Goal: Obtain resource: Download file/media

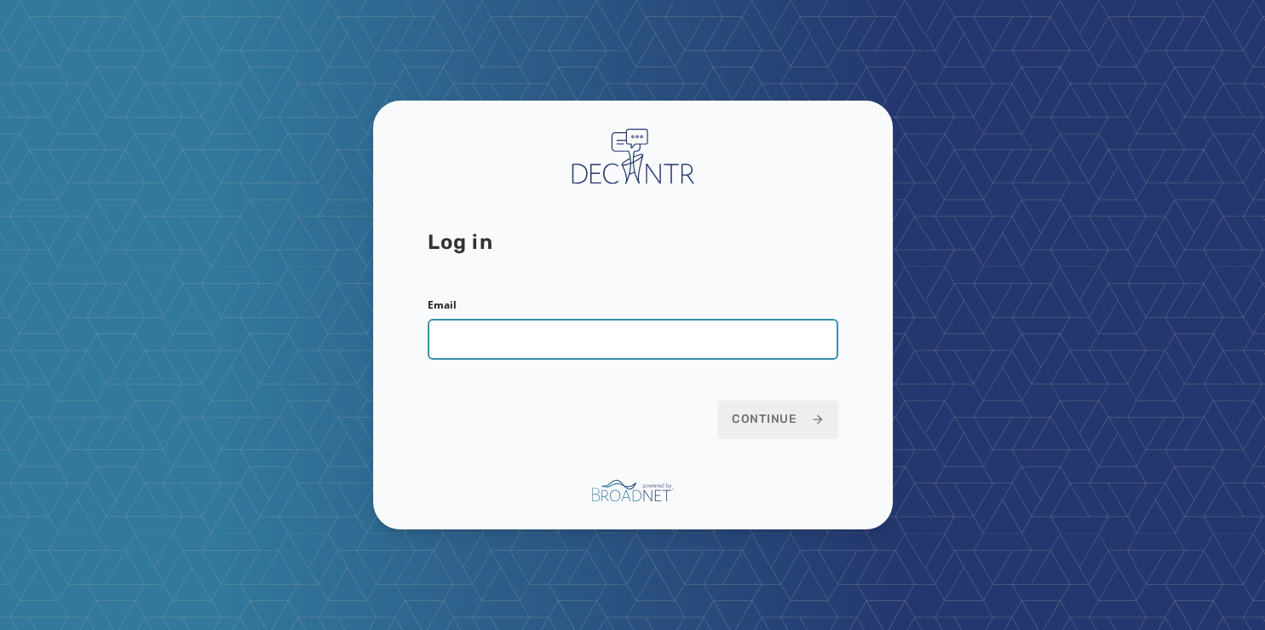
click at [522, 339] on input "Email" at bounding box center [633, 339] width 411 height 41
type input "**********"
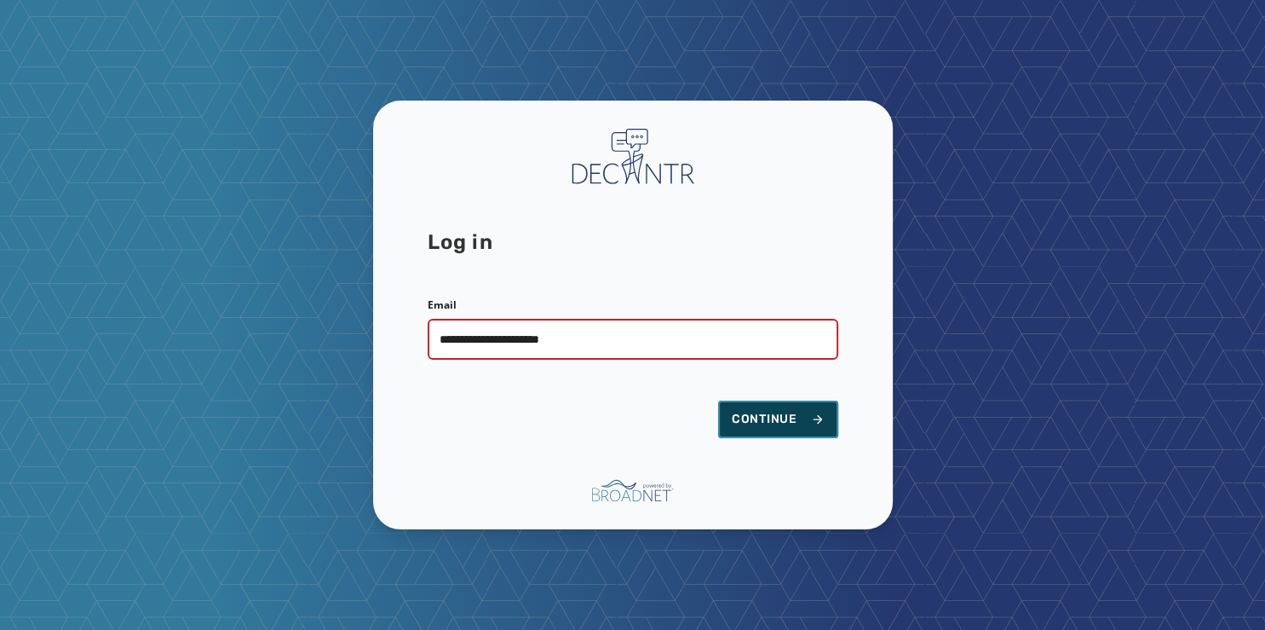
click at [785, 423] on span "Continue" at bounding box center [778, 419] width 93 height 17
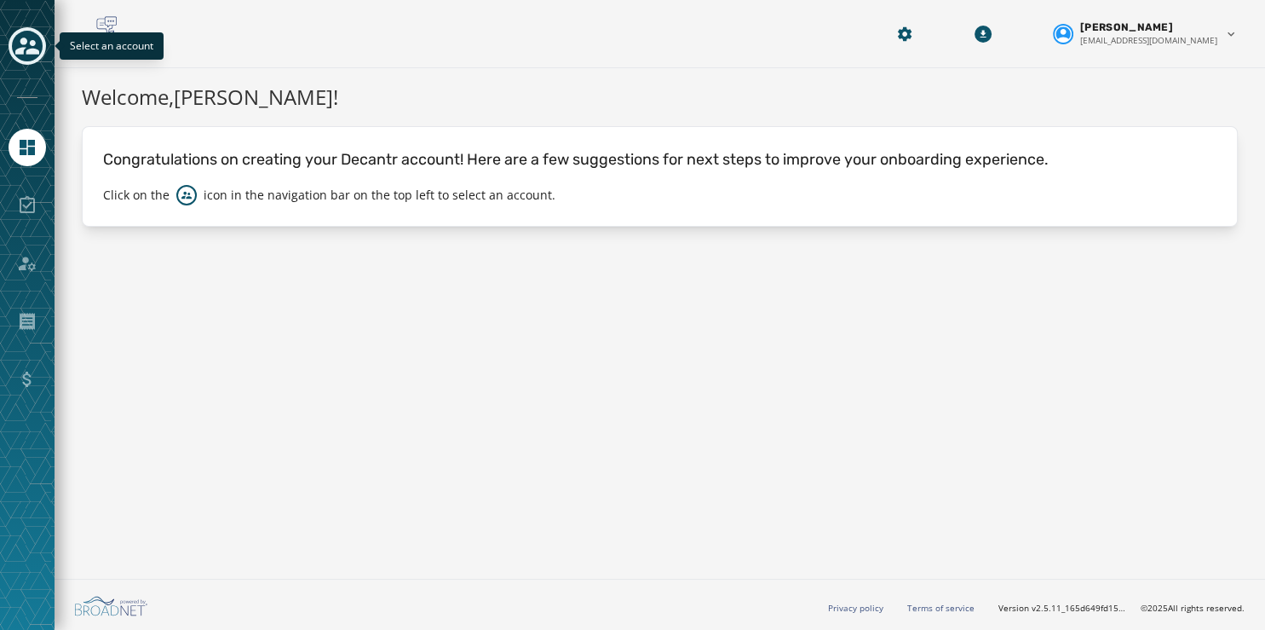
click at [23, 37] on icon "Toggle account select drawer" at bounding box center [27, 46] width 24 height 24
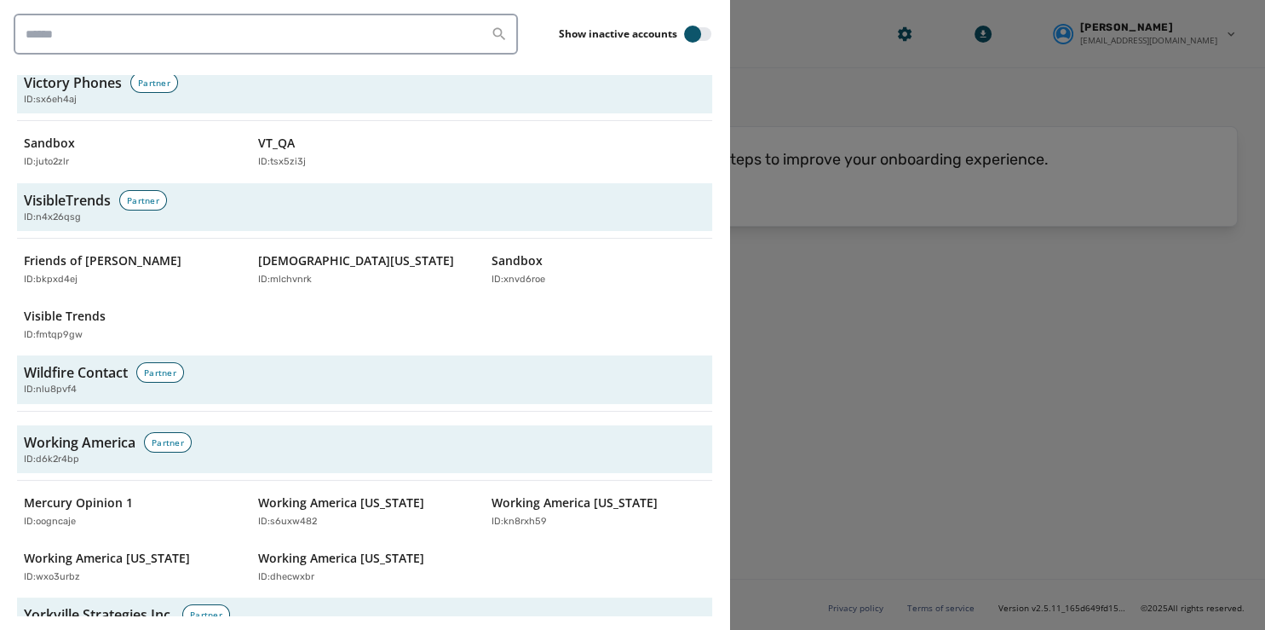
scroll to position [5573, 0]
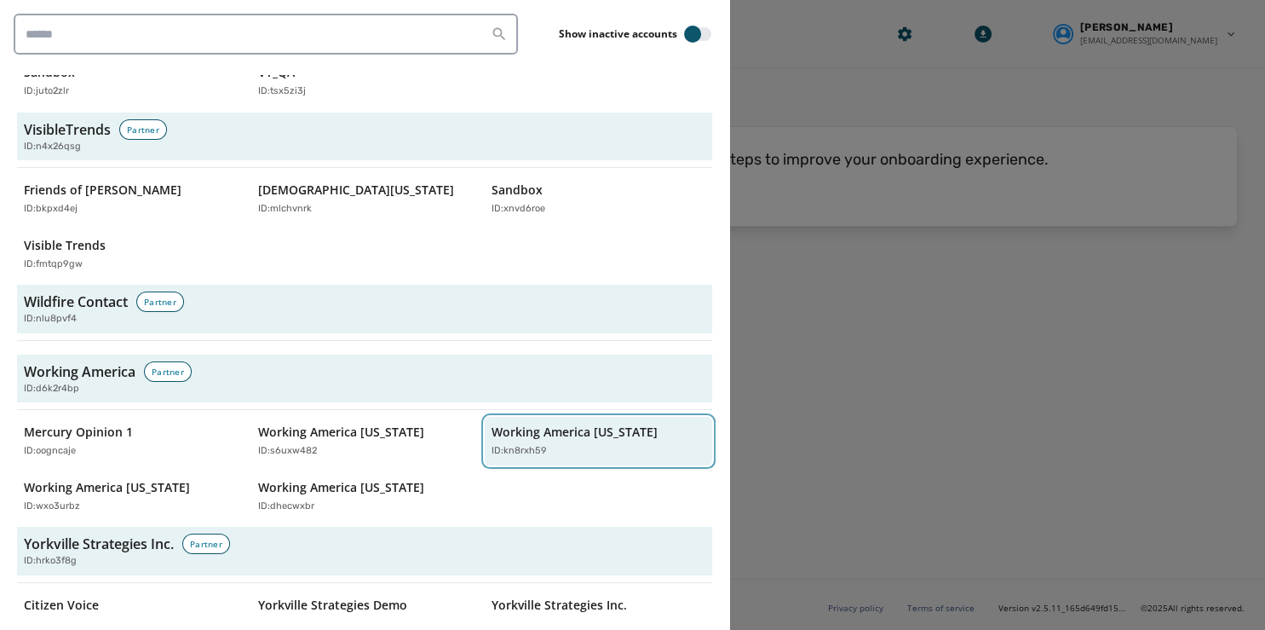
click at [540, 424] on p "Working America [US_STATE]" at bounding box center [575, 432] width 166 height 17
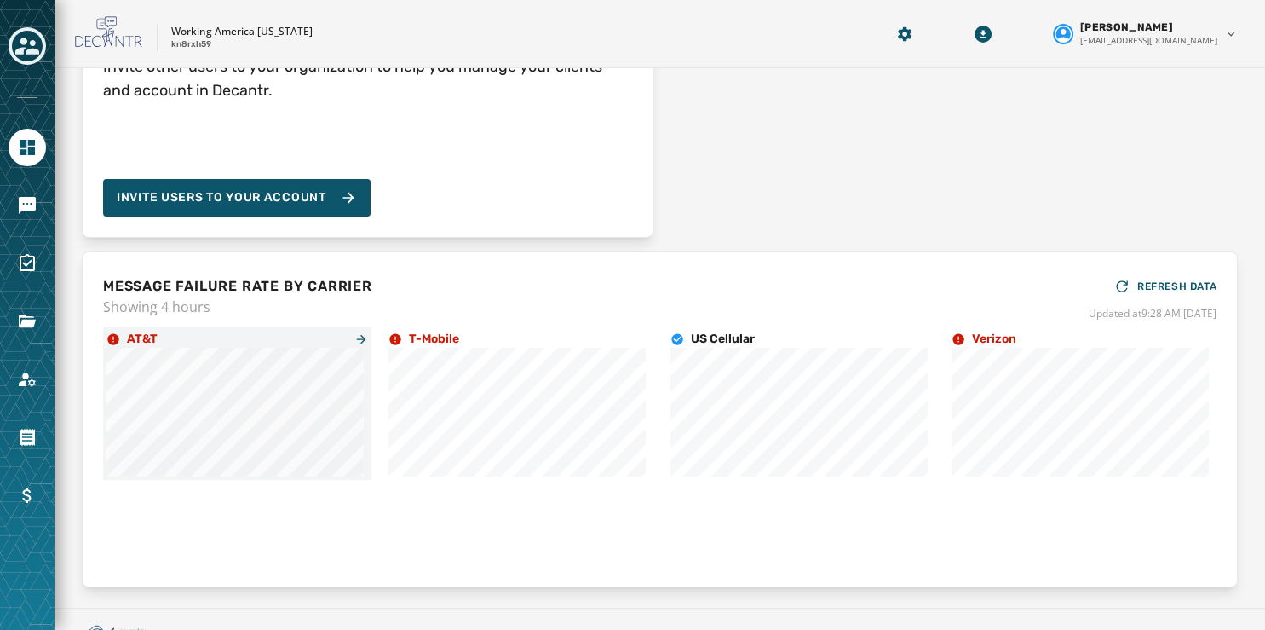
scroll to position [234, 0]
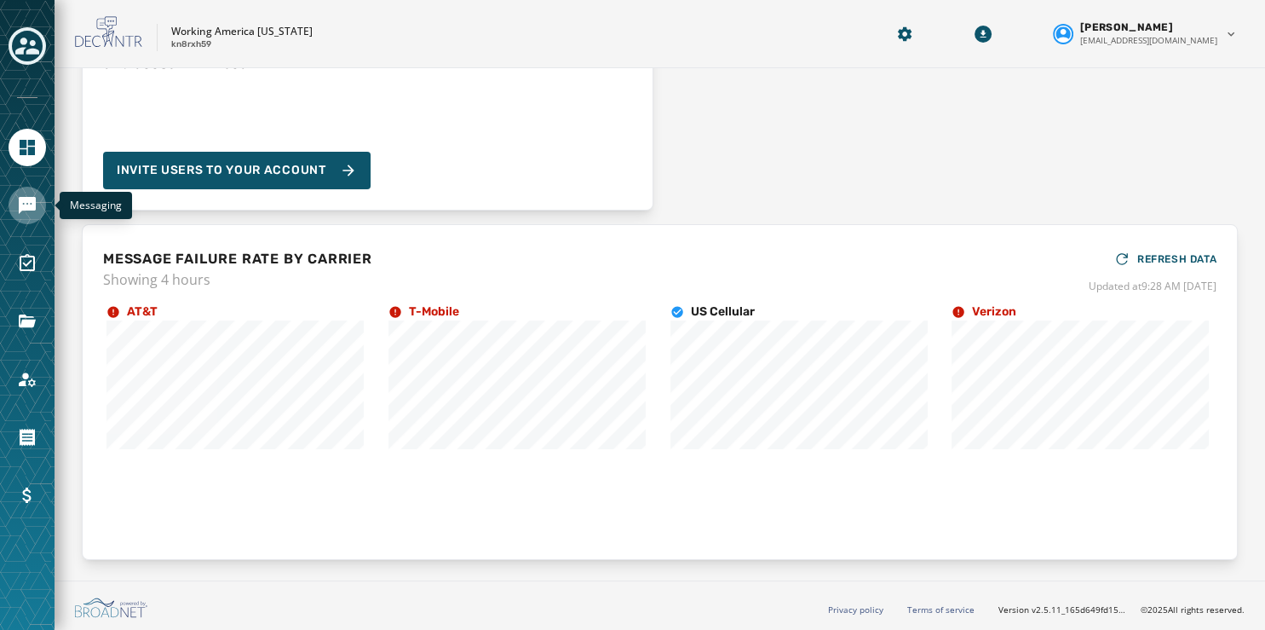
click at [25, 213] on icon "Navigate to Messaging" at bounding box center [27, 205] width 20 height 20
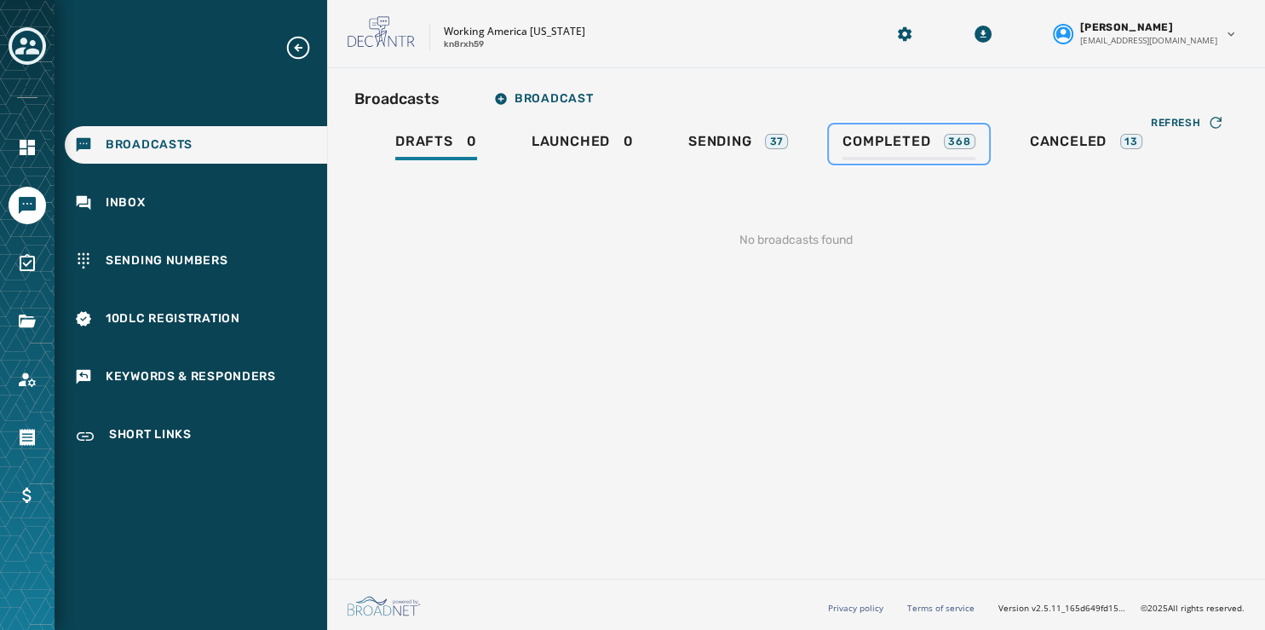
click at [895, 145] on span "Completed" at bounding box center [887, 141] width 88 height 17
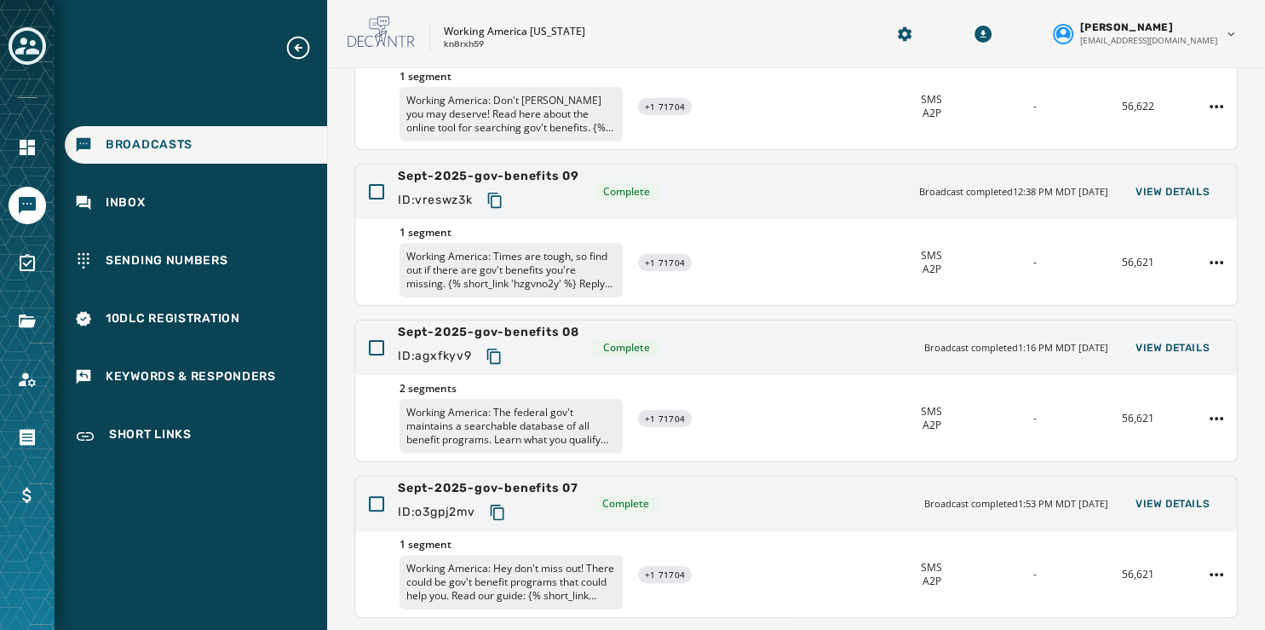
scroll to position [508, 0]
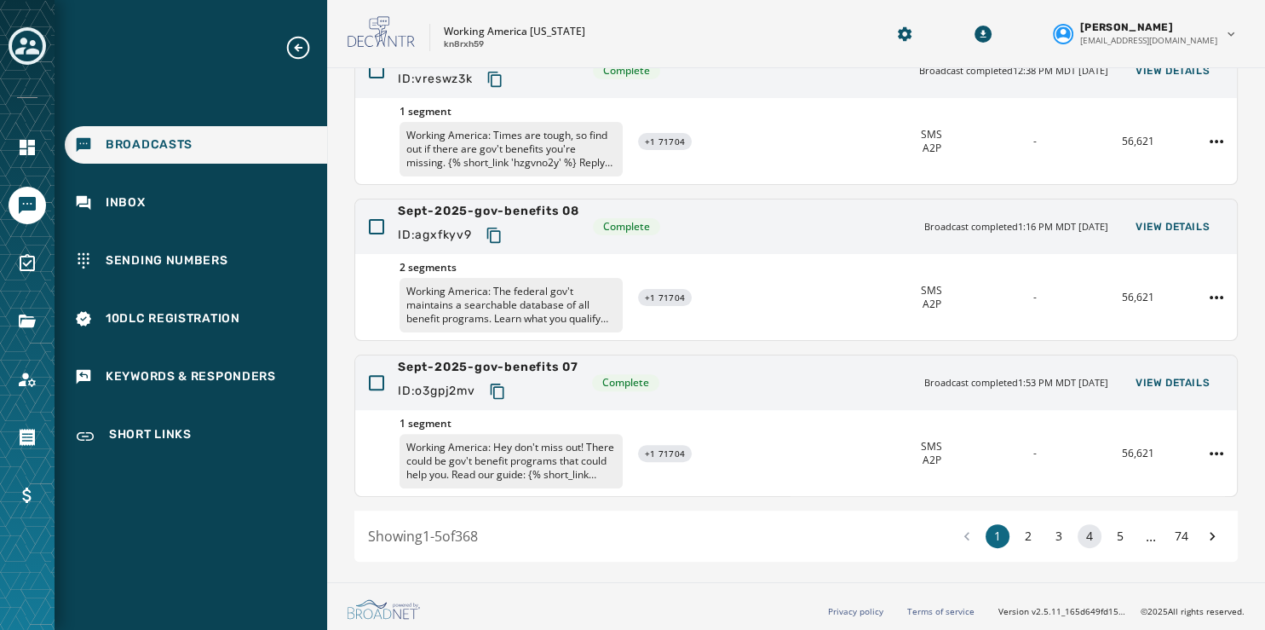
click at [1079, 535] on button "4" at bounding box center [1090, 536] width 24 height 24
click at [1113, 533] on button "5" at bounding box center [1121, 536] width 24 height 24
click at [1113, 533] on button "6" at bounding box center [1121, 536] width 24 height 24
click at [1113, 533] on button "7" at bounding box center [1121, 536] width 24 height 24
click at [1113, 533] on button "8" at bounding box center [1121, 536] width 24 height 24
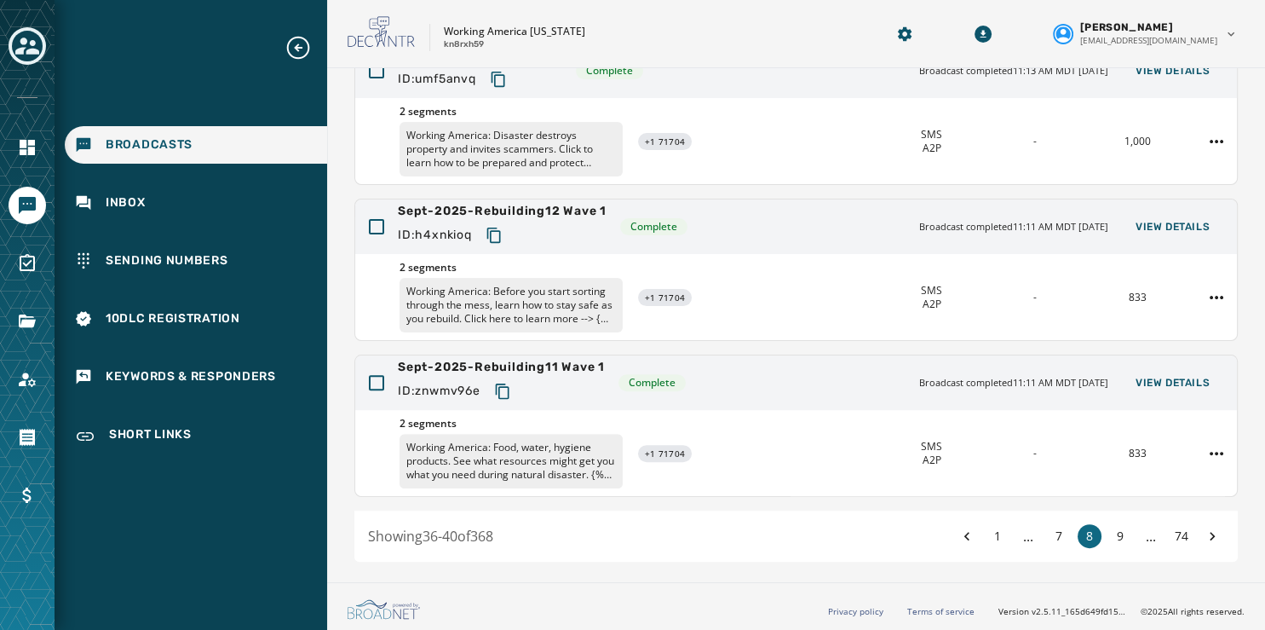
click at [1113, 533] on button "9" at bounding box center [1121, 536] width 24 height 24
click at [1113, 533] on button "10" at bounding box center [1121, 536] width 24 height 24
click at [1113, 533] on button "11" at bounding box center [1121, 536] width 24 height 24
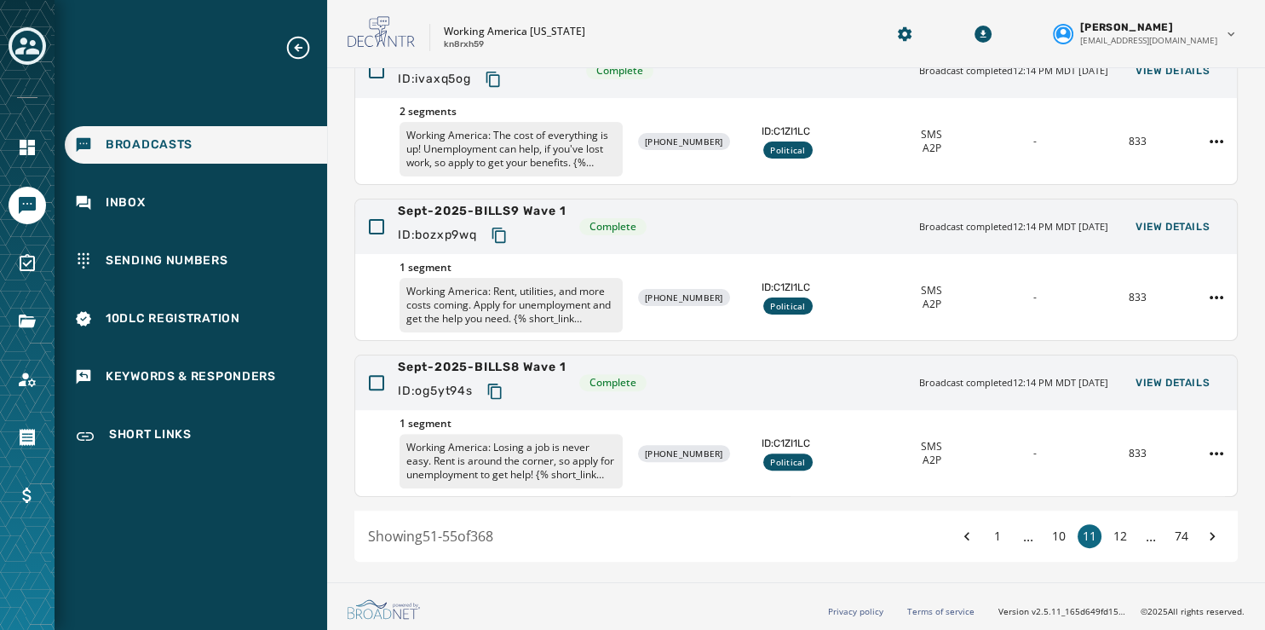
click at [1113, 533] on button "12" at bounding box center [1121, 536] width 24 height 24
click at [1113, 533] on button "13" at bounding box center [1121, 536] width 24 height 24
click at [1113, 533] on button "14" at bounding box center [1121, 536] width 24 height 24
click at [1113, 533] on button "15" at bounding box center [1121, 536] width 24 height 24
click at [1113, 533] on button "16" at bounding box center [1121, 536] width 24 height 24
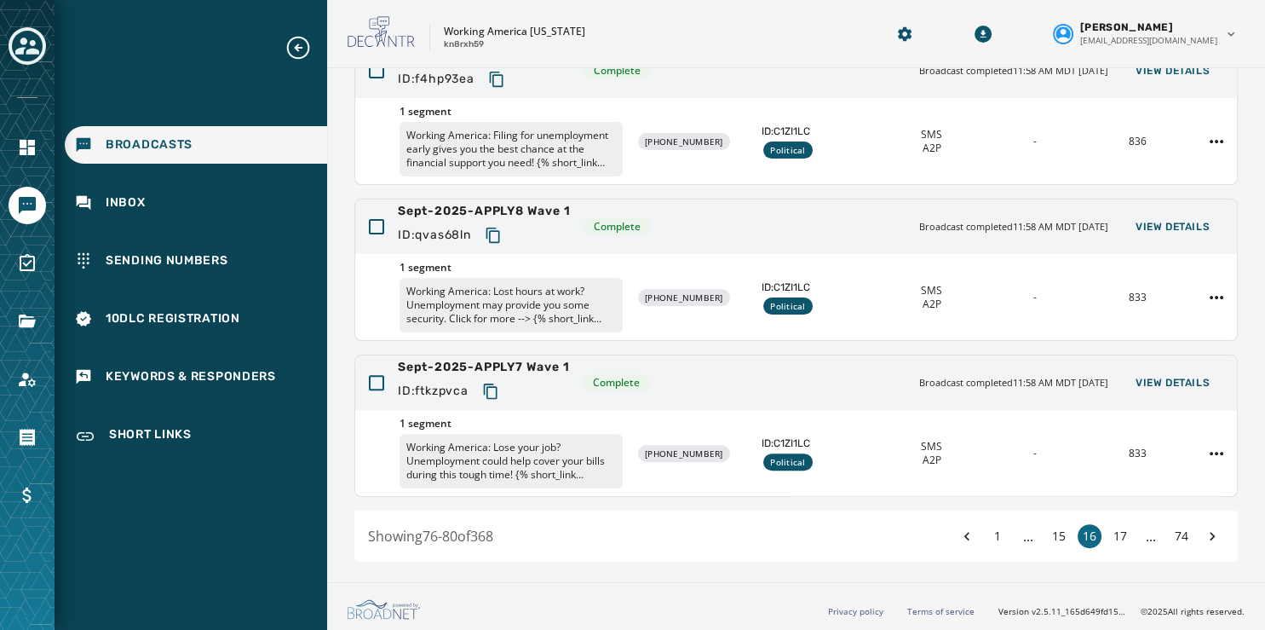
click at [1113, 533] on button "17" at bounding box center [1121, 536] width 24 height 24
click at [1113, 533] on button "18" at bounding box center [1121, 536] width 24 height 24
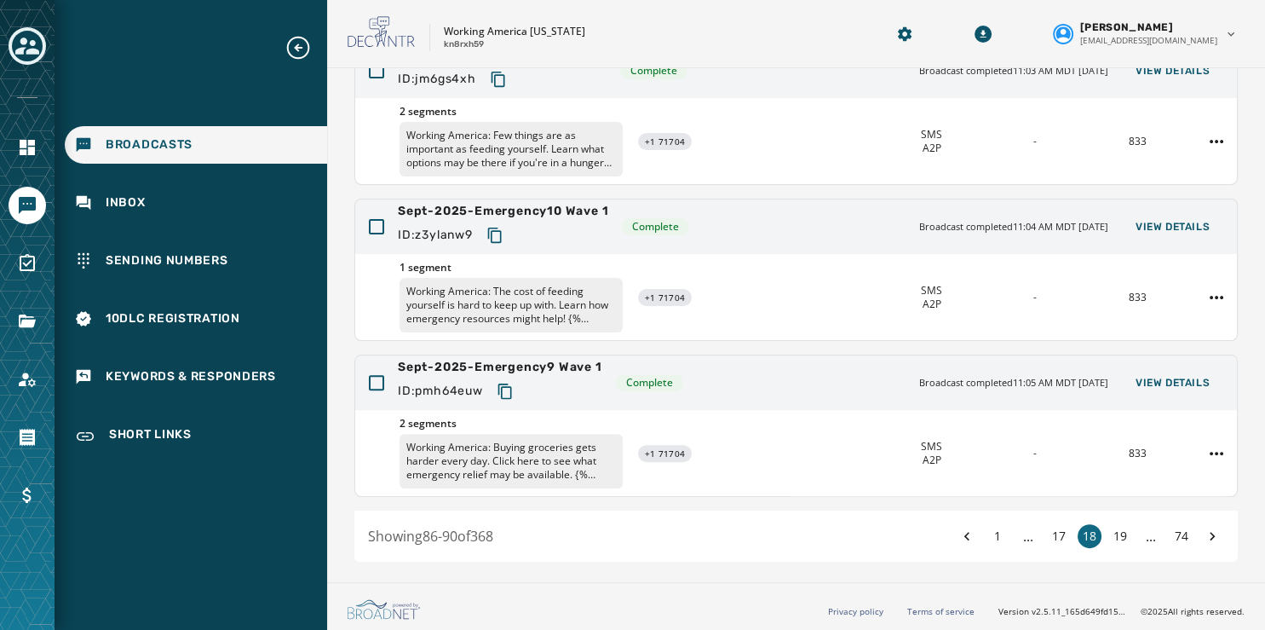
click at [1113, 533] on button "19" at bounding box center [1121, 536] width 24 height 24
click at [1113, 533] on button "20" at bounding box center [1121, 536] width 24 height 24
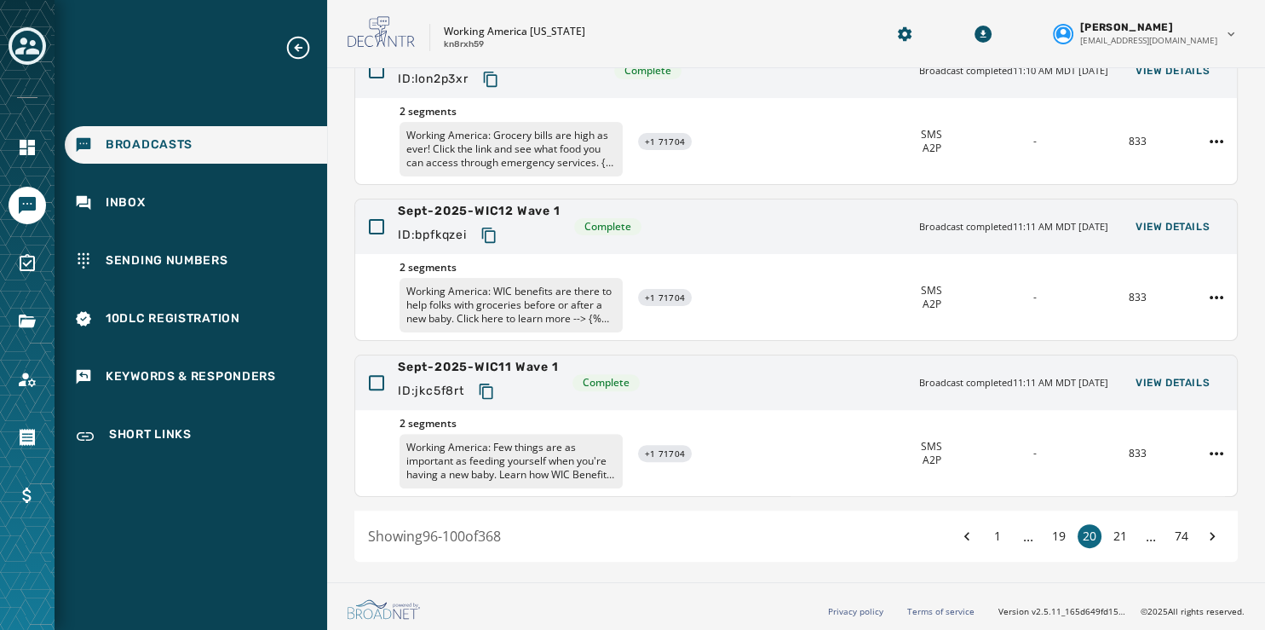
click at [1113, 533] on button "21" at bounding box center [1121, 536] width 24 height 24
click at [1113, 533] on button "22" at bounding box center [1121, 536] width 24 height 24
click at [1113, 533] on button "23" at bounding box center [1121, 536] width 24 height 24
click at [1113, 533] on button "24" at bounding box center [1121, 536] width 24 height 24
click at [1113, 533] on button "25" at bounding box center [1121, 536] width 24 height 24
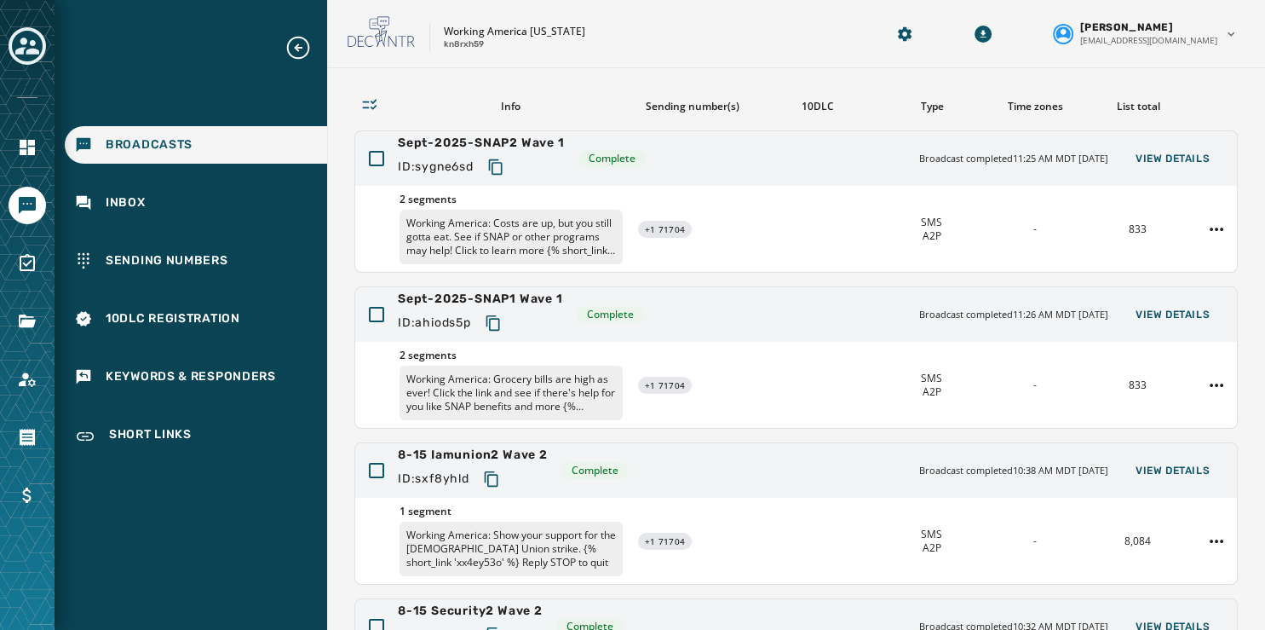
scroll to position [81, 0]
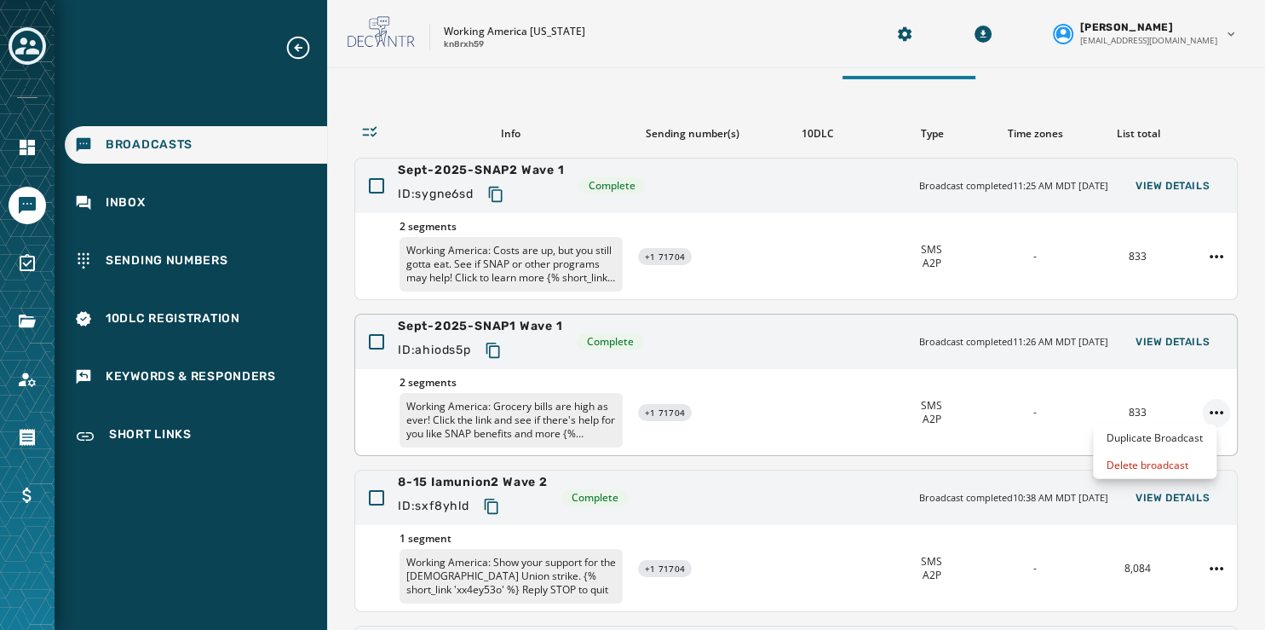
click at [1199, 404] on html "Broadcasts Inbox Sending Numbers 10DLC Registration Keywords & Responders Short…" at bounding box center [632, 315] width 1265 height 630
click at [1150, 336] on span "View Details" at bounding box center [1173, 342] width 74 height 14
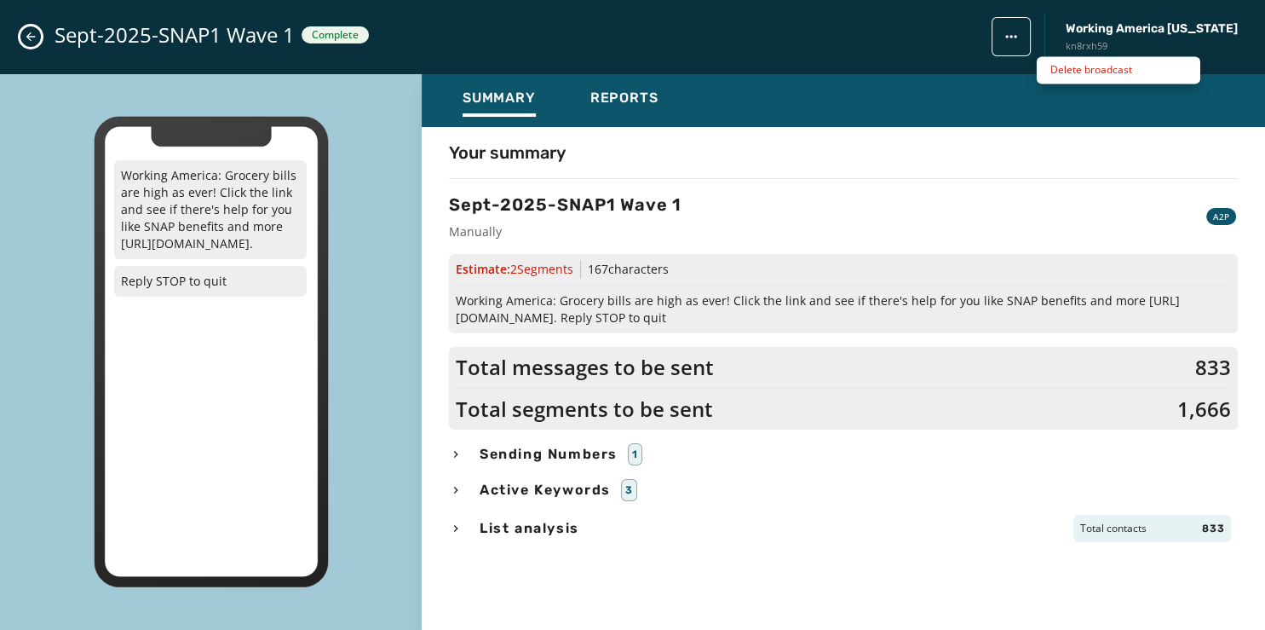
click at [1058, 26] on html "Broadcasts Inbox Sending Numbers 10DLC Registration Keywords & Responders Short…" at bounding box center [632, 315] width 1265 height 630
click at [1053, 27] on html "Broadcasts Inbox Sending Numbers 10DLC Registration Keywords & Responders Short…" at bounding box center [632, 315] width 1265 height 630
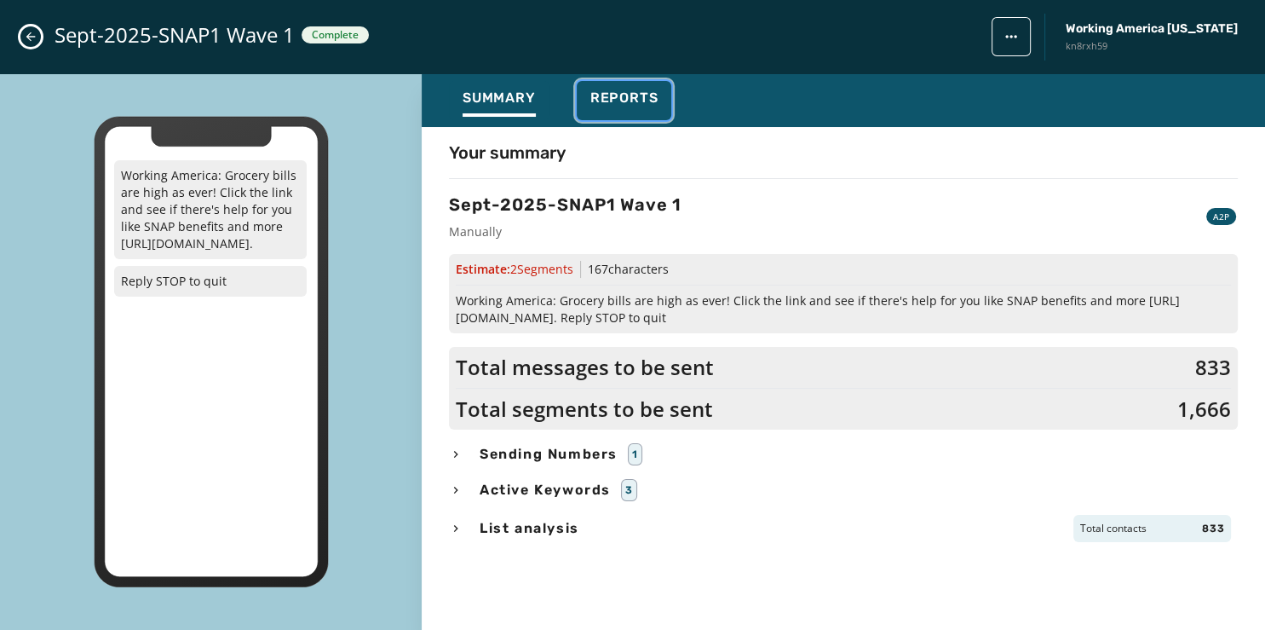
click at [643, 96] on span "Reports" at bounding box center [625, 97] width 68 height 17
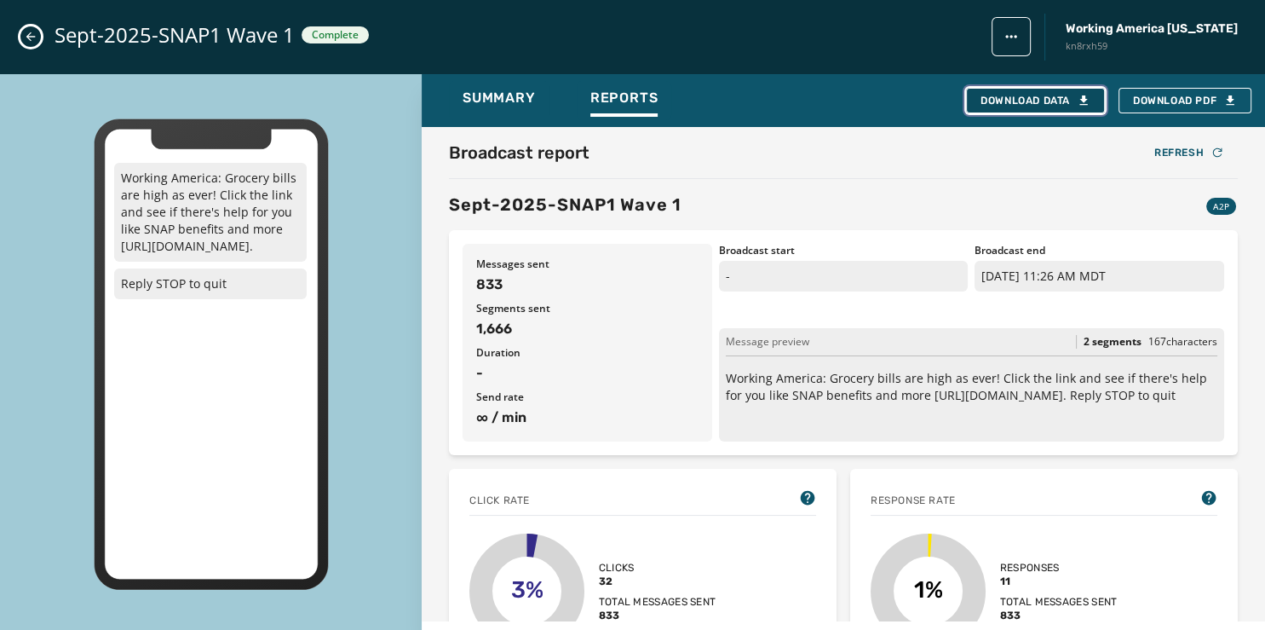
click at [1064, 95] on div "Download Data" at bounding box center [1036, 101] width 110 height 14
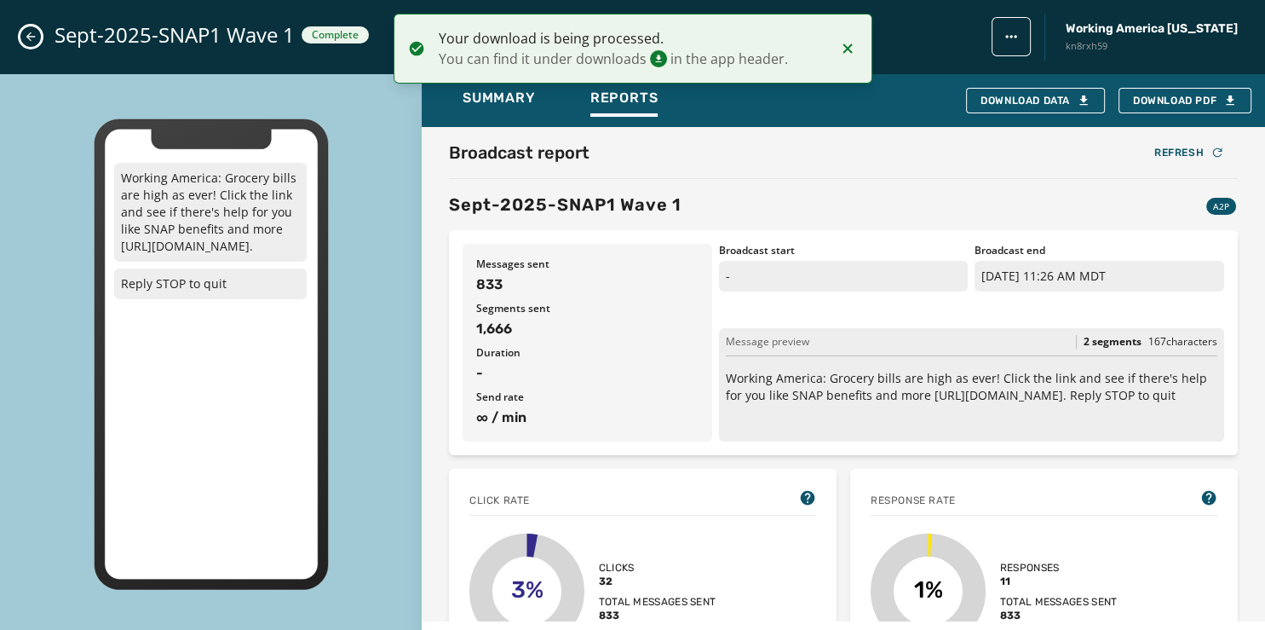
click at [27, 35] on icon "Close admin drawer" at bounding box center [31, 37] width 14 height 14
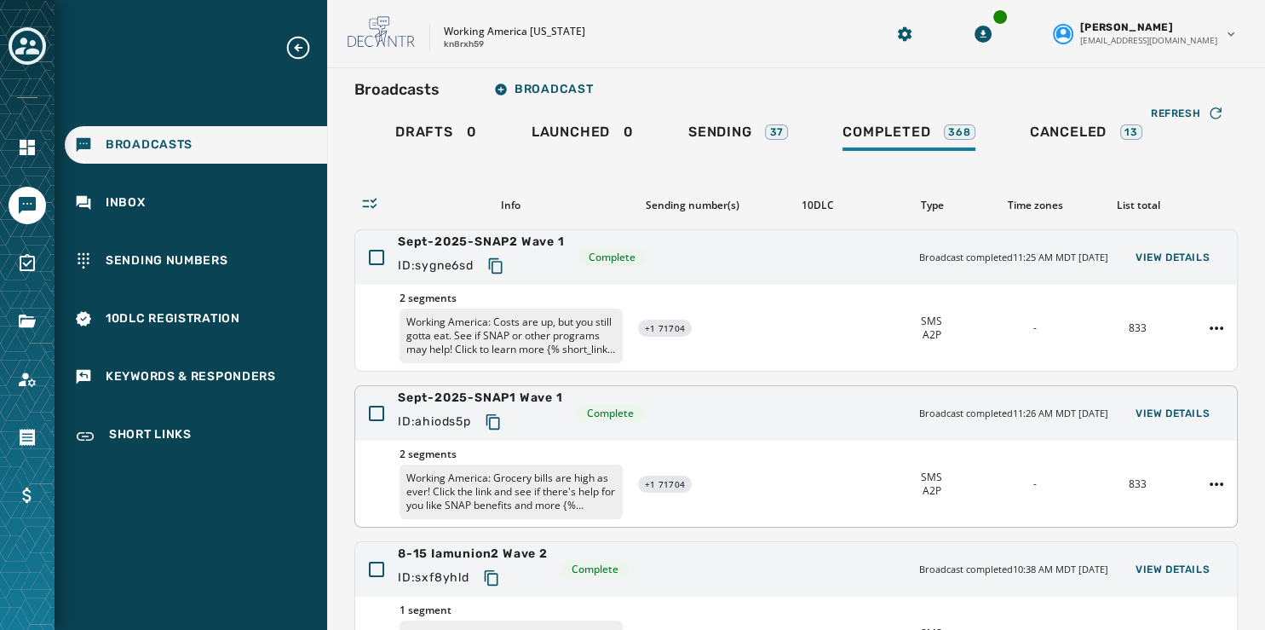
scroll to position [0, 0]
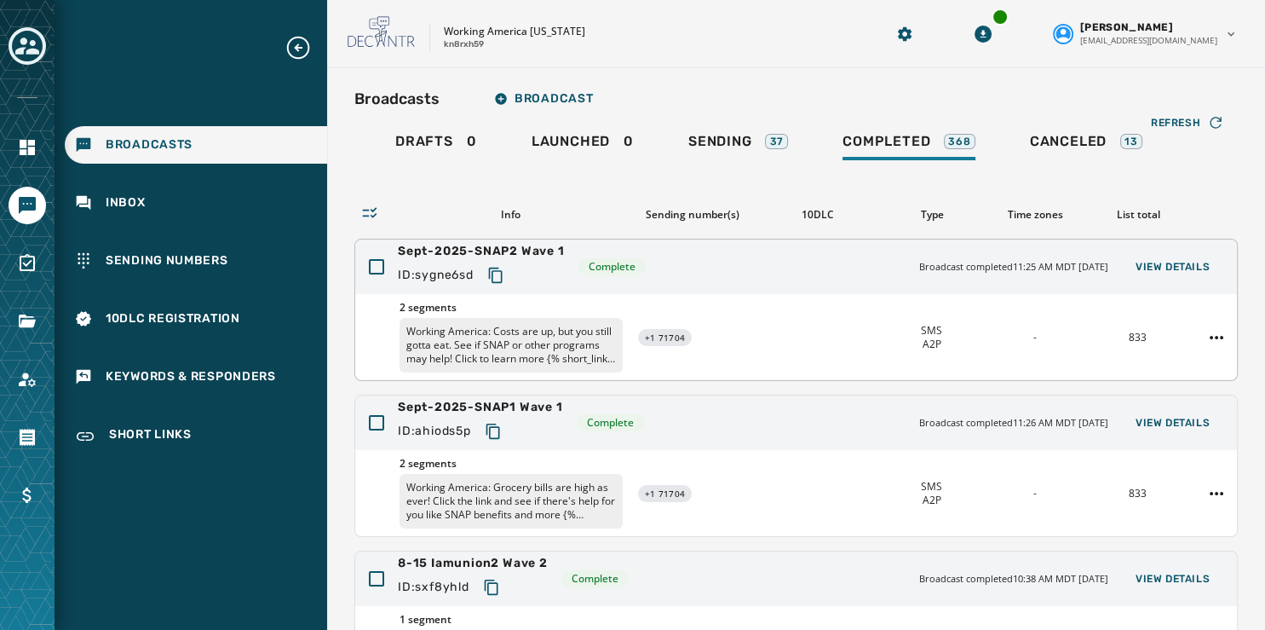
click at [441, 247] on span "Sept-2025-SNAP2 Wave 1" at bounding box center [481, 251] width 167 height 17
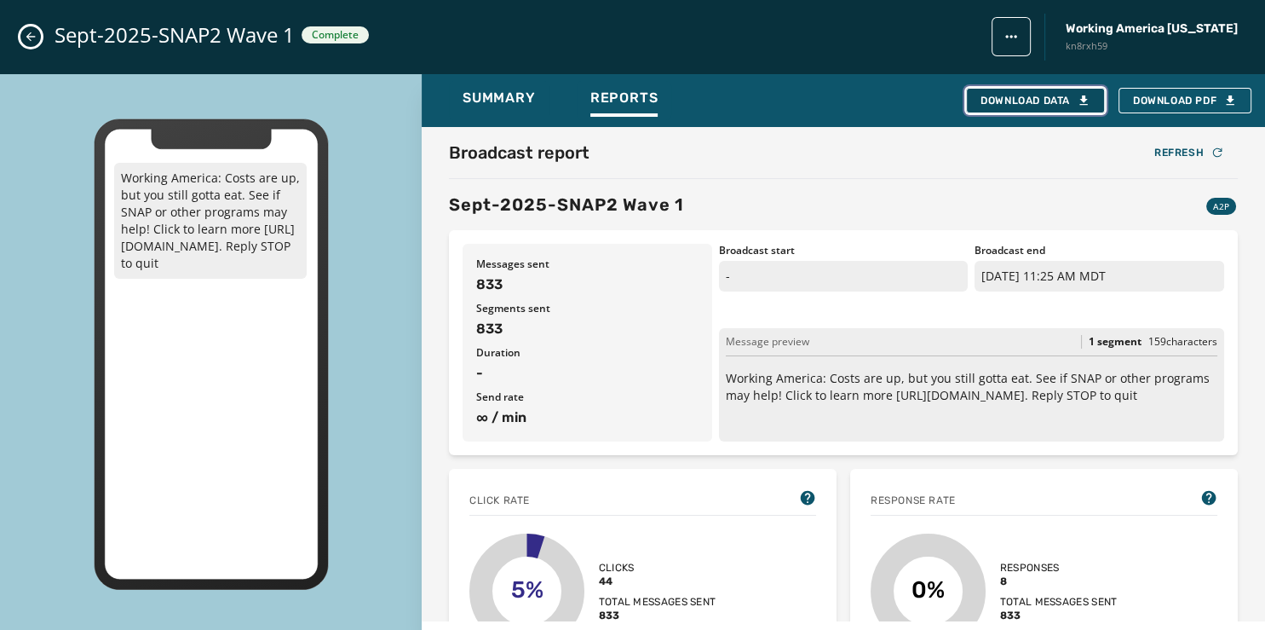
click at [1072, 96] on div "Download Data" at bounding box center [1036, 101] width 110 height 14
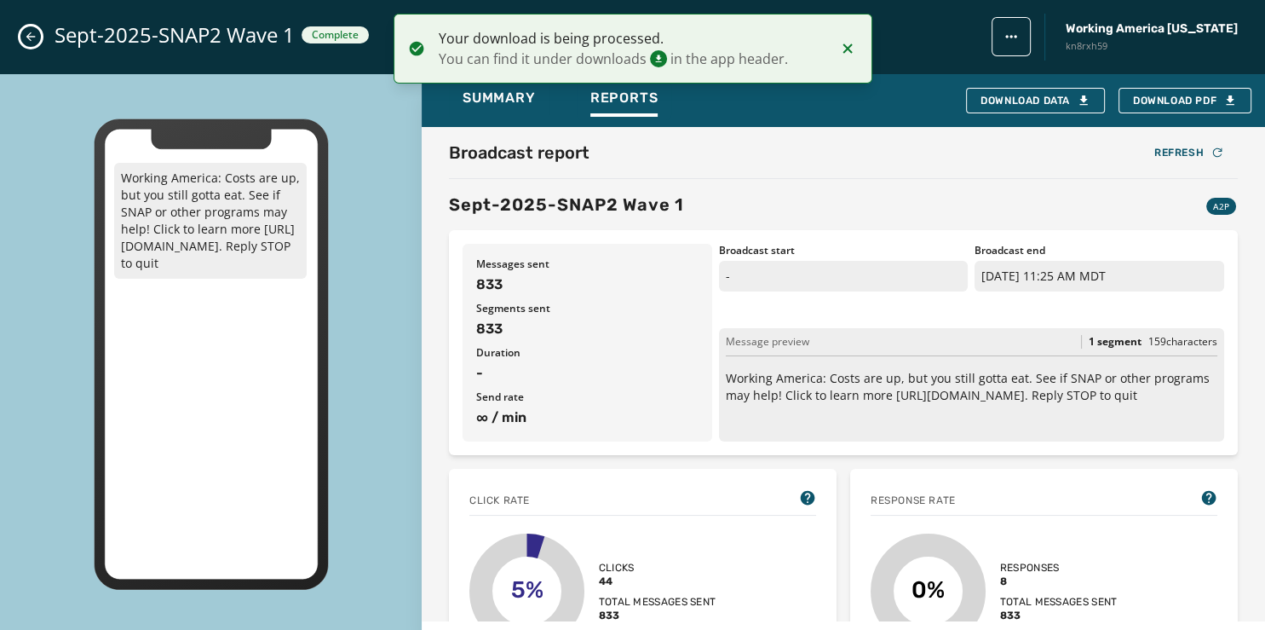
click at [24, 36] on button "Close admin drawer" at bounding box center [30, 36] width 20 height 20
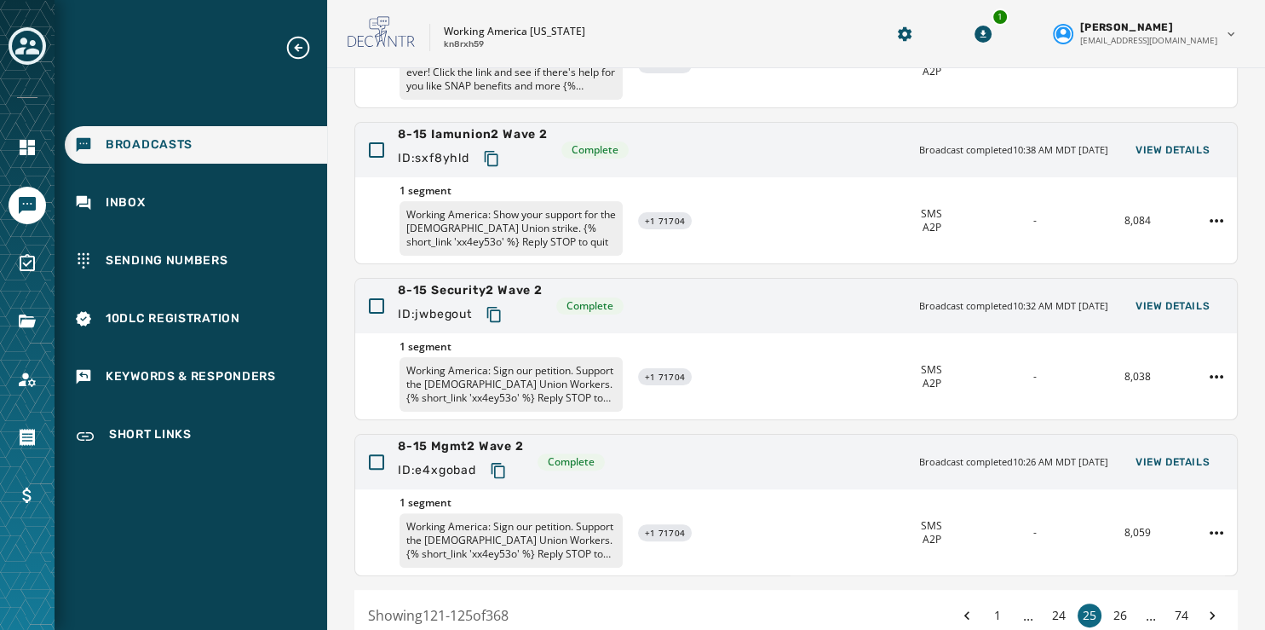
scroll to position [508, 0]
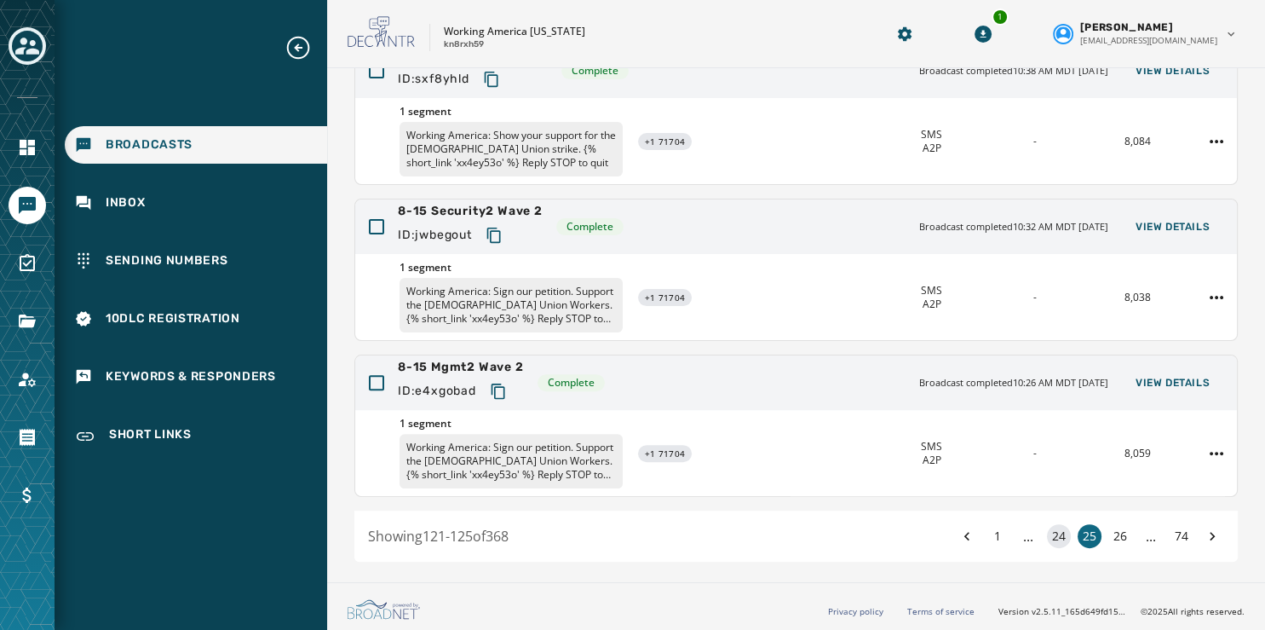
click at [1047, 534] on button "24" at bounding box center [1059, 536] width 24 height 24
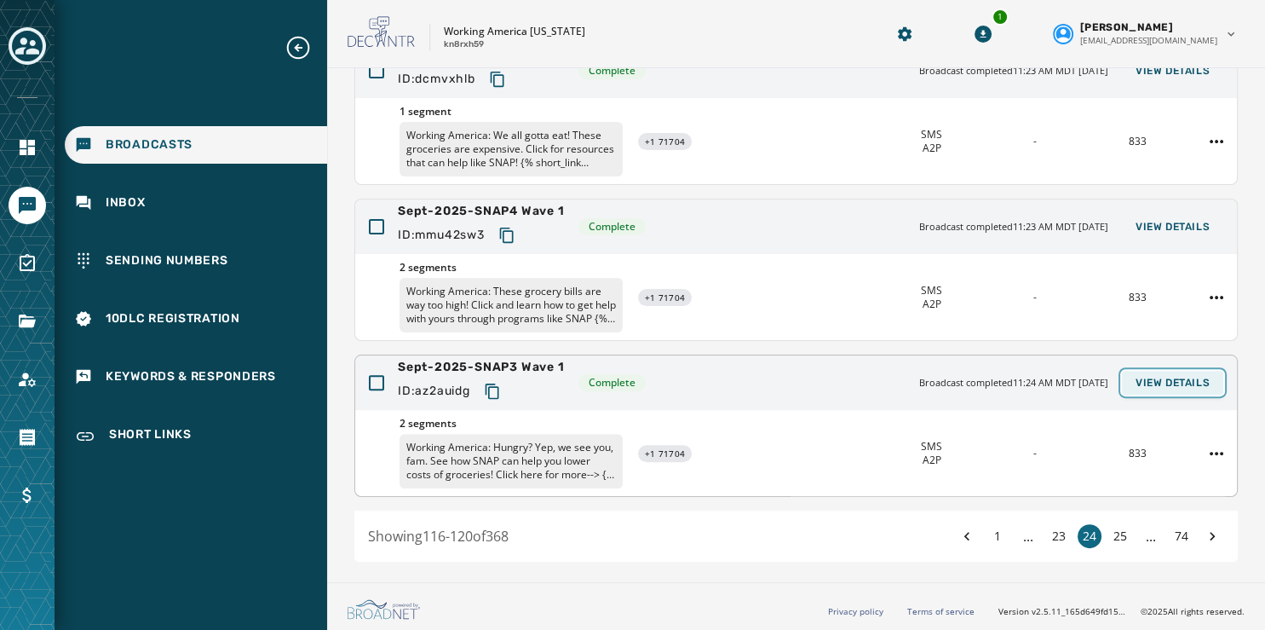
click at [1150, 377] on span "View Details" at bounding box center [1173, 383] width 74 height 14
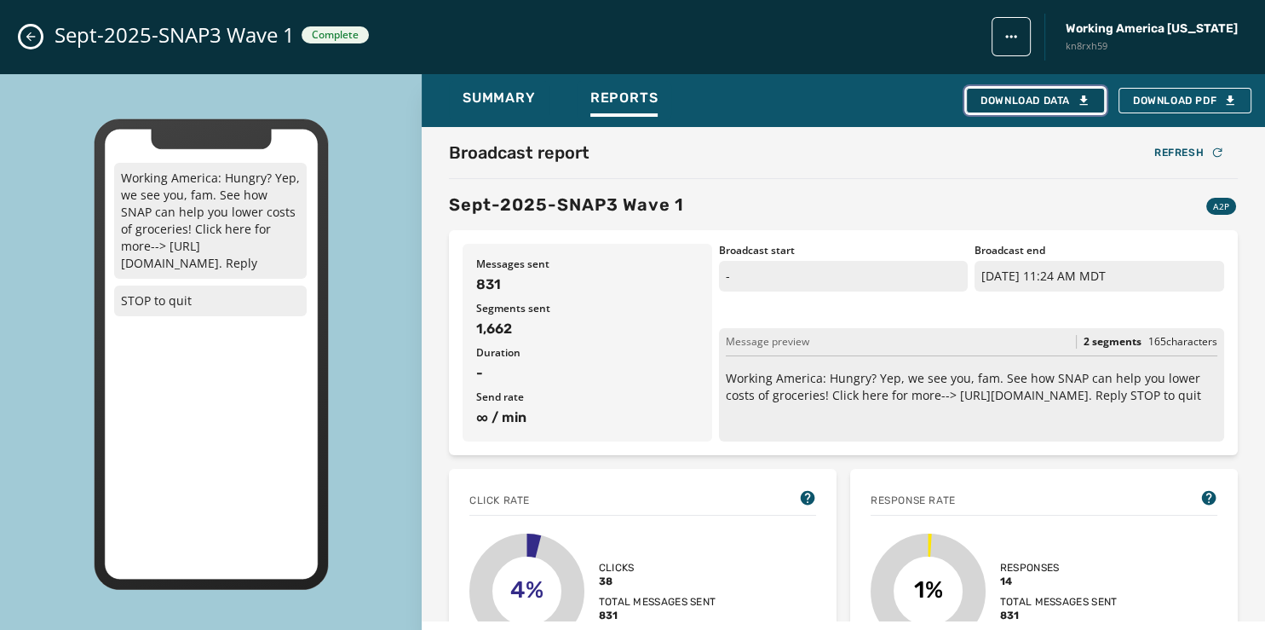
click at [1035, 98] on div "Download Data" at bounding box center [1036, 101] width 110 height 14
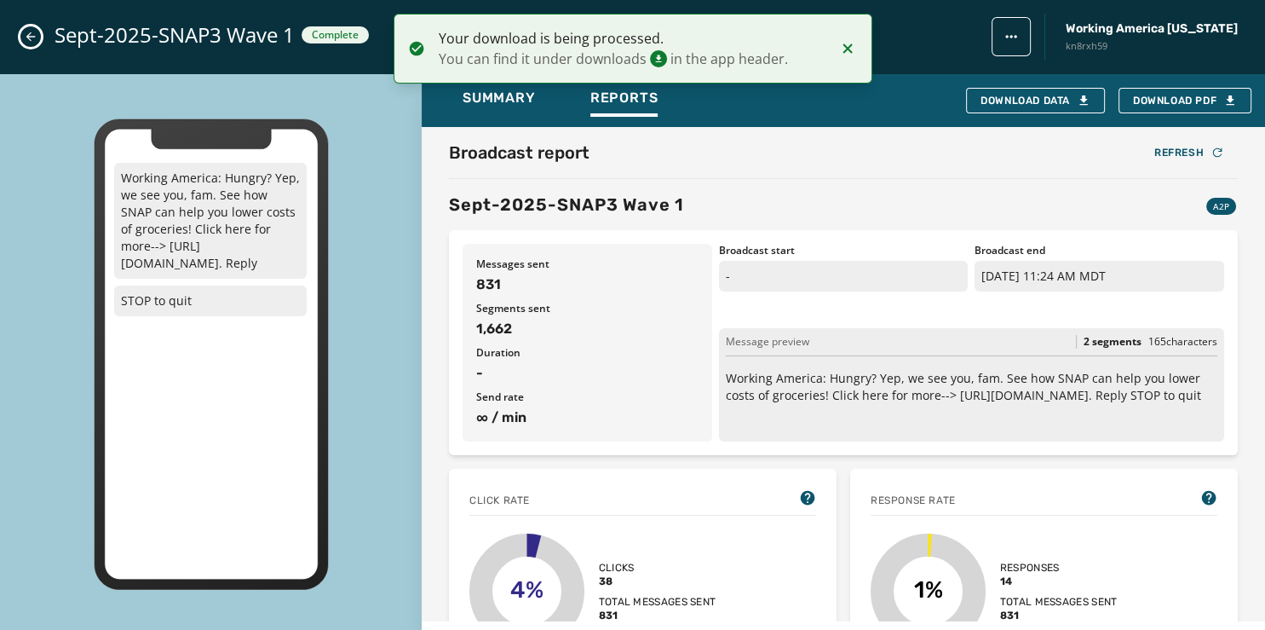
click at [26, 35] on icon "Close admin drawer" at bounding box center [31, 37] width 14 height 14
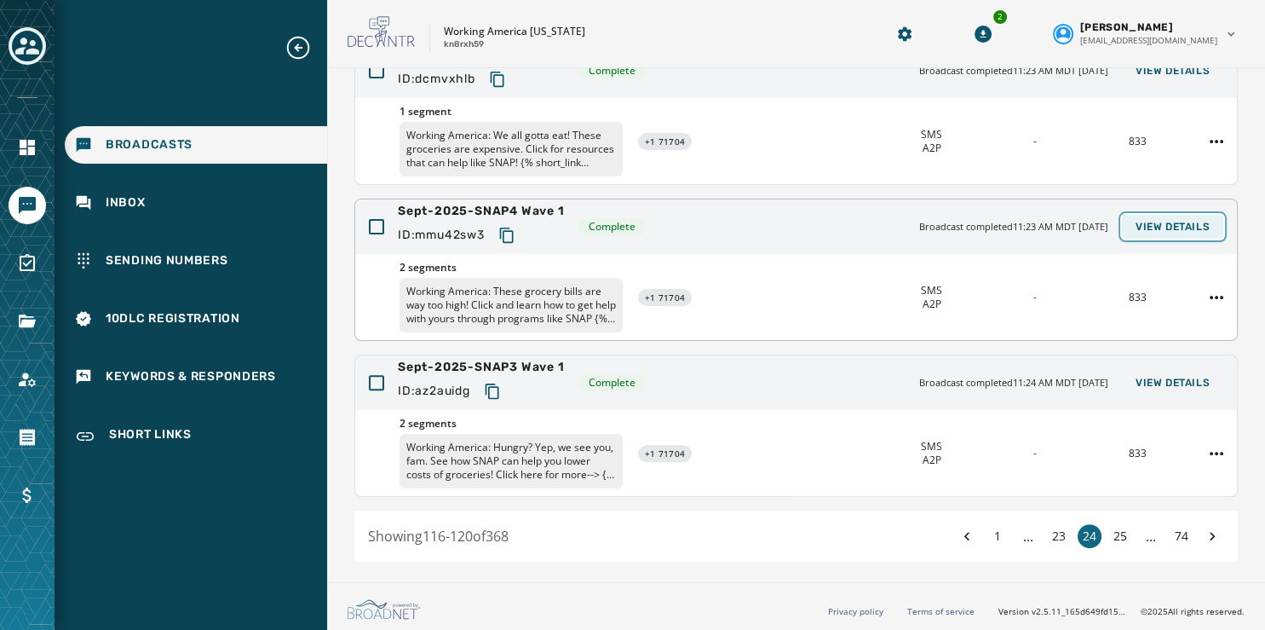
click at [1169, 220] on span "View Details" at bounding box center [1173, 227] width 74 height 14
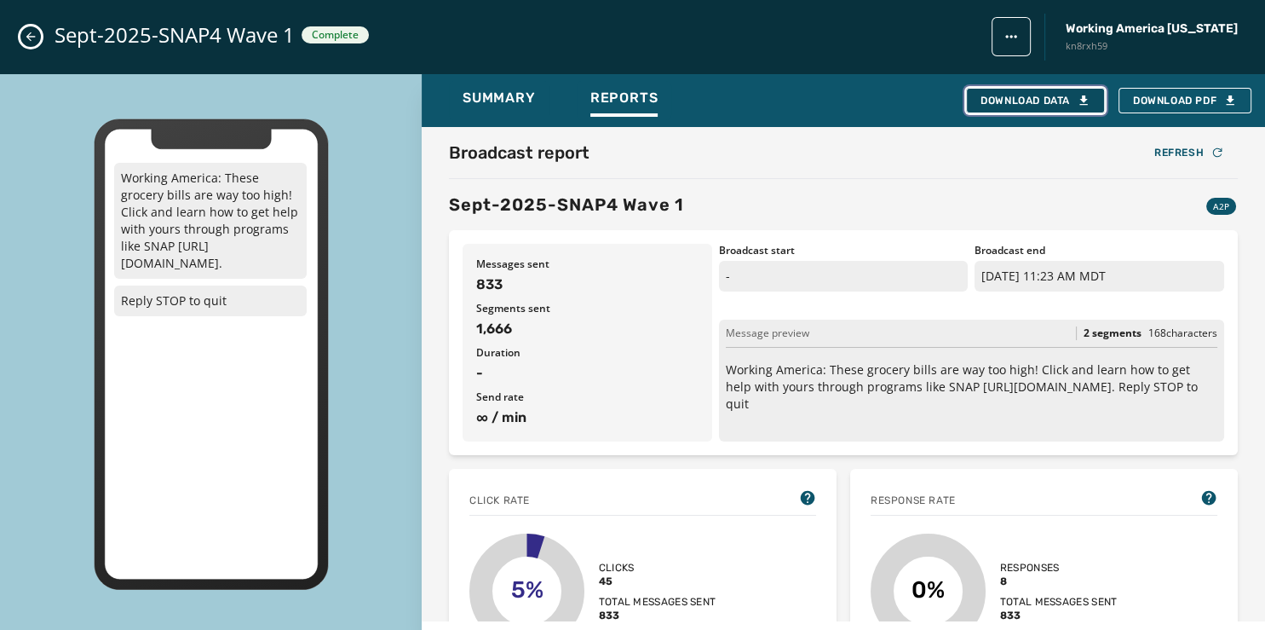
click at [1035, 96] on div "Download Data" at bounding box center [1036, 101] width 110 height 14
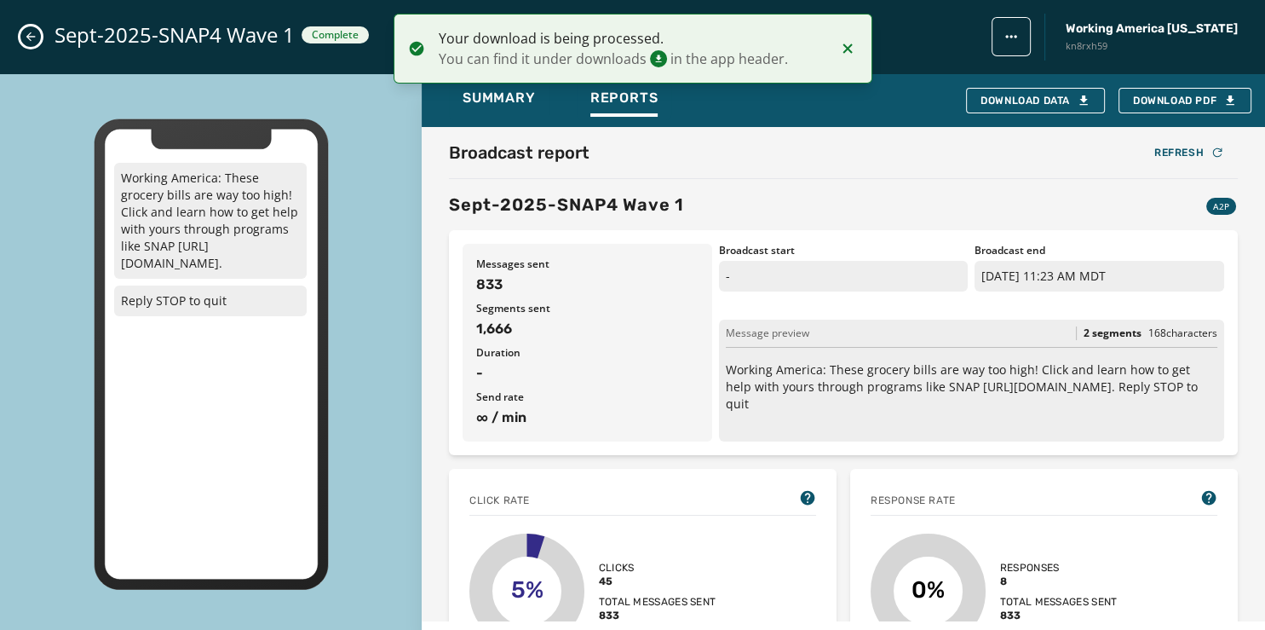
click at [28, 33] on icon "Close admin drawer" at bounding box center [31, 37] width 14 height 14
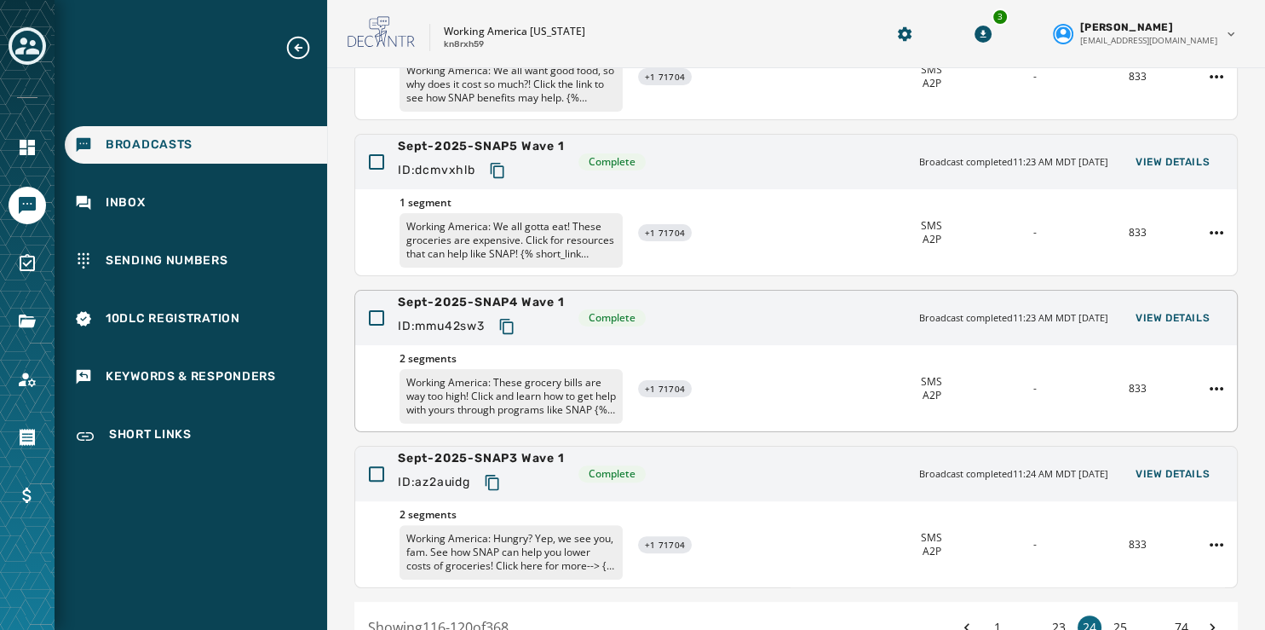
scroll to position [387, 0]
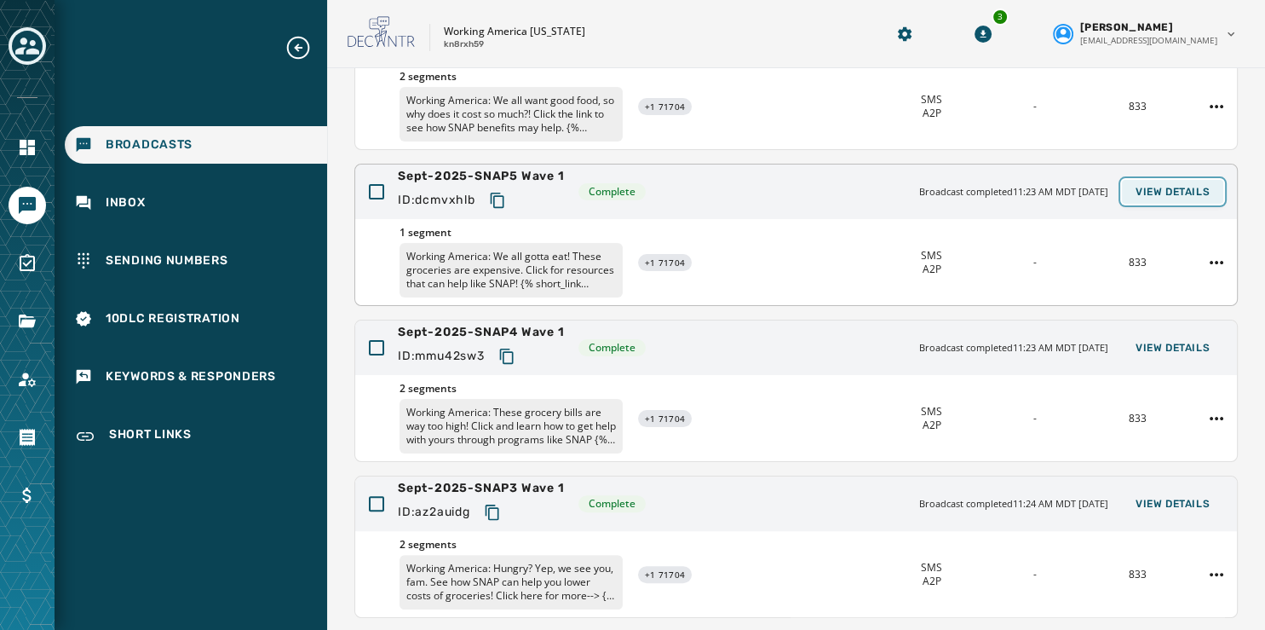
click at [1139, 185] on span "View Details" at bounding box center [1173, 192] width 74 height 14
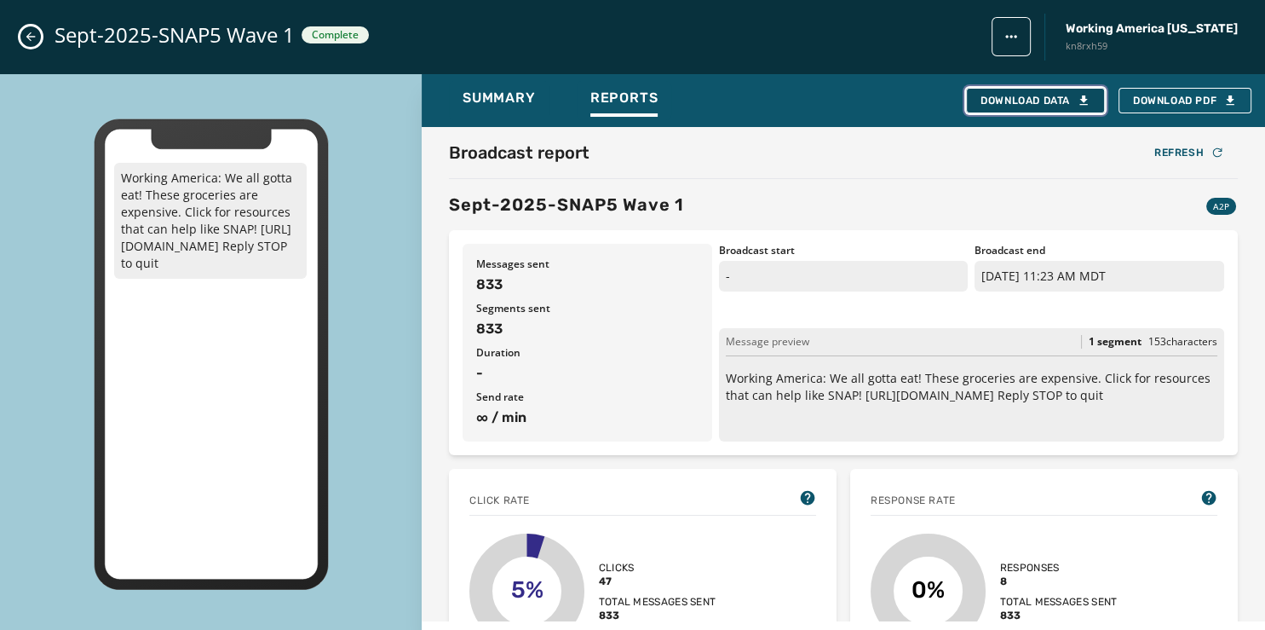
click at [1060, 103] on div "Download Data" at bounding box center [1036, 101] width 110 height 14
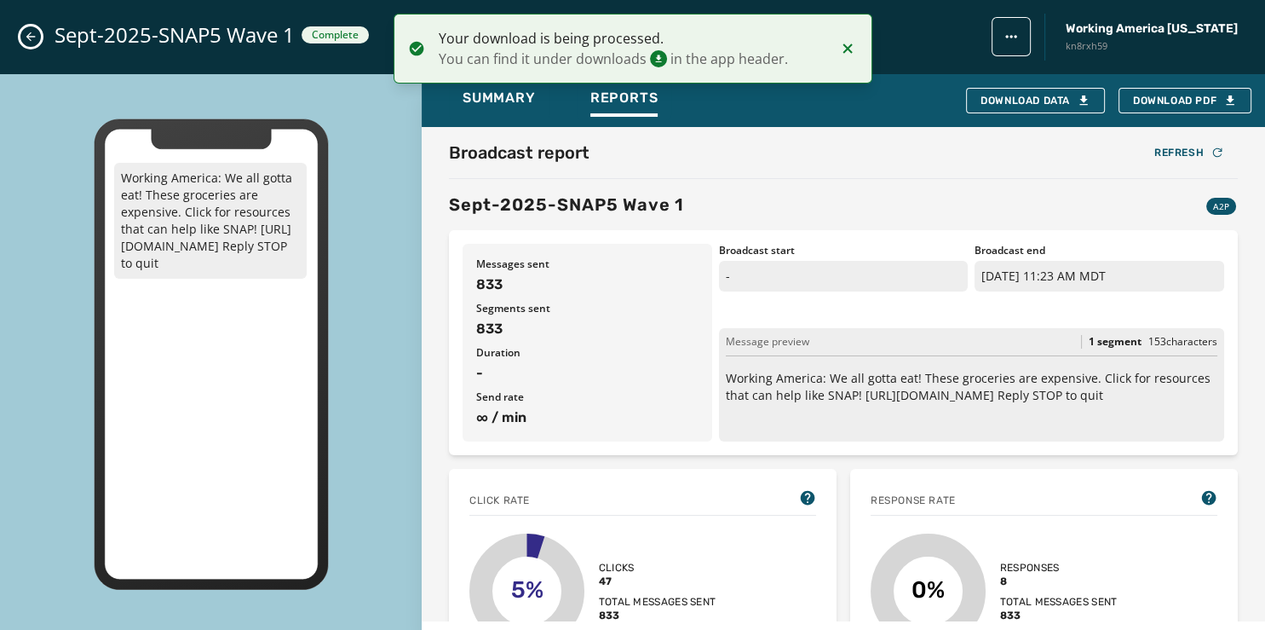
click at [26, 37] on icon "Close admin drawer" at bounding box center [31, 37] width 14 height 14
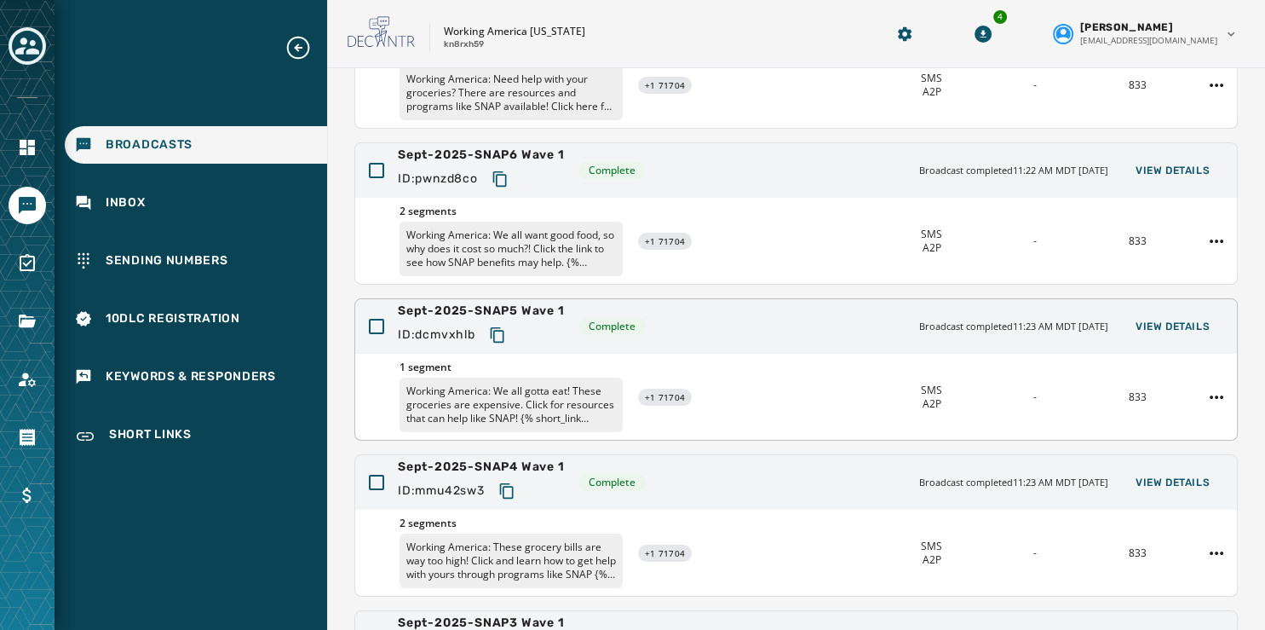
scroll to position [193, 0]
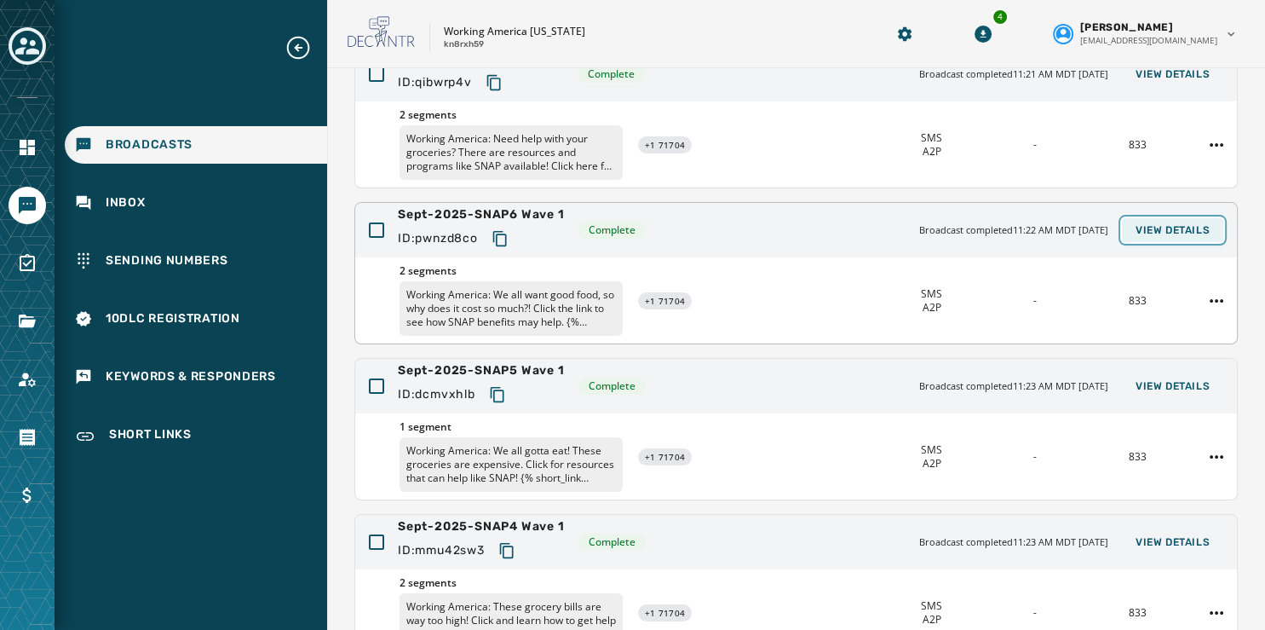
click at [1164, 232] on span "View Details" at bounding box center [1173, 230] width 74 height 14
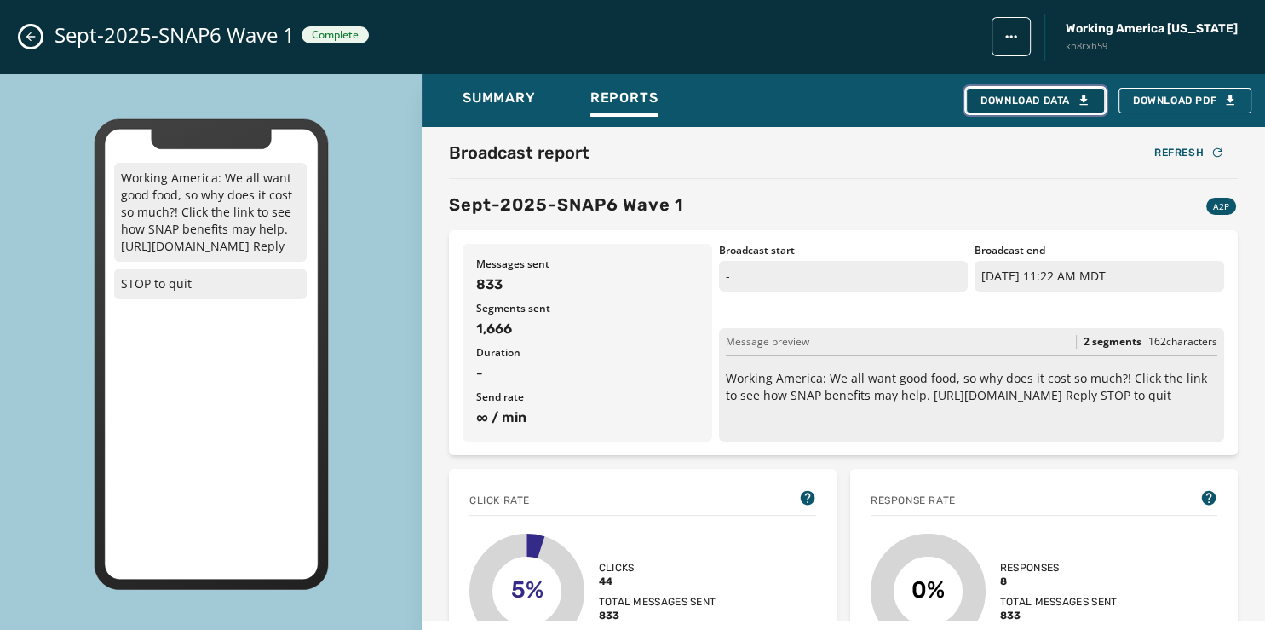
click at [1061, 101] on div "Download Data" at bounding box center [1036, 101] width 110 height 14
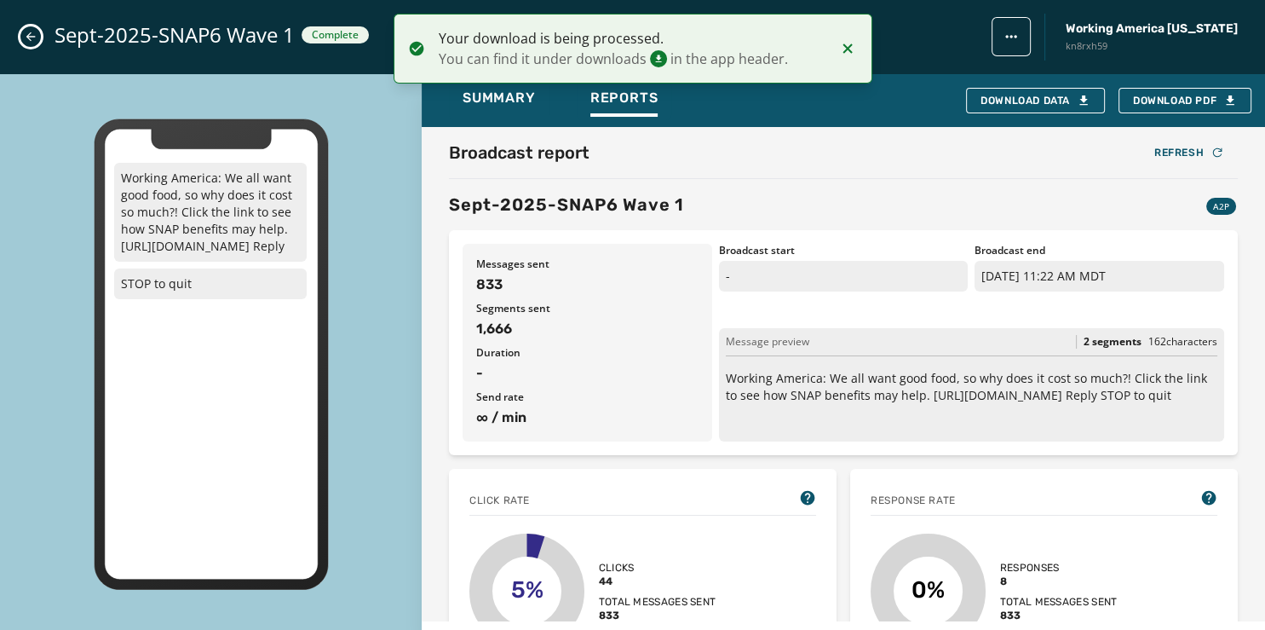
click at [26, 32] on icon "Close admin drawer" at bounding box center [31, 37] width 14 height 14
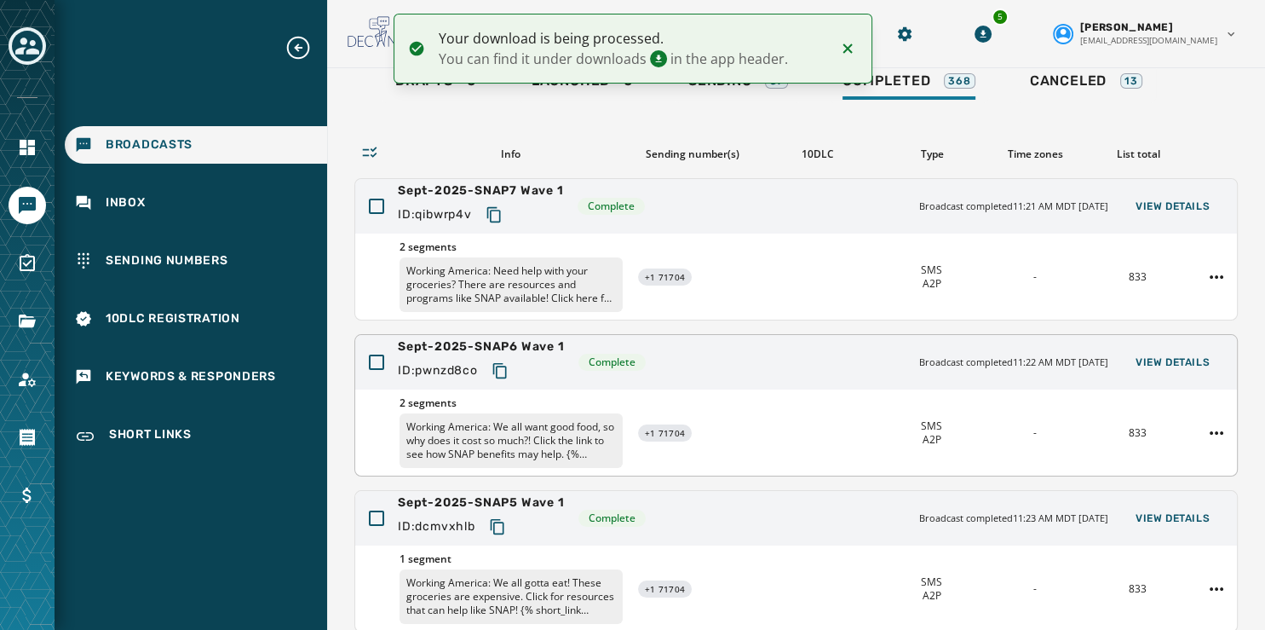
scroll to position [58, 0]
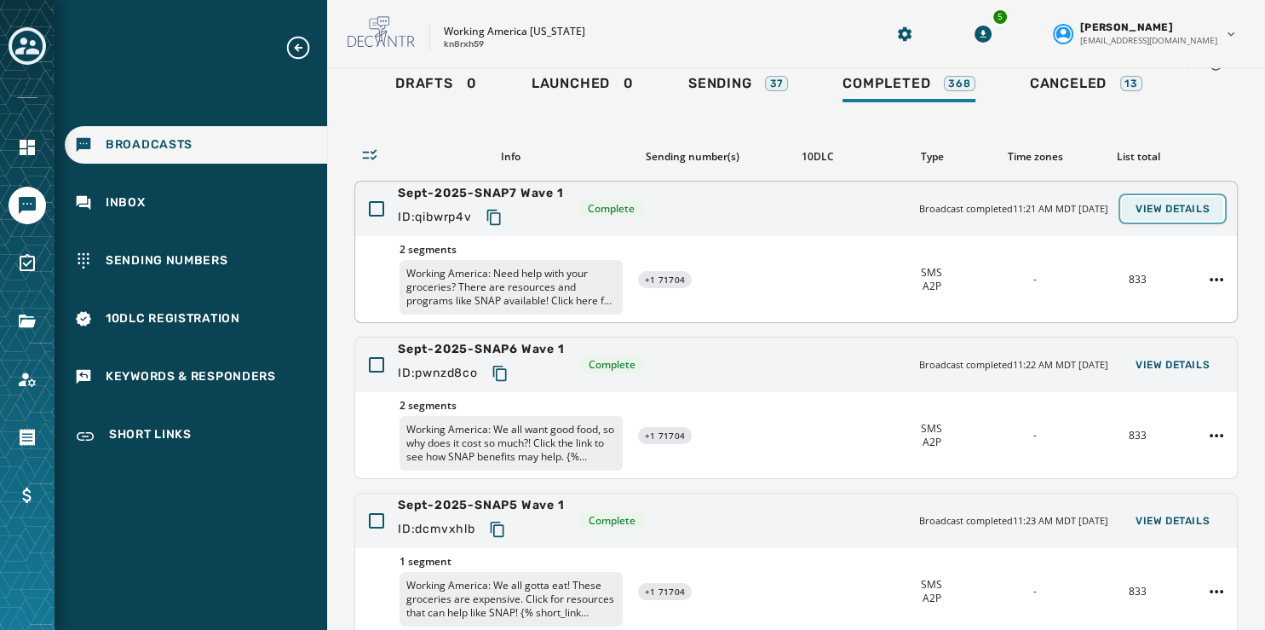
click at [1151, 205] on span "View Details" at bounding box center [1173, 209] width 74 height 14
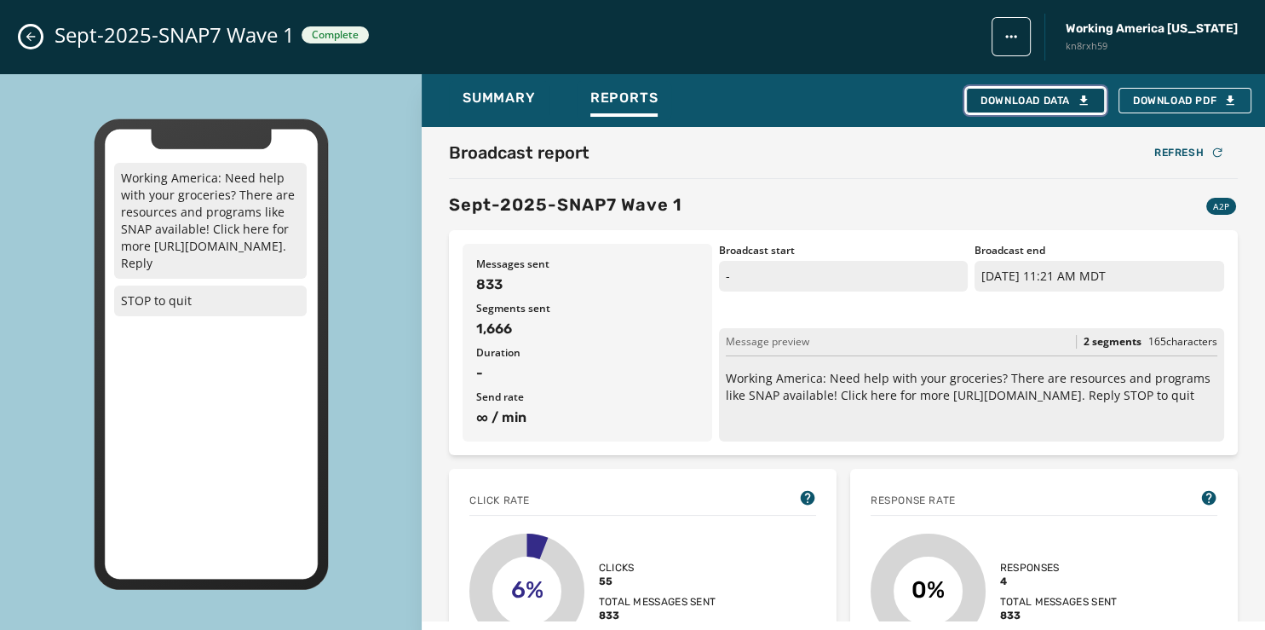
click at [1055, 89] on button "Download Data" at bounding box center [1035, 101] width 139 height 26
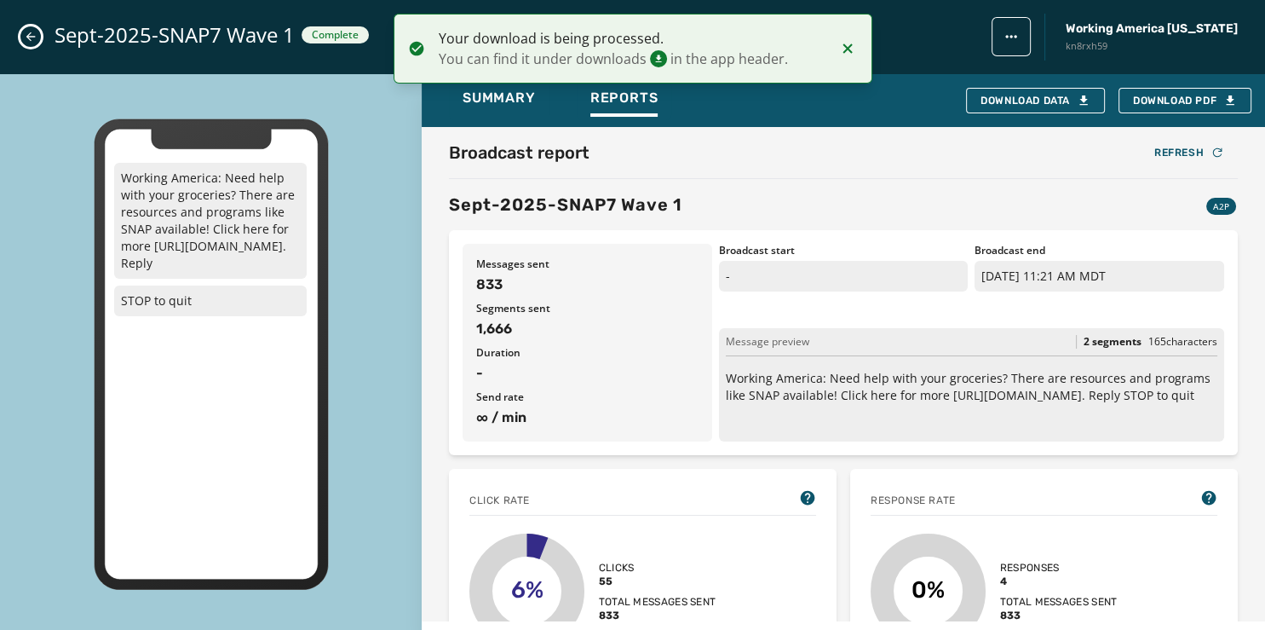
click at [26, 36] on icon "Close admin drawer" at bounding box center [31, 37] width 14 height 14
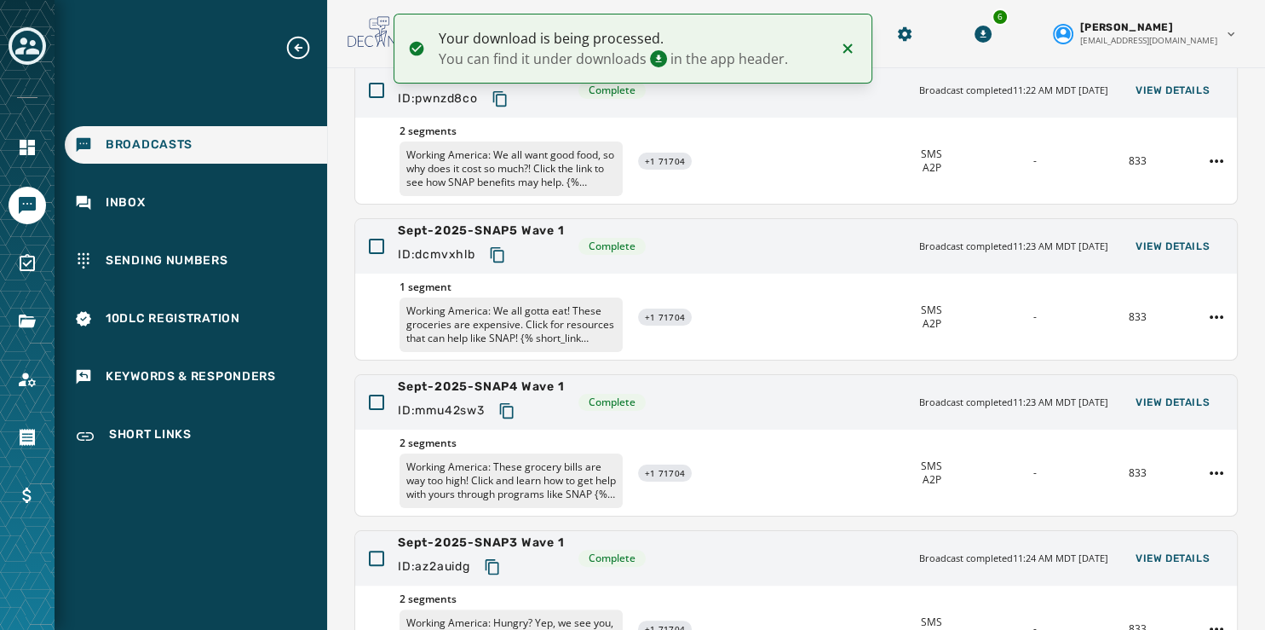
scroll to position [508, 0]
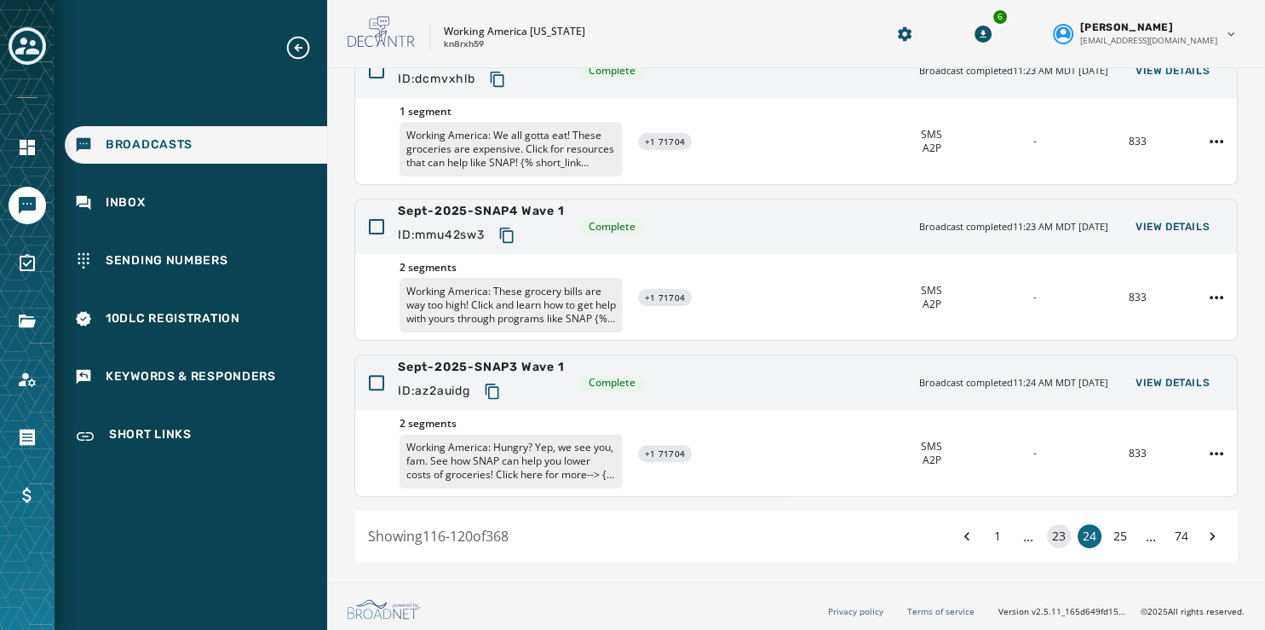
click at [1047, 536] on button "23" at bounding box center [1059, 536] width 24 height 24
click at [1157, 381] on span "View Details" at bounding box center [1173, 383] width 74 height 14
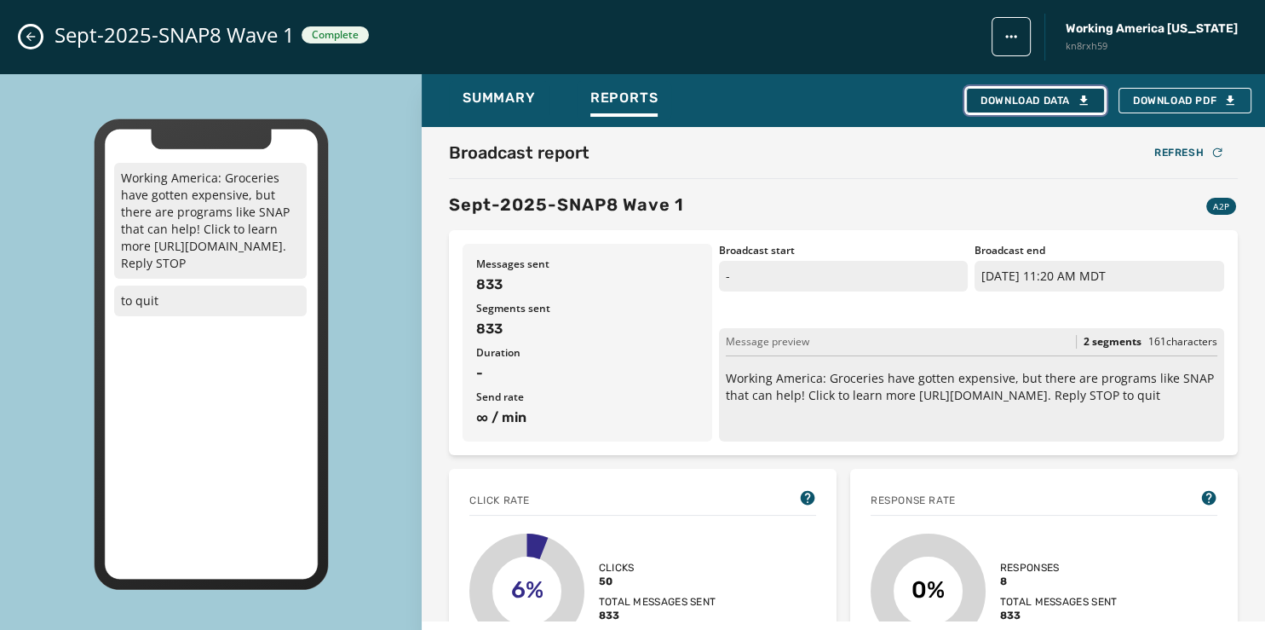
click at [1042, 99] on div "Download Data" at bounding box center [1036, 101] width 110 height 14
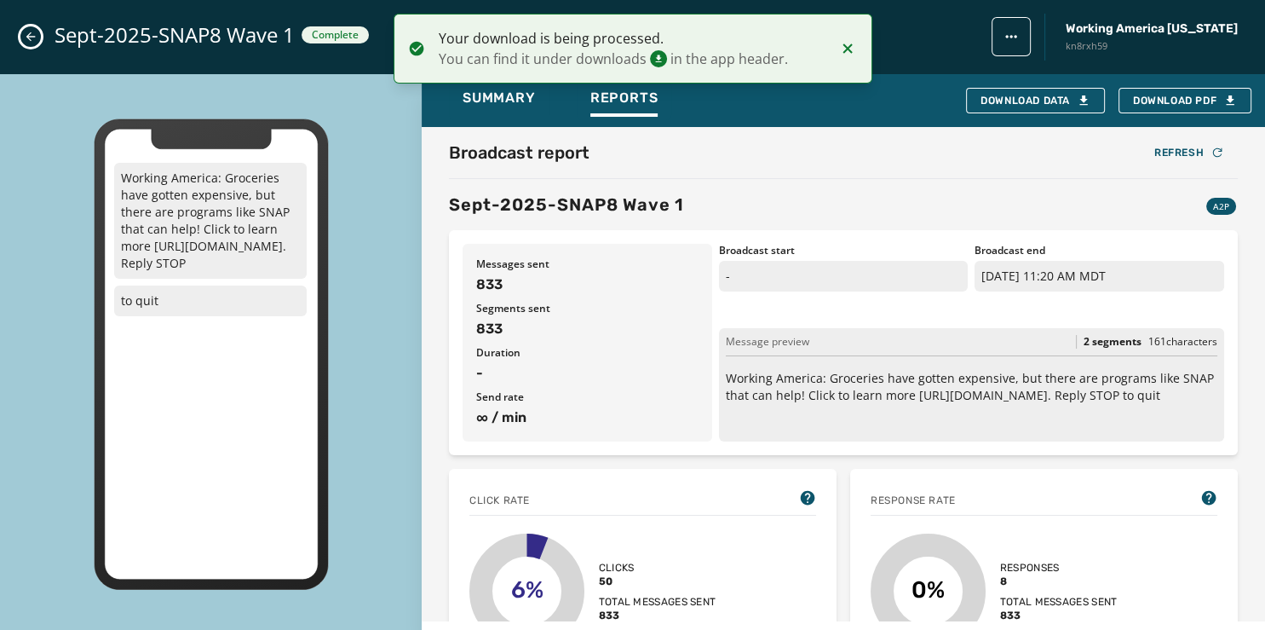
click at [36, 37] on icon "Close admin drawer" at bounding box center [31, 37] width 14 height 14
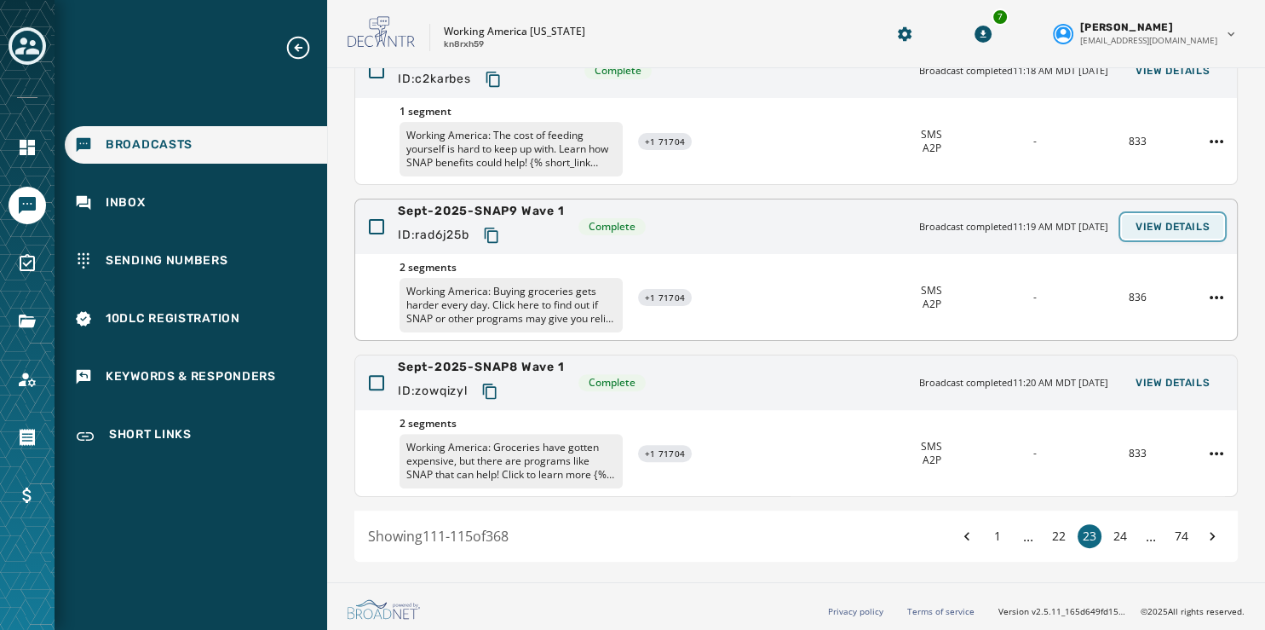
click at [1151, 225] on span "View Details" at bounding box center [1173, 227] width 74 height 14
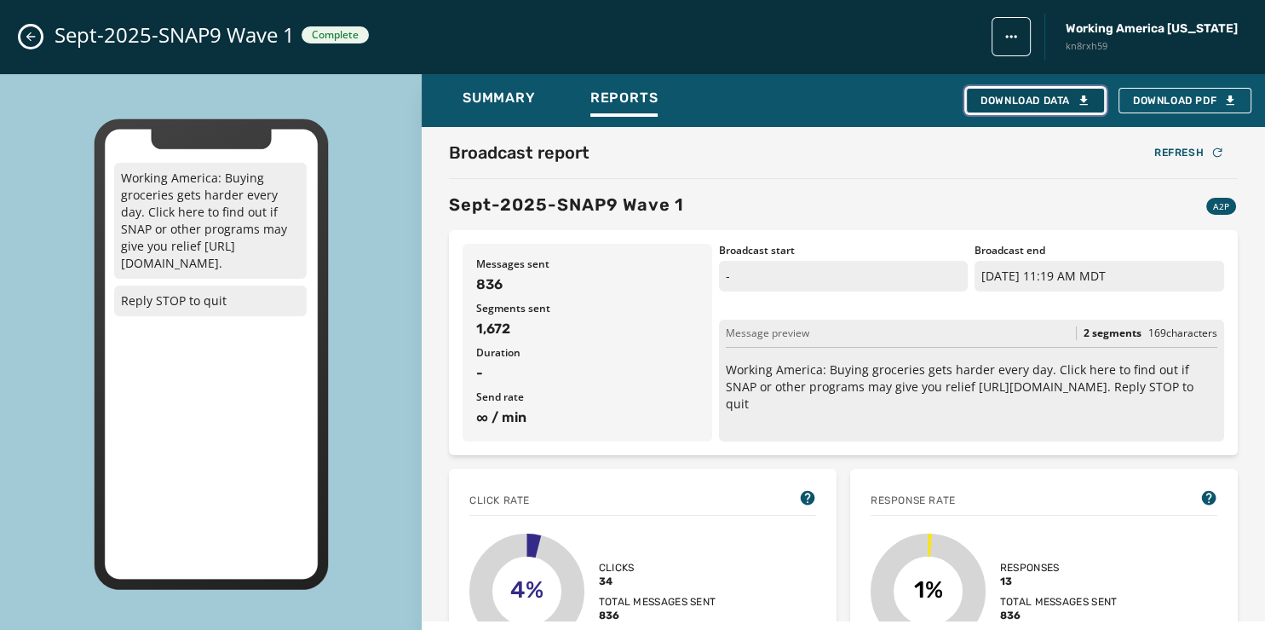
click at [1014, 97] on div "Download Data" at bounding box center [1036, 101] width 110 height 14
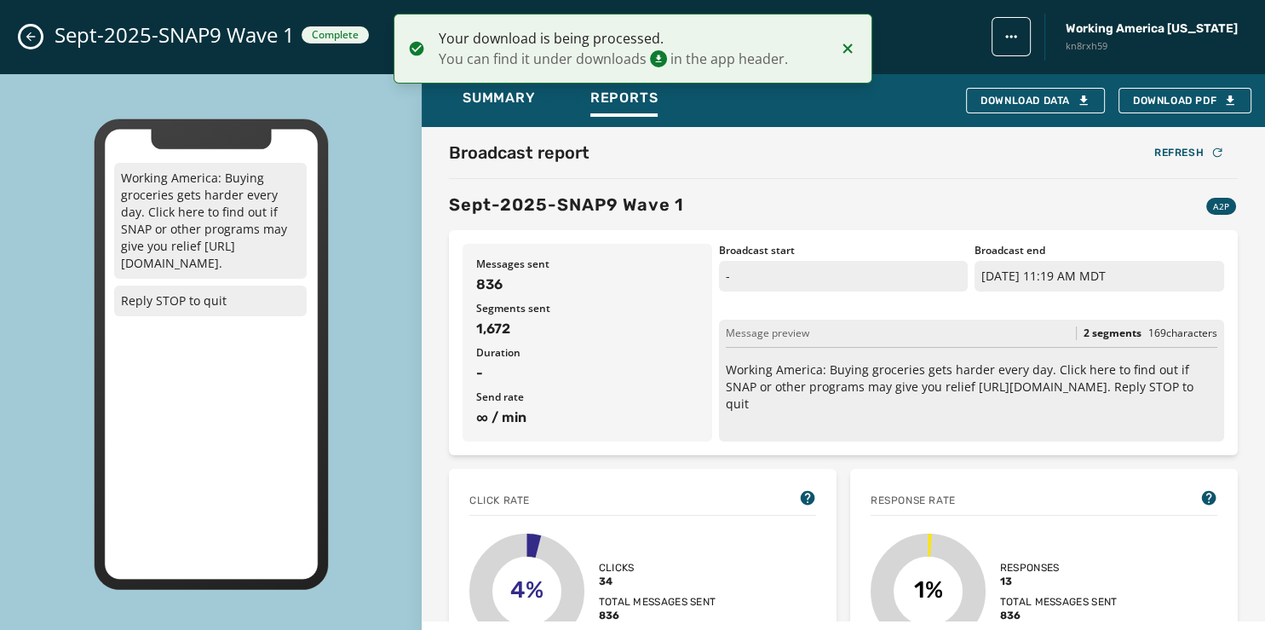
click at [29, 27] on button "Close admin drawer" at bounding box center [30, 36] width 20 height 20
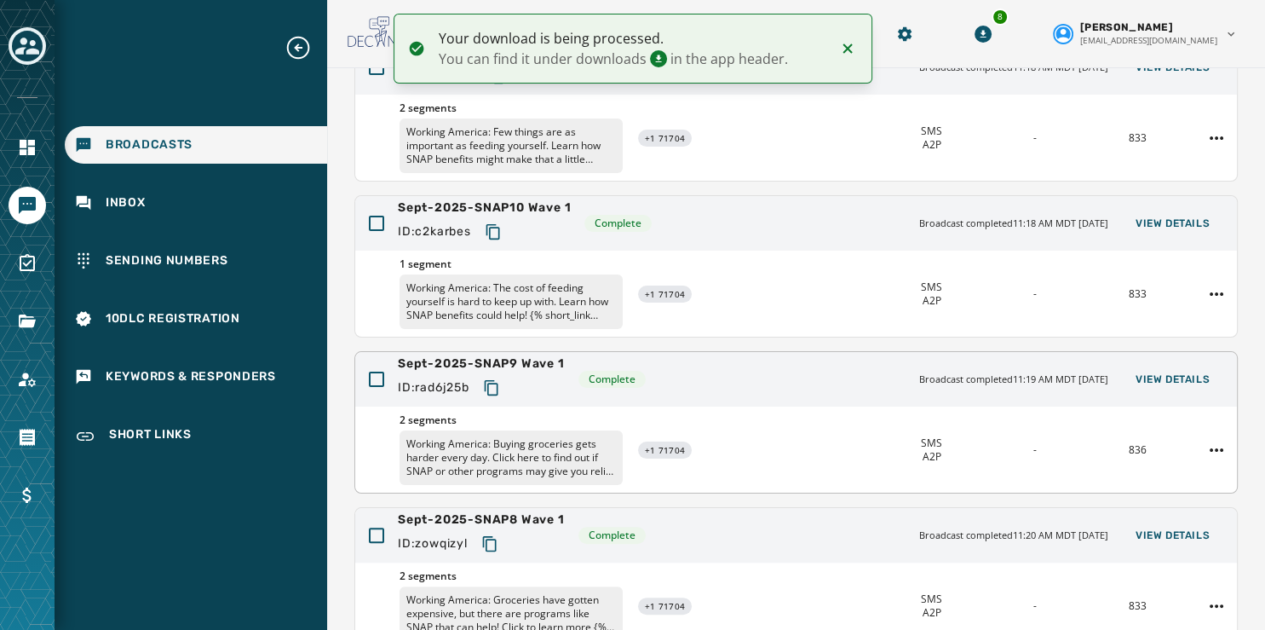
scroll to position [355, 0]
click at [1146, 217] on span "View Details" at bounding box center [1173, 224] width 74 height 14
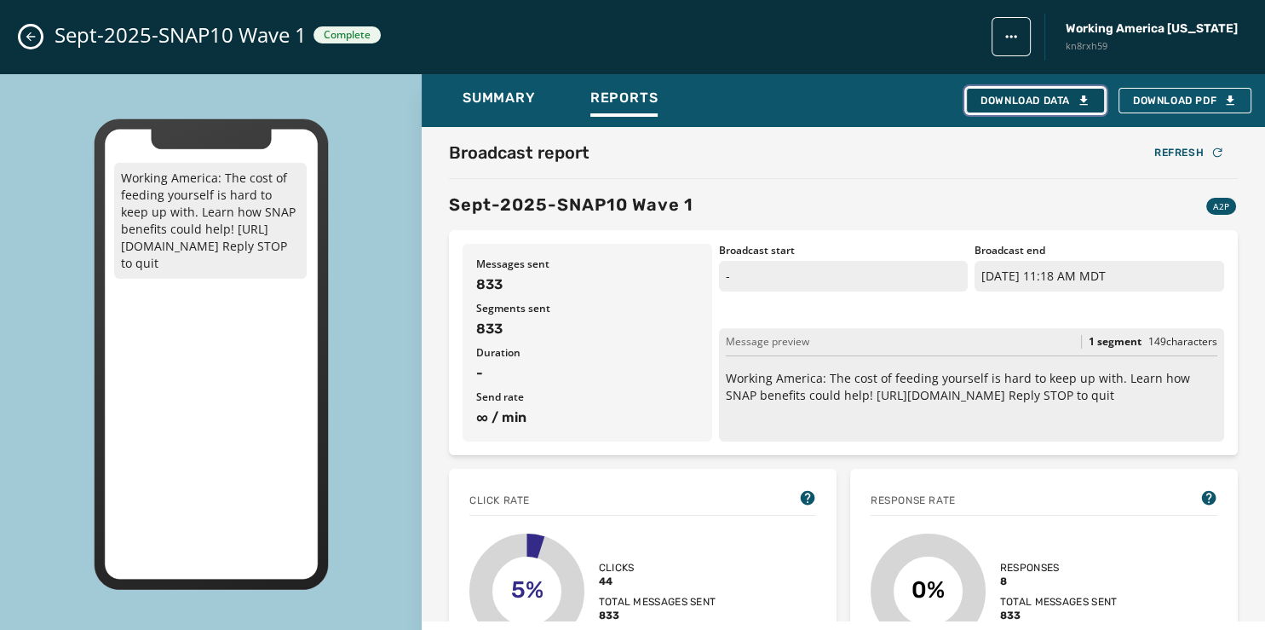
click at [1033, 97] on div "Download Data" at bounding box center [1036, 101] width 110 height 14
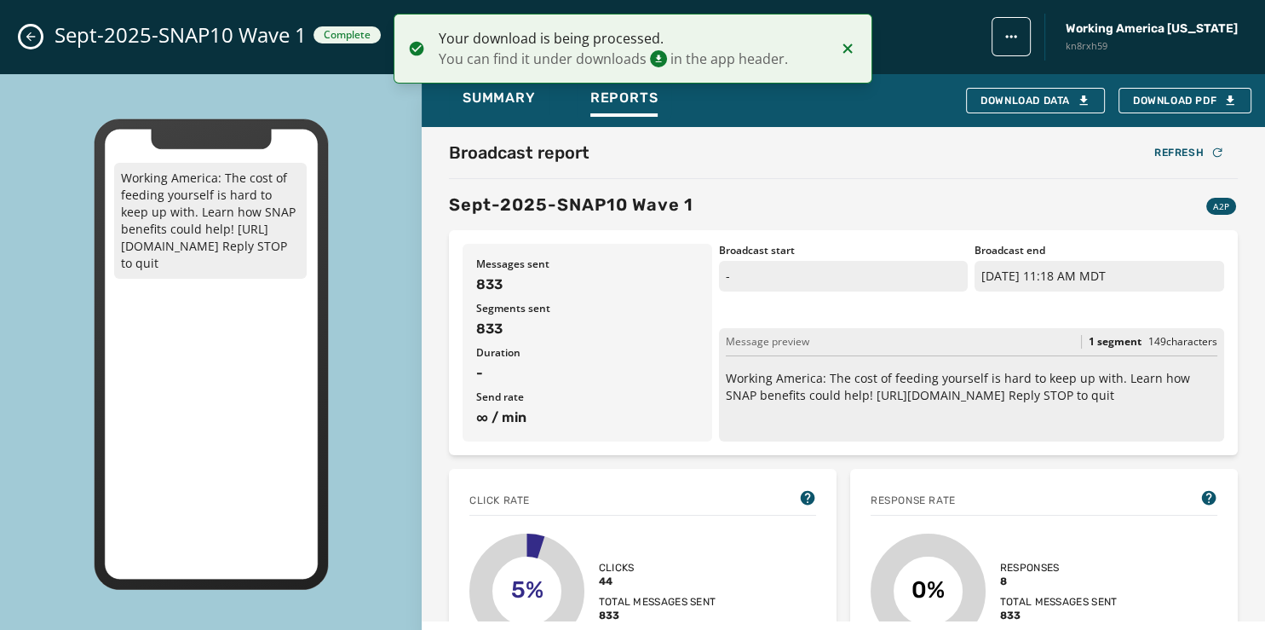
click at [37, 32] on icon "Close admin drawer" at bounding box center [31, 37] width 14 height 14
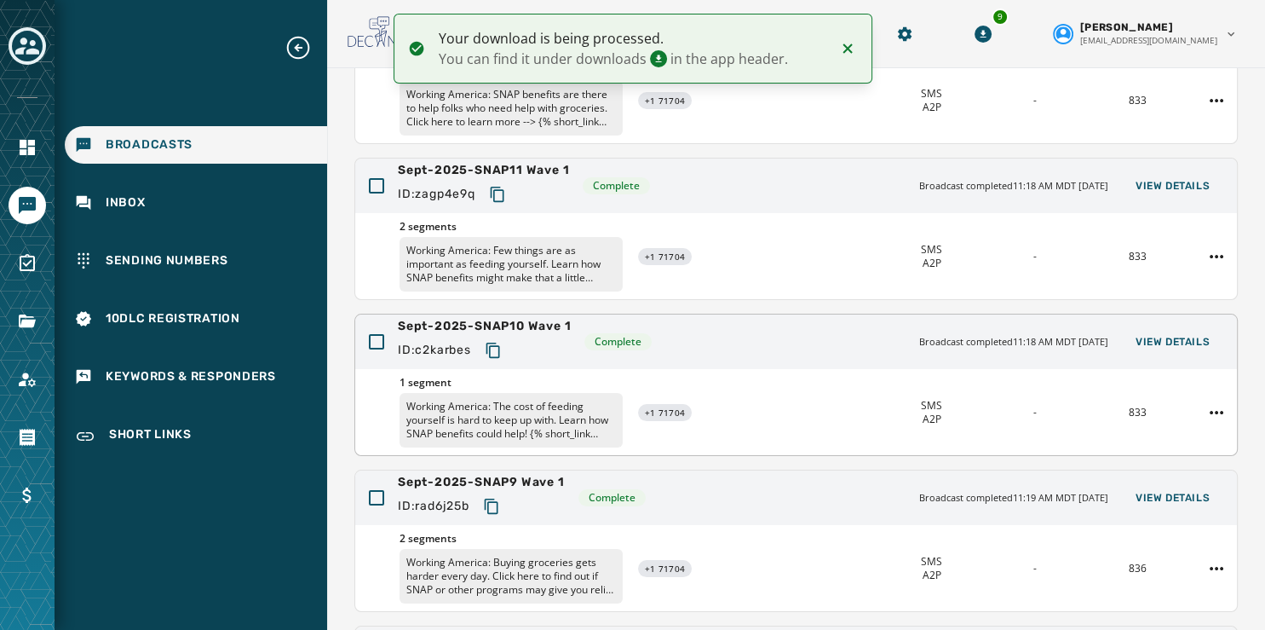
scroll to position [208, 0]
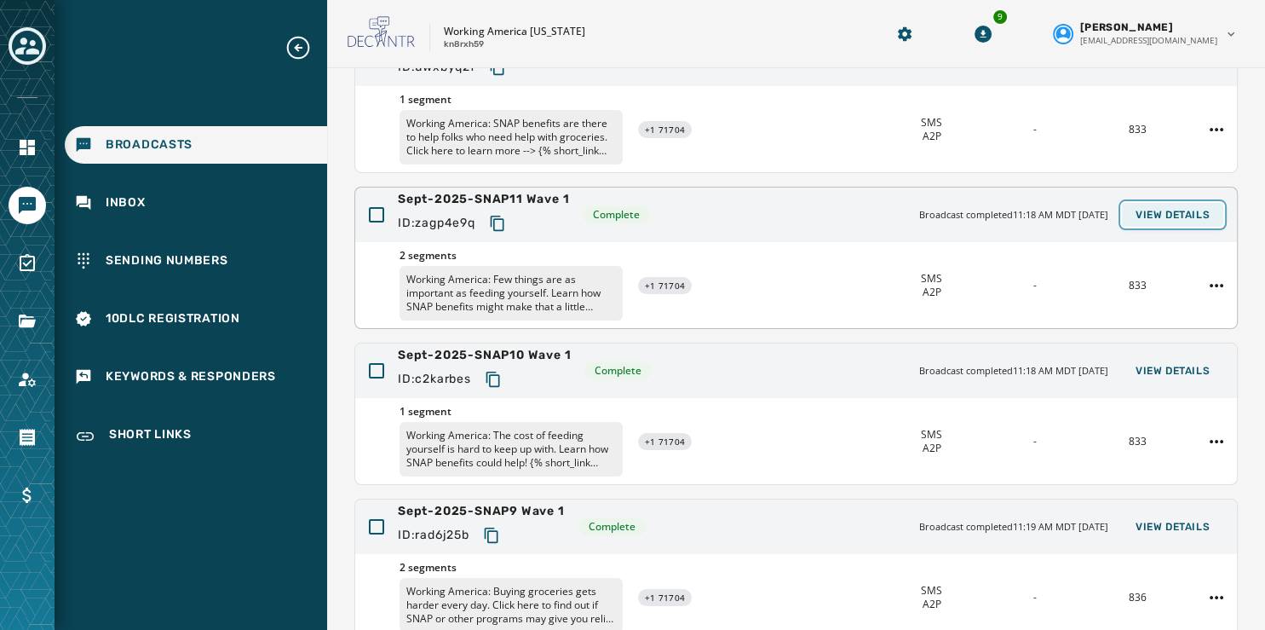
click at [1157, 210] on span "View Details" at bounding box center [1173, 215] width 74 height 14
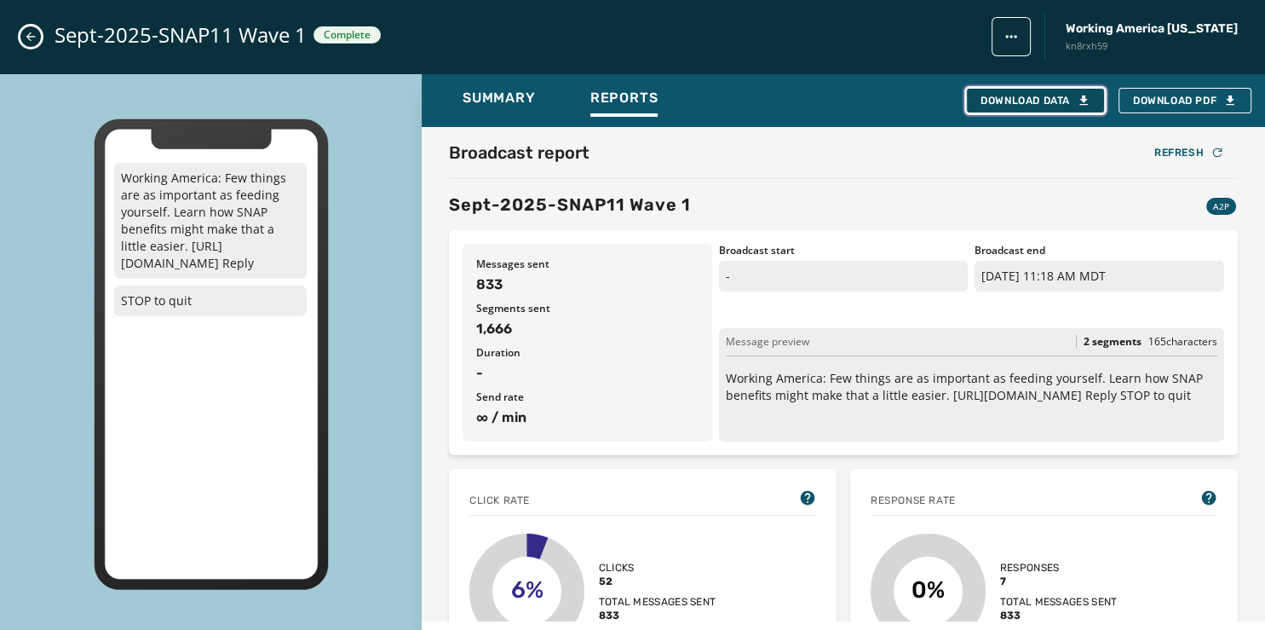
click at [1007, 101] on div "Download Data" at bounding box center [1036, 101] width 110 height 14
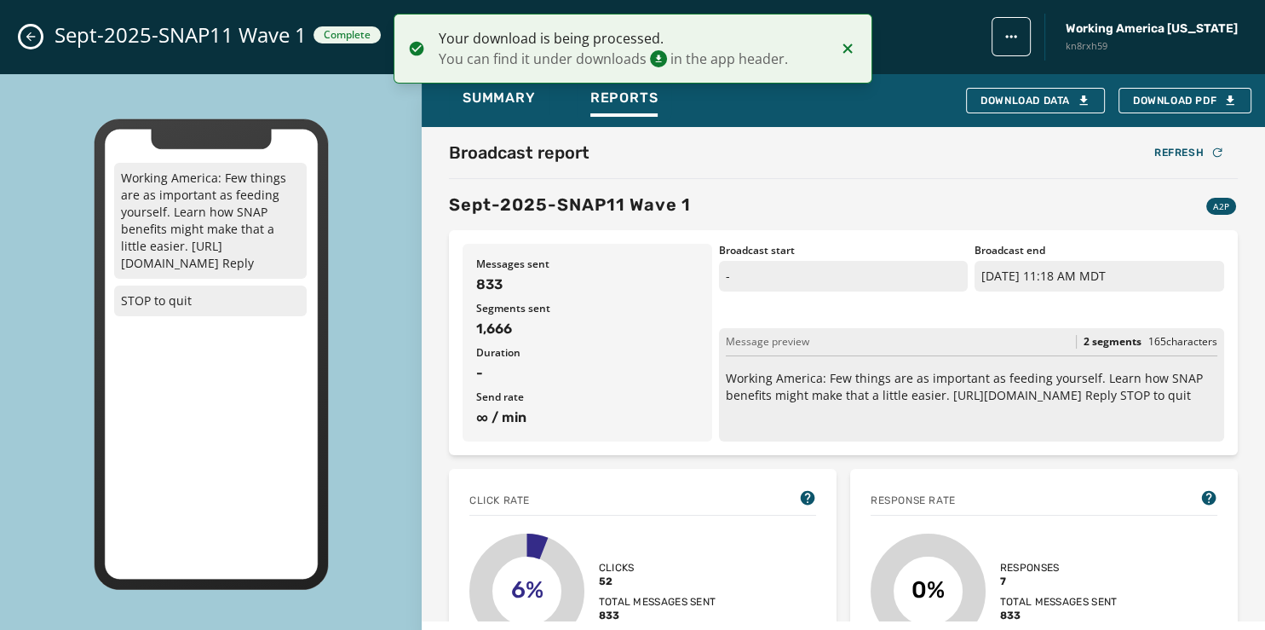
click at [29, 30] on button "Close admin drawer" at bounding box center [30, 36] width 20 height 20
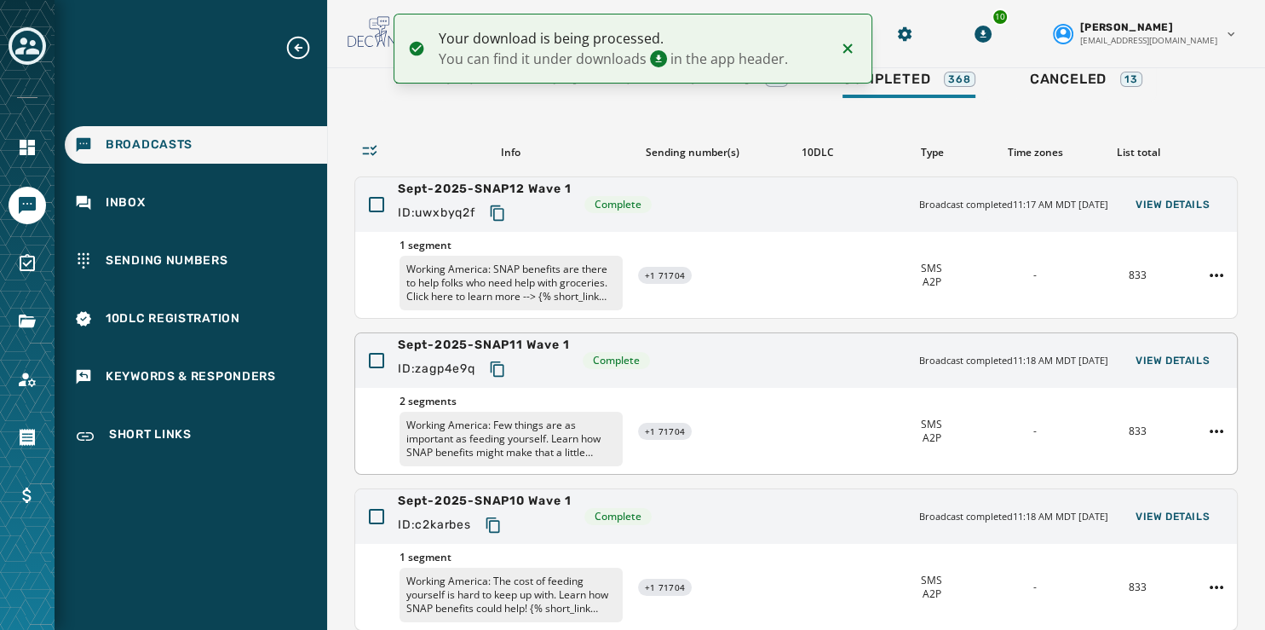
scroll to position [58, 0]
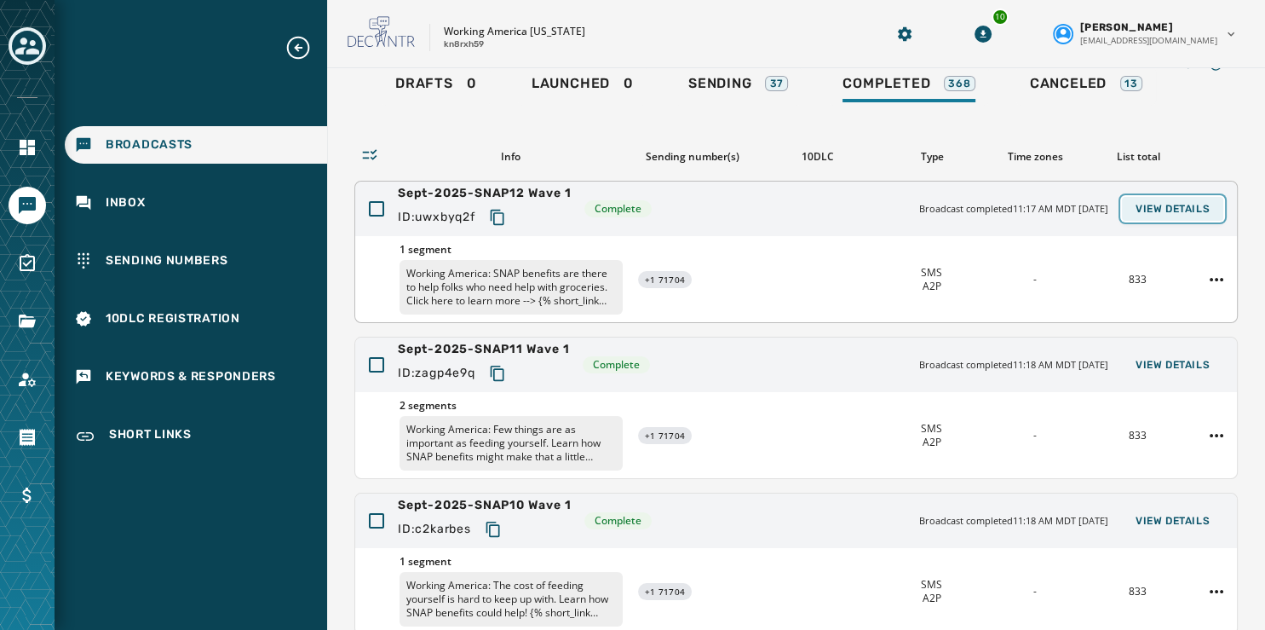
click at [1173, 208] on span "View Details" at bounding box center [1173, 209] width 74 height 14
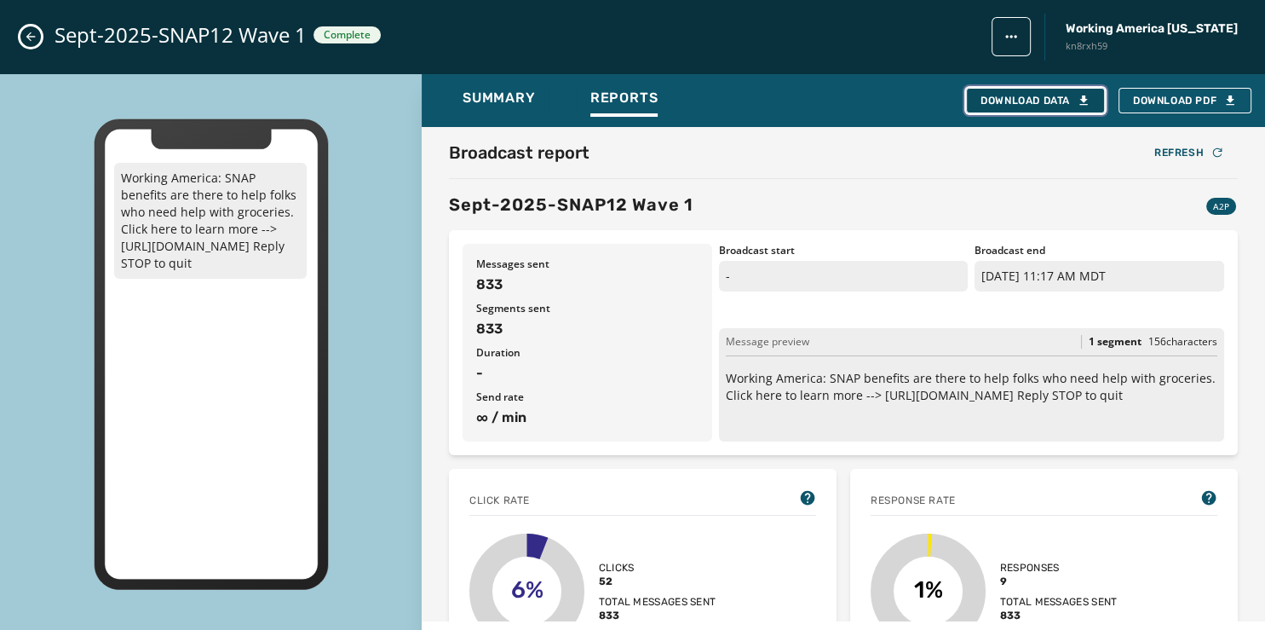
click at [1018, 97] on div "Download Data" at bounding box center [1036, 101] width 110 height 14
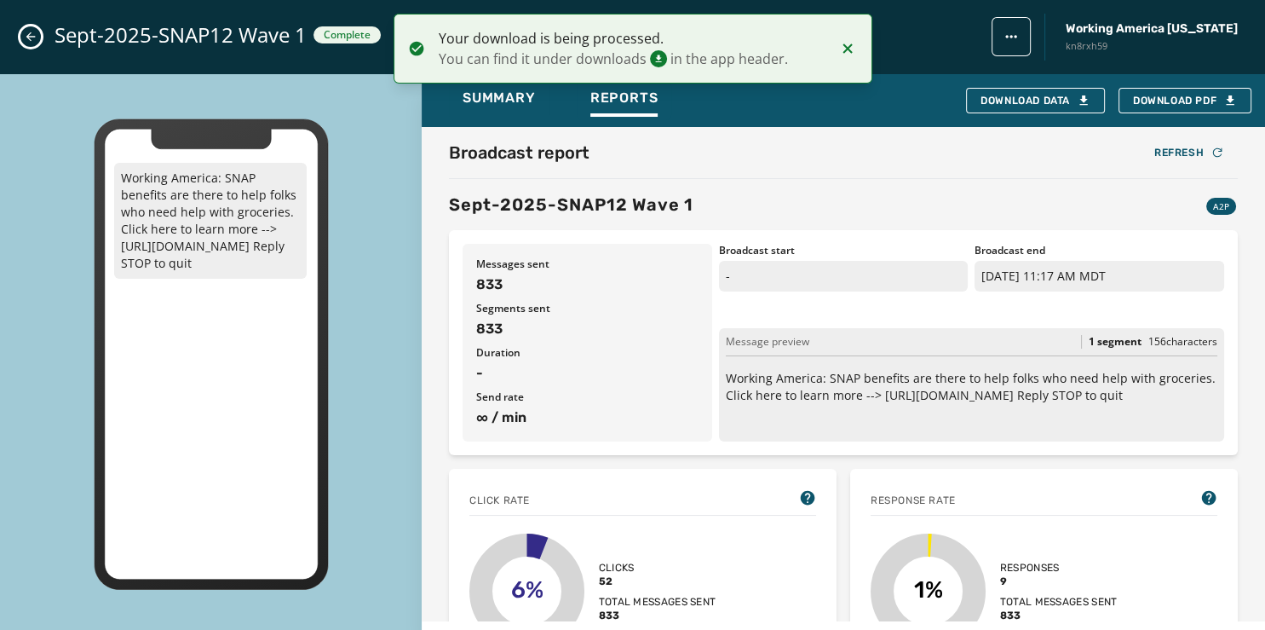
click at [24, 31] on button "Close admin drawer" at bounding box center [30, 36] width 20 height 20
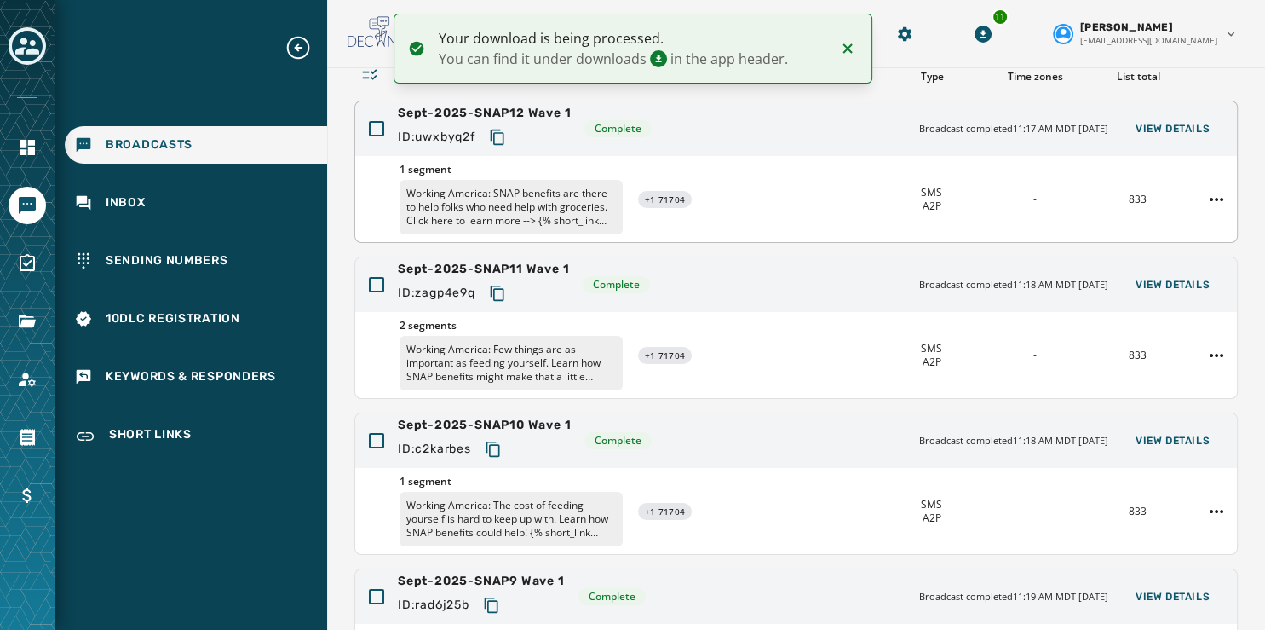
scroll to position [508, 0]
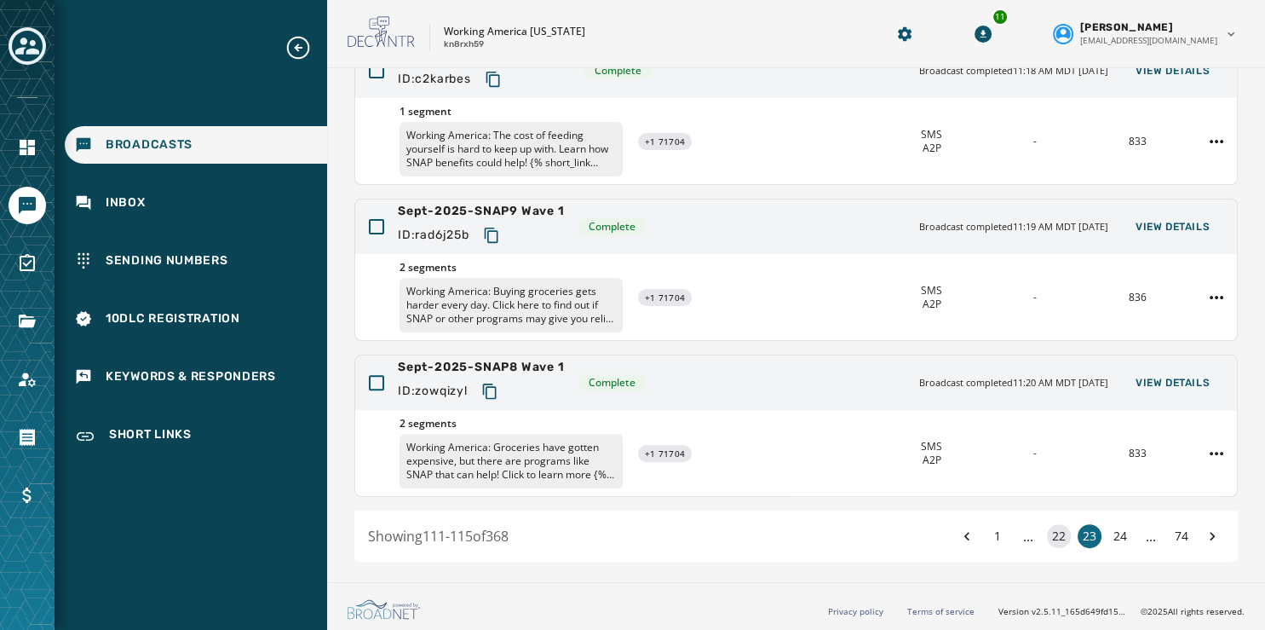
click at [1047, 535] on button "22" at bounding box center [1059, 536] width 24 height 24
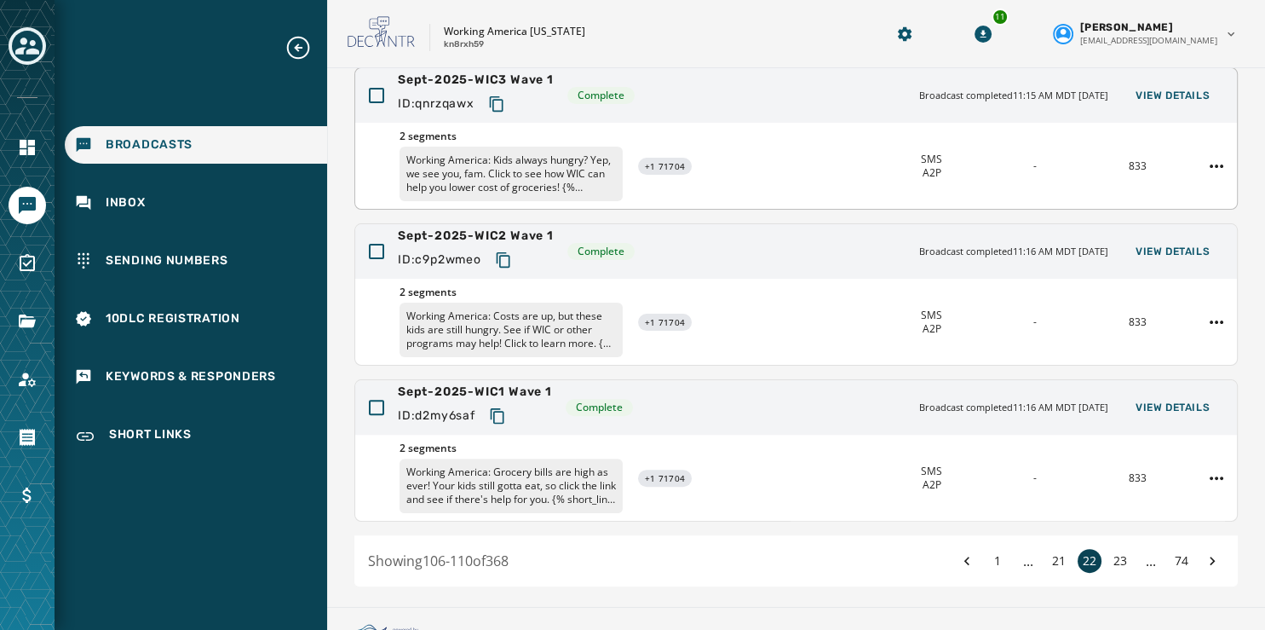
scroll to position [481, 0]
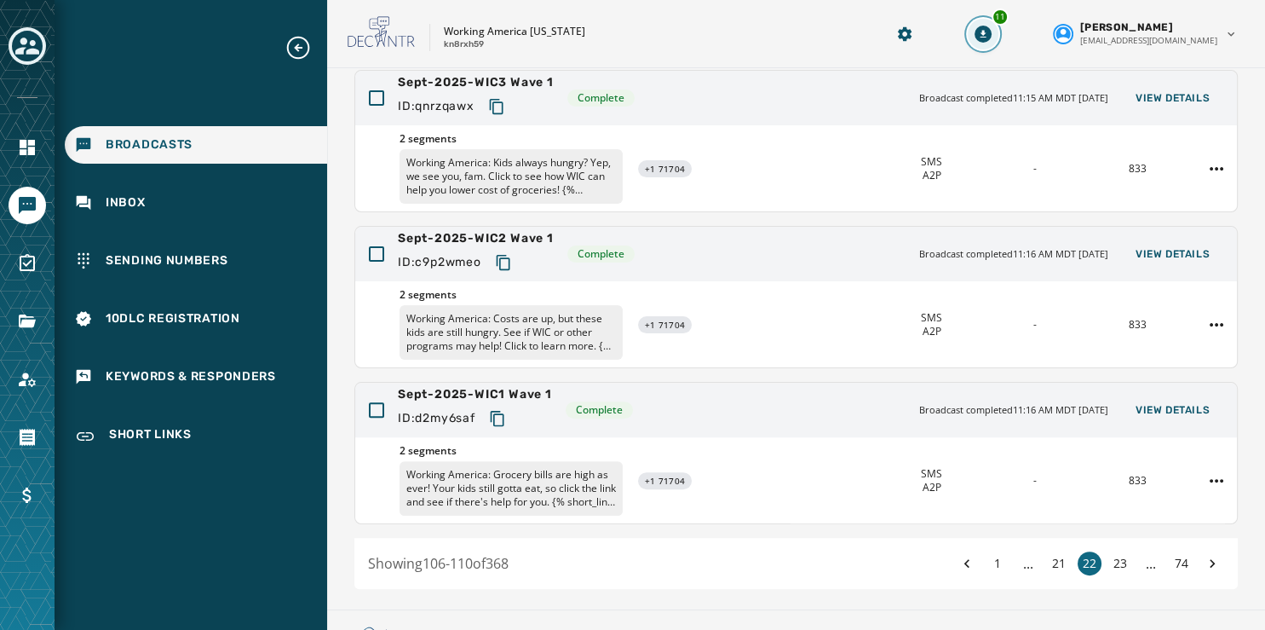
click at [987, 32] on icon "Download Menu" at bounding box center [984, 34] width 6 height 8
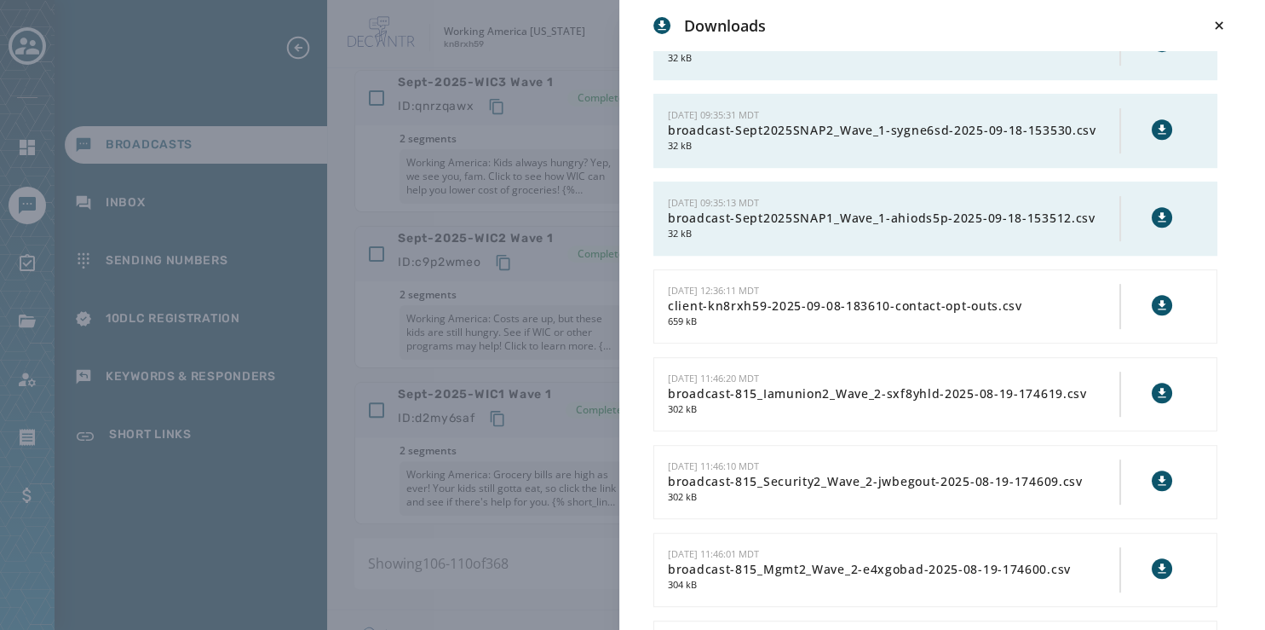
scroll to position [834, 0]
click at [1156, 211] on icon at bounding box center [1163, 218] width 14 height 14
click at [1156, 124] on icon at bounding box center [1163, 131] width 14 height 14
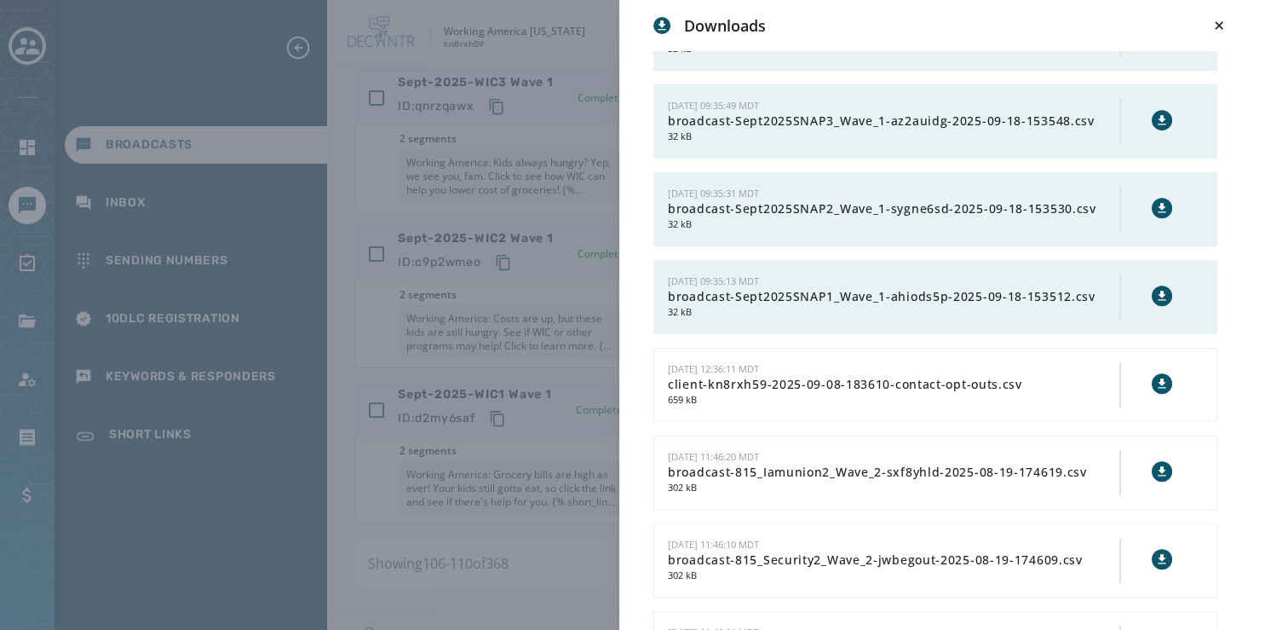
scroll to position [733, 0]
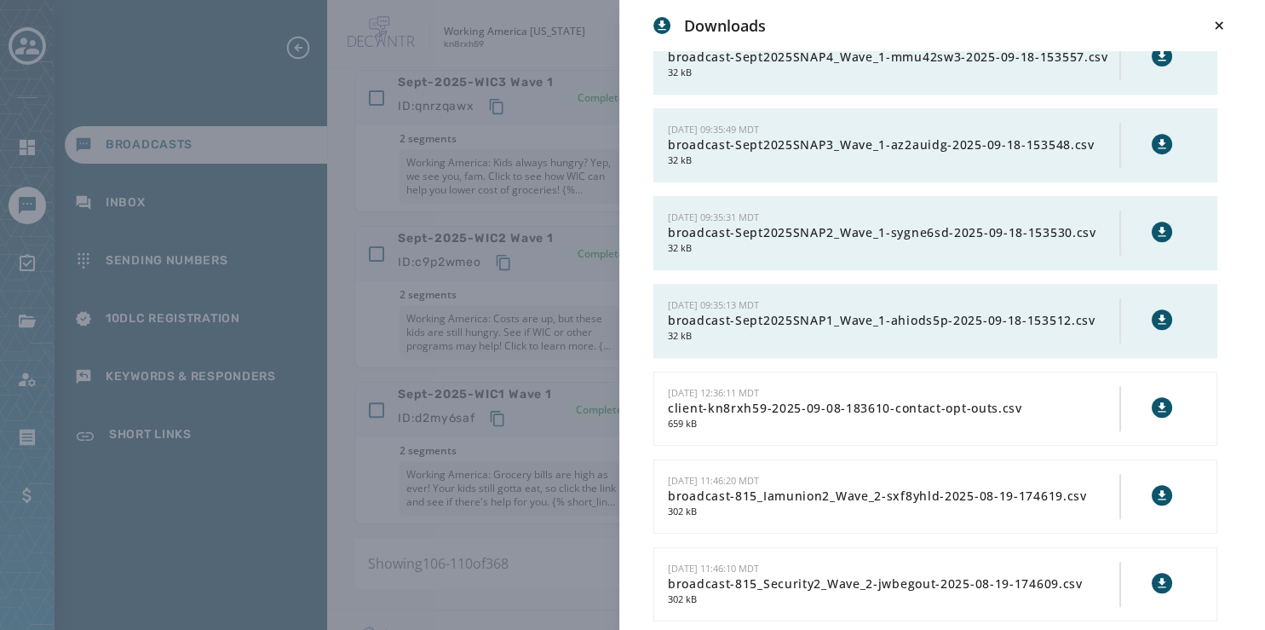
click at [1156, 138] on icon at bounding box center [1163, 144] width 14 height 14
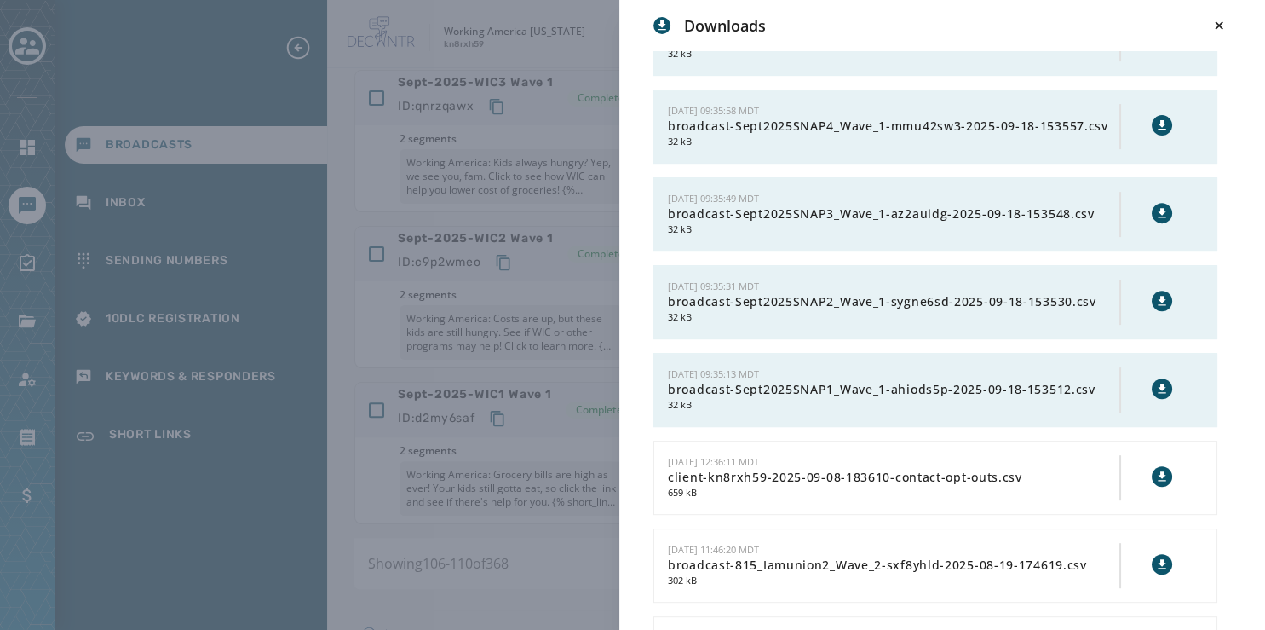
scroll to position [641, 0]
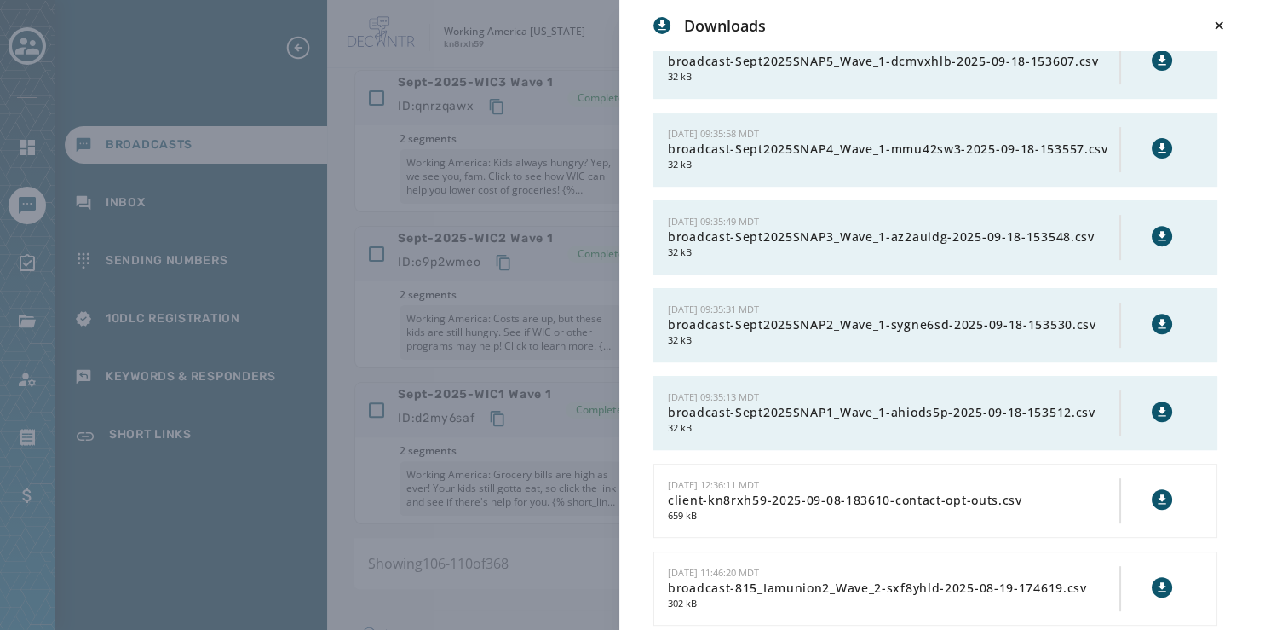
click at [1156, 148] on icon at bounding box center [1163, 148] width 14 height 14
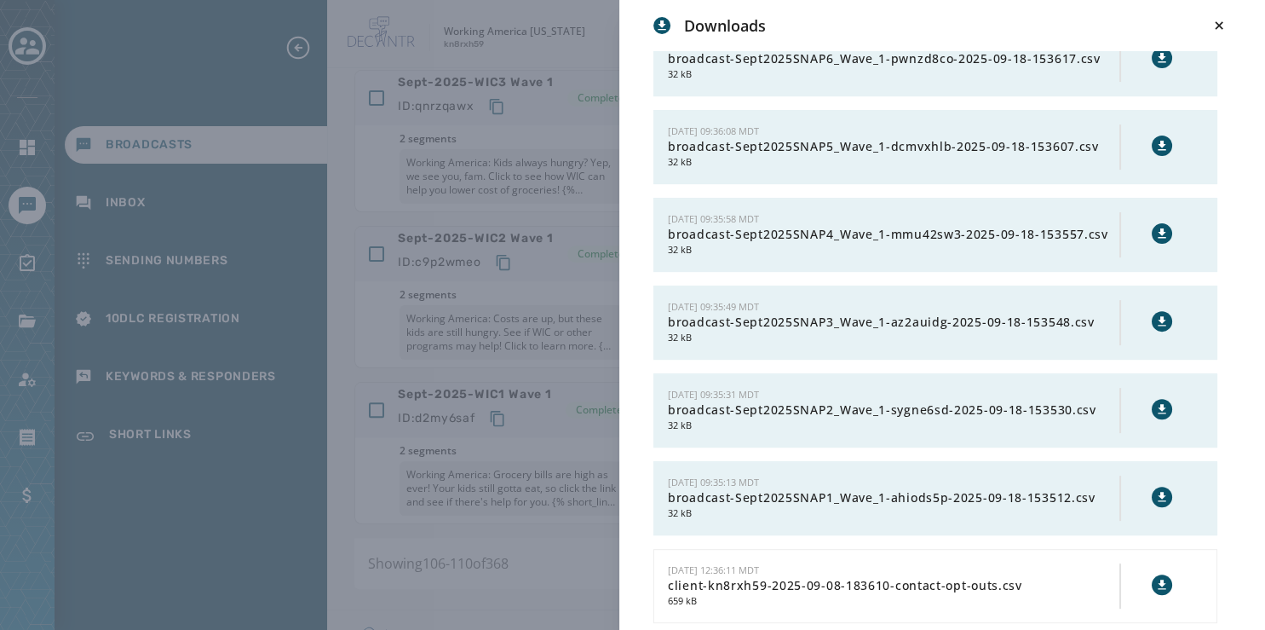
scroll to position [555, 0]
click at [1156, 145] on icon at bounding box center [1163, 147] width 14 height 14
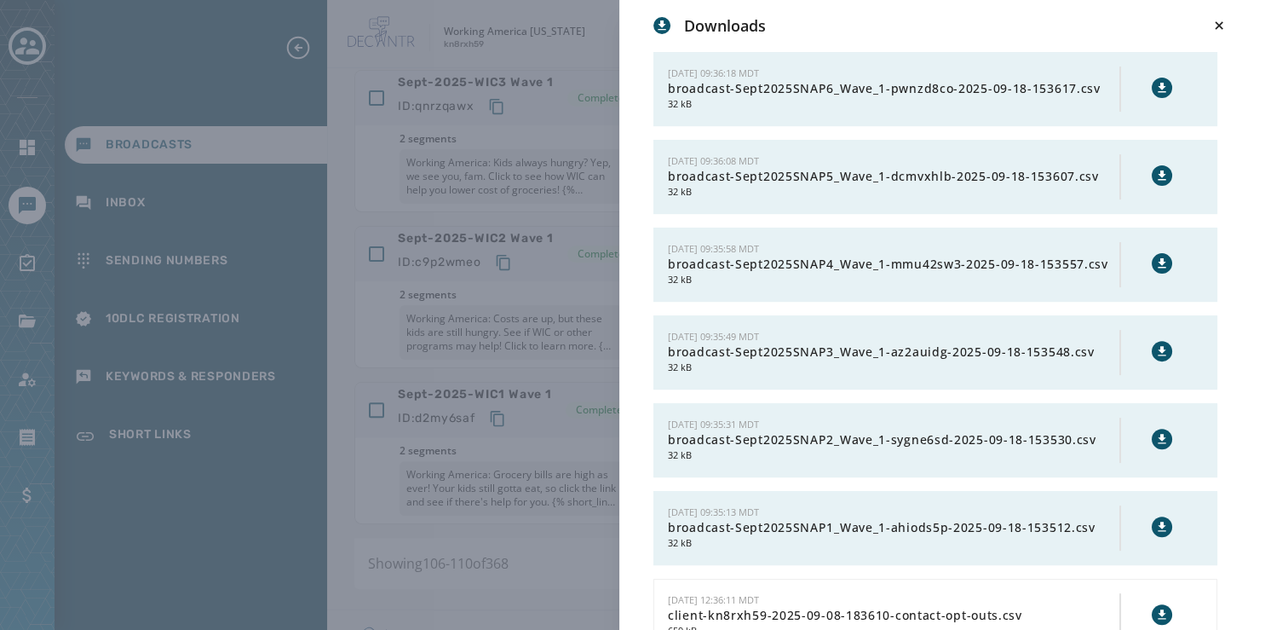
scroll to position [510, 0]
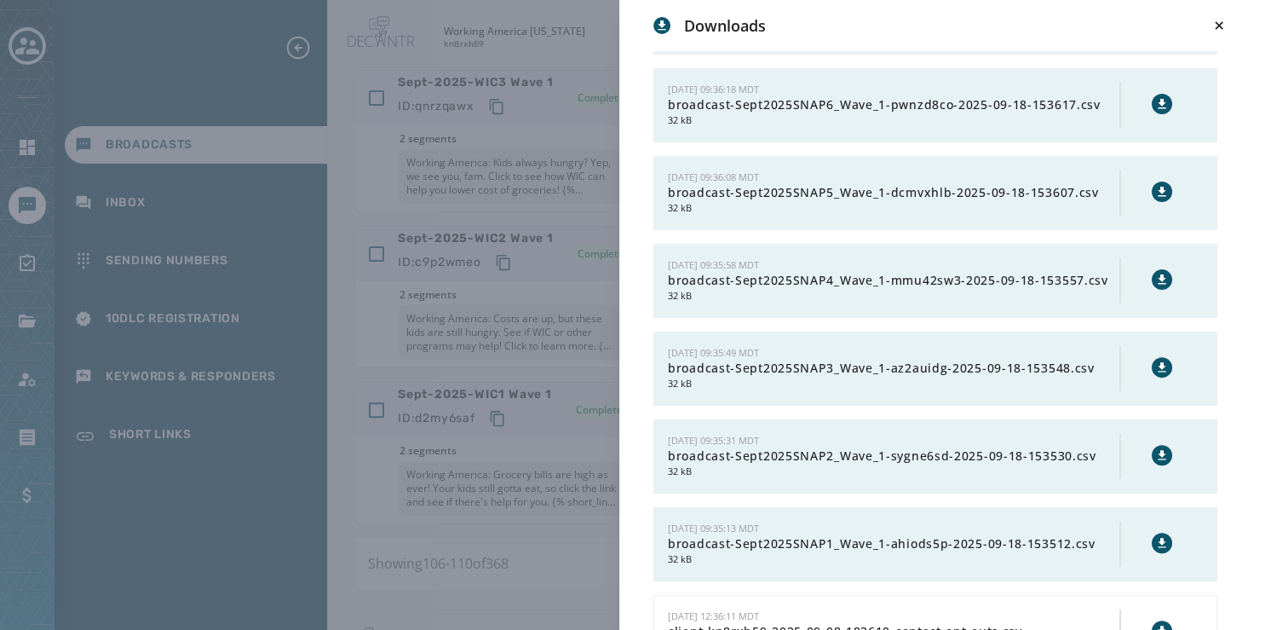
click at [1156, 96] on button at bounding box center [1162, 104] width 20 height 20
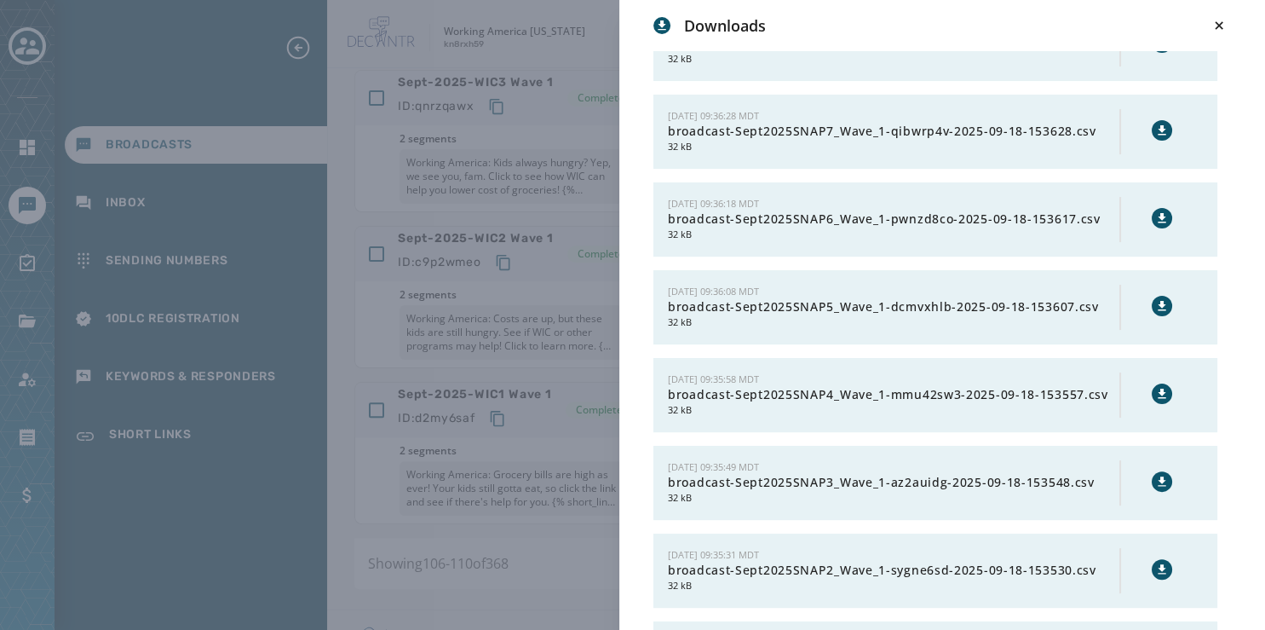
scroll to position [355, 0]
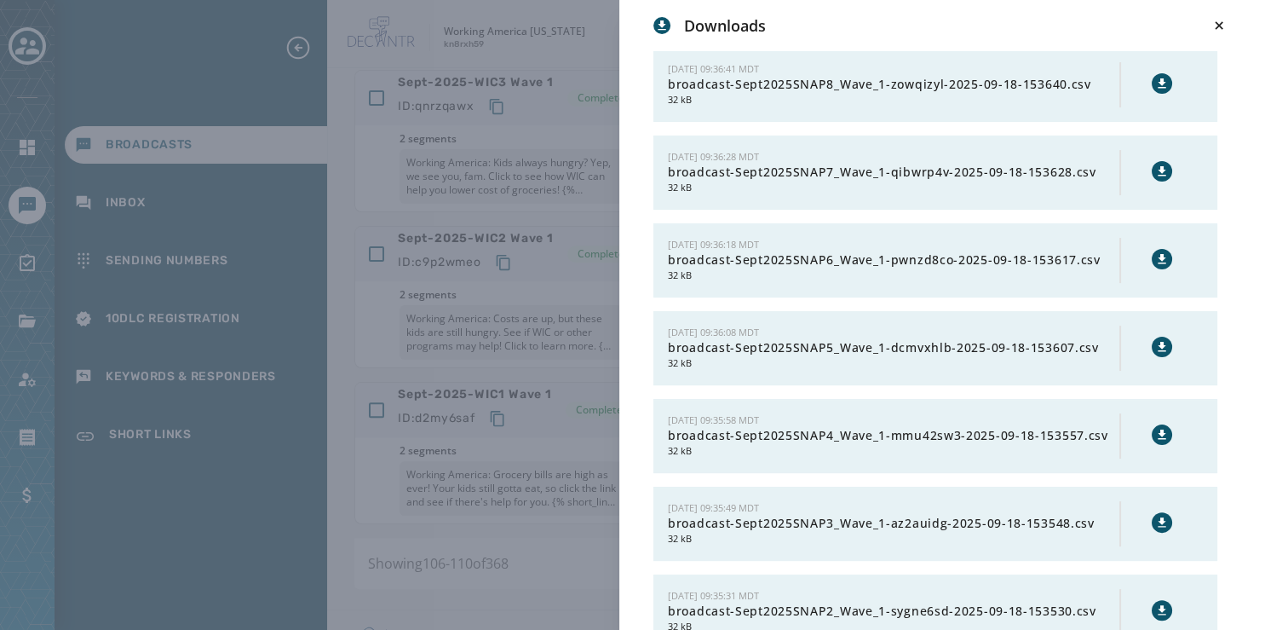
click at [1156, 175] on icon at bounding box center [1163, 171] width 14 height 14
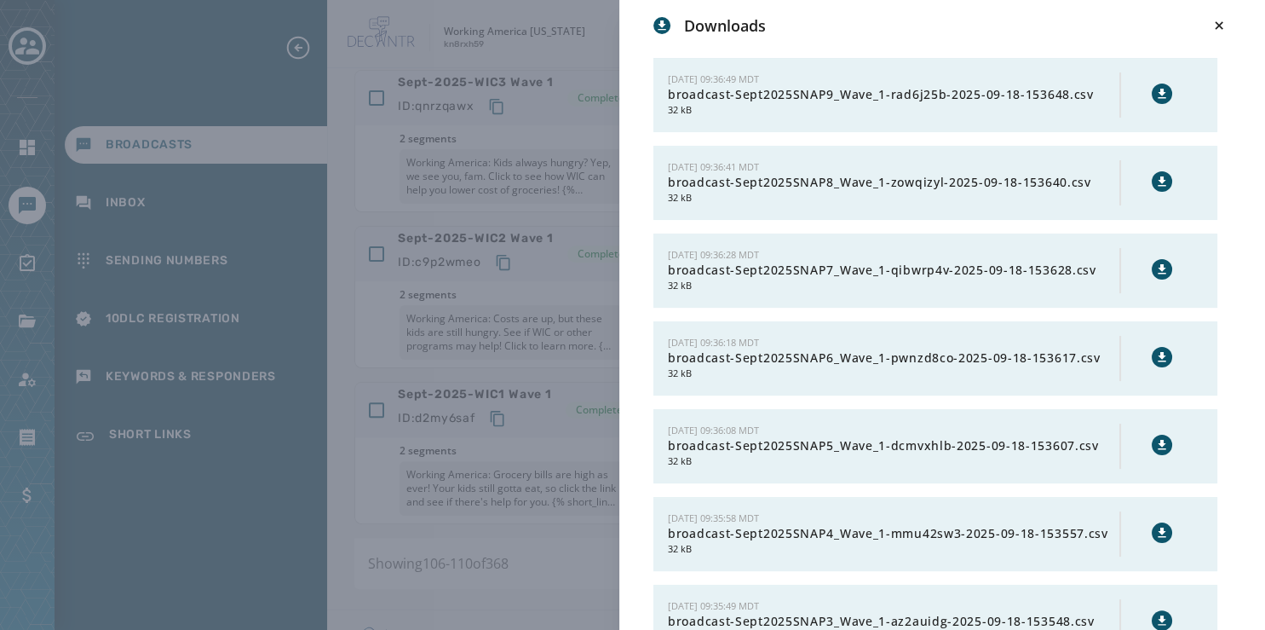
scroll to position [256, 0]
click at [1156, 176] on icon at bounding box center [1163, 183] width 14 height 14
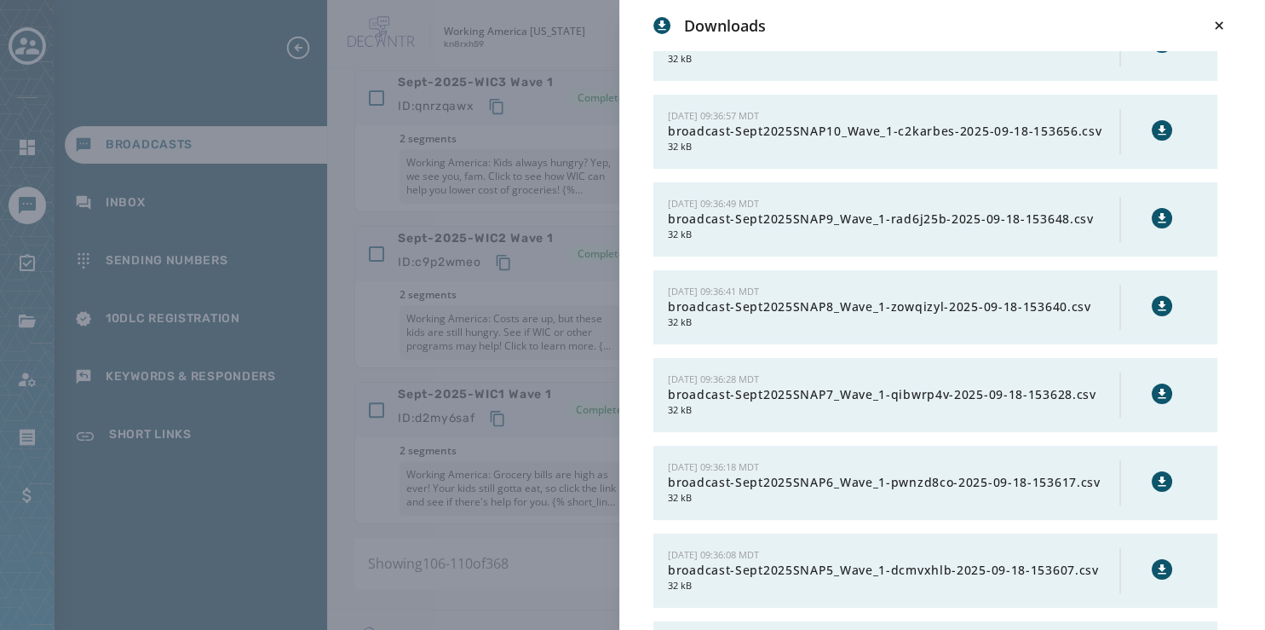
click at [1156, 214] on icon at bounding box center [1163, 218] width 14 height 14
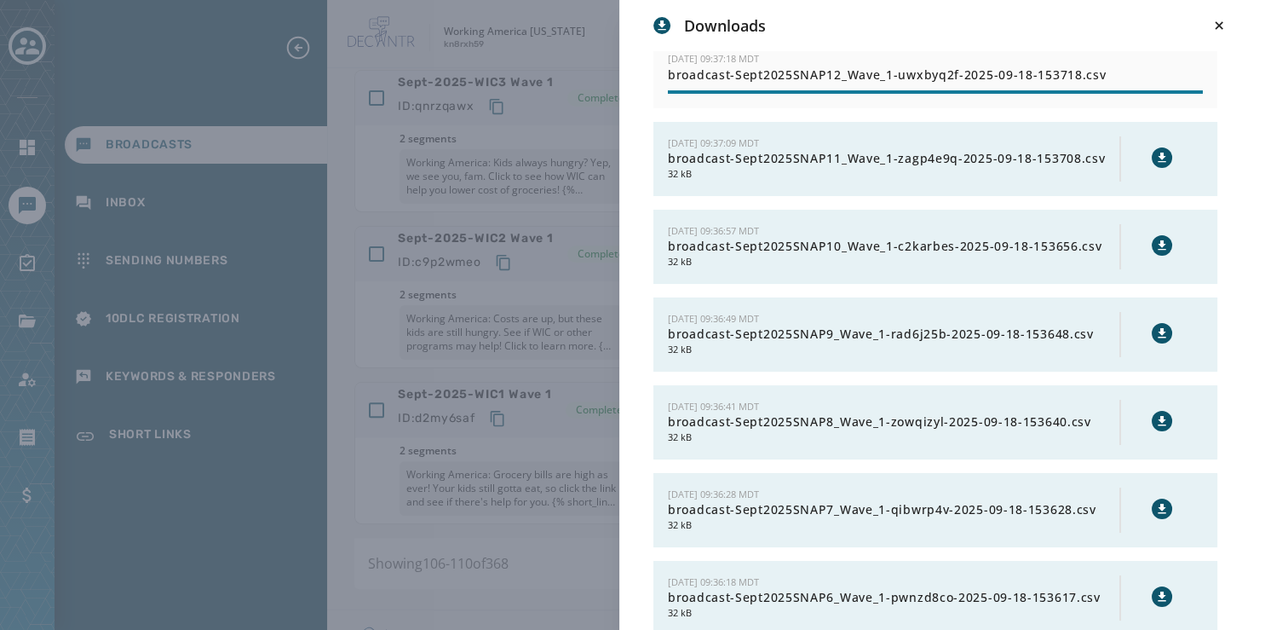
scroll to position [0, 0]
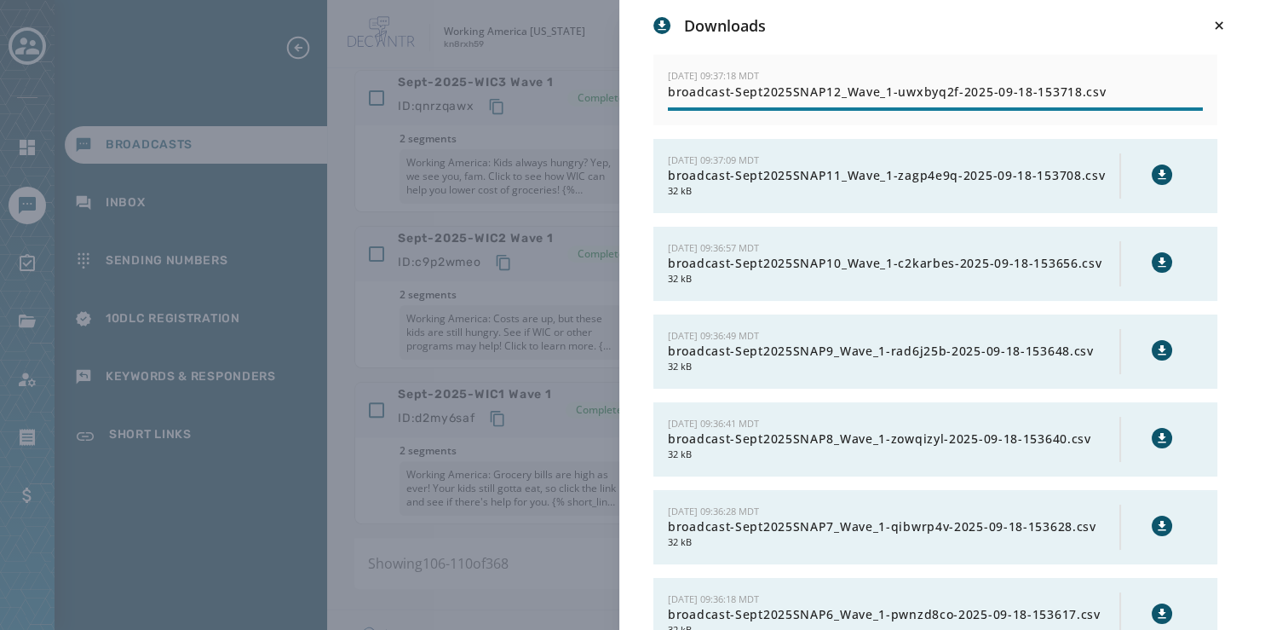
click at [1158, 258] on icon at bounding box center [1162, 261] width 8 height 9
click at [1156, 169] on icon at bounding box center [1163, 175] width 14 height 14
click at [1219, 31] on icon at bounding box center [1219, 25] width 17 height 17
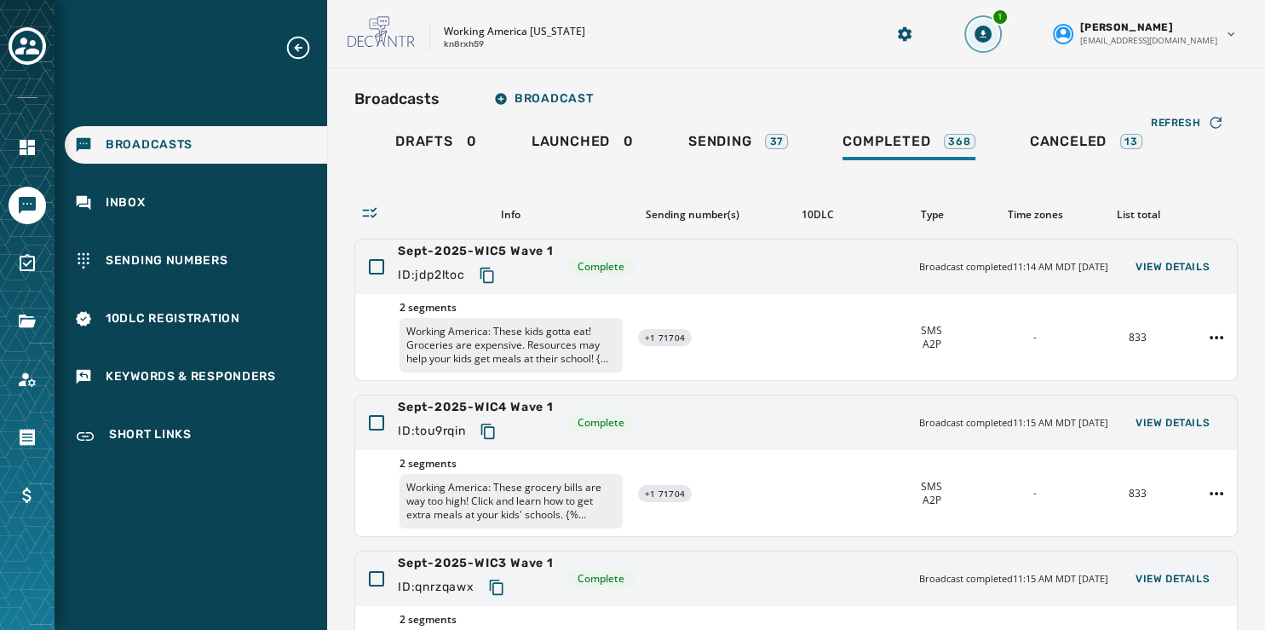
click at [992, 37] on icon "Download Menu" at bounding box center [983, 34] width 17 height 17
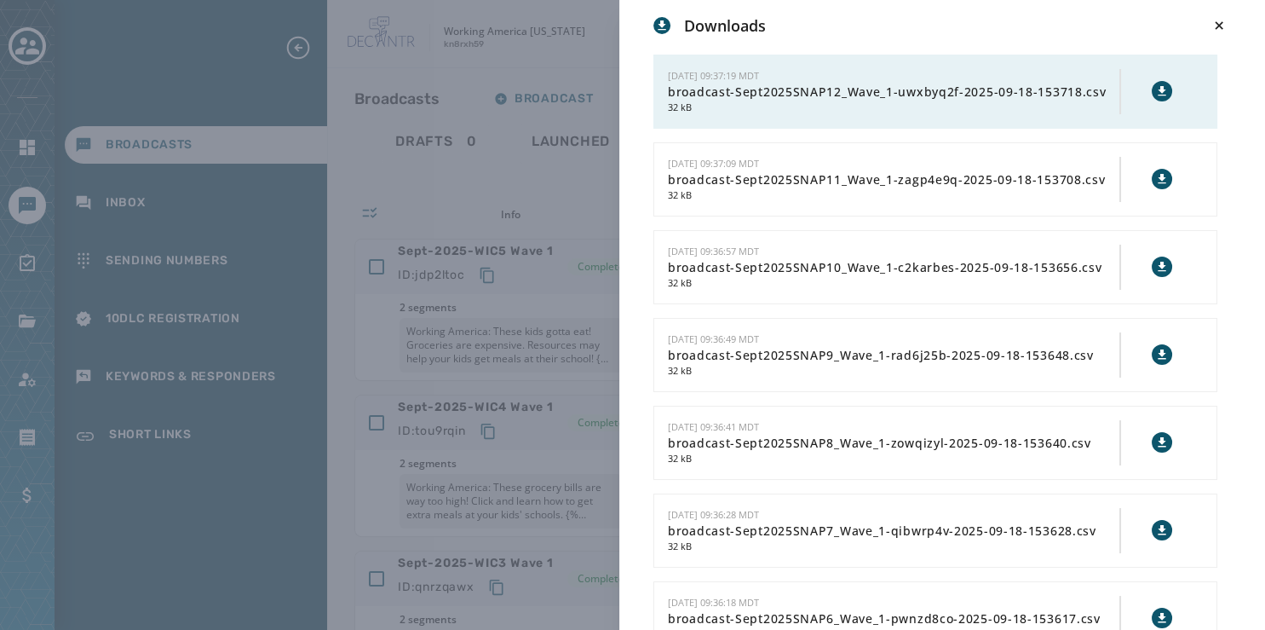
click at [1156, 84] on icon at bounding box center [1163, 91] width 14 height 14
click at [1212, 22] on icon at bounding box center [1219, 25] width 17 height 17
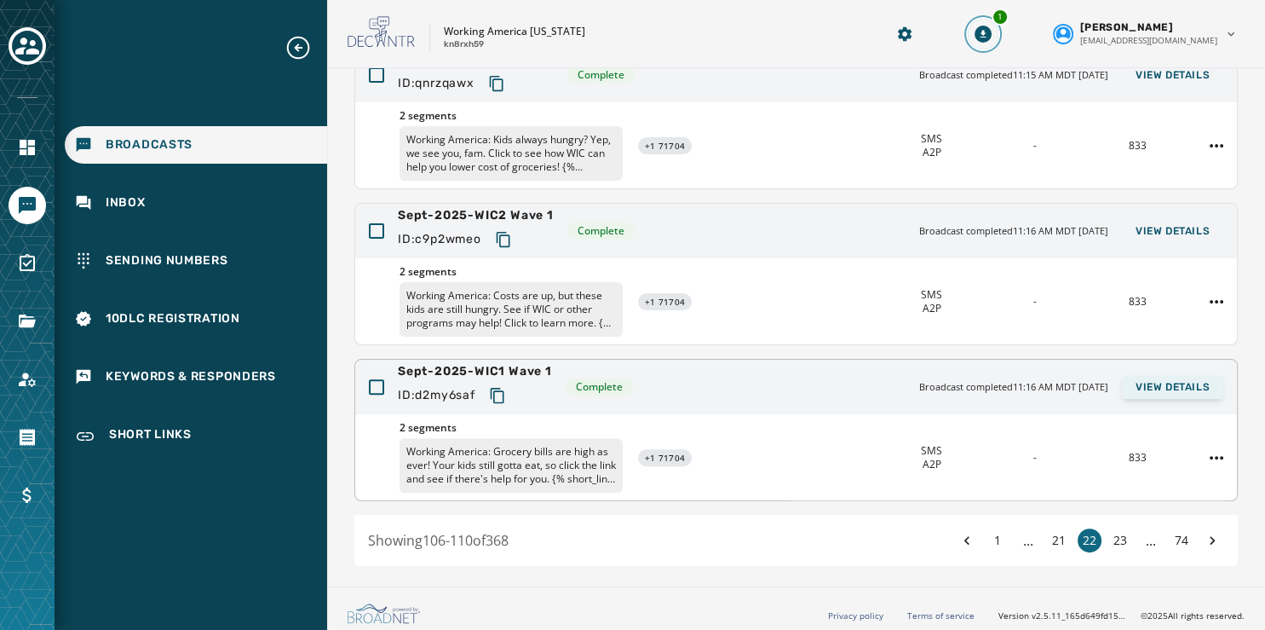
scroll to position [508, 0]
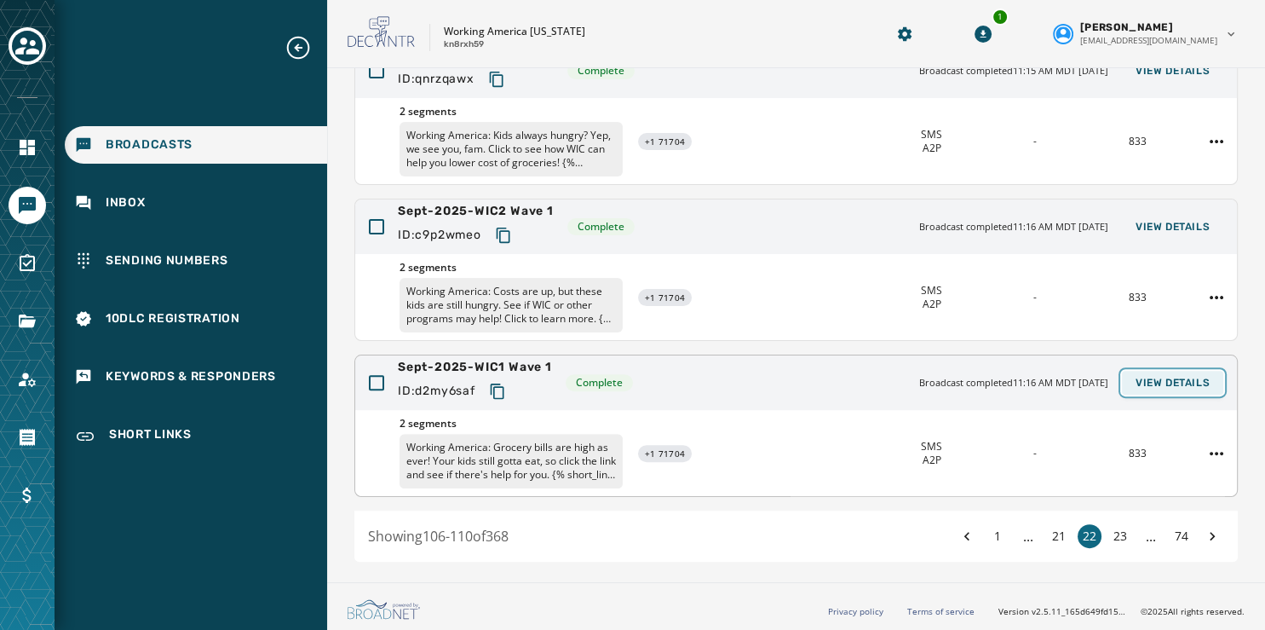
click at [1156, 381] on span "View Details" at bounding box center [1173, 383] width 74 height 14
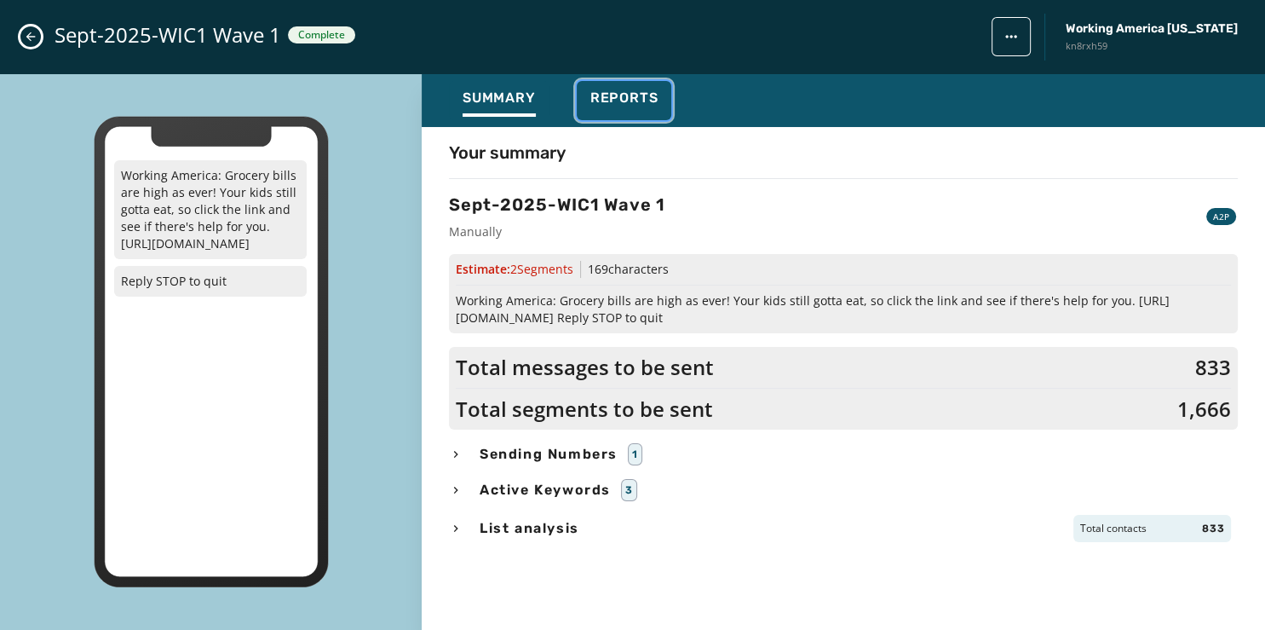
click at [612, 93] on span "Reports" at bounding box center [625, 97] width 68 height 17
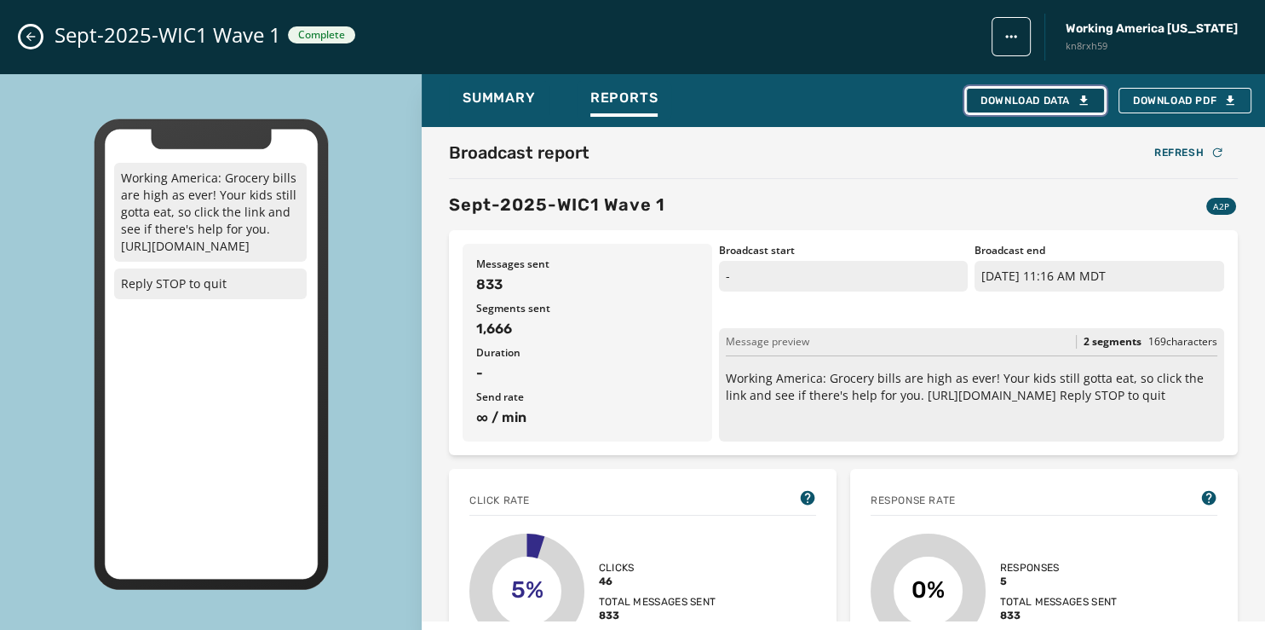
click at [1036, 97] on div "Download Data" at bounding box center [1036, 101] width 110 height 14
click at [32, 32] on icon "Close admin drawer" at bounding box center [31, 37] width 14 height 14
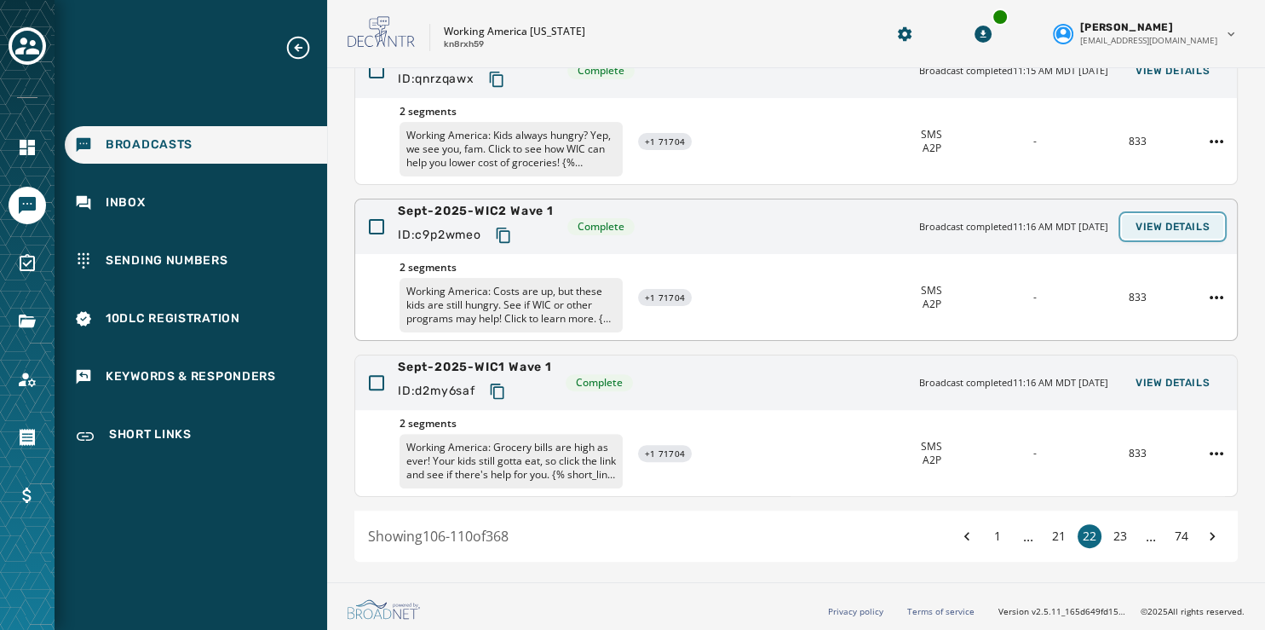
click at [1181, 216] on button "View Details" at bounding box center [1172, 227] width 101 height 24
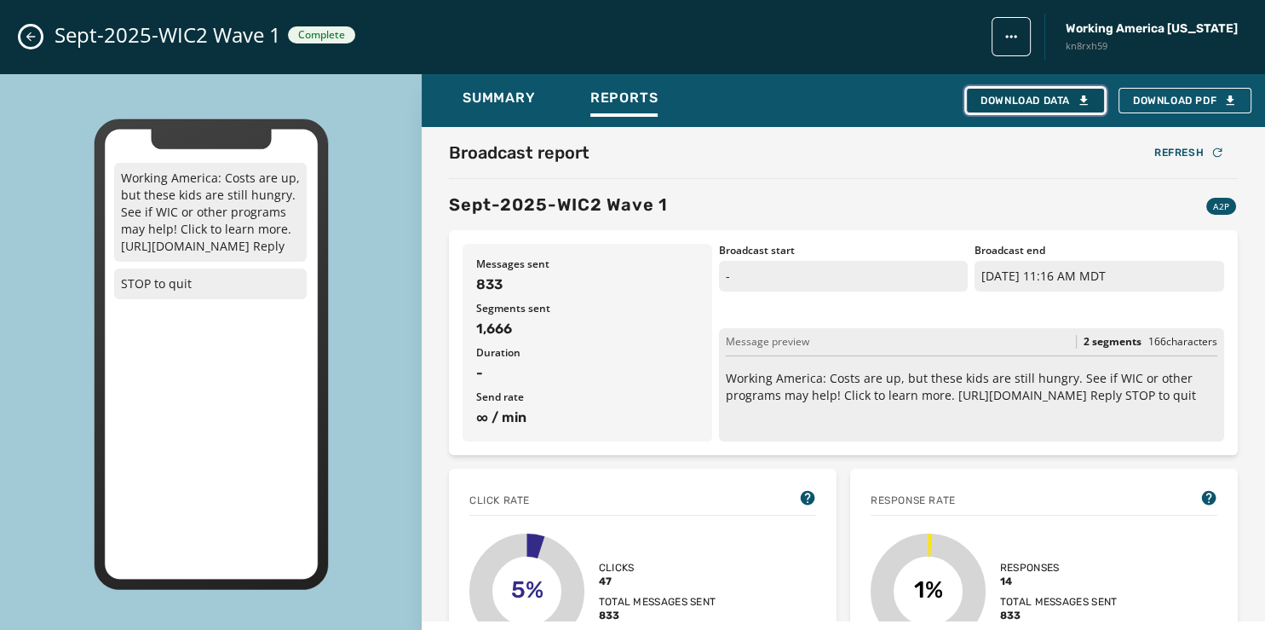
click at [1000, 100] on div "Download Data" at bounding box center [1036, 101] width 110 height 14
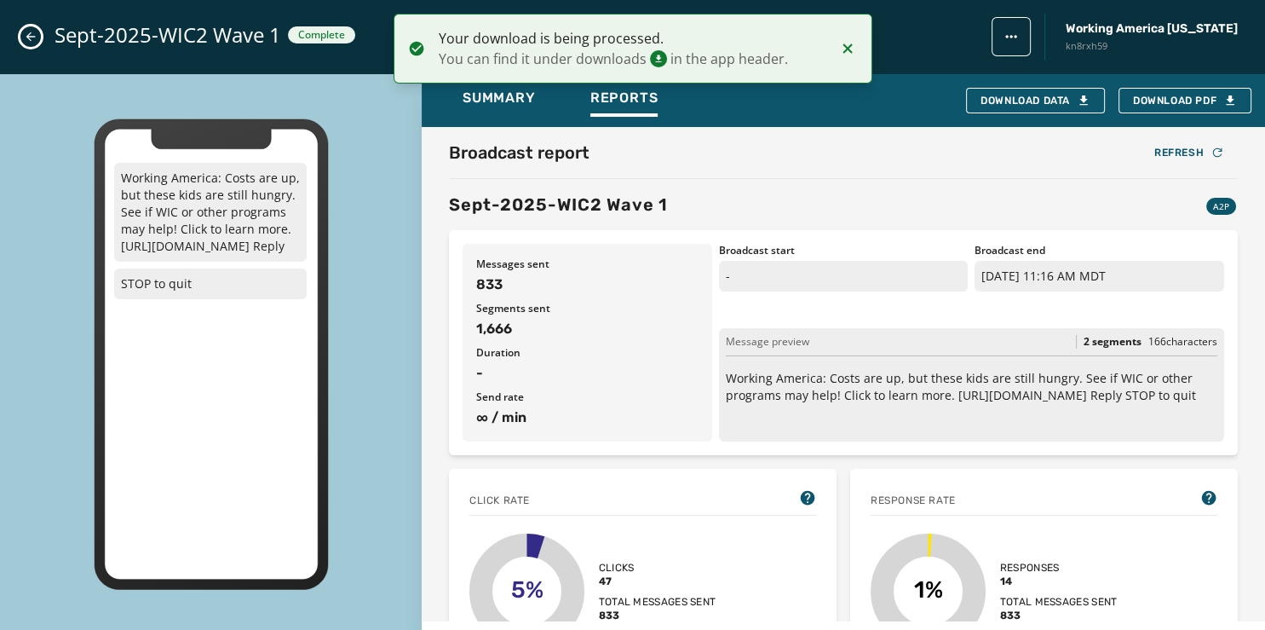
click at [29, 32] on icon "Close admin drawer" at bounding box center [31, 37] width 14 height 14
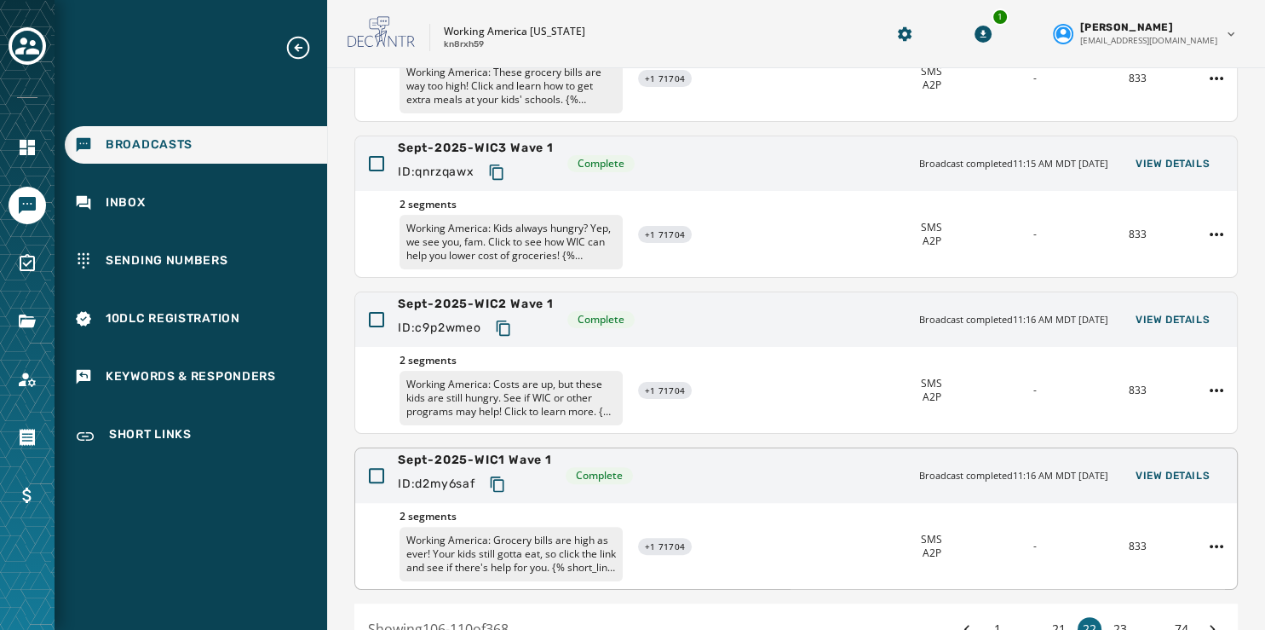
scroll to position [404, 0]
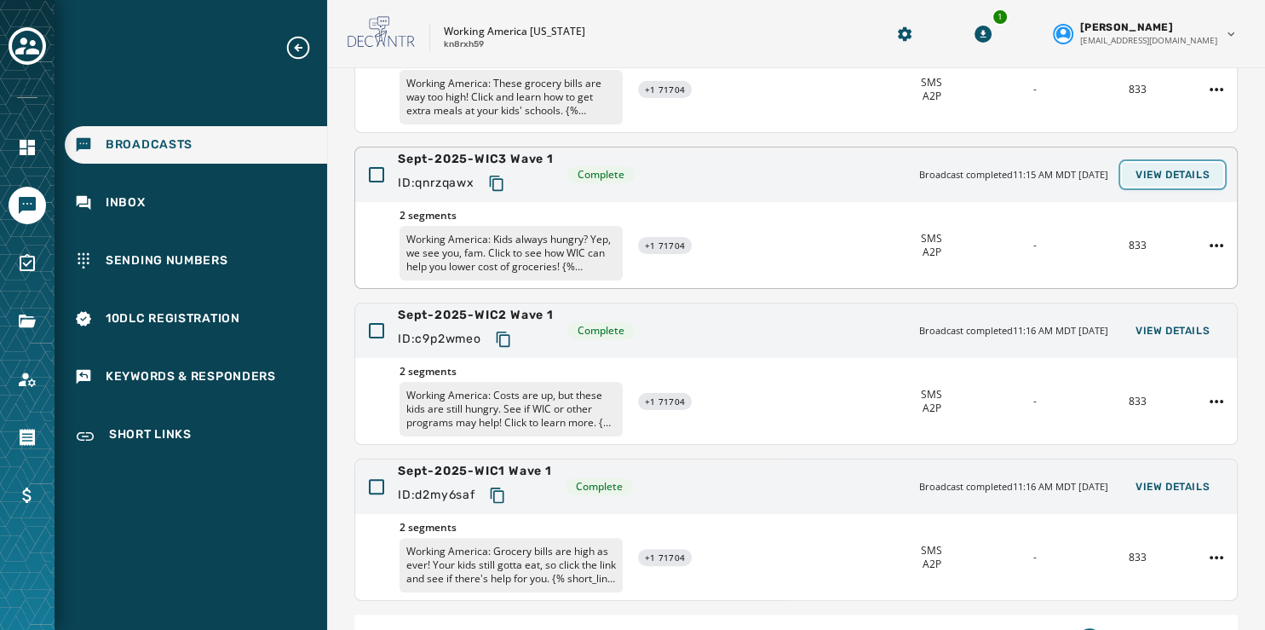
click at [1147, 178] on span "View Details" at bounding box center [1173, 175] width 74 height 14
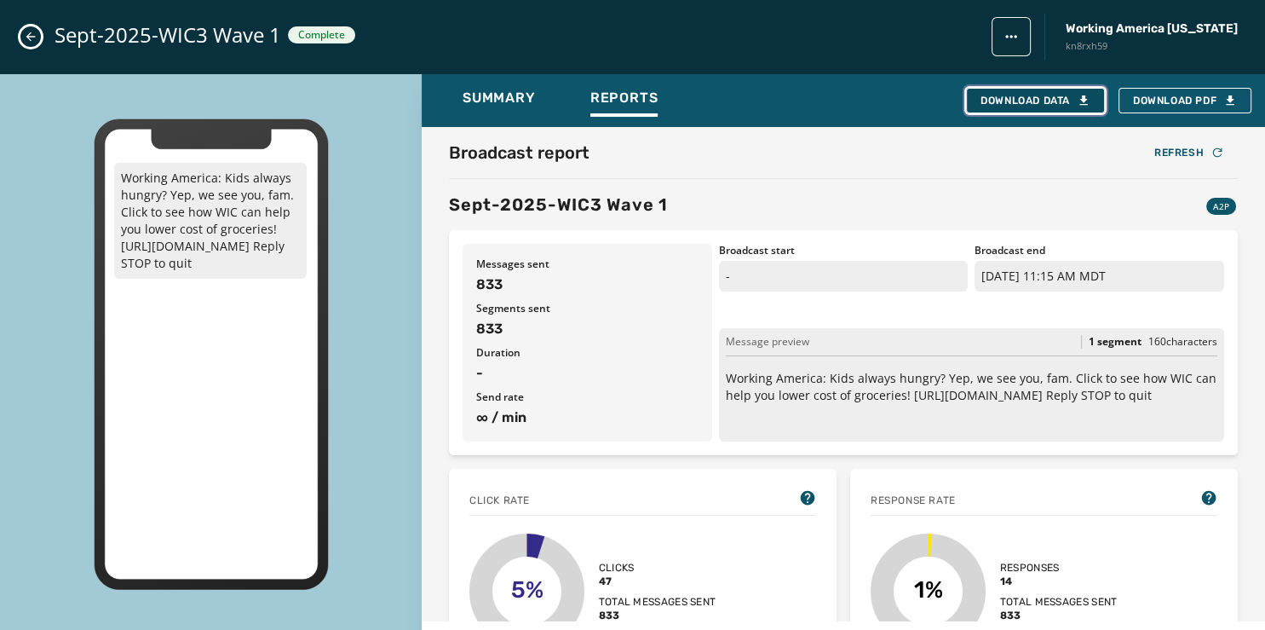
click at [1031, 99] on div "Download Data" at bounding box center [1036, 101] width 110 height 14
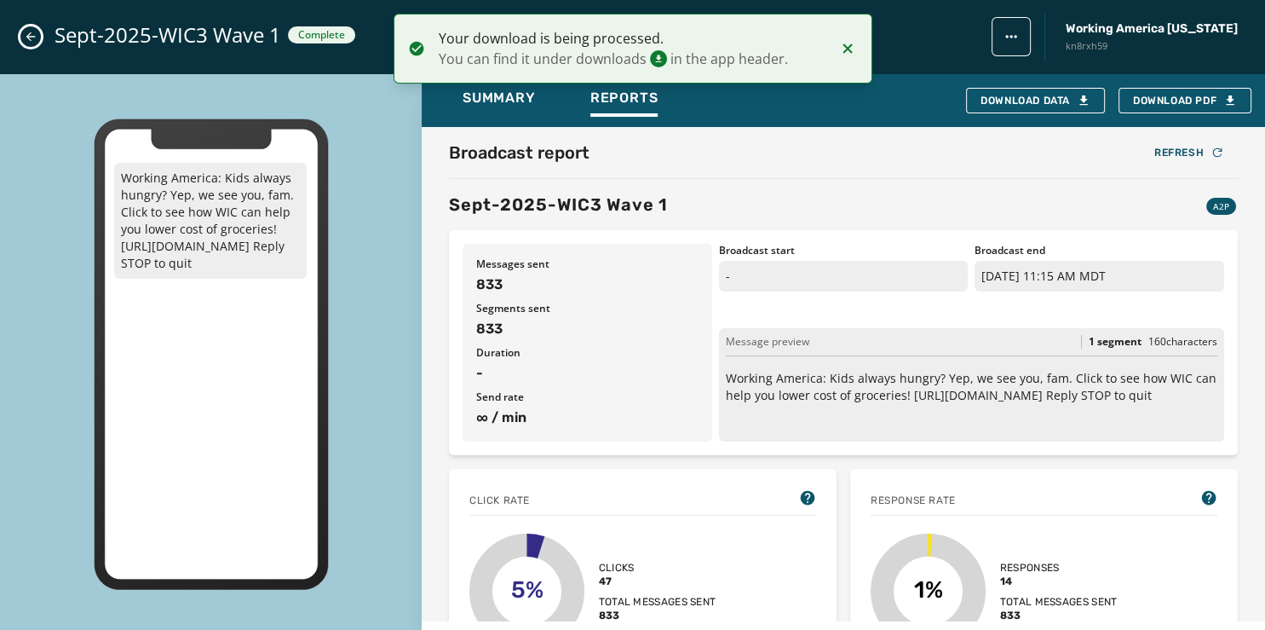
click at [32, 35] on icon "Close admin drawer" at bounding box center [31, 37] width 14 height 14
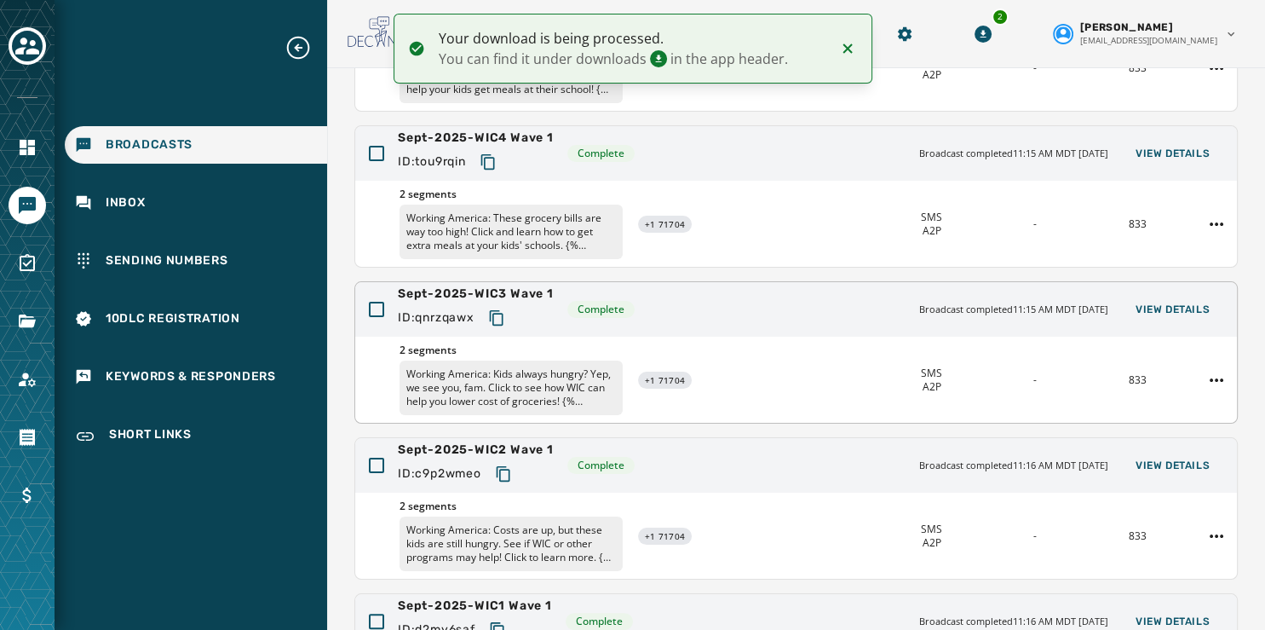
scroll to position [267, 0]
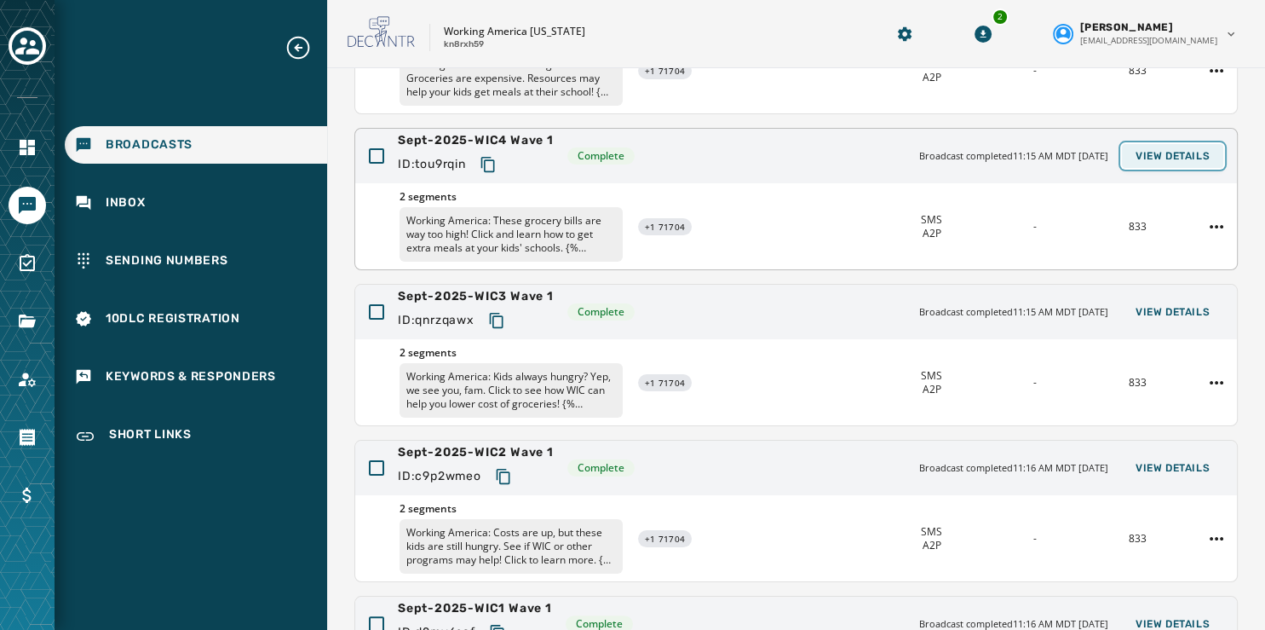
click at [1147, 150] on span "View Details" at bounding box center [1173, 156] width 74 height 14
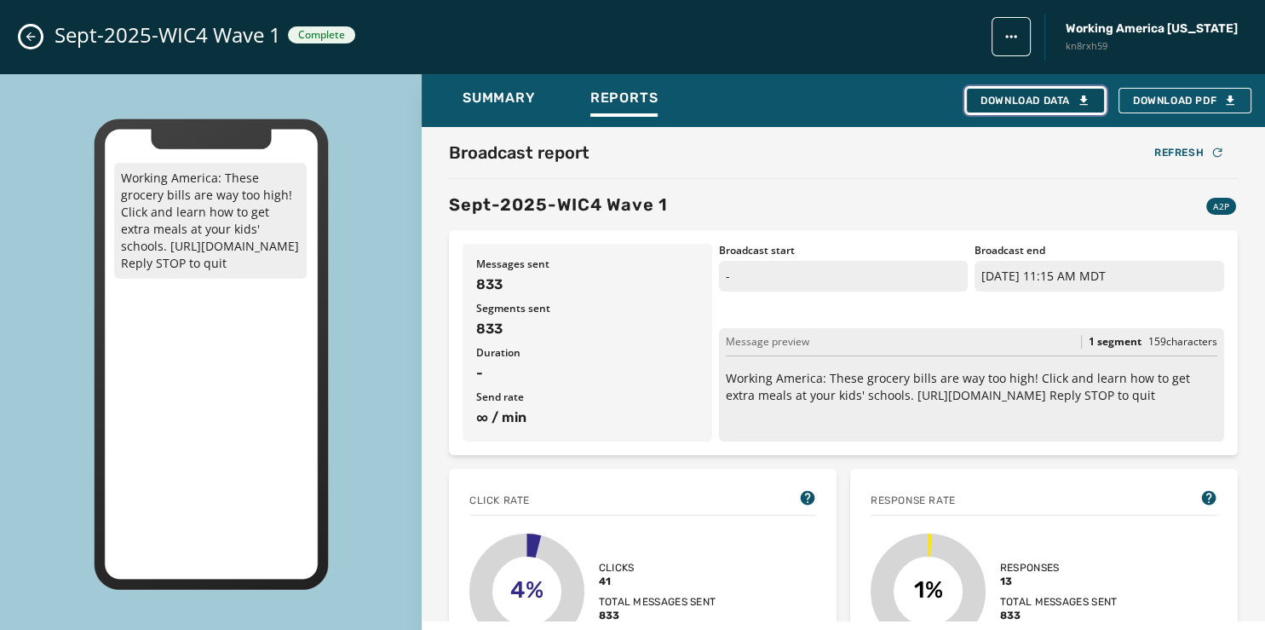
click at [1052, 98] on div "Download Data" at bounding box center [1036, 101] width 110 height 14
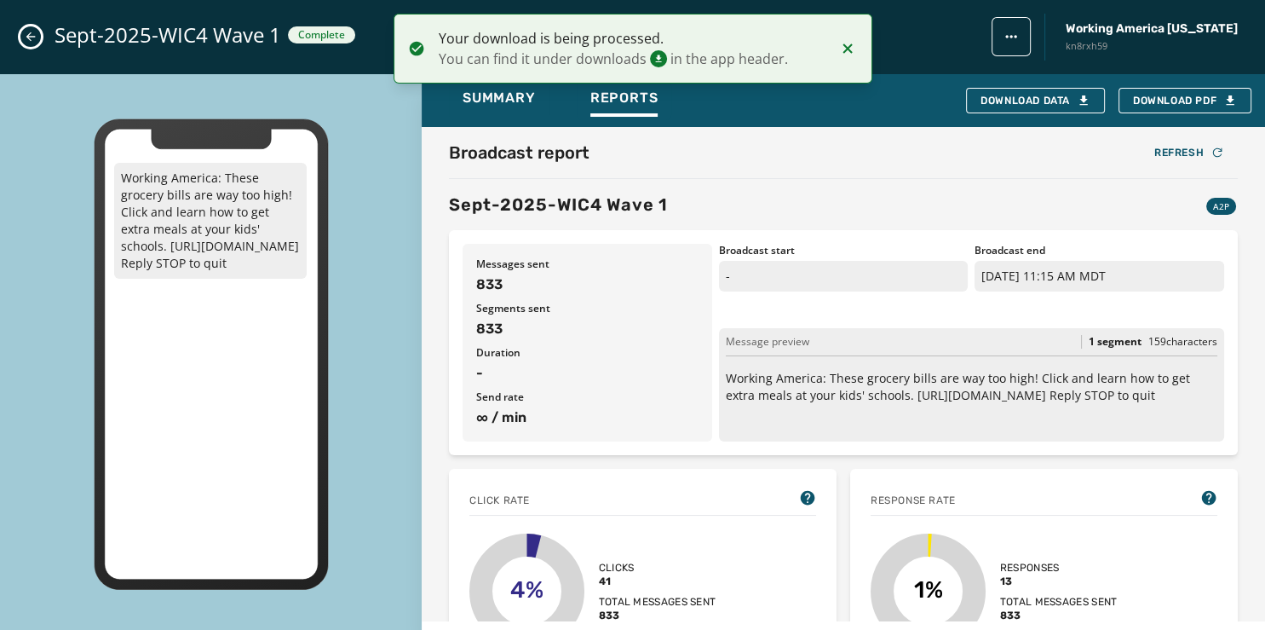
click at [33, 32] on icon "Close admin drawer" at bounding box center [31, 37] width 14 height 14
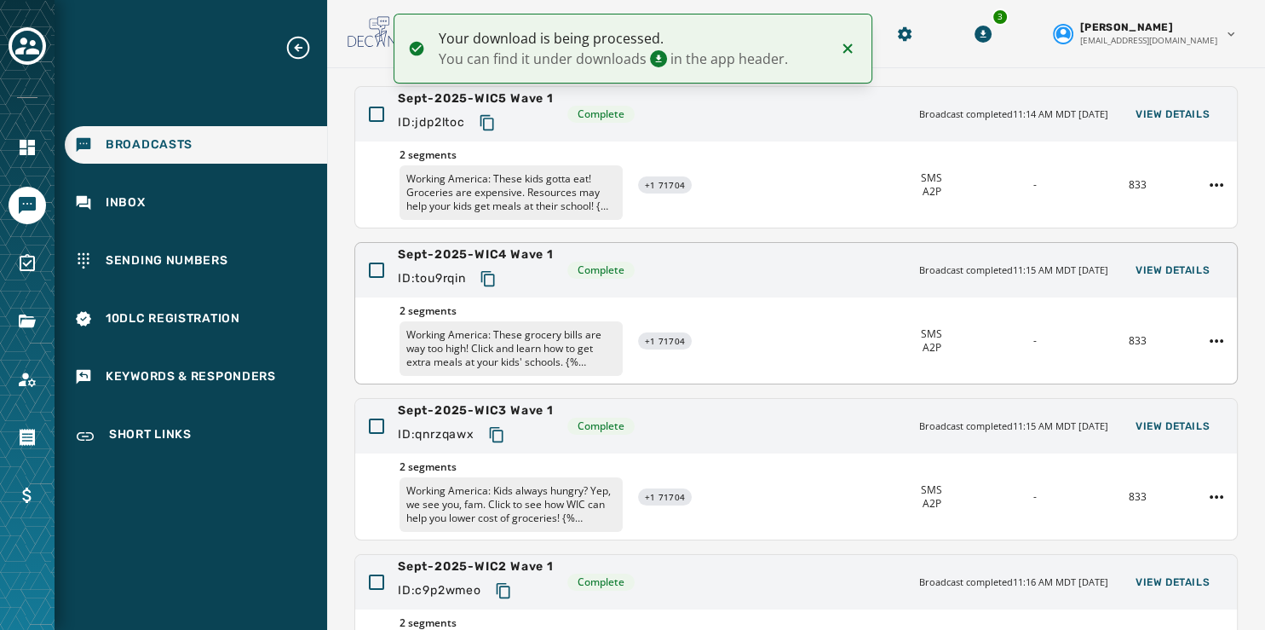
scroll to position [150, 0]
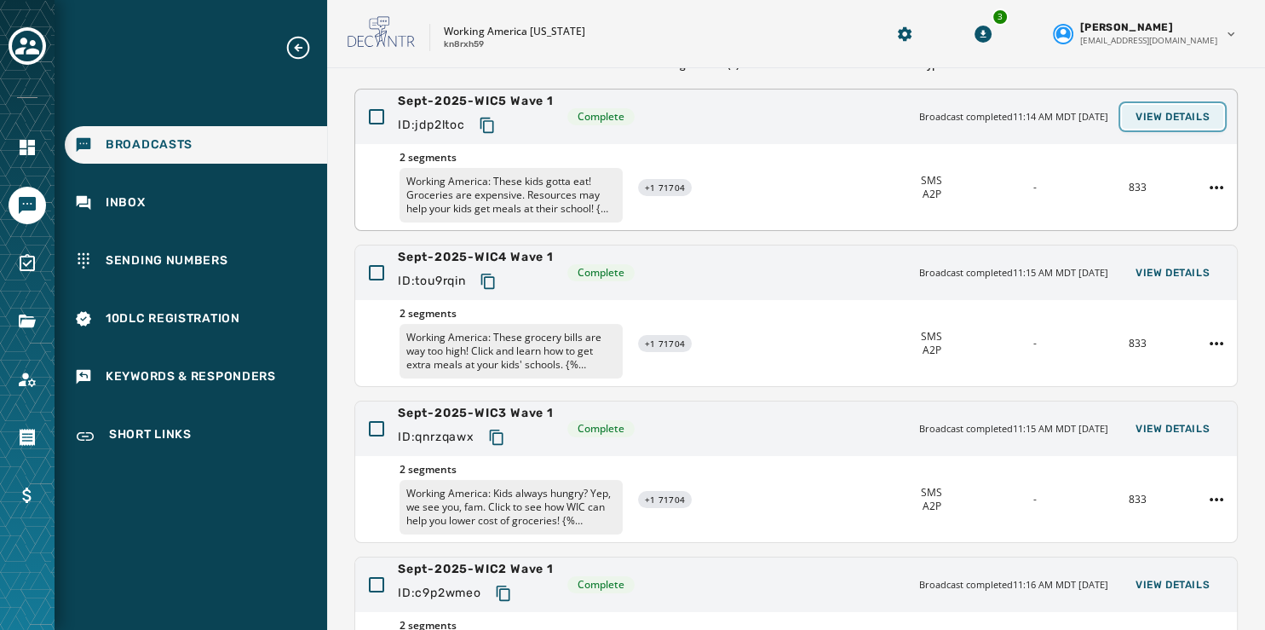
click at [1144, 116] on span "View Details" at bounding box center [1173, 117] width 74 height 14
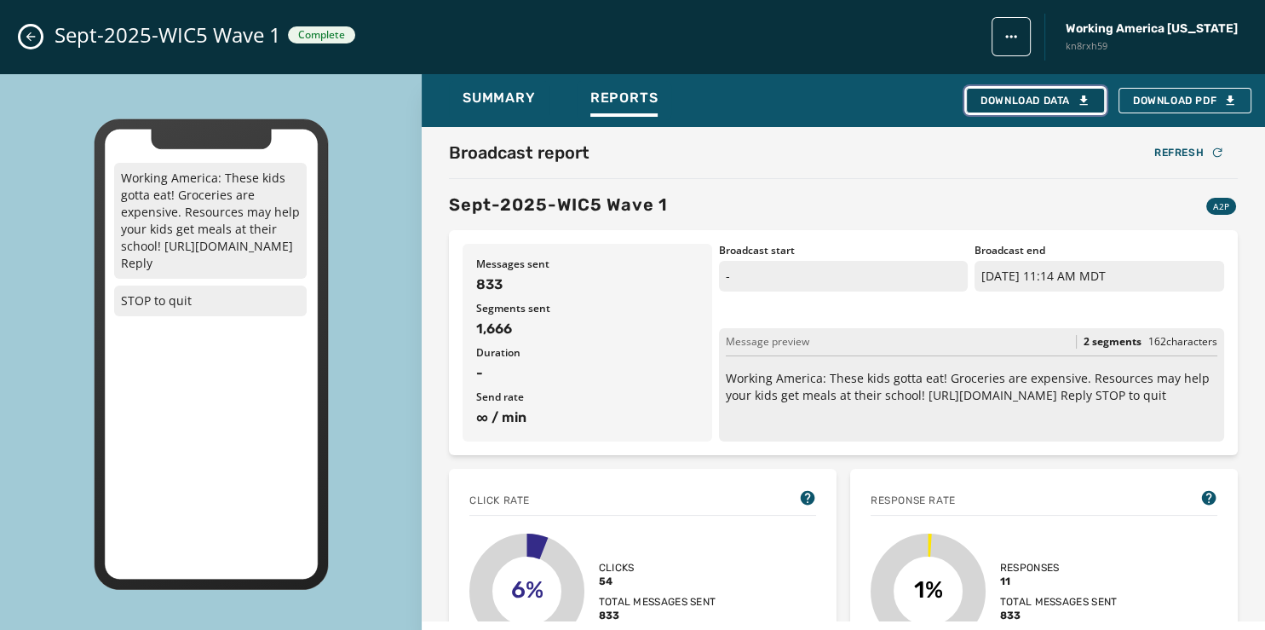
click at [1004, 99] on div "Download Data" at bounding box center [1036, 101] width 110 height 14
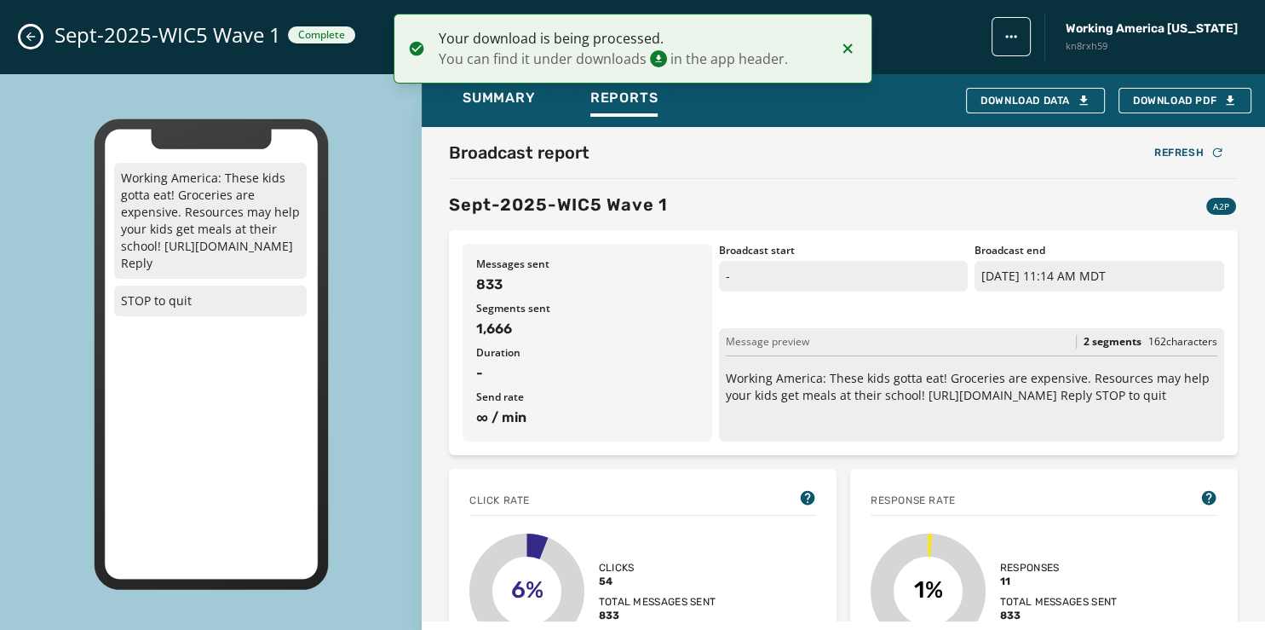
click at [33, 38] on icon "Close admin drawer" at bounding box center [31, 37] width 14 height 14
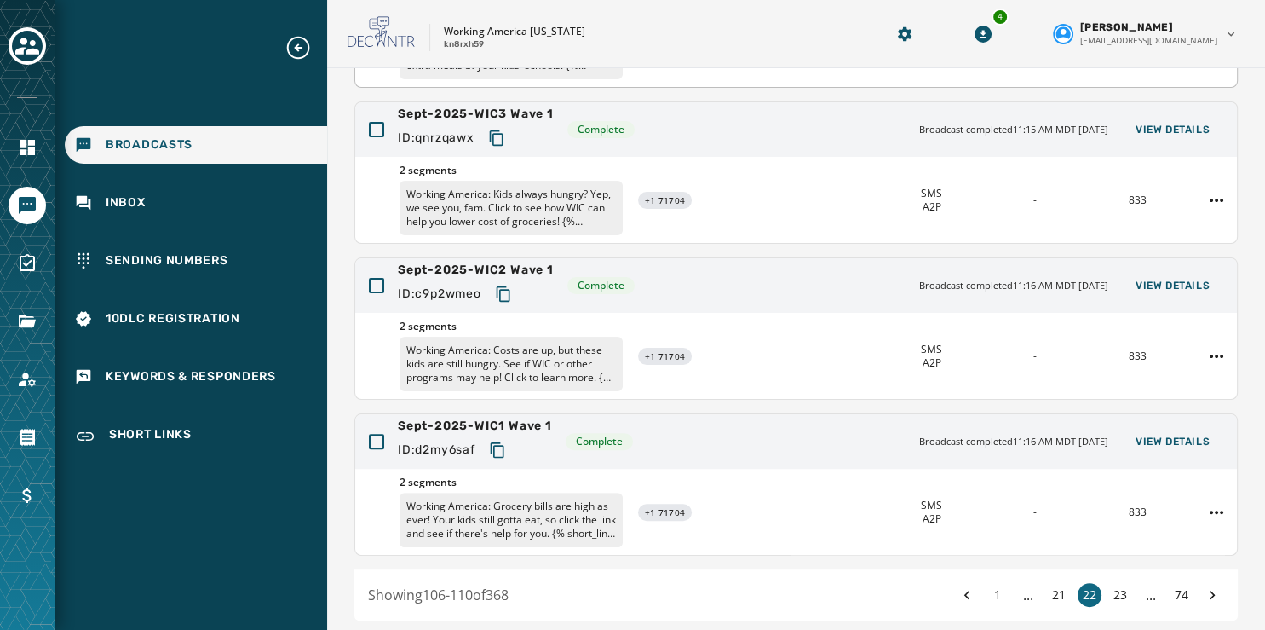
scroll to position [508, 0]
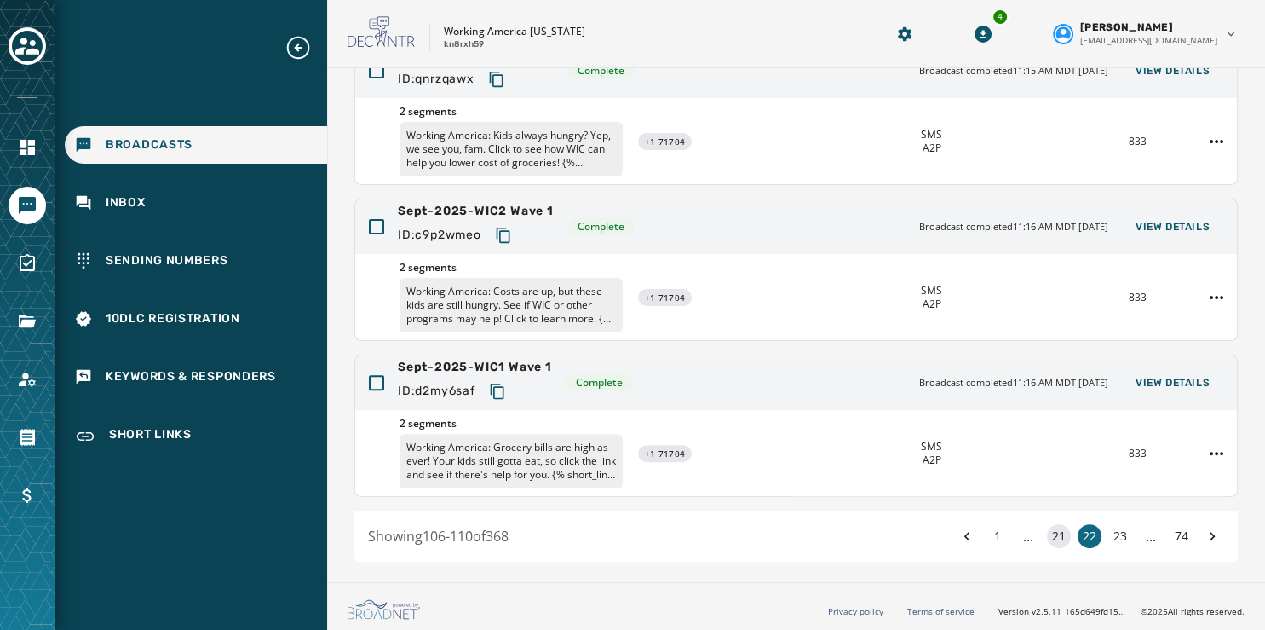
click at [1047, 533] on button "21" at bounding box center [1059, 536] width 24 height 24
click at [1157, 382] on span "View Details" at bounding box center [1173, 383] width 74 height 14
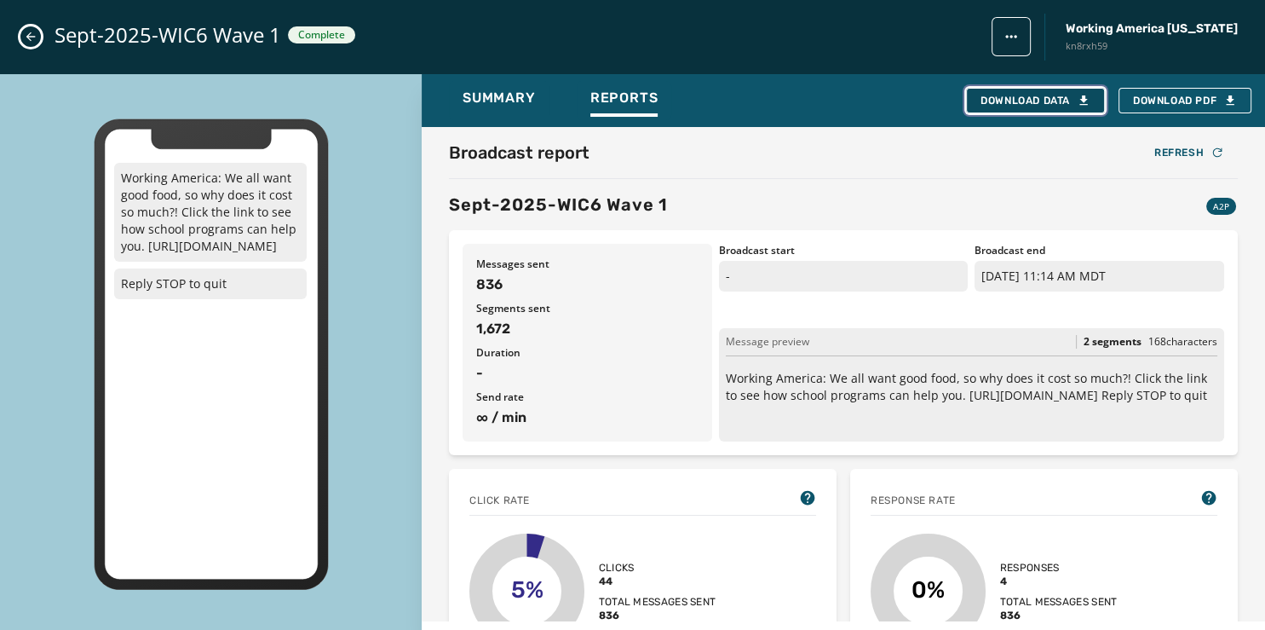
click at [1042, 100] on div "Download Data" at bounding box center [1036, 101] width 110 height 14
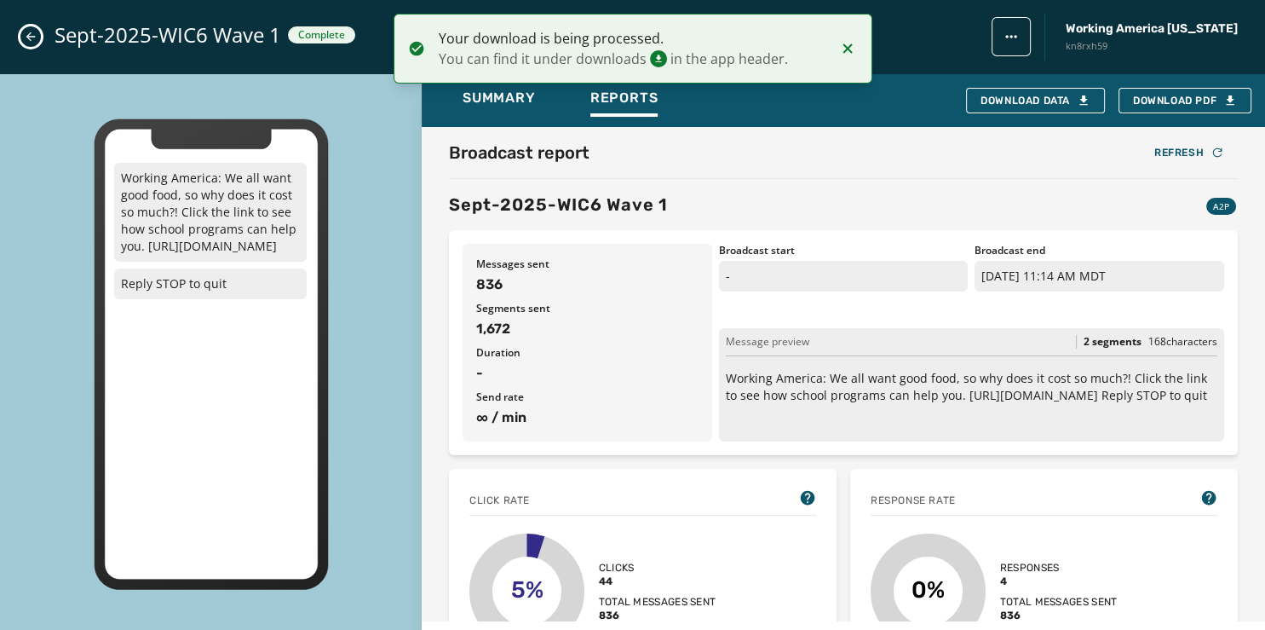
click at [22, 43] on div "Sept-2025-WIC6 Wave 1 Complete Working America Ohio kn8rxh59" at bounding box center [632, 37] width 1265 height 74
click at [32, 36] on icon "Close admin drawer" at bounding box center [31, 37] width 14 height 14
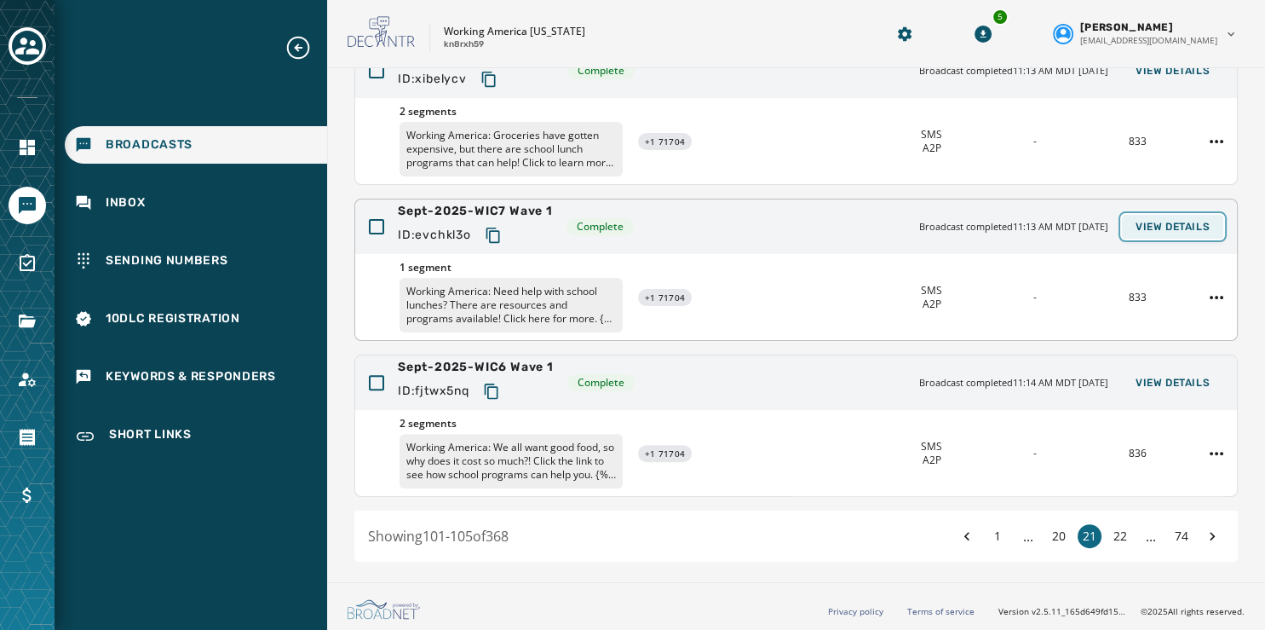
click at [1136, 216] on button "View Details" at bounding box center [1172, 227] width 101 height 24
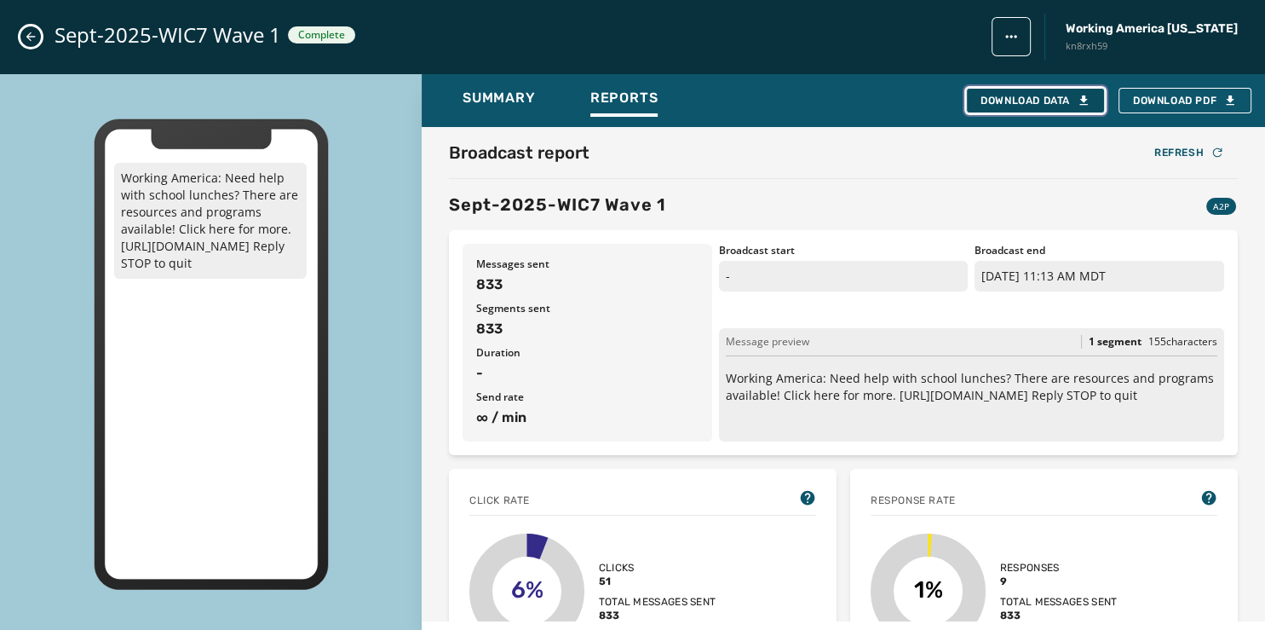
click at [1024, 94] on div "Download Data" at bounding box center [1036, 101] width 110 height 14
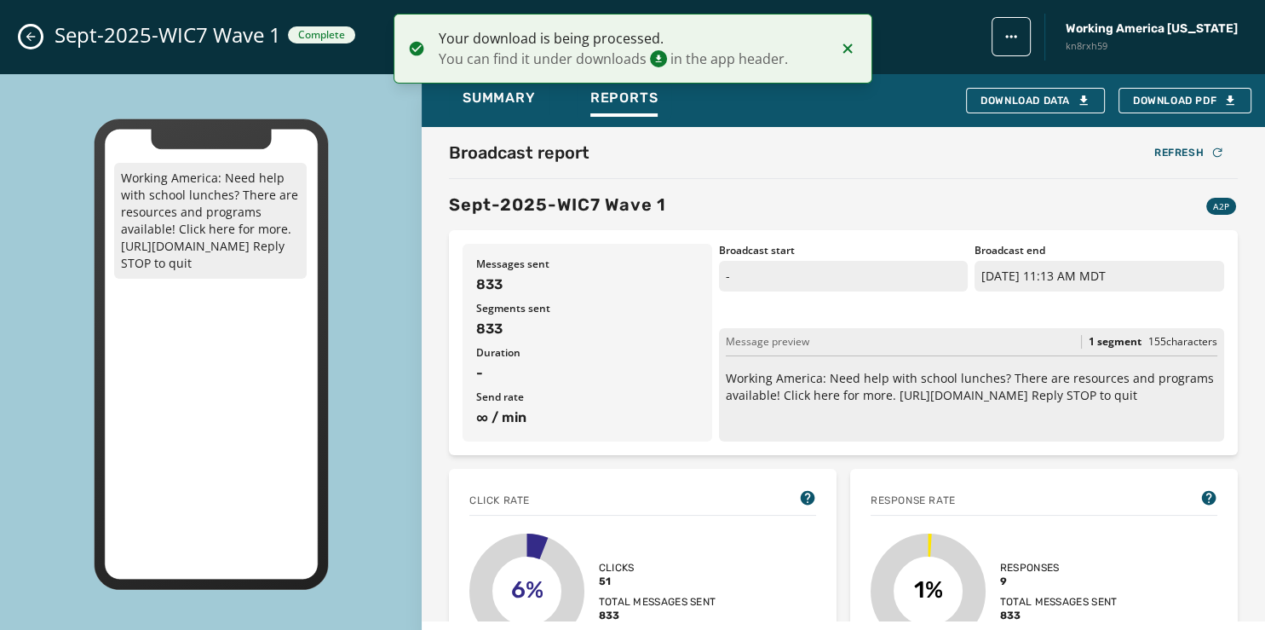
click at [22, 38] on button "Close admin drawer" at bounding box center [30, 36] width 20 height 20
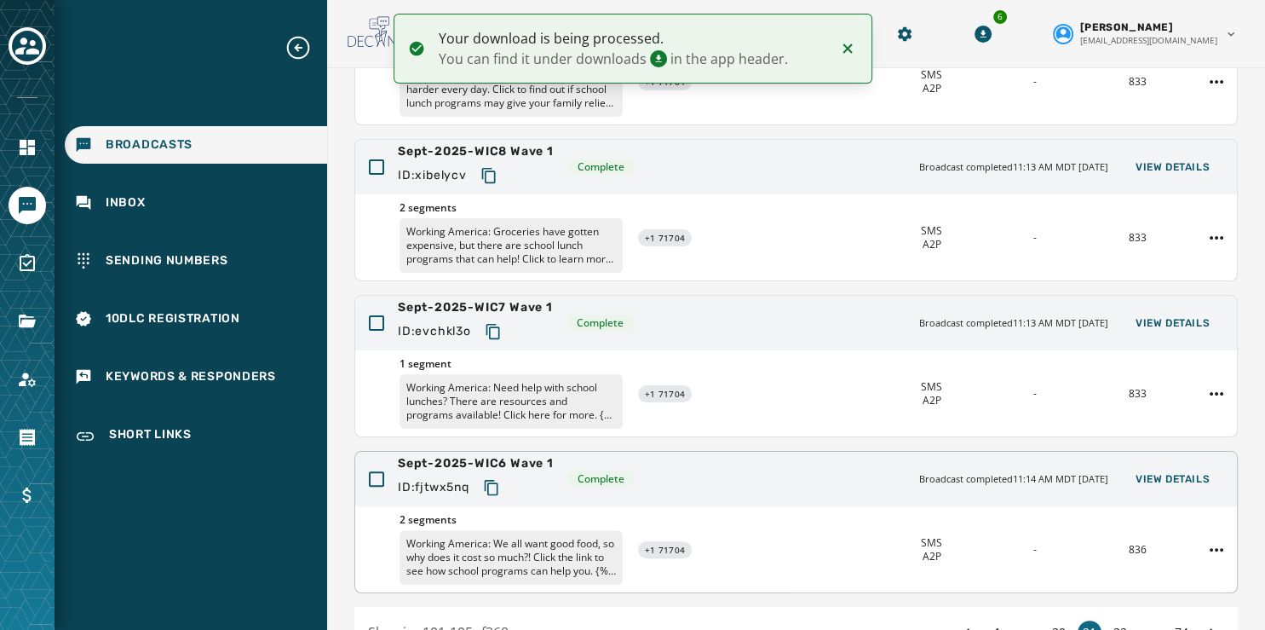
scroll to position [402, 0]
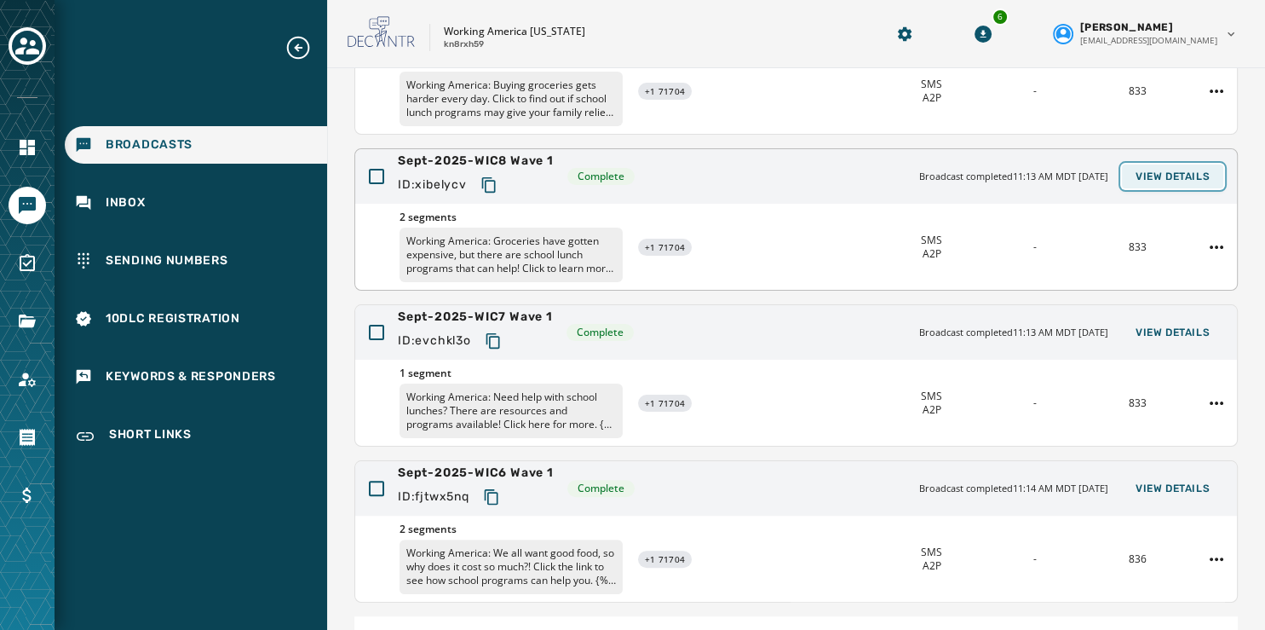
click at [1145, 170] on span "View Details" at bounding box center [1173, 177] width 74 height 14
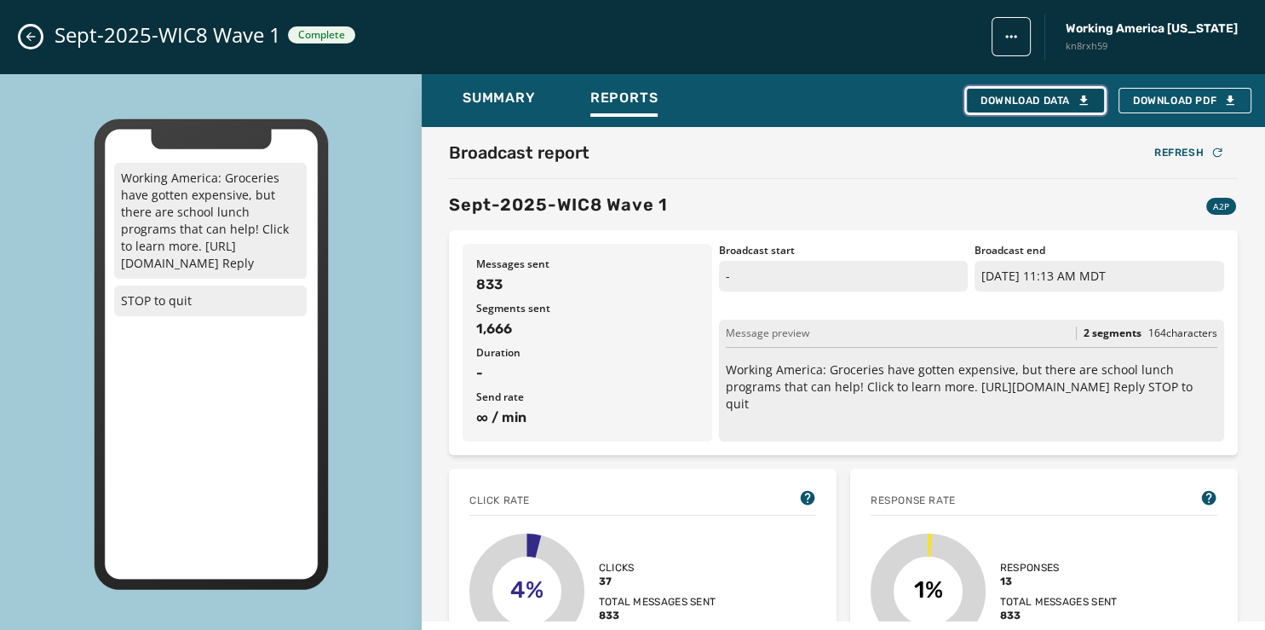
click at [1015, 101] on div "Download Data" at bounding box center [1036, 101] width 110 height 14
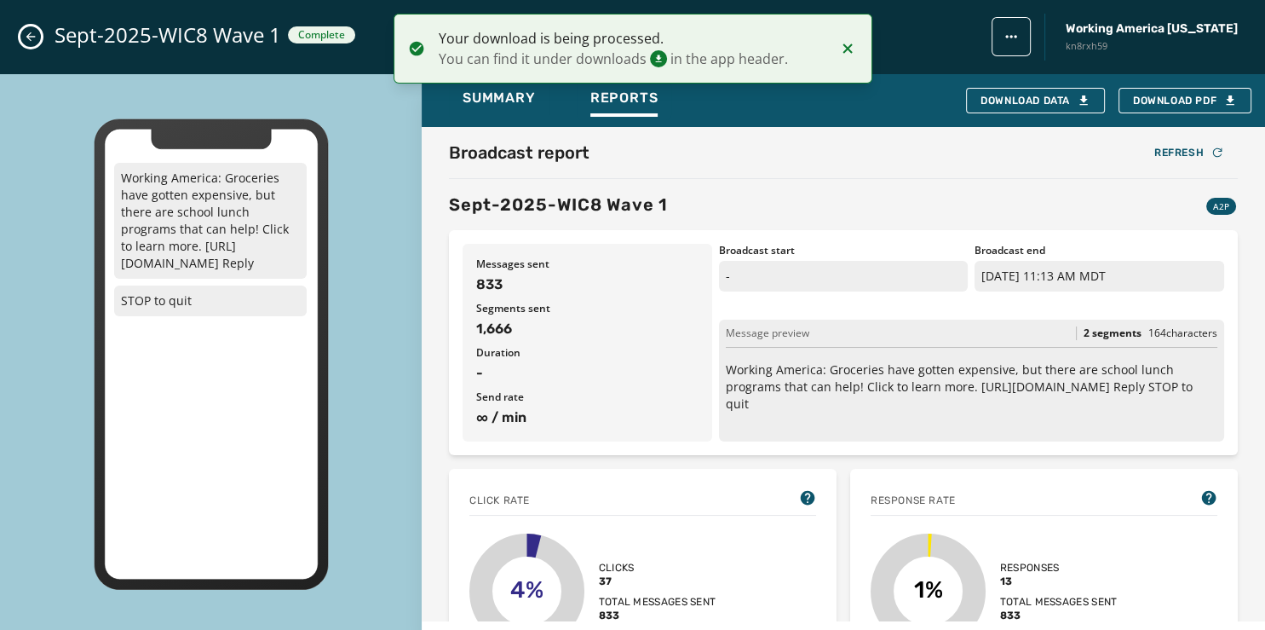
click at [23, 36] on button "Close admin drawer" at bounding box center [30, 36] width 20 height 20
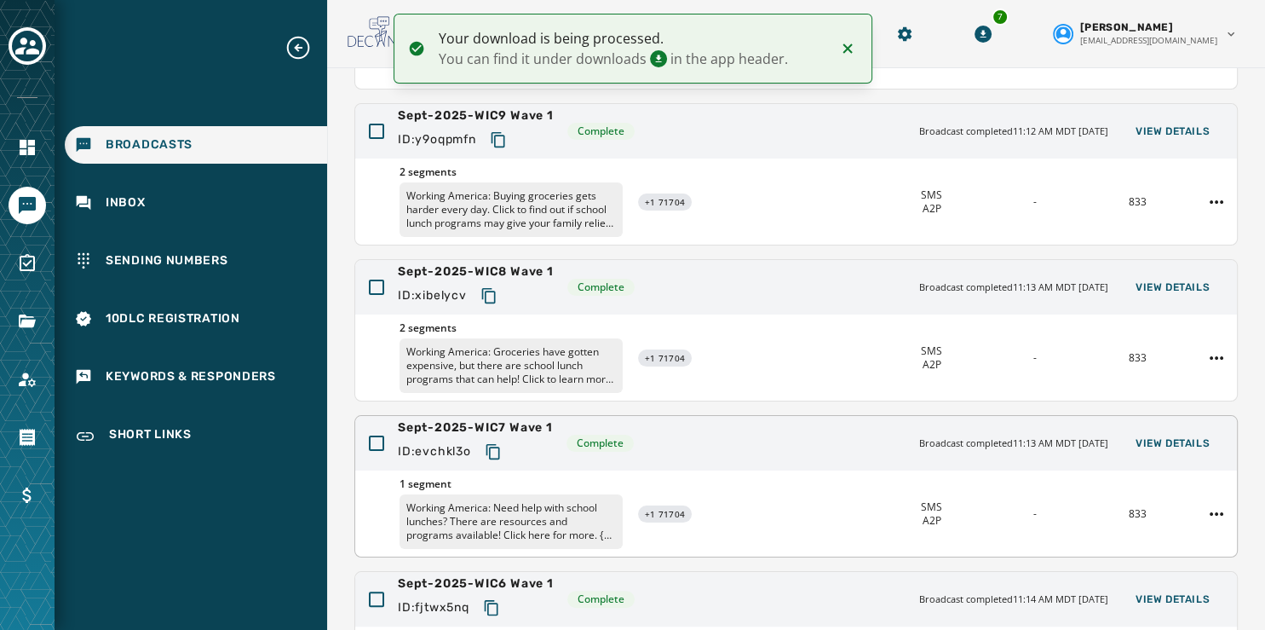
scroll to position [245, 0]
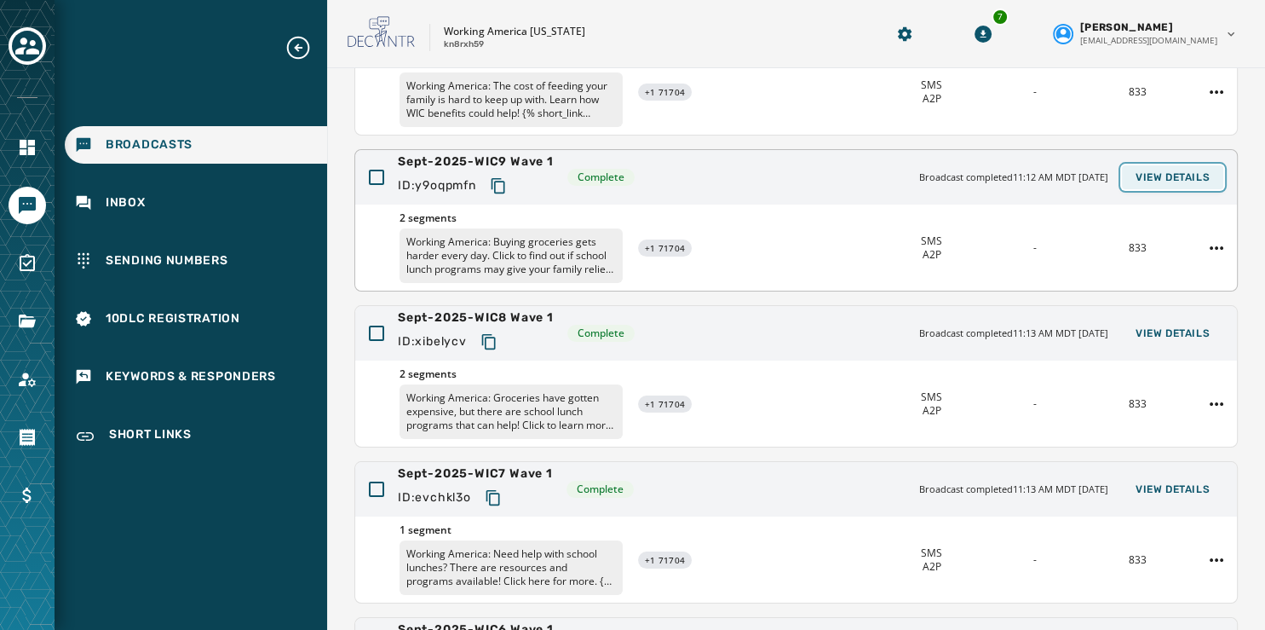
click at [1150, 169] on button "View Details" at bounding box center [1172, 177] width 101 height 24
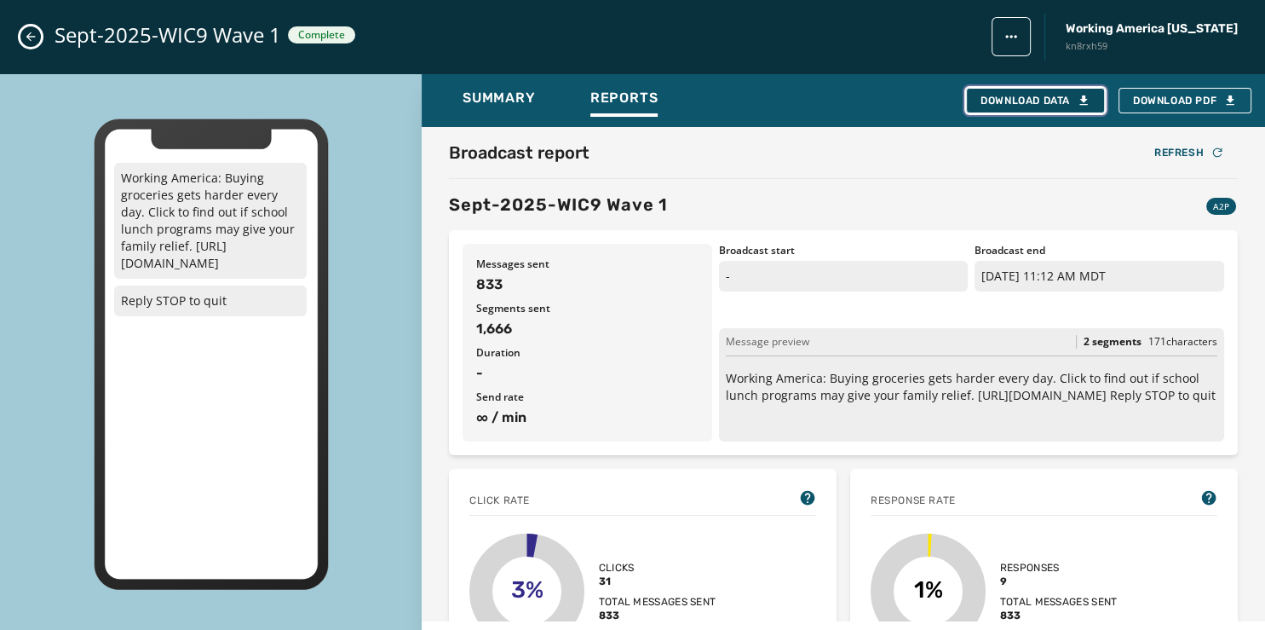
click at [1040, 96] on div "Download Data" at bounding box center [1036, 101] width 110 height 14
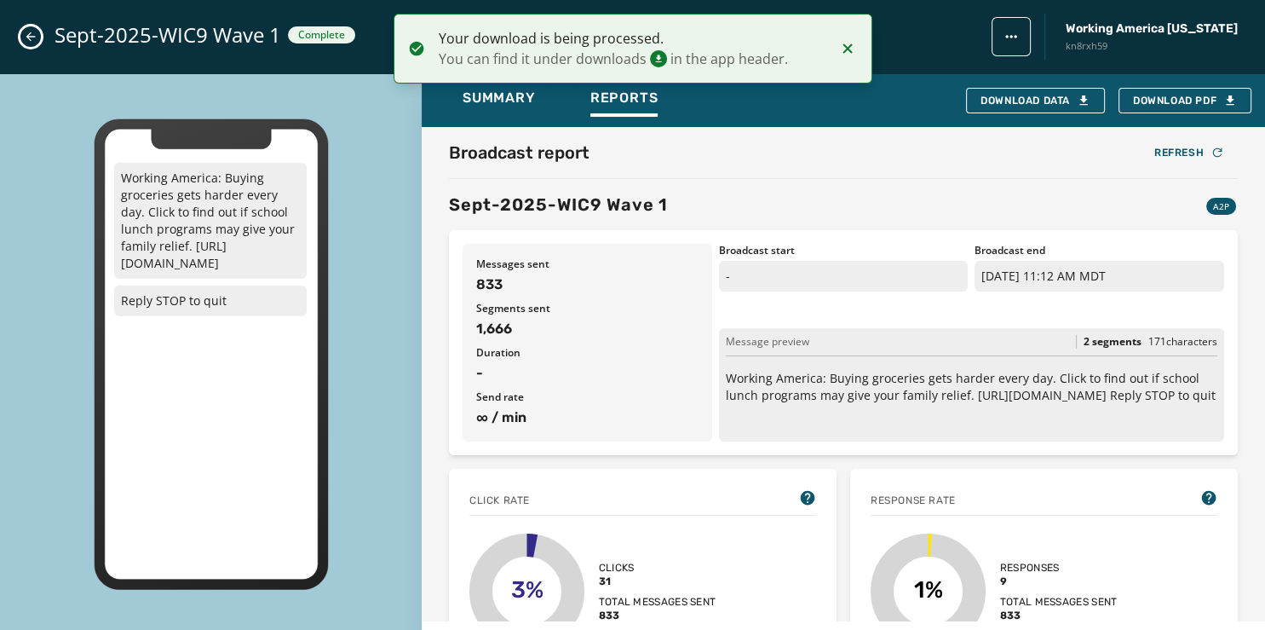
click at [25, 30] on button "Close admin drawer" at bounding box center [30, 36] width 20 height 20
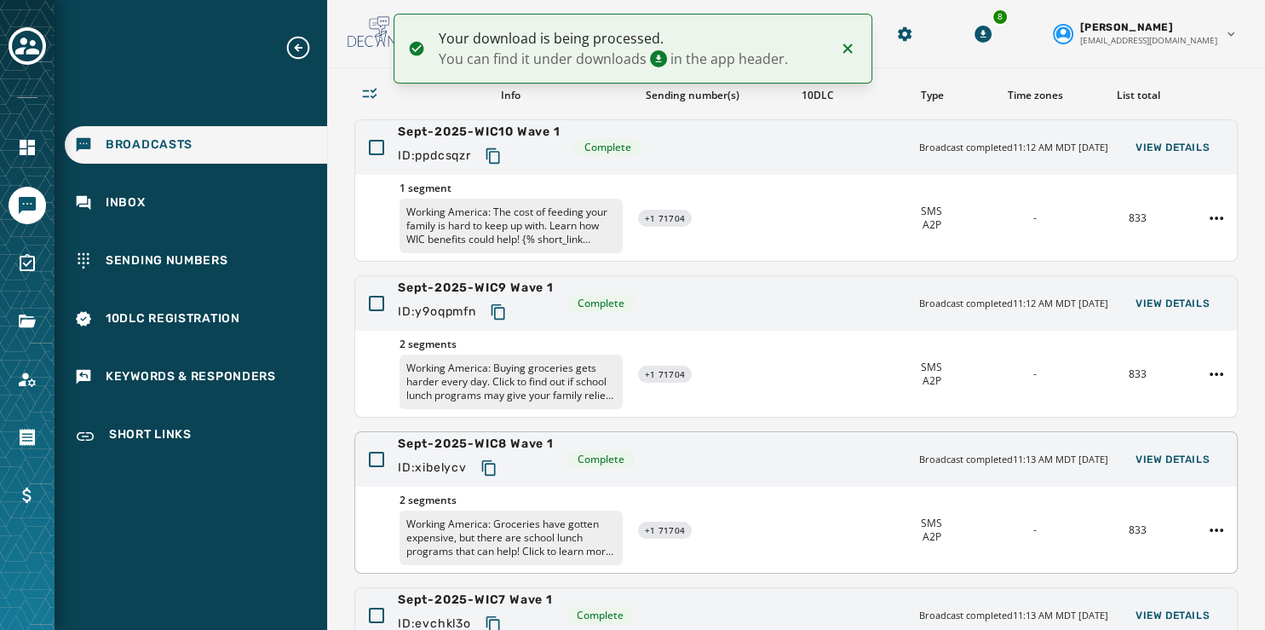
scroll to position [62, 0]
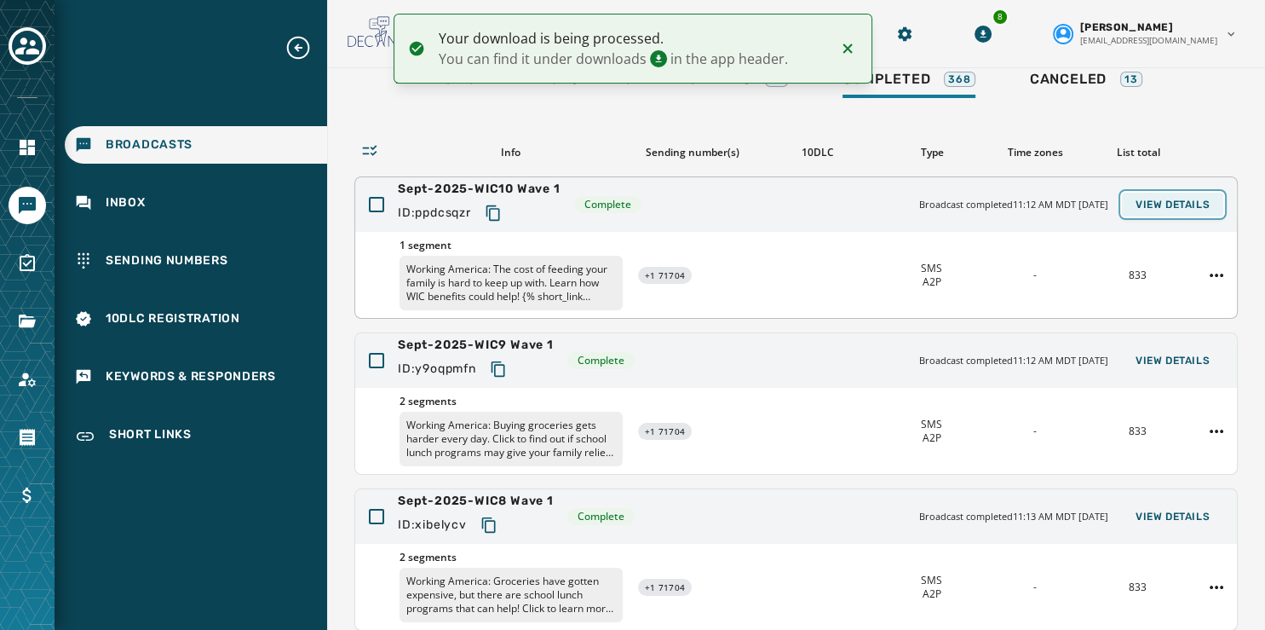
click at [1151, 203] on span "View Details" at bounding box center [1173, 205] width 74 height 14
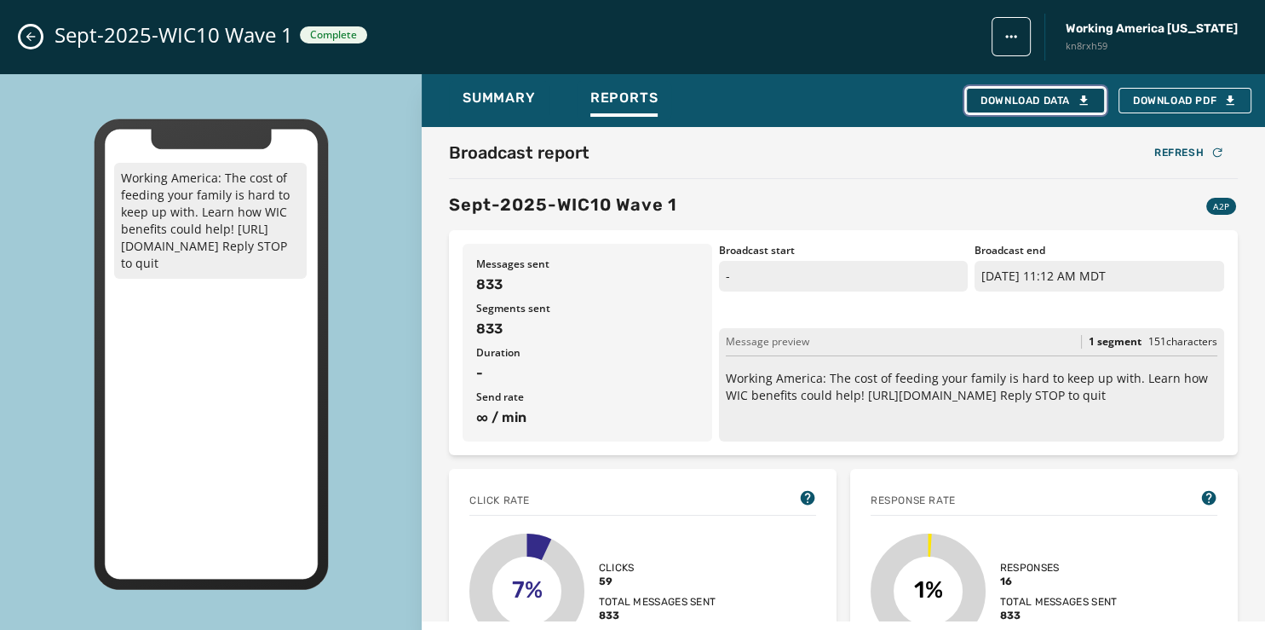
click at [1015, 92] on button "Download Data" at bounding box center [1035, 101] width 139 height 26
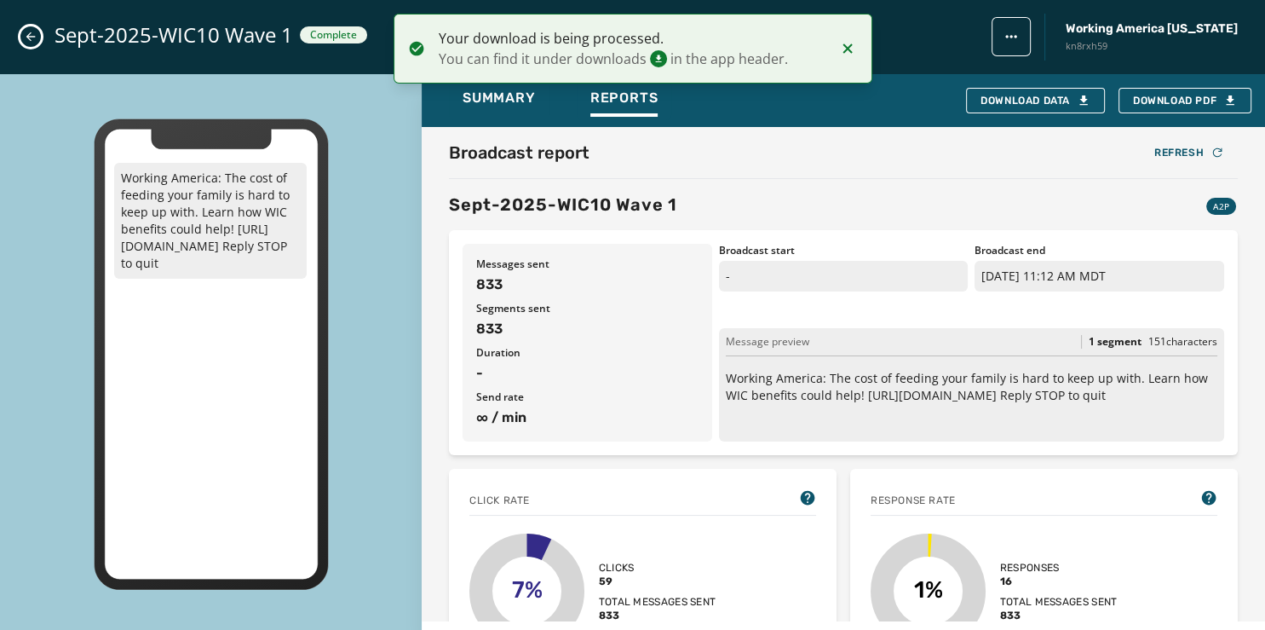
click at [32, 36] on icon "Close admin drawer" at bounding box center [31, 37] width 14 height 14
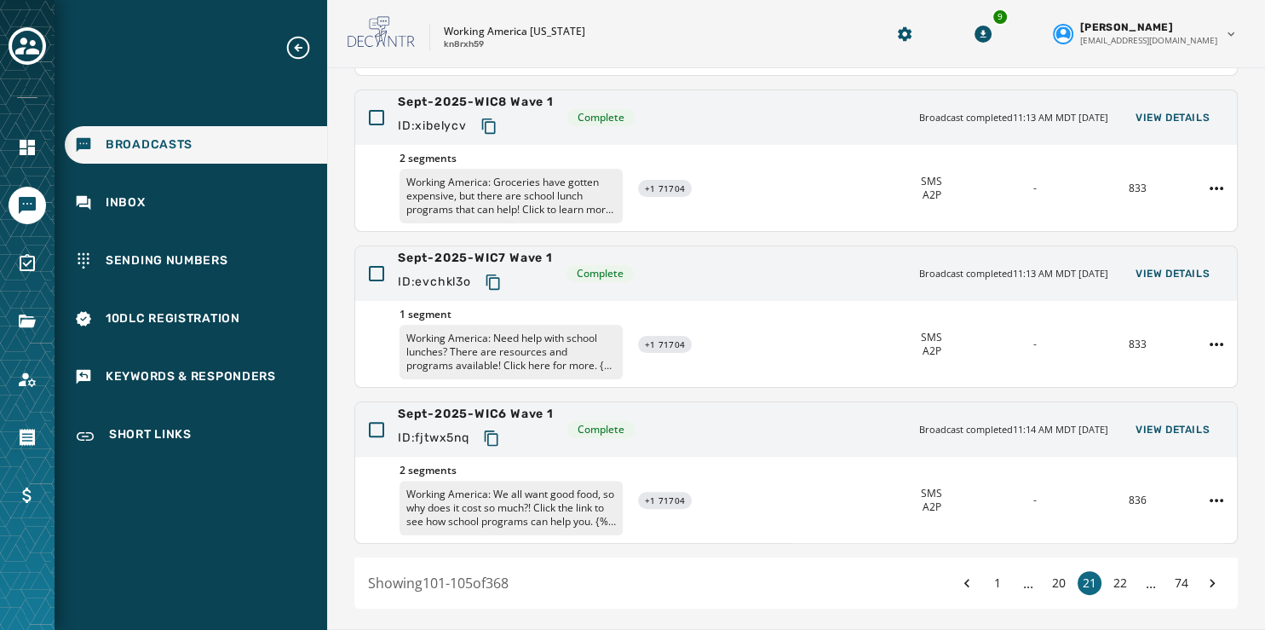
scroll to position [508, 0]
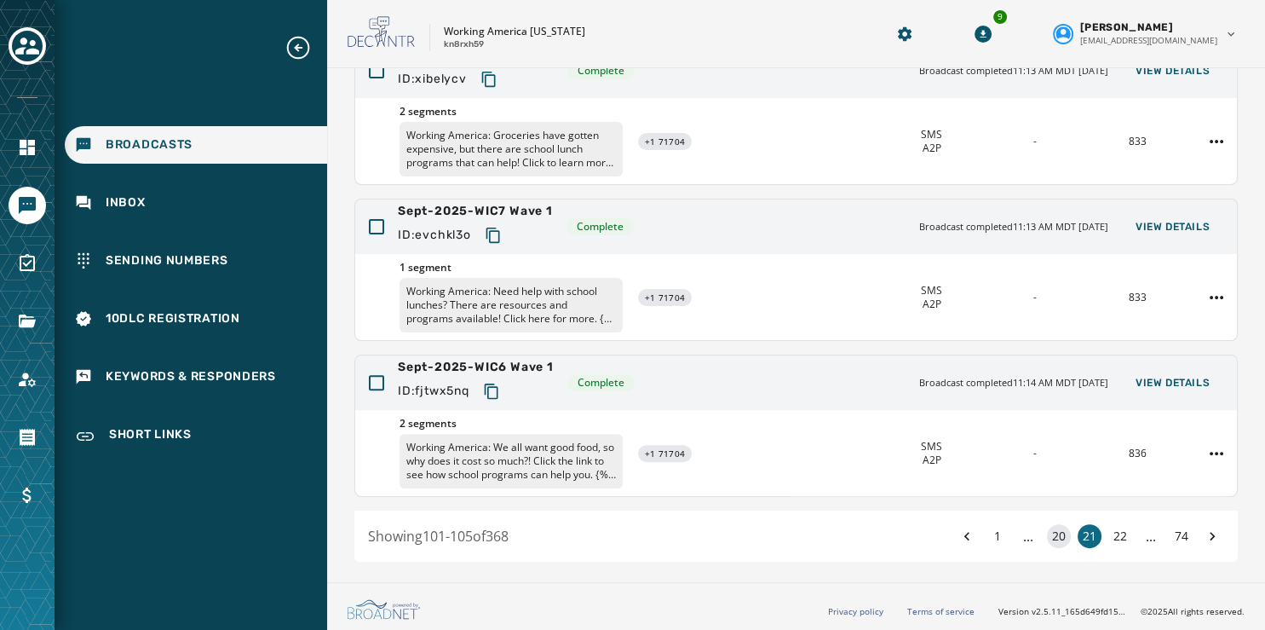
click at [1047, 529] on button "20" at bounding box center [1059, 536] width 24 height 24
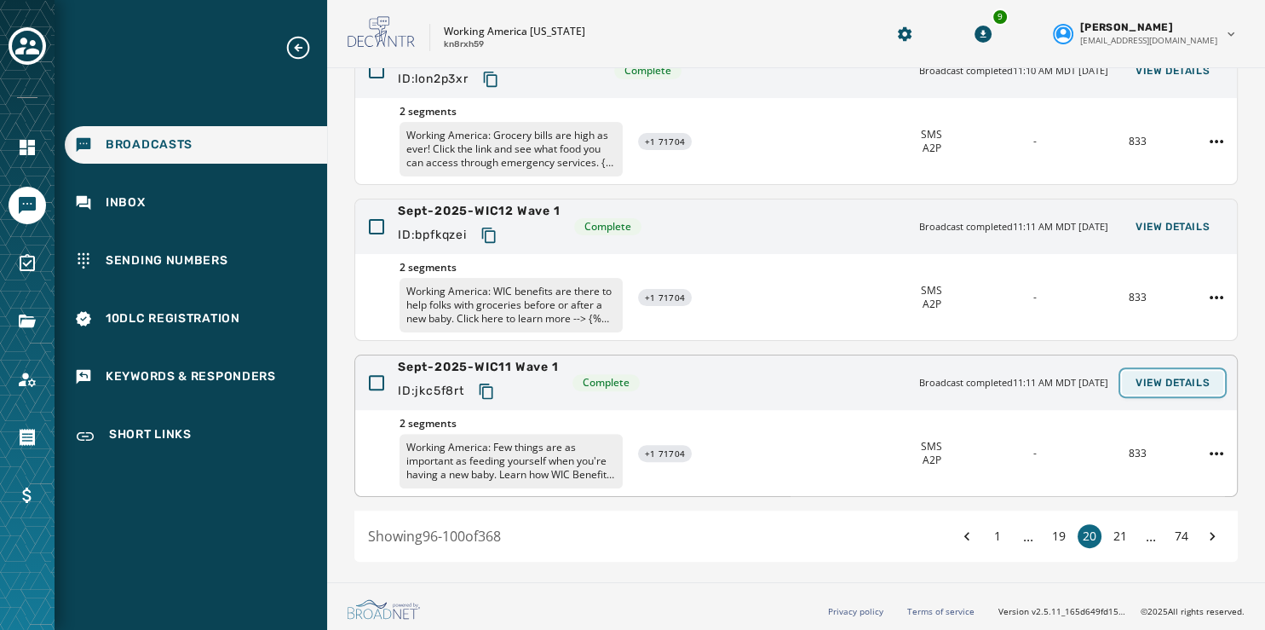
click at [1156, 382] on span "View Details" at bounding box center [1173, 383] width 74 height 14
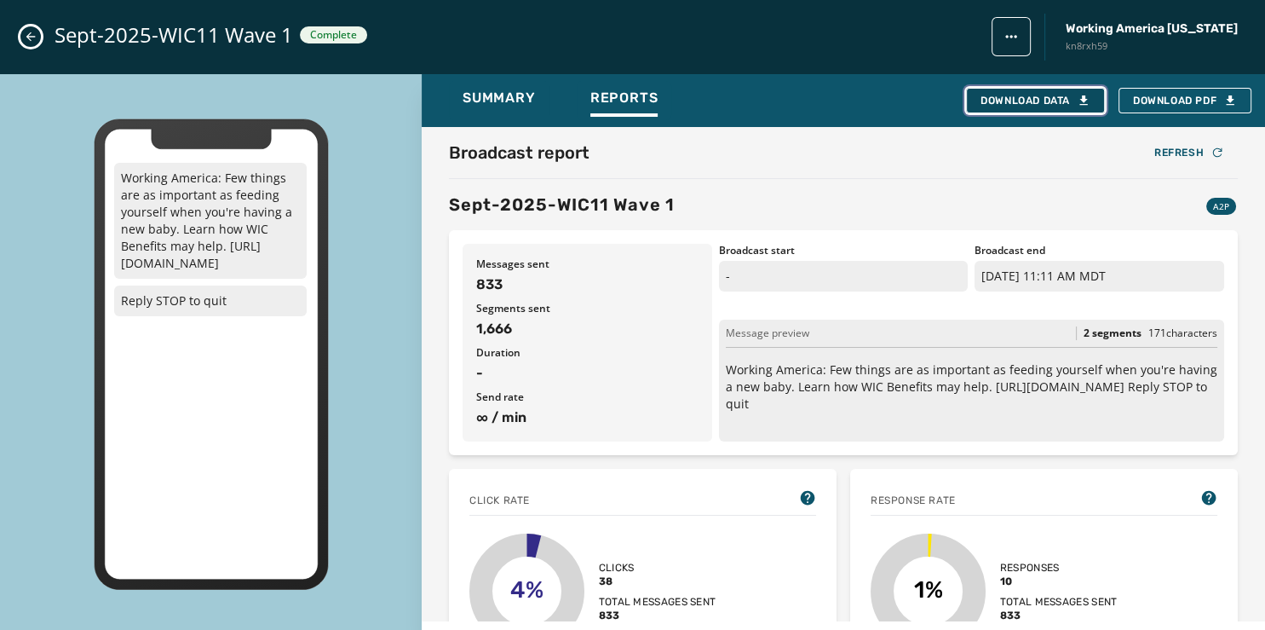
click at [1052, 97] on div "Download Data" at bounding box center [1036, 101] width 110 height 14
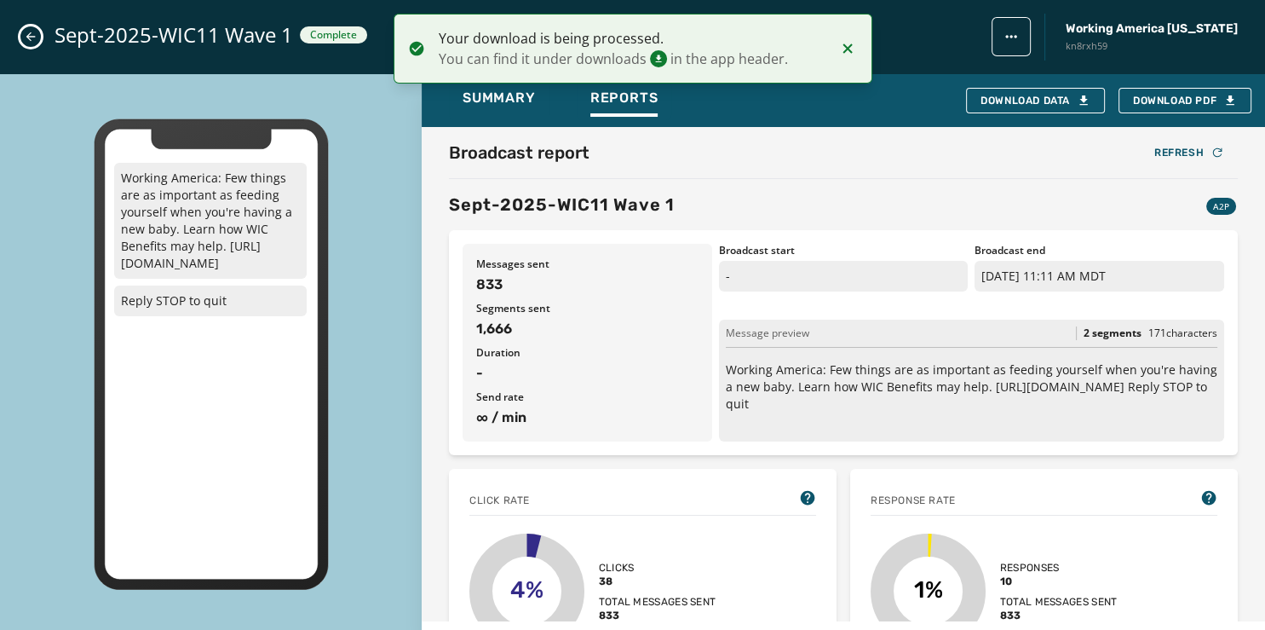
click at [28, 32] on icon "Close admin drawer" at bounding box center [31, 37] width 14 height 14
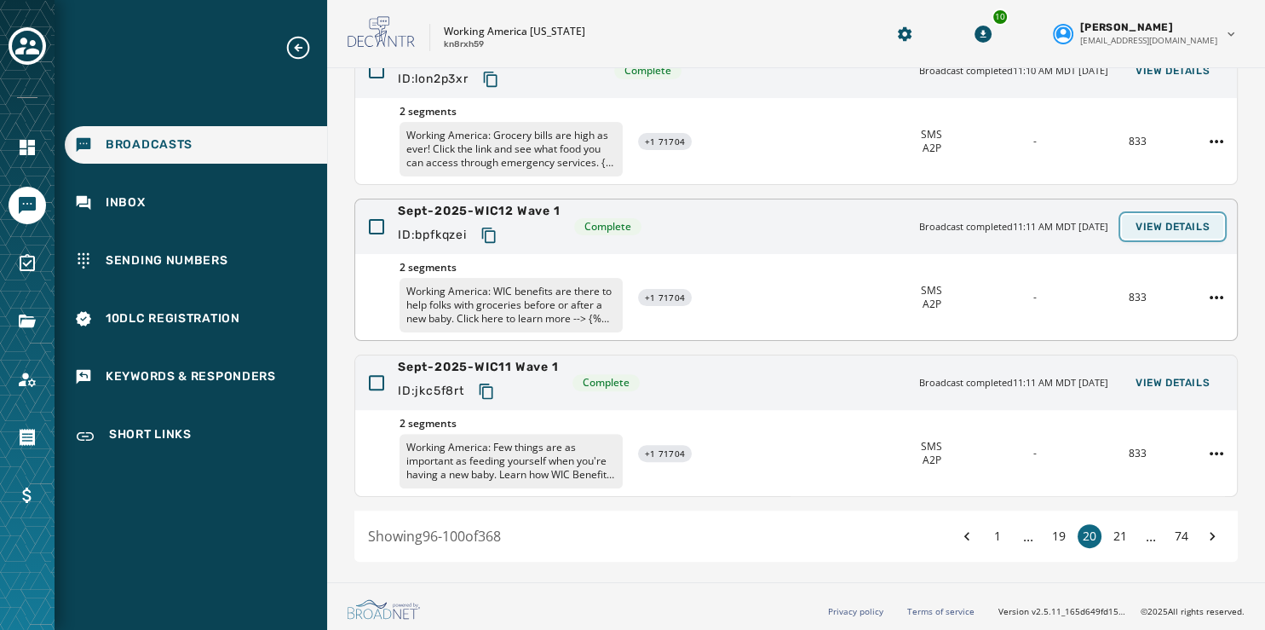
click at [1140, 223] on span "View Details" at bounding box center [1173, 227] width 74 height 14
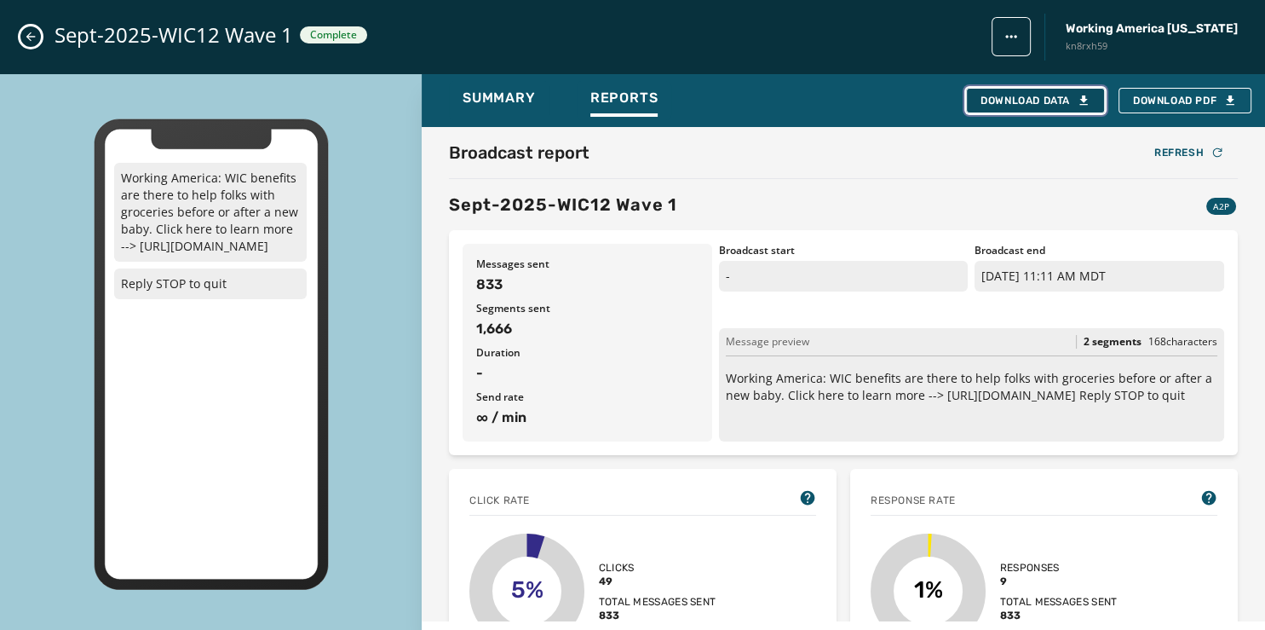
click at [1001, 103] on div "Download Data" at bounding box center [1036, 101] width 110 height 14
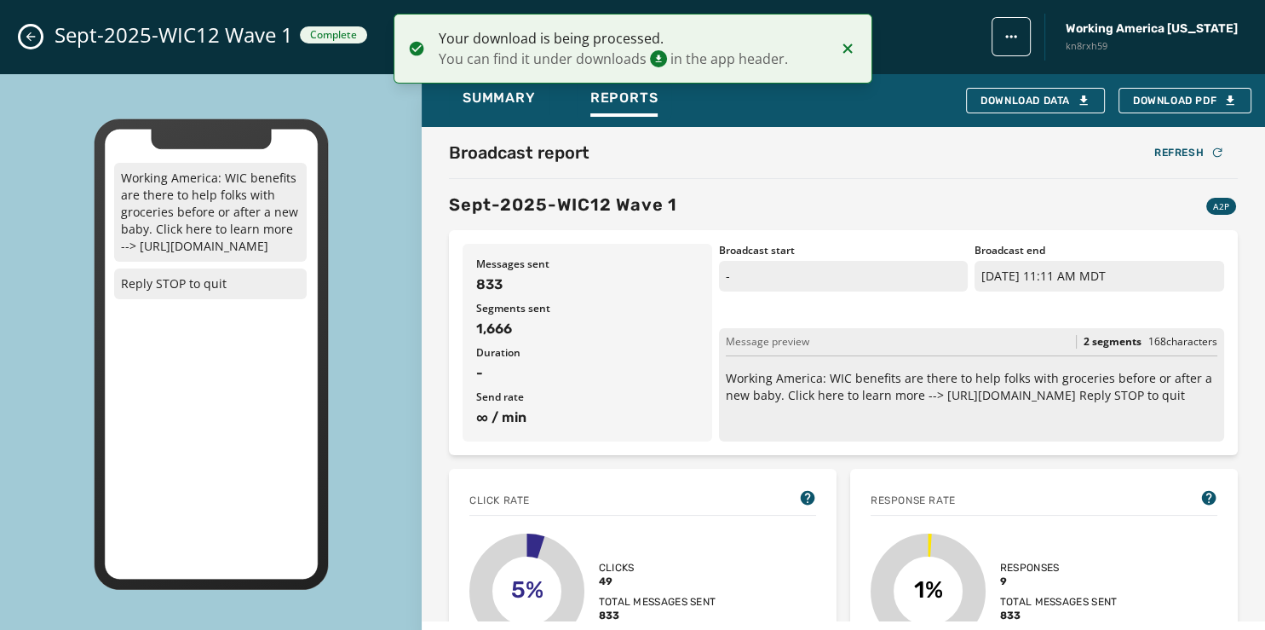
click at [26, 40] on icon "Close admin drawer" at bounding box center [31, 37] width 14 height 14
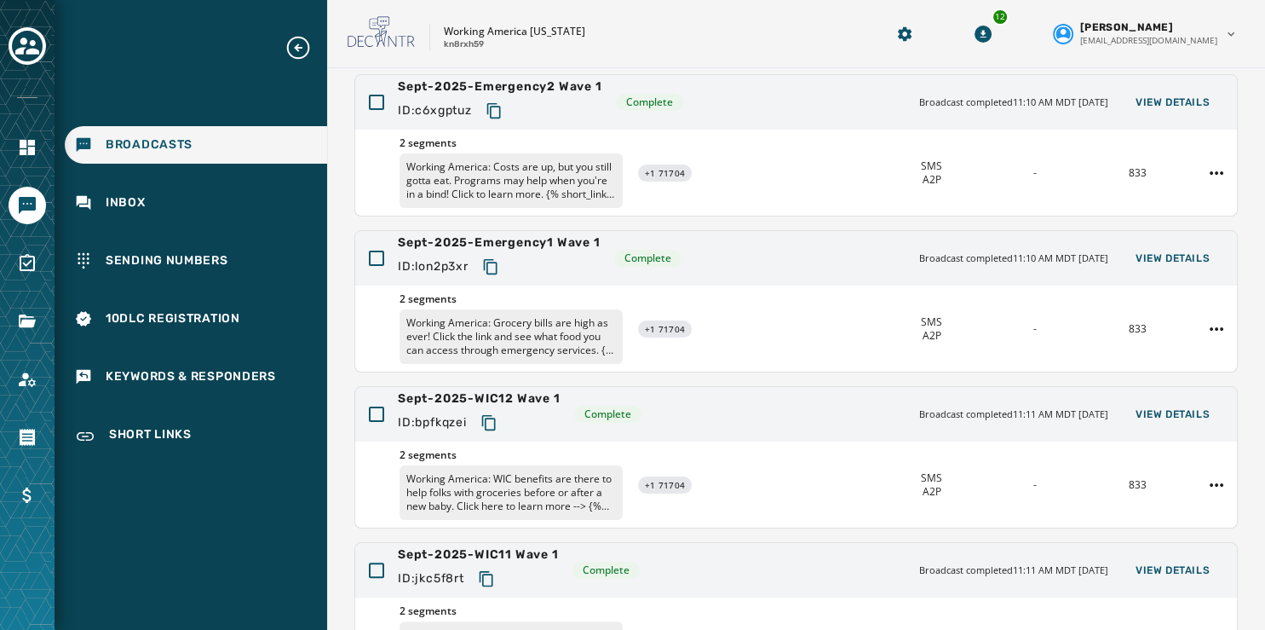
scroll to position [317, 0]
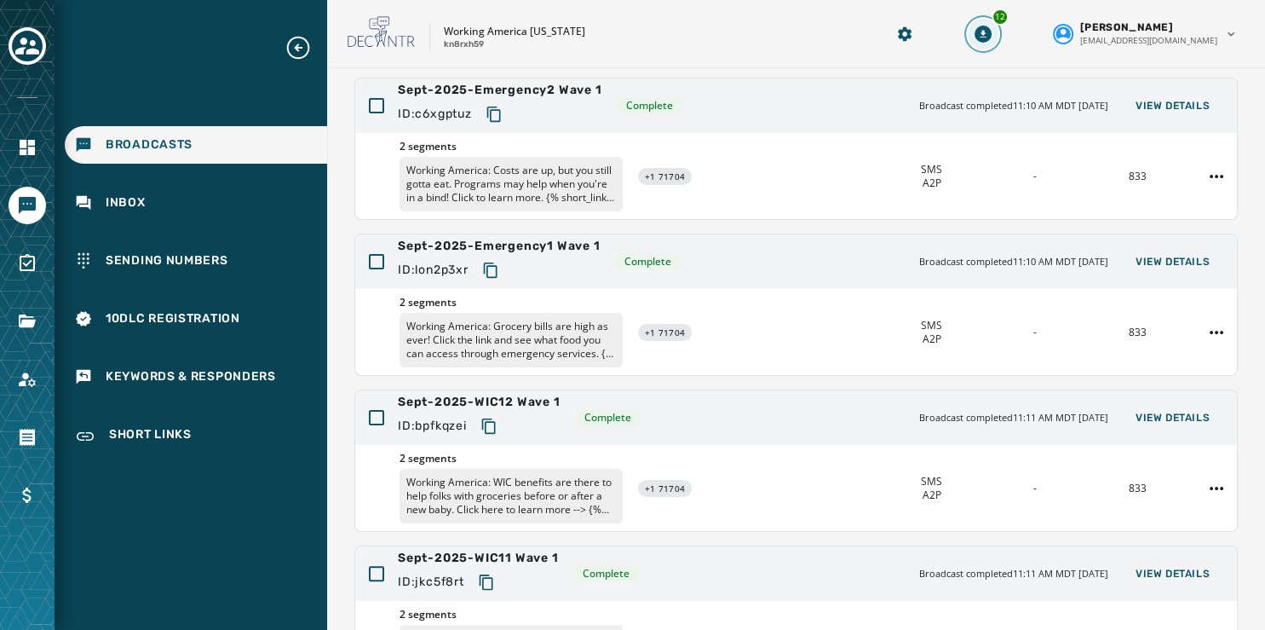
click at [987, 33] on icon "Download Menu" at bounding box center [984, 34] width 6 height 8
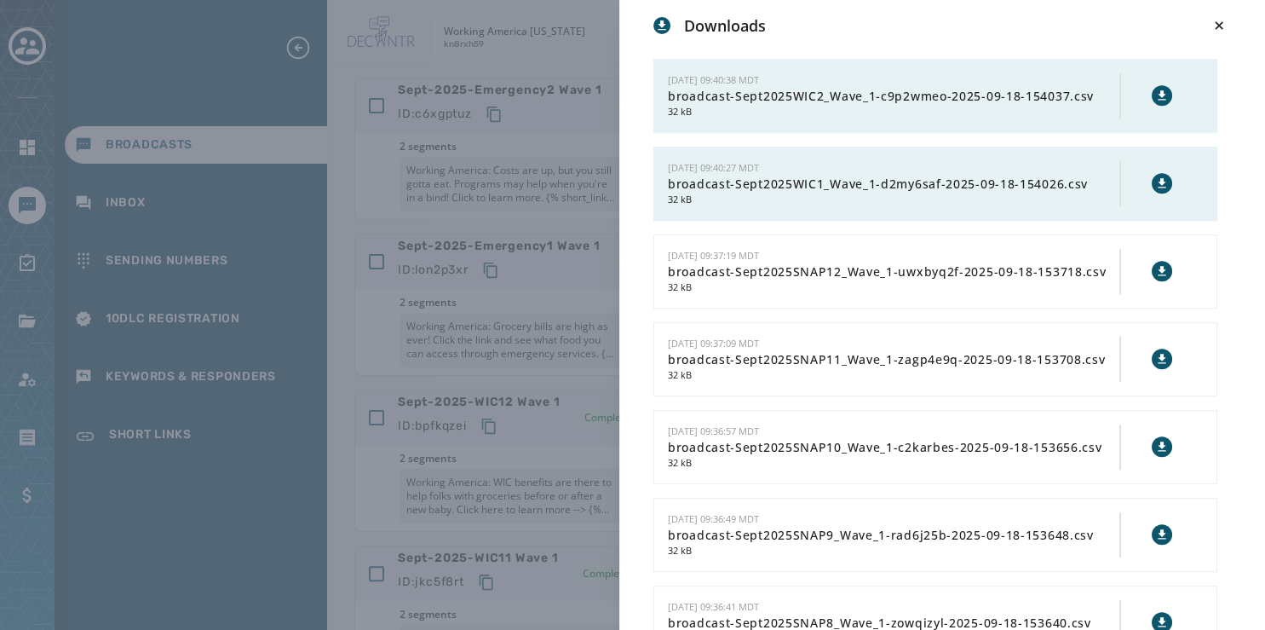
scroll to position [874, 0]
click at [1158, 179] on icon at bounding box center [1162, 181] width 8 height 9
click at [1156, 92] on icon at bounding box center [1163, 95] width 14 height 14
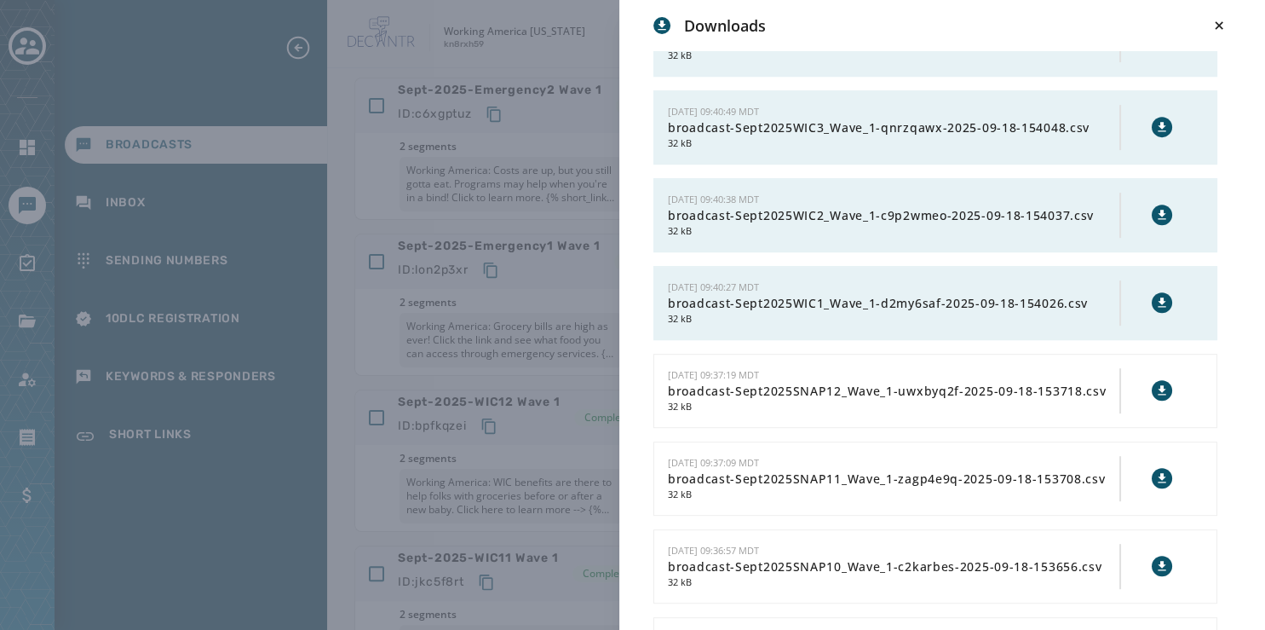
scroll to position [750, 0]
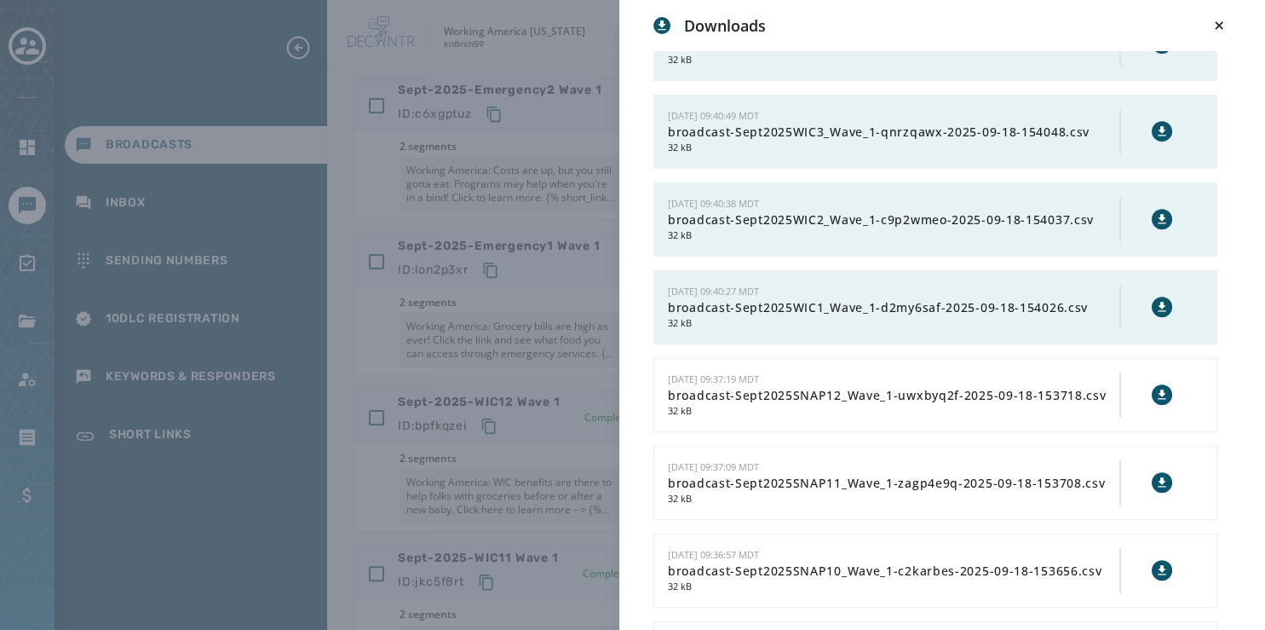
click at [1157, 130] on button at bounding box center [1162, 131] width 20 height 20
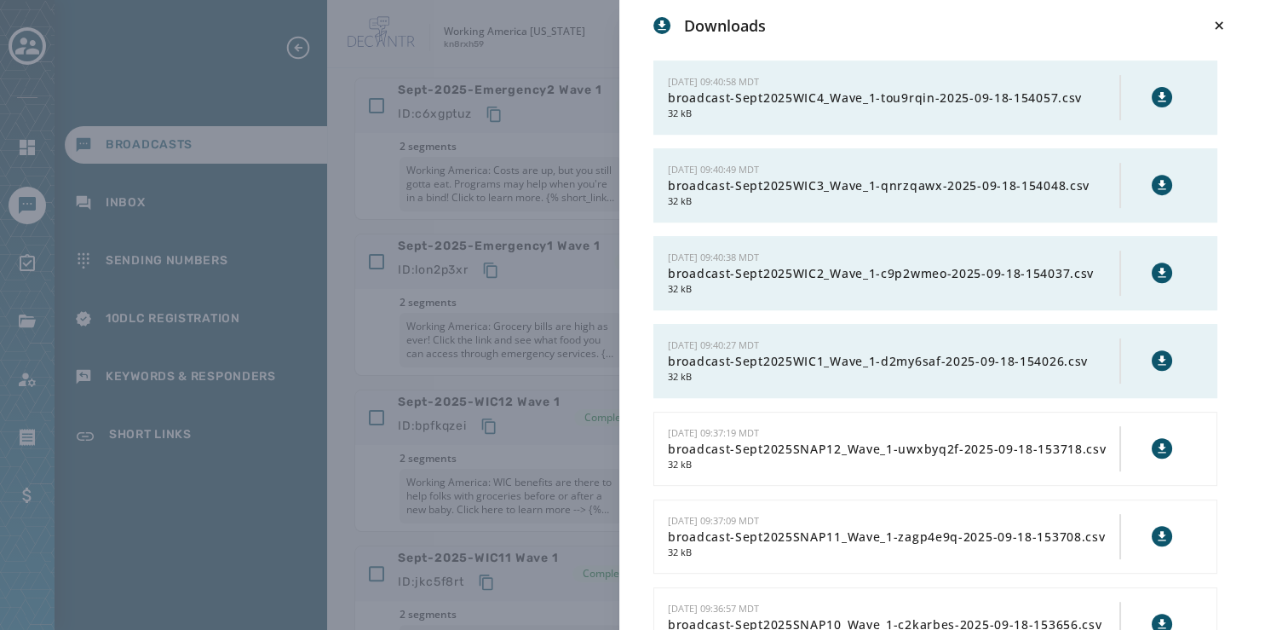
scroll to position [671, 0]
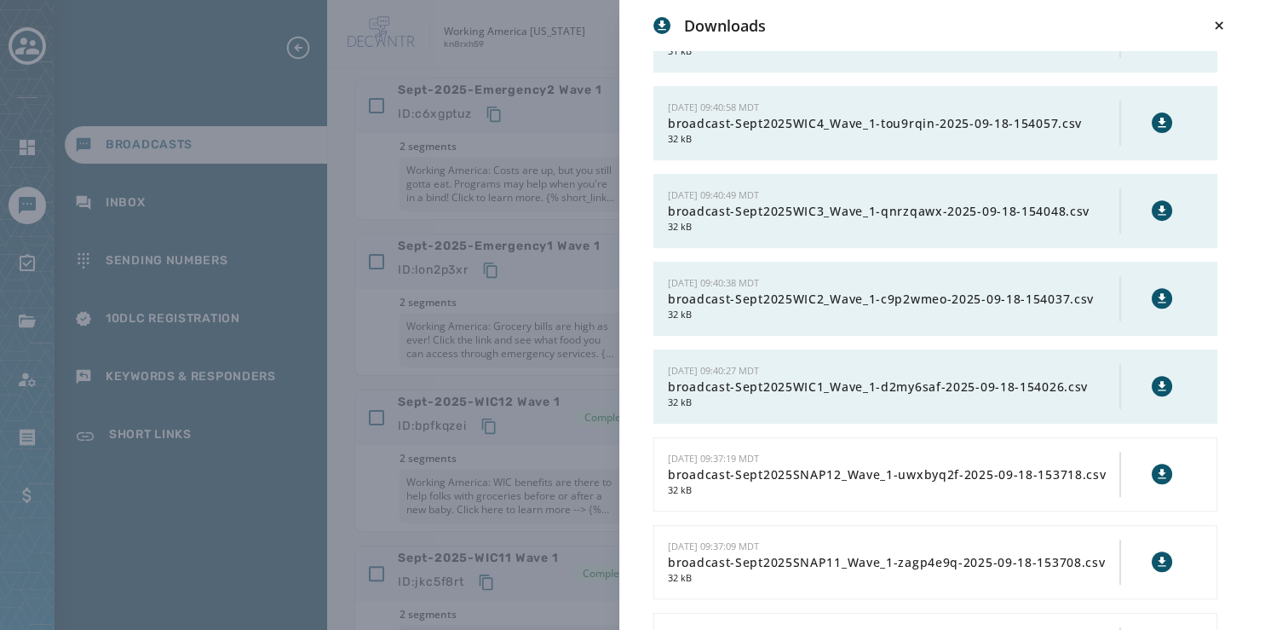
click at [1158, 118] on icon at bounding box center [1162, 122] width 8 height 9
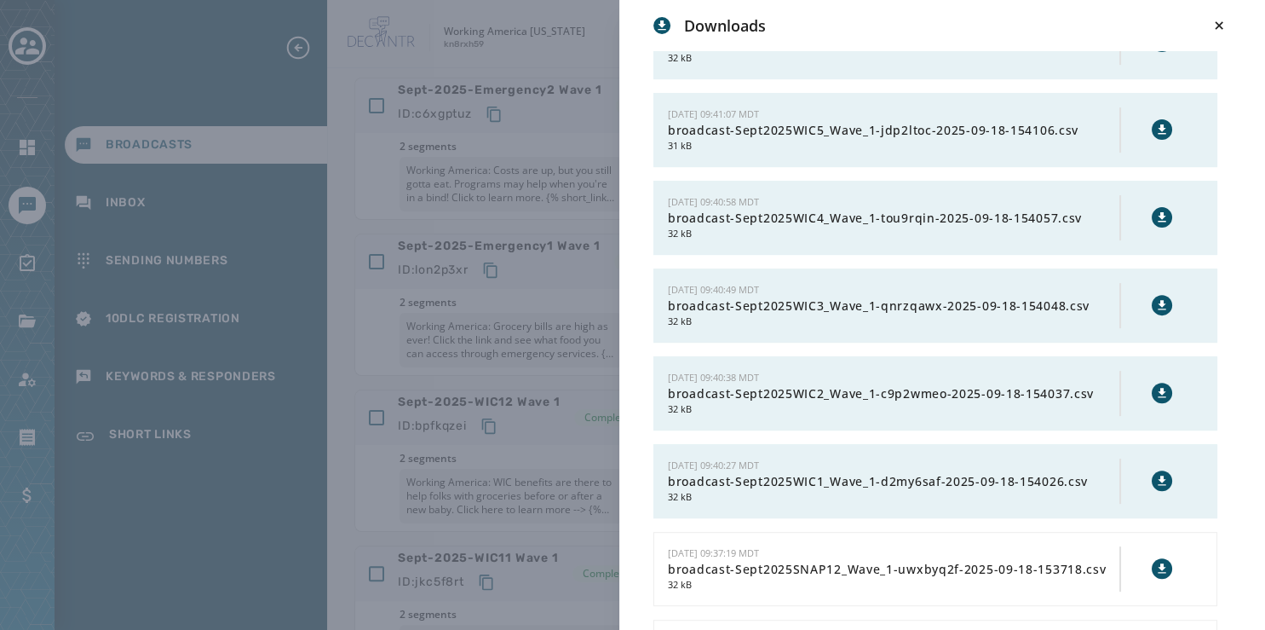
scroll to position [562, 0]
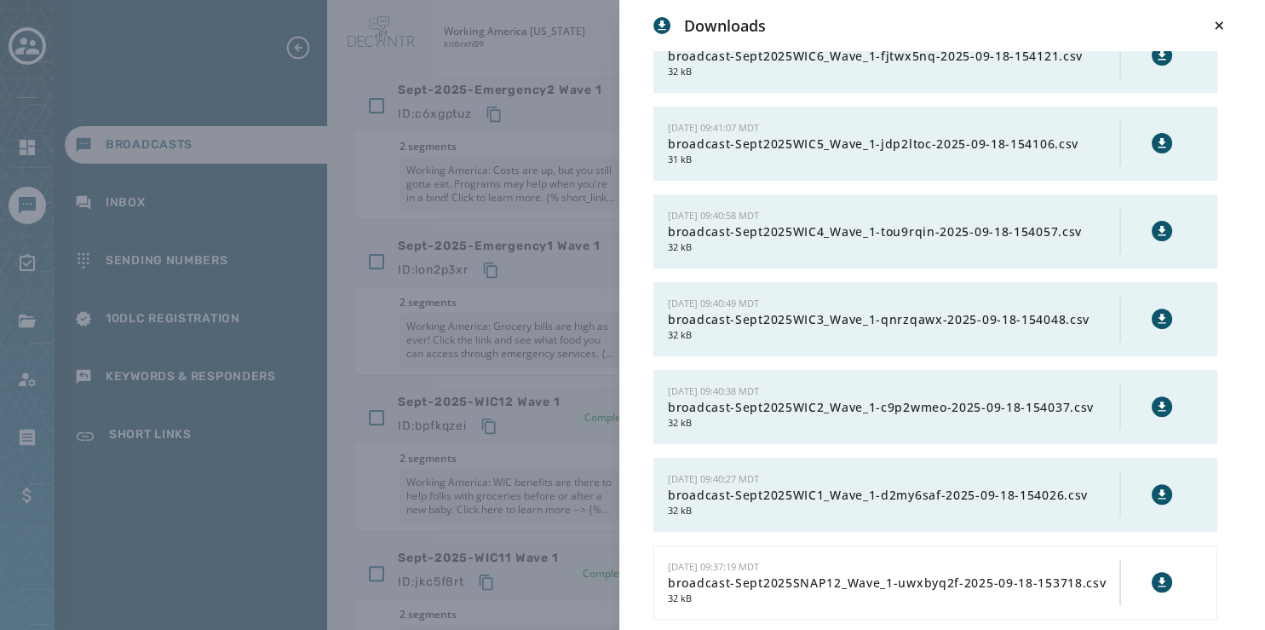
click at [1156, 142] on icon at bounding box center [1163, 143] width 14 height 14
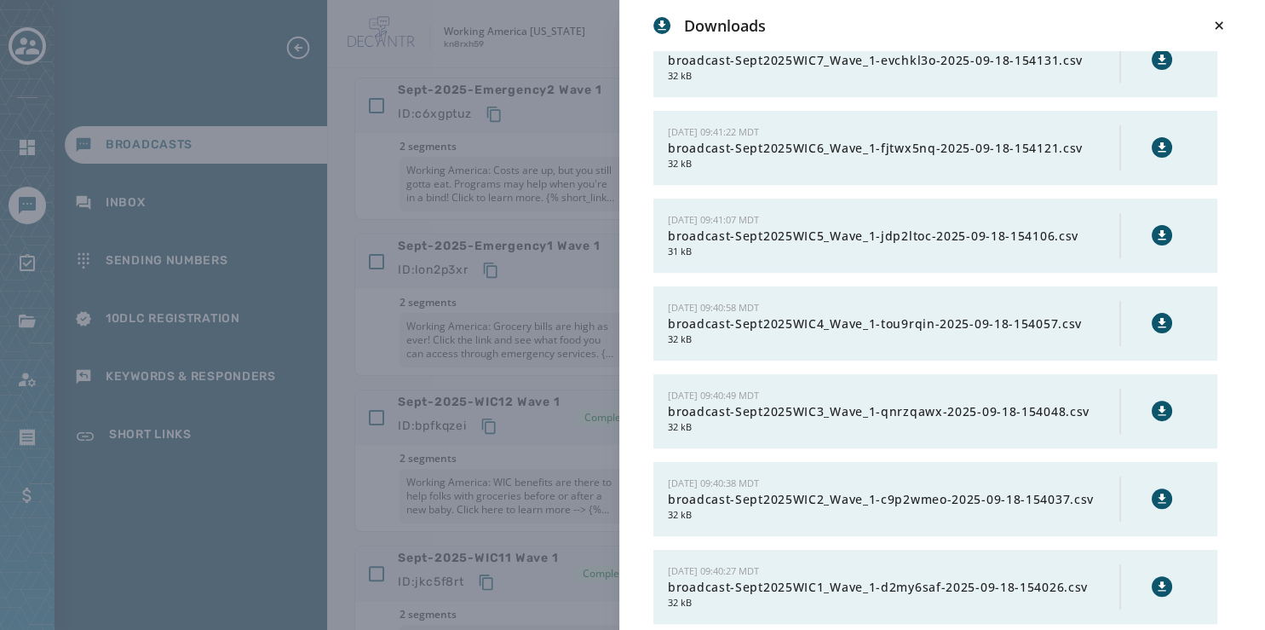
scroll to position [470, 0]
click at [1158, 142] on icon at bounding box center [1162, 146] width 8 height 9
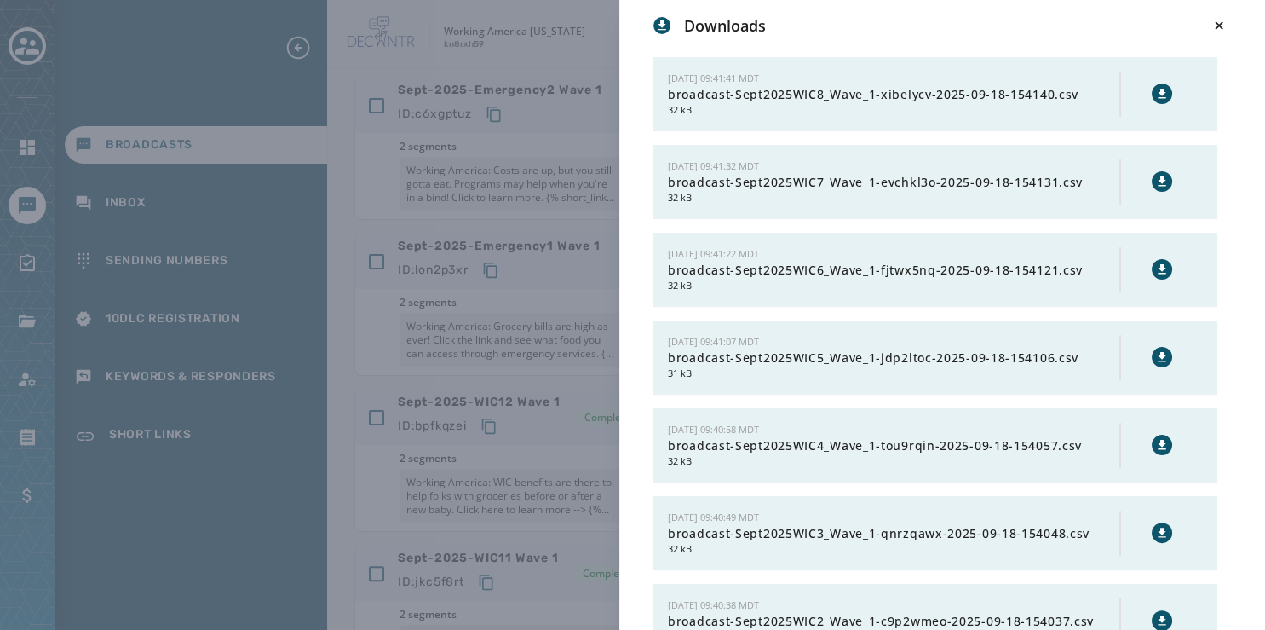
scroll to position [342, 0]
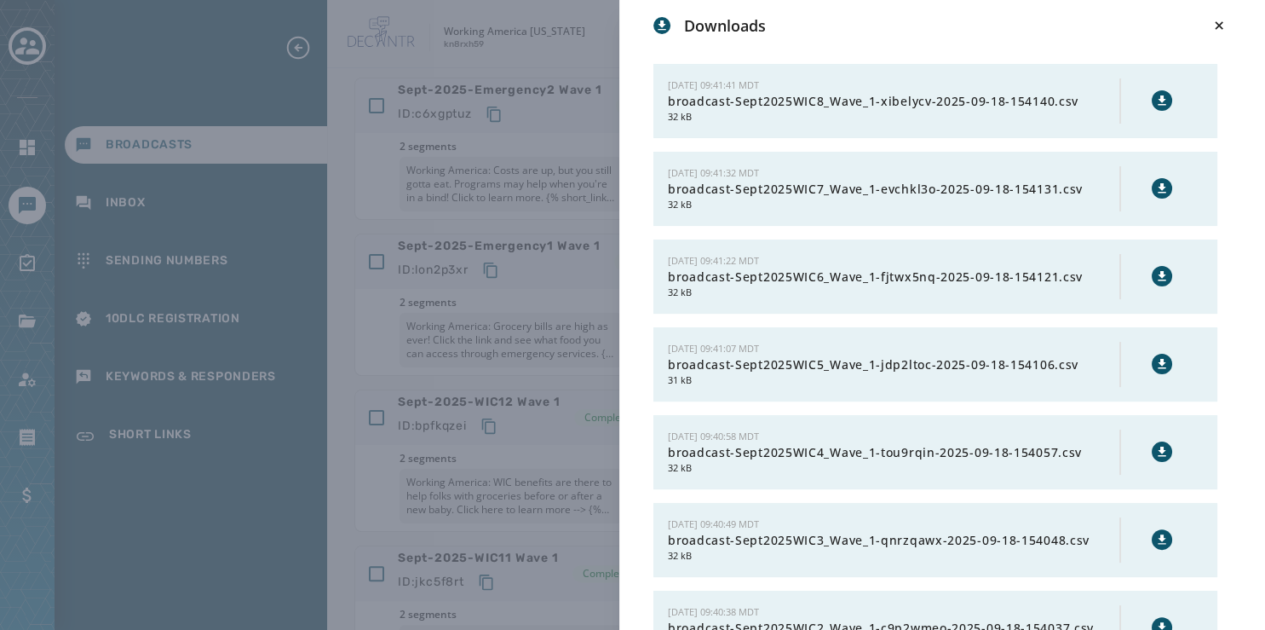
click at [1158, 183] on icon at bounding box center [1162, 187] width 8 height 9
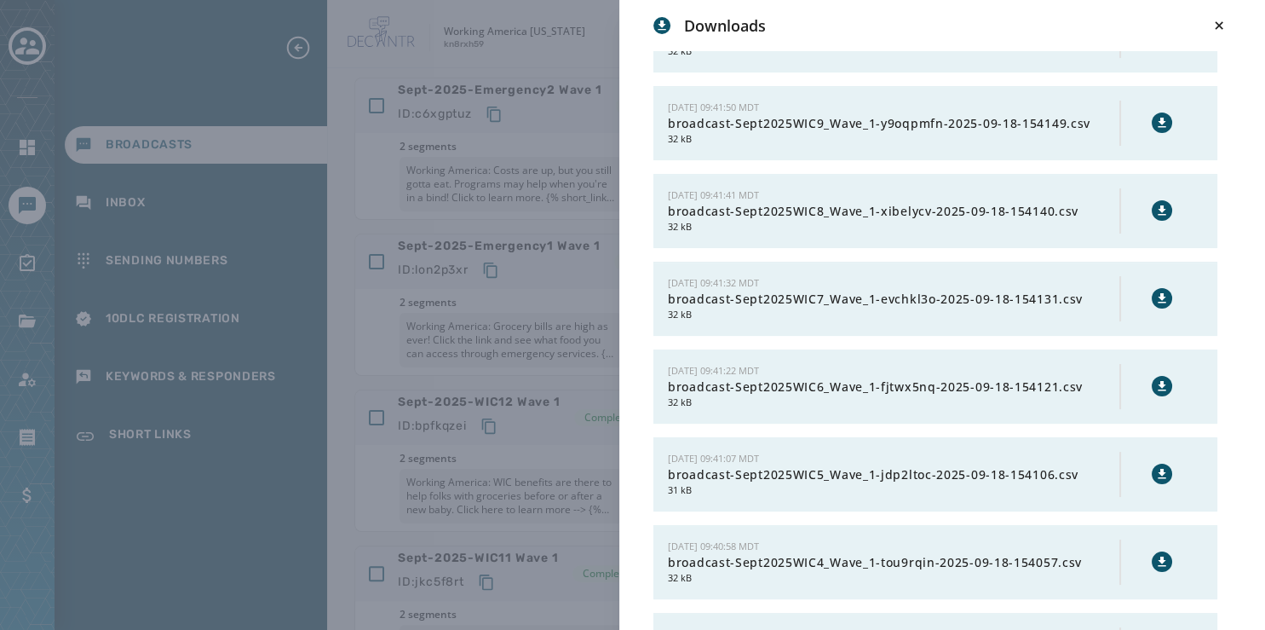
scroll to position [228, 0]
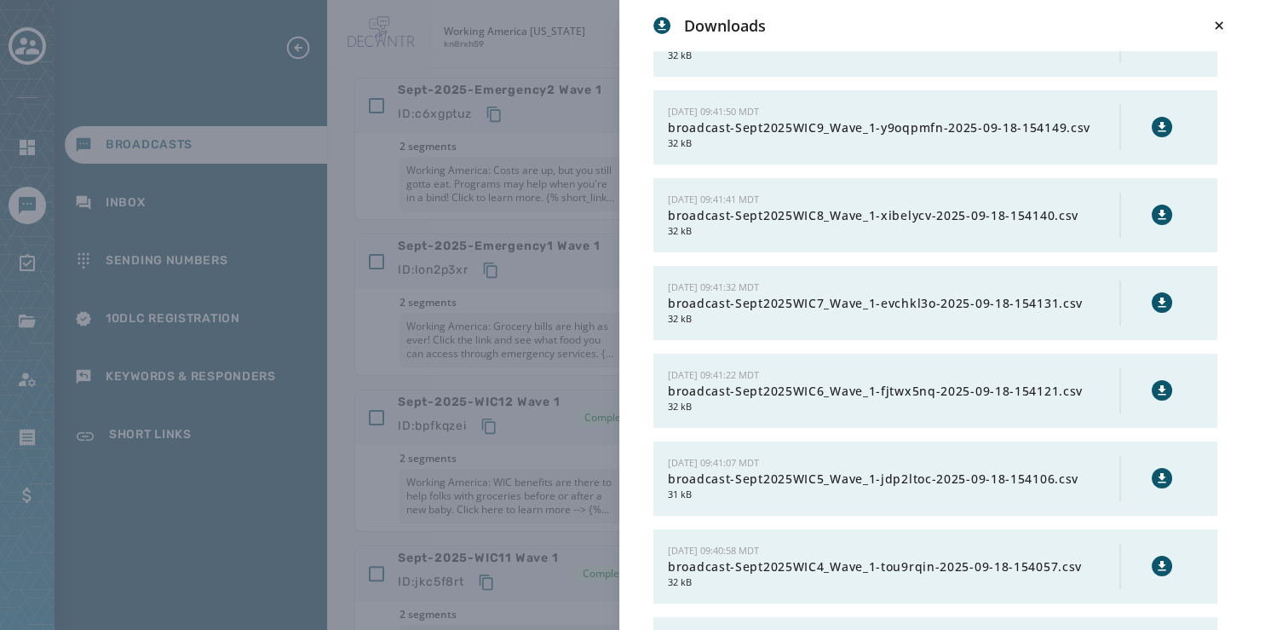
click at [1158, 211] on icon at bounding box center [1162, 214] width 8 height 9
click at [1152, 118] on button at bounding box center [1162, 127] width 20 height 20
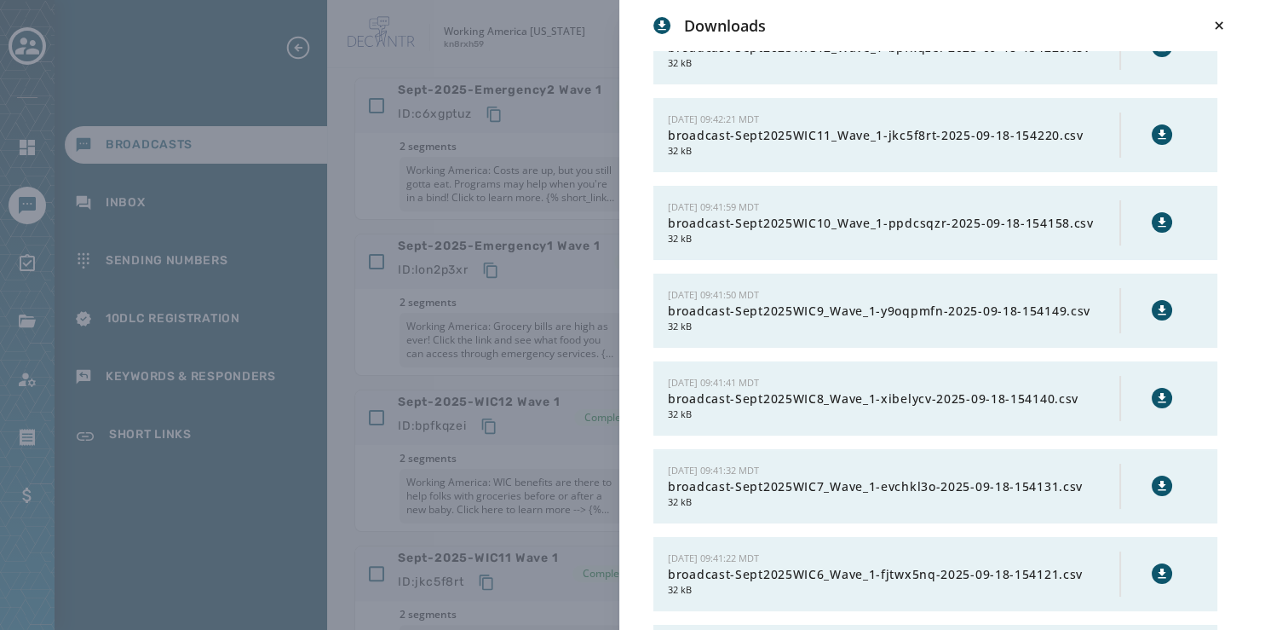
scroll to position [44, 0]
click at [1156, 221] on icon at bounding box center [1163, 223] width 14 height 14
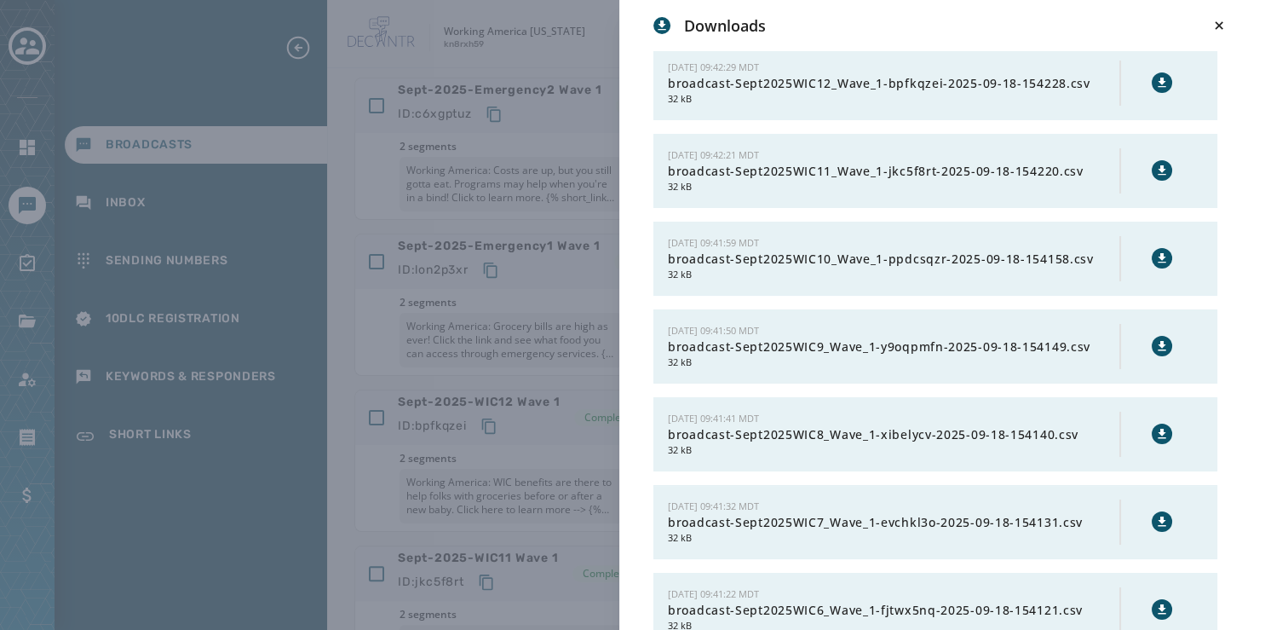
scroll to position [0, 0]
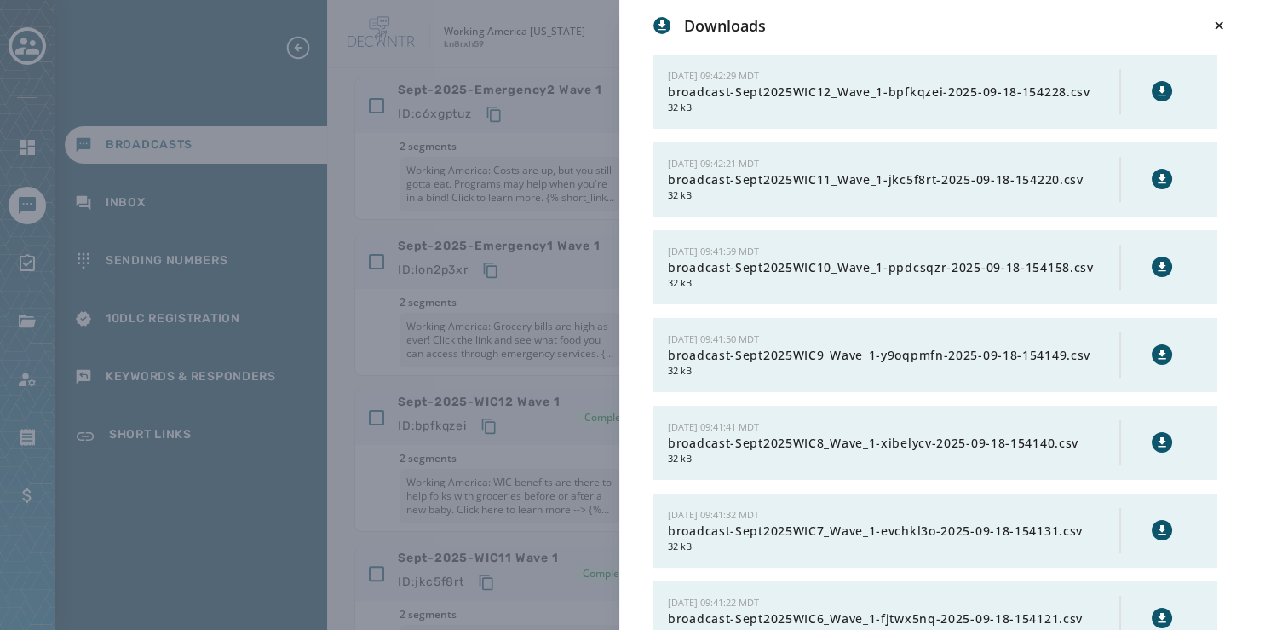
click at [1158, 176] on icon at bounding box center [1162, 178] width 8 height 9
click at [1156, 88] on icon at bounding box center [1163, 91] width 14 height 14
click at [1217, 24] on icon at bounding box center [1219, 25] width 8 height 8
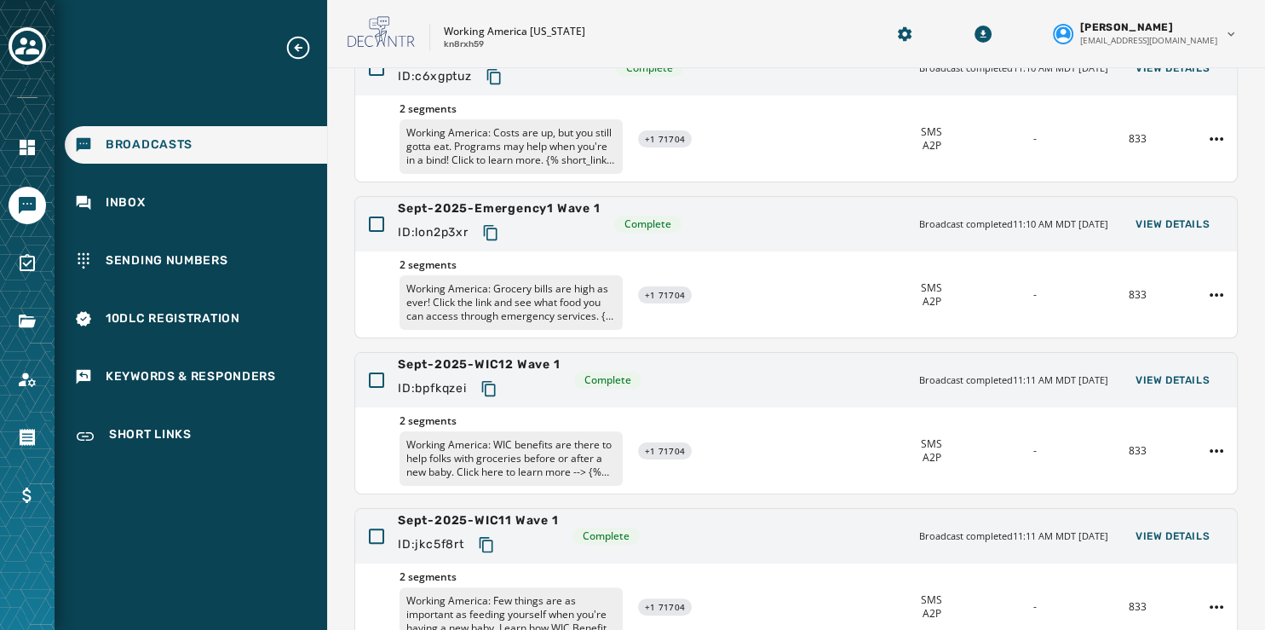
scroll to position [332, 0]
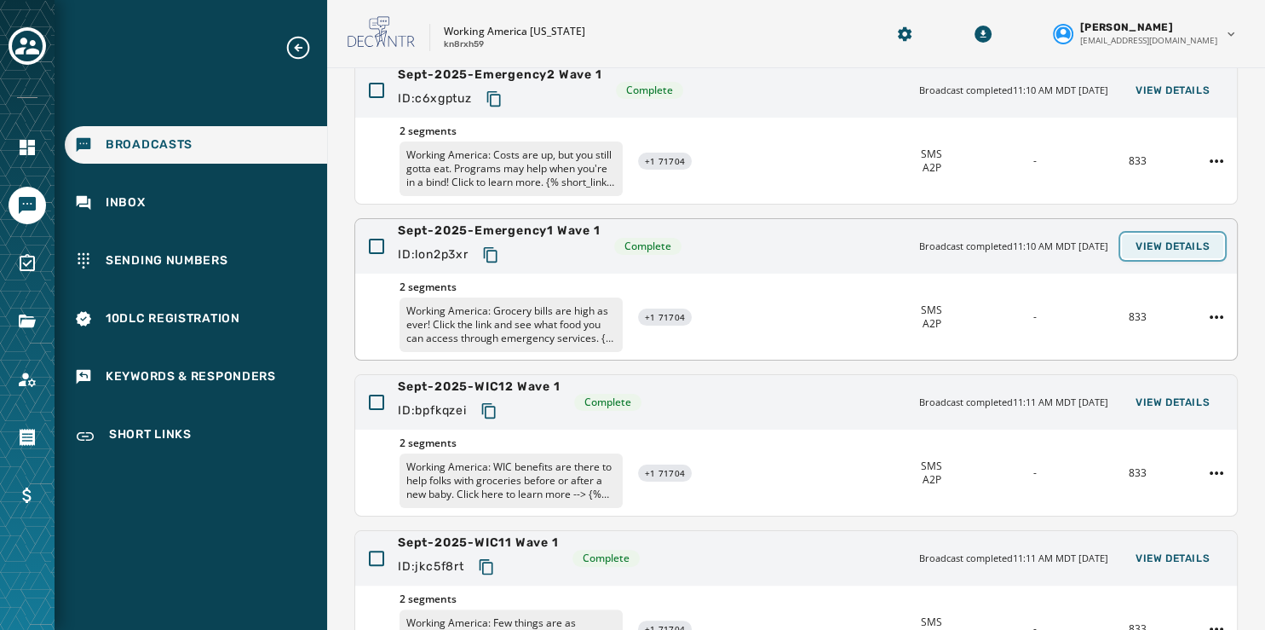
click at [1154, 247] on span "View Details" at bounding box center [1173, 246] width 74 height 14
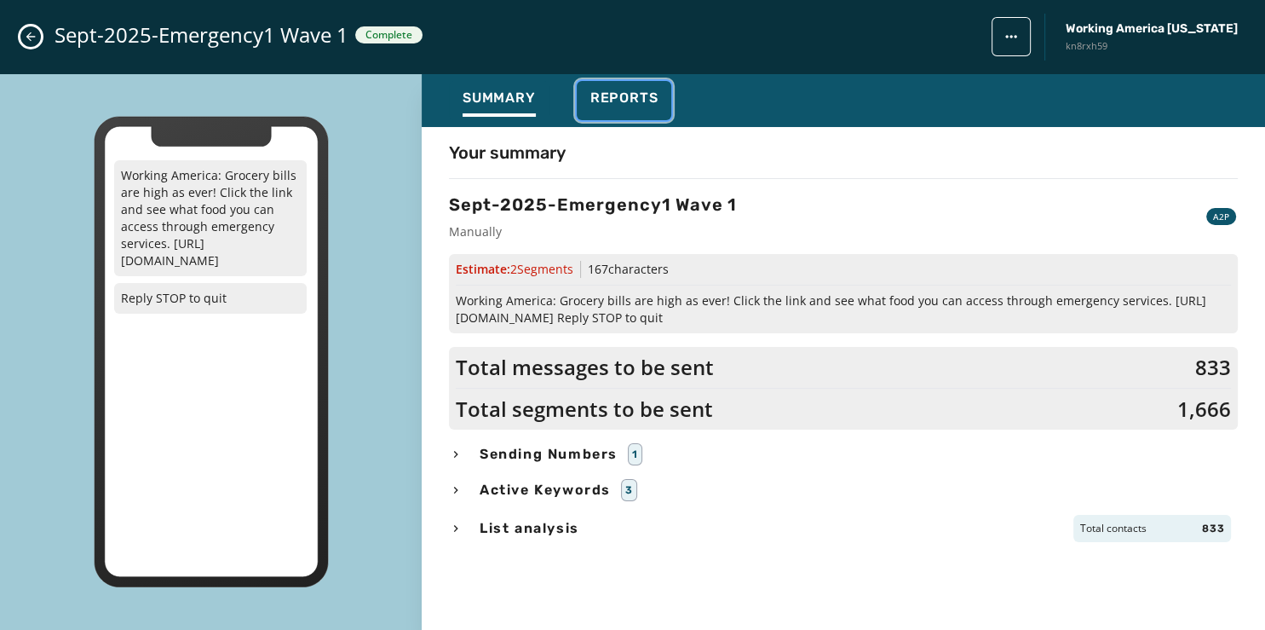
click at [642, 97] on span "Reports" at bounding box center [625, 97] width 68 height 17
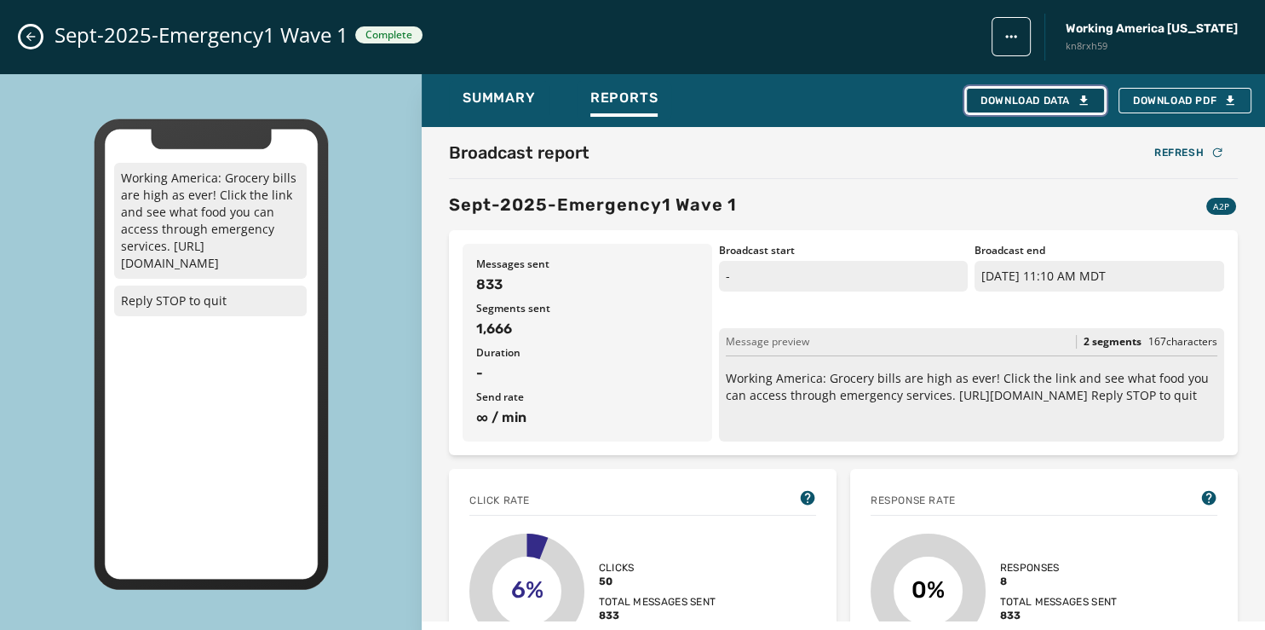
click at [994, 95] on div "Download Data" at bounding box center [1036, 101] width 110 height 14
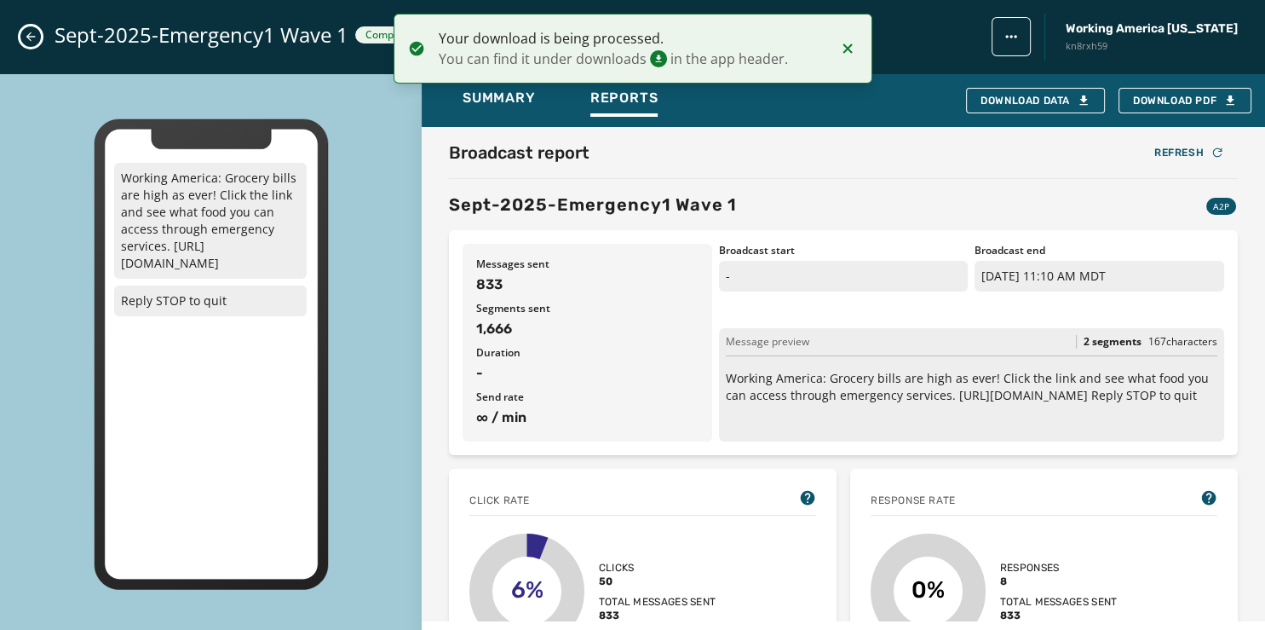
click at [32, 35] on icon "Close admin drawer" at bounding box center [31, 37] width 14 height 14
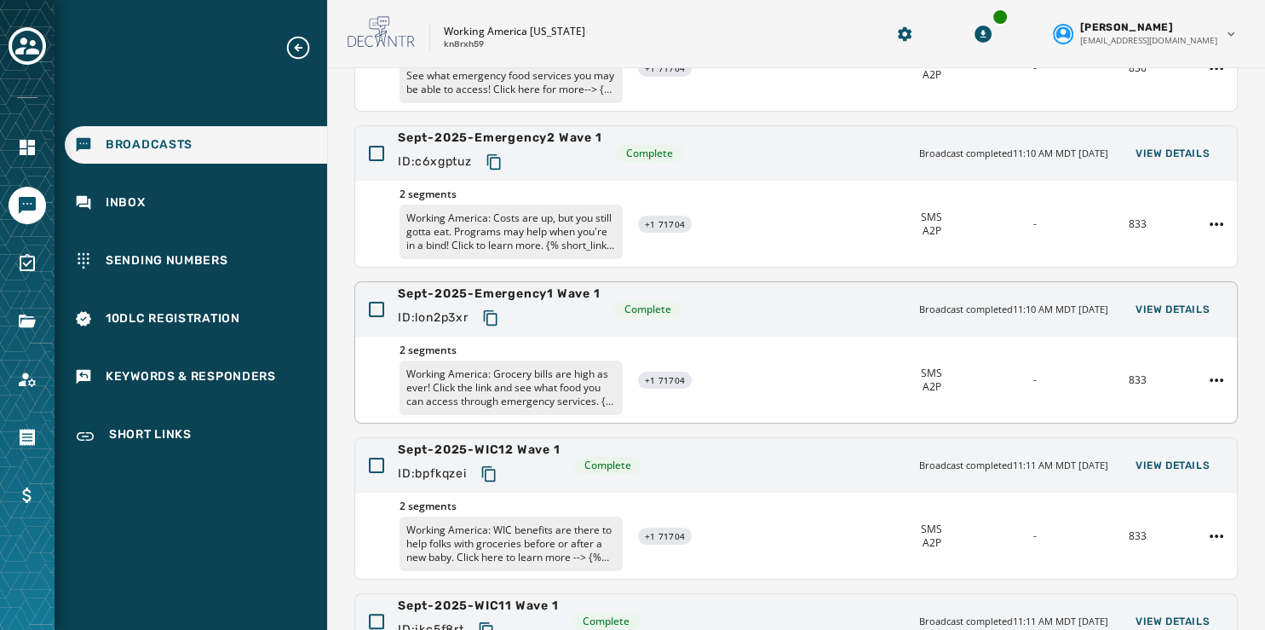
scroll to position [251, 0]
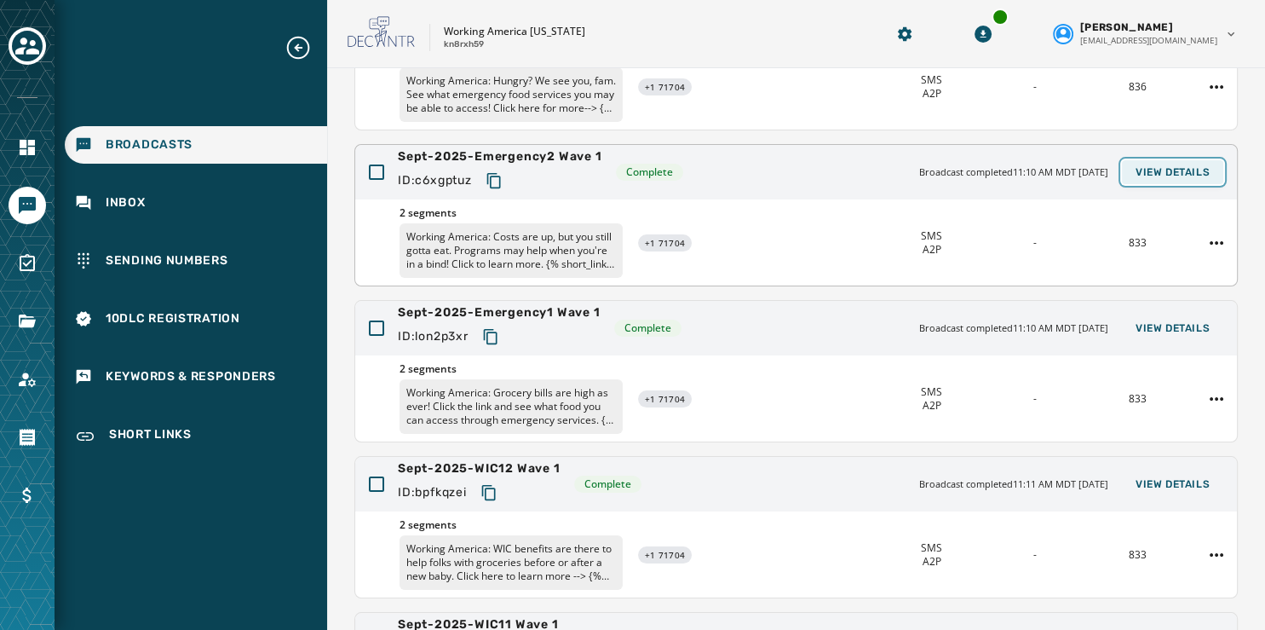
click at [1161, 169] on span "View Details" at bounding box center [1173, 172] width 74 height 14
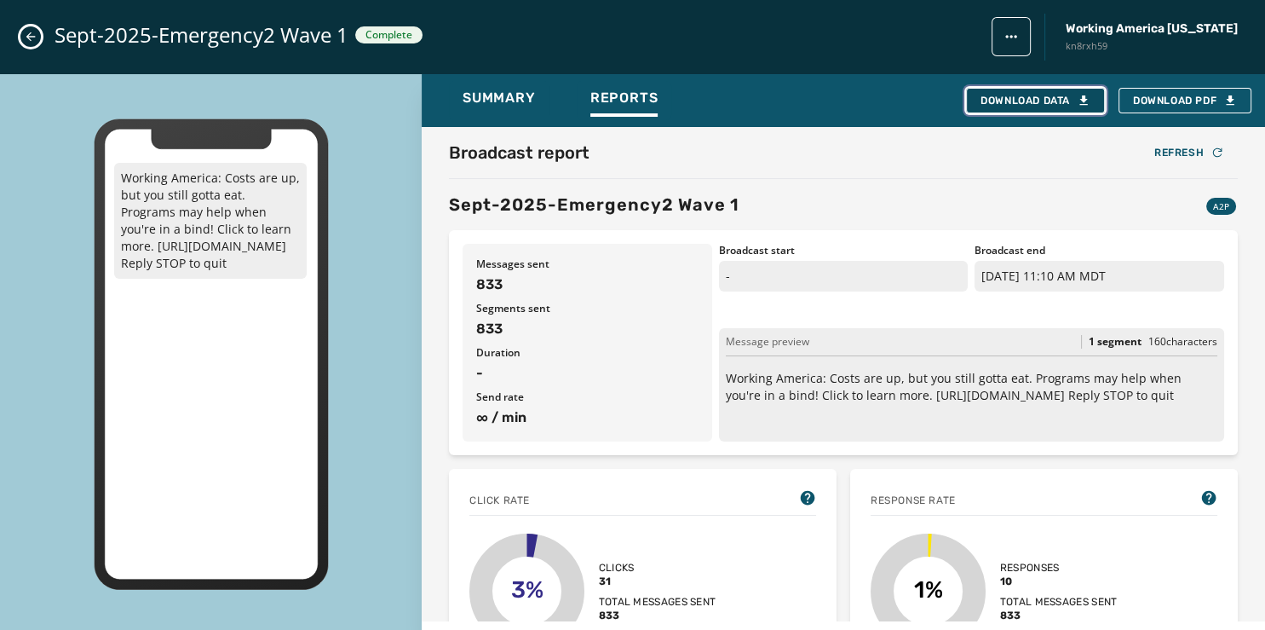
click at [1026, 96] on div "Download Data" at bounding box center [1036, 101] width 110 height 14
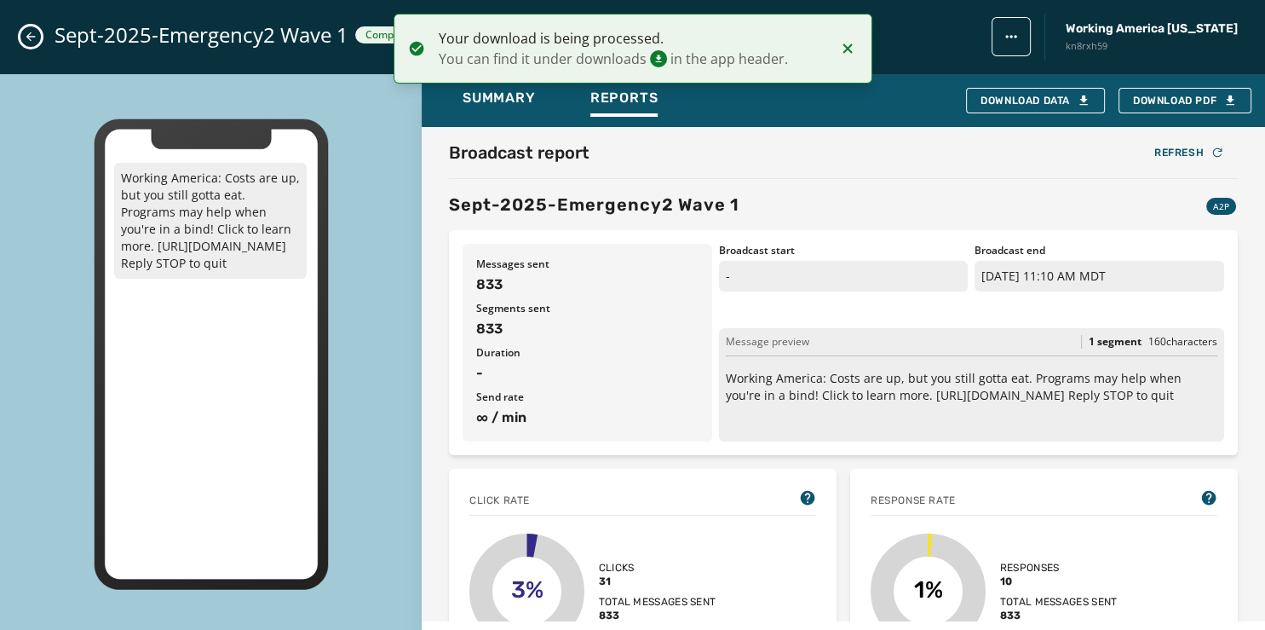
click at [29, 34] on icon "Close admin drawer" at bounding box center [30, 36] width 9 height 9
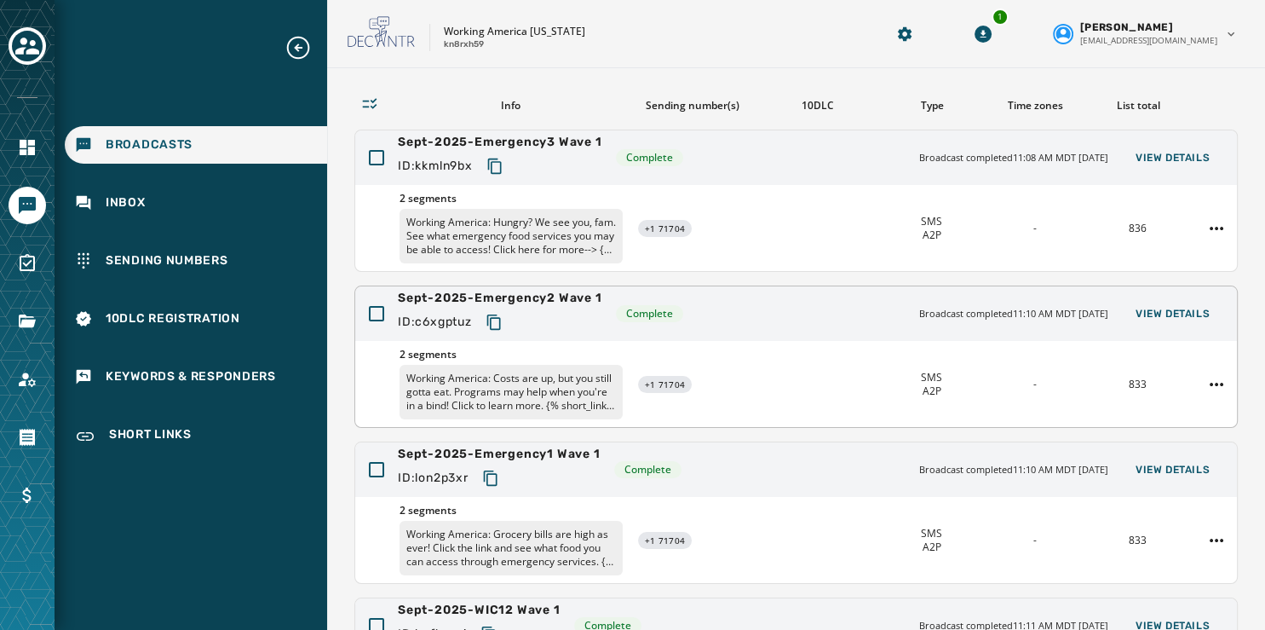
scroll to position [102, 0]
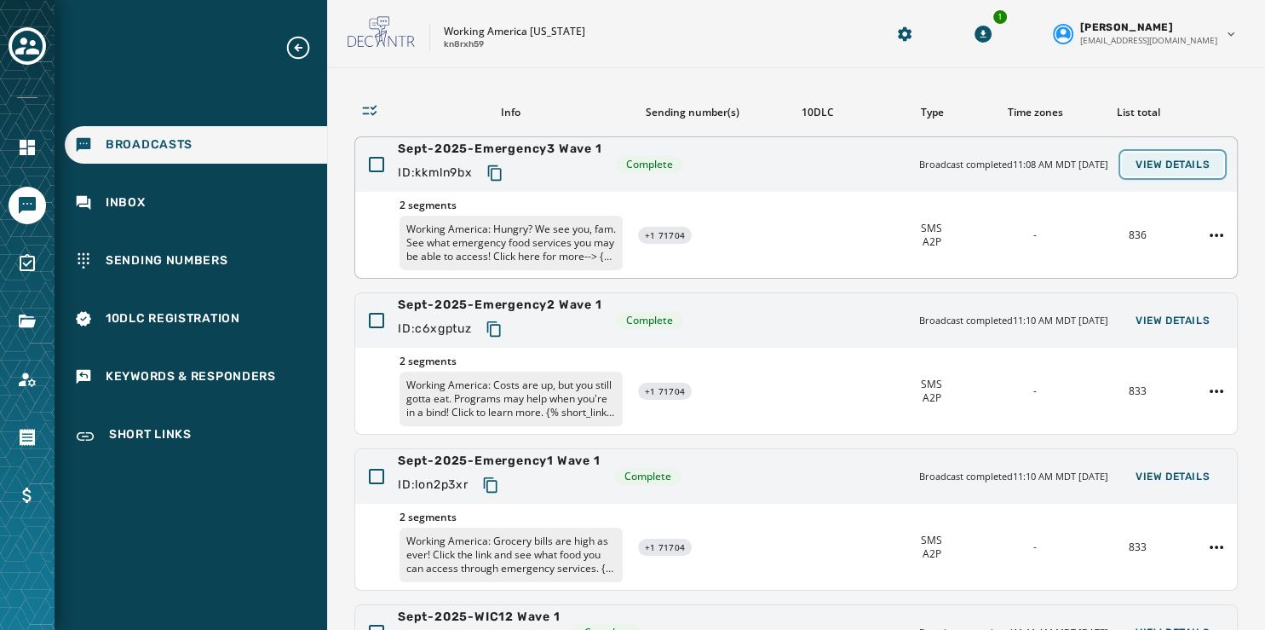
click at [1144, 166] on span "View Details" at bounding box center [1173, 165] width 74 height 14
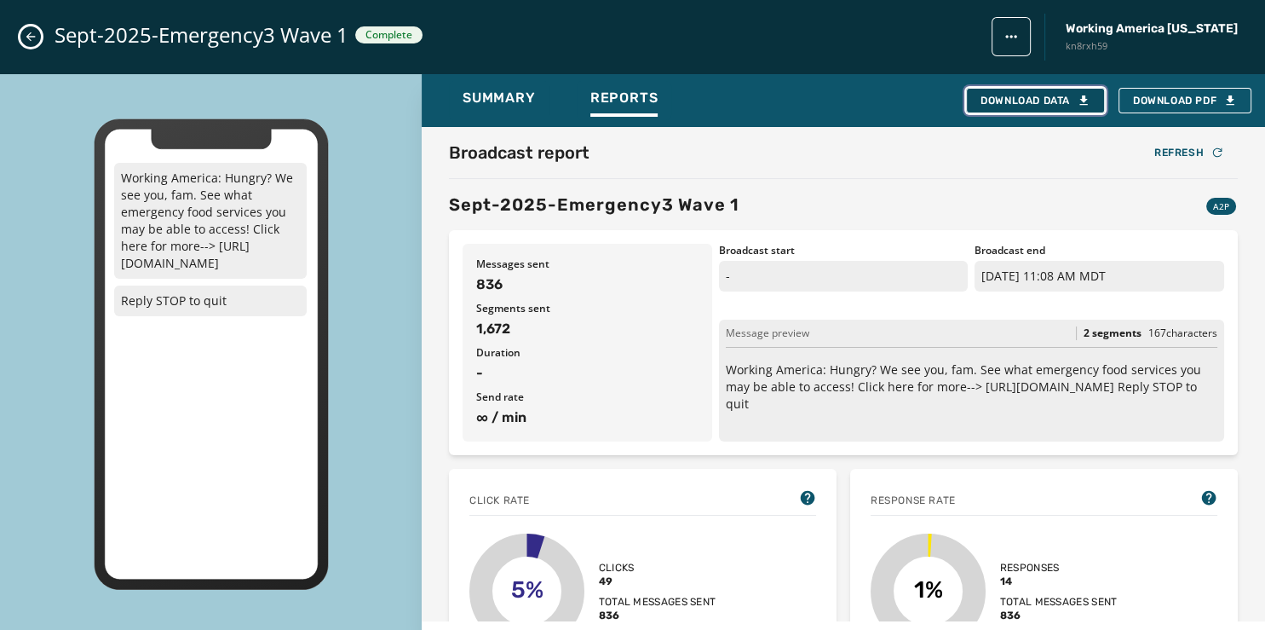
click at [1034, 90] on button "Download Data" at bounding box center [1035, 101] width 139 height 26
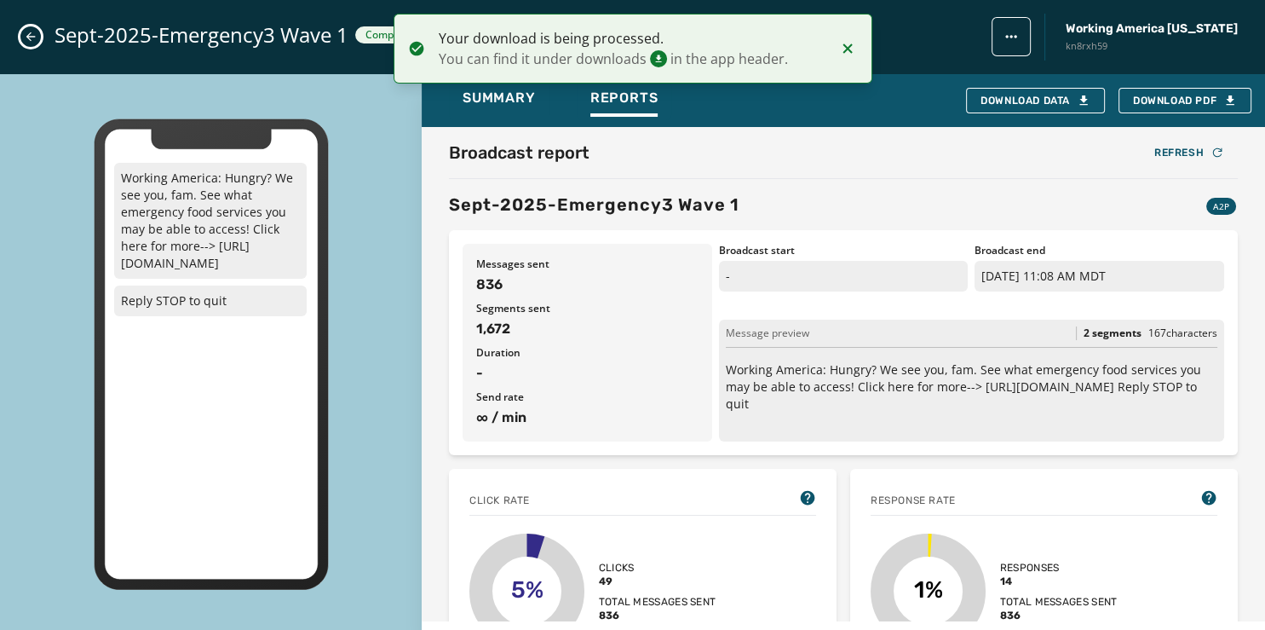
click at [25, 41] on icon "Close admin drawer" at bounding box center [31, 37] width 14 height 14
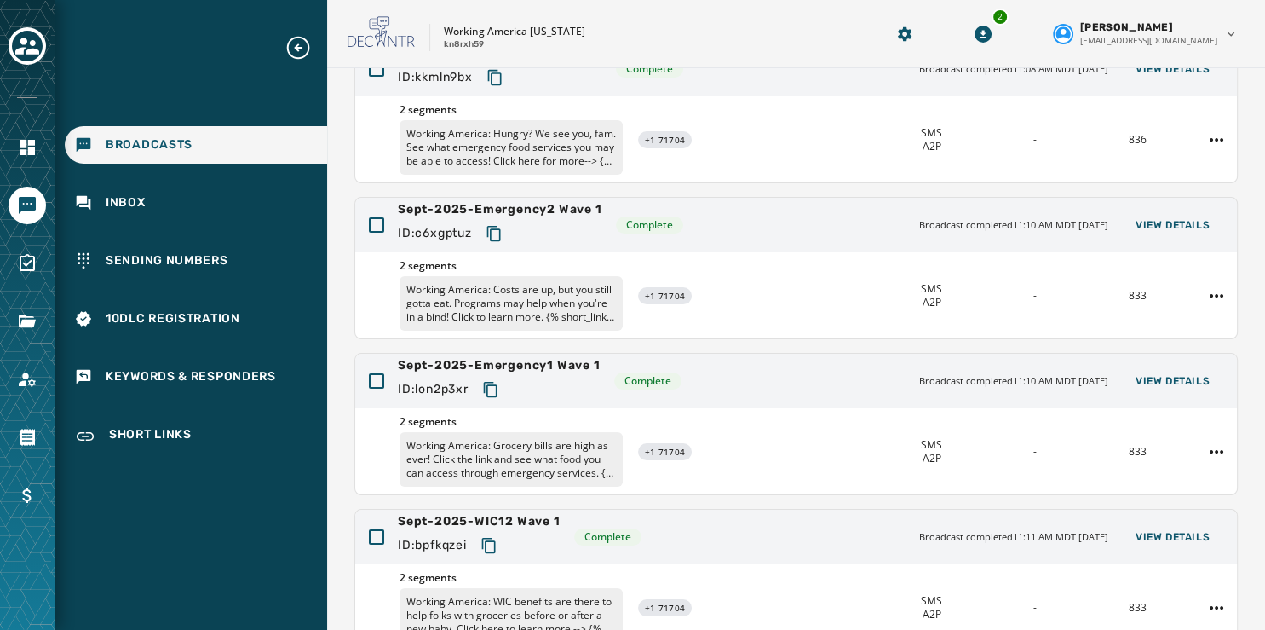
scroll to position [508, 0]
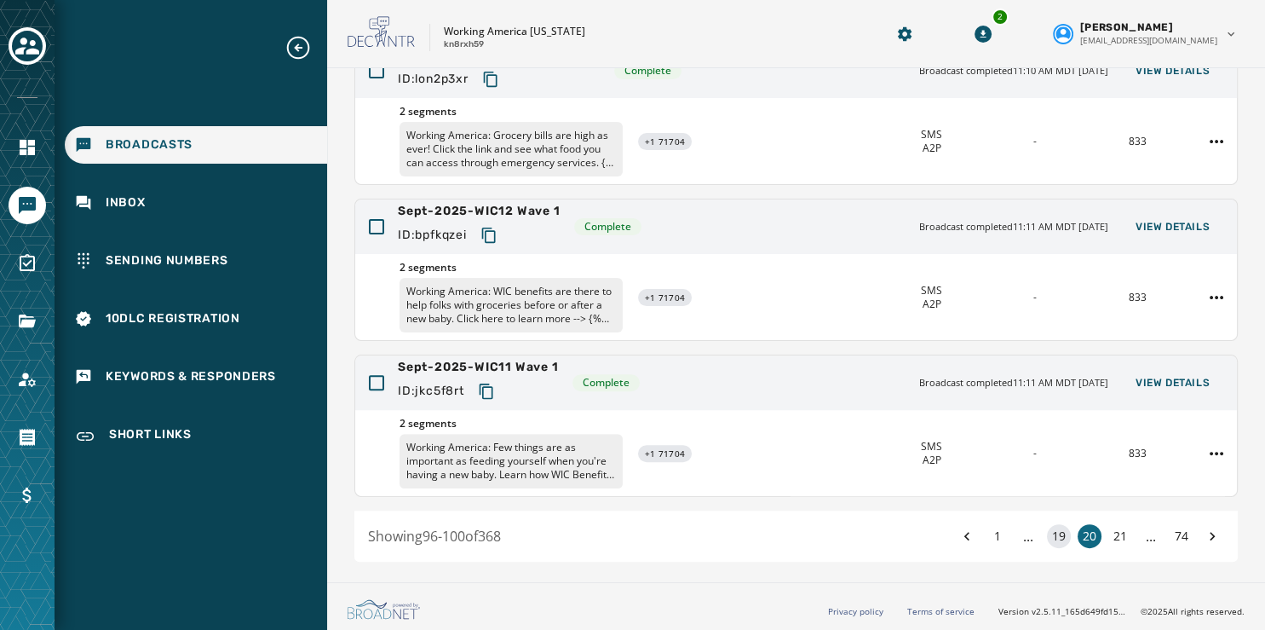
click at [1049, 530] on button "19" at bounding box center [1059, 536] width 24 height 24
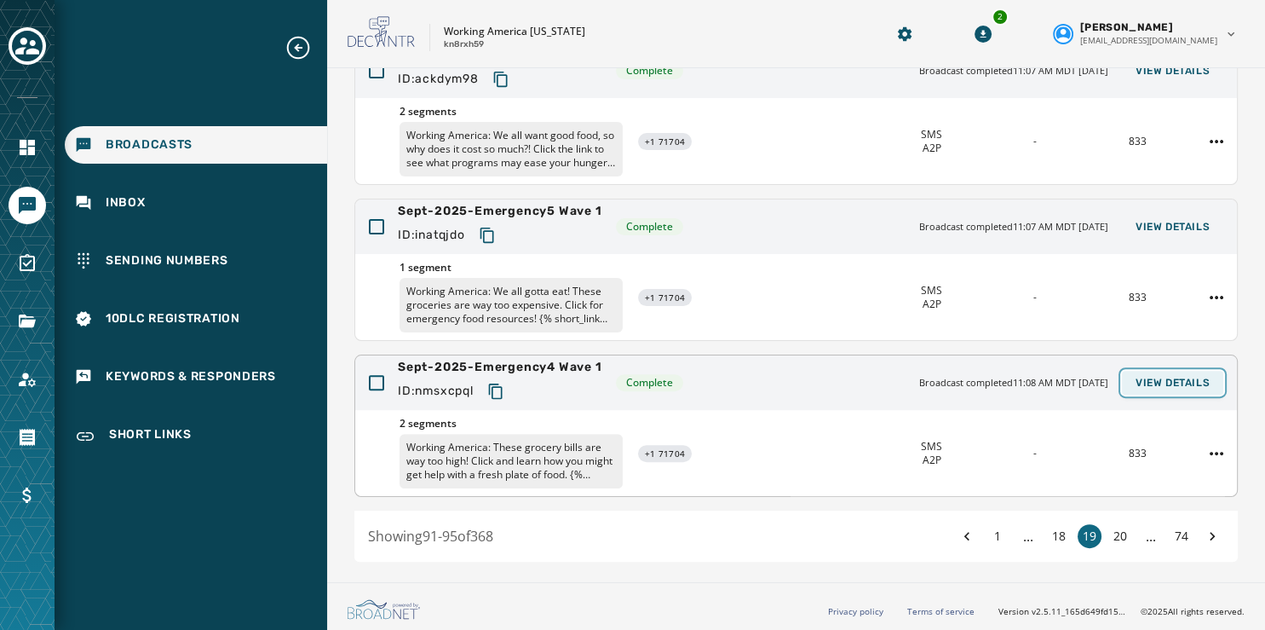
click at [1157, 372] on button "View Details" at bounding box center [1172, 383] width 101 height 24
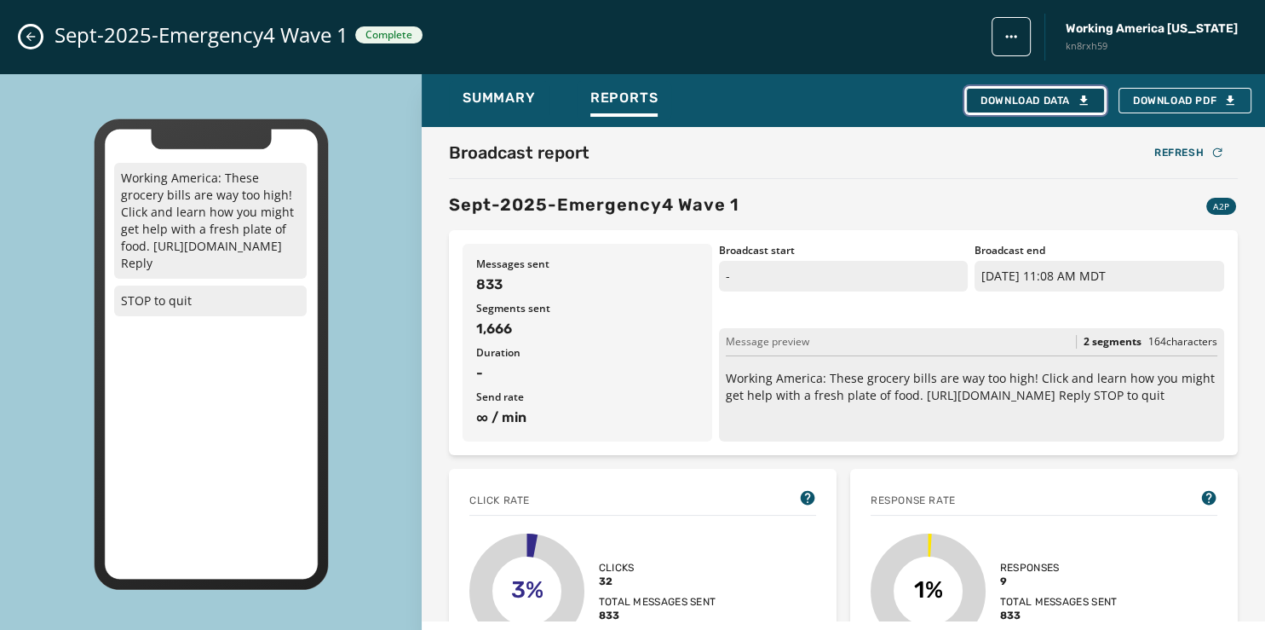
click at [1045, 106] on div "Download Data" at bounding box center [1036, 101] width 110 height 14
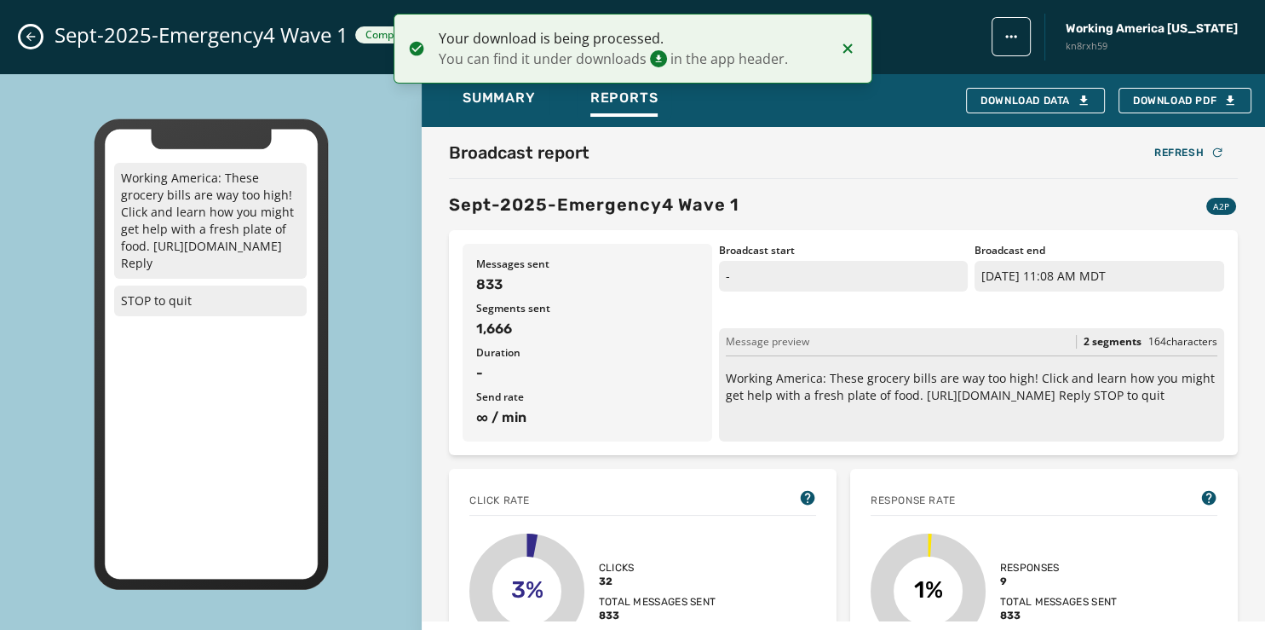
click at [29, 43] on button "Close admin drawer" at bounding box center [30, 36] width 20 height 20
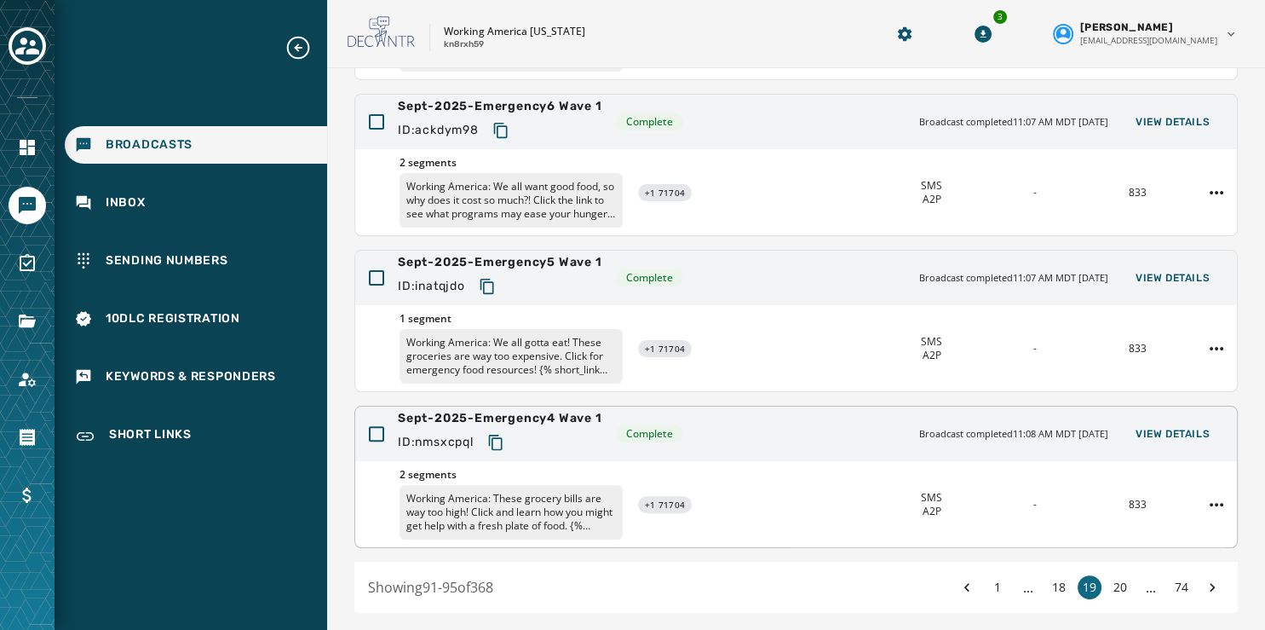
scroll to position [458, 0]
click at [999, 34] on button "3" at bounding box center [983, 34] width 31 height 31
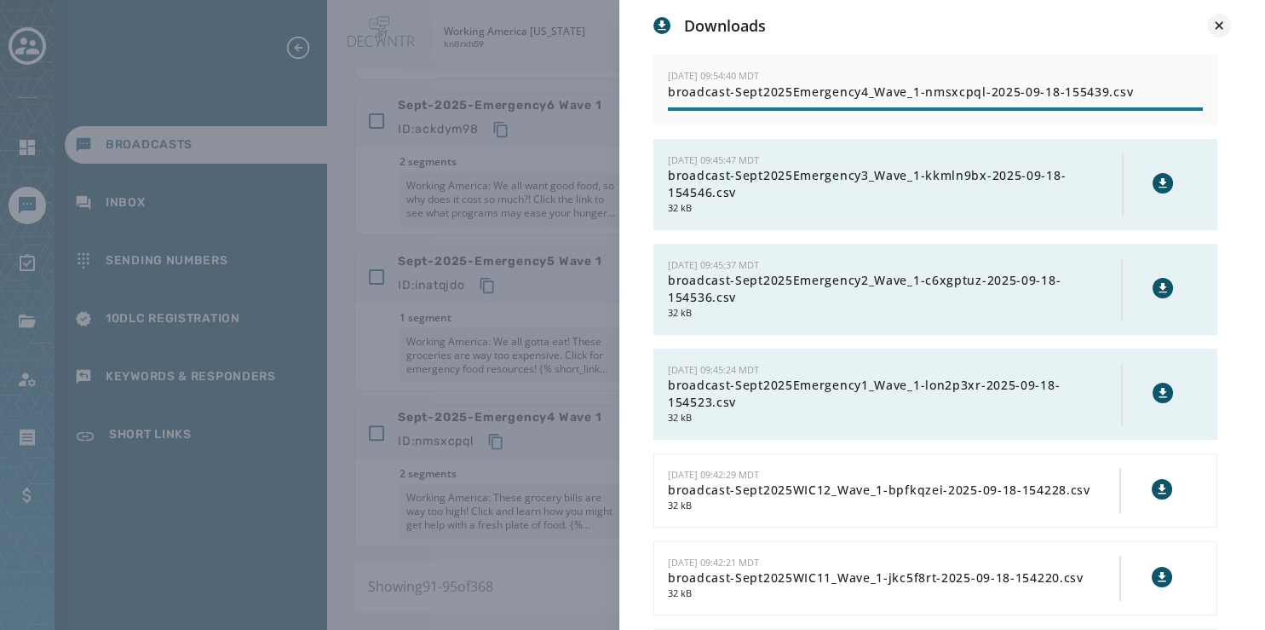
click at [1222, 26] on icon at bounding box center [1219, 25] width 17 height 17
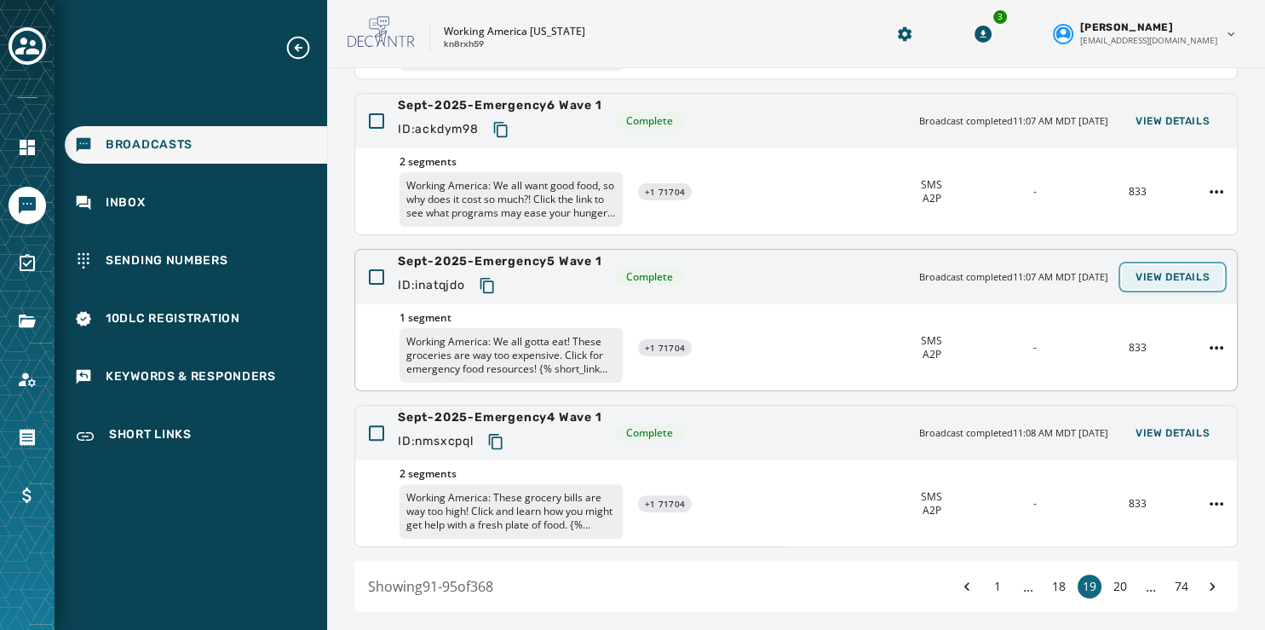
click at [1136, 270] on span "View Details" at bounding box center [1173, 277] width 74 height 14
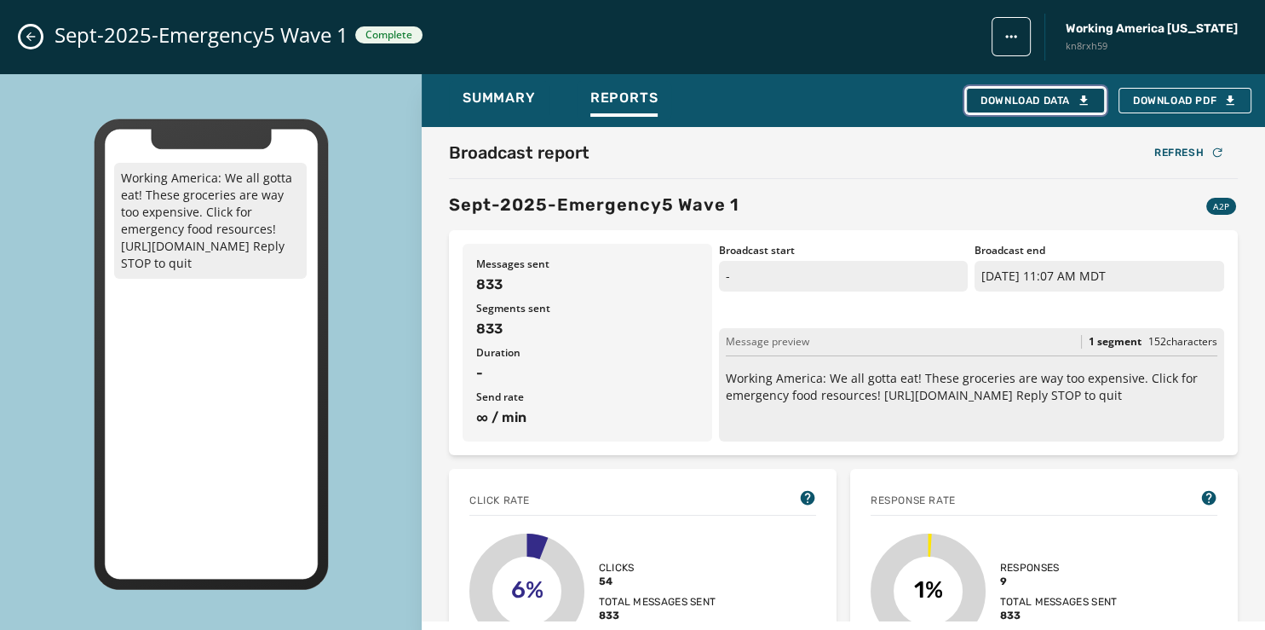
click at [1062, 96] on div "Download Data" at bounding box center [1036, 101] width 110 height 14
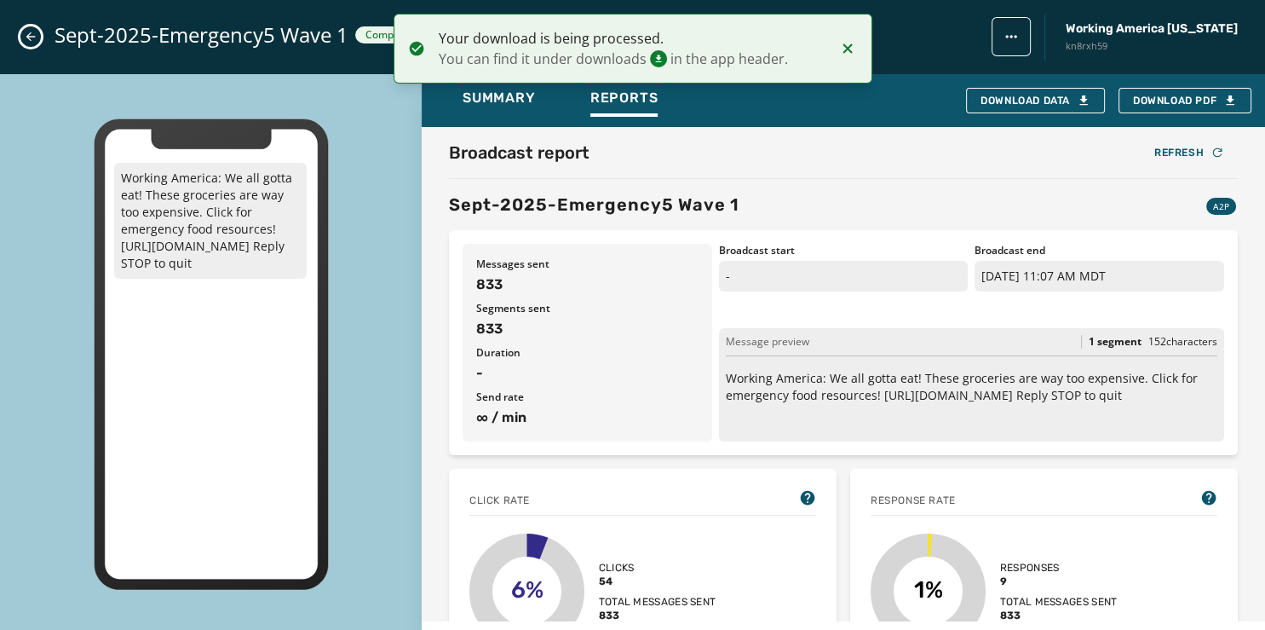
click at [29, 32] on icon "Close admin drawer" at bounding box center [31, 37] width 14 height 14
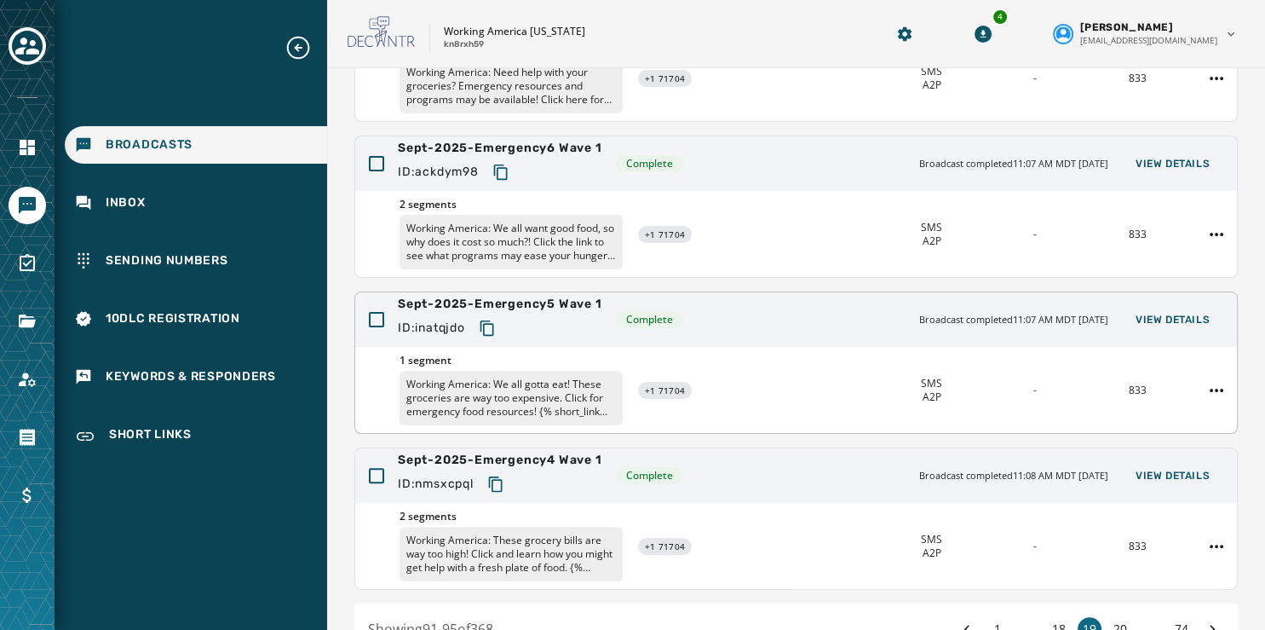
scroll to position [414, 0]
click at [1143, 158] on span "View Details" at bounding box center [1173, 165] width 74 height 14
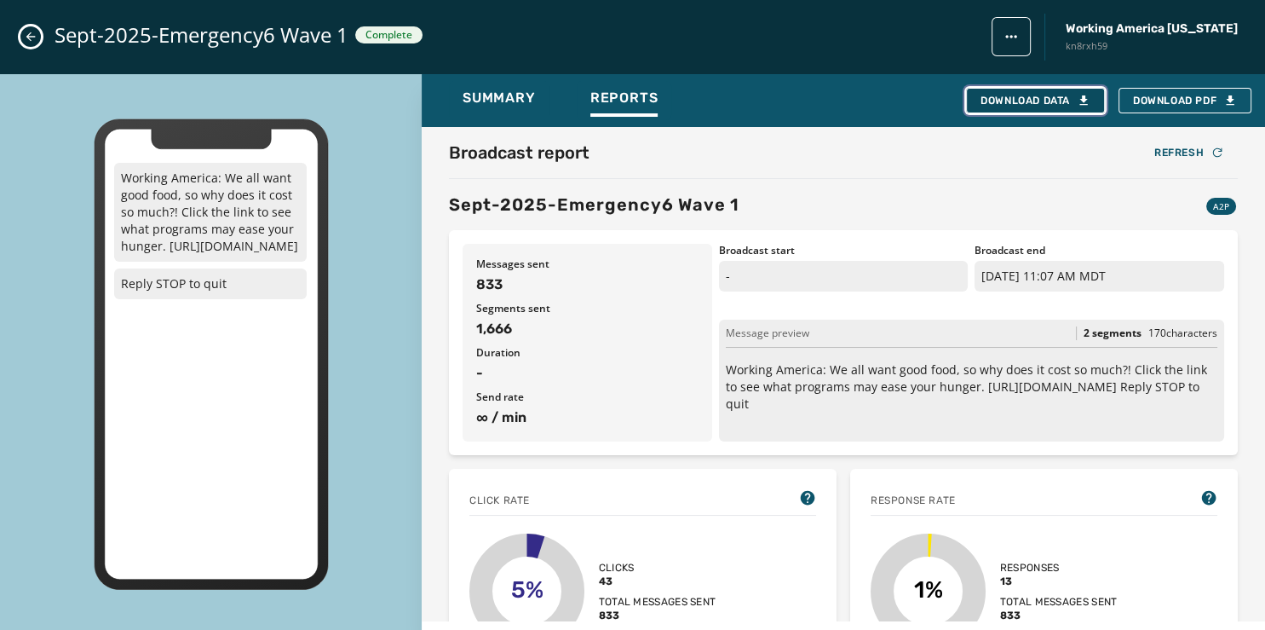
click at [1045, 96] on div "Download Data" at bounding box center [1036, 101] width 110 height 14
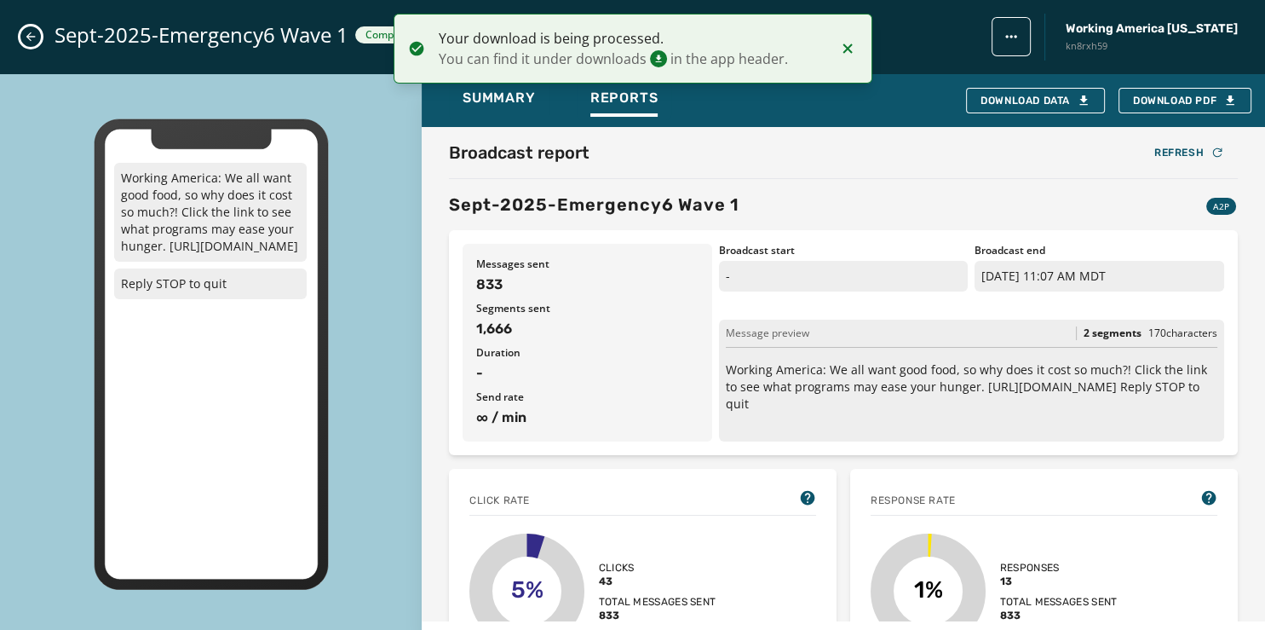
click at [34, 43] on icon "Close admin drawer" at bounding box center [31, 37] width 14 height 14
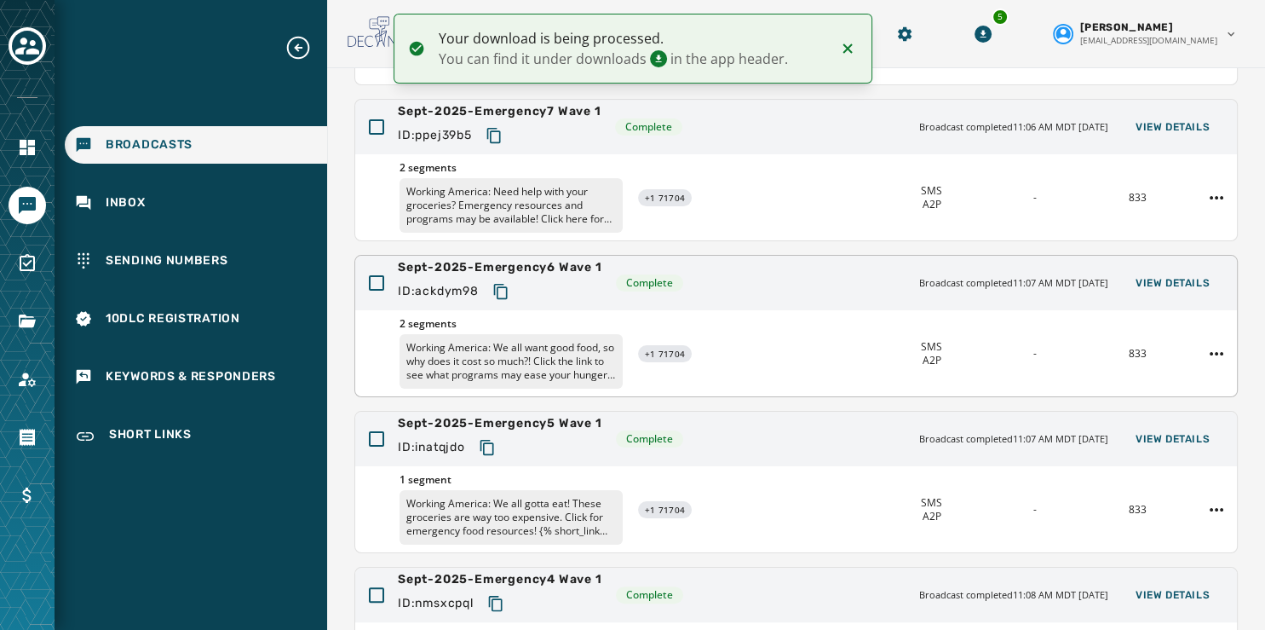
scroll to position [269, 0]
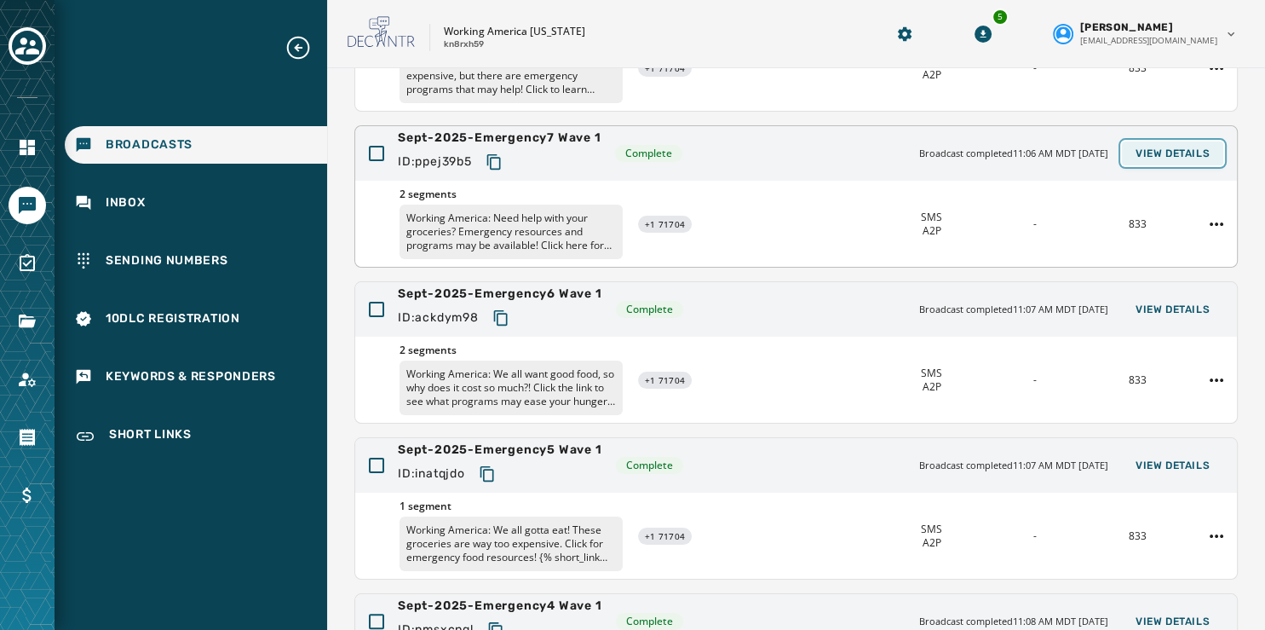
click at [1146, 149] on span "View Details" at bounding box center [1173, 154] width 74 height 14
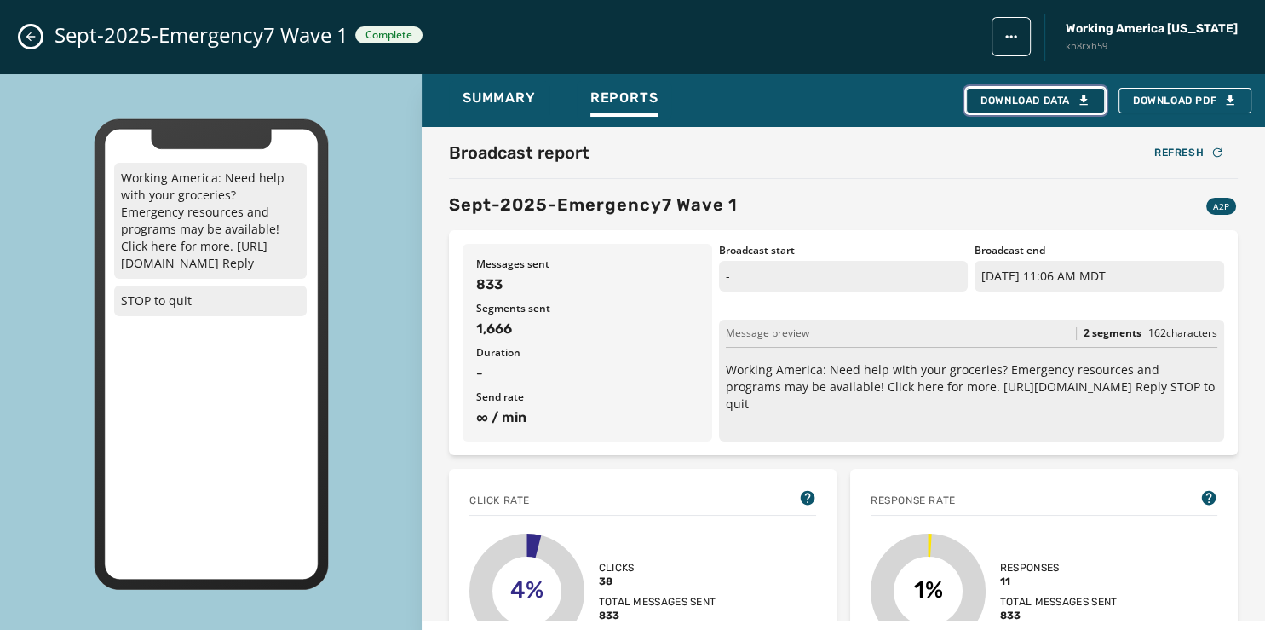
click at [1029, 98] on div "Download Data" at bounding box center [1036, 101] width 110 height 14
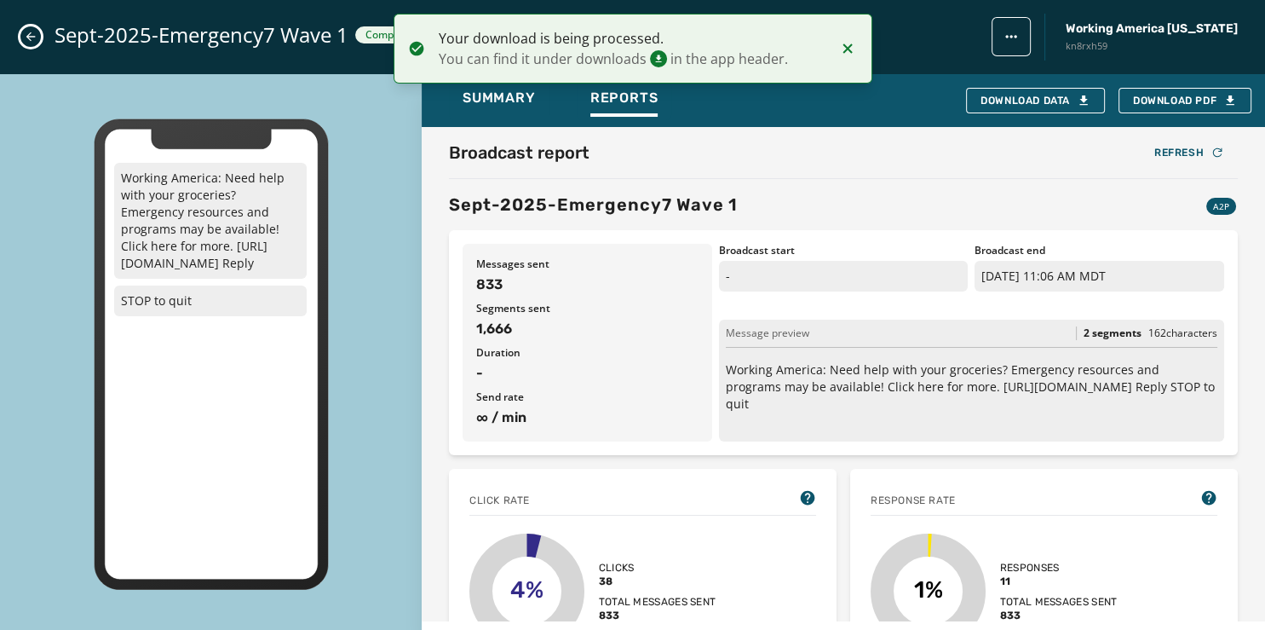
click at [27, 37] on icon "Close admin drawer" at bounding box center [30, 36] width 9 height 9
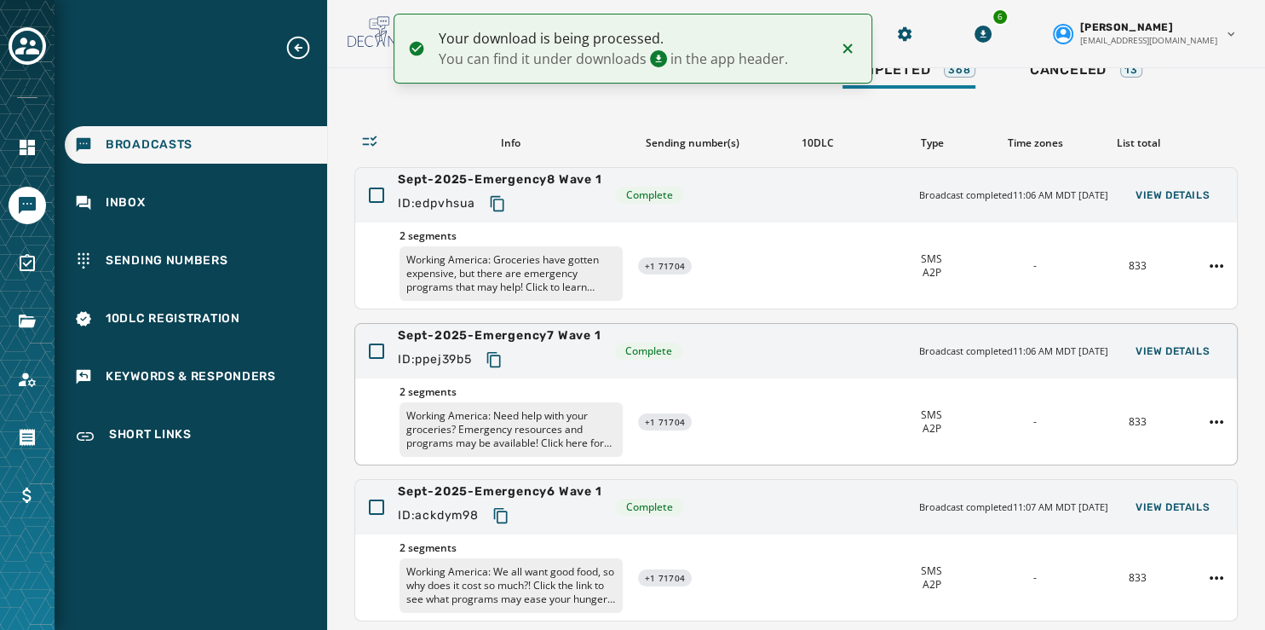
scroll to position [61, 0]
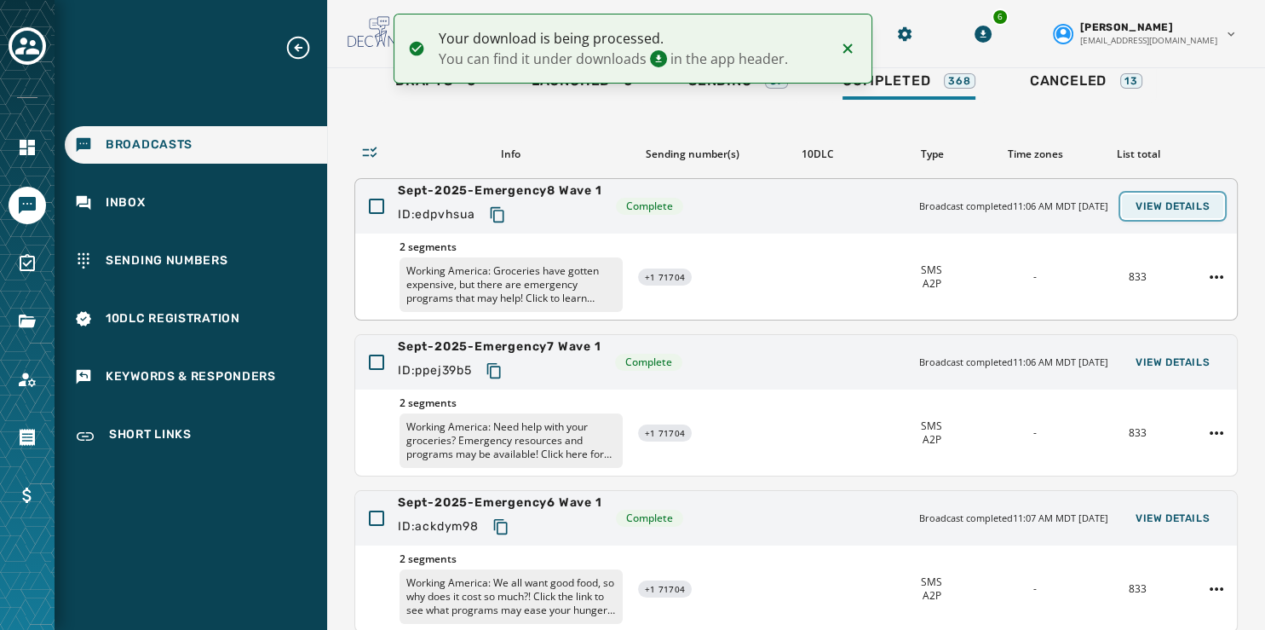
click at [1137, 209] on span "View Details" at bounding box center [1173, 206] width 74 height 14
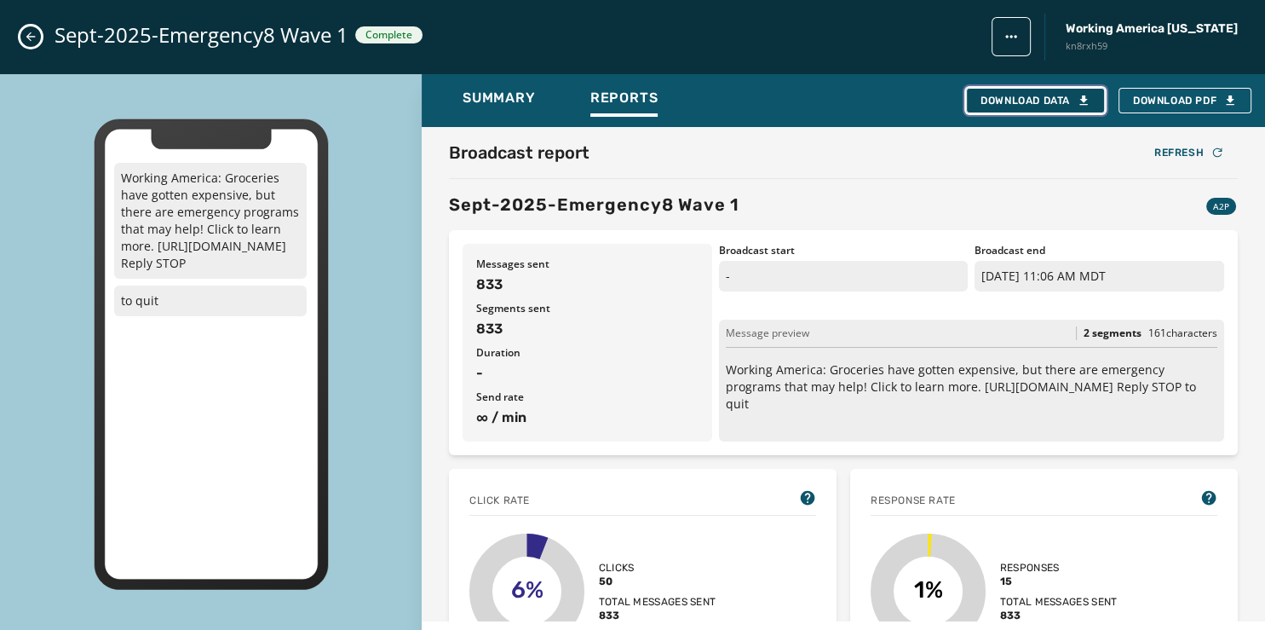
click at [1019, 100] on div "Download Data" at bounding box center [1036, 101] width 110 height 14
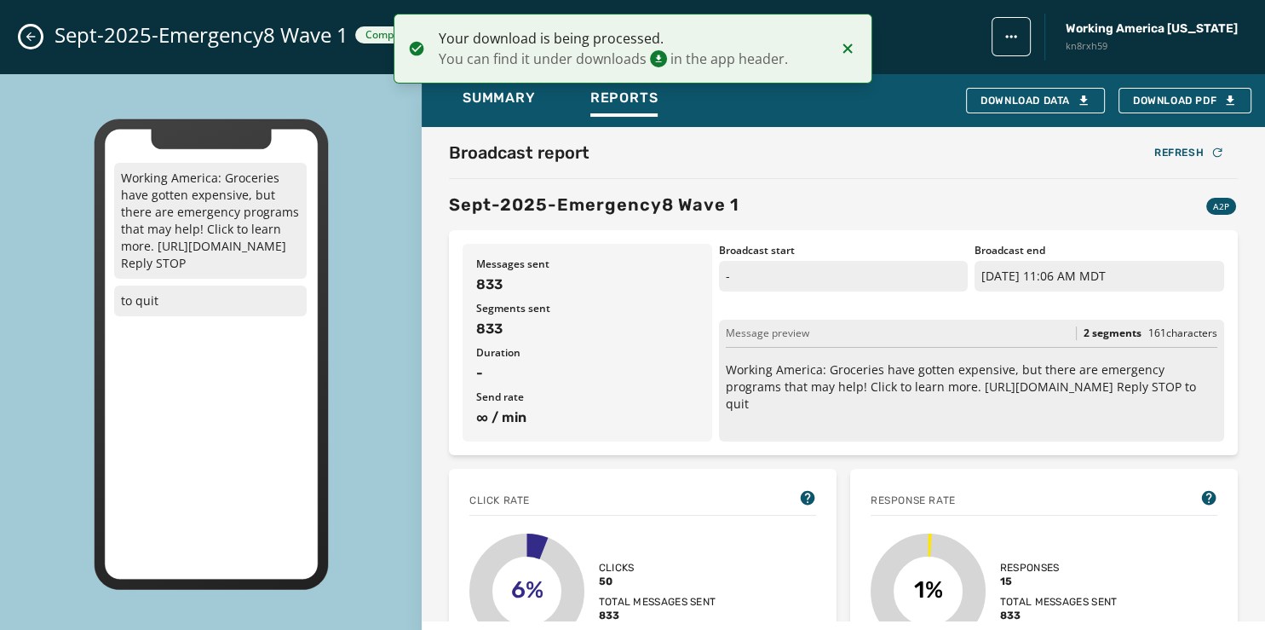
click at [23, 37] on button "Close admin drawer" at bounding box center [30, 36] width 20 height 20
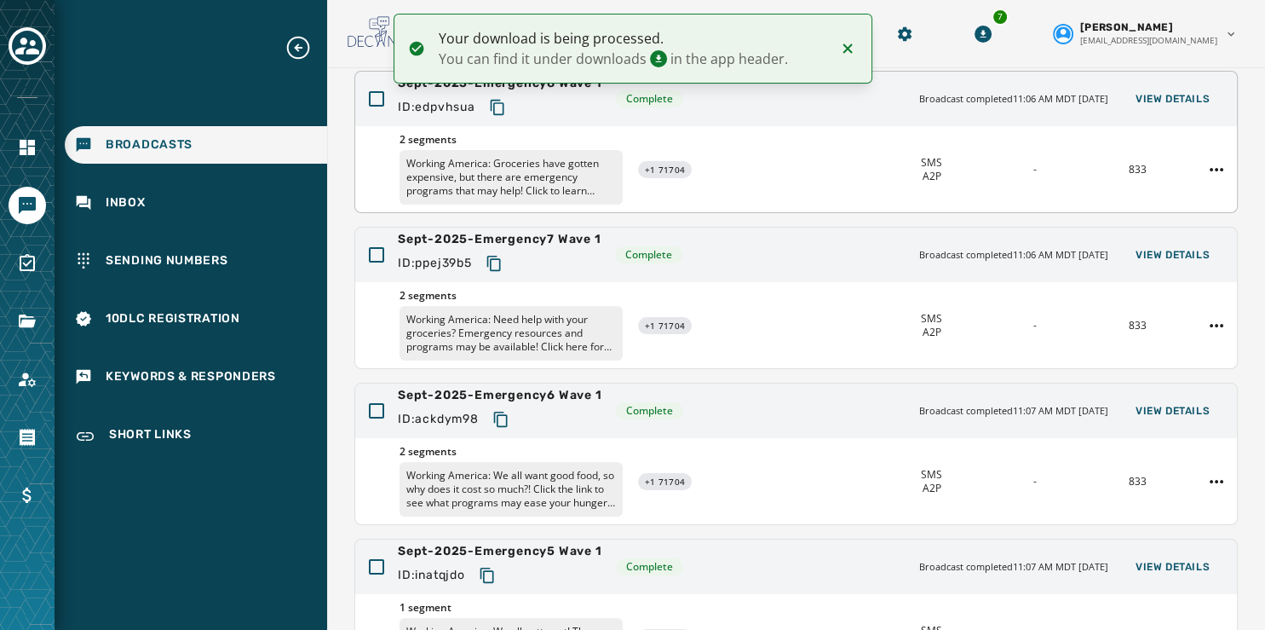
scroll to position [508, 0]
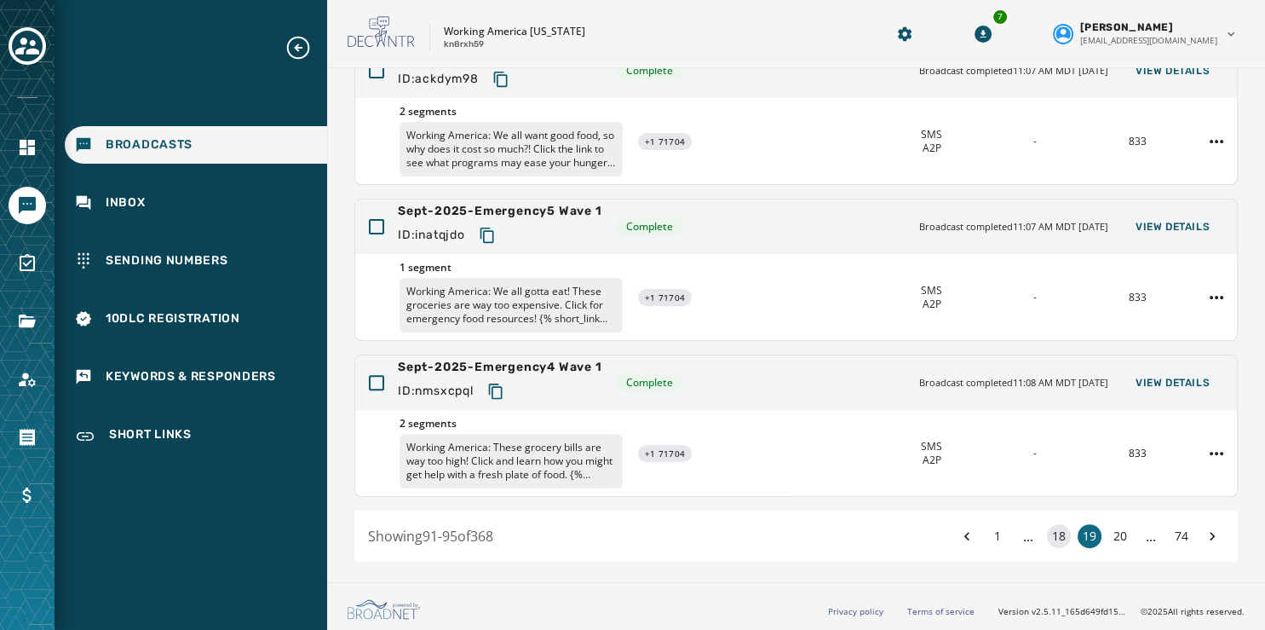
click at [1047, 539] on button "18" at bounding box center [1059, 536] width 24 height 24
click at [1144, 383] on span "View Details" at bounding box center [1173, 383] width 74 height 14
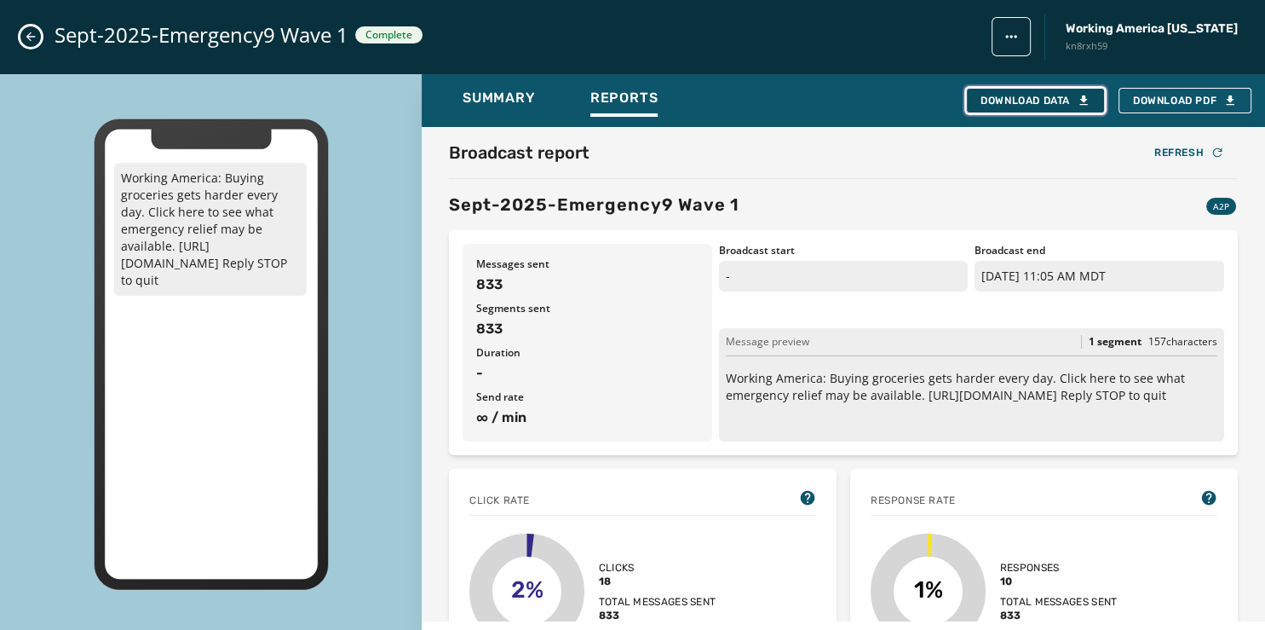
click at [1041, 102] on div "Download Data" at bounding box center [1036, 101] width 110 height 14
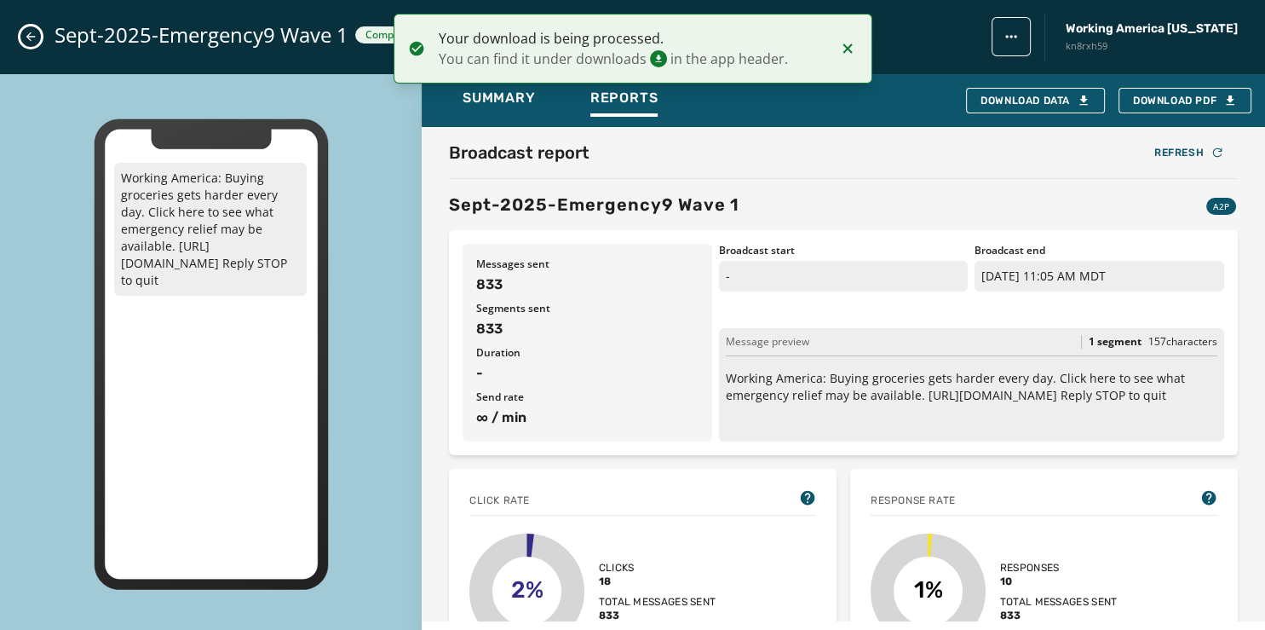
click at [22, 39] on button "Close admin drawer" at bounding box center [30, 36] width 20 height 20
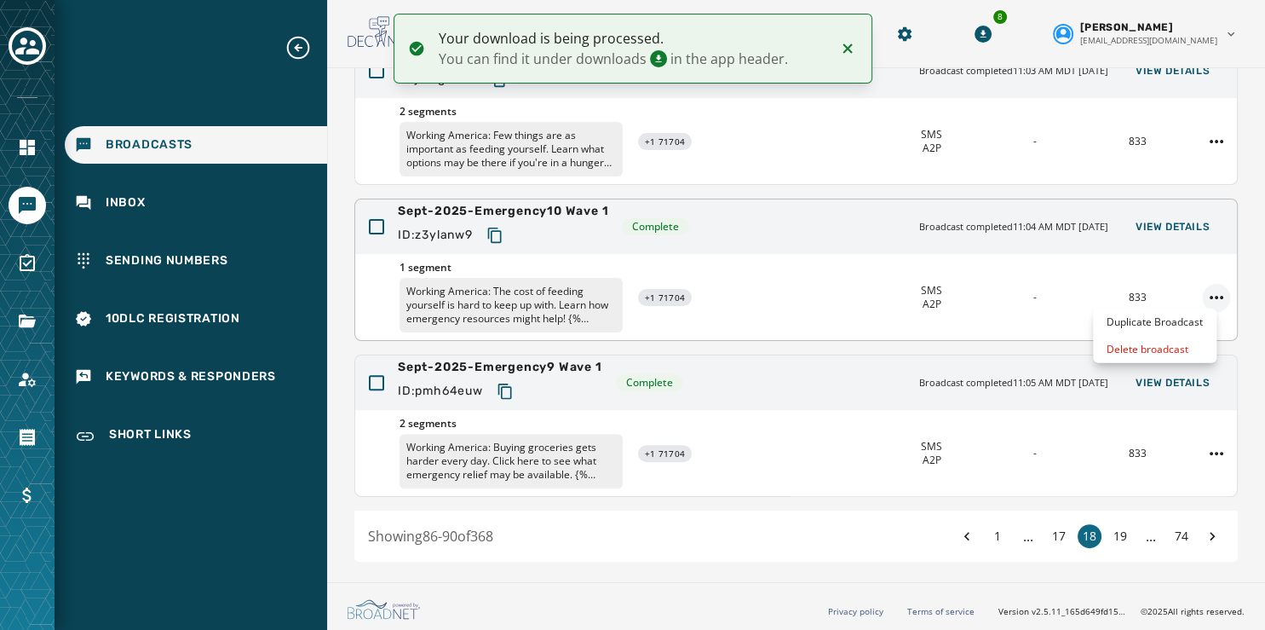
click at [1202, 296] on html "Your download is being processed. You can find it under downloads in the app he…" at bounding box center [632, 315] width 1265 height 630
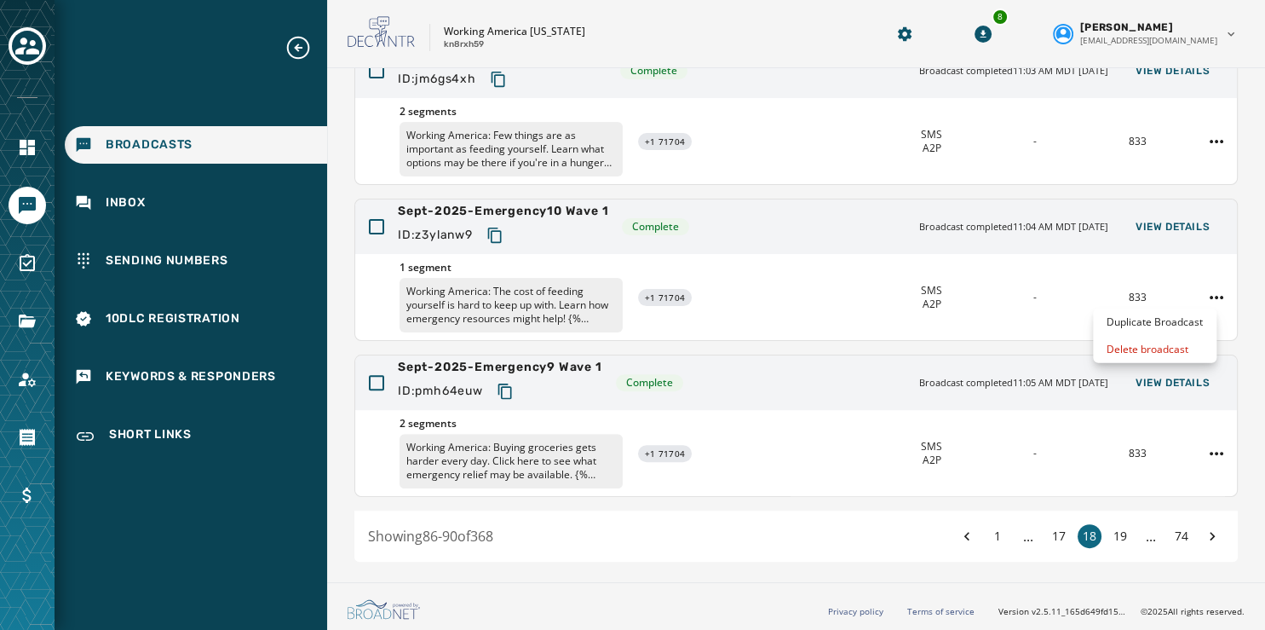
click at [1166, 223] on html "Broadcasts Inbox Sending Numbers 10DLC Registration Keywords & Responders Short…" at bounding box center [632, 315] width 1265 height 630
click at [1166, 223] on span "View Details" at bounding box center [1173, 227] width 74 height 14
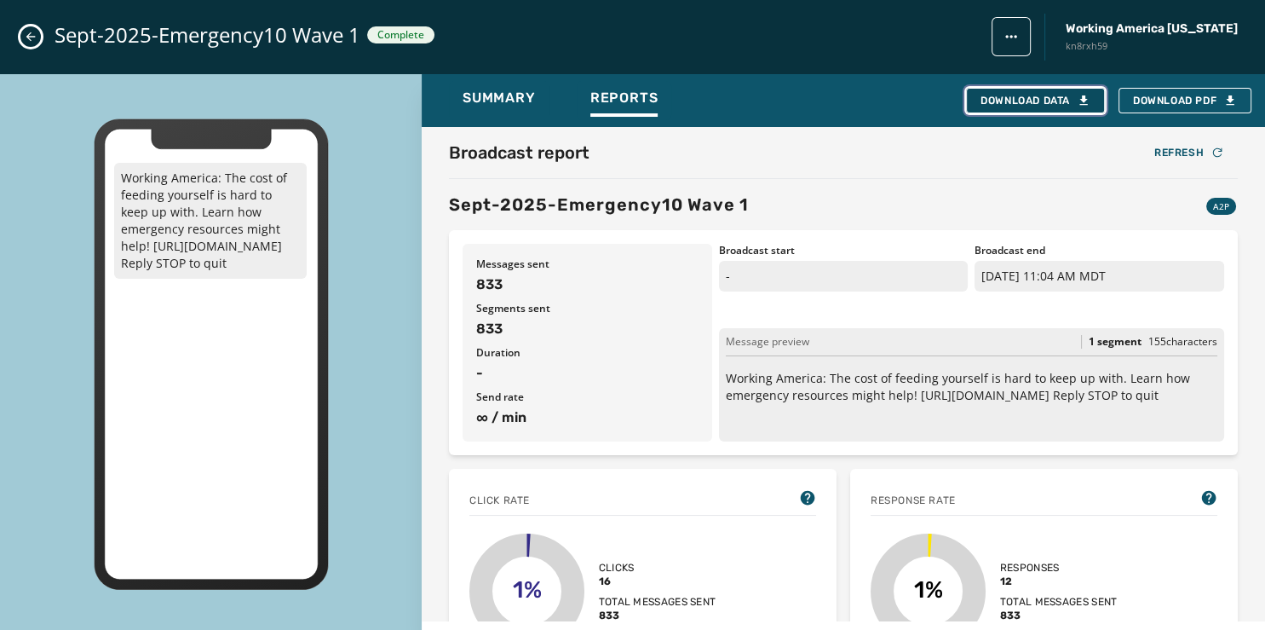
click at [1000, 96] on div "Download Data" at bounding box center [1036, 101] width 110 height 14
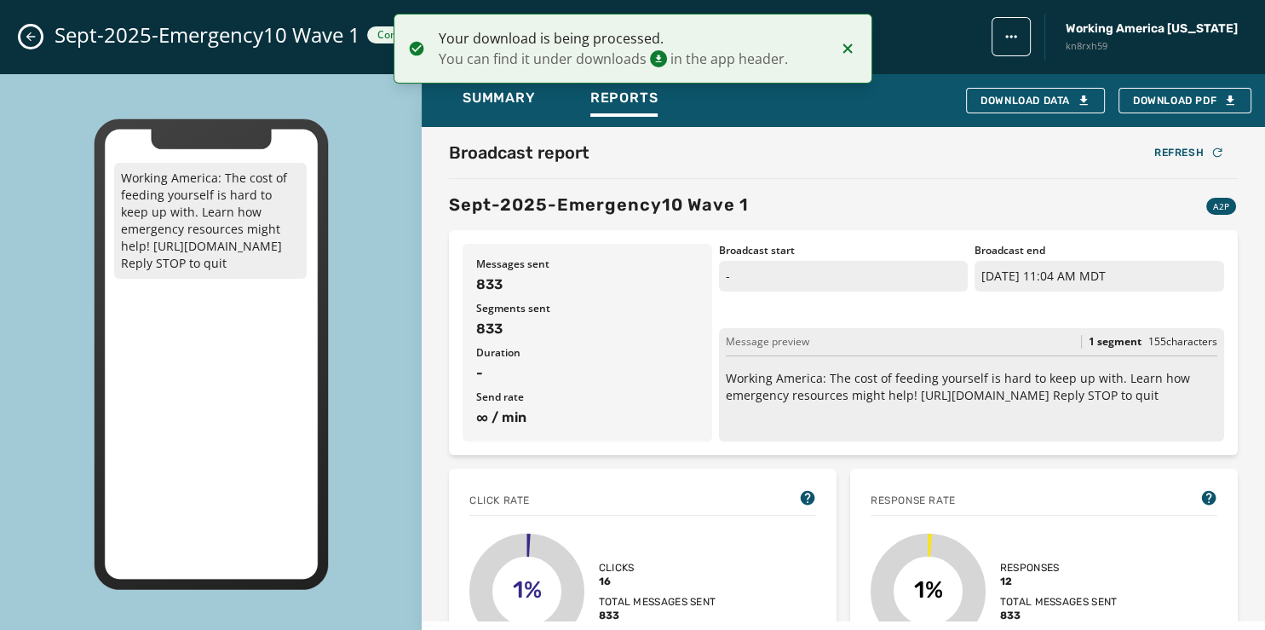
click at [39, 34] on button "Close admin drawer" at bounding box center [30, 36] width 20 height 20
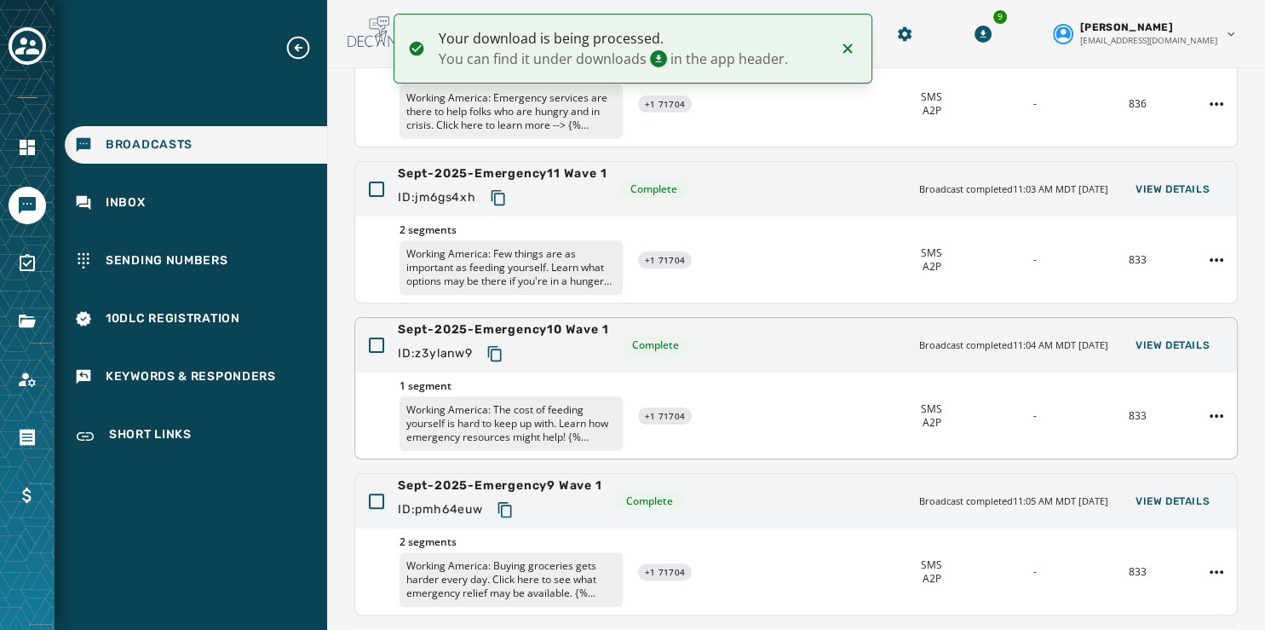
scroll to position [389, 0]
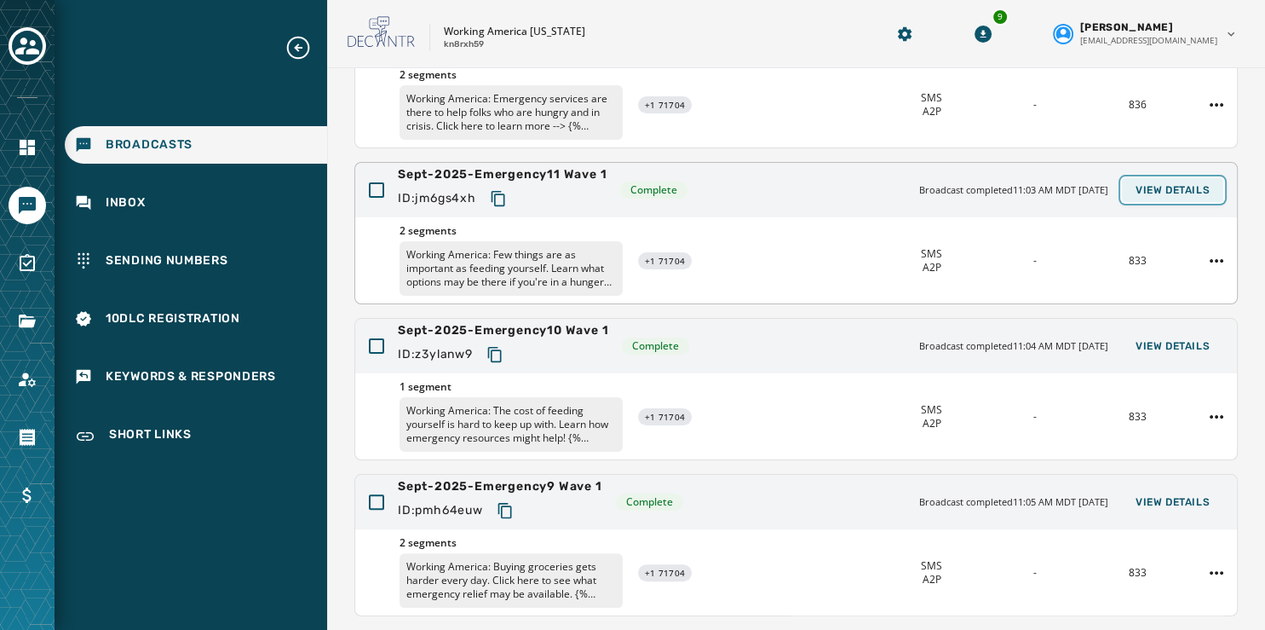
click at [1143, 187] on span "View Details" at bounding box center [1173, 190] width 74 height 14
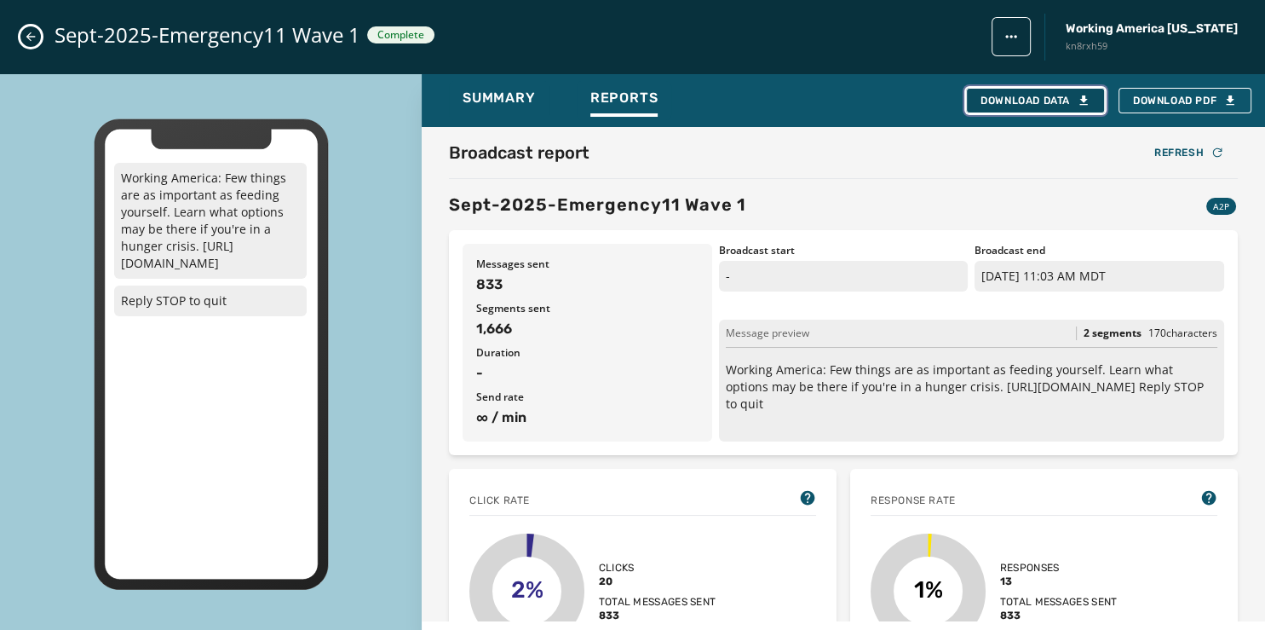
click at [1038, 95] on div "Download Data" at bounding box center [1036, 101] width 110 height 14
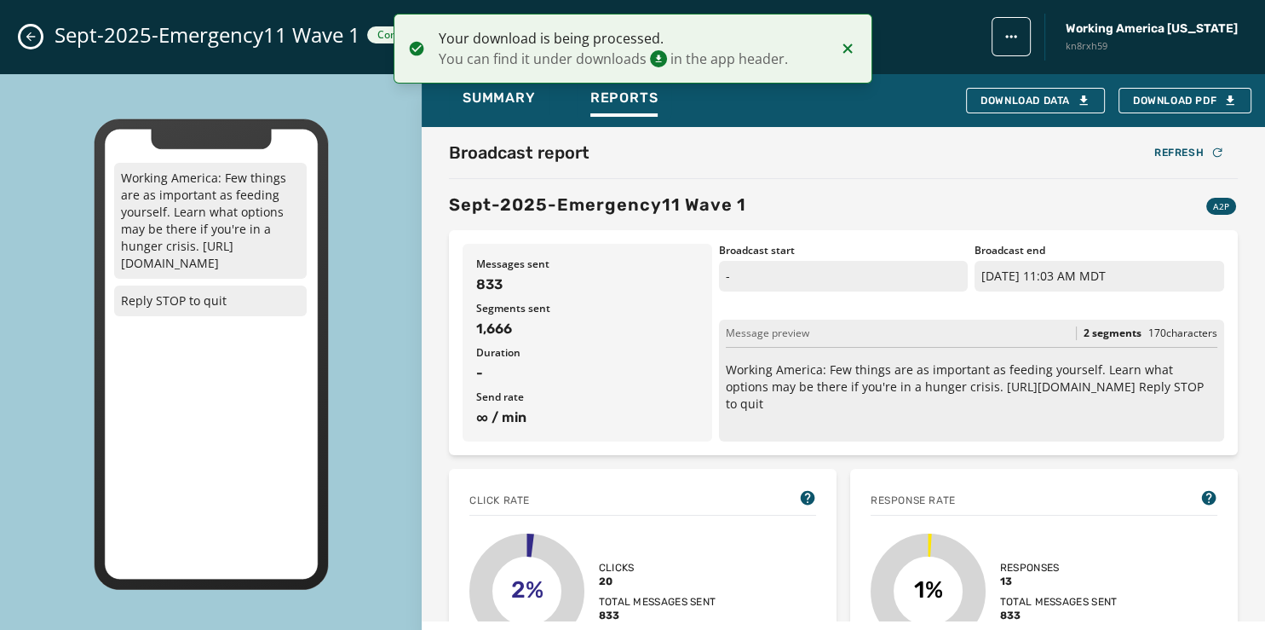
click at [26, 38] on icon "Close admin drawer" at bounding box center [31, 37] width 14 height 14
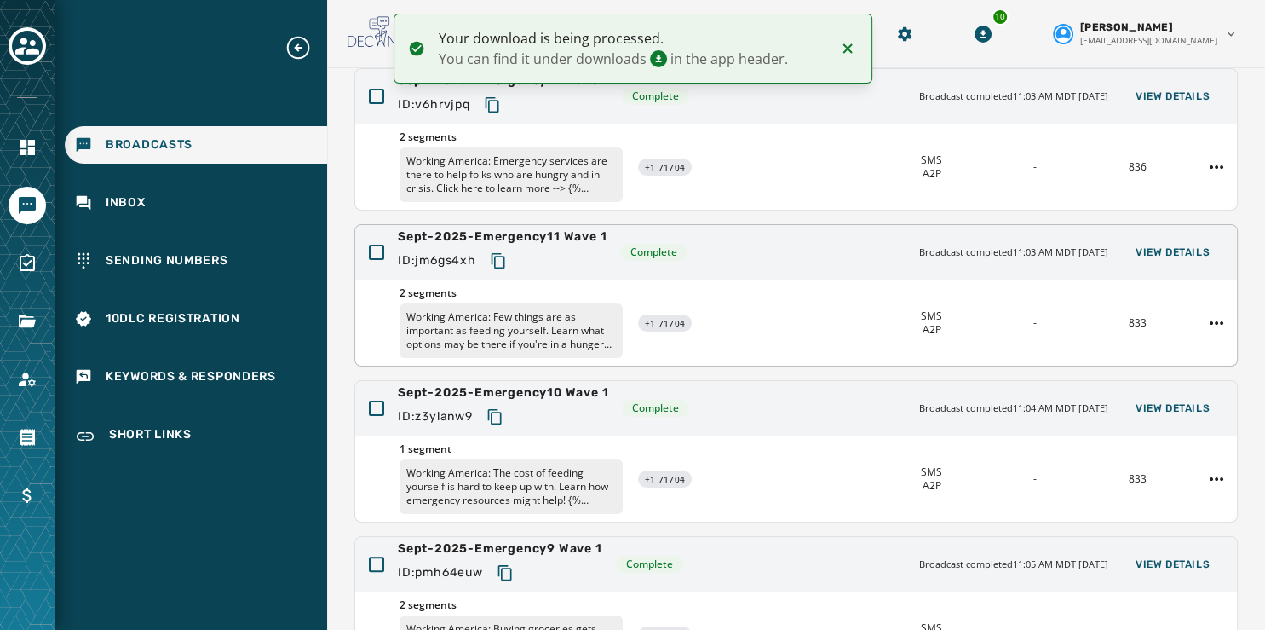
scroll to position [291, 0]
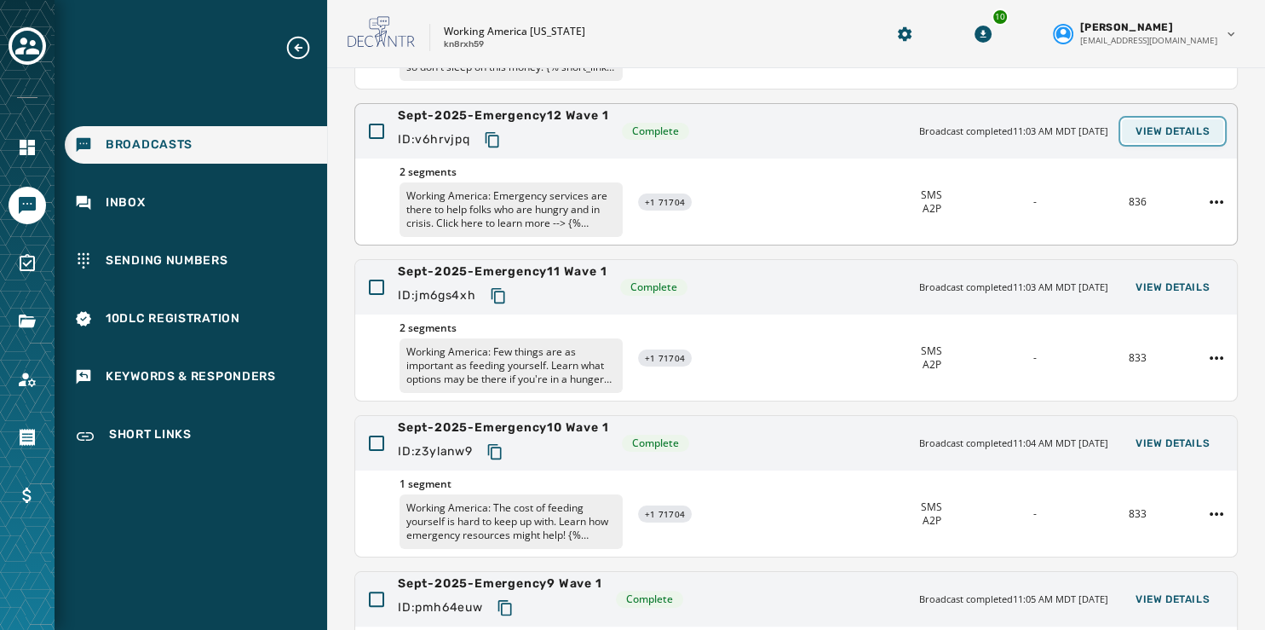
click at [1140, 126] on span "View Details" at bounding box center [1173, 131] width 74 height 14
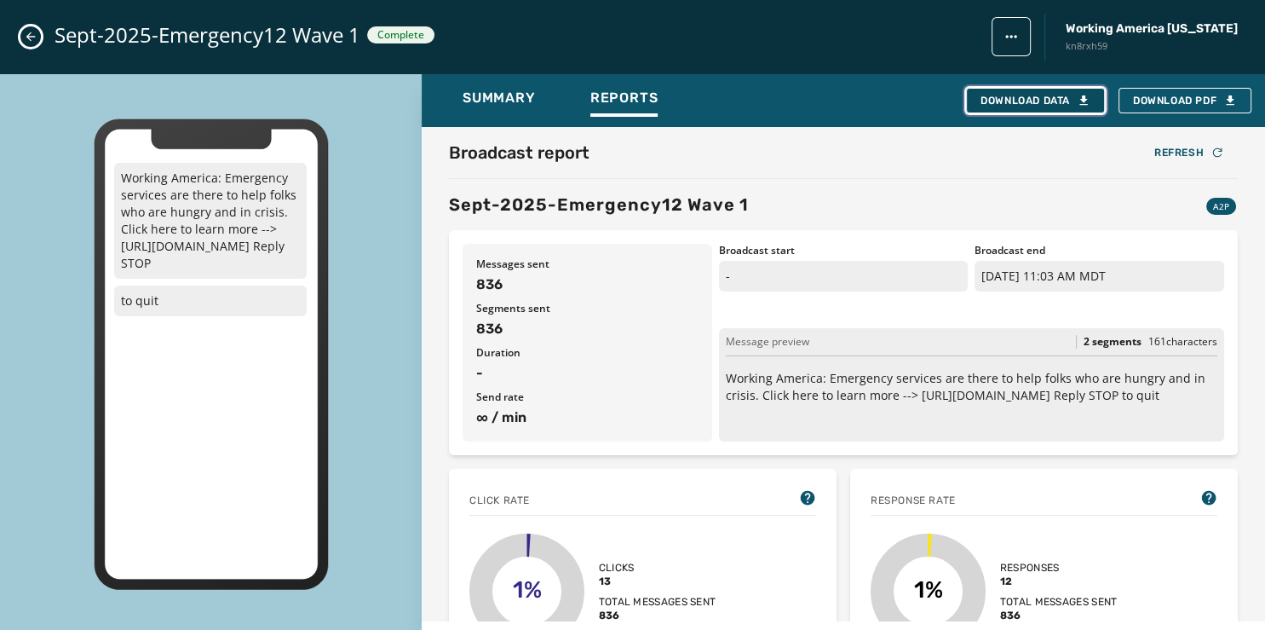
click at [1052, 95] on div "Download Data" at bounding box center [1036, 101] width 110 height 14
click at [26, 32] on icon "Close admin drawer" at bounding box center [31, 37] width 14 height 14
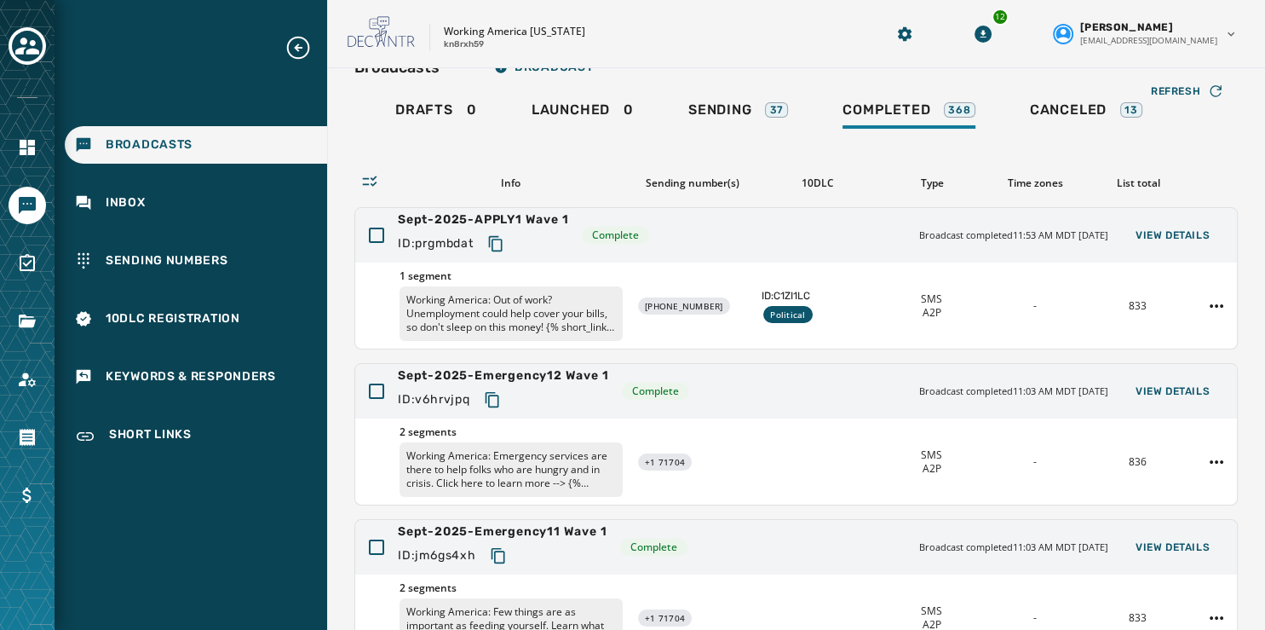
scroll to position [34, 0]
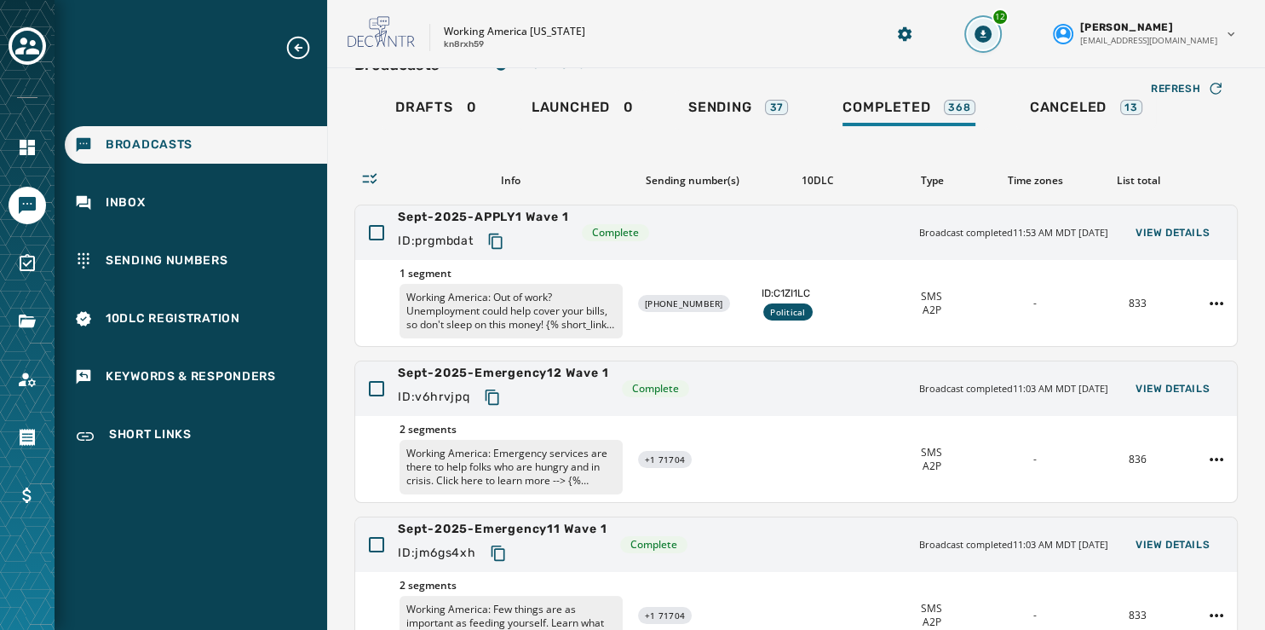
click at [992, 30] on icon "Download Menu" at bounding box center [983, 34] width 17 height 17
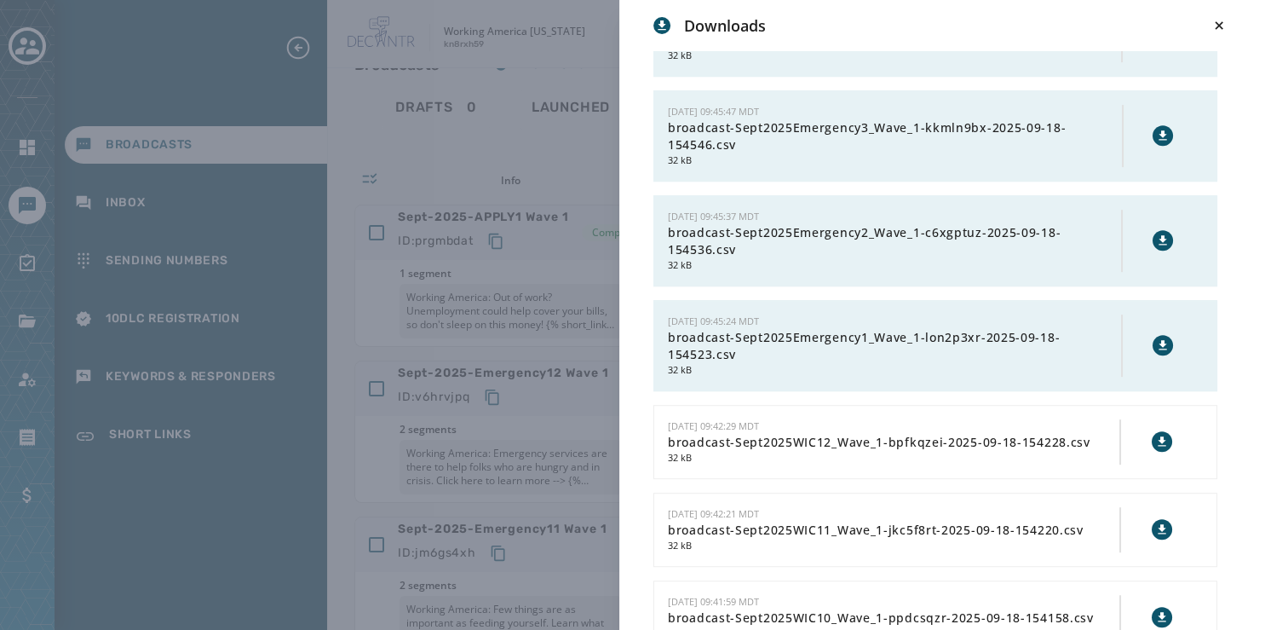
scroll to position [908, 0]
click at [1156, 340] on icon at bounding box center [1163, 344] width 14 height 14
click at [1156, 233] on icon at bounding box center [1163, 240] width 14 height 14
click at [1156, 128] on icon at bounding box center [1163, 135] width 14 height 14
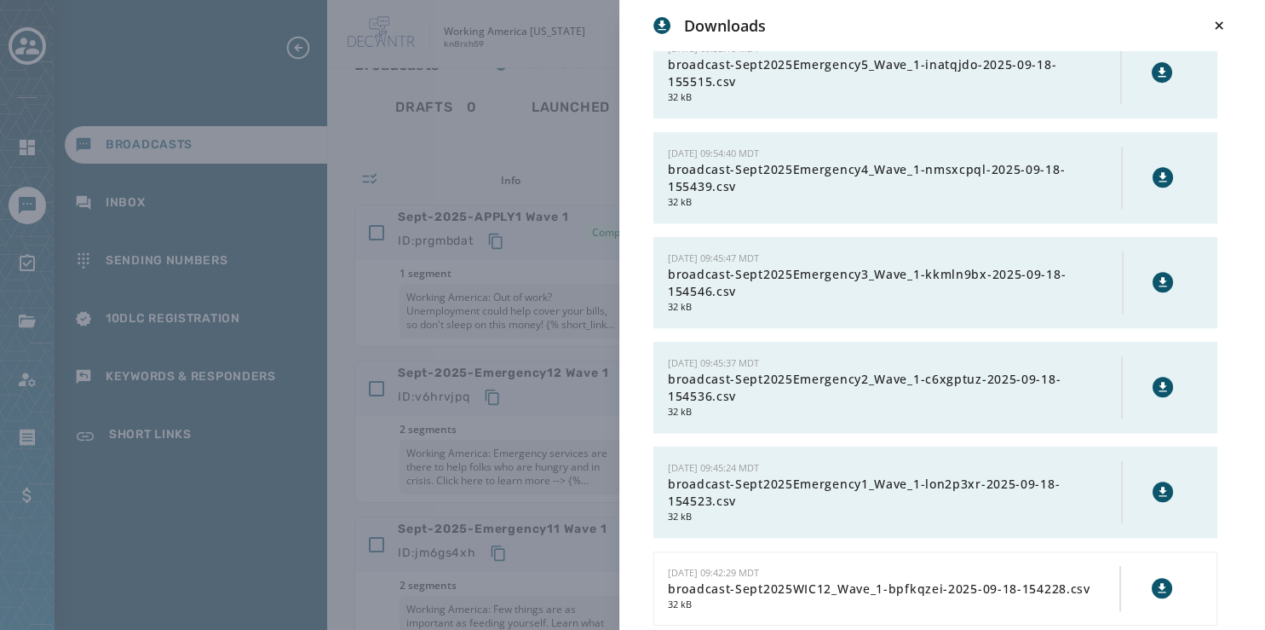
scroll to position [758, 0]
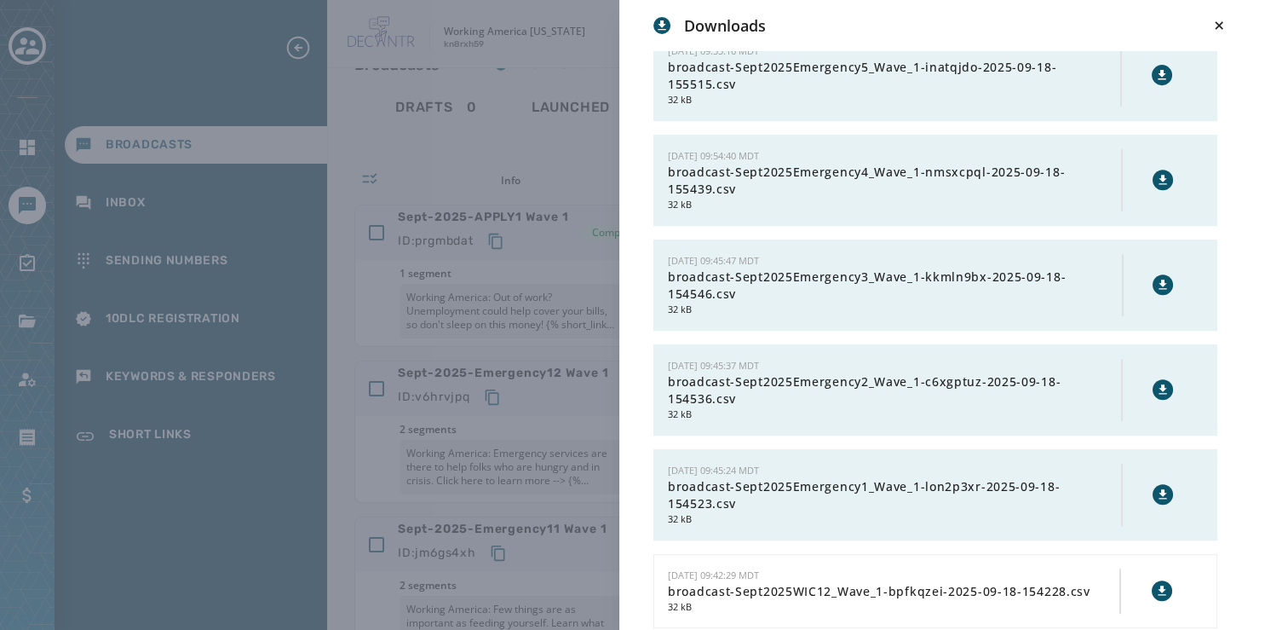
click at [1156, 173] on icon at bounding box center [1163, 180] width 14 height 14
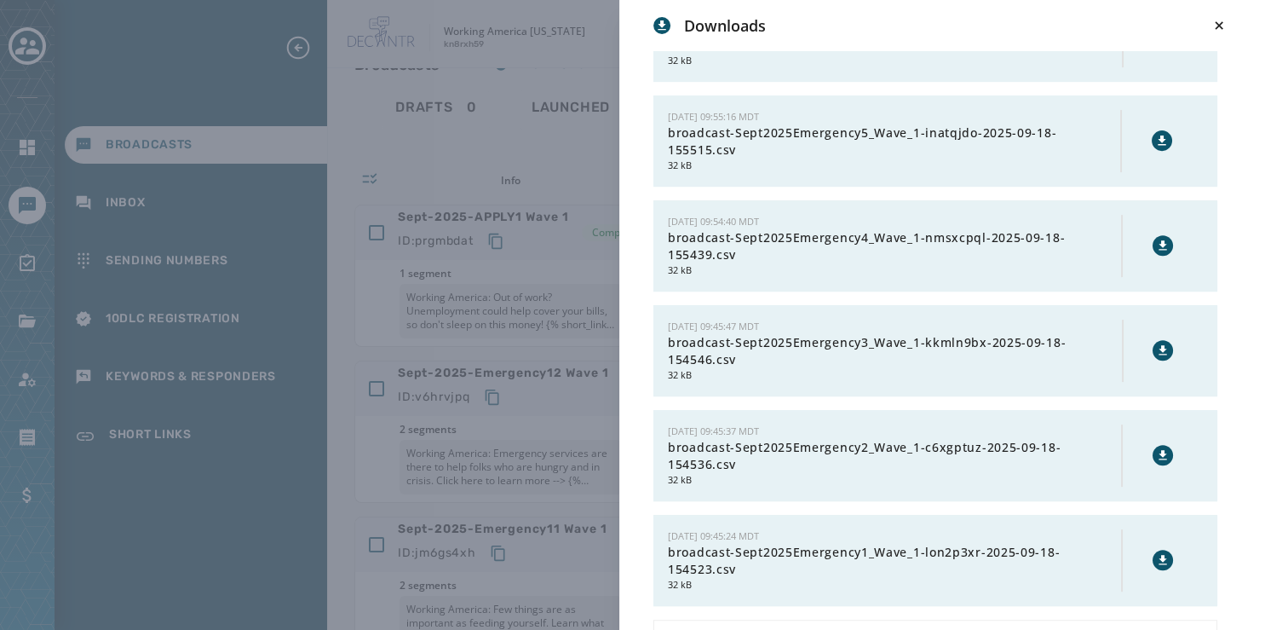
scroll to position [683, 0]
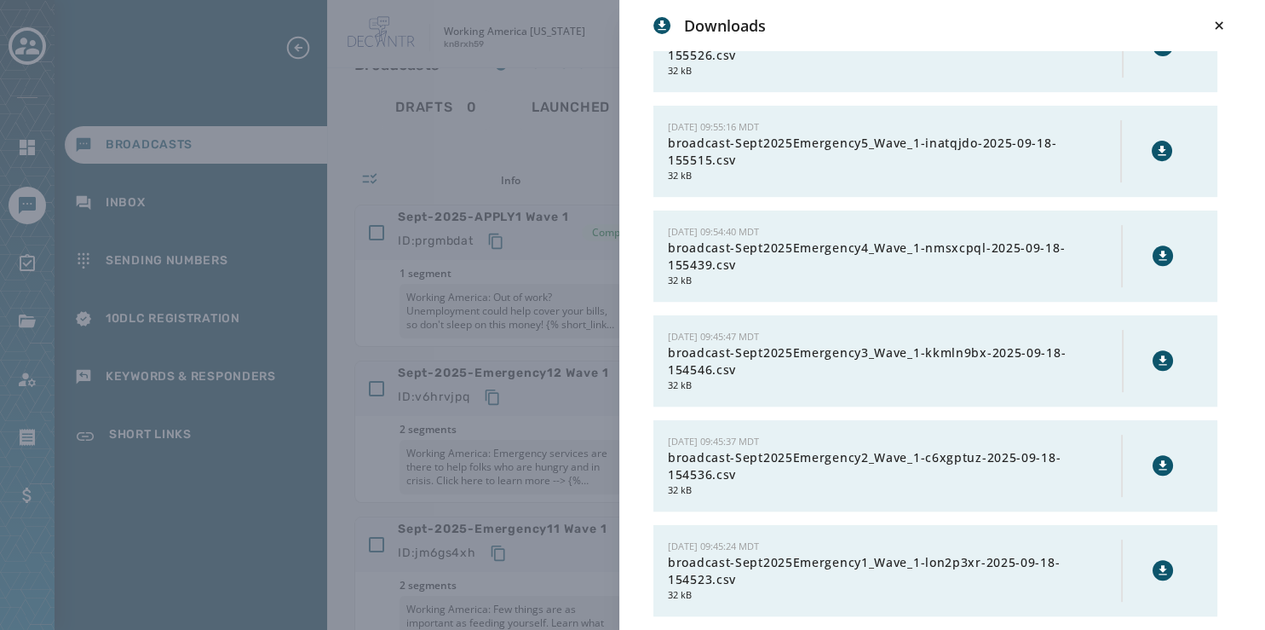
click at [1156, 147] on icon at bounding box center [1163, 151] width 14 height 14
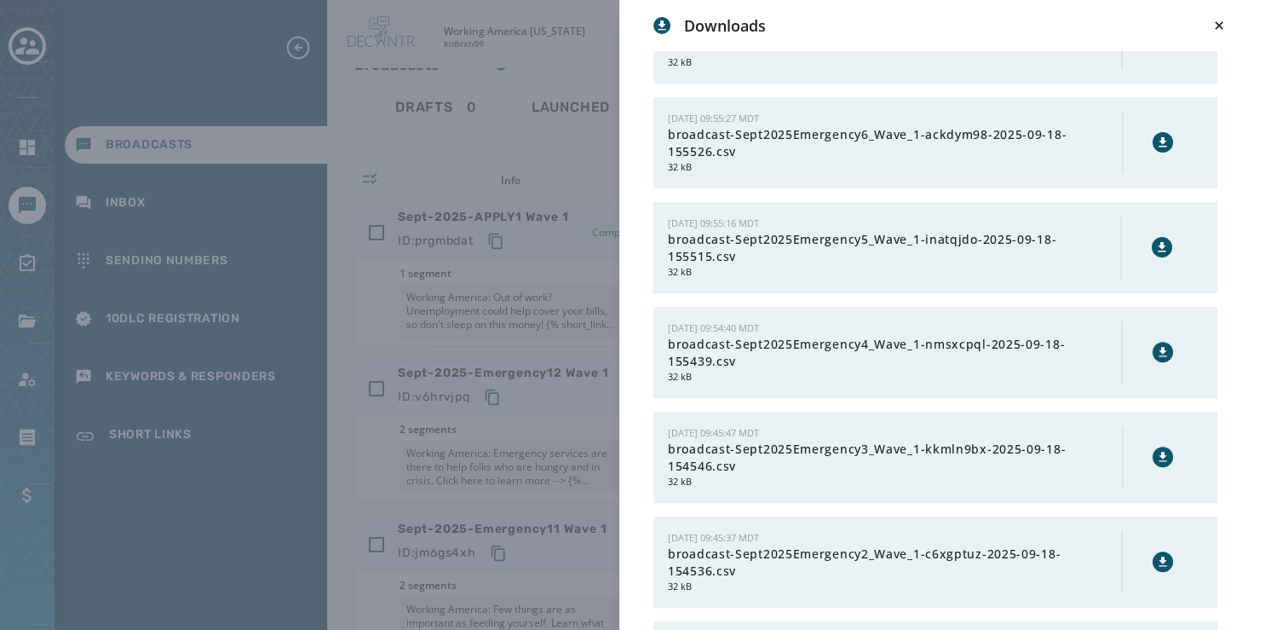
scroll to position [583, 0]
click at [1156, 139] on icon at bounding box center [1163, 146] width 14 height 14
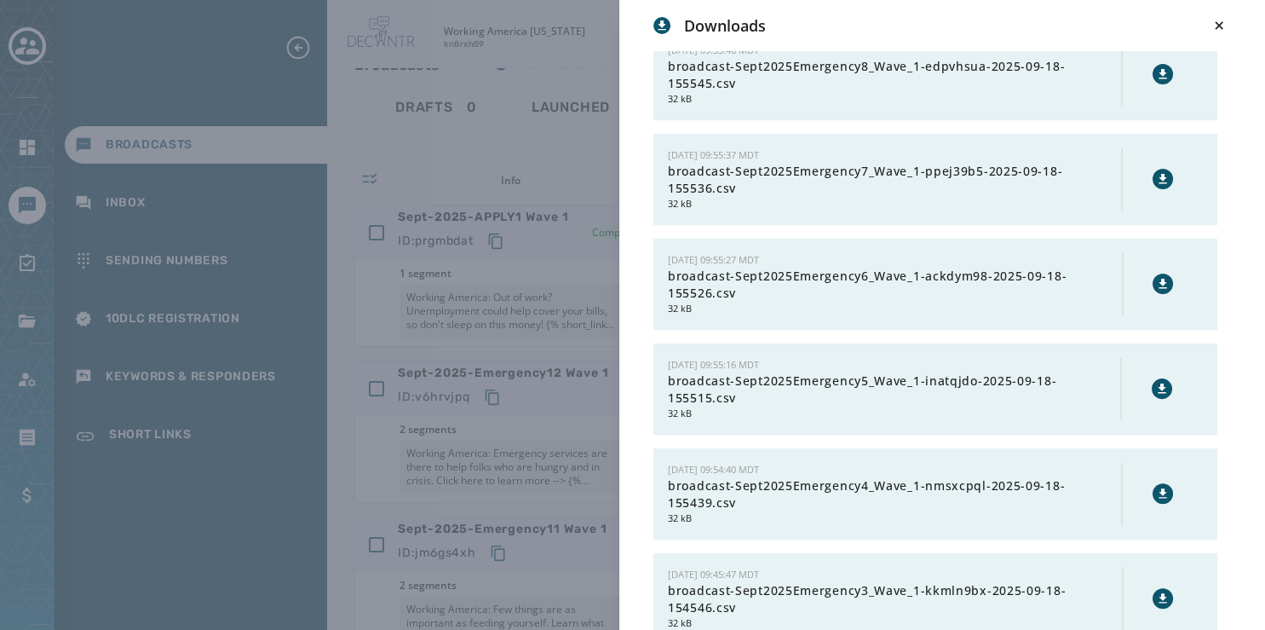
scroll to position [442, 0]
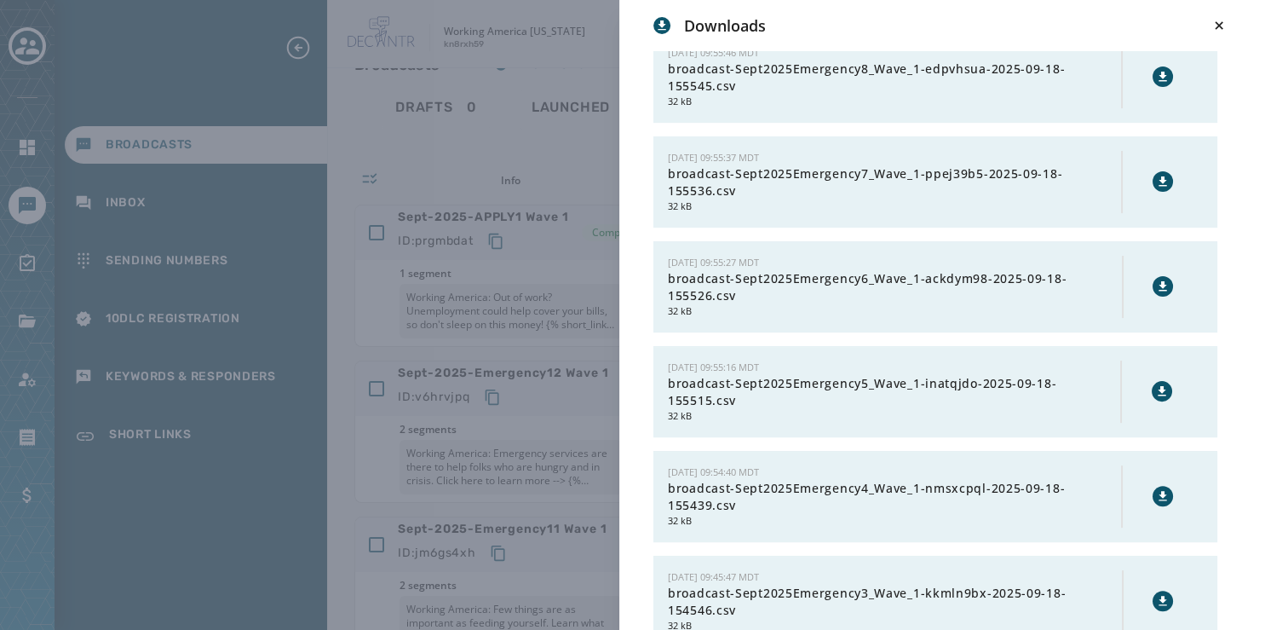
click at [1159, 177] on icon at bounding box center [1163, 180] width 8 height 9
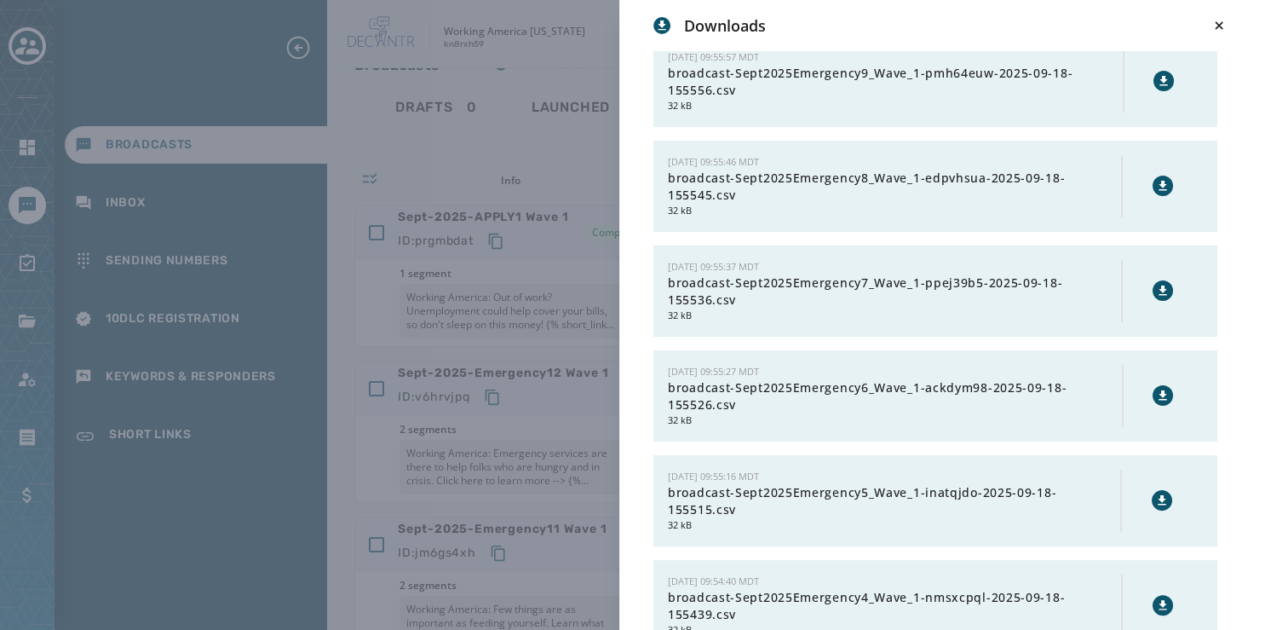
click at [1160, 182] on icon at bounding box center [1164, 185] width 8 height 9
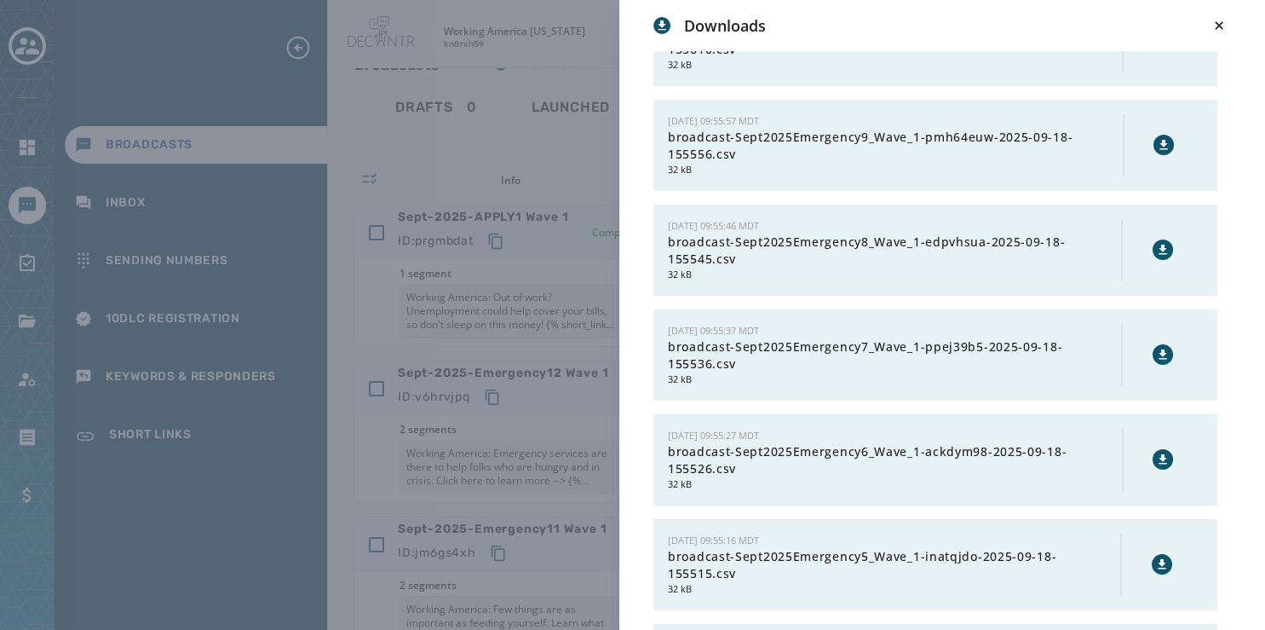
scroll to position [266, 0]
click at [1160, 144] on icon at bounding box center [1164, 147] width 8 height 9
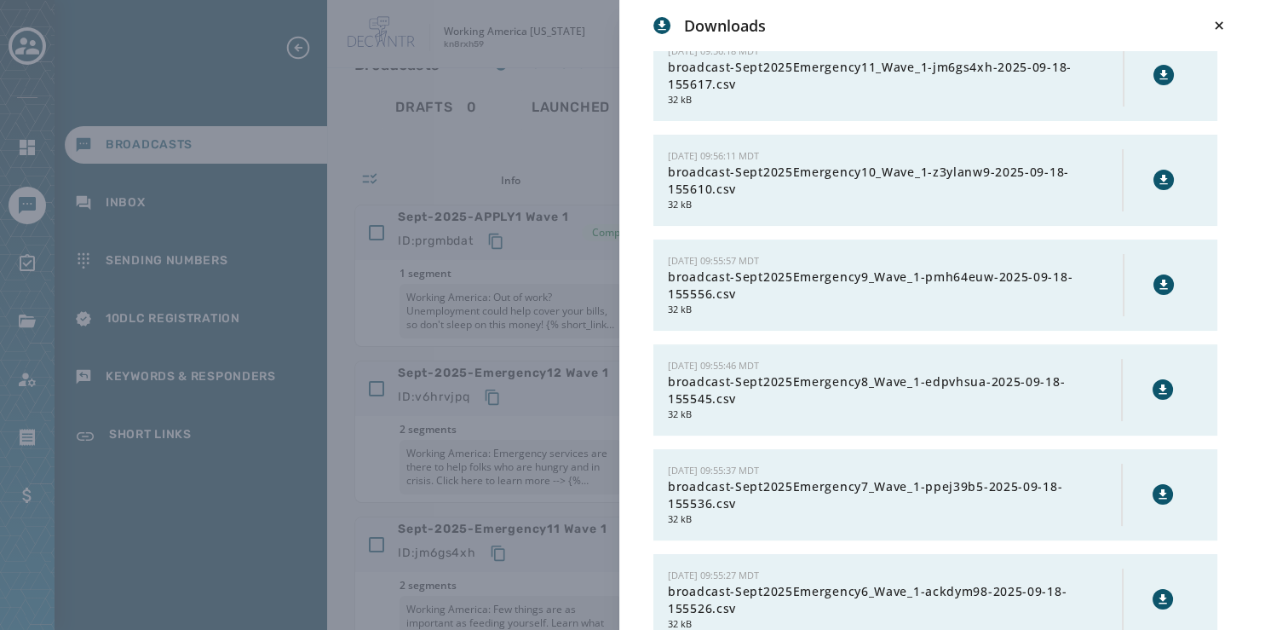
scroll to position [109, 0]
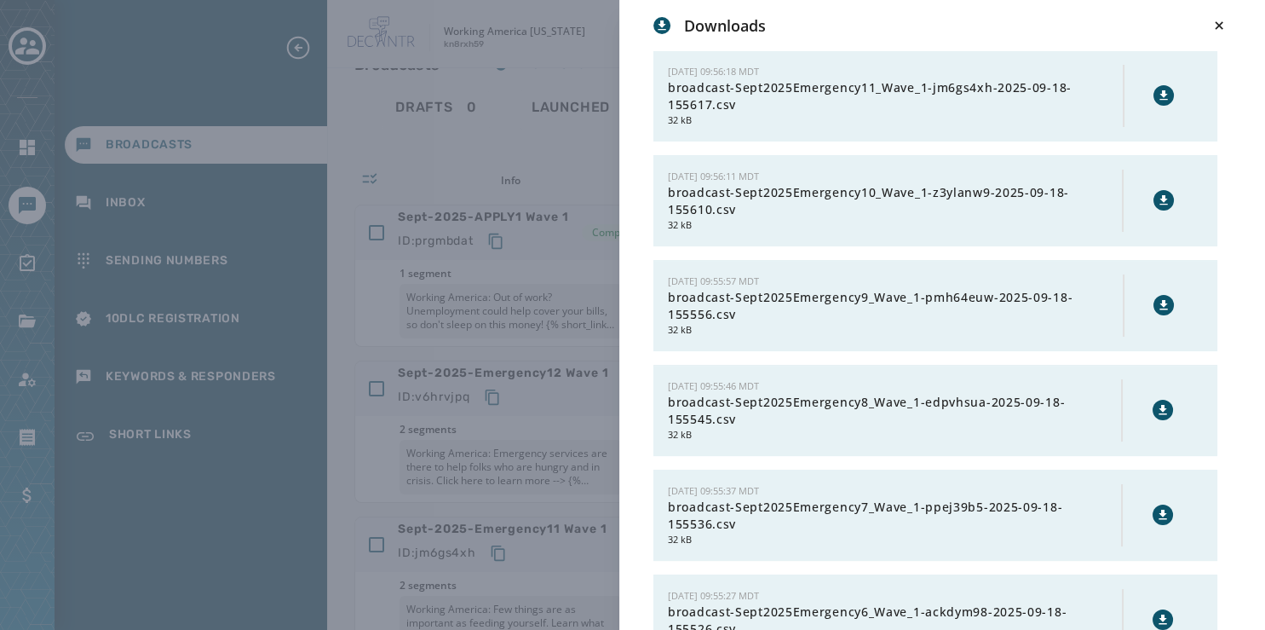
click at [1157, 199] on icon at bounding box center [1164, 200] width 14 height 14
click at [1157, 92] on icon at bounding box center [1164, 96] width 14 height 14
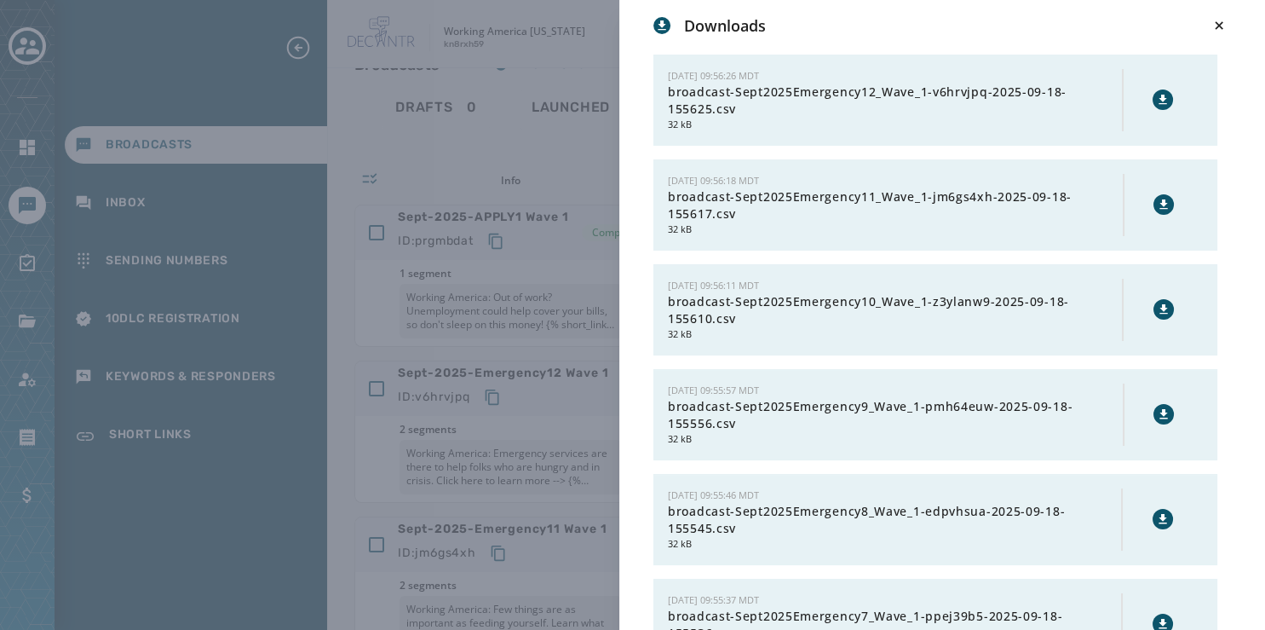
click at [1156, 97] on icon at bounding box center [1163, 100] width 14 height 14
click at [1219, 24] on icon at bounding box center [1219, 25] width 8 height 8
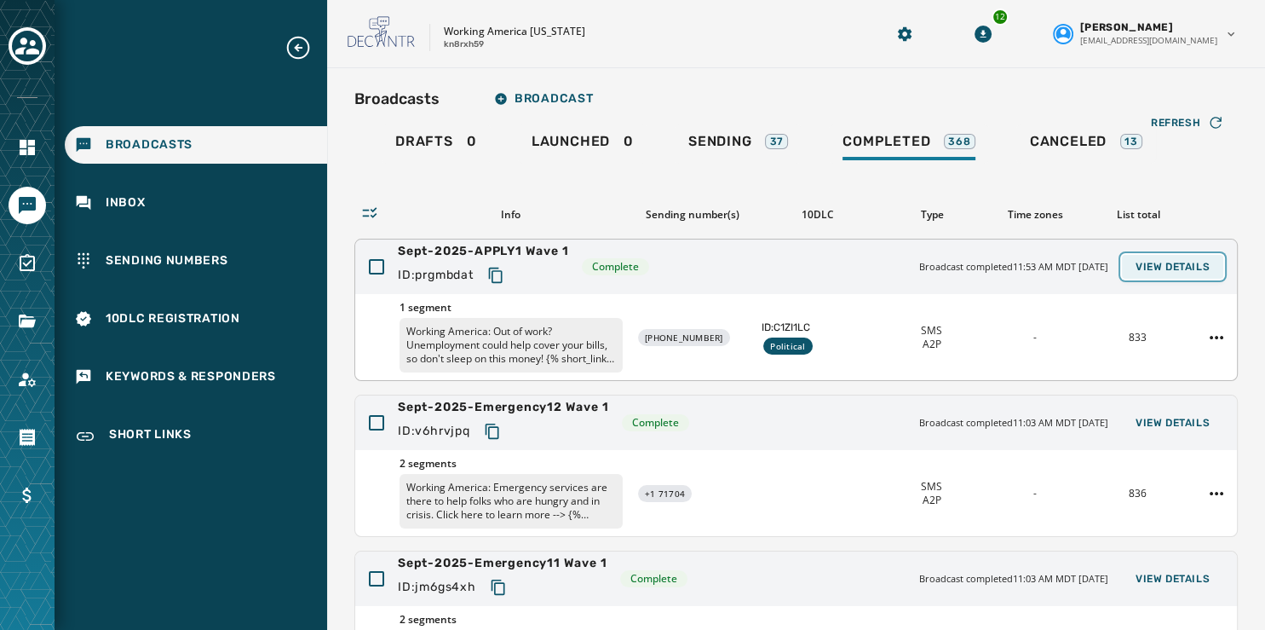
click at [1185, 270] on span "View Details" at bounding box center [1173, 267] width 74 height 14
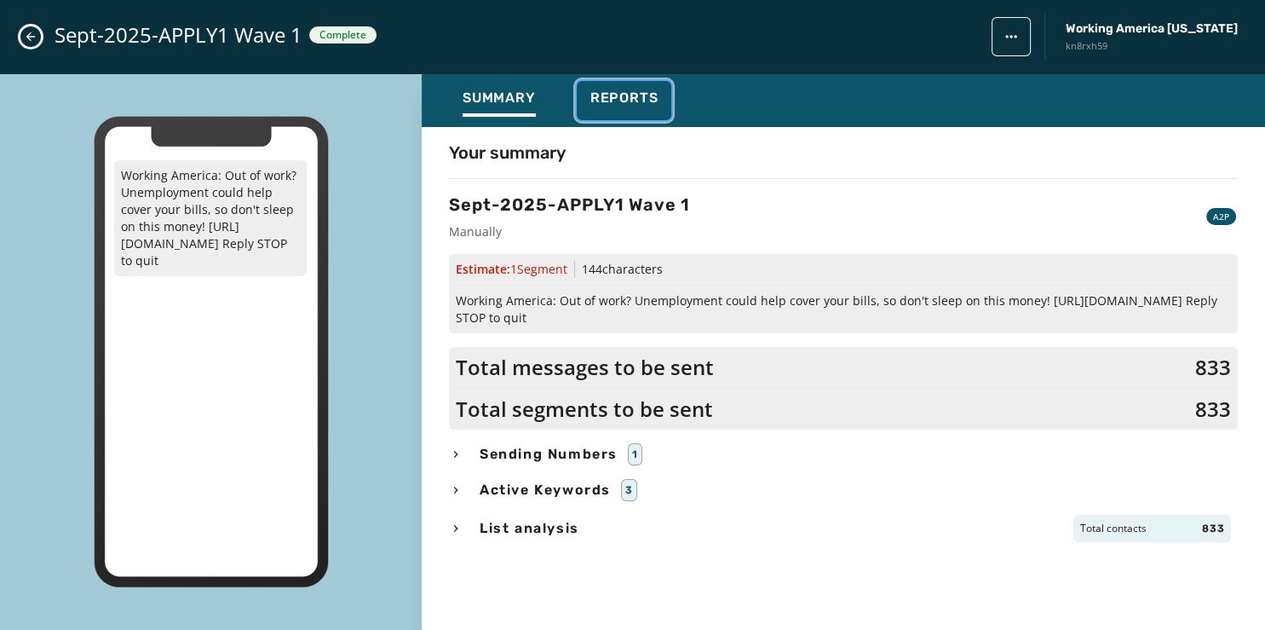
click at [637, 95] on span "Reports" at bounding box center [625, 97] width 68 height 17
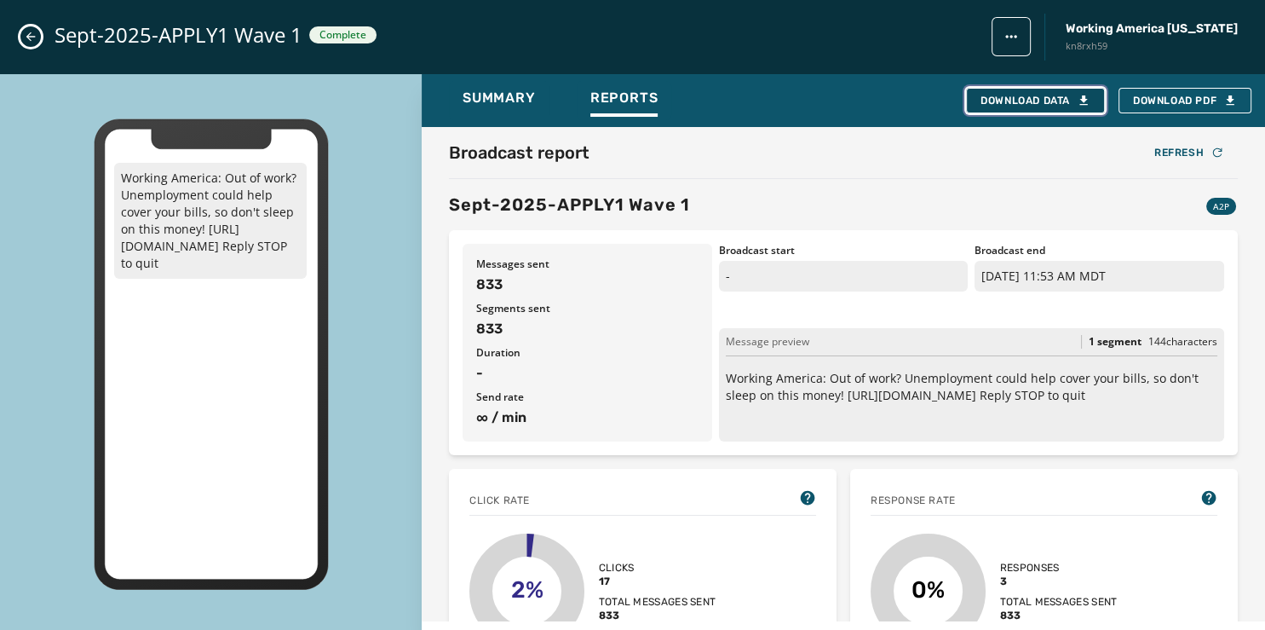
click at [1055, 96] on div "Download Data" at bounding box center [1036, 101] width 110 height 14
click at [29, 37] on icon "Close admin drawer" at bounding box center [30, 36] width 9 height 9
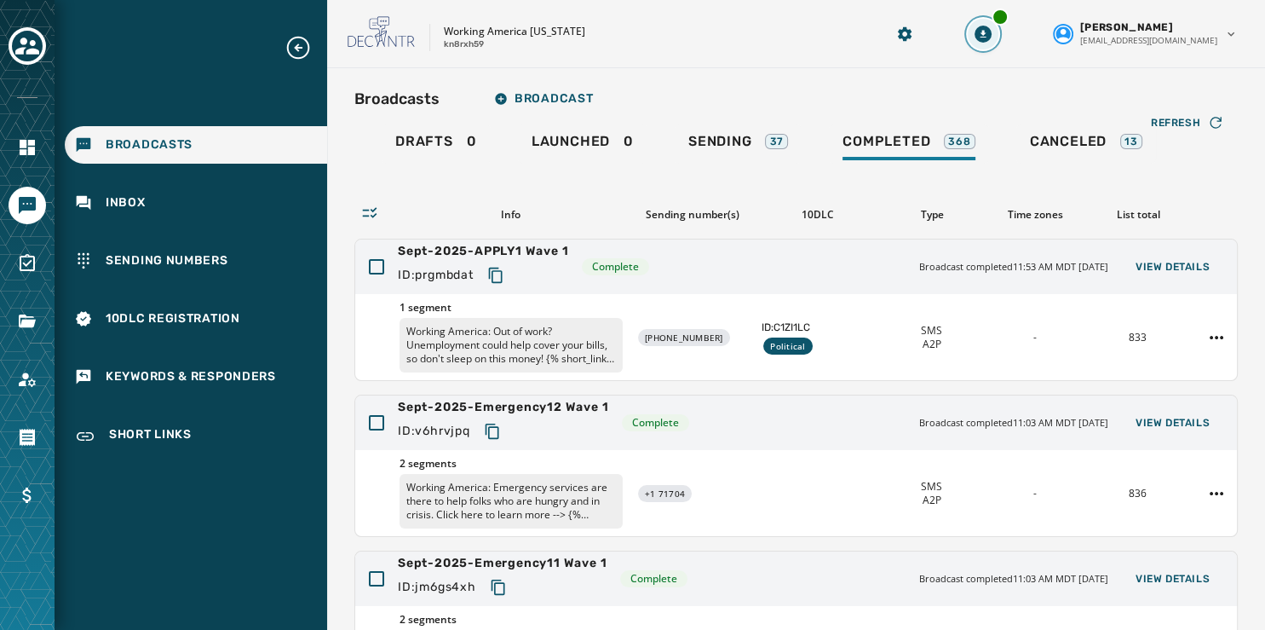
click at [987, 33] on icon "Download Menu" at bounding box center [984, 34] width 6 height 8
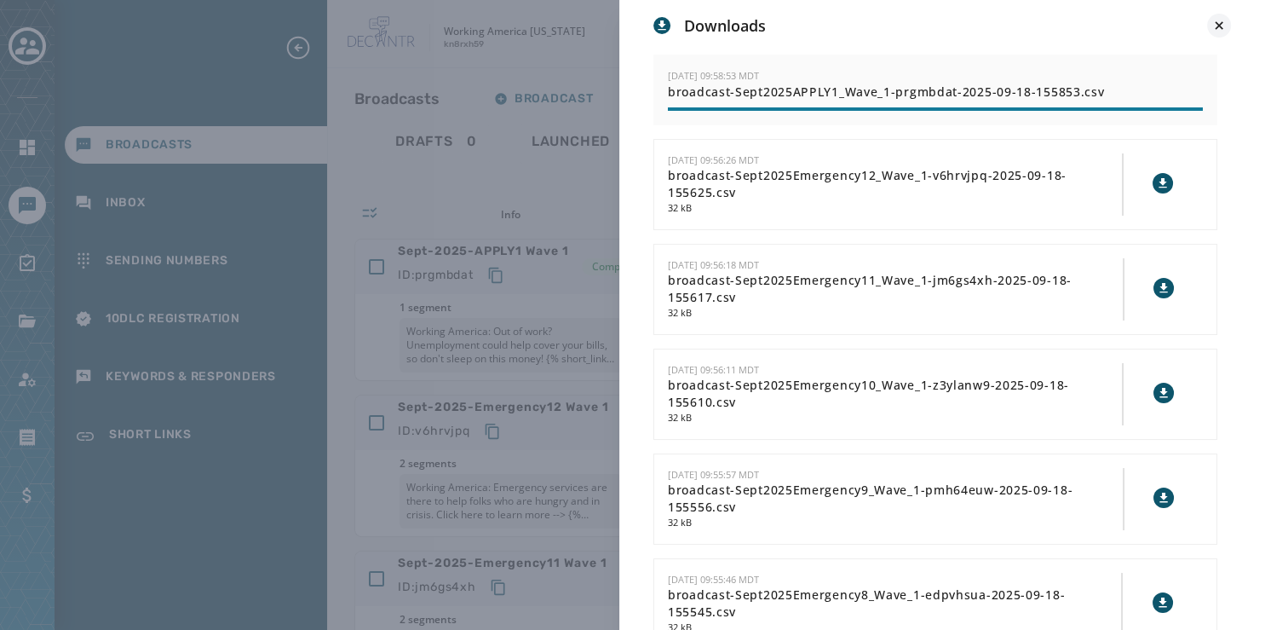
click at [1215, 21] on icon at bounding box center [1219, 25] width 17 height 17
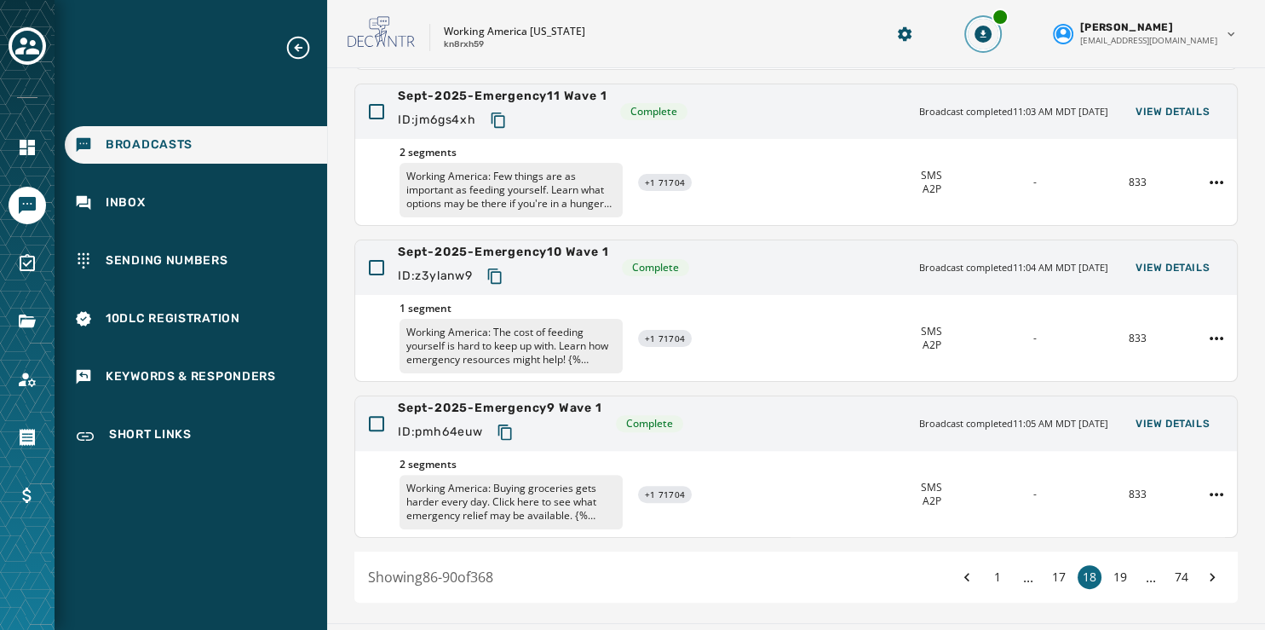
scroll to position [508, 0]
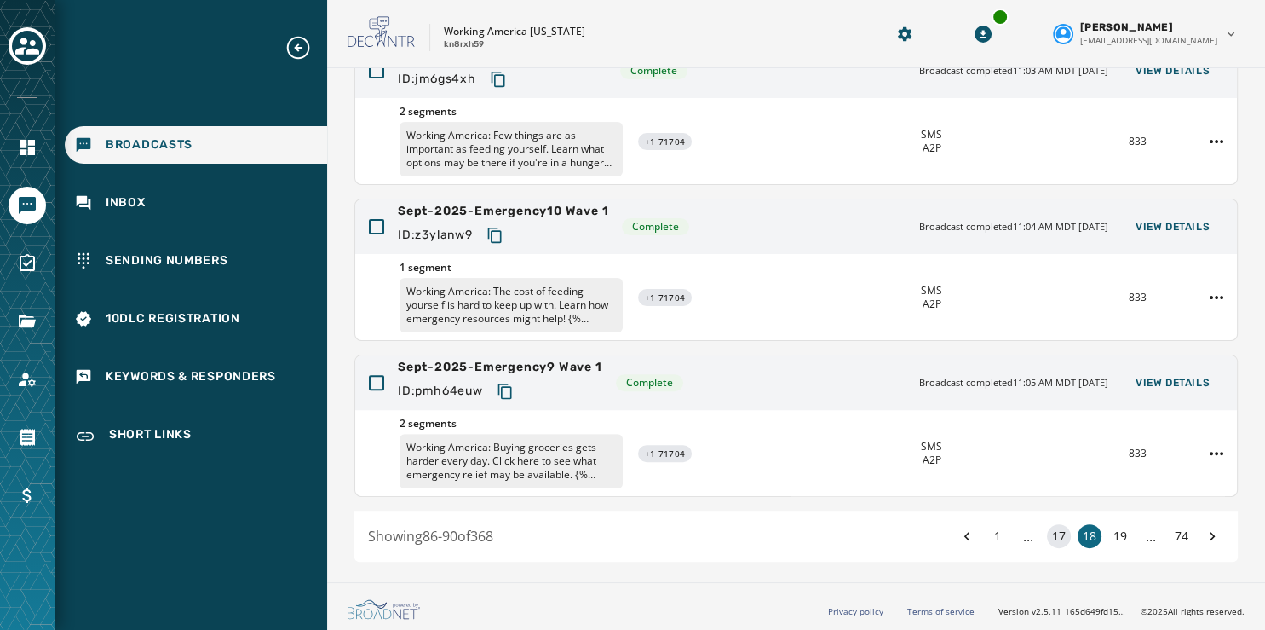
click at [1052, 532] on button "17" at bounding box center [1059, 536] width 24 height 24
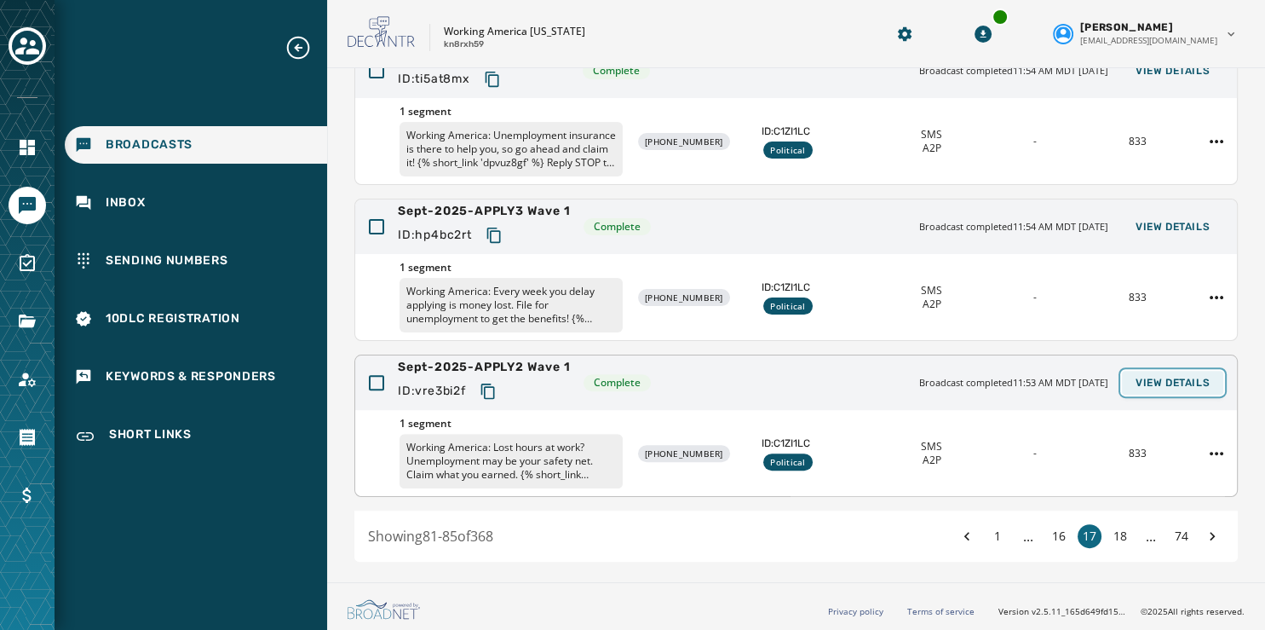
click at [1156, 378] on span "View Details" at bounding box center [1173, 383] width 74 height 14
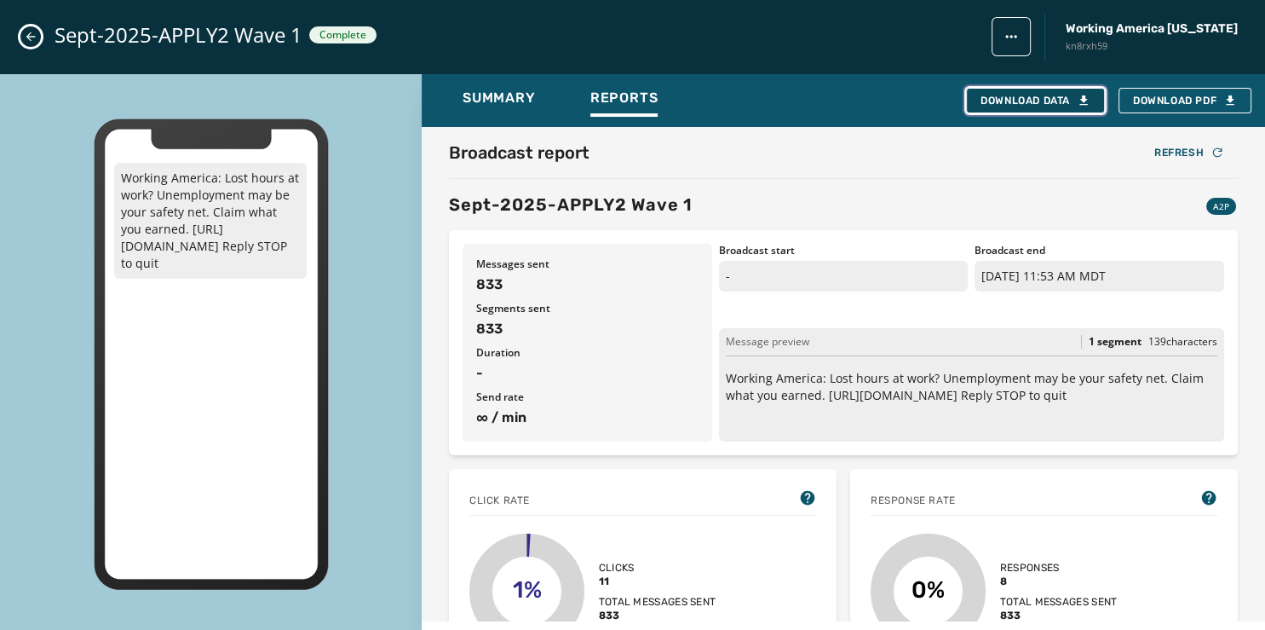
click at [1069, 100] on div "Download Data" at bounding box center [1036, 101] width 110 height 14
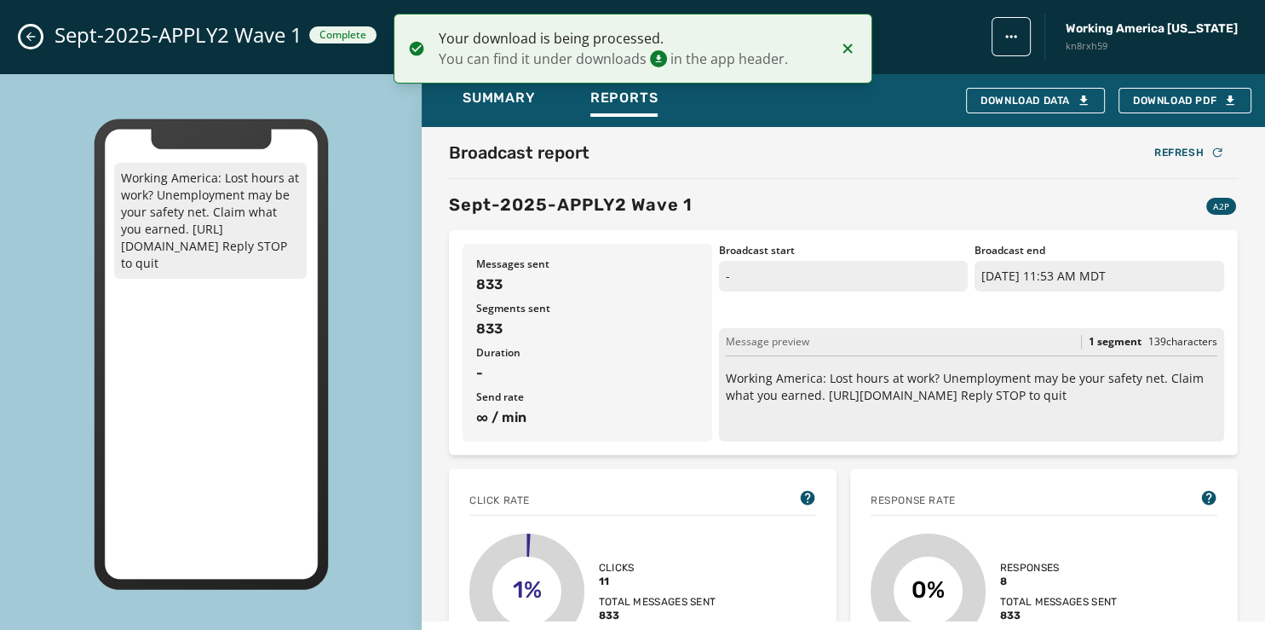
click at [28, 36] on icon "Close admin drawer" at bounding box center [30, 36] width 9 height 9
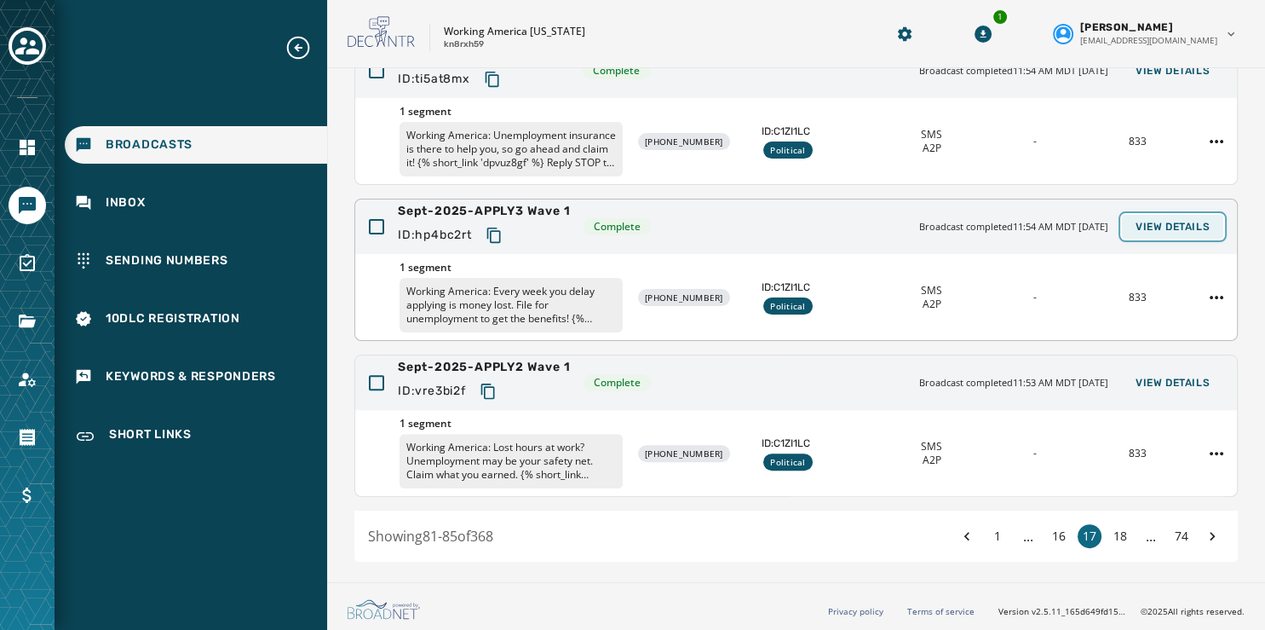
click at [1177, 223] on span "View Details" at bounding box center [1173, 227] width 74 height 14
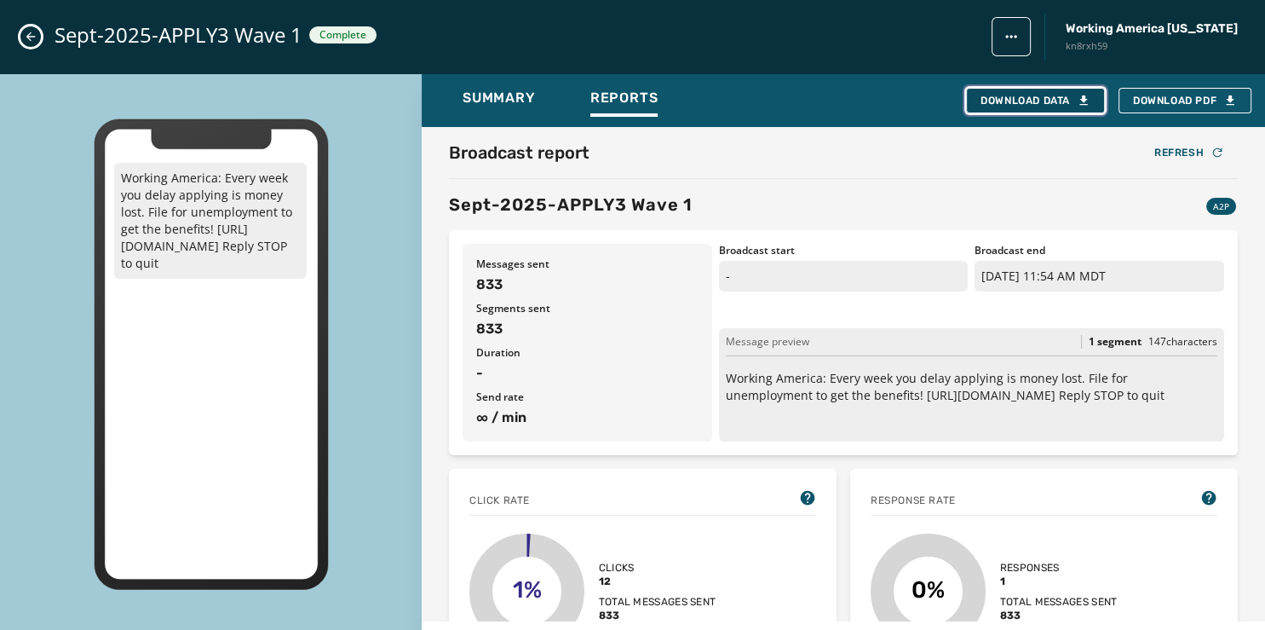
click at [1028, 103] on div "Download Data" at bounding box center [1036, 101] width 110 height 14
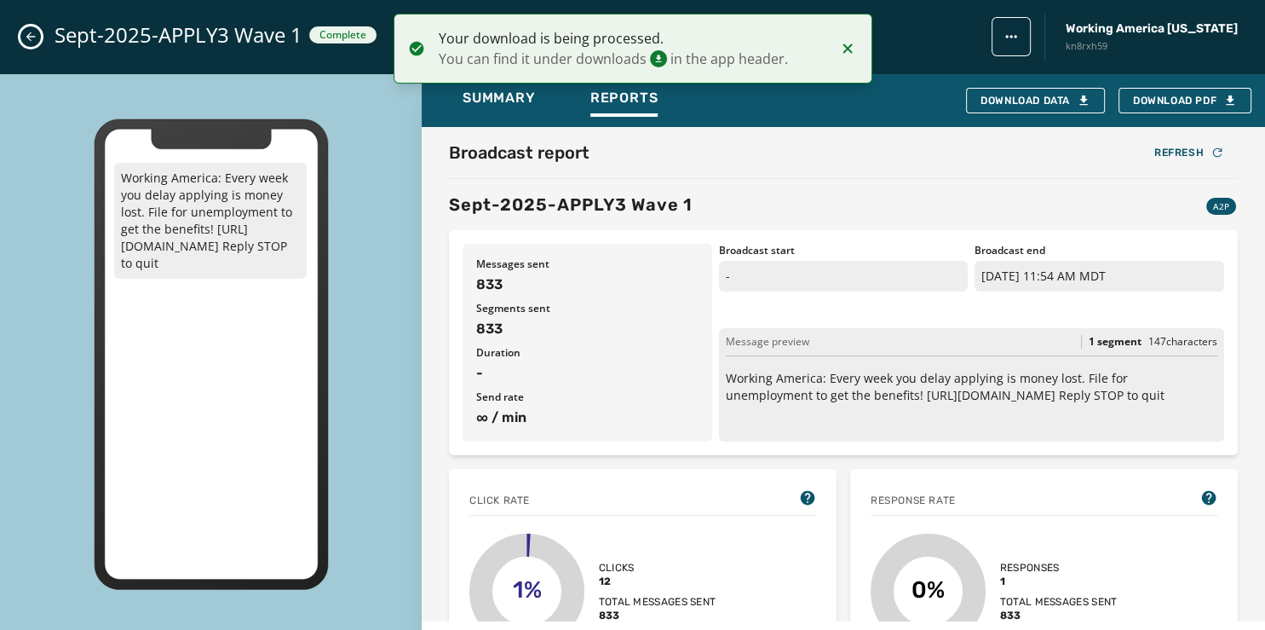
click at [31, 33] on icon "Close admin drawer" at bounding box center [30, 36] width 9 height 9
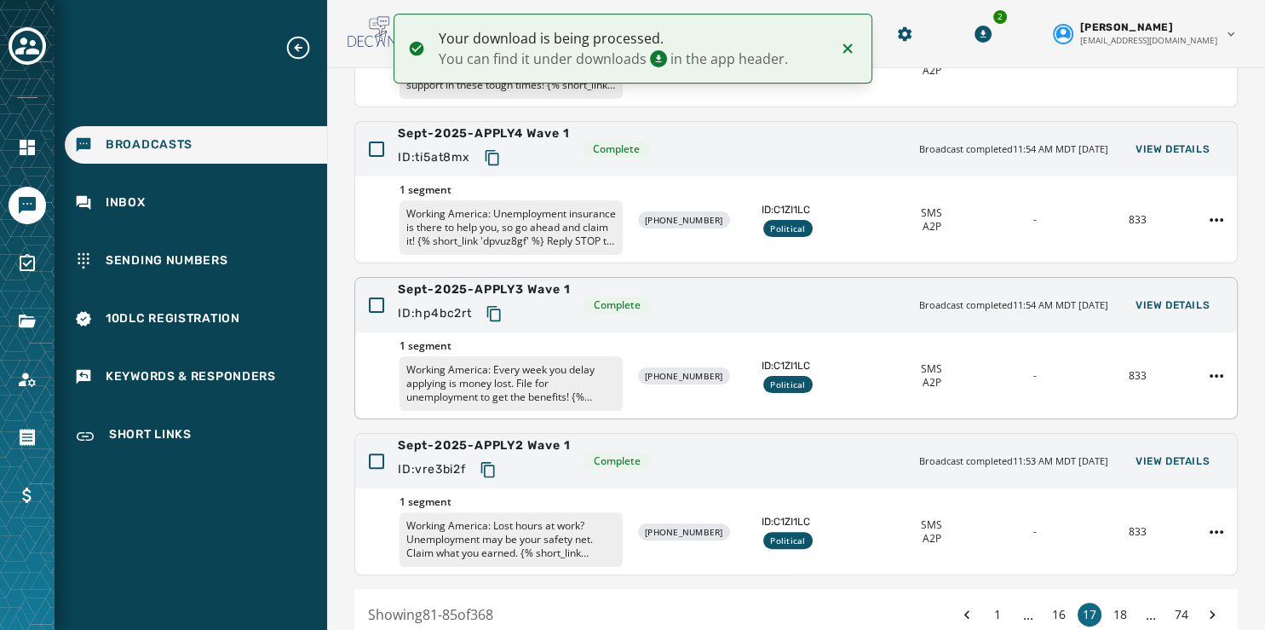
scroll to position [424, 0]
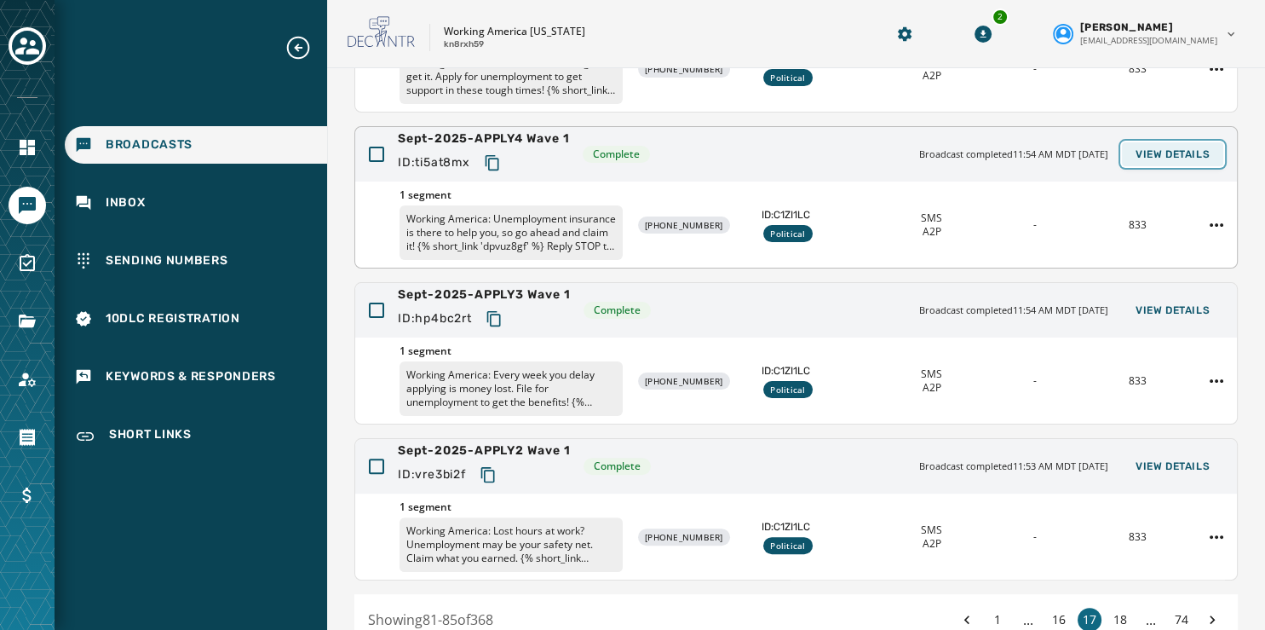
click at [1151, 152] on span "View Details" at bounding box center [1173, 154] width 74 height 14
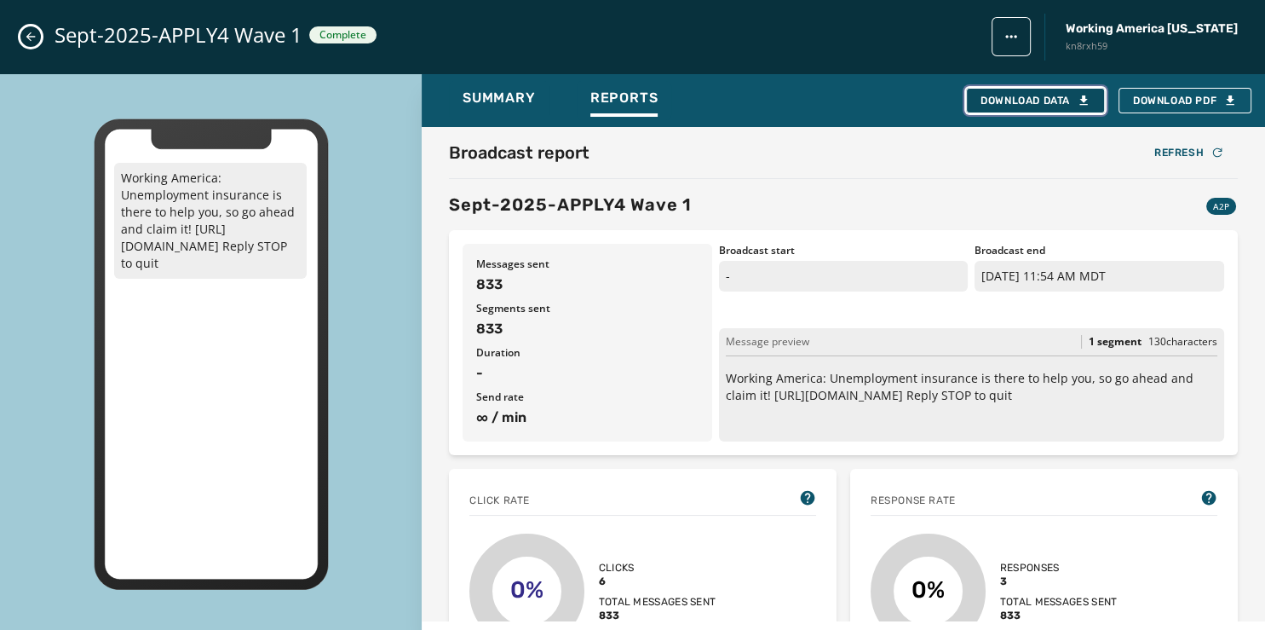
click at [1019, 95] on div "Download Data" at bounding box center [1036, 101] width 110 height 14
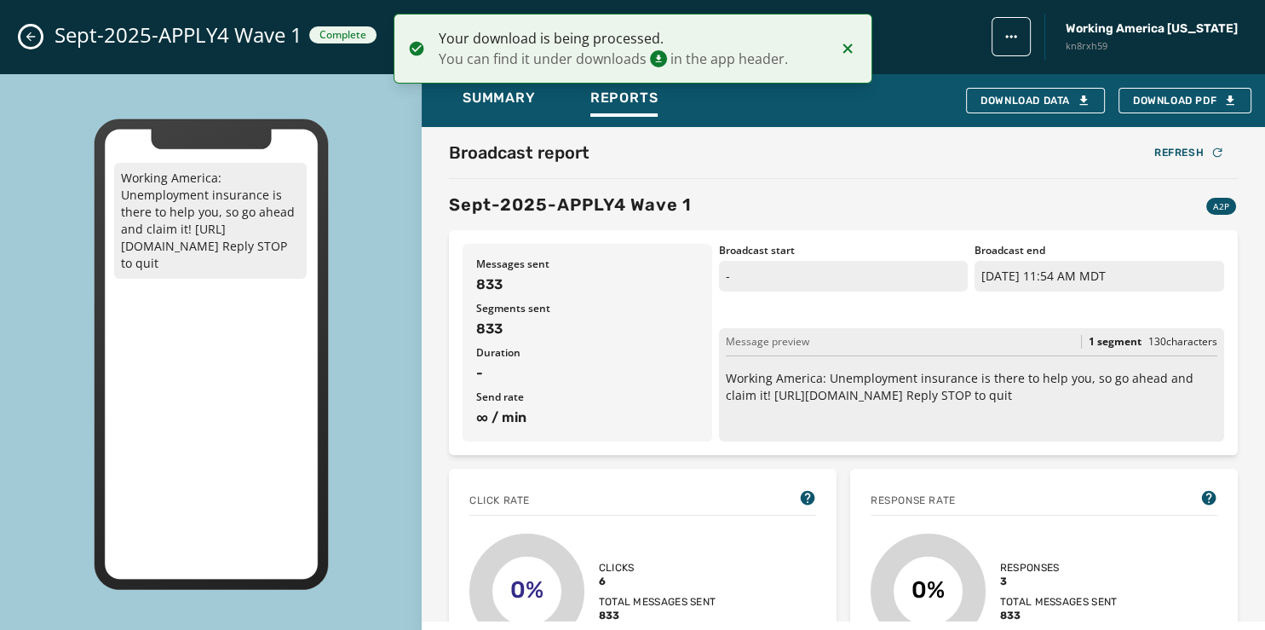
click at [22, 37] on button "Close admin drawer" at bounding box center [30, 36] width 20 height 20
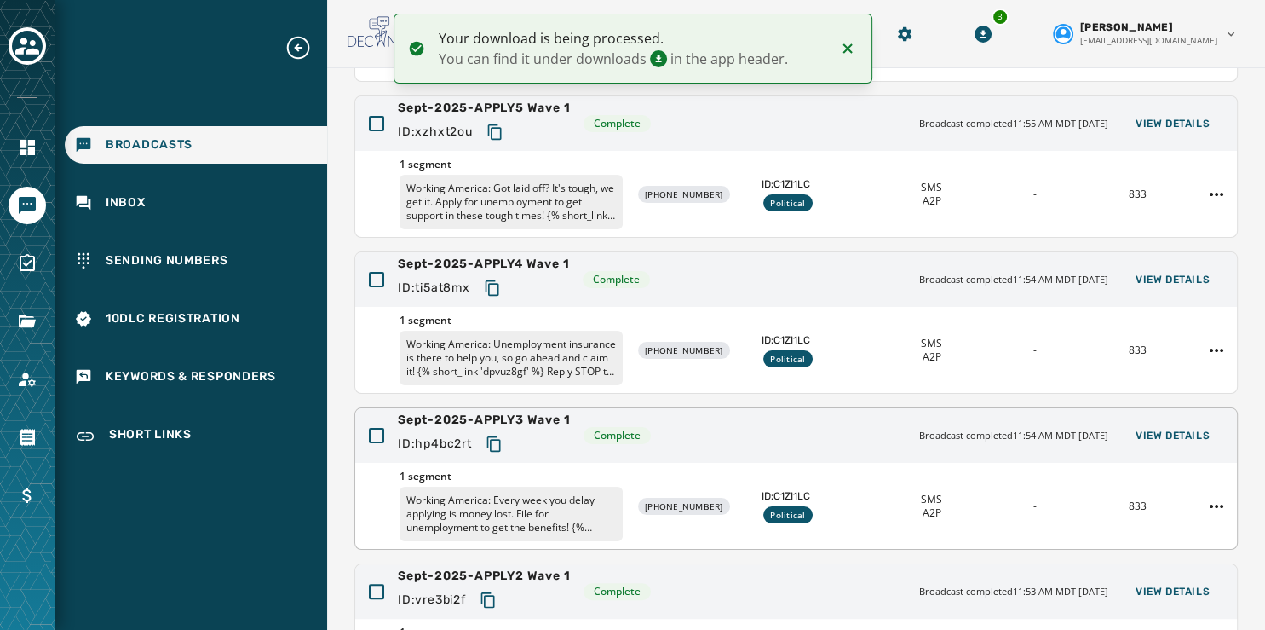
scroll to position [272, 0]
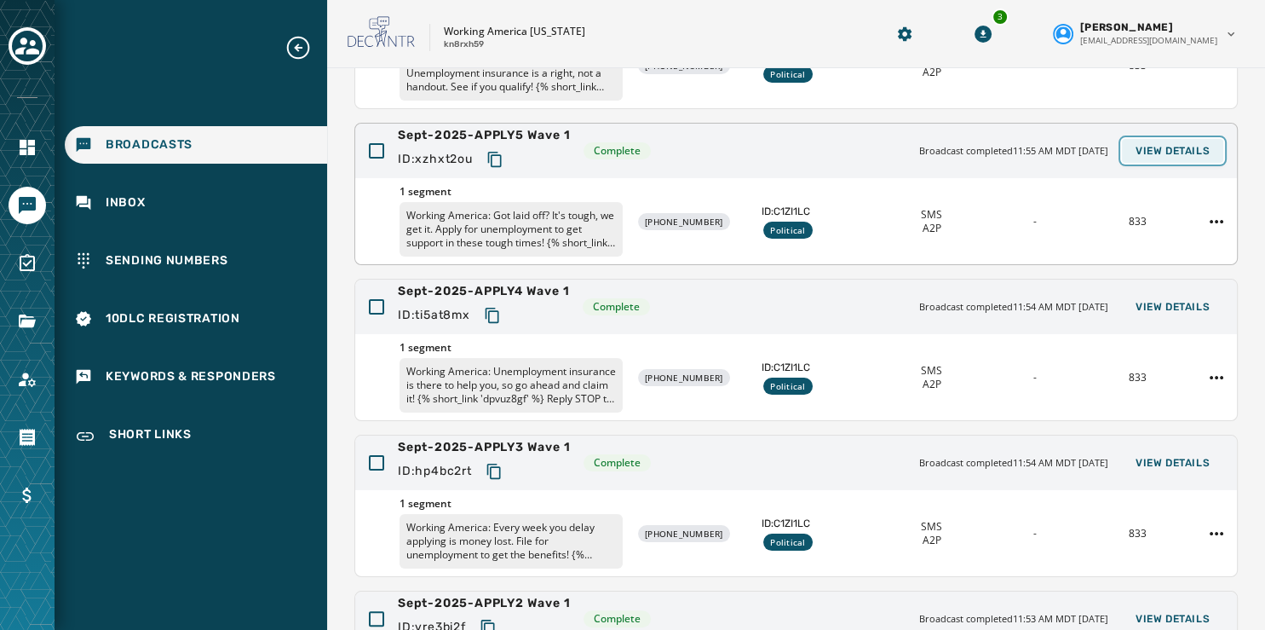
click at [1158, 144] on span "View Details" at bounding box center [1173, 151] width 74 height 14
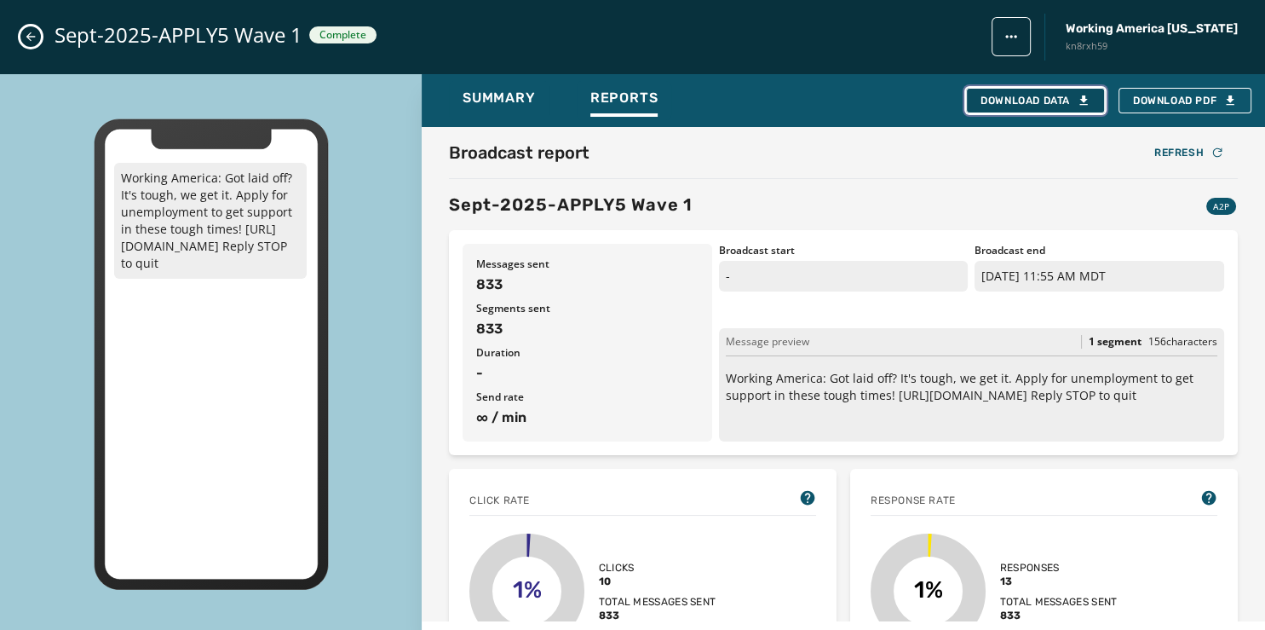
click at [1065, 97] on div "Download Data" at bounding box center [1036, 101] width 110 height 14
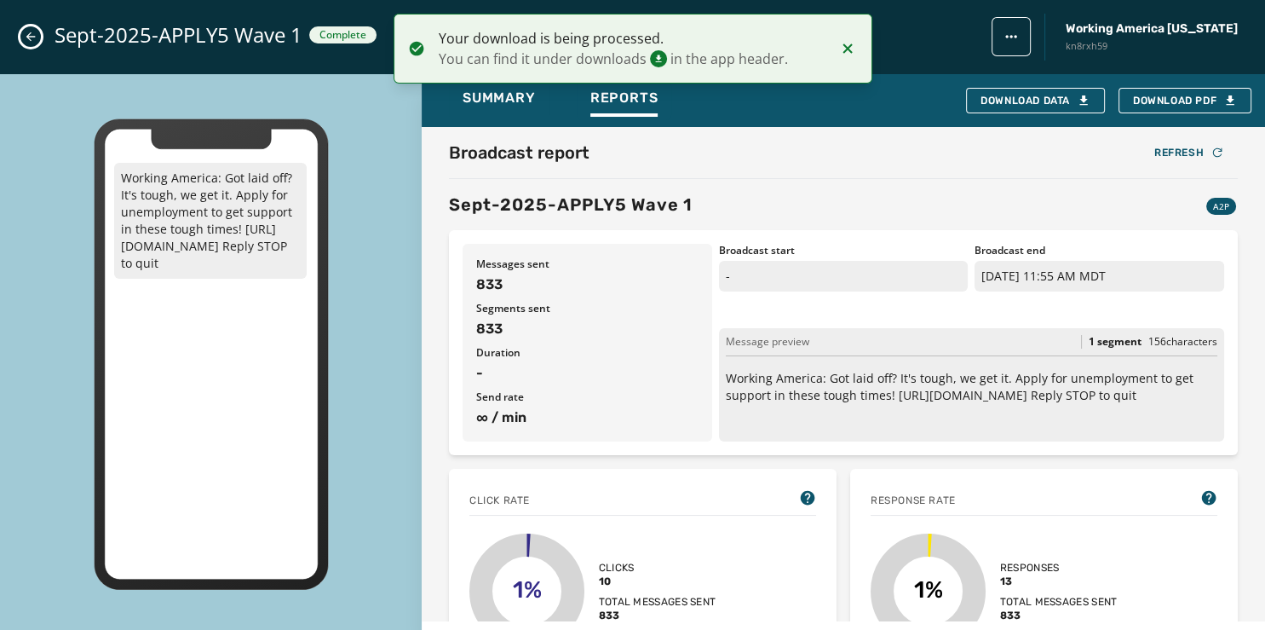
click at [34, 32] on icon "Close admin drawer" at bounding box center [31, 37] width 14 height 14
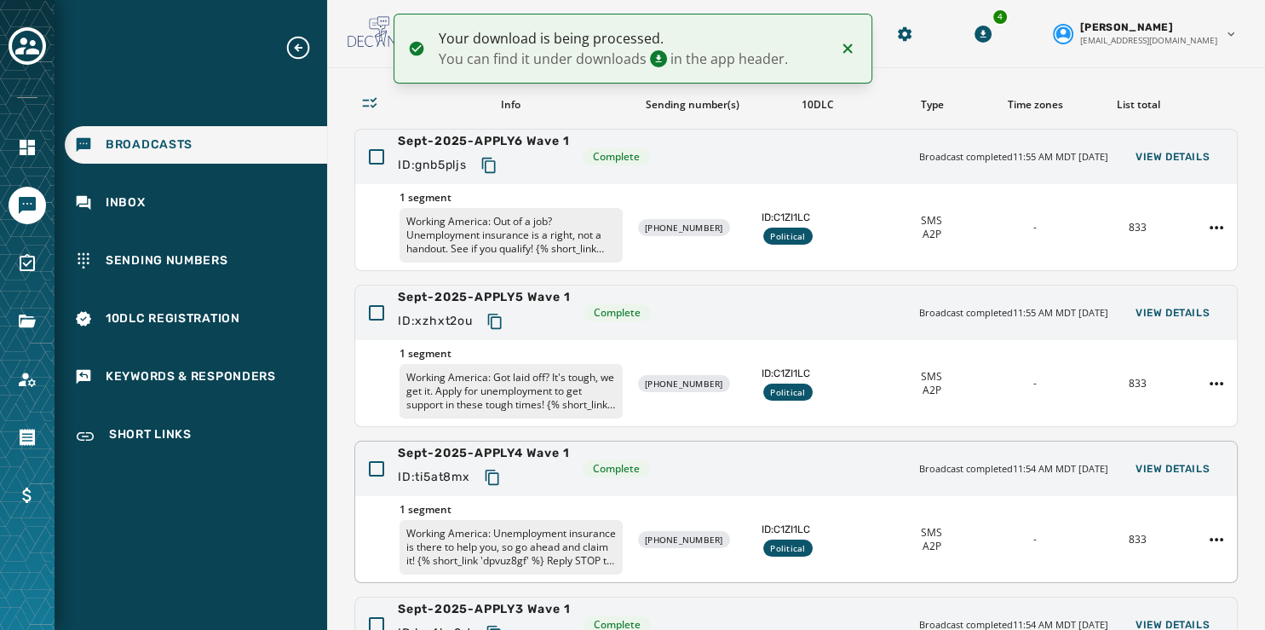
scroll to position [108, 0]
click at [1158, 162] on span "View Details" at bounding box center [1173, 159] width 74 height 14
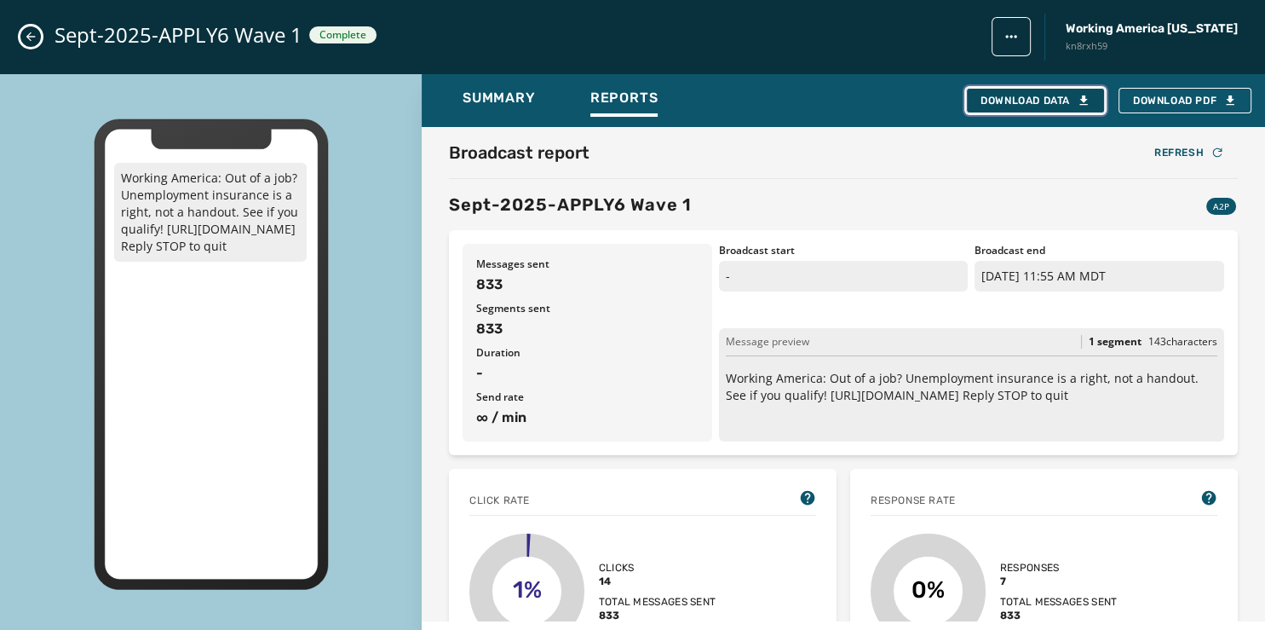
click at [1038, 96] on div "Download Data" at bounding box center [1036, 101] width 110 height 14
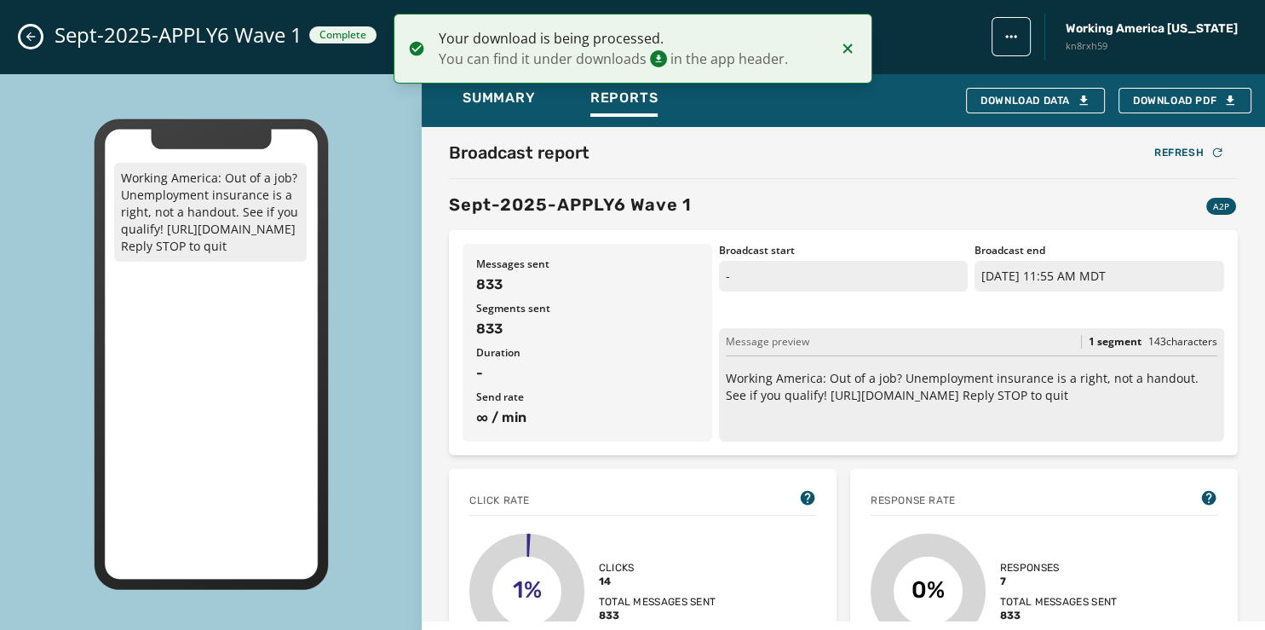
click at [22, 32] on div "Sept-2025-APPLY6 Wave 1 Complete Working America Ohio kn8rxh59" at bounding box center [632, 37] width 1265 height 74
click at [29, 32] on icon "Close admin drawer" at bounding box center [31, 37] width 14 height 14
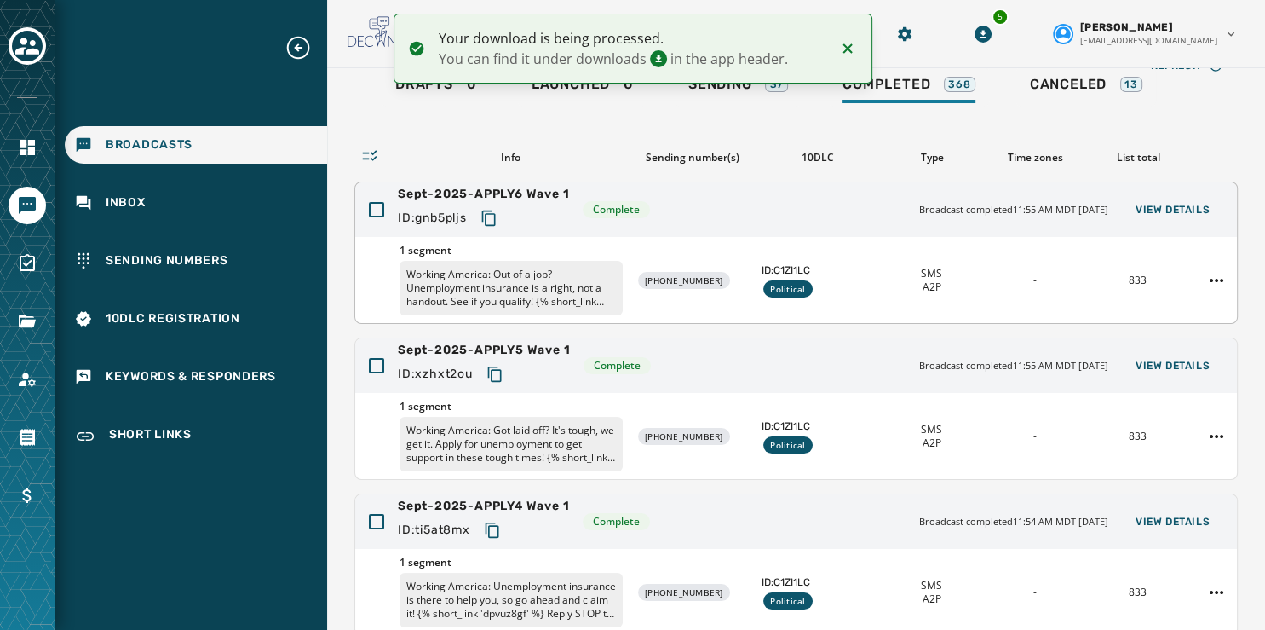
scroll to position [0, 0]
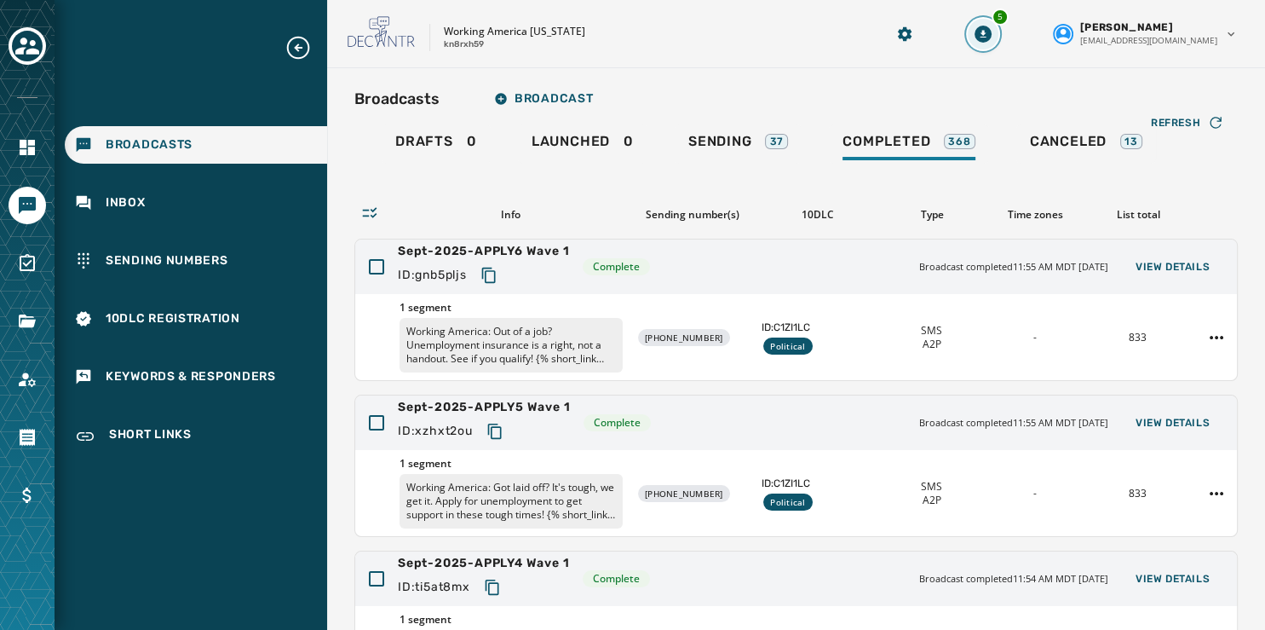
click at [992, 29] on icon "Download Menu" at bounding box center [983, 34] width 17 height 17
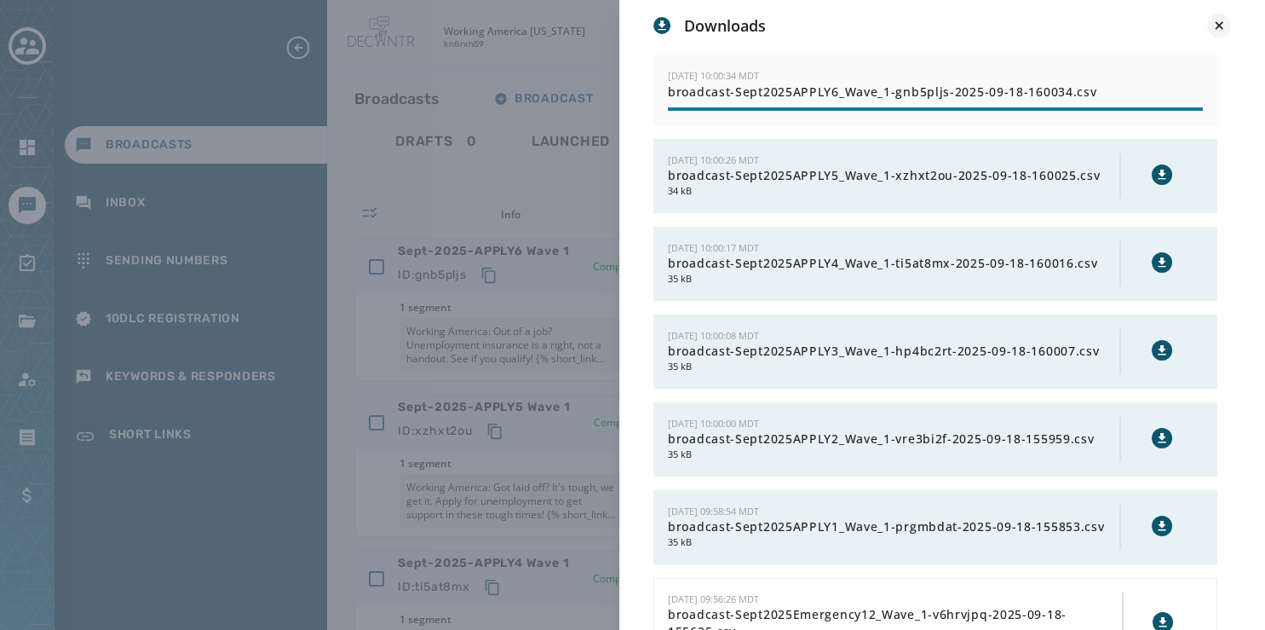
click at [1219, 22] on icon at bounding box center [1219, 25] width 17 height 17
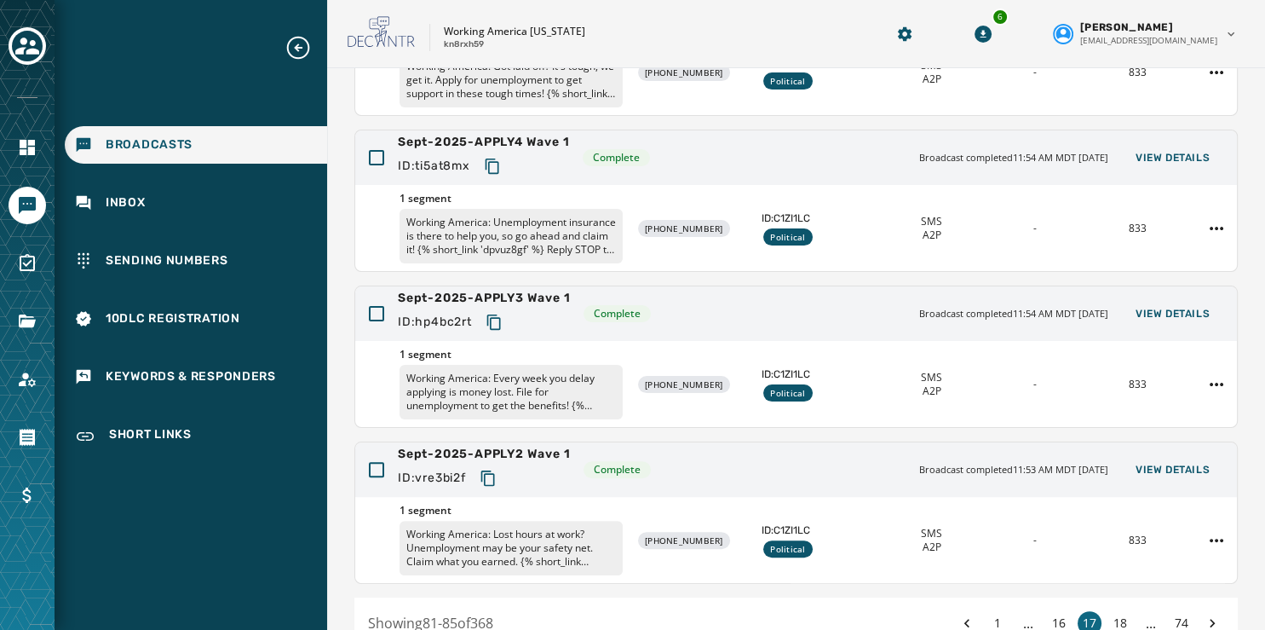
scroll to position [508, 0]
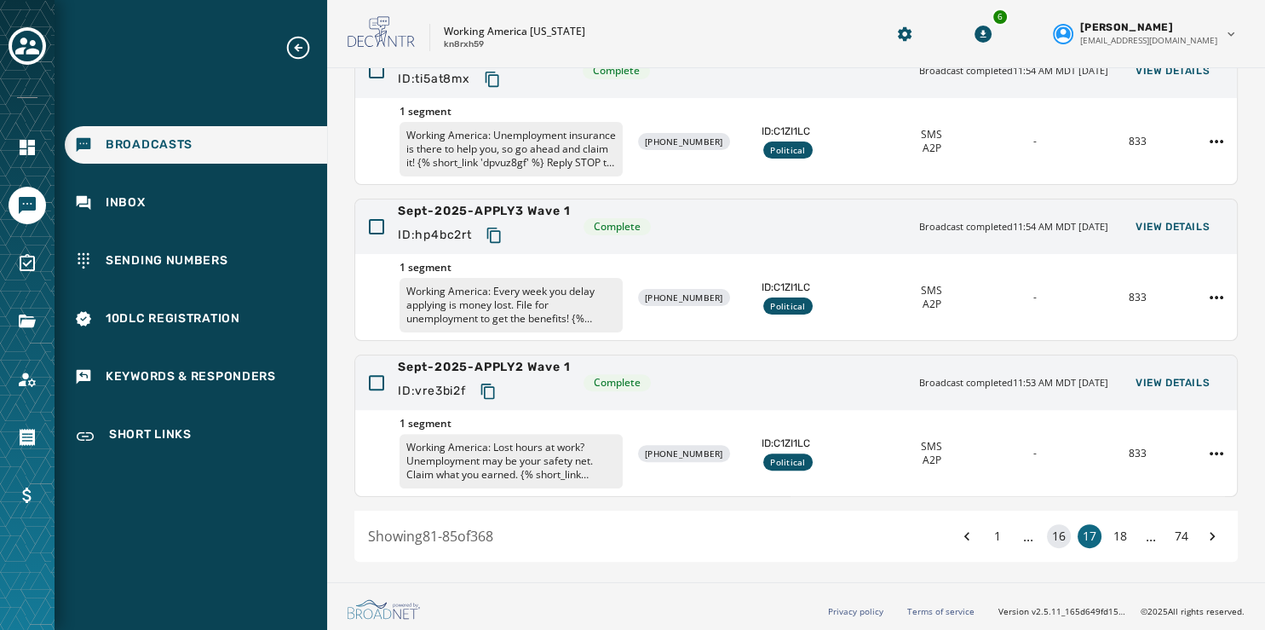
click at [1047, 539] on button "16" at bounding box center [1059, 536] width 24 height 24
click at [1154, 383] on span "View Details" at bounding box center [1173, 383] width 74 height 14
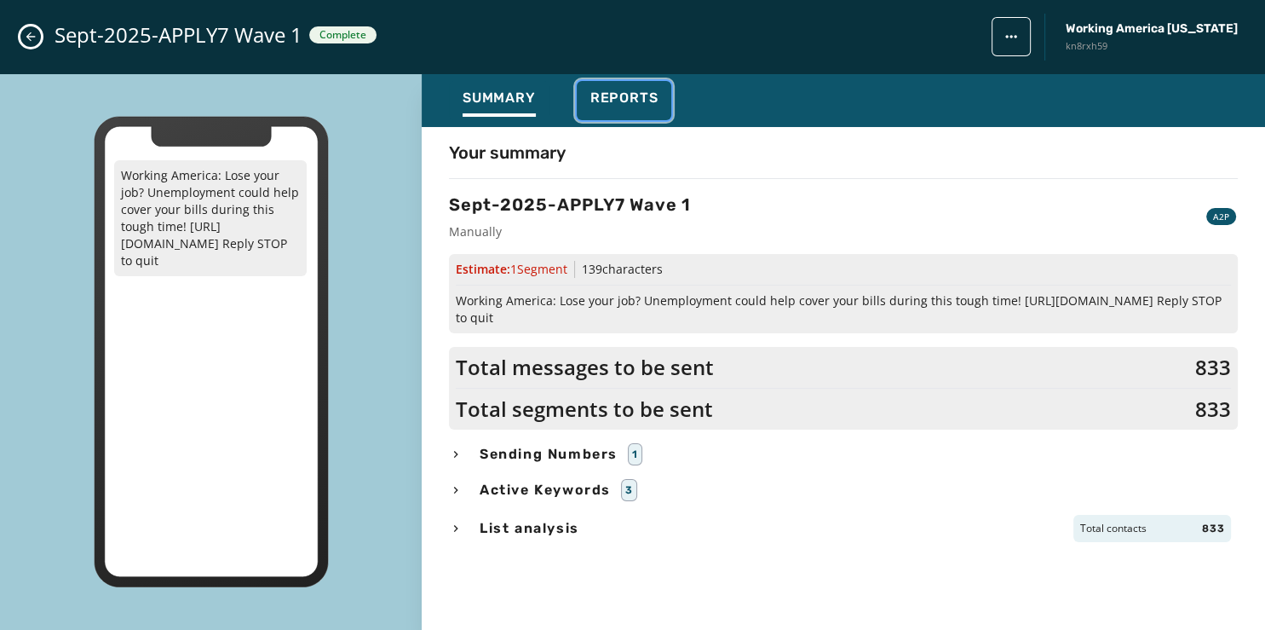
click at [631, 100] on span "Reports" at bounding box center [625, 97] width 68 height 17
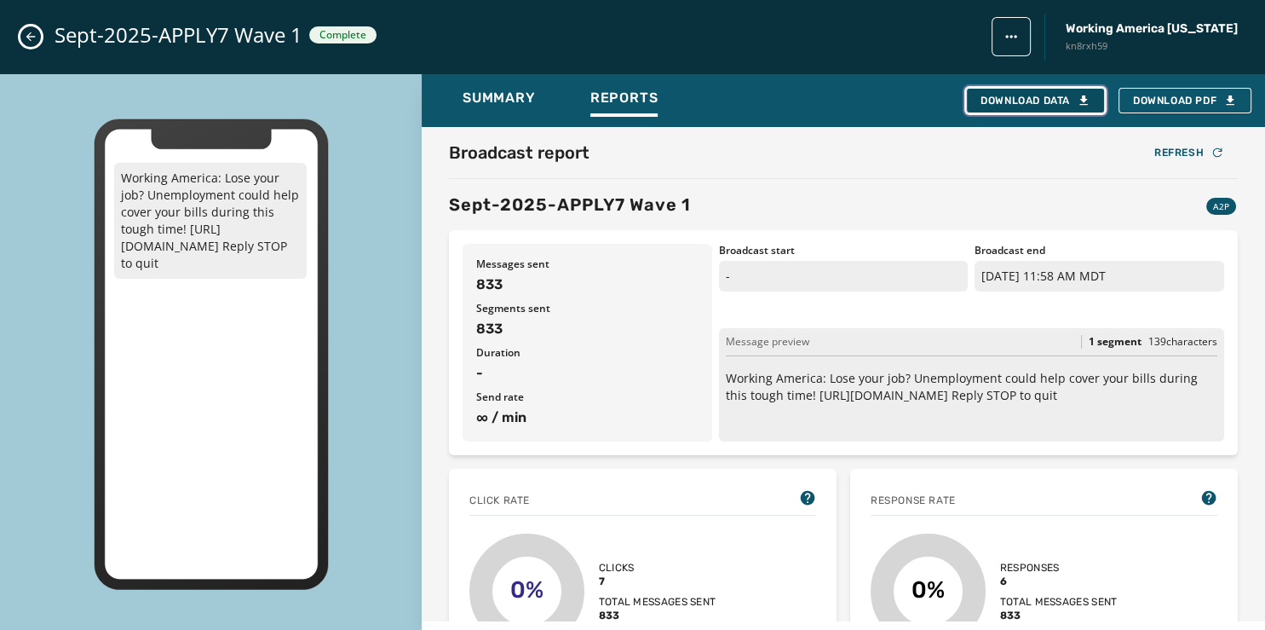
click at [1024, 97] on div "Download Data" at bounding box center [1036, 101] width 110 height 14
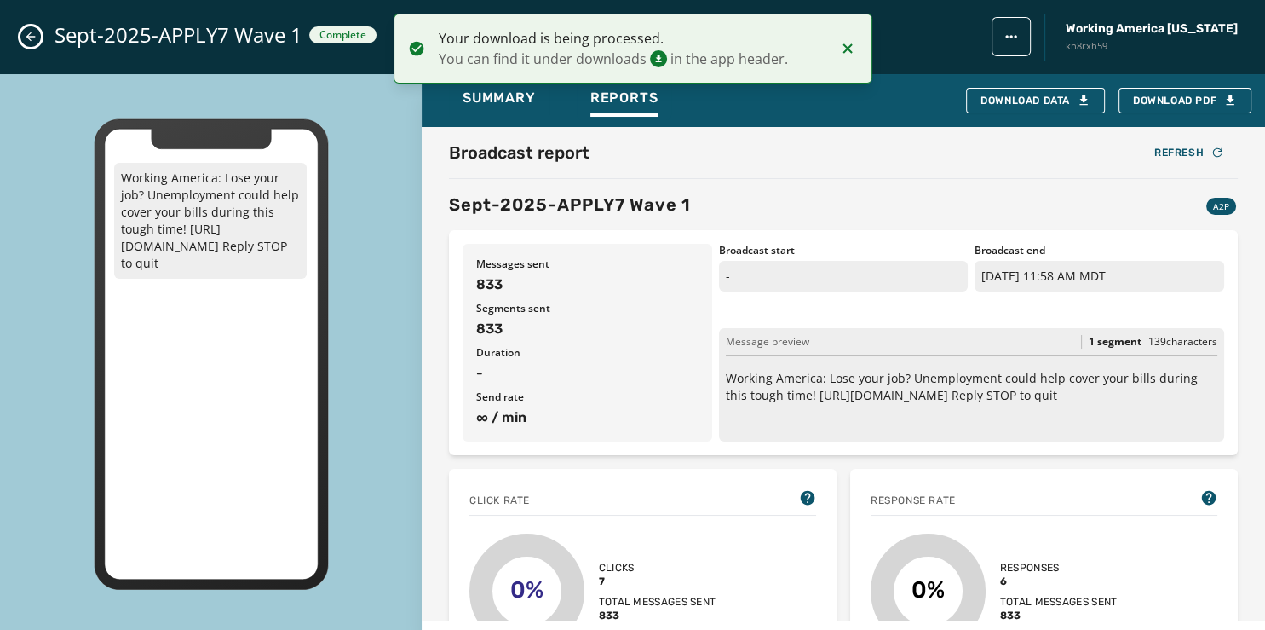
click at [33, 32] on icon "Close admin drawer" at bounding box center [31, 37] width 14 height 14
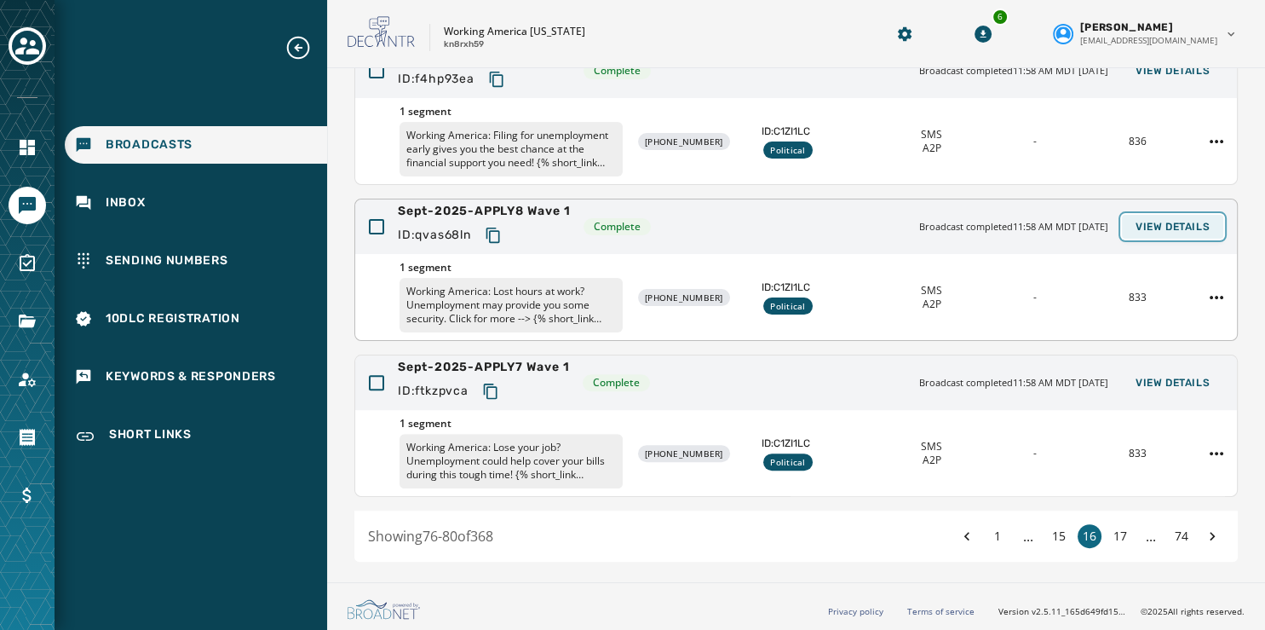
click at [1156, 220] on span "View Details" at bounding box center [1173, 227] width 74 height 14
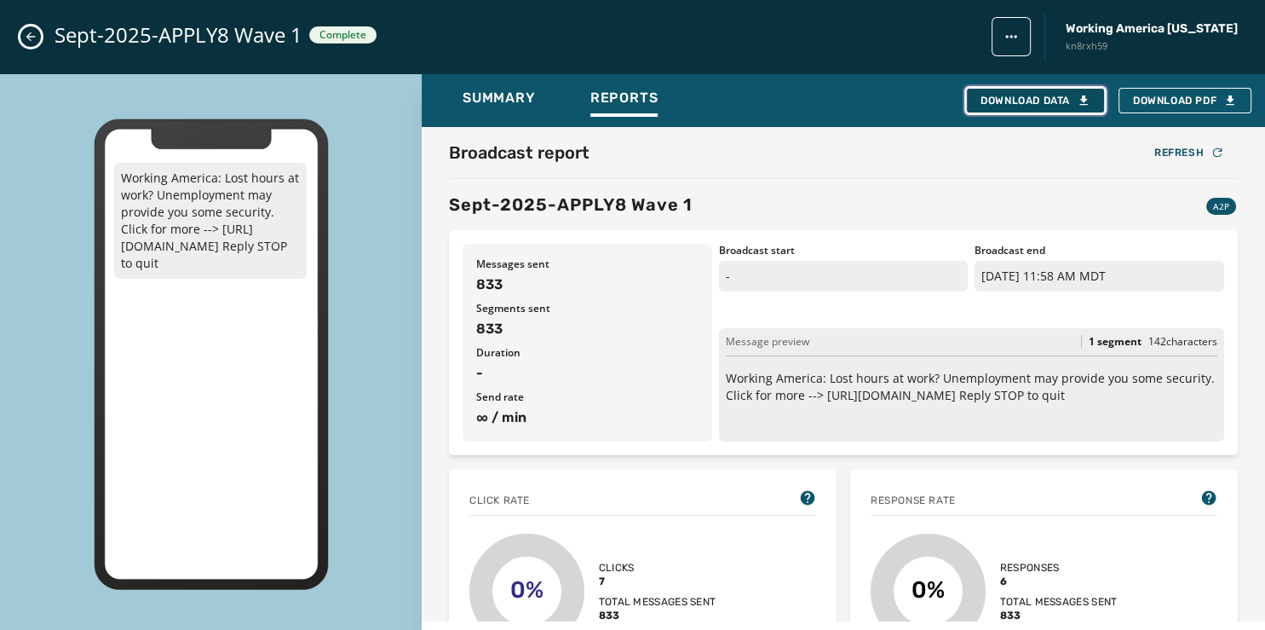
click at [1033, 105] on div "Download Data" at bounding box center [1036, 101] width 110 height 14
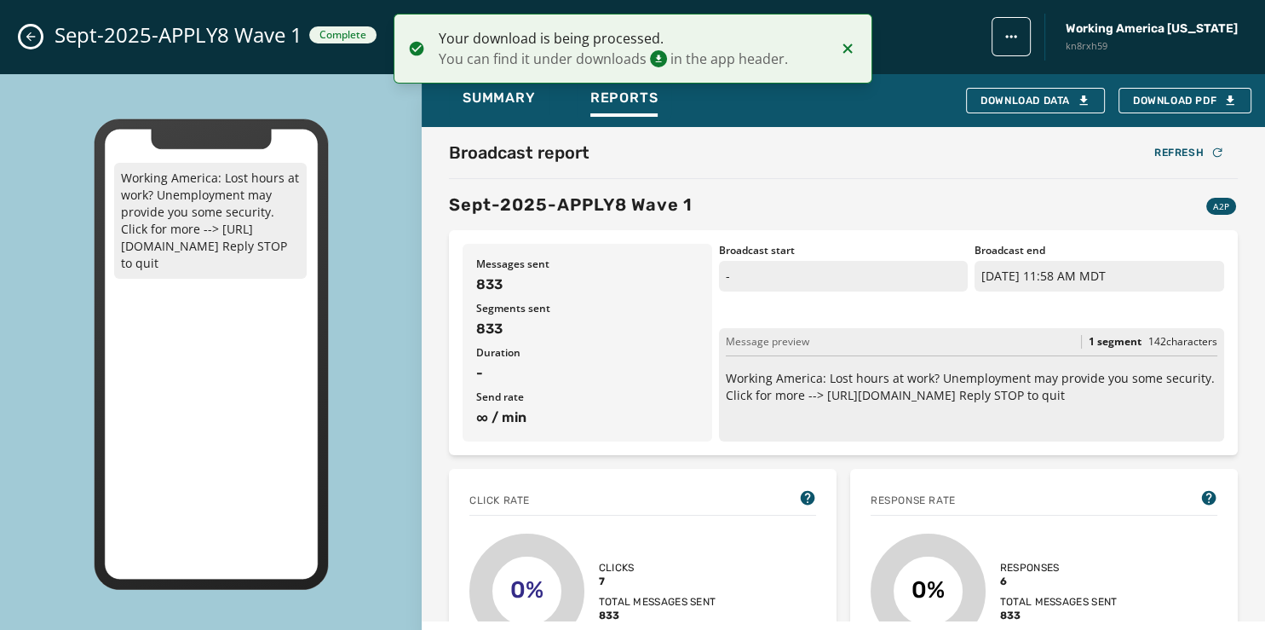
click at [33, 32] on icon "Close admin drawer" at bounding box center [31, 37] width 14 height 14
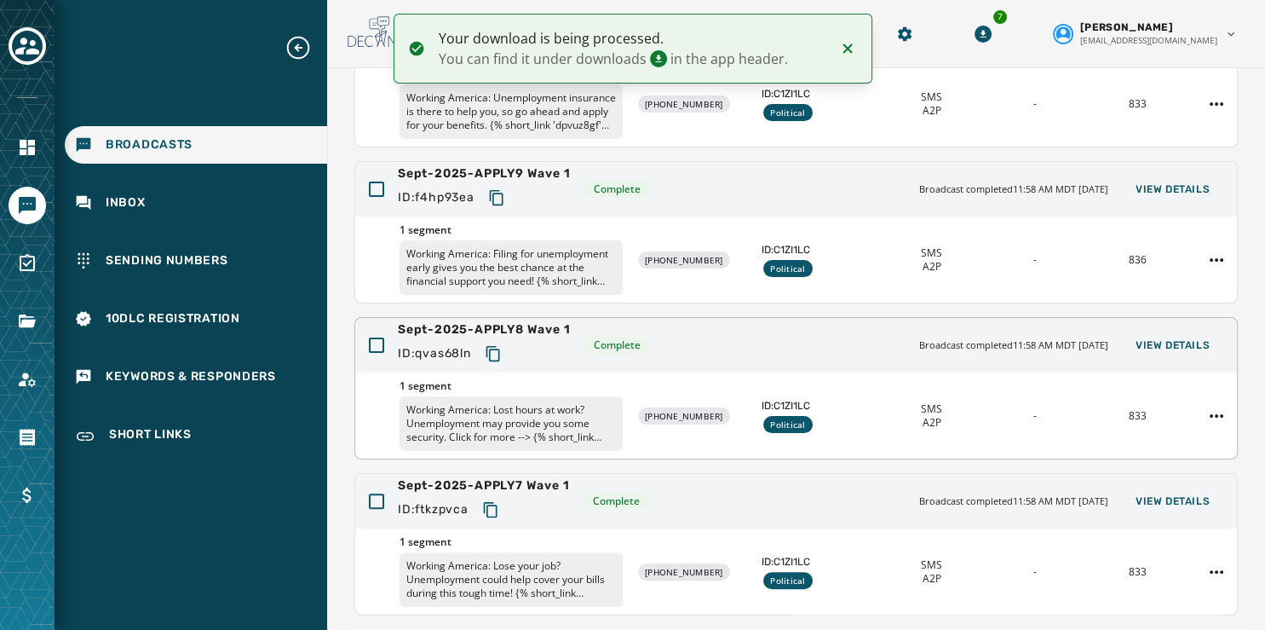
scroll to position [378, 0]
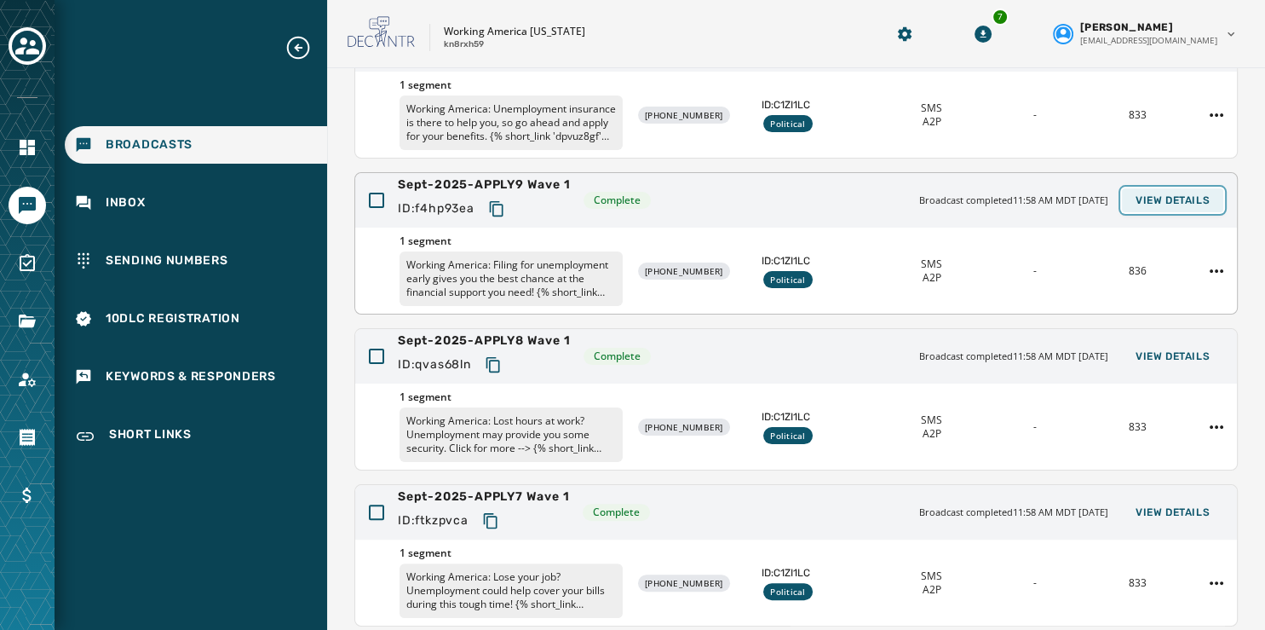
click at [1185, 193] on span "View Details" at bounding box center [1173, 200] width 74 height 14
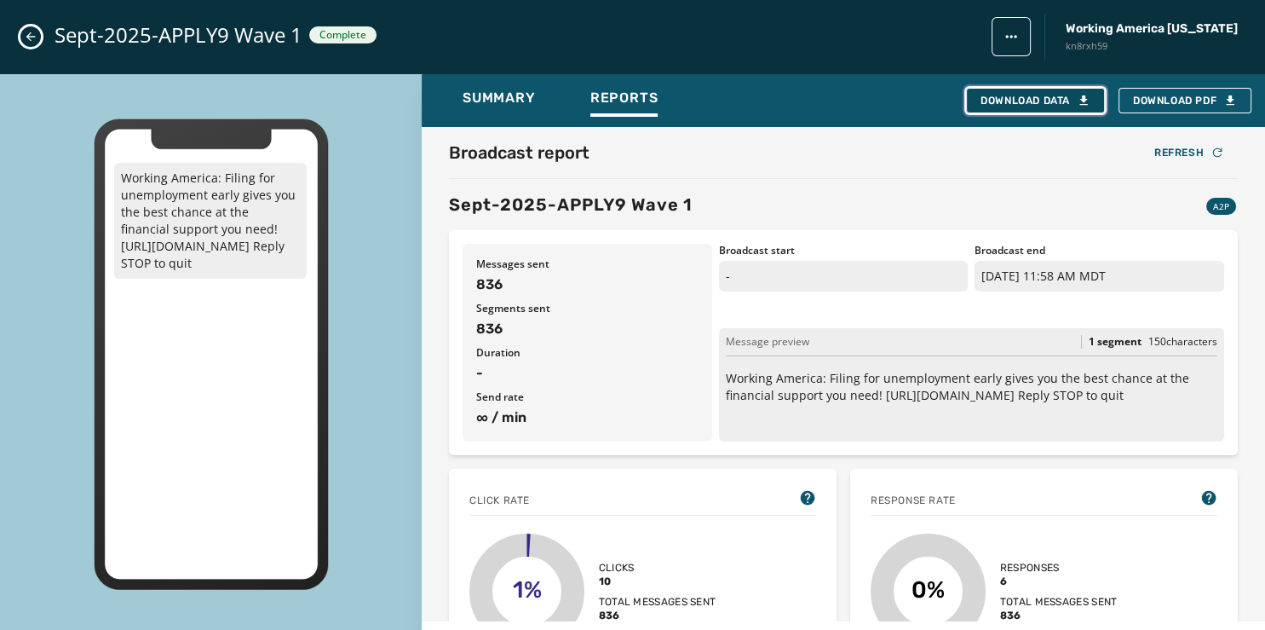
click at [1030, 102] on div "Download Data" at bounding box center [1036, 101] width 110 height 14
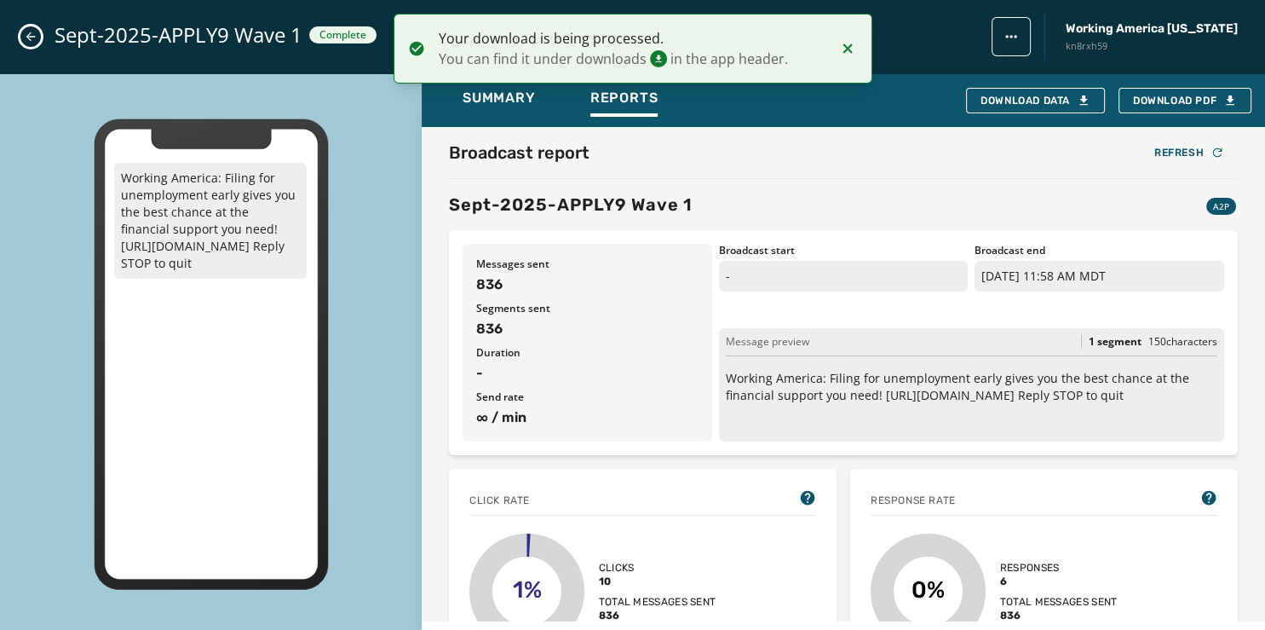
click at [29, 38] on icon "Close admin drawer" at bounding box center [30, 36] width 9 height 9
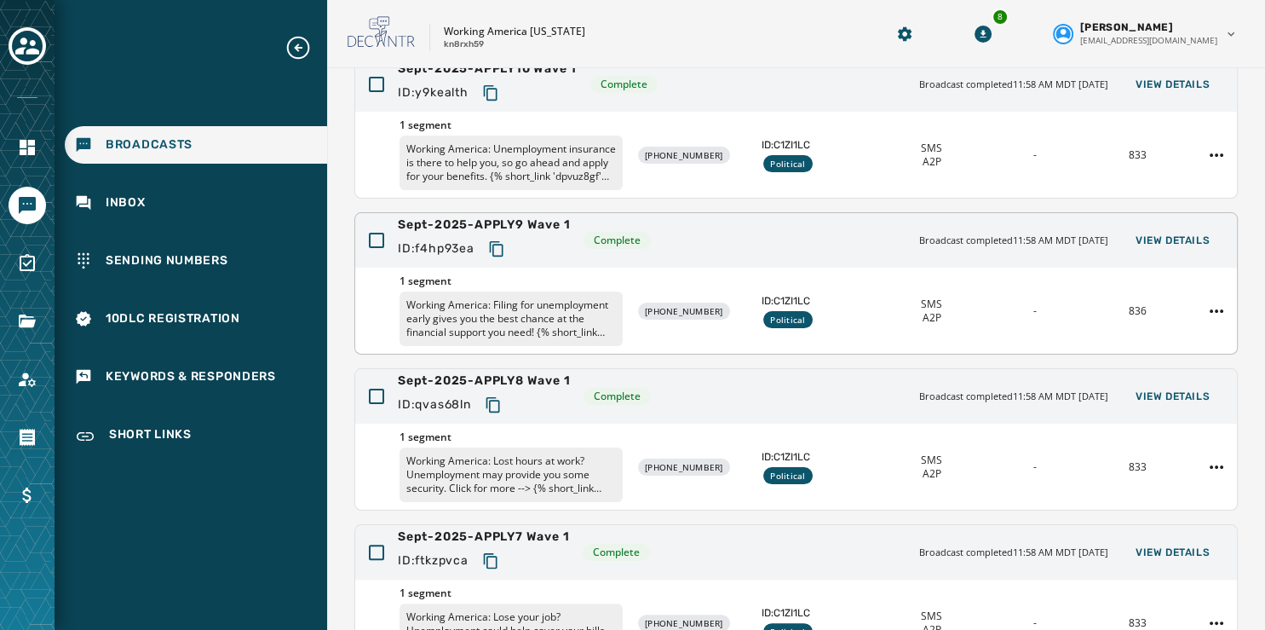
scroll to position [337, 0]
click at [1158, 236] on span "View Details" at bounding box center [1173, 241] width 74 height 14
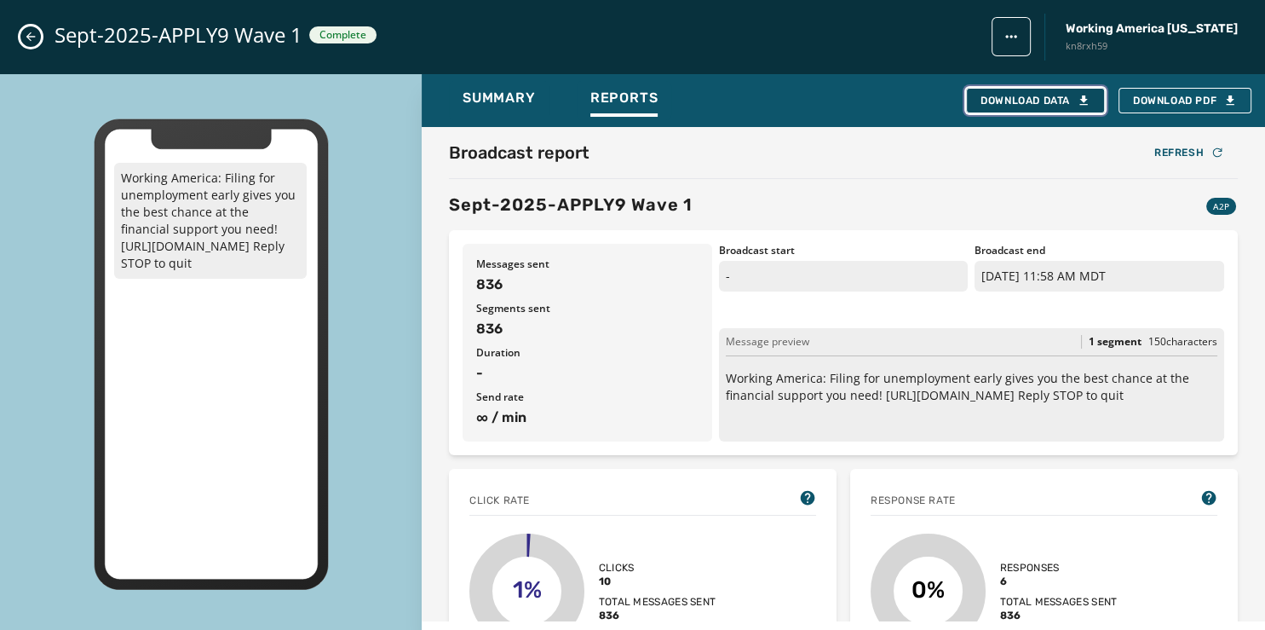
click at [1065, 95] on div "Download Data" at bounding box center [1036, 101] width 110 height 14
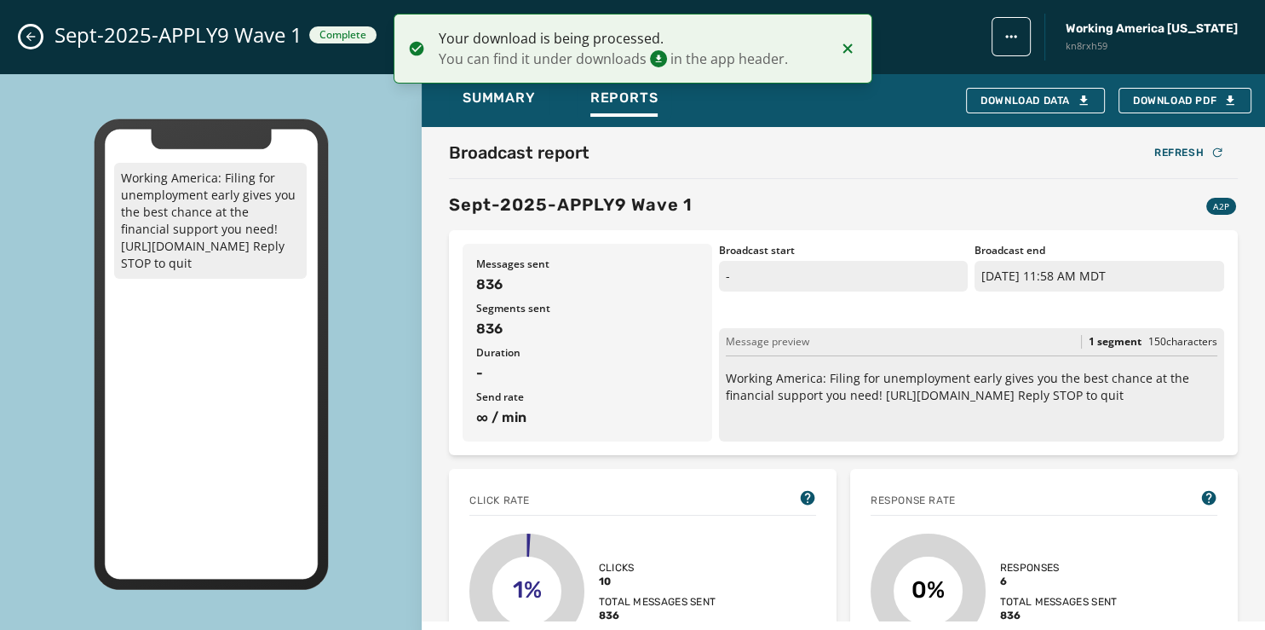
click at [31, 29] on button "Close admin drawer" at bounding box center [30, 36] width 20 height 20
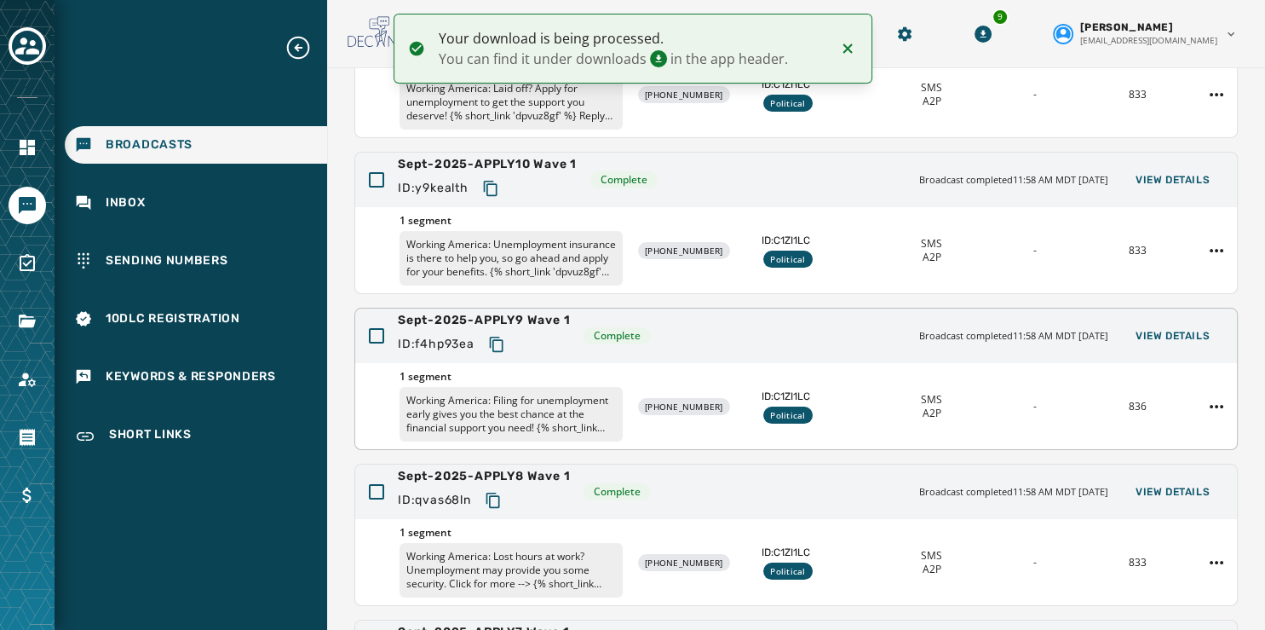
scroll to position [233, 0]
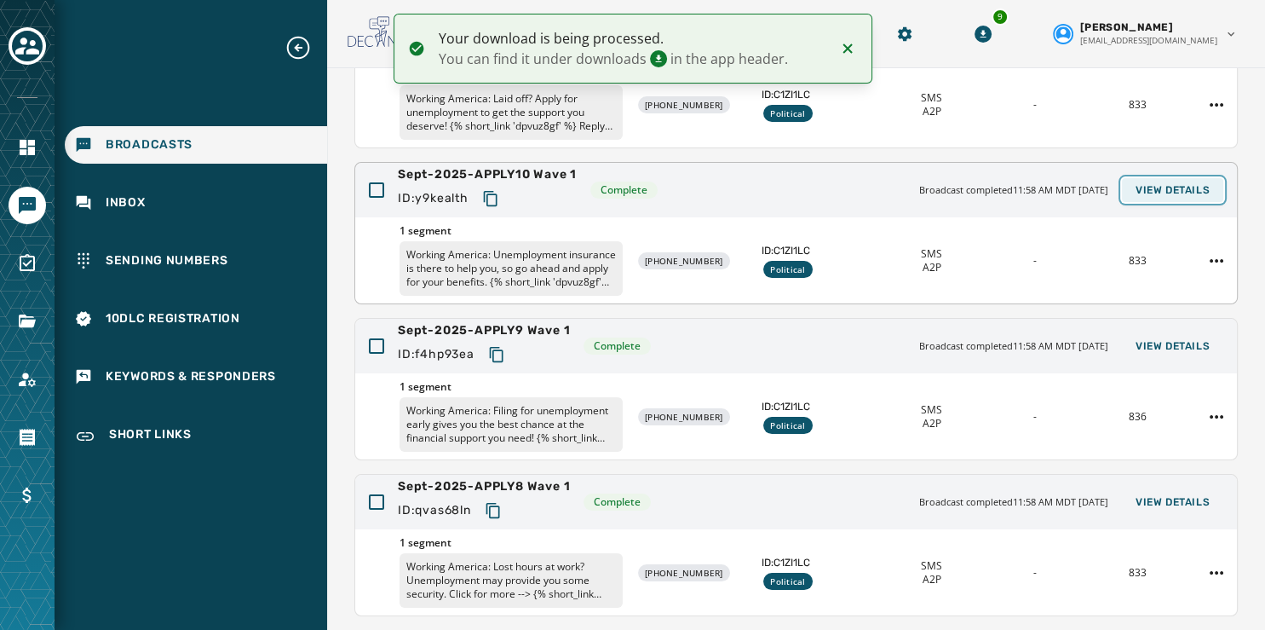
click at [1148, 183] on span "View Details" at bounding box center [1173, 190] width 74 height 14
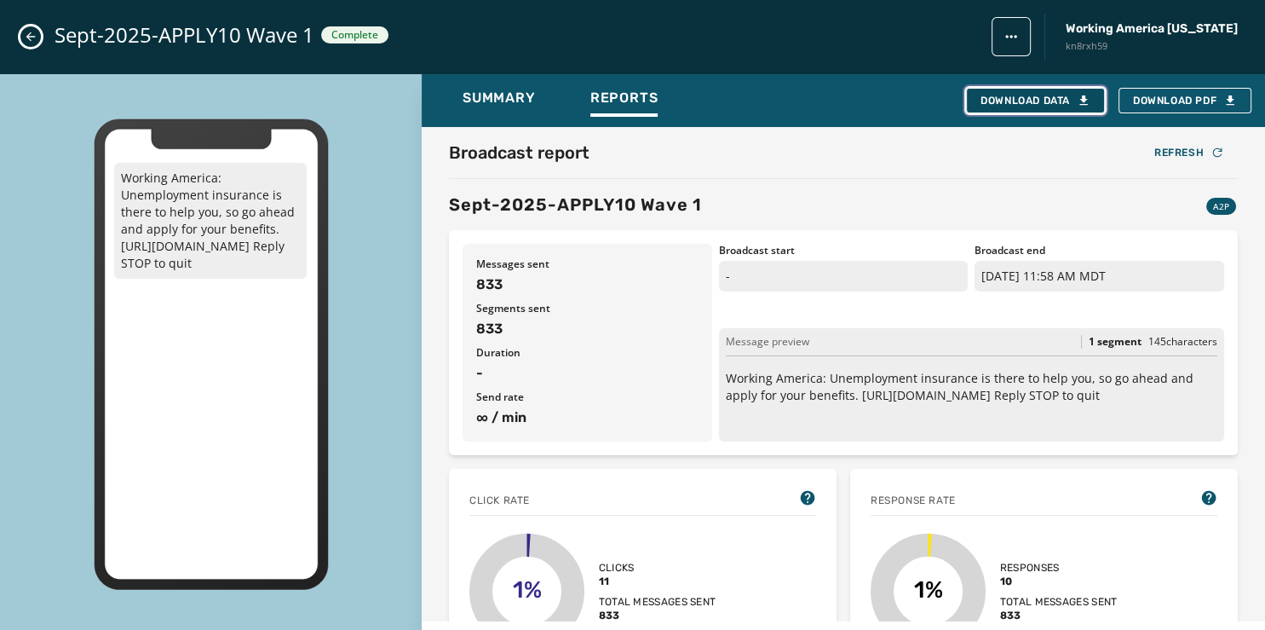
click at [1025, 100] on div "Download Data" at bounding box center [1036, 101] width 110 height 14
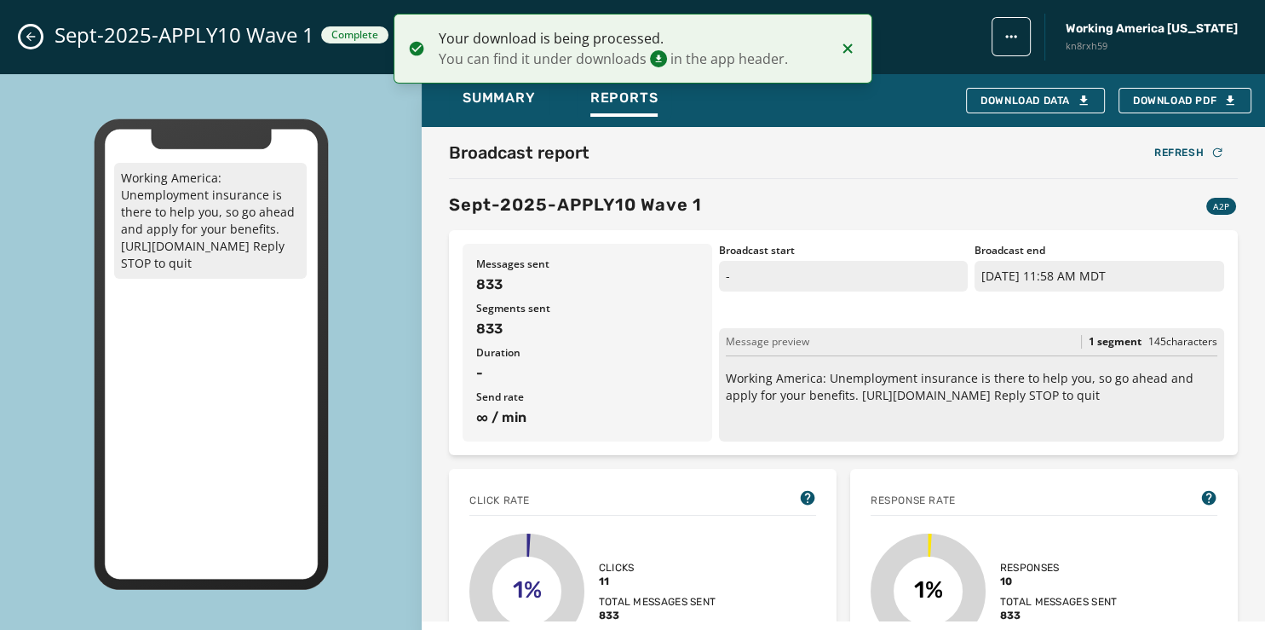
click at [26, 37] on icon "Close admin drawer" at bounding box center [31, 37] width 14 height 14
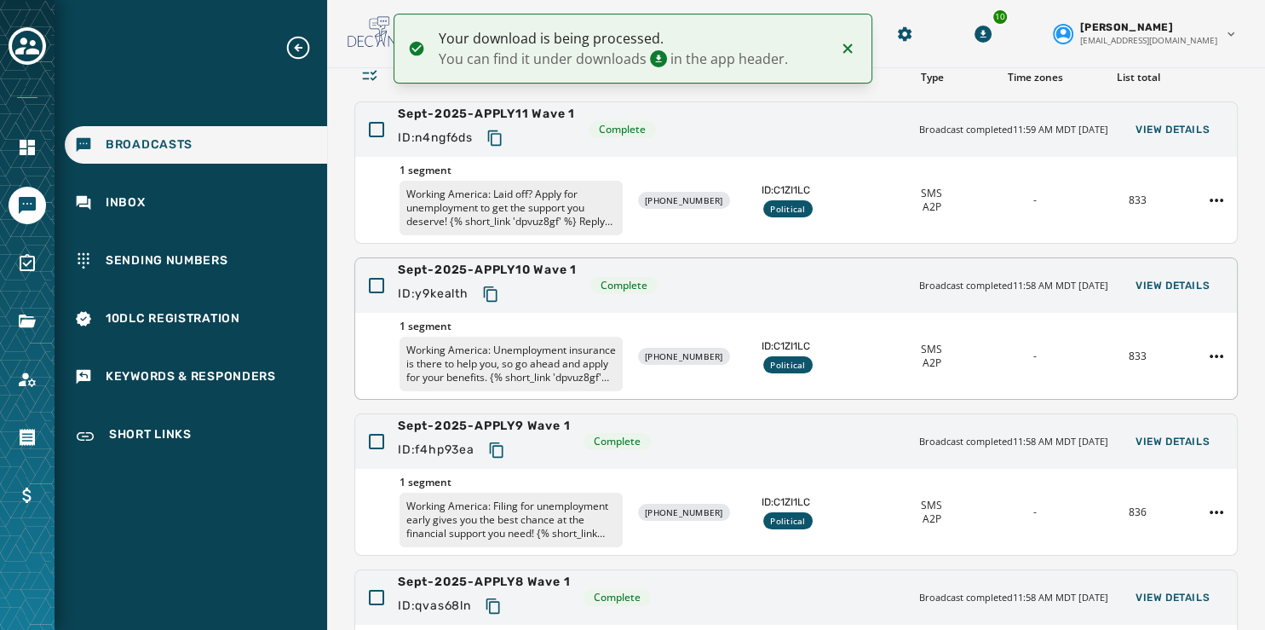
scroll to position [133, 0]
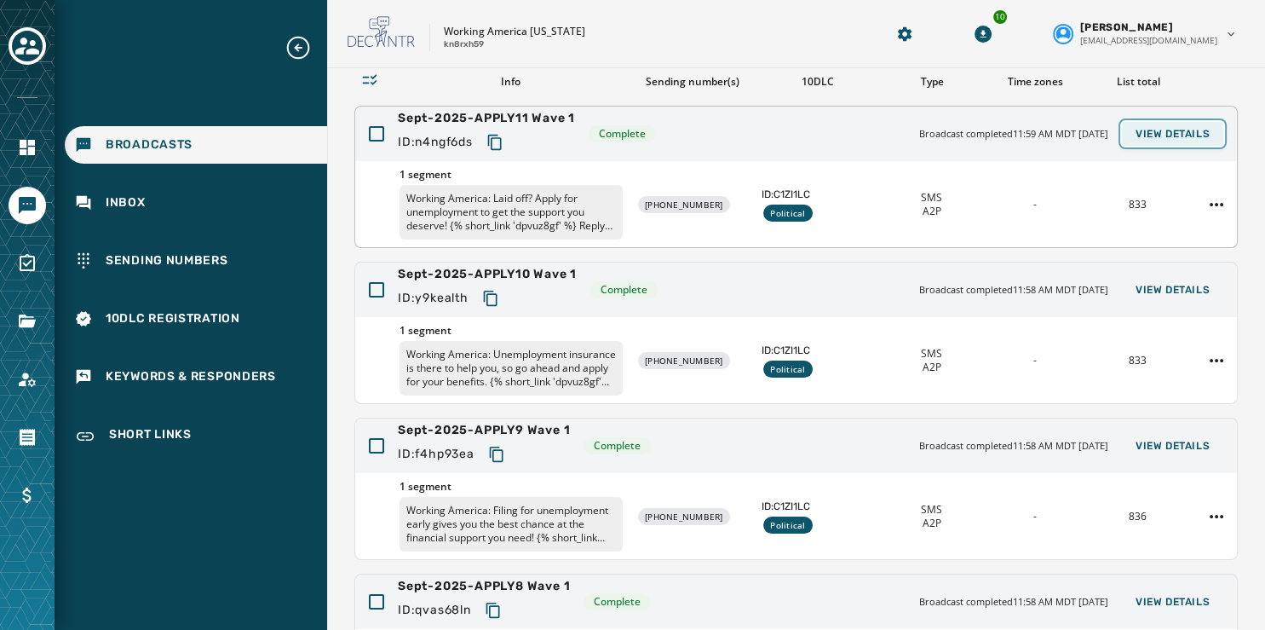
click at [1152, 127] on span "View Details" at bounding box center [1173, 134] width 74 height 14
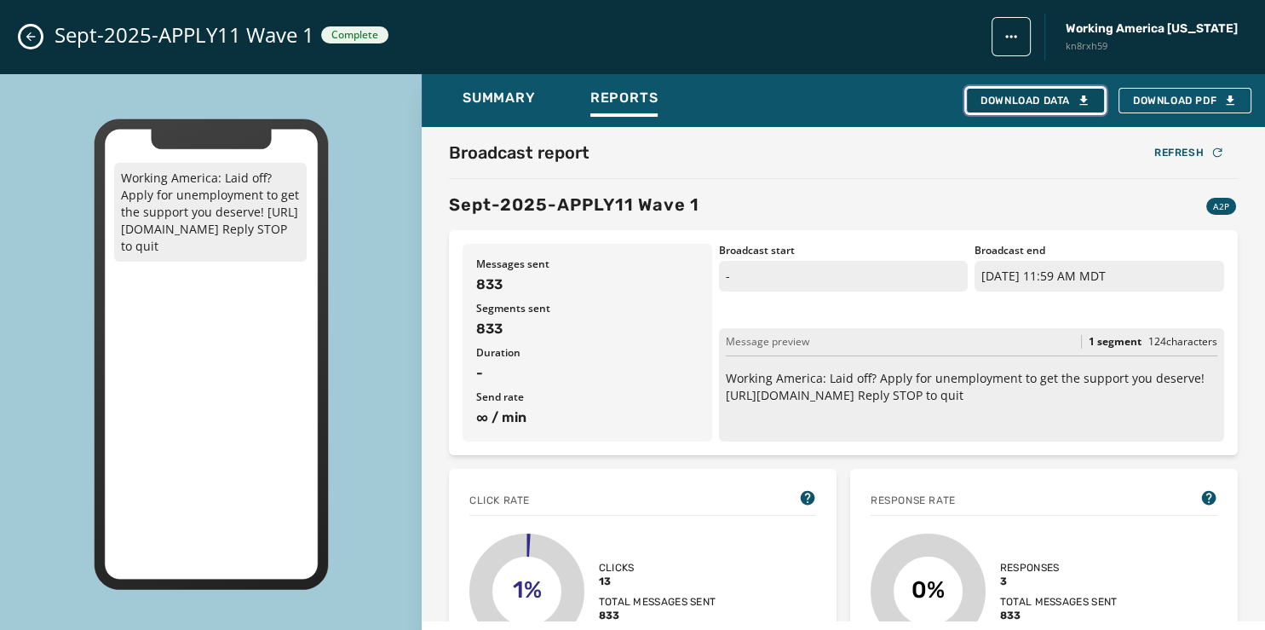
click at [1038, 96] on div "Download Data" at bounding box center [1036, 101] width 110 height 14
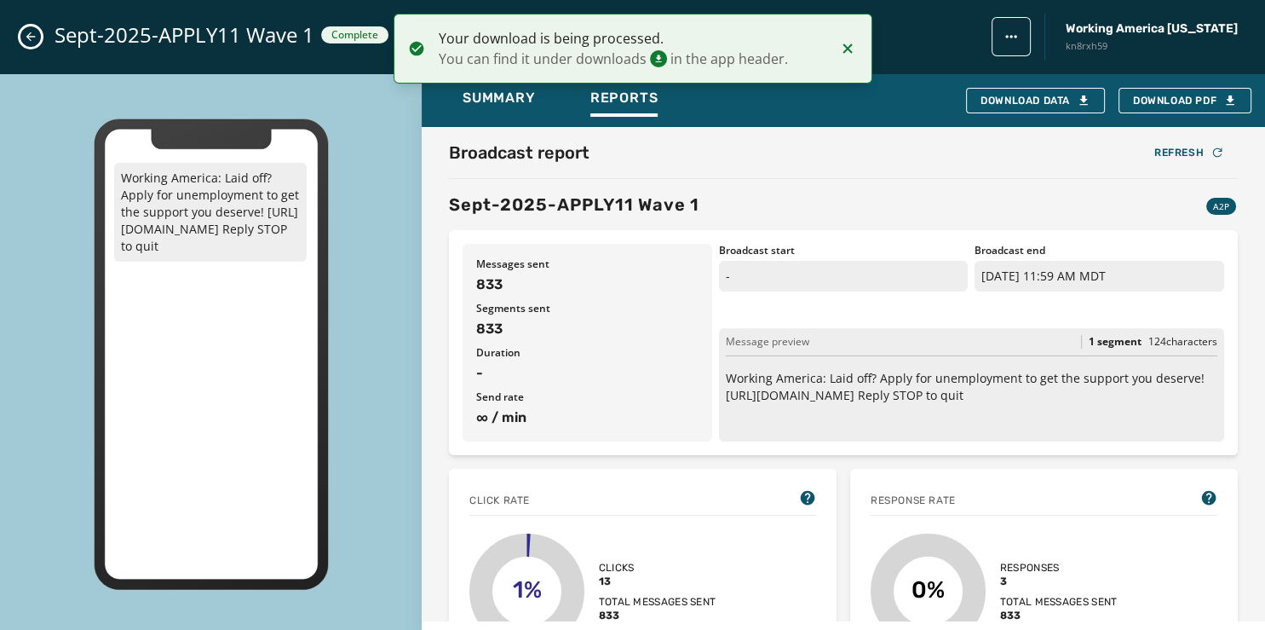
click at [36, 29] on button "Close admin drawer" at bounding box center [30, 36] width 20 height 20
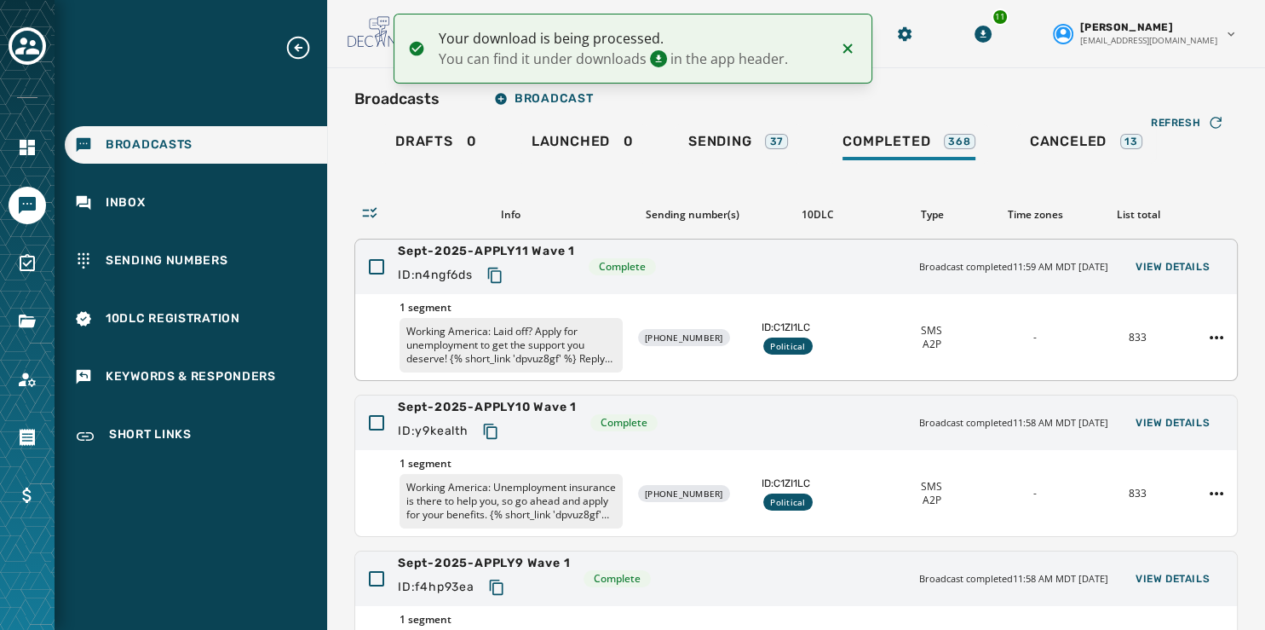
scroll to position [508, 0]
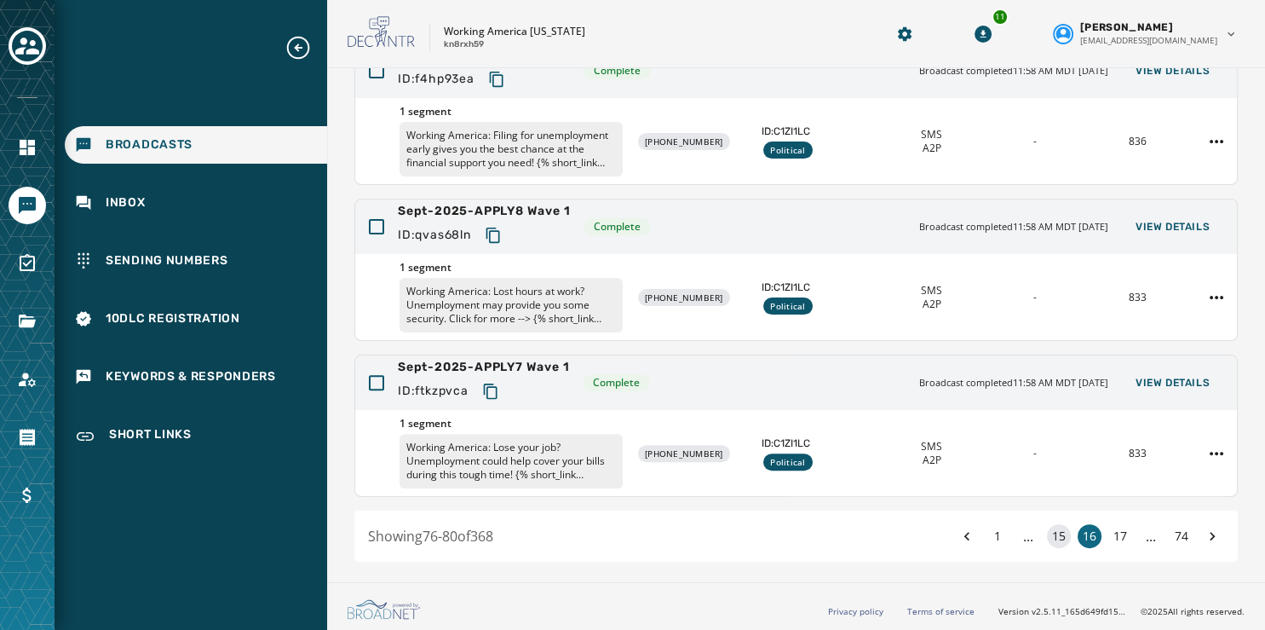
click at [1050, 537] on button "15" at bounding box center [1059, 536] width 24 height 24
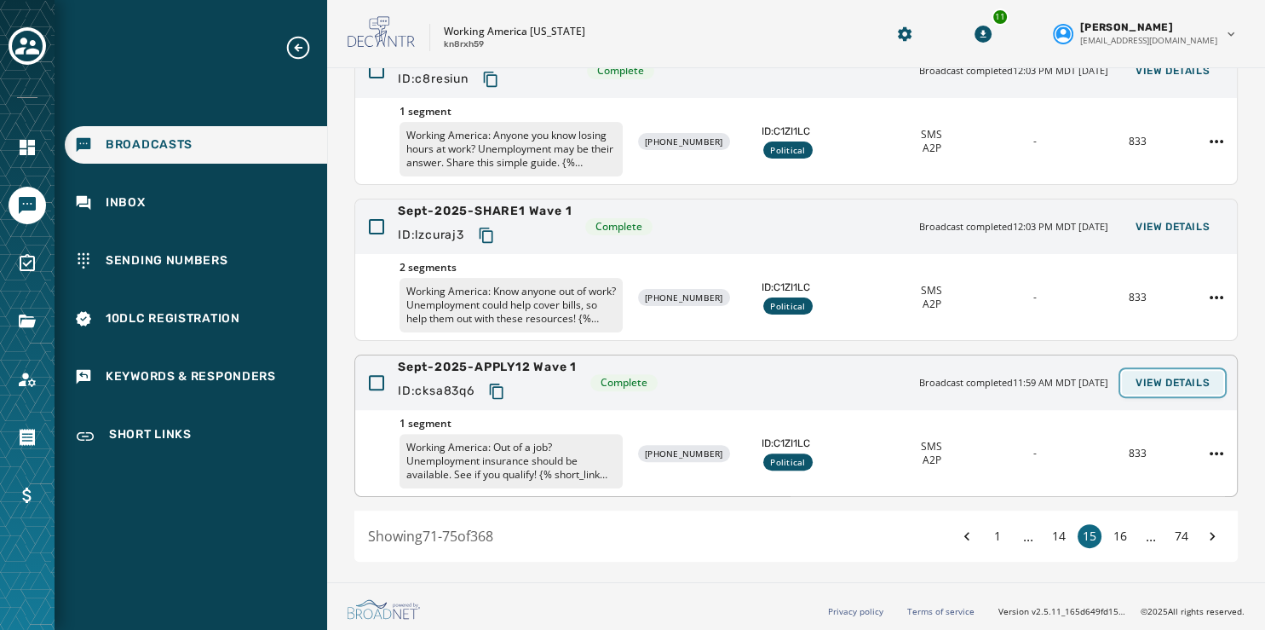
click at [1167, 377] on span "View Details" at bounding box center [1173, 383] width 74 height 14
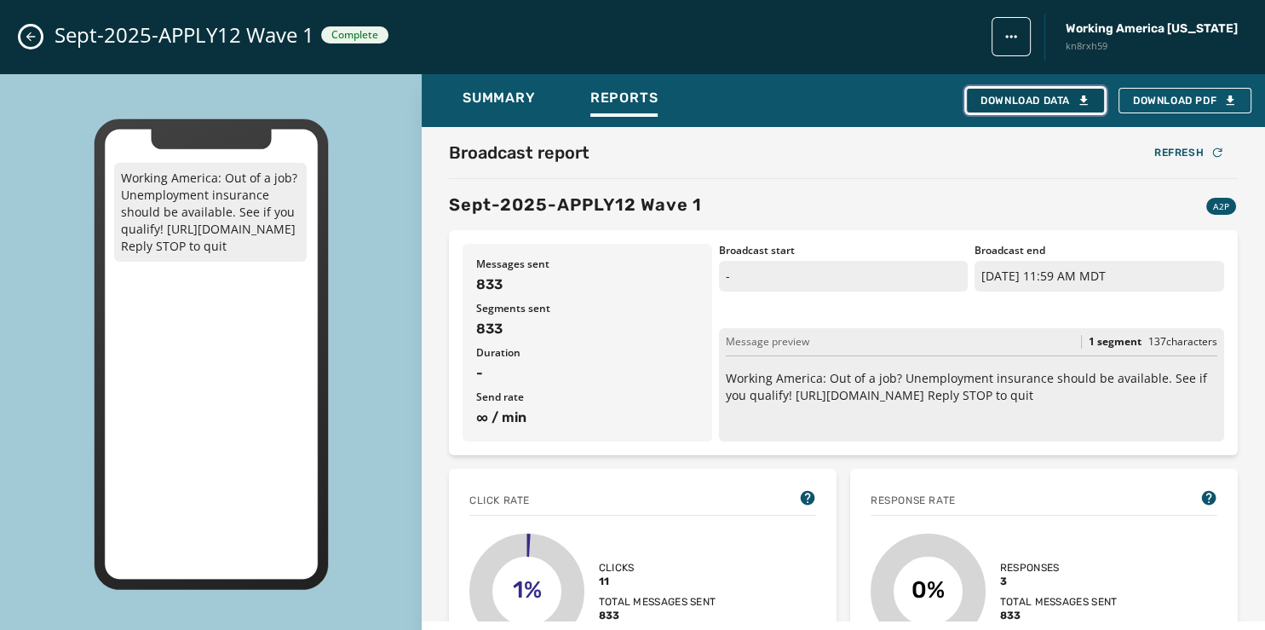
click at [1051, 100] on div "Download Data" at bounding box center [1036, 101] width 110 height 14
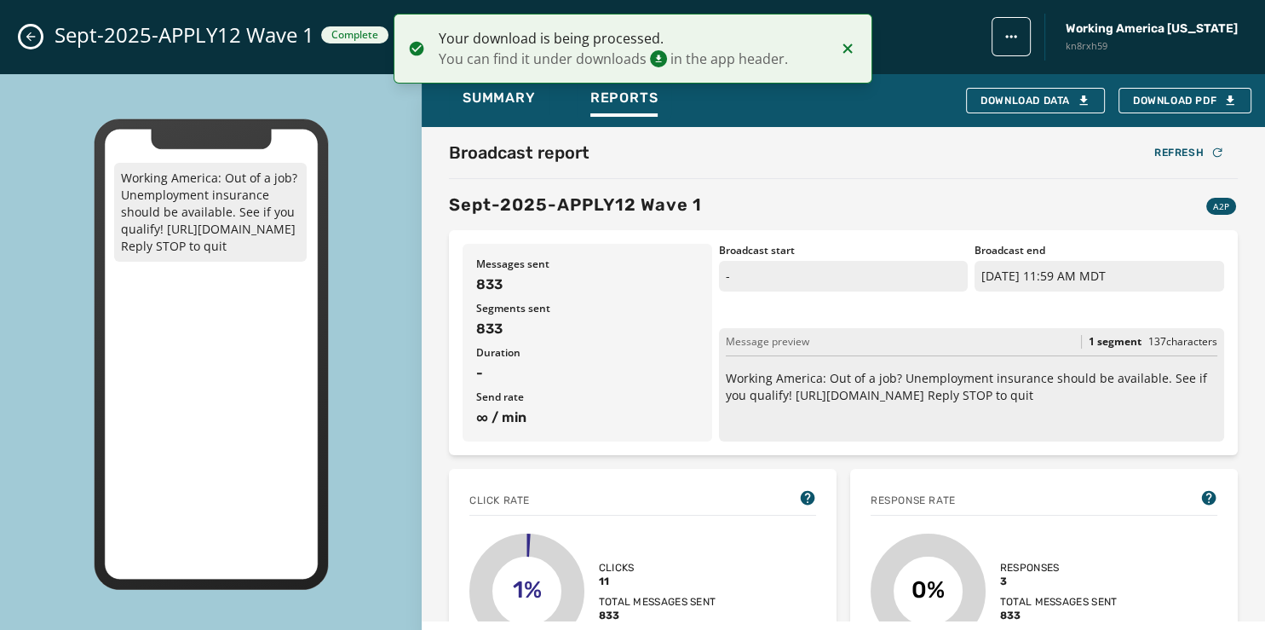
click at [35, 30] on button "Close admin drawer" at bounding box center [30, 36] width 20 height 20
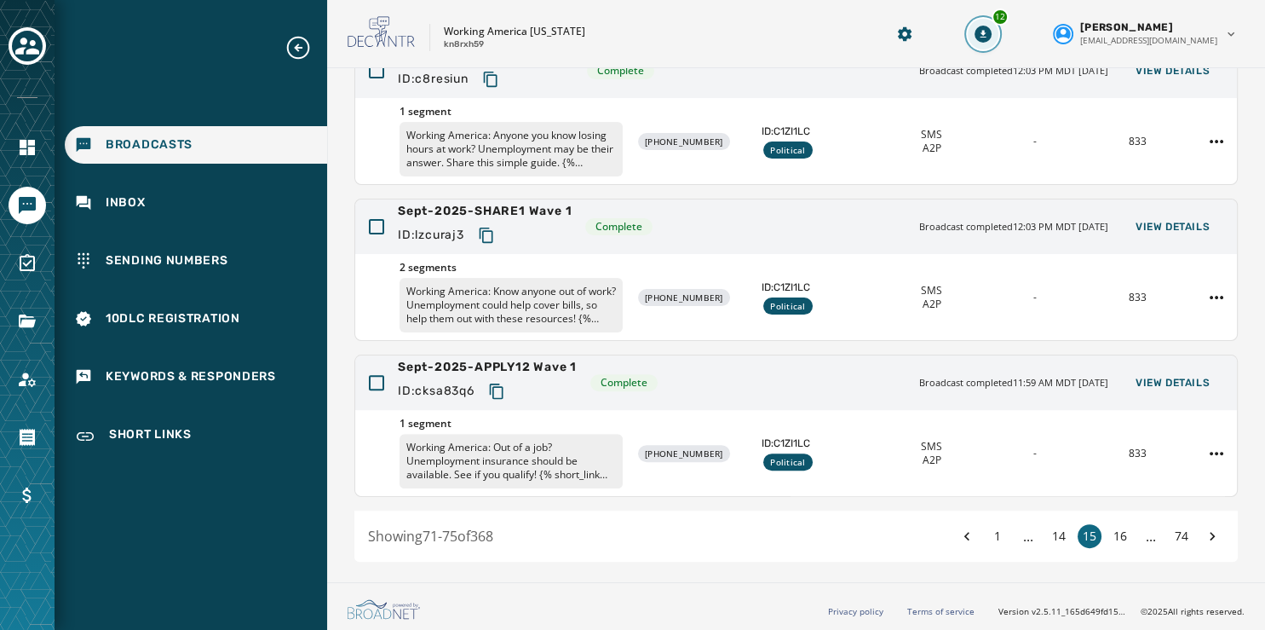
click at [992, 37] on icon "Download Menu" at bounding box center [983, 34] width 17 height 17
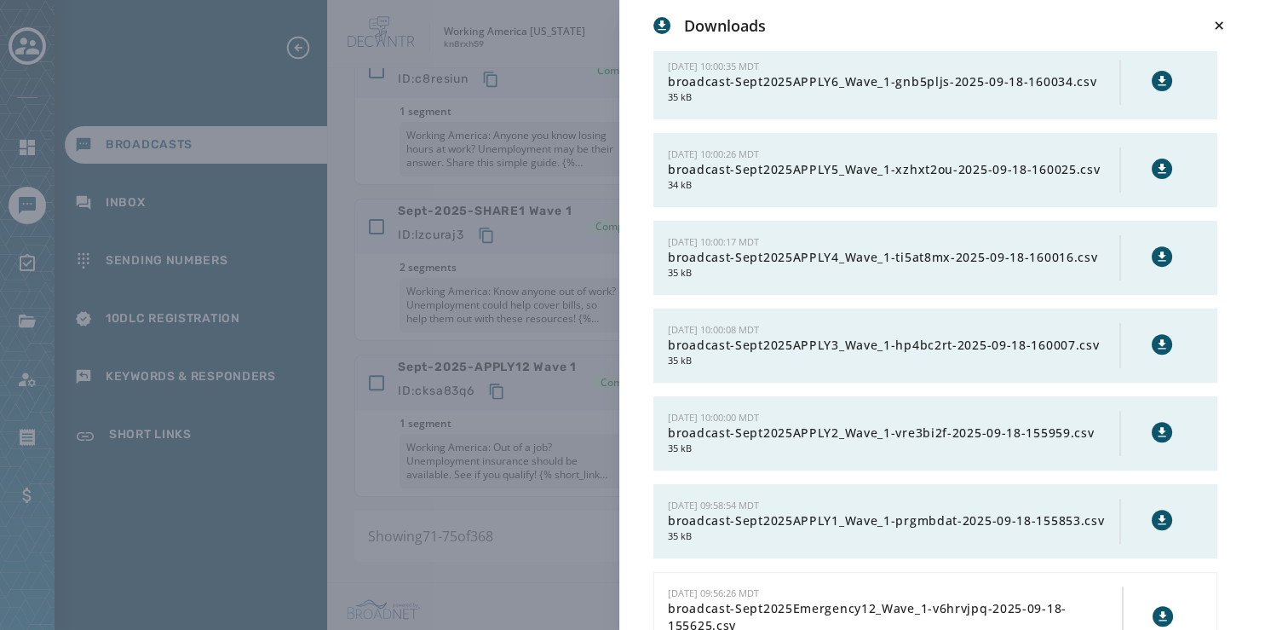
scroll to position [635, 0]
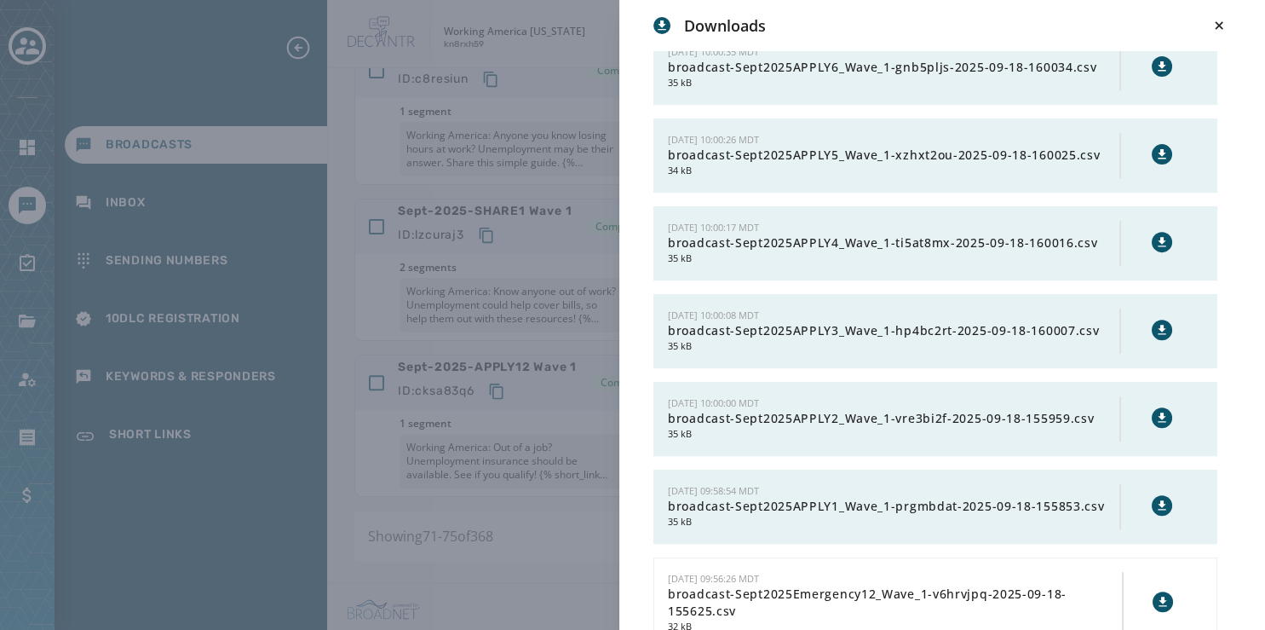
click at [1158, 500] on icon at bounding box center [1162, 504] width 8 height 9
click at [1156, 411] on icon at bounding box center [1163, 418] width 14 height 14
click at [1158, 326] on icon at bounding box center [1162, 329] width 8 height 9
click at [1158, 239] on icon at bounding box center [1162, 241] width 8 height 9
click at [1158, 149] on icon at bounding box center [1162, 153] width 8 height 9
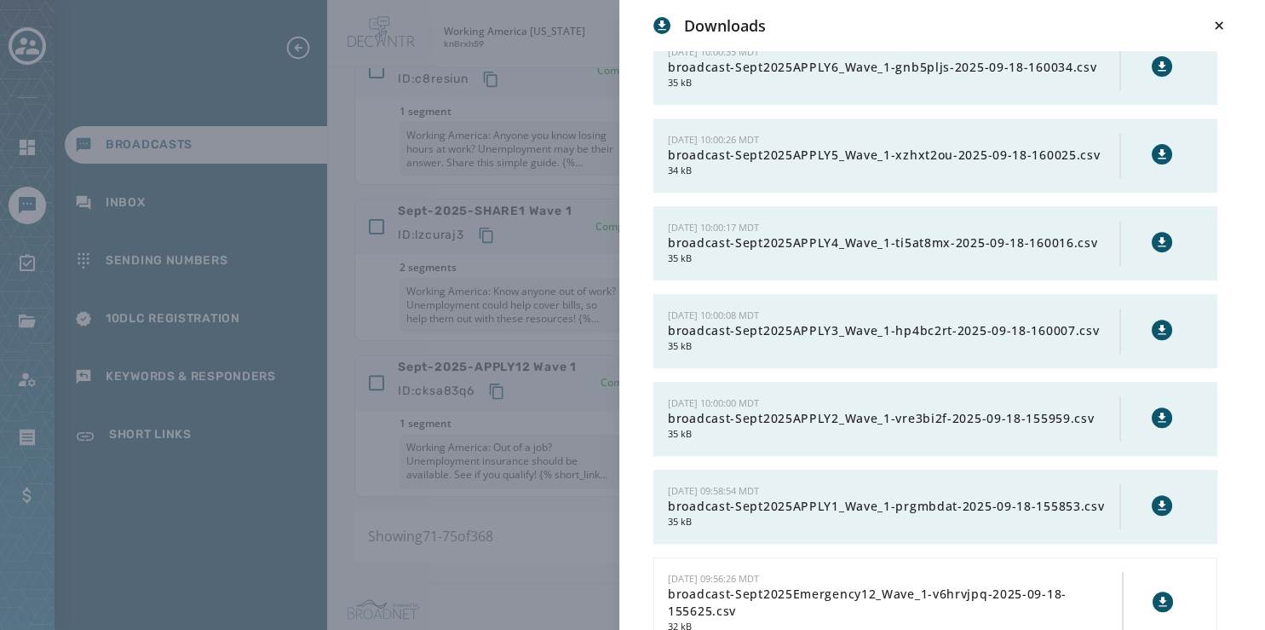
click at [1156, 60] on icon at bounding box center [1163, 67] width 14 height 14
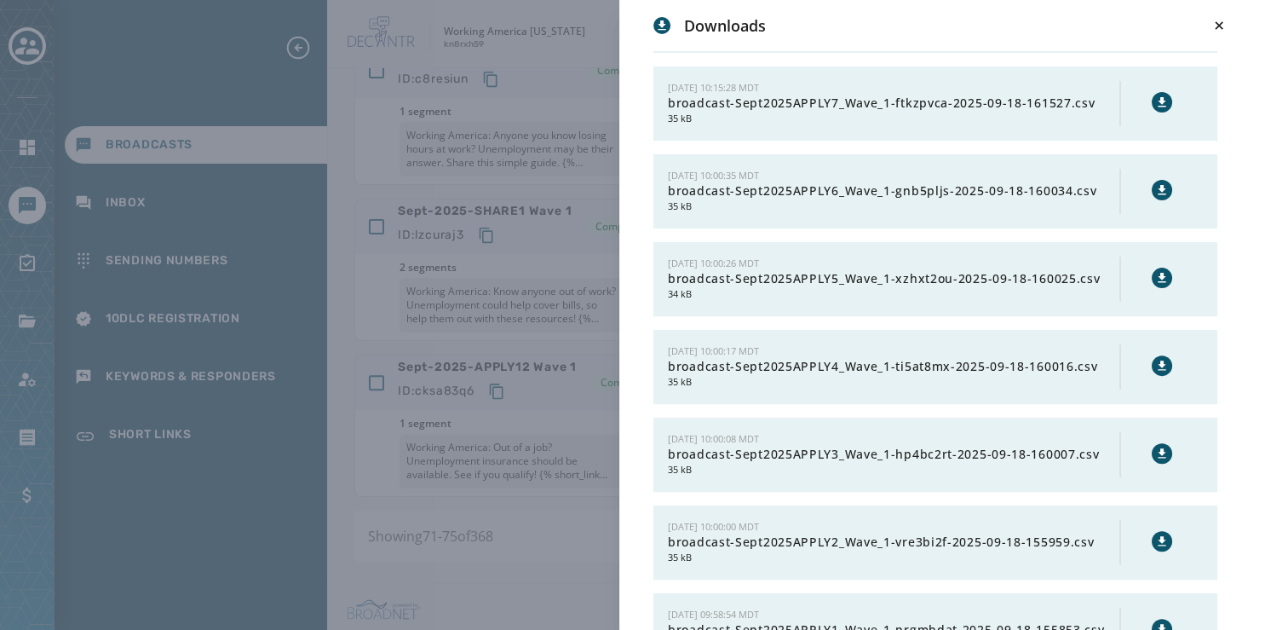
scroll to position [508, 0]
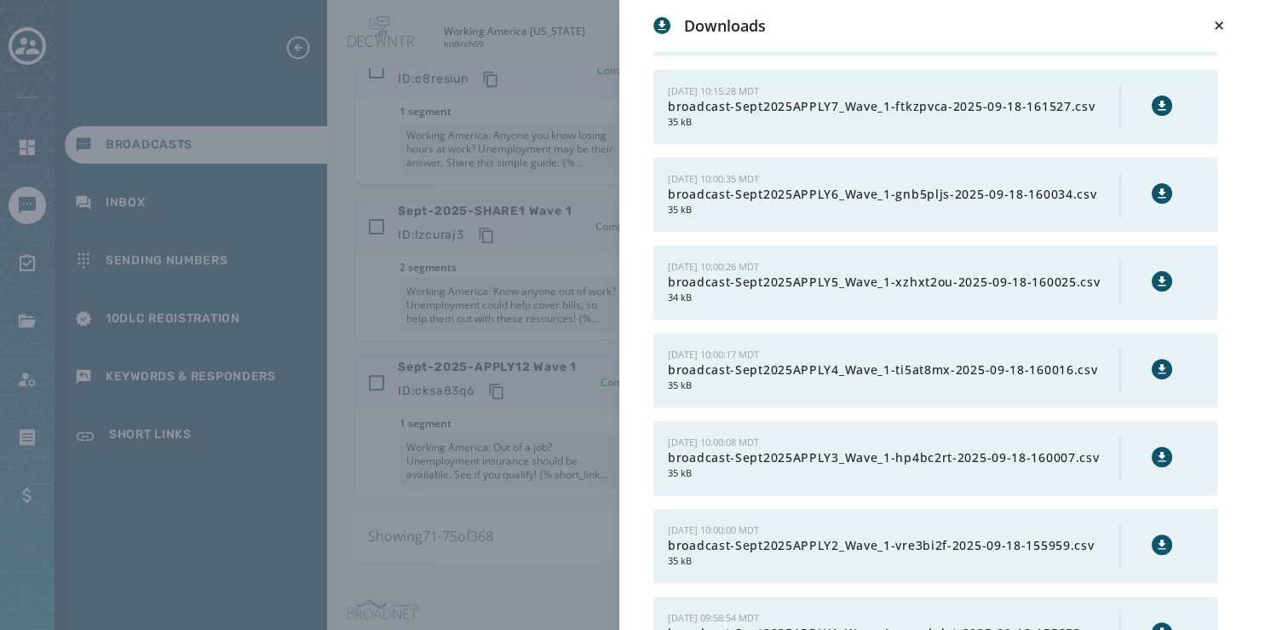
click at [1156, 107] on icon at bounding box center [1163, 106] width 14 height 14
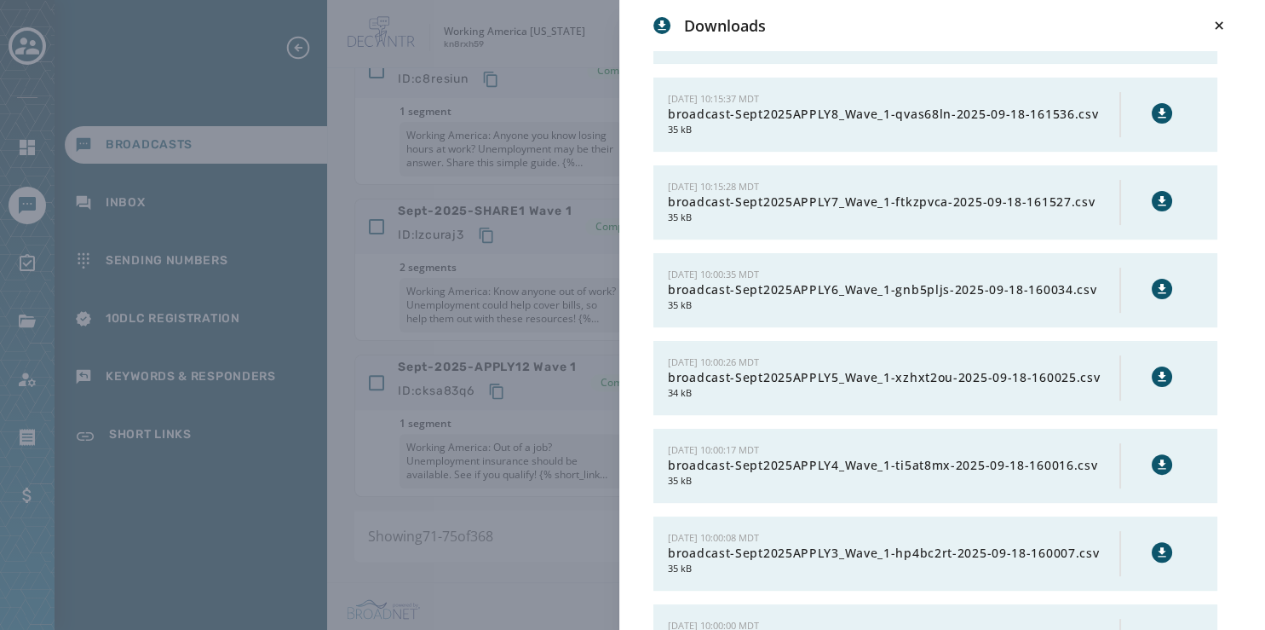
scroll to position [411, 0]
click at [1156, 112] on icon at bounding box center [1163, 115] width 14 height 14
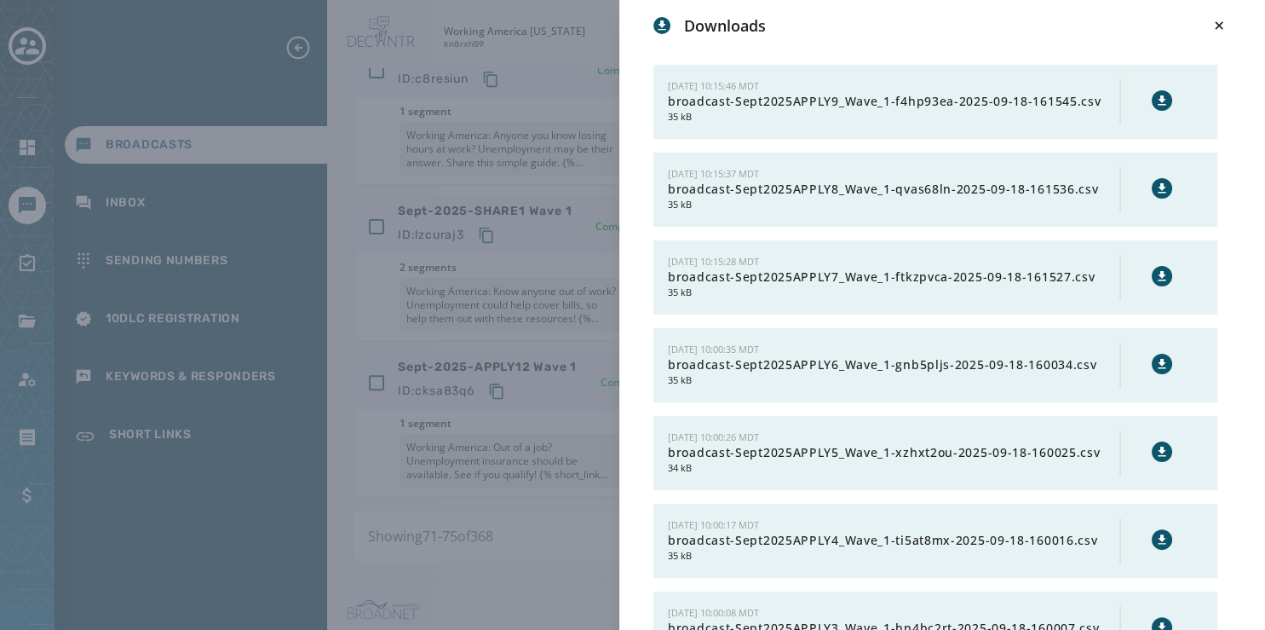
scroll to position [337, 0]
click at [1158, 98] on icon at bounding box center [1162, 100] width 8 height 9
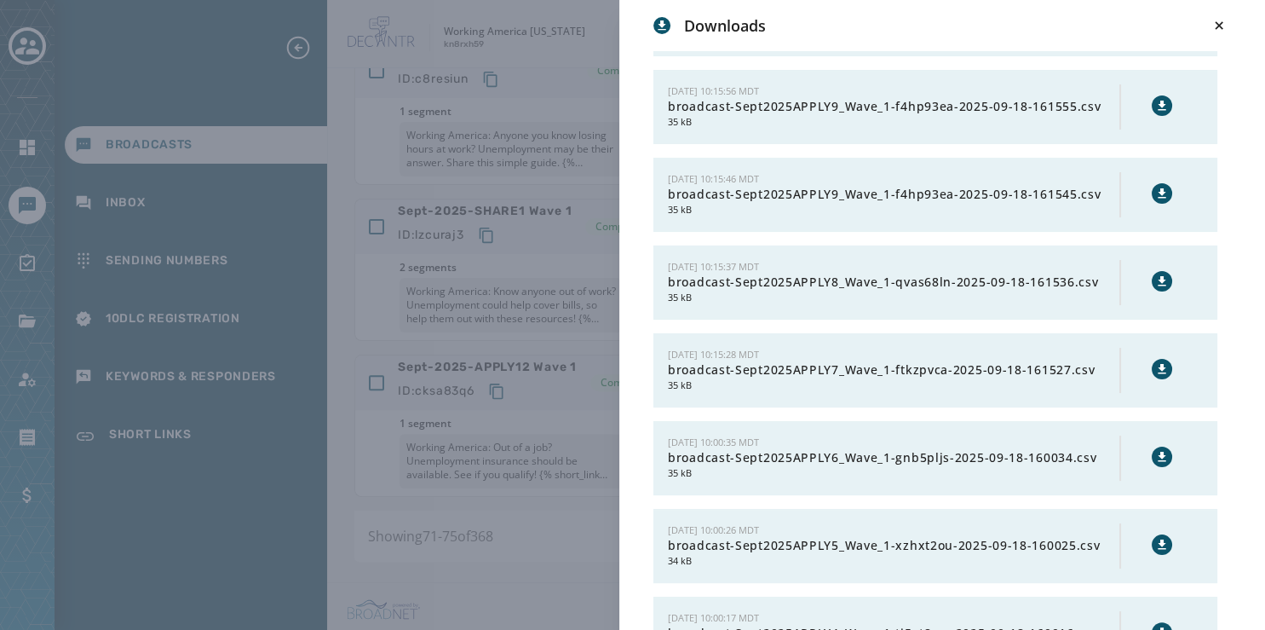
scroll to position [199, 0]
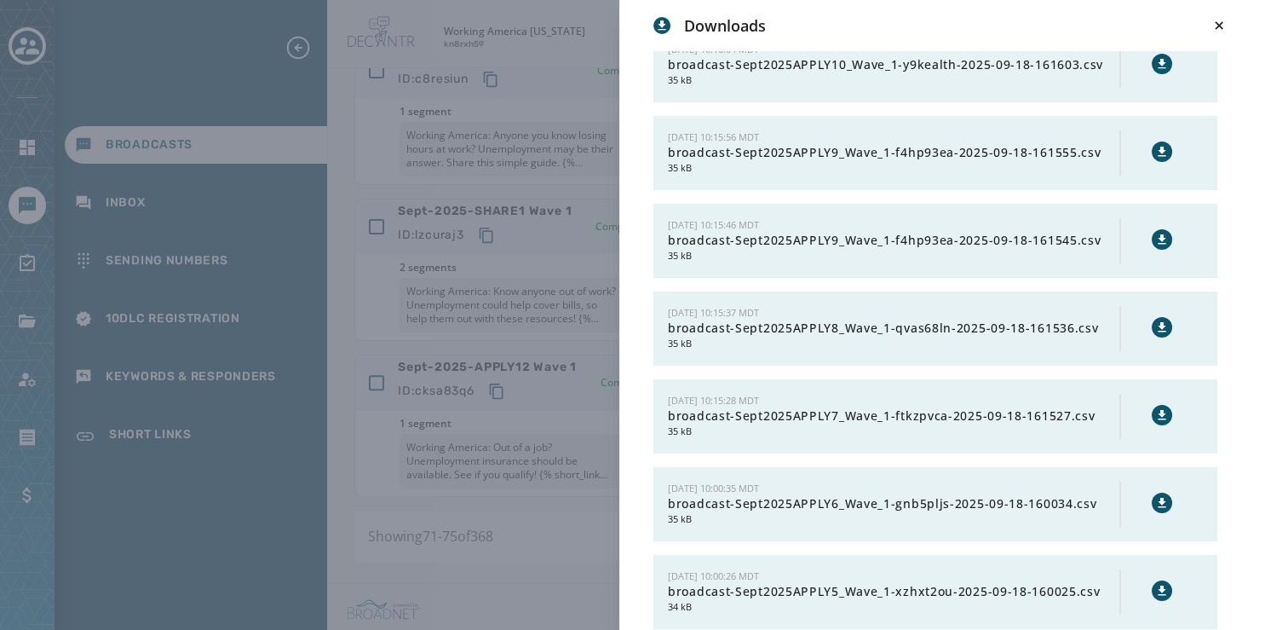
click at [1158, 149] on icon at bounding box center [1162, 151] width 8 height 9
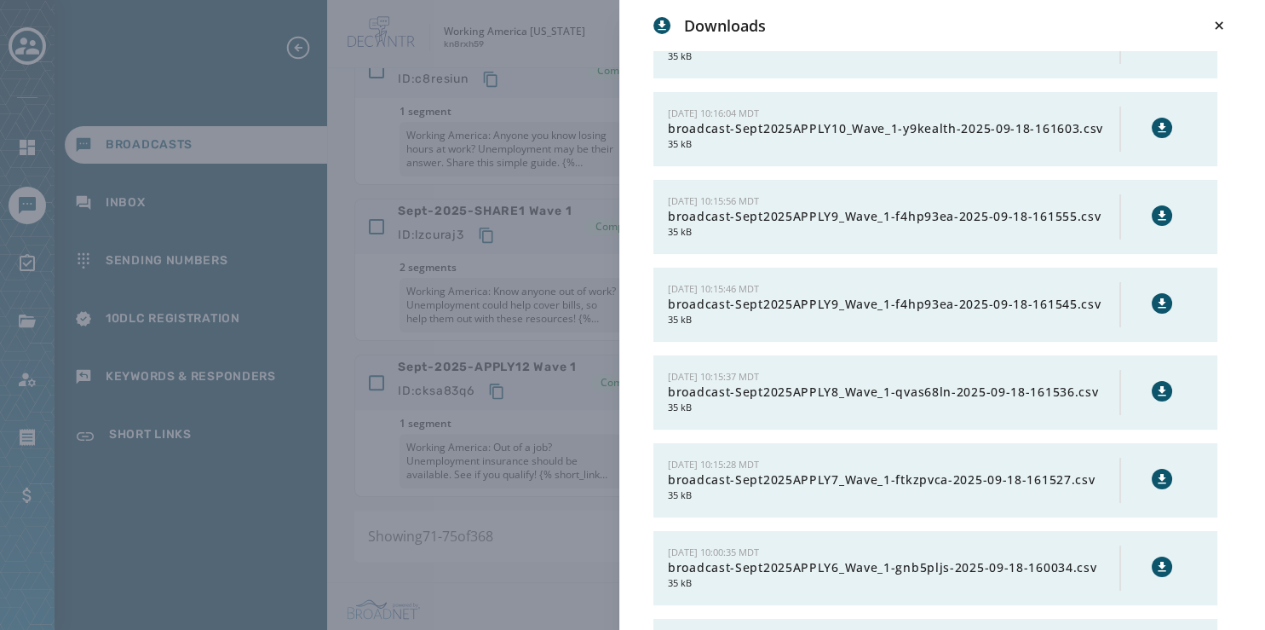
scroll to position [107, 0]
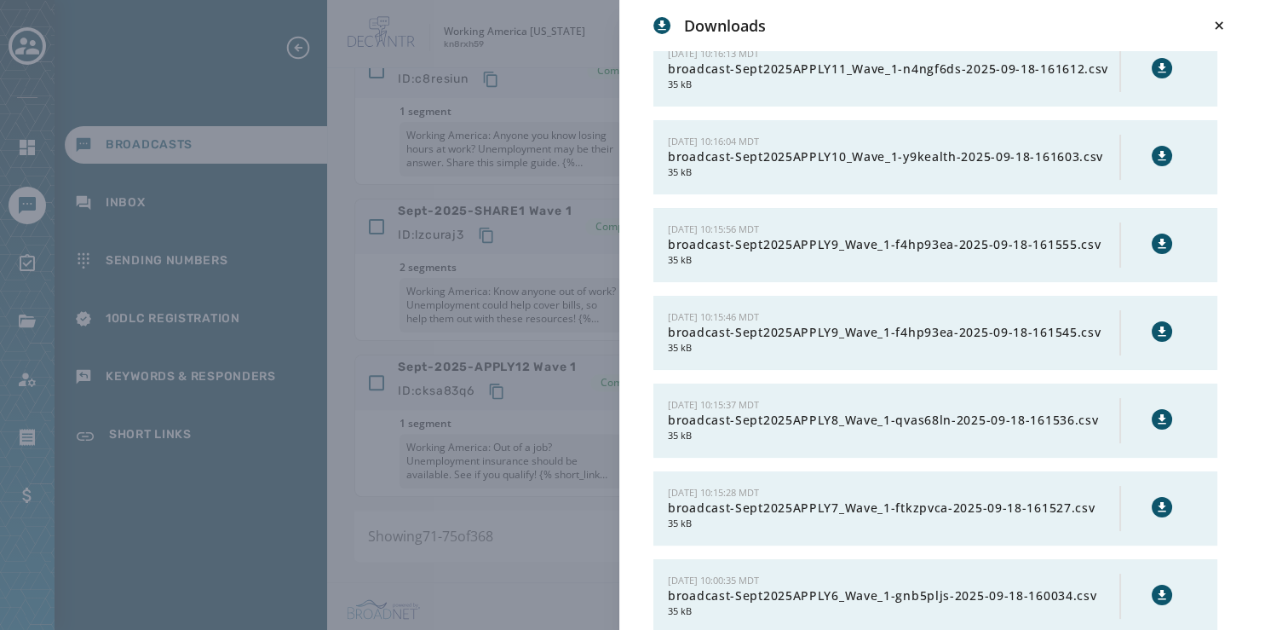
click at [1156, 156] on icon at bounding box center [1163, 156] width 14 height 14
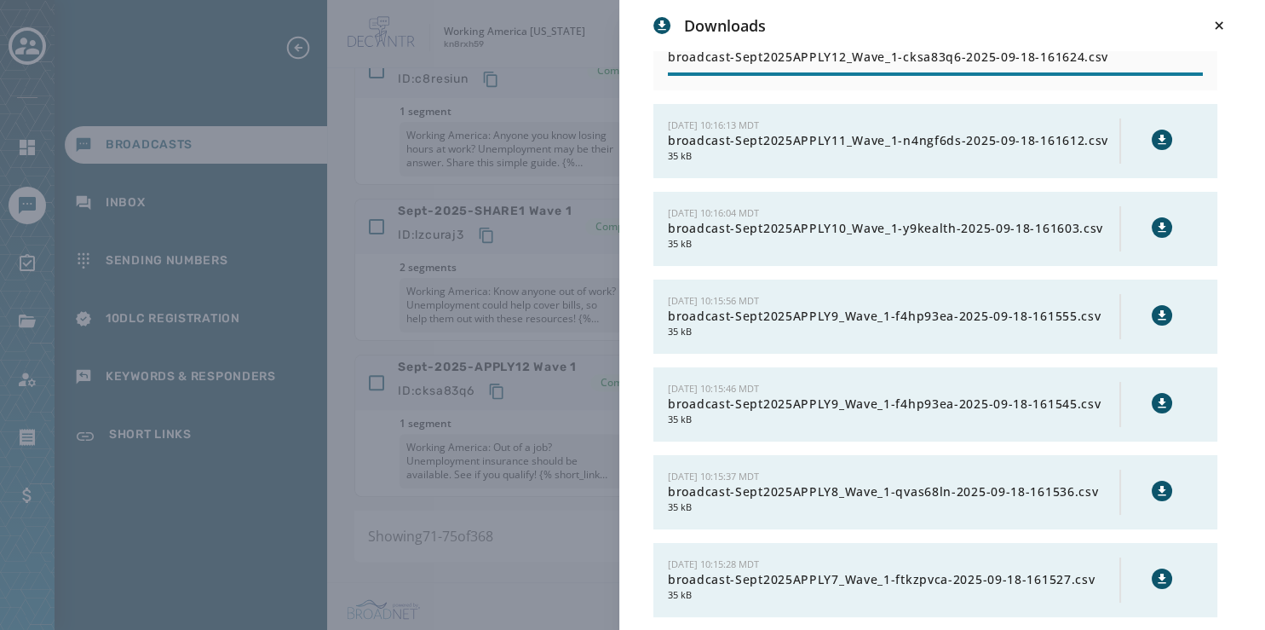
scroll to position [10, 0]
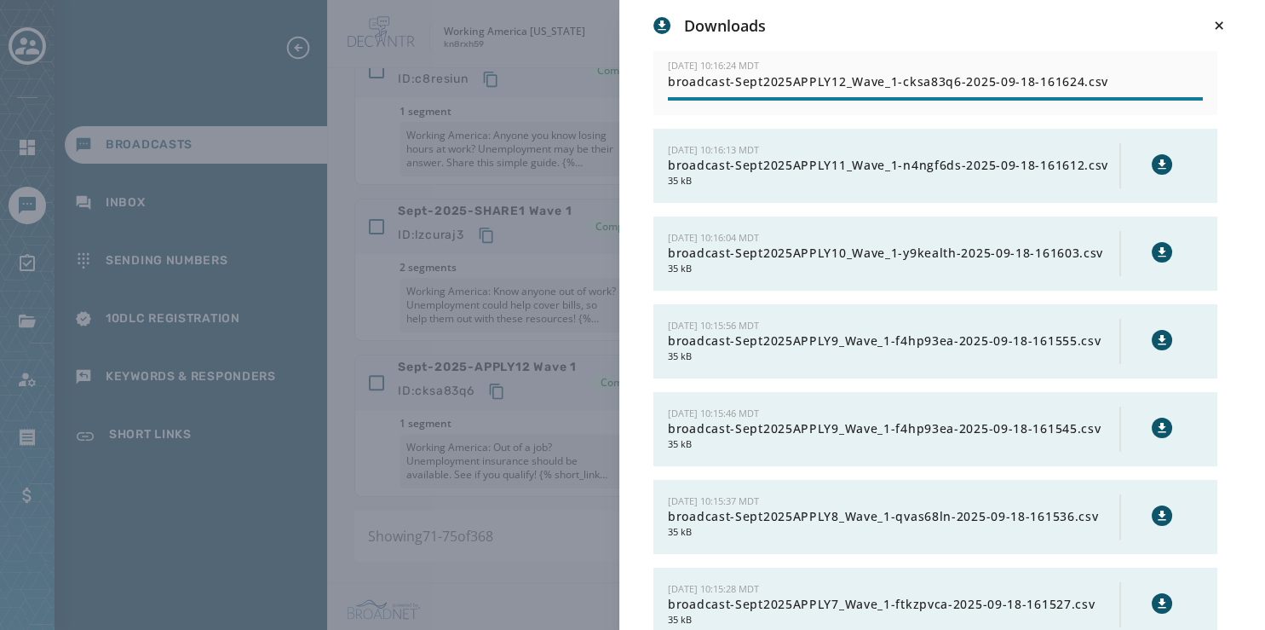
click at [1156, 166] on icon at bounding box center [1163, 165] width 14 height 14
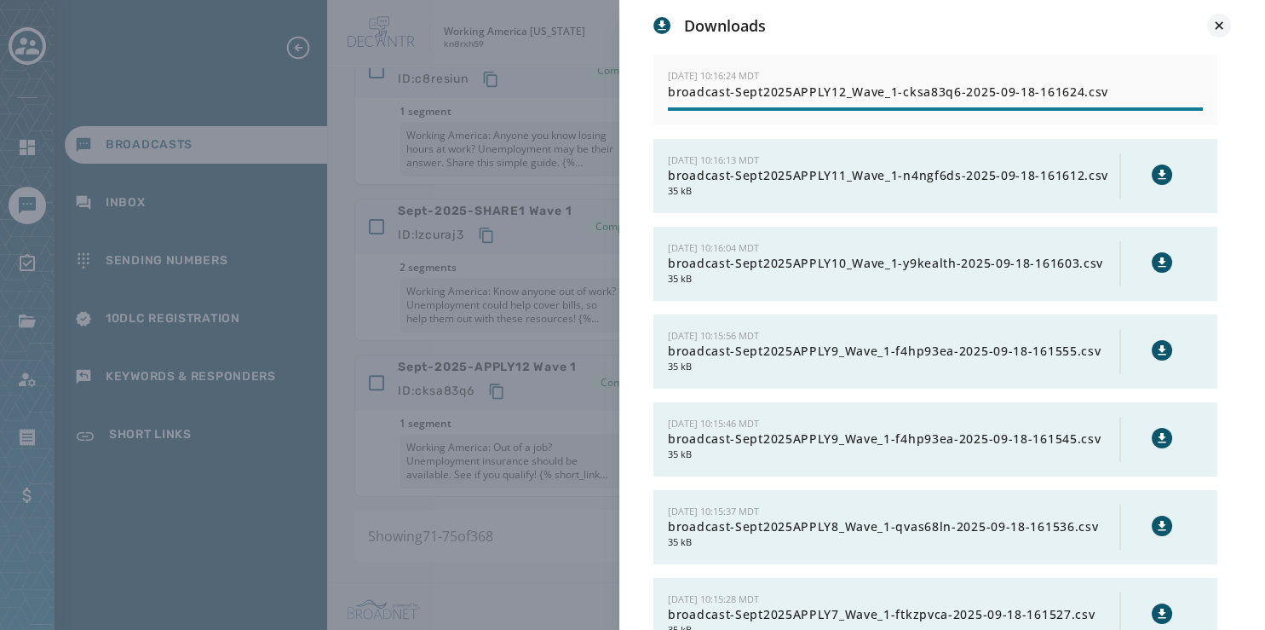
click at [1218, 26] on icon at bounding box center [1219, 25] width 17 height 17
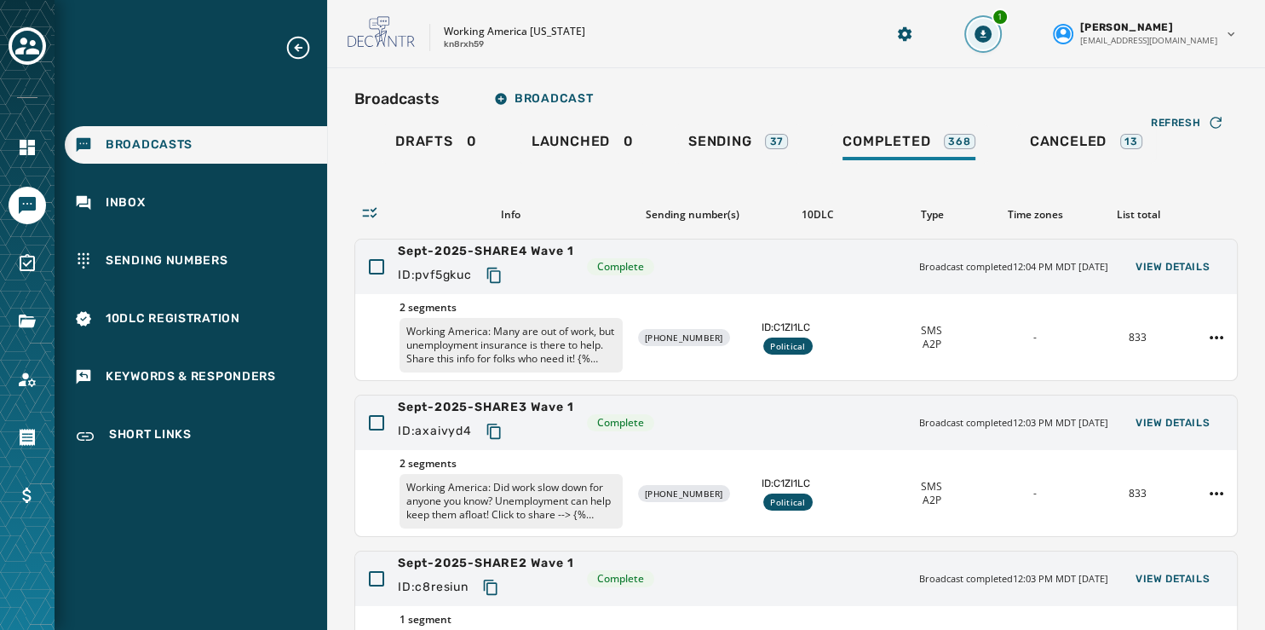
click at [987, 32] on icon "Download Menu" at bounding box center [984, 34] width 6 height 8
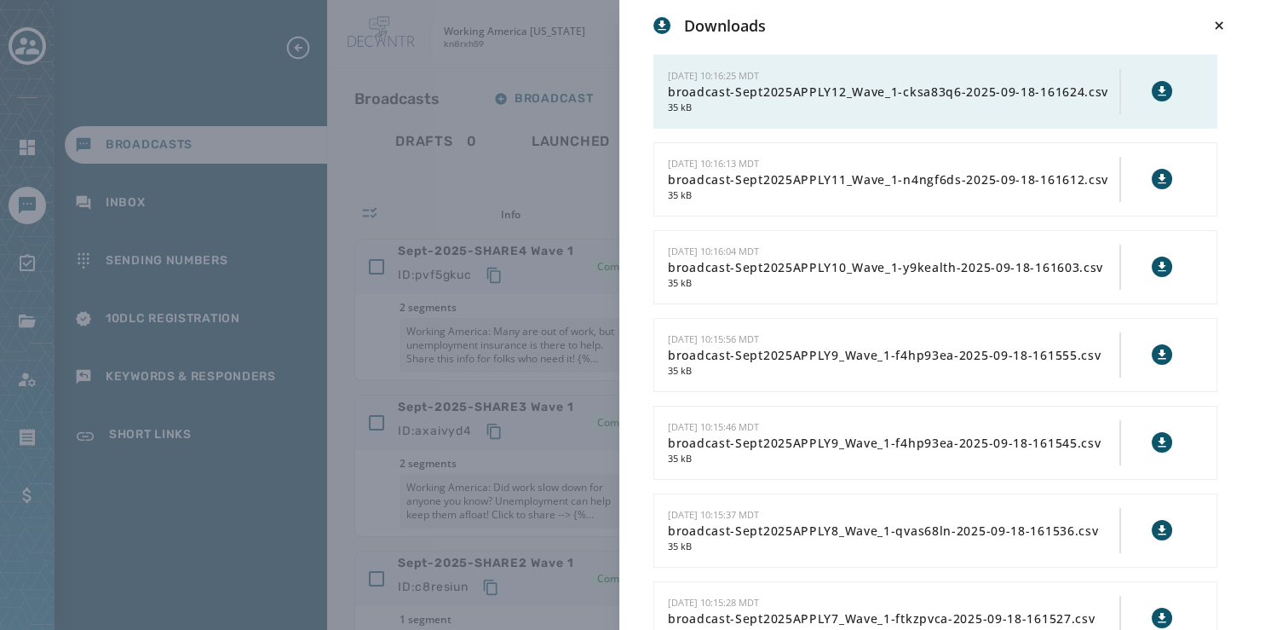
scroll to position [10, 0]
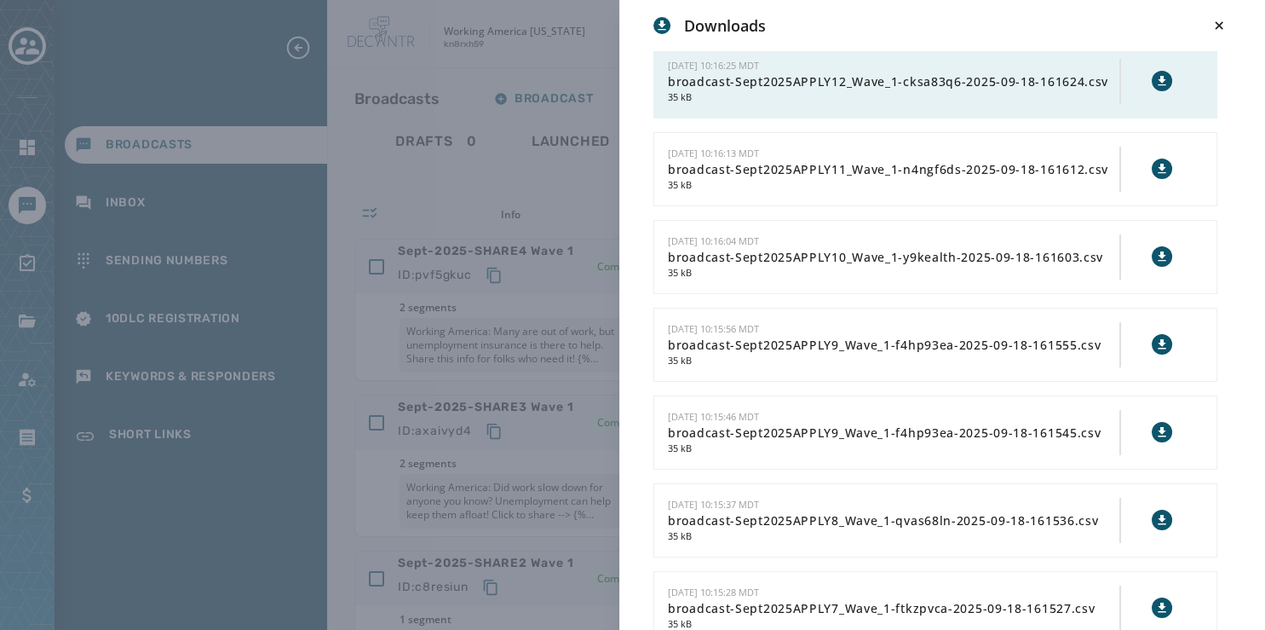
click at [1158, 78] on icon at bounding box center [1162, 80] width 8 height 9
click at [1220, 28] on icon at bounding box center [1219, 25] width 17 height 17
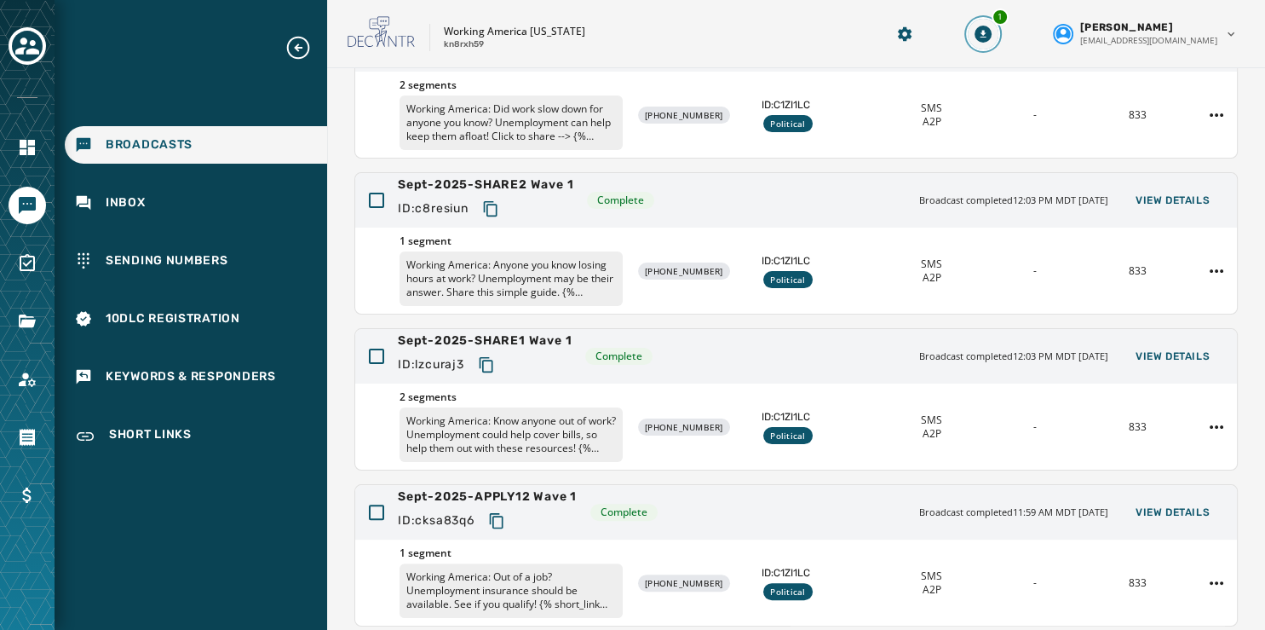
scroll to position [395, 0]
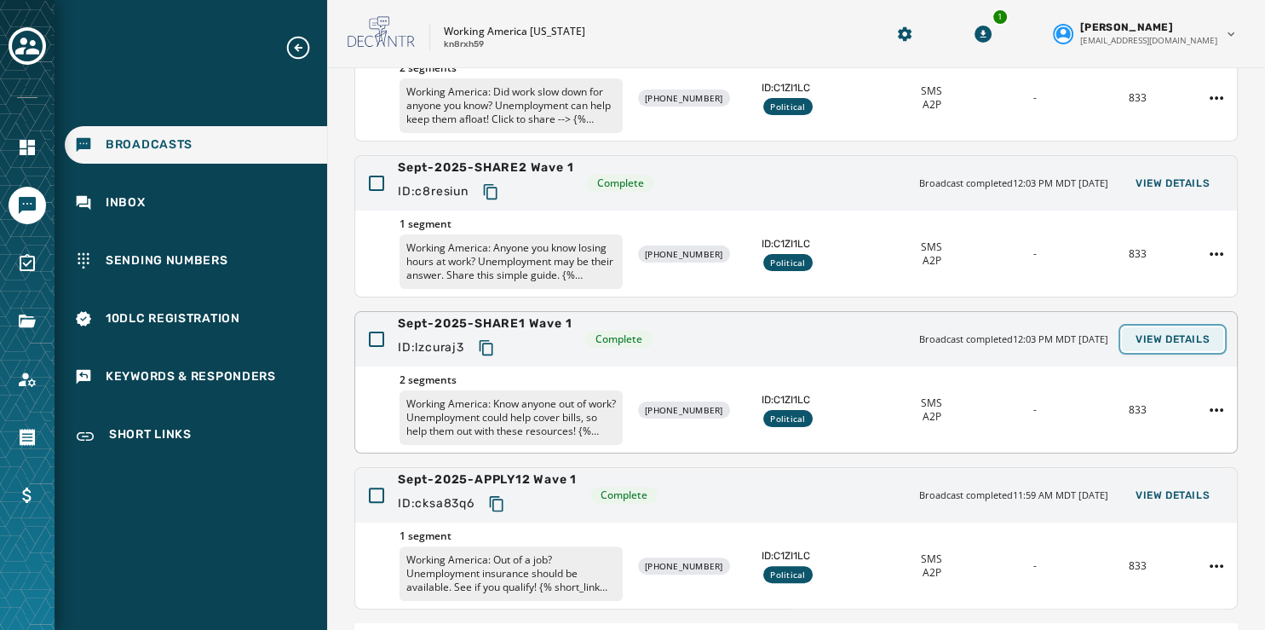
click at [1155, 337] on span "View Details" at bounding box center [1173, 339] width 74 height 14
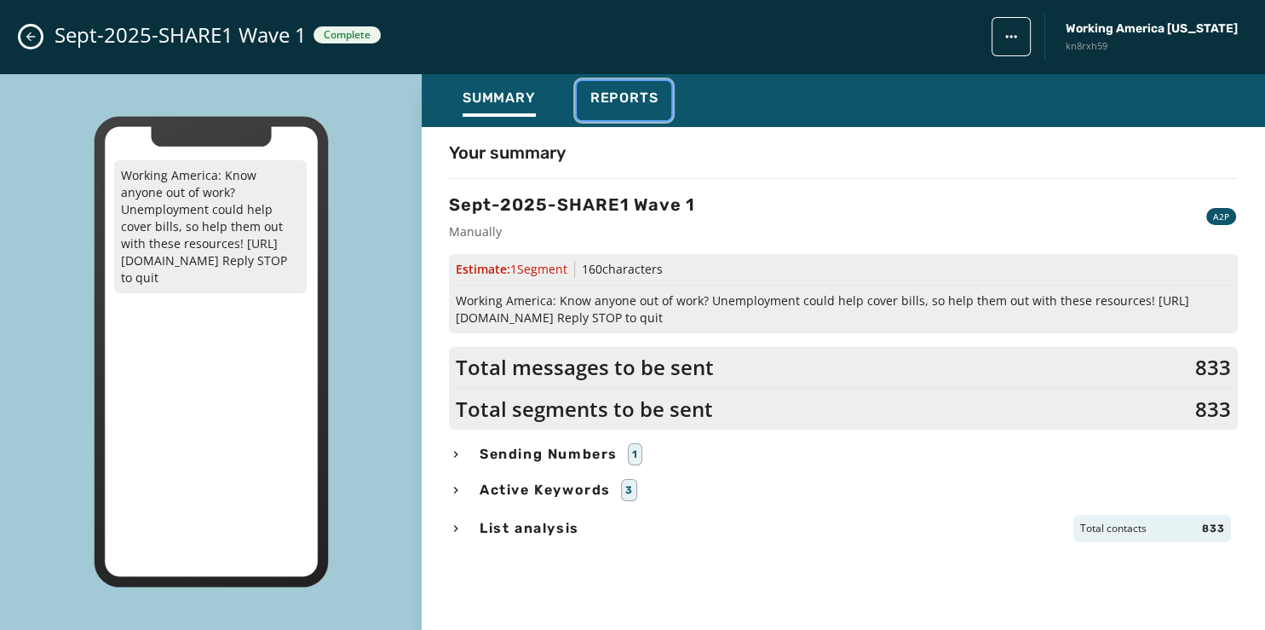
click at [624, 95] on span "Reports" at bounding box center [625, 97] width 68 height 17
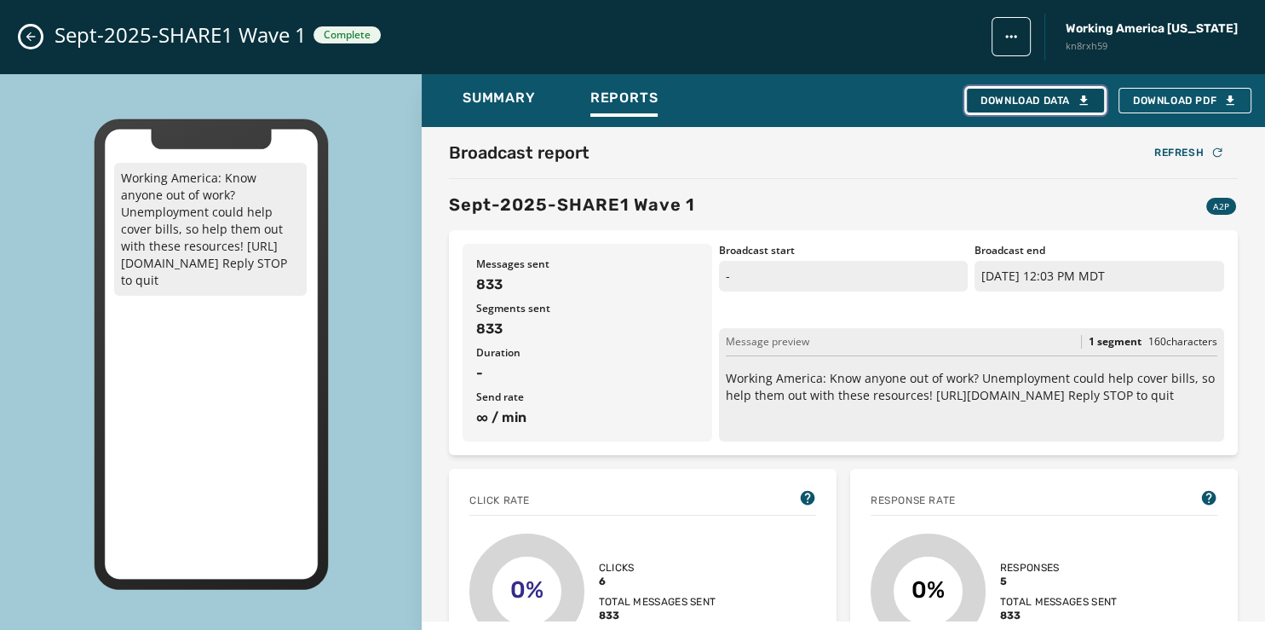
click at [1028, 101] on div "Download Data" at bounding box center [1036, 101] width 110 height 14
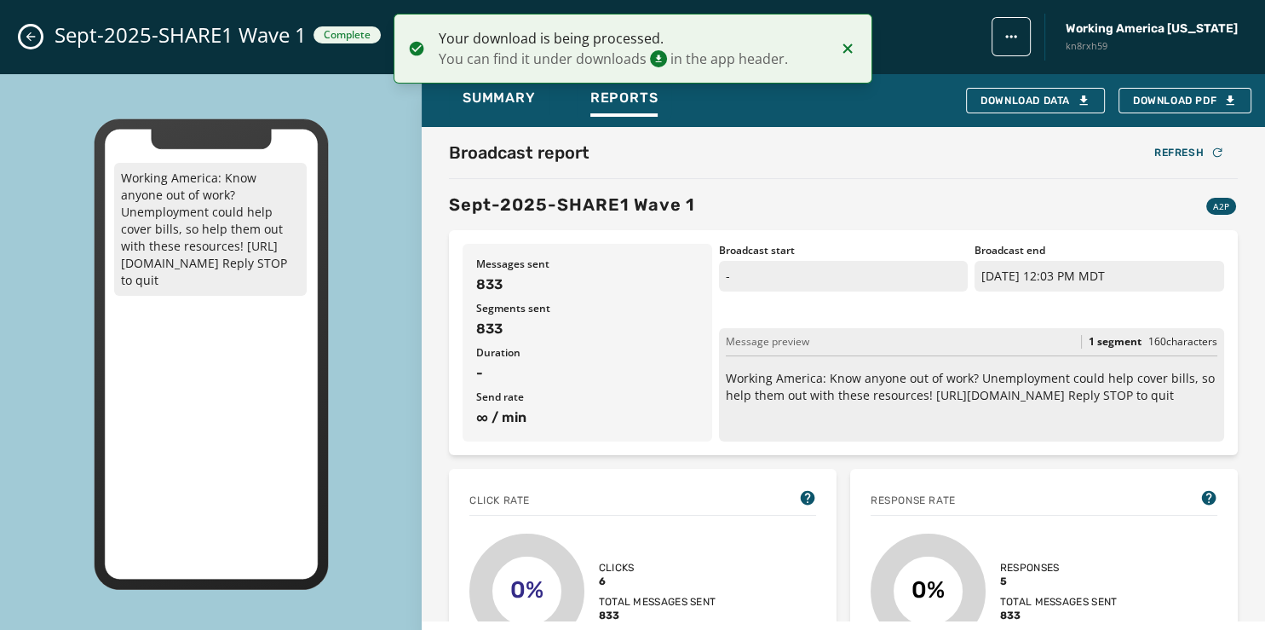
click at [32, 36] on icon "Close admin drawer" at bounding box center [31, 37] width 14 height 14
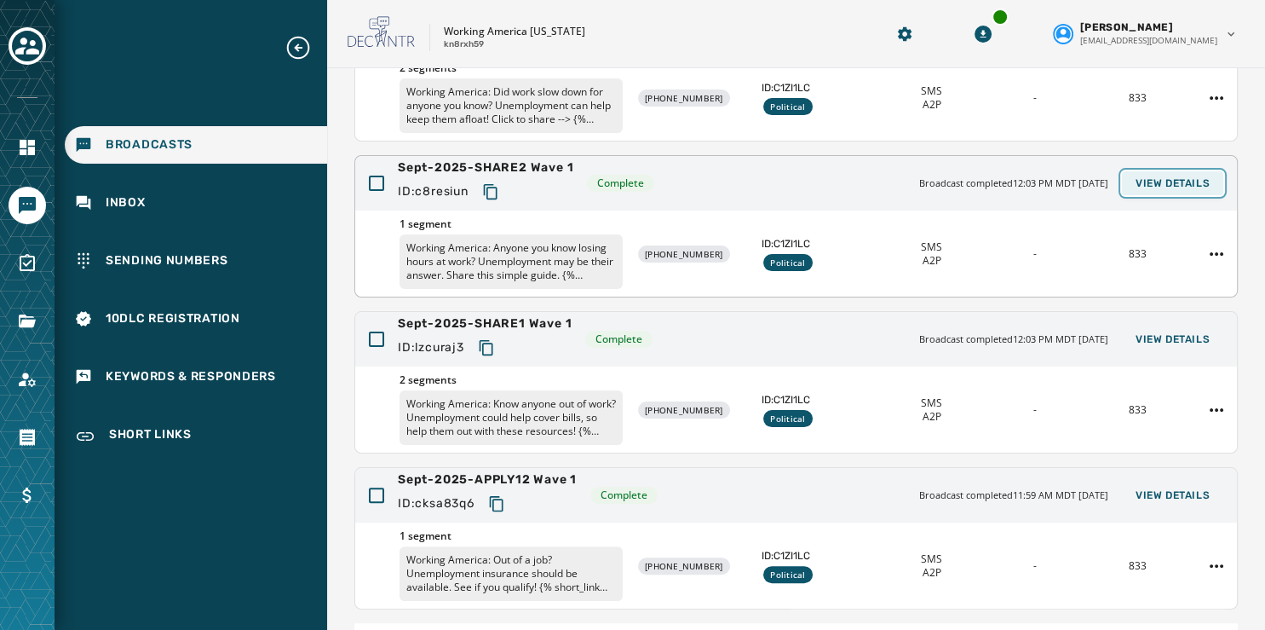
click at [1167, 177] on span "View Details" at bounding box center [1173, 183] width 74 height 14
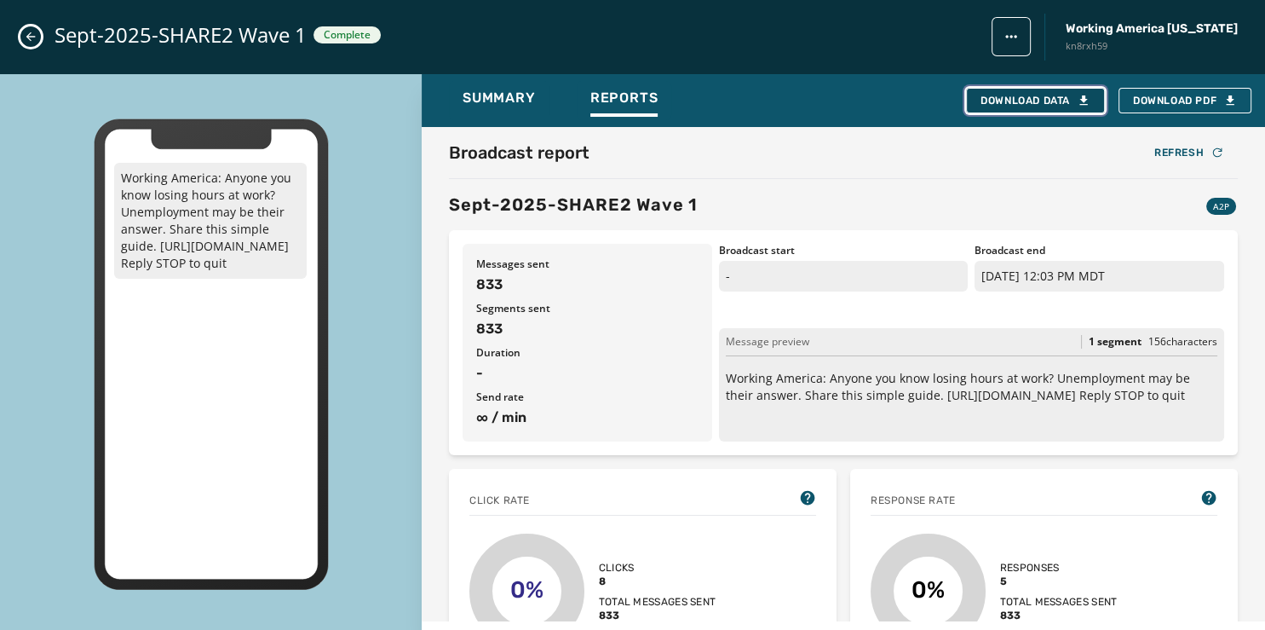
click at [1052, 95] on div "Download Data" at bounding box center [1036, 101] width 110 height 14
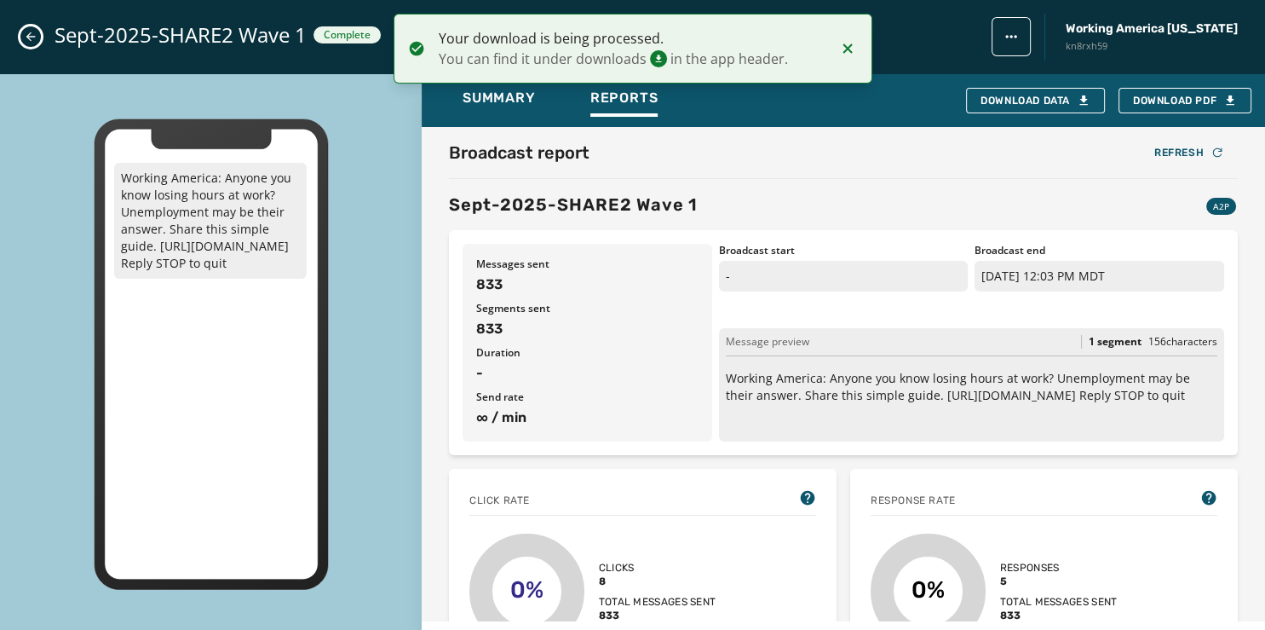
click at [33, 39] on icon "Close admin drawer" at bounding box center [31, 37] width 14 height 14
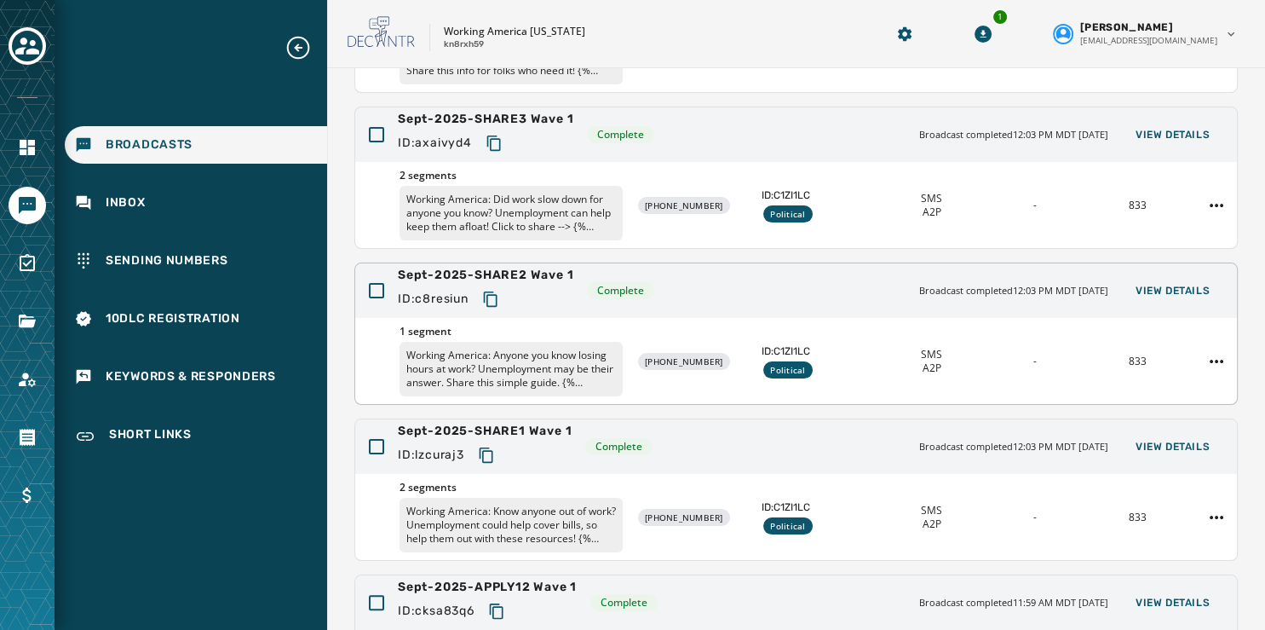
scroll to position [286, 0]
click at [1136, 130] on span "View Details" at bounding box center [1173, 137] width 74 height 14
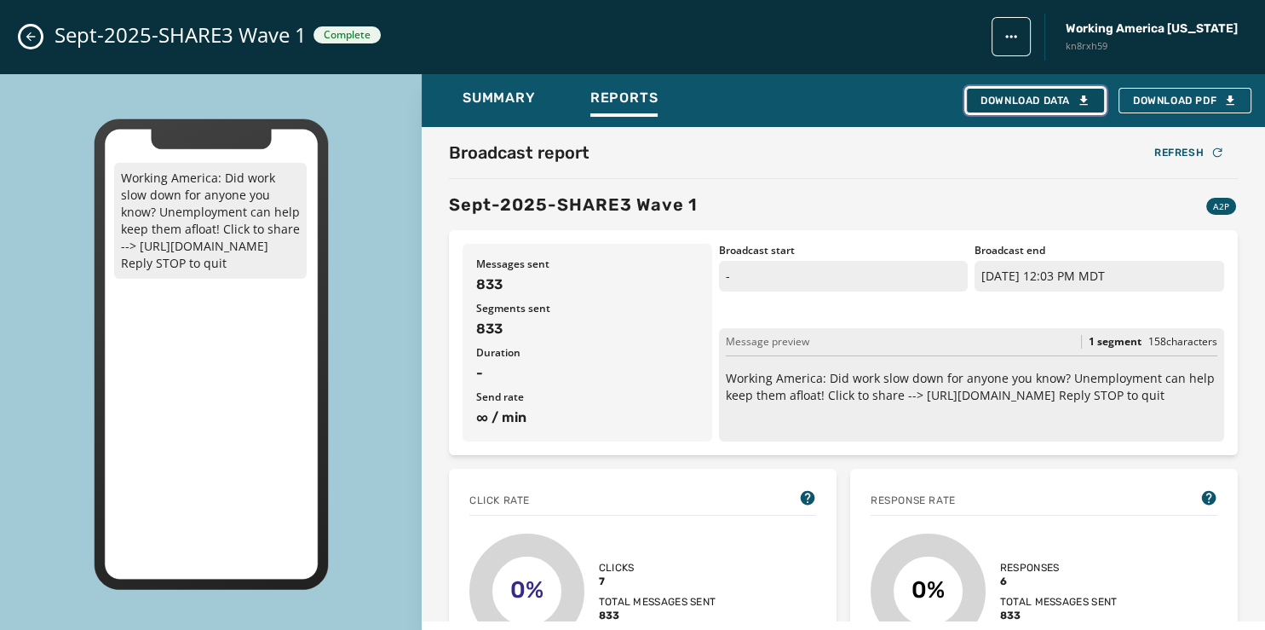
click at [1041, 101] on div "Download Data" at bounding box center [1036, 101] width 110 height 14
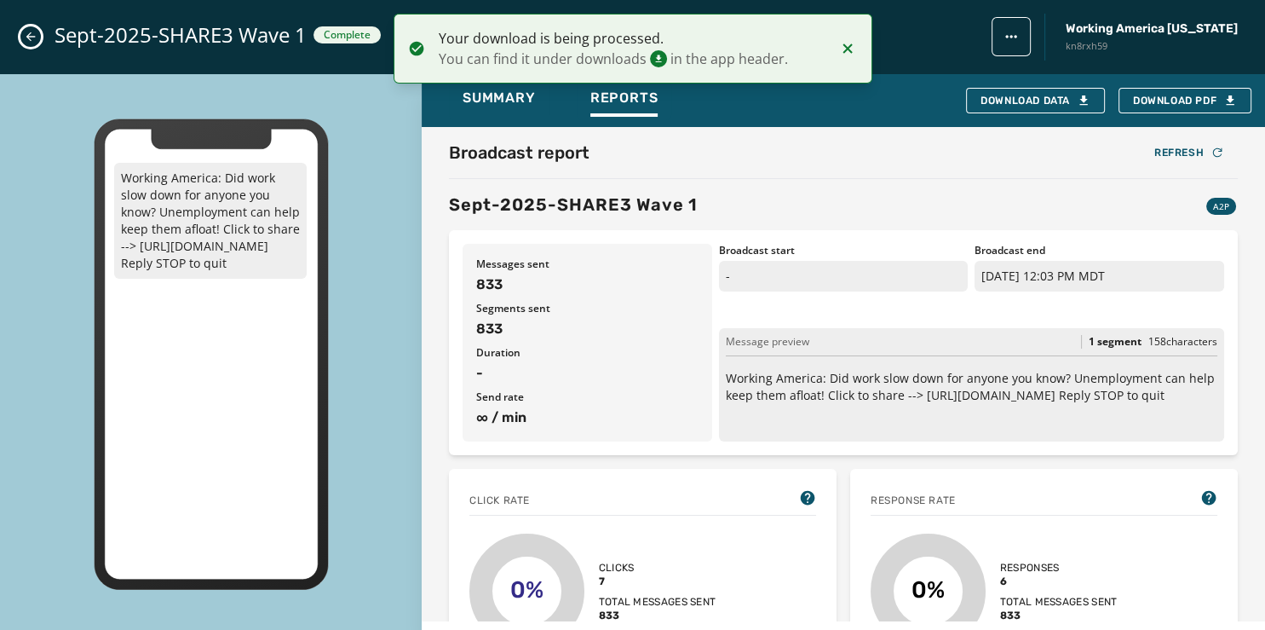
click at [29, 41] on icon "Close admin drawer" at bounding box center [31, 37] width 14 height 14
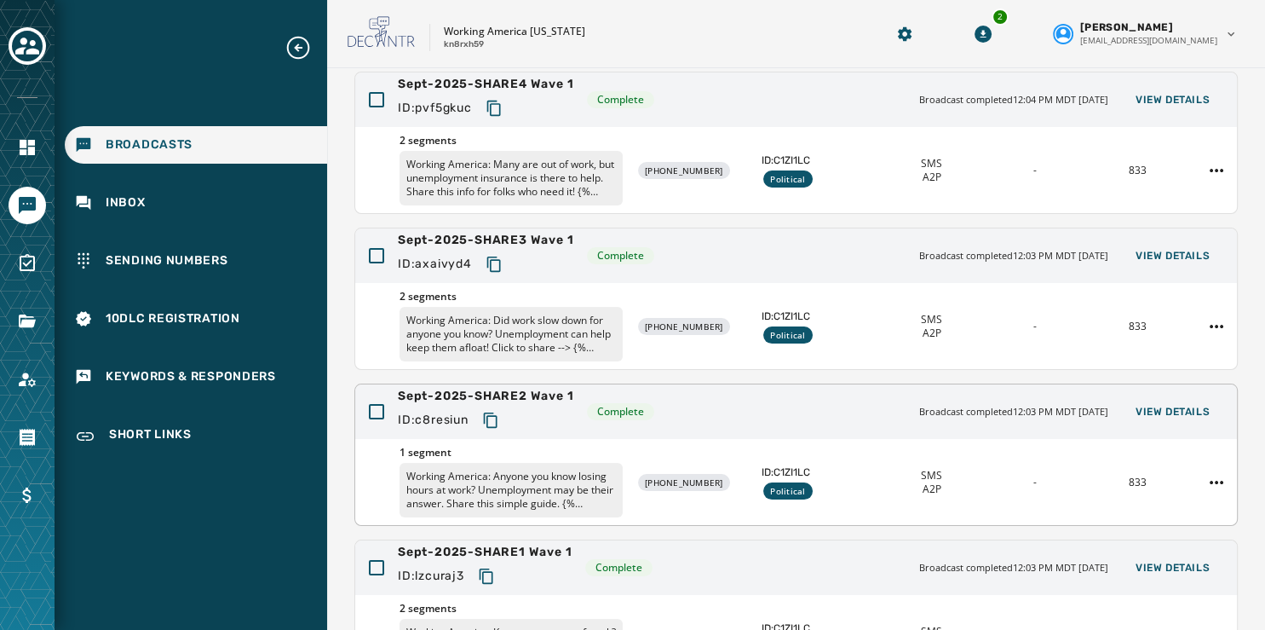
scroll to position [112, 0]
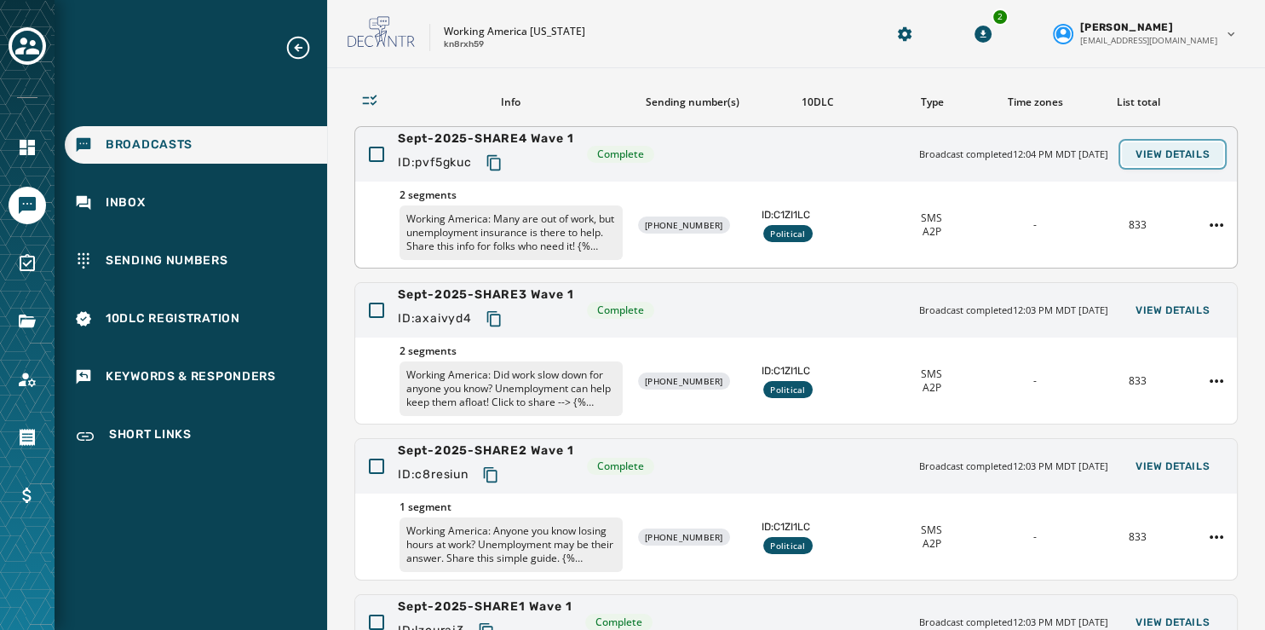
click at [1161, 153] on span "View Details" at bounding box center [1173, 154] width 74 height 14
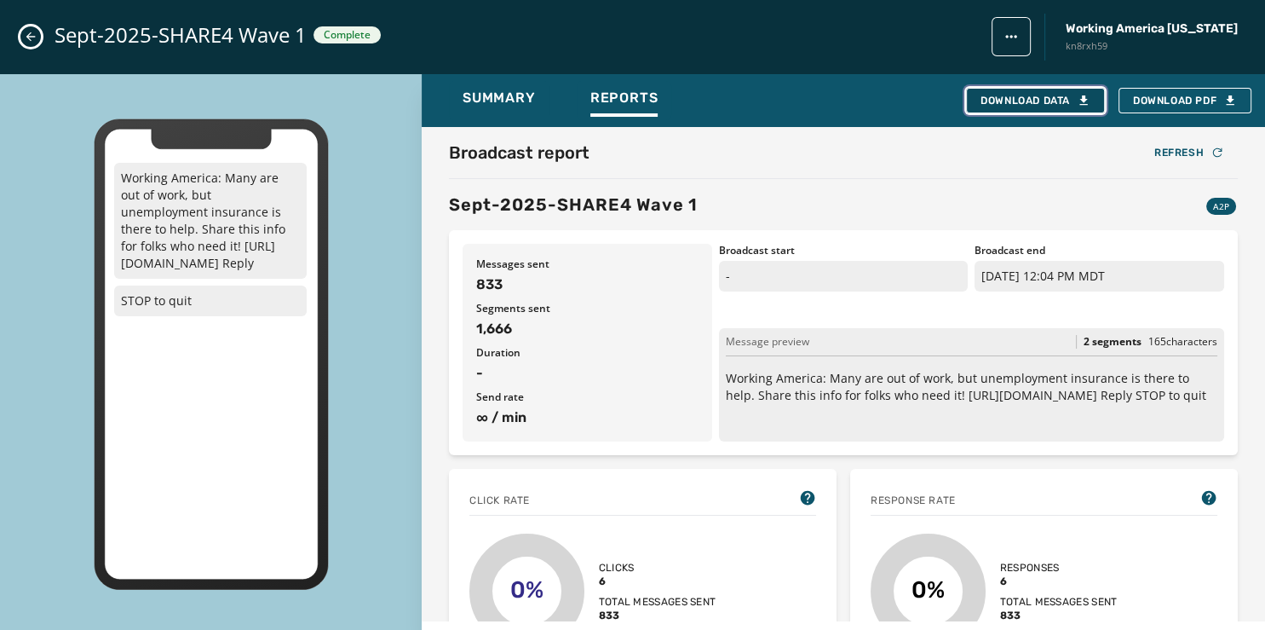
click at [1018, 103] on div "Download Data" at bounding box center [1036, 101] width 110 height 14
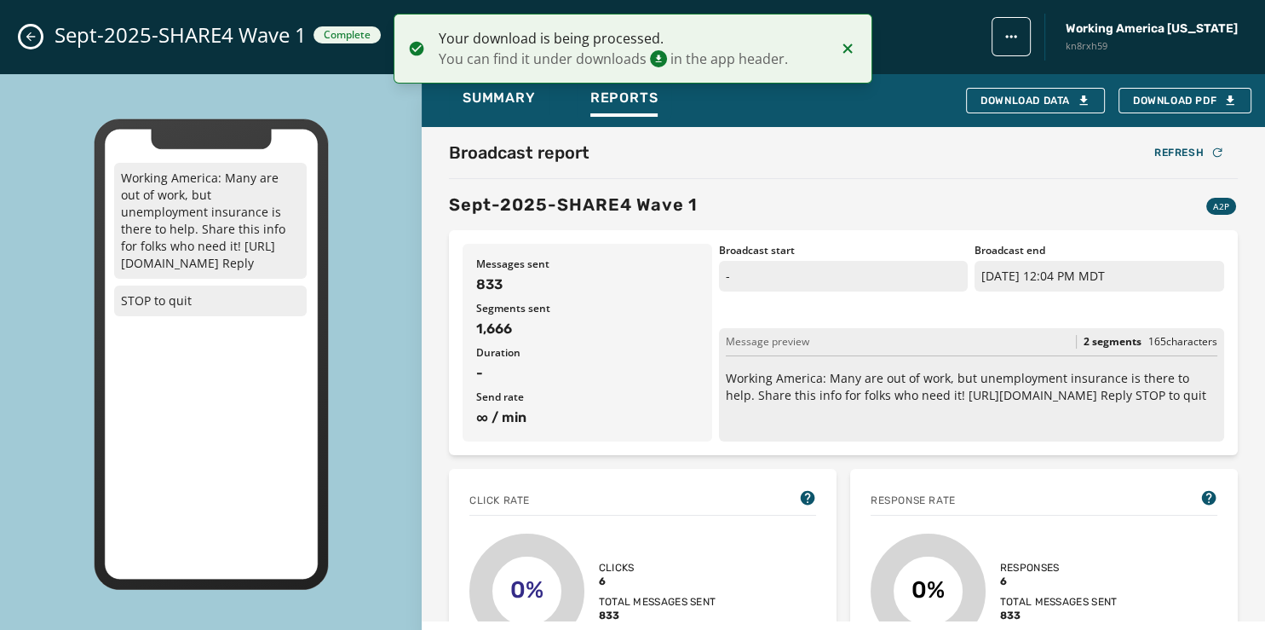
click at [26, 39] on icon "Close admin drawer" at bounding box center [31, 37] width 14 height 14
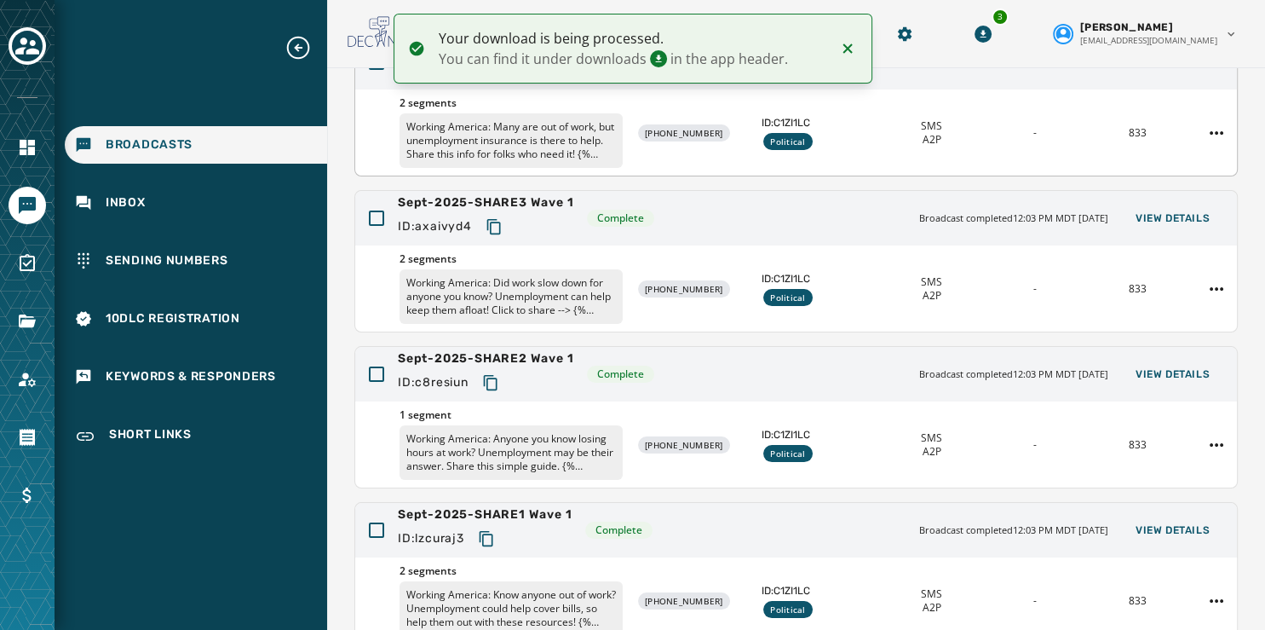
scroll to position [508, 0]
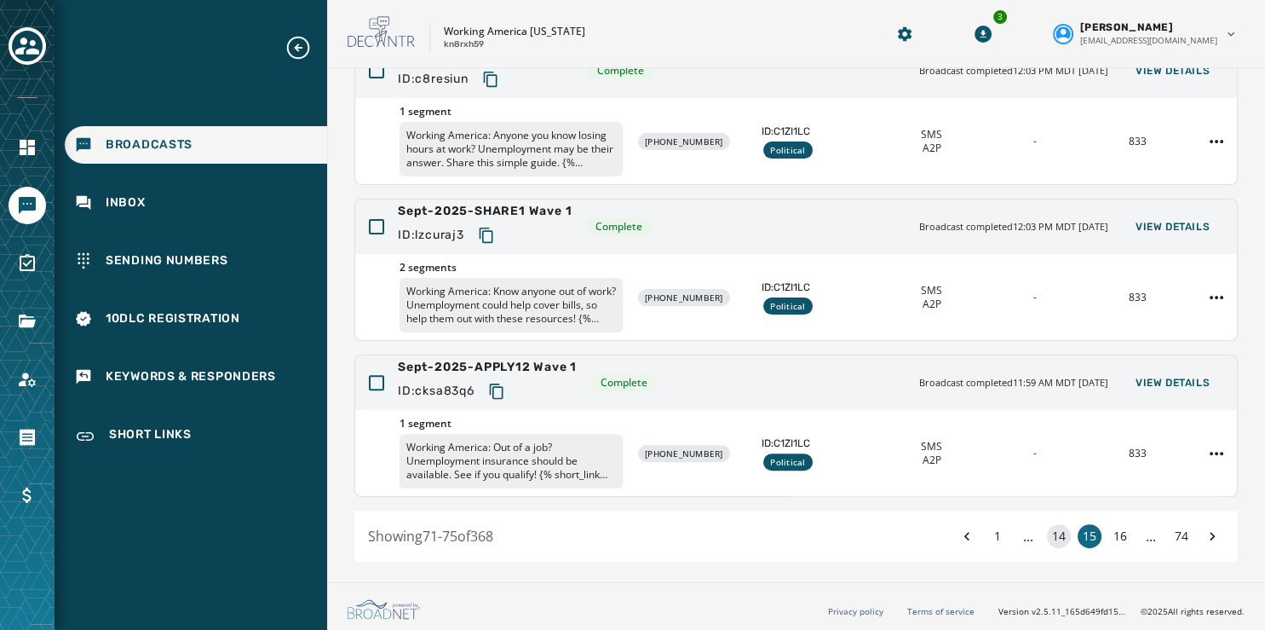
click at [1047, 531] on button "14" at bounding box center [1059, 536] width 24 height 24
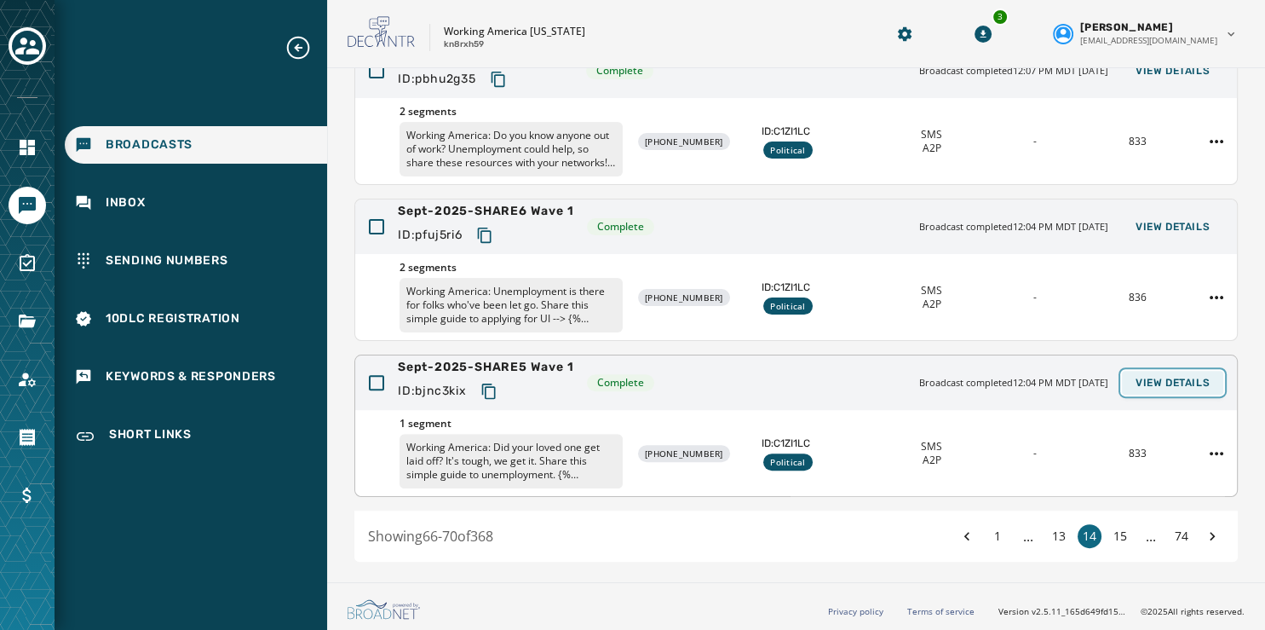
click at [1149, 383] on span "View Details" at bounding box center [1173, 383] width 74 height 14
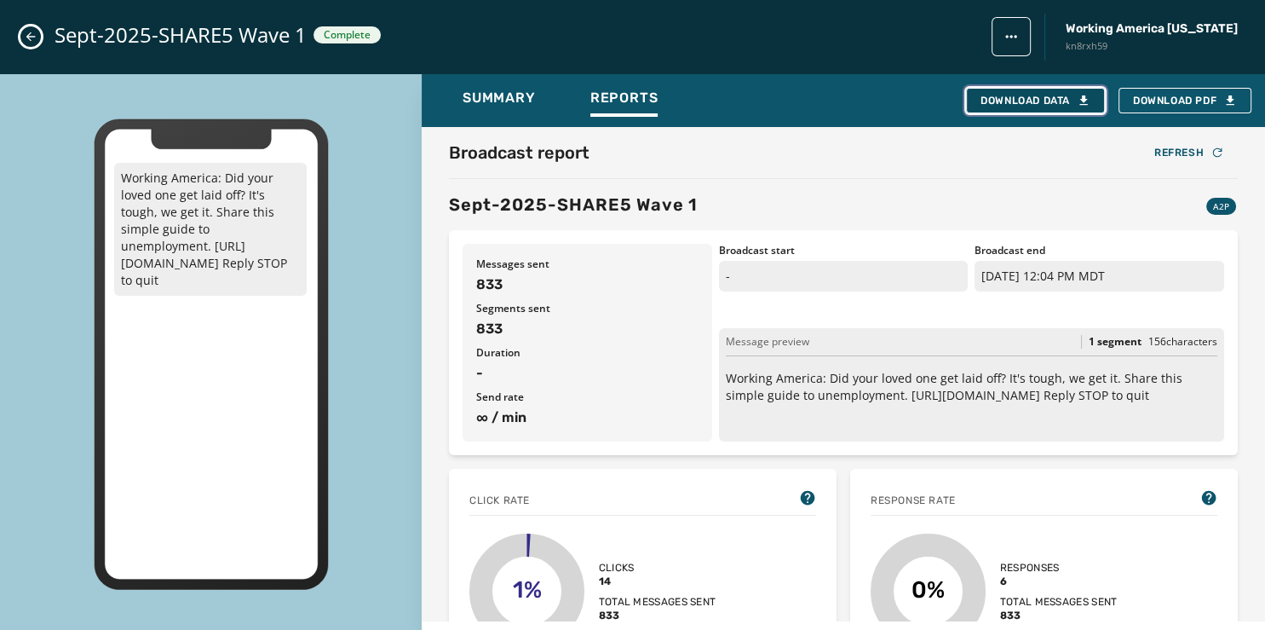
click at [1064, 107] on button "Download Data" at bounding box center [1035, 101] width 139 height 26
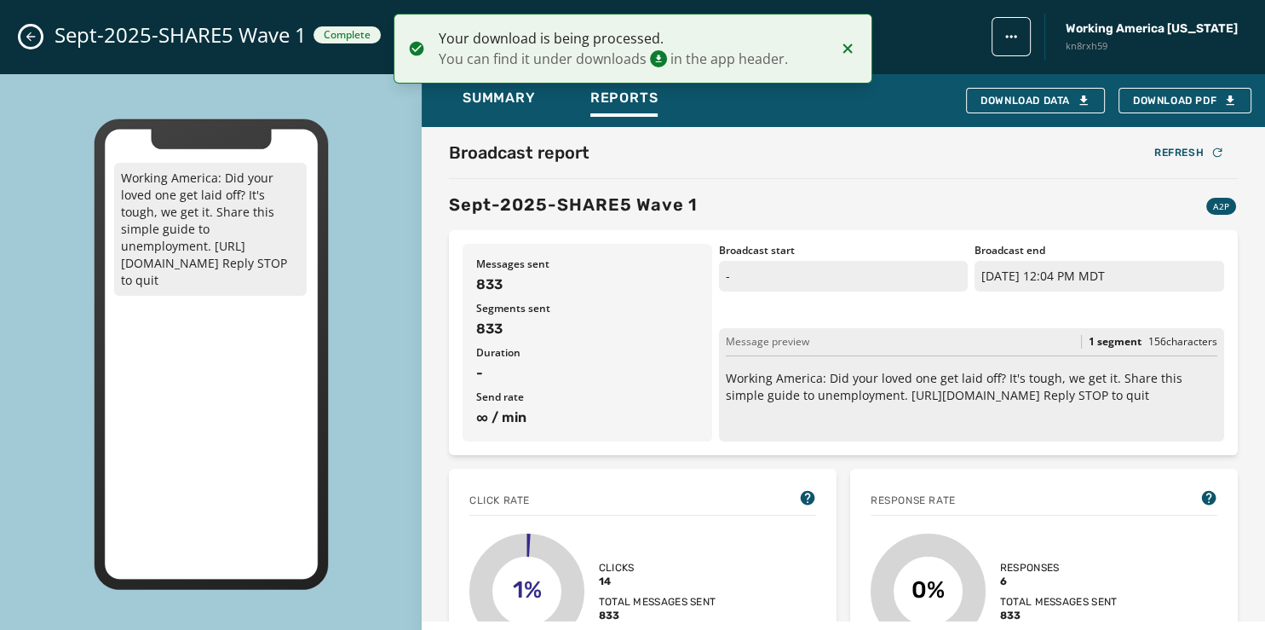
click at [29, 33] on icon "Close admin drawer" at bounding box center [31, 37] width 14 height 14
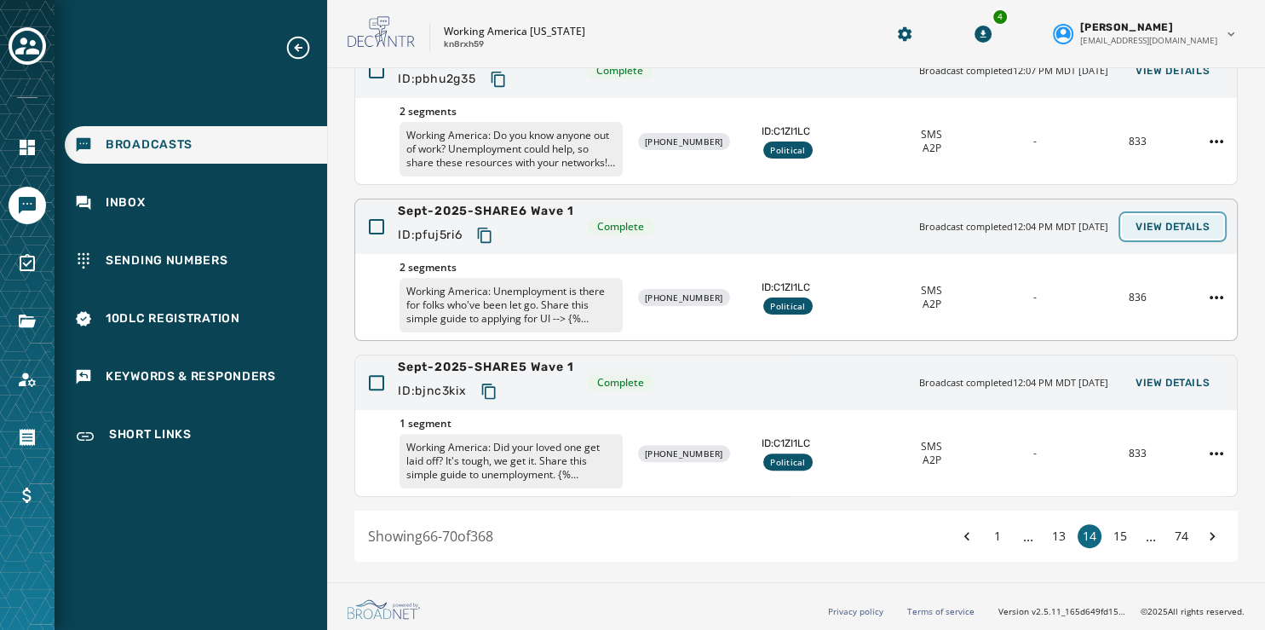
click at [1150, 220] on span "View Details" at bounding box center [1173, 227] width 74 height 14
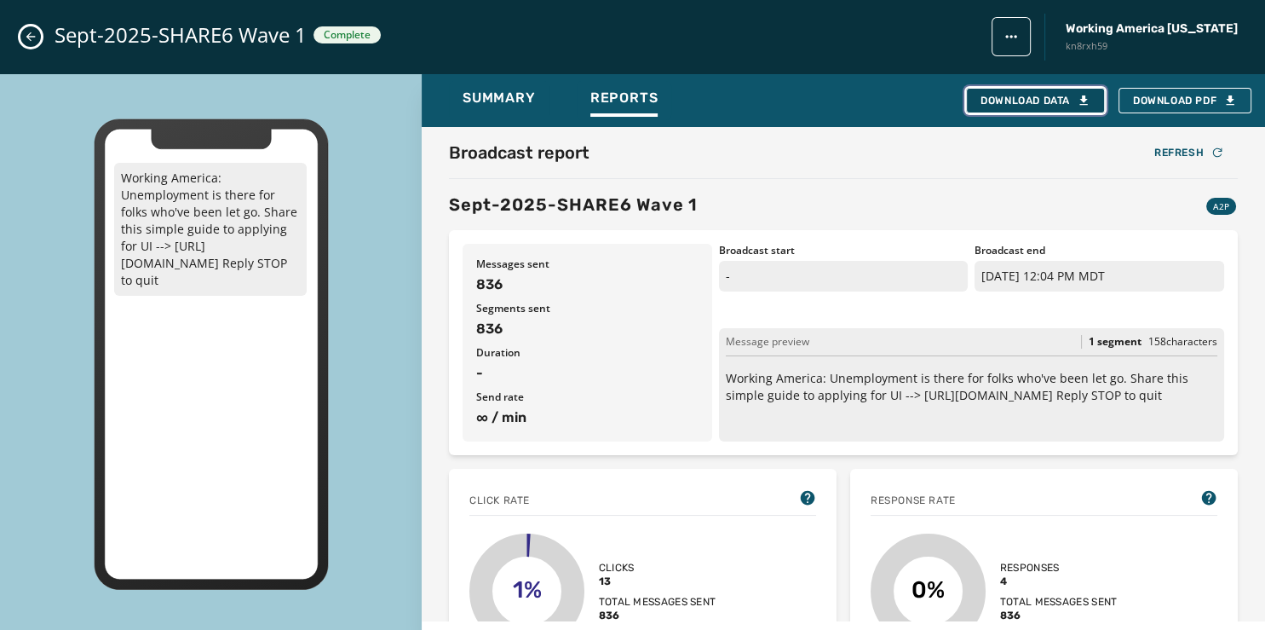
click at [1069, 97] on div "Download Data" at bounding box center [1036, 101] width 110 height 14
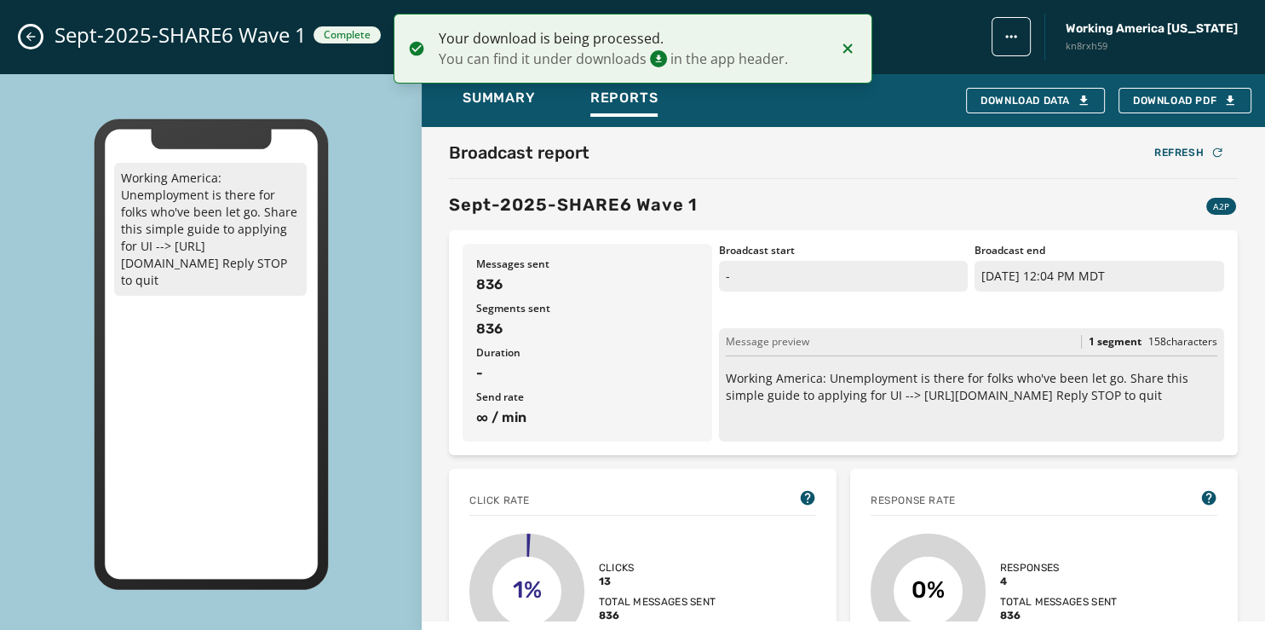
click at [30, 40] on icon "Close admin drawer" at bounding box center [30, 36] width 9 height 9
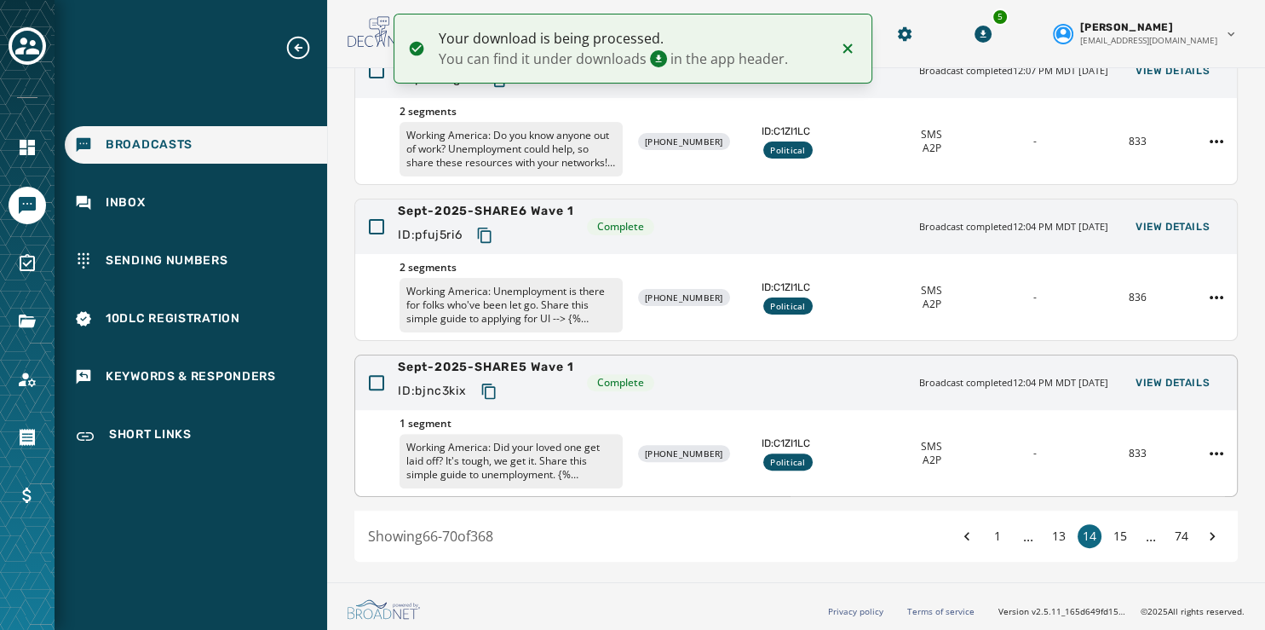
scroll to position [418, 0]
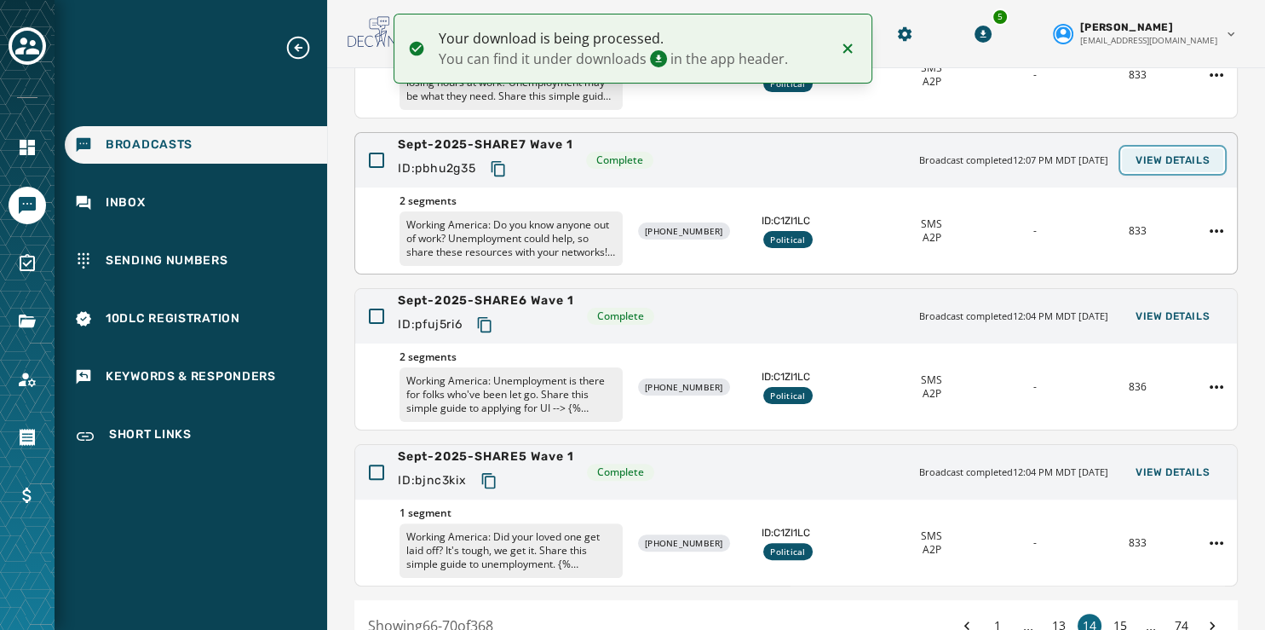
click at [1136, 155] on span "View Details" at bounding box center [1173, 160] width 74 height 14
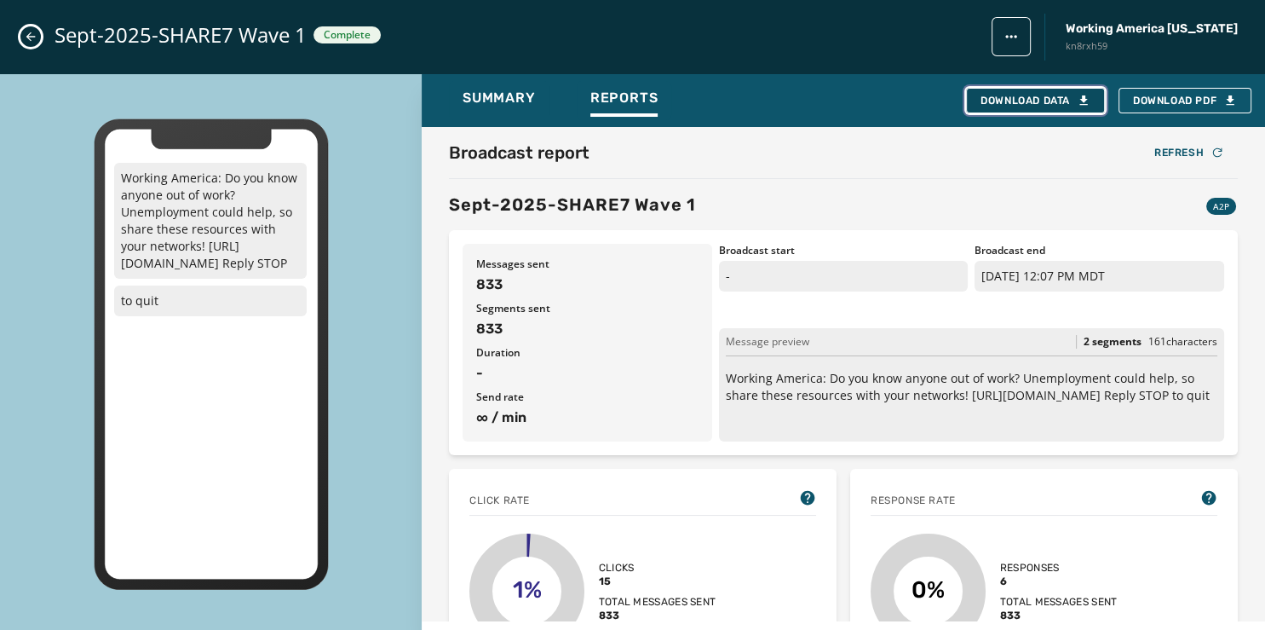
click at [1014, 101] on div "Download Data" at bounding box center [1036, 101] width 110 height 14
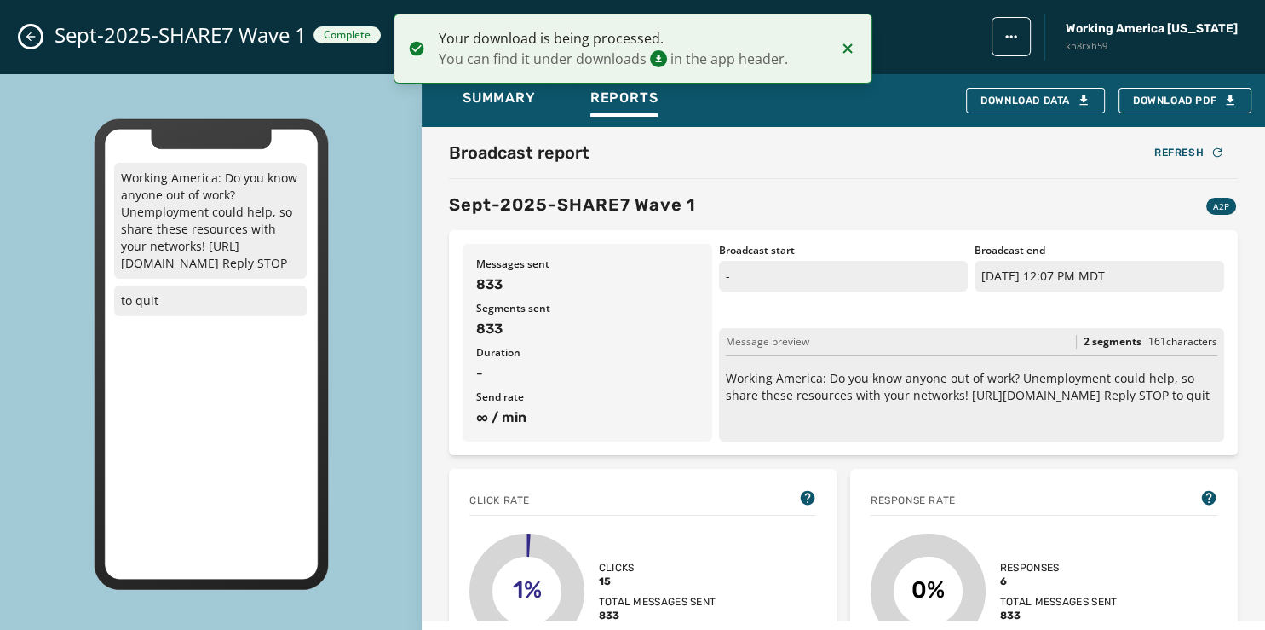
click at [32, 39] on icon "Close admin drawer" at bounding box center [31, 37] width 14 height 14
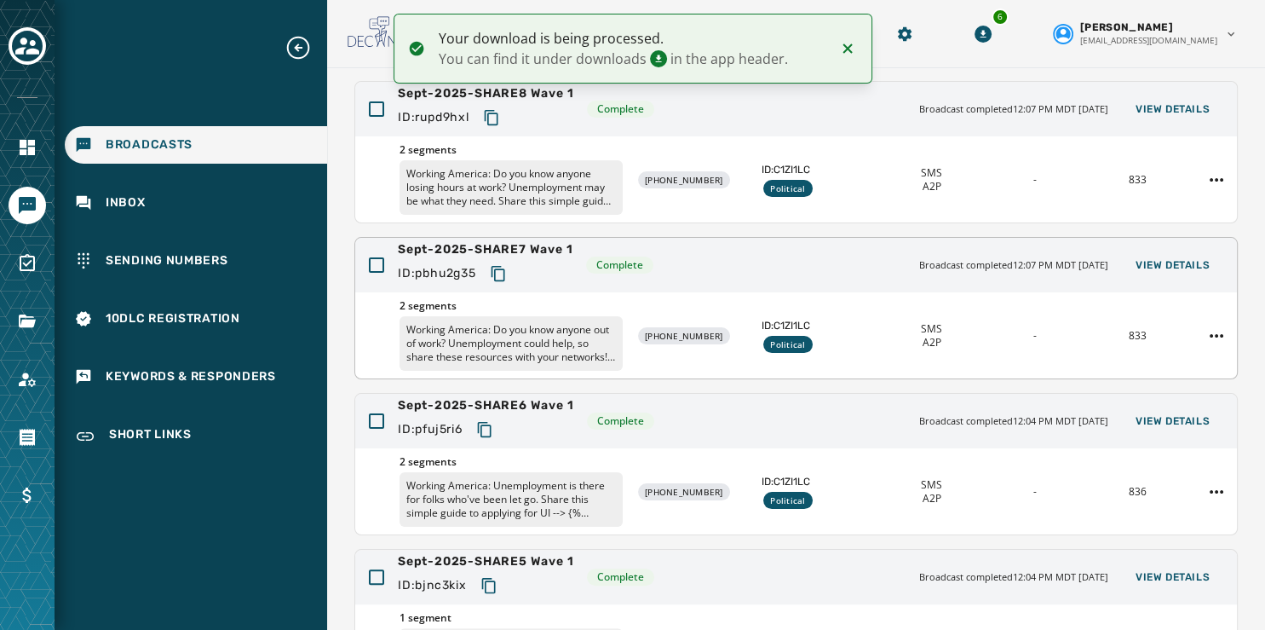
scroll to position [311, 0]
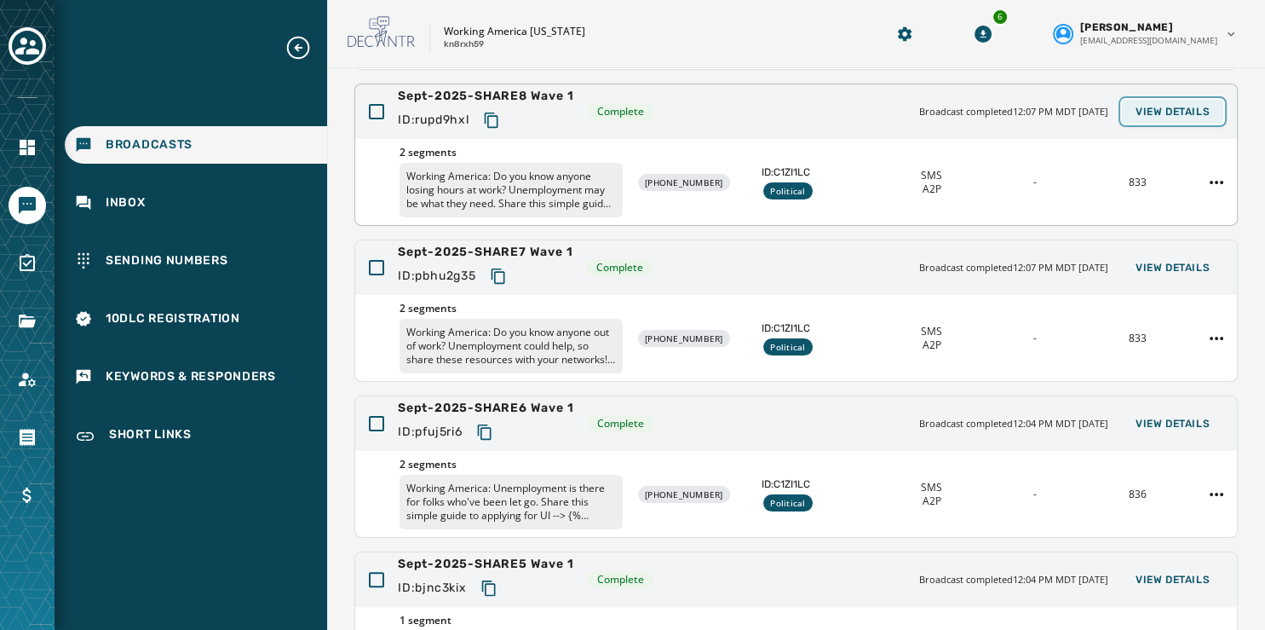
click at [1144, 107] on span "View Details" at bounding box center [1173, 112] width 74 height 14
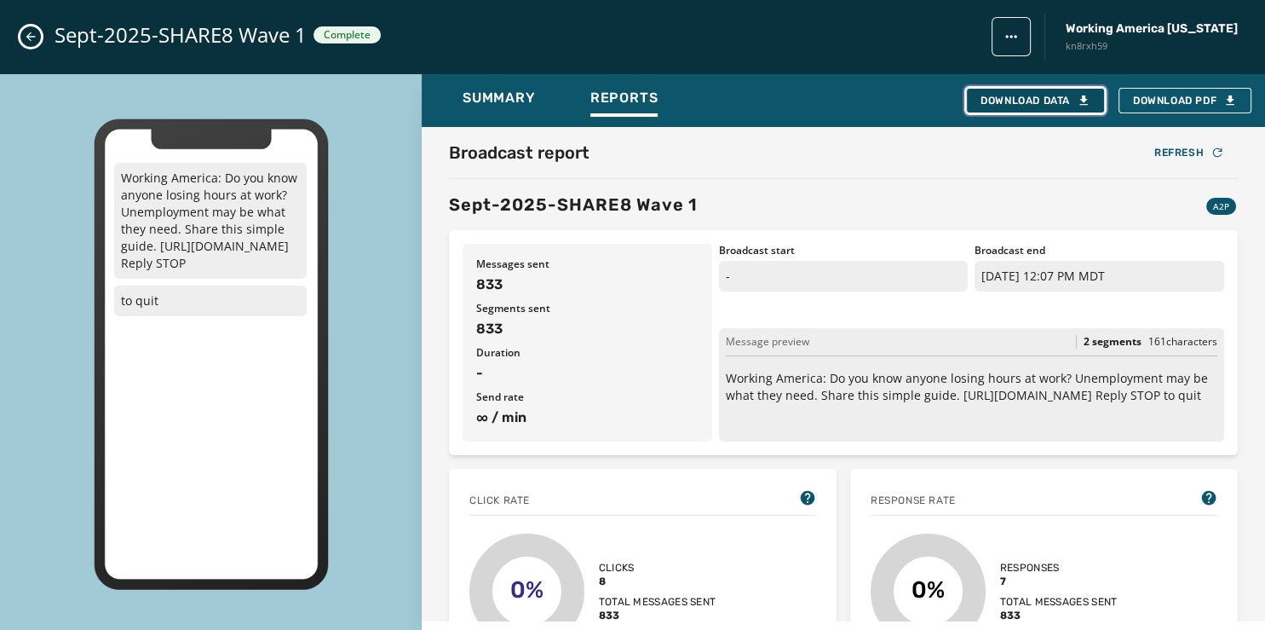
click at [1039, 102] on div "Download Data" at bounding box center [1036, 101] width 110 height 14
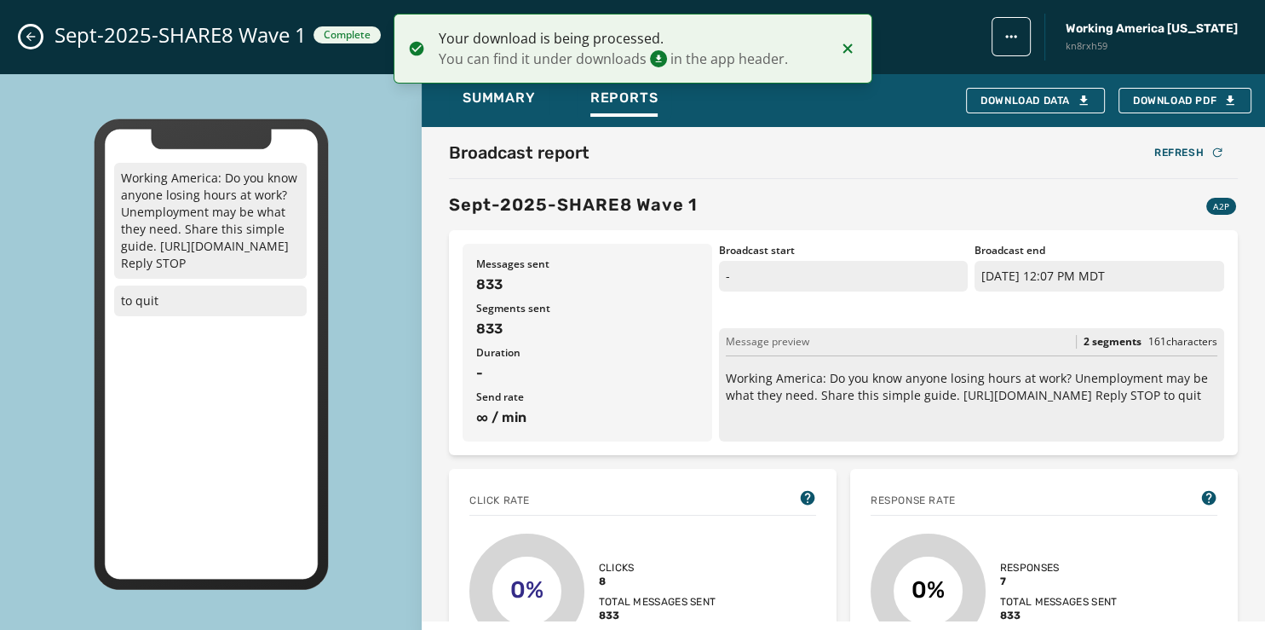
click at [20, 32] on div "Sept-2025-SHARE8 Wave 1 Complete Working America Ohio kn8rxh59" at bounding box center [632, 37] width 1265 height 74
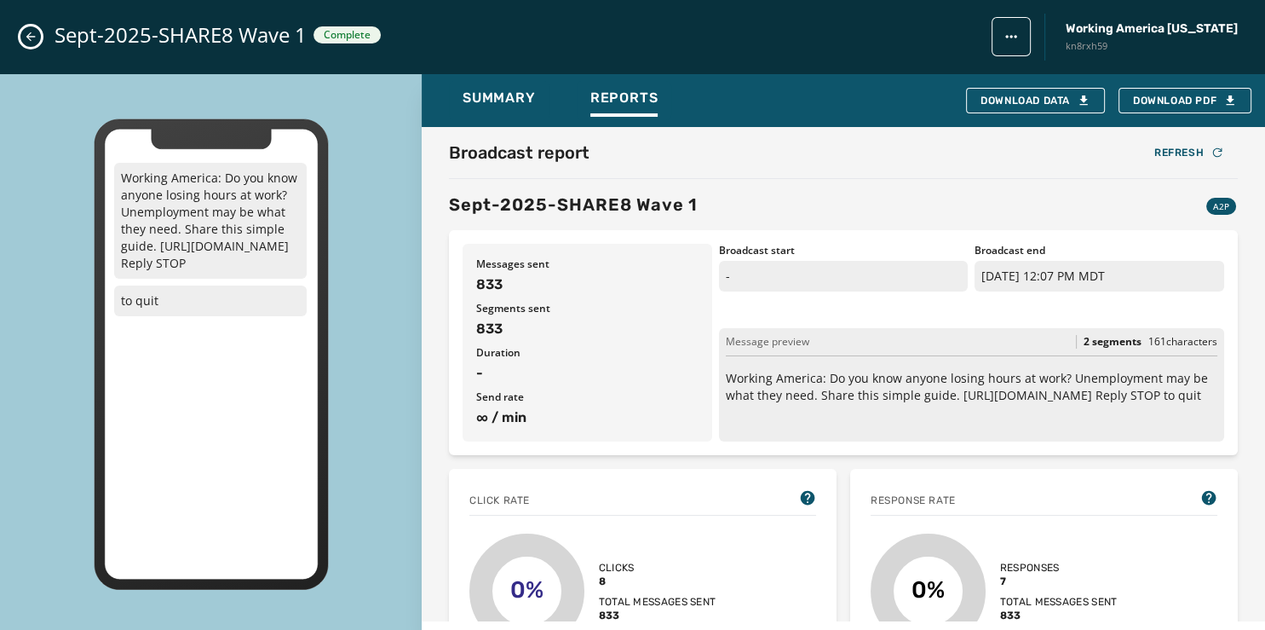
click at [36, 36] on icon "Close admin drawer" at bounding box center [31, 37] width 14 height 14
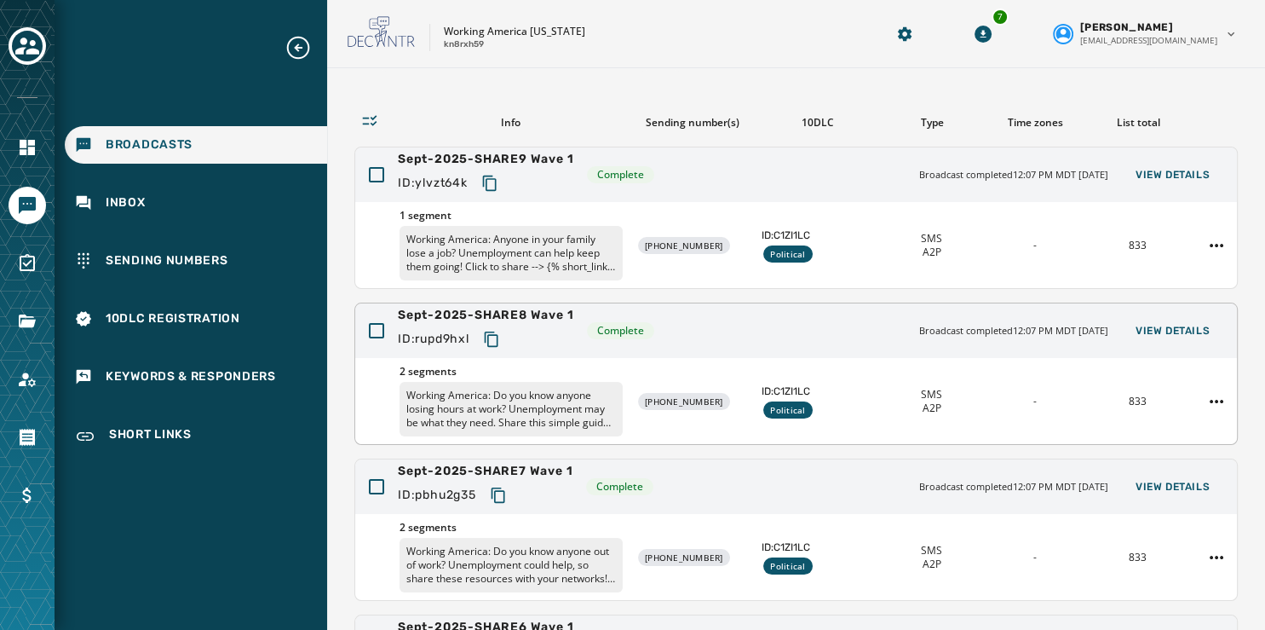
scroll to position [66, 0]
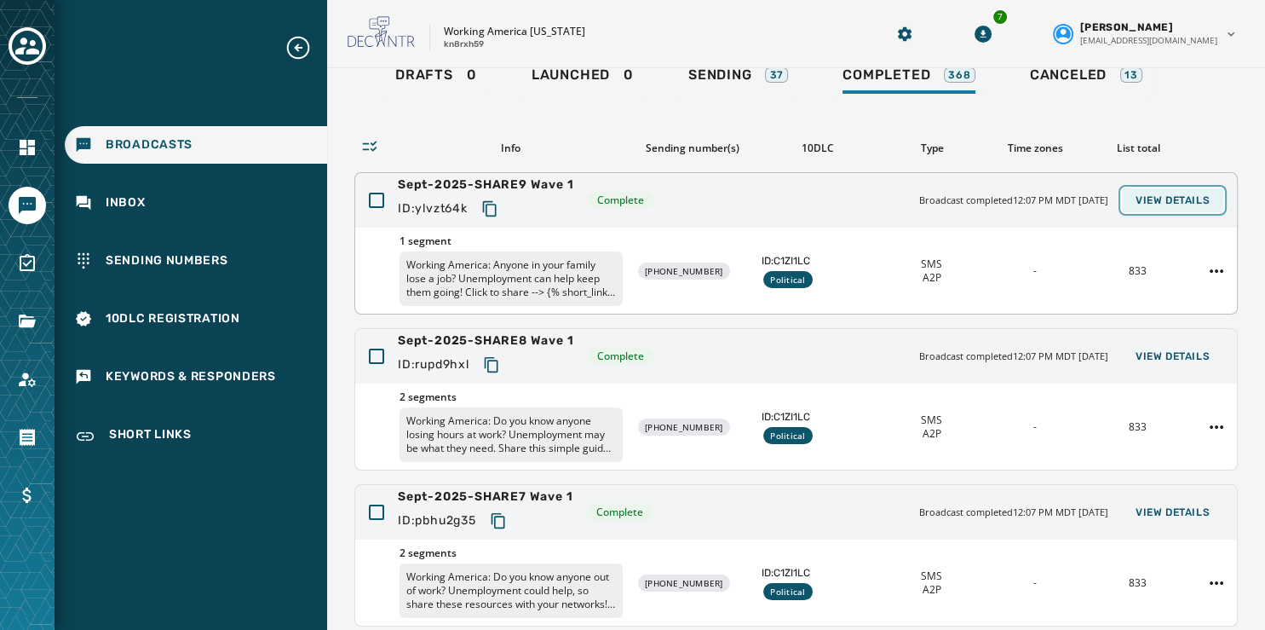
click at [1156, 200] on span "View Details" at bounding box center [1173, 200] width 74 height 14
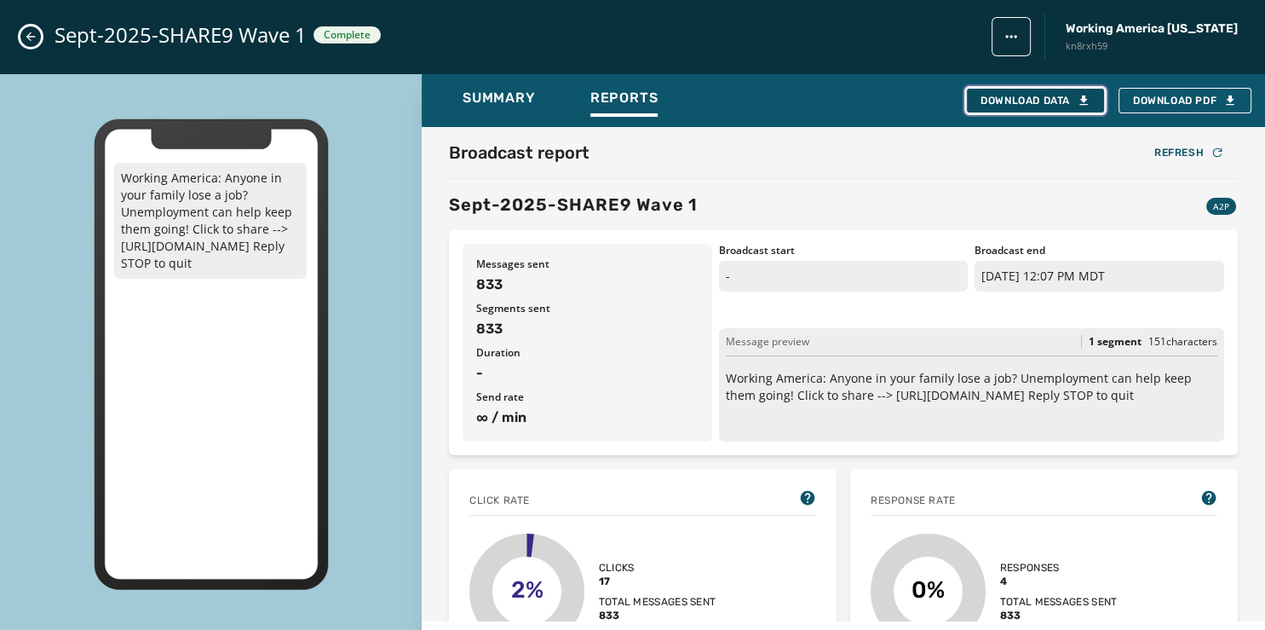
click at [1058, 93] on button "Download Data" at bounding box center [1035, 101] width 139 height 26
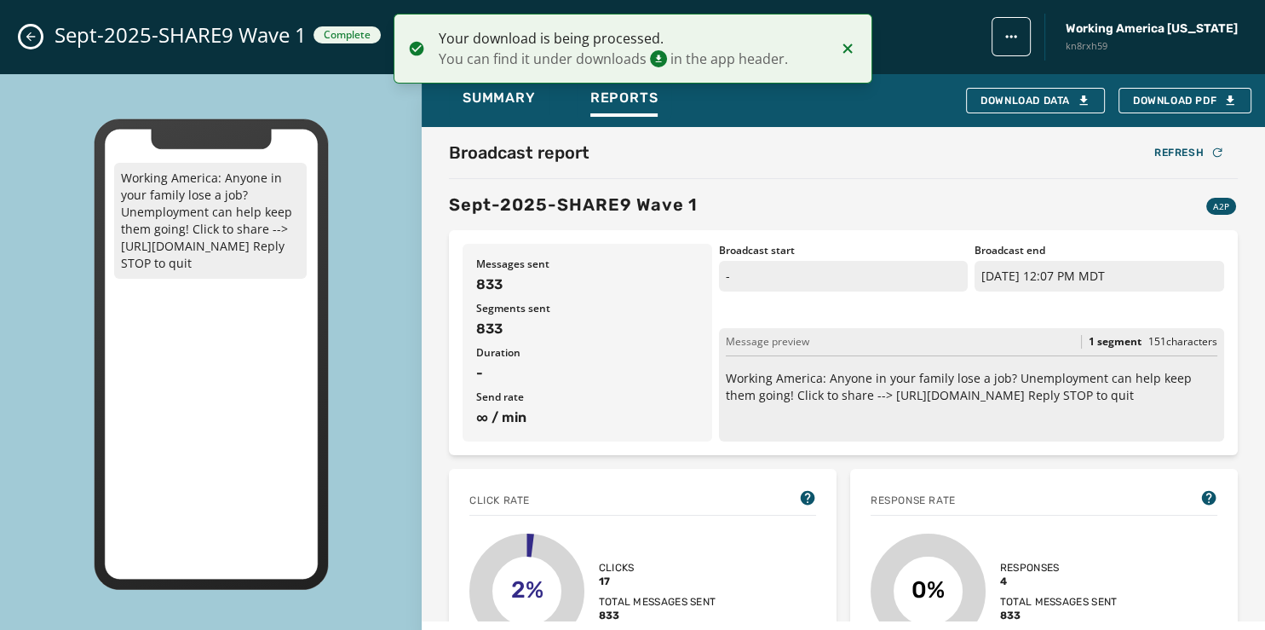
click at [25, 36] on icon "Close admin drawer" at bounding box center [31, 37] width 14 height 14
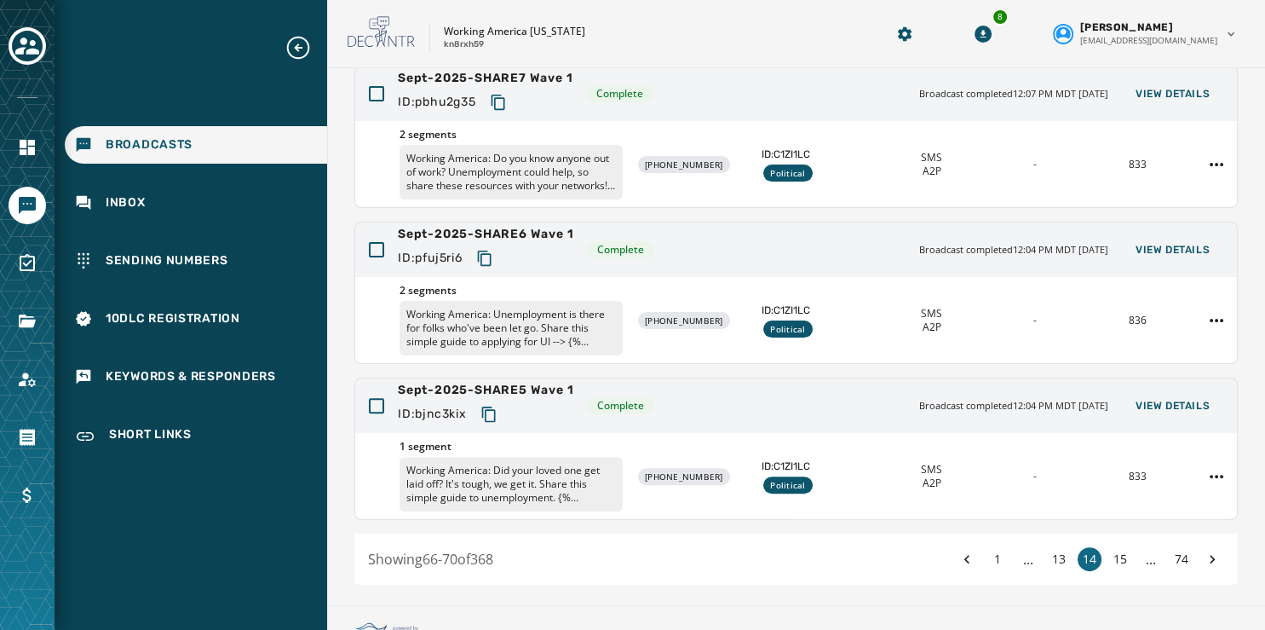
scroll to position [508, 0]
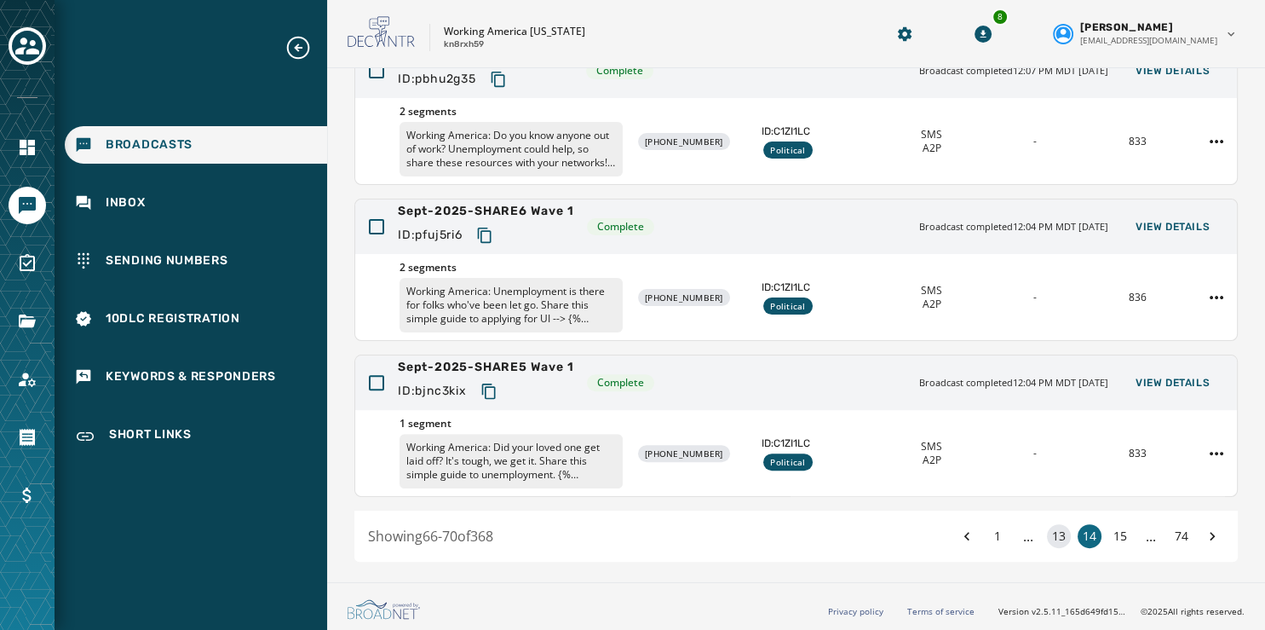
click at [1047, 533] on button "13" at bounding box center [1059, 536] width 24 height 24
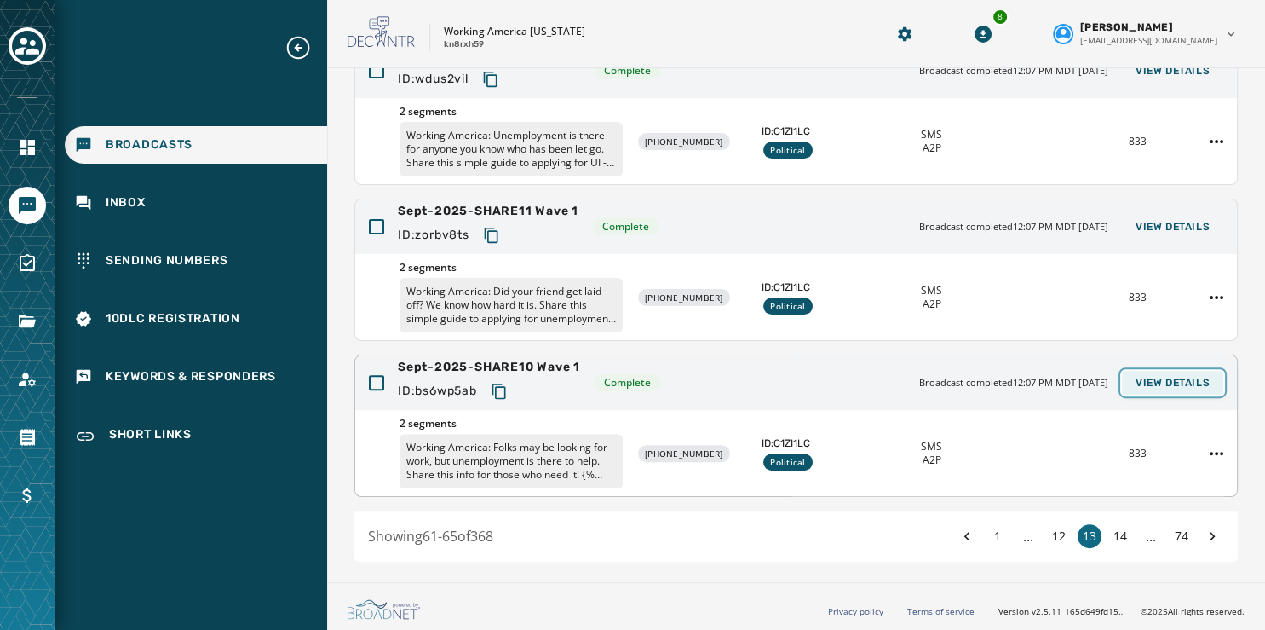
click at [1161, 372] on button "View Details" at bounding box center [1172, 383] width 101 height 24
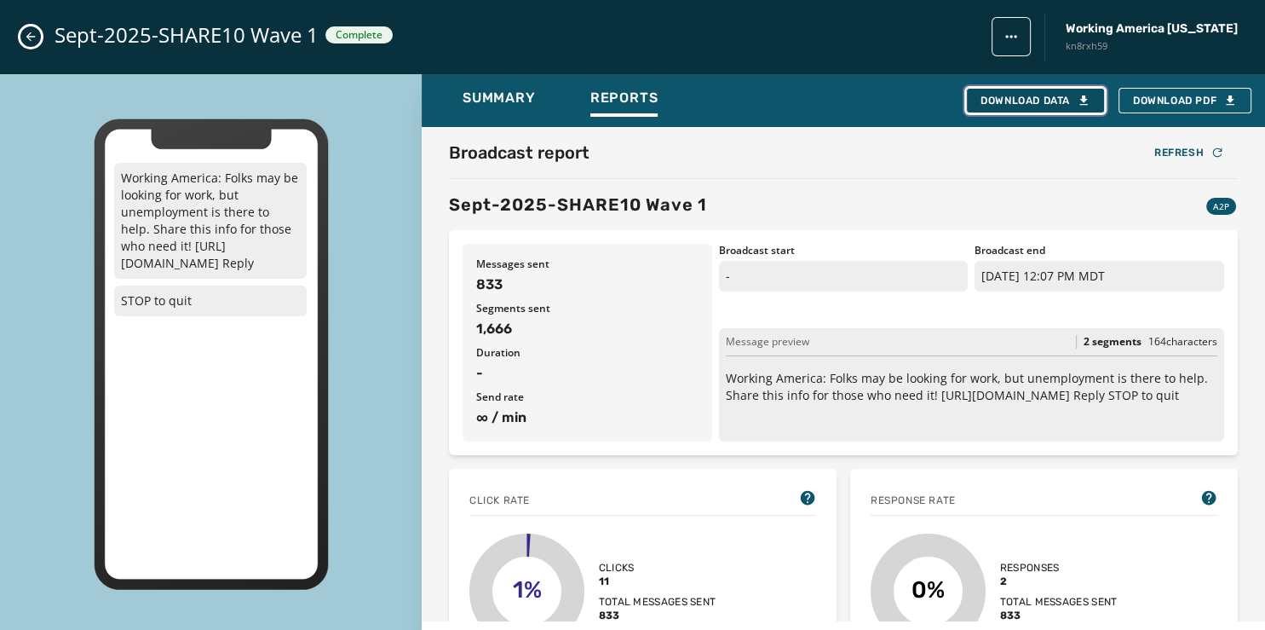
click at [1023, 91] on button "Download Data" at bounding box center [1035, 101] width 139 height 26
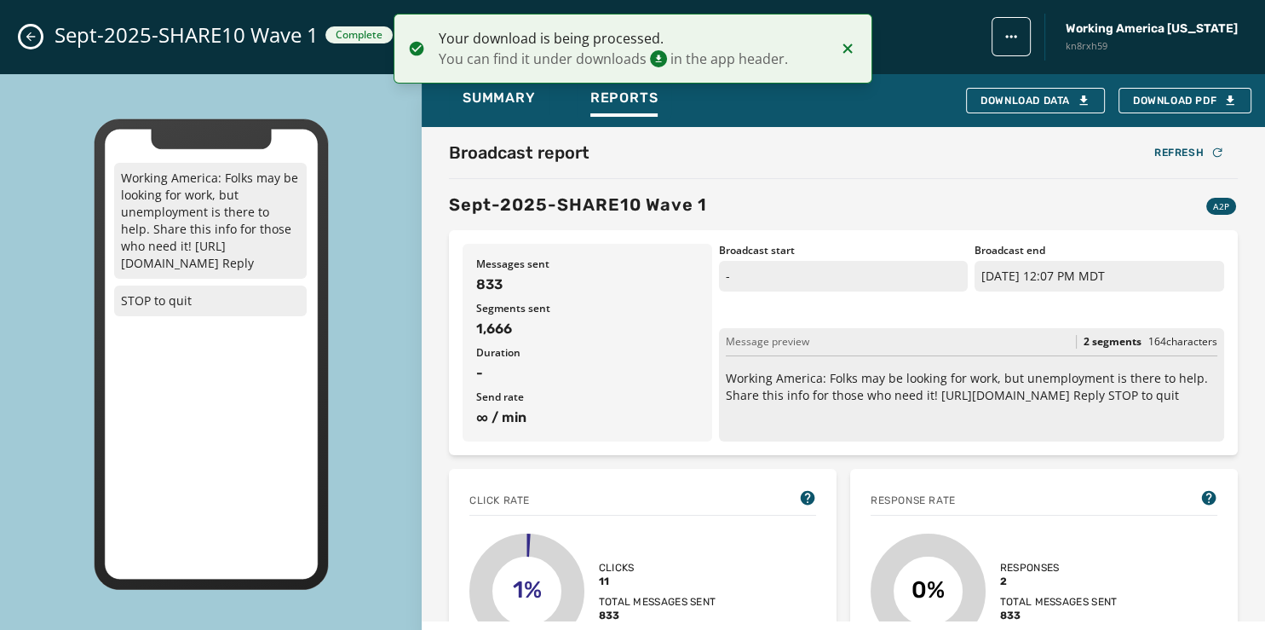
click at [37, 37] on icon "Close admin drawer" at bounding box center [31, 37] width 14 height 14
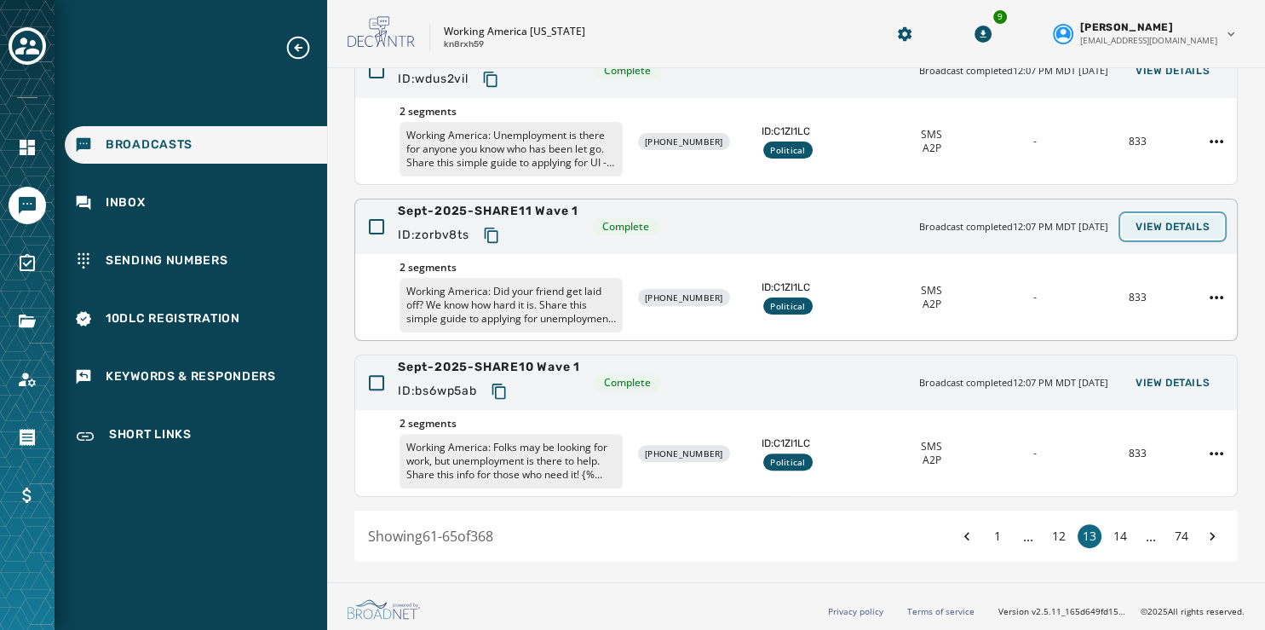
click at [1142, 220] on span "View Details" at bounding box center [1173, 227] width 74 height 14
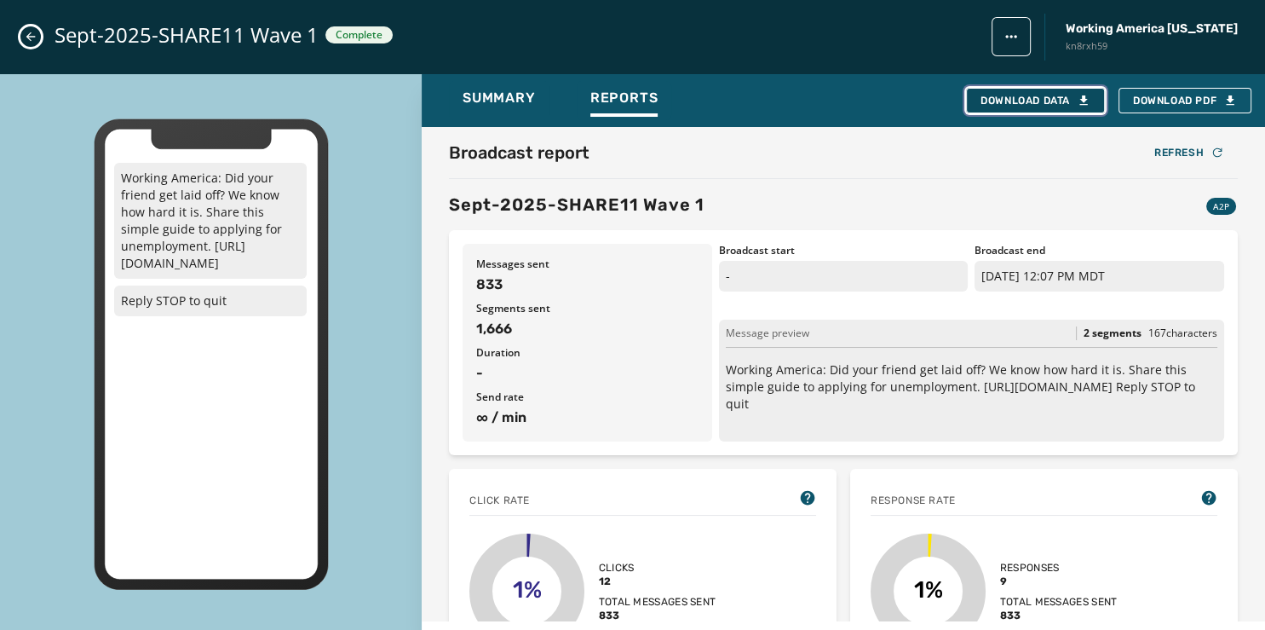
click at [1018, 100] on div "Download Data" at bounding box center [1036, 101] width 110 height 14
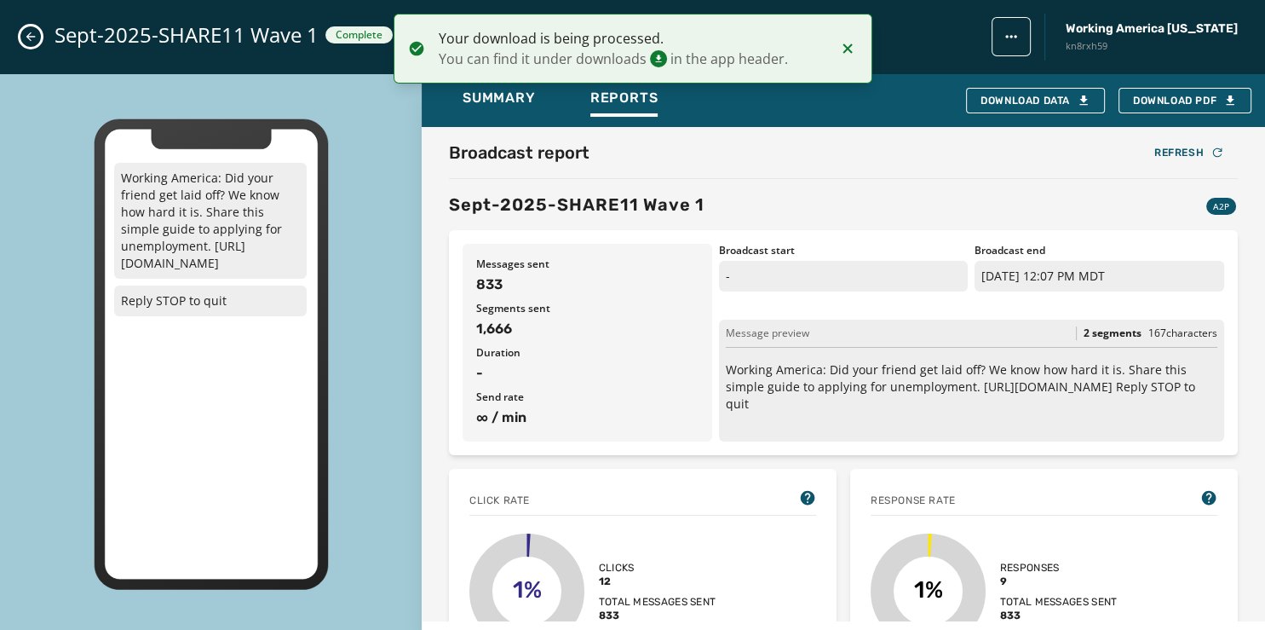
click at [27, 30] on button "Close admin drawer" at bounding box center [30, 36] width 20 height 20
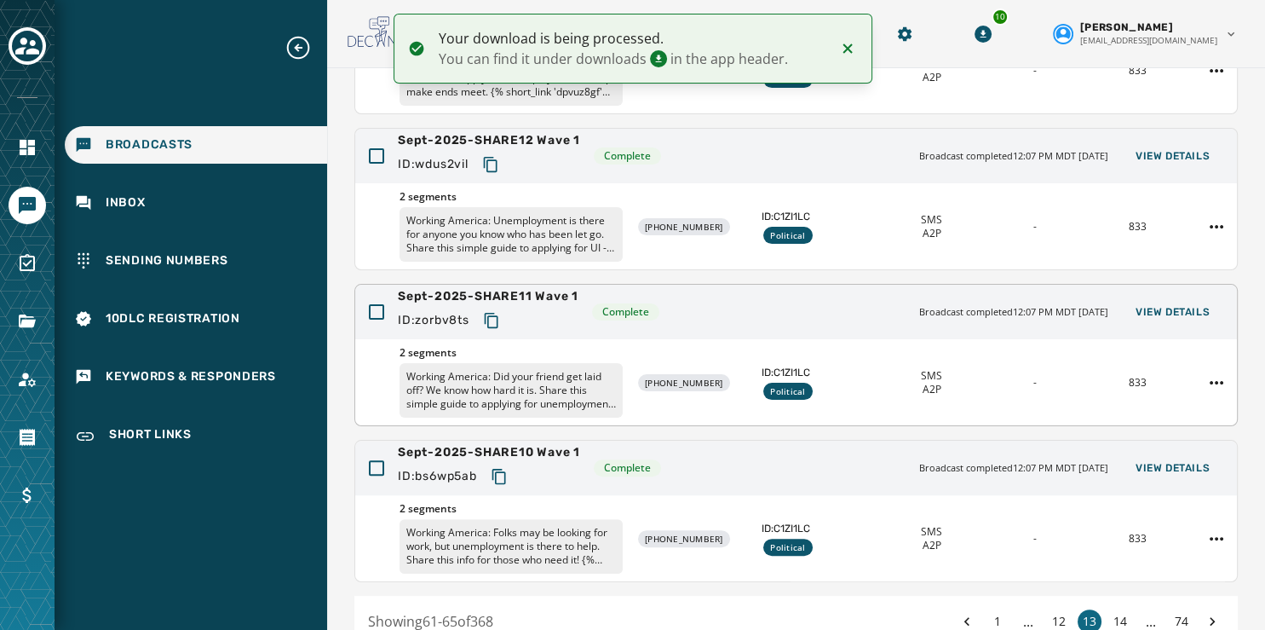
scroll to position [422, 0]
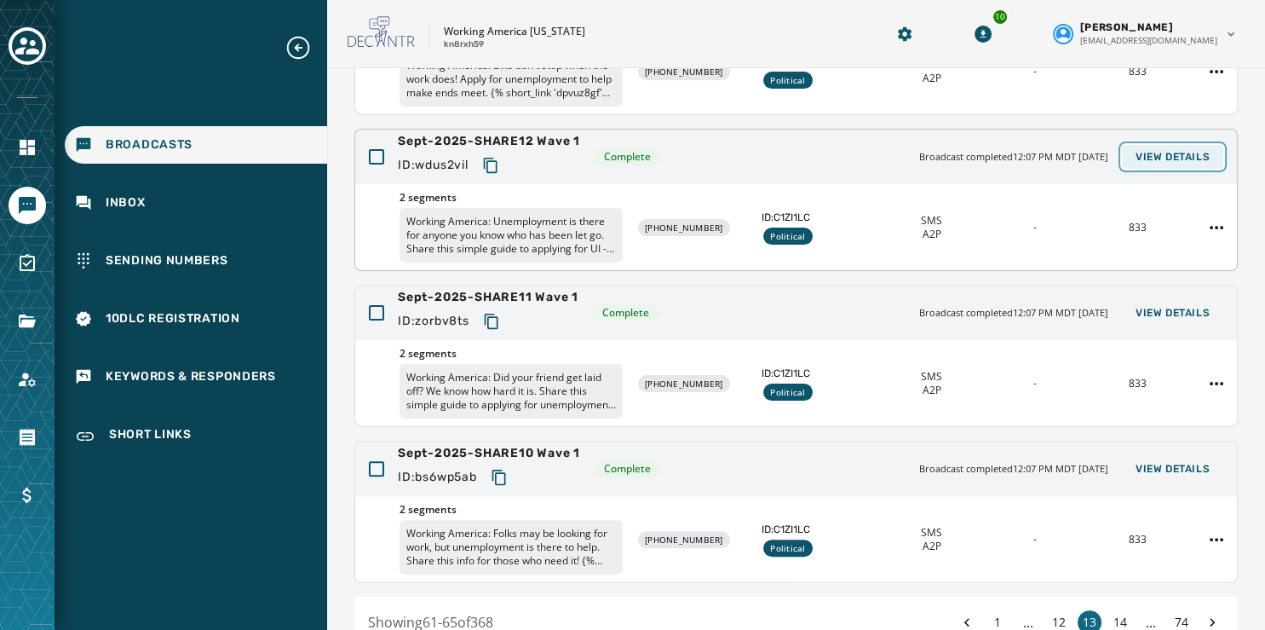
click at [1144, 159] on span "View Details" at bounding box center [1173, 157] width 74 height 14
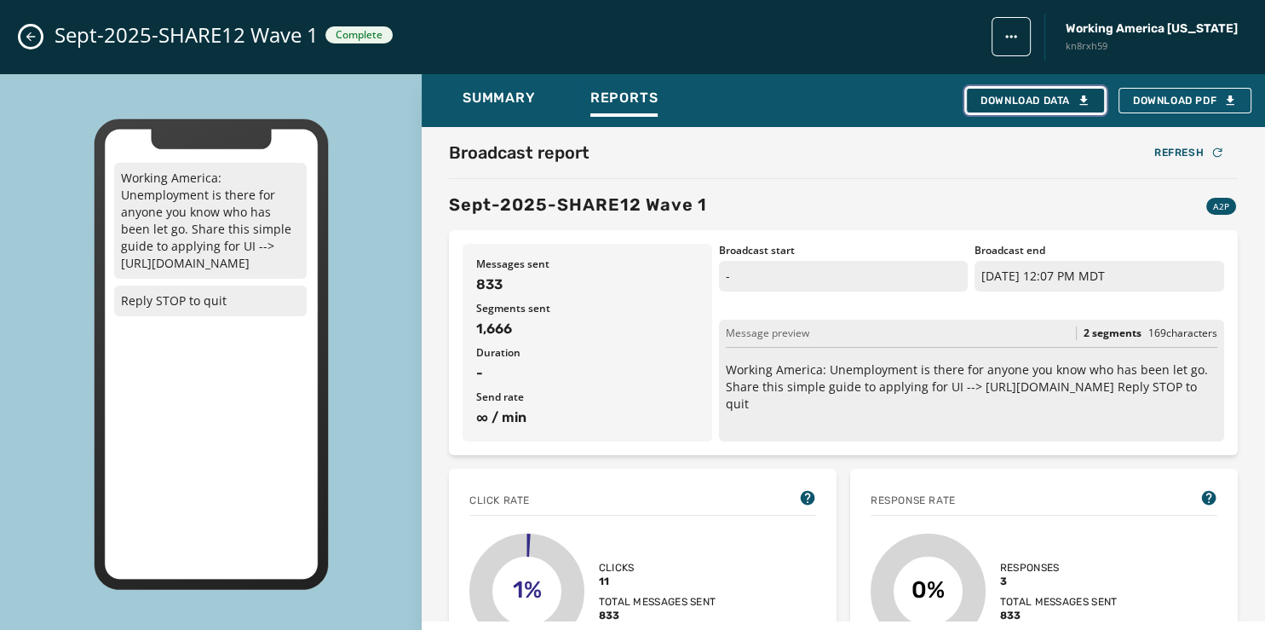
click at [1018, 95] on div "Download Data" at bounding box center [1036, 101] width 110 height 14
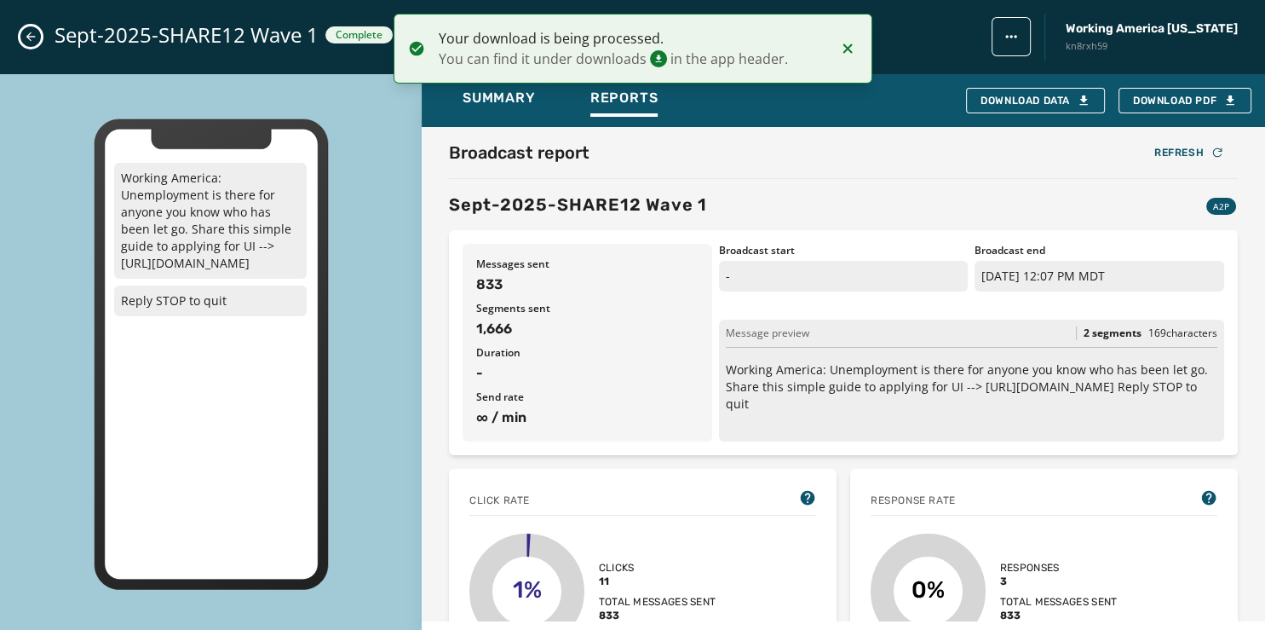
click at [27, 39] on icon "Close admin drawer" at bounding box center [31, 37] width 14 height 14
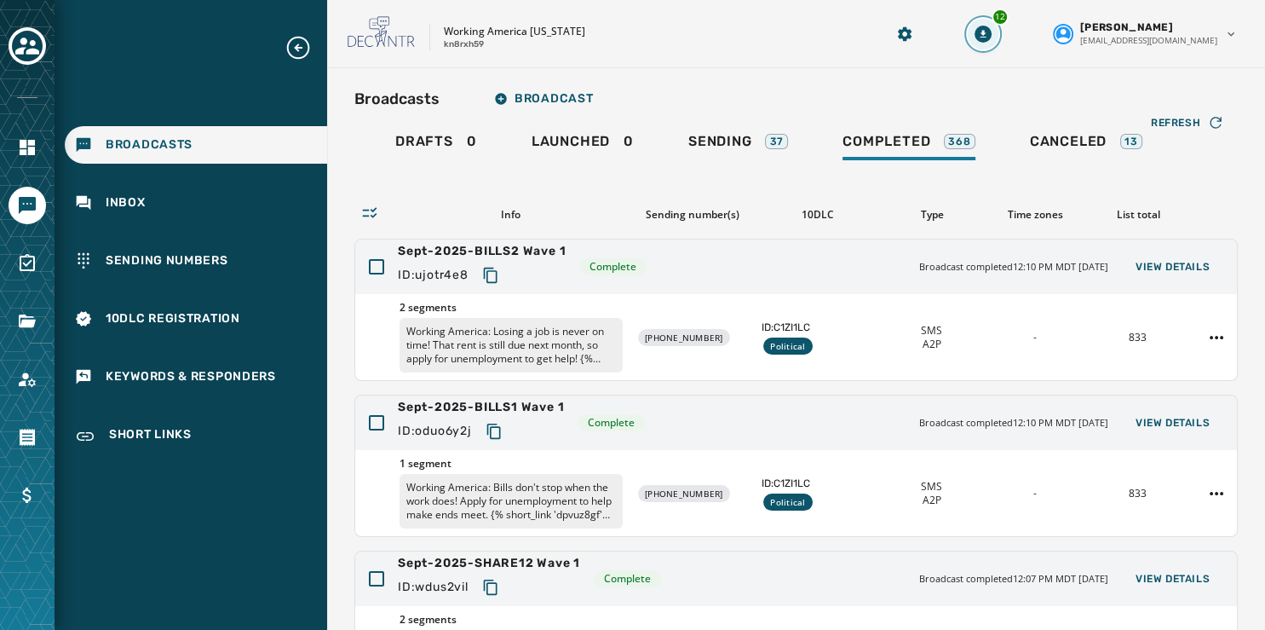
click at [992, 39] on icon "Download Menu" at bounding box center [983, 34] width 17 height 17
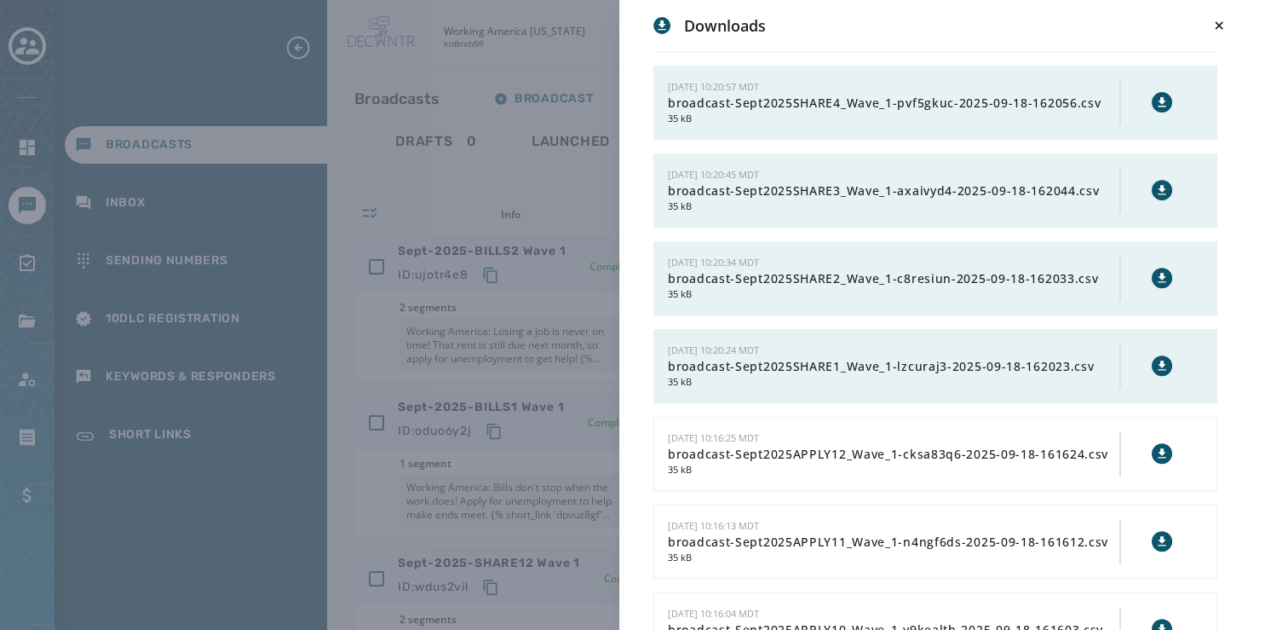
scroll to position [692, 0]
click at [1156, 372] on icon at bounding box center [1163, 365] width 14 height 14
click at [1158, 281] on icon at bounding box center [1162, 276] width 8 height 9
click at [1156, 196] on icon at bounding box center [1163, 189] width 14 height 14
click at [1158, 106] on icon at bounding box center [1162, 100] width 8 height 9
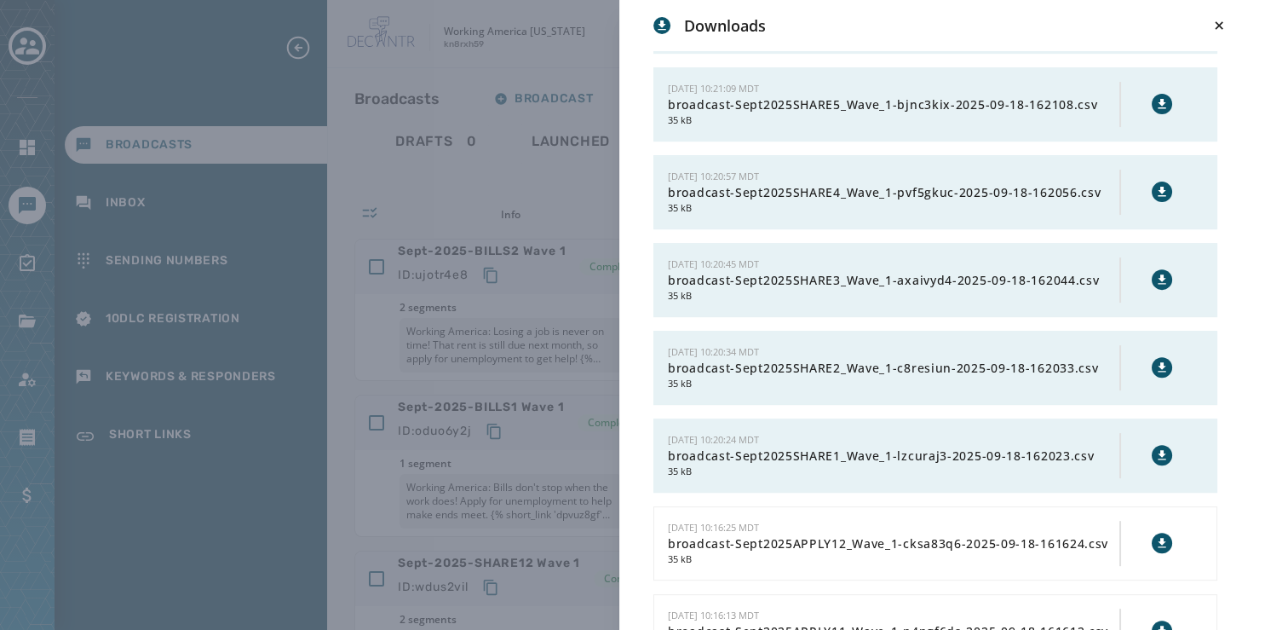
scroll to position [601, 0]
click at [1156, 112] on icon at bounding box center [1163, 105] width 14 height 14
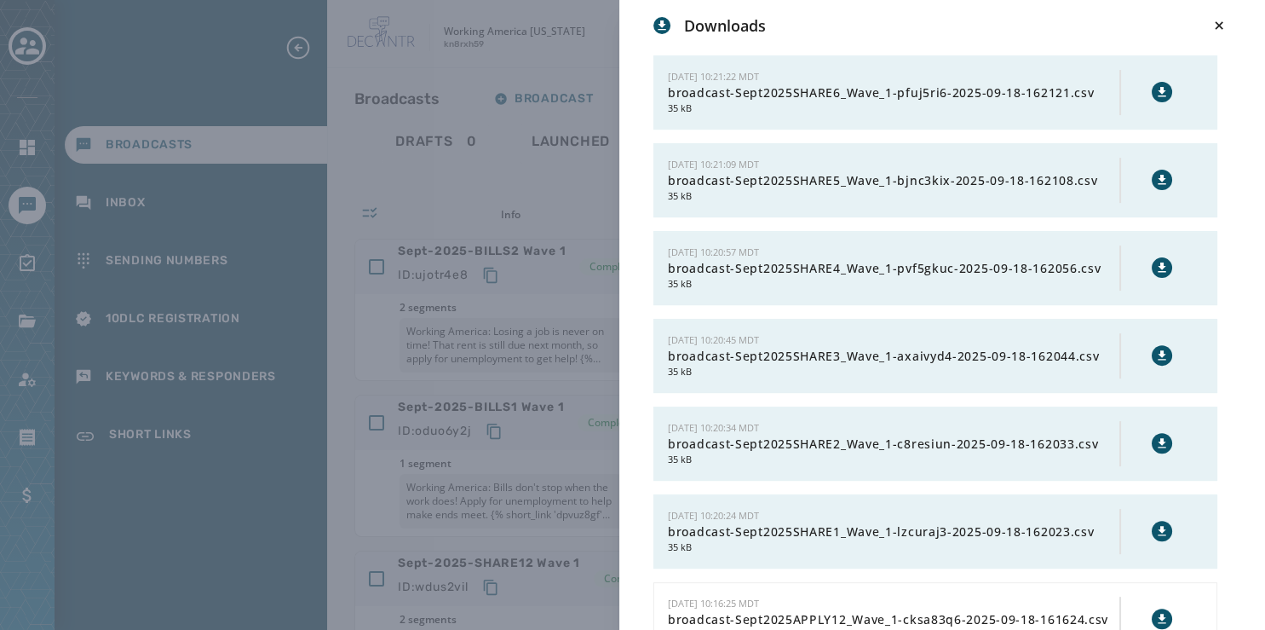
scroll to position [525, 0]
click at [1158, 97] on icon at bounding box center [1162, 92] width 8 height 9
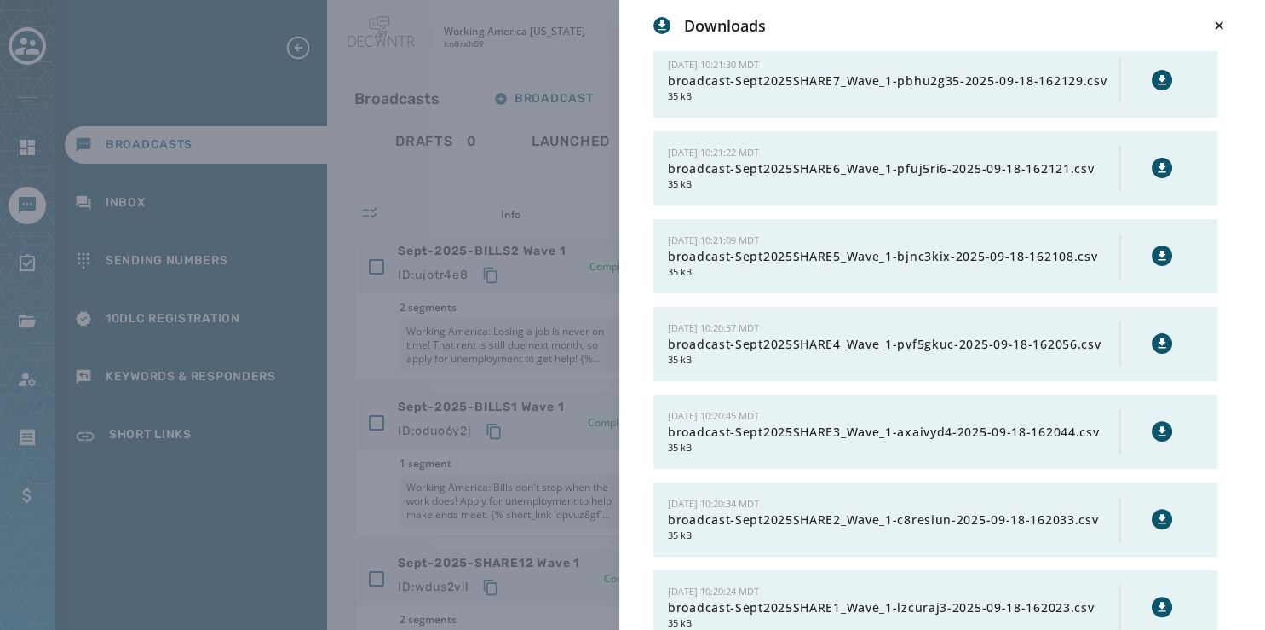
scroll to position [450, 0]
click at [1156, 87] on icon at bounding box center [1163, 80] width 14 height 14
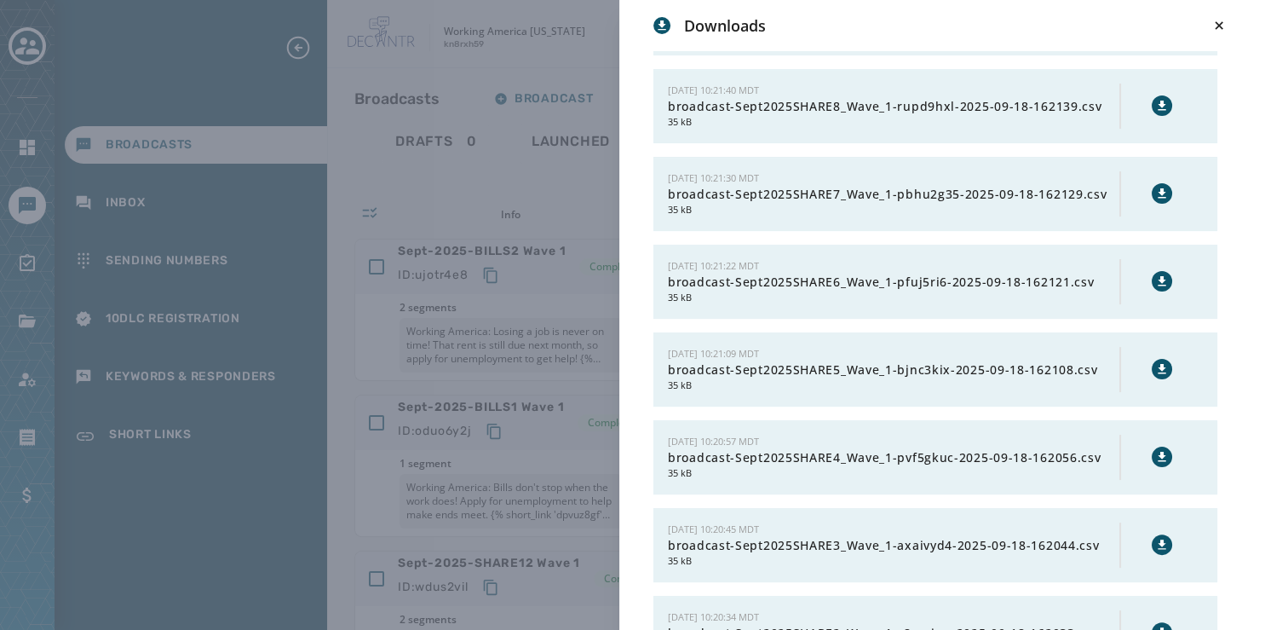
scroll to position [336, 0]
click at [1158, 111] on icon at bounding box center [1162, 105] width 8 height 9
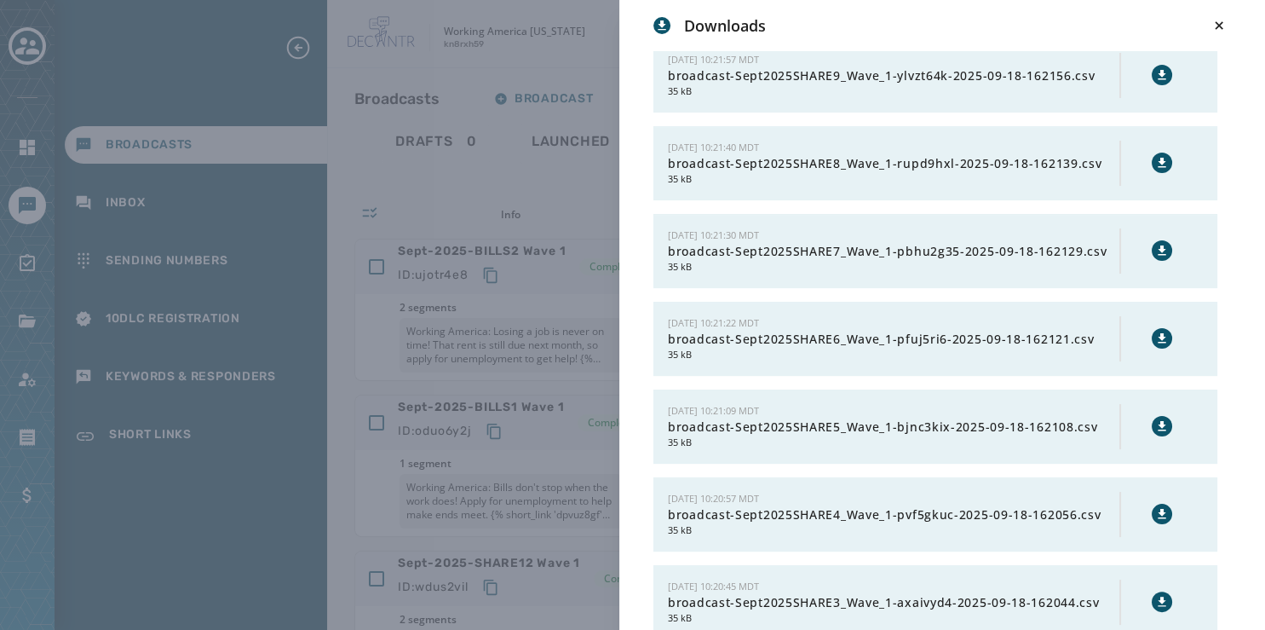
scroll to position [218, 0]
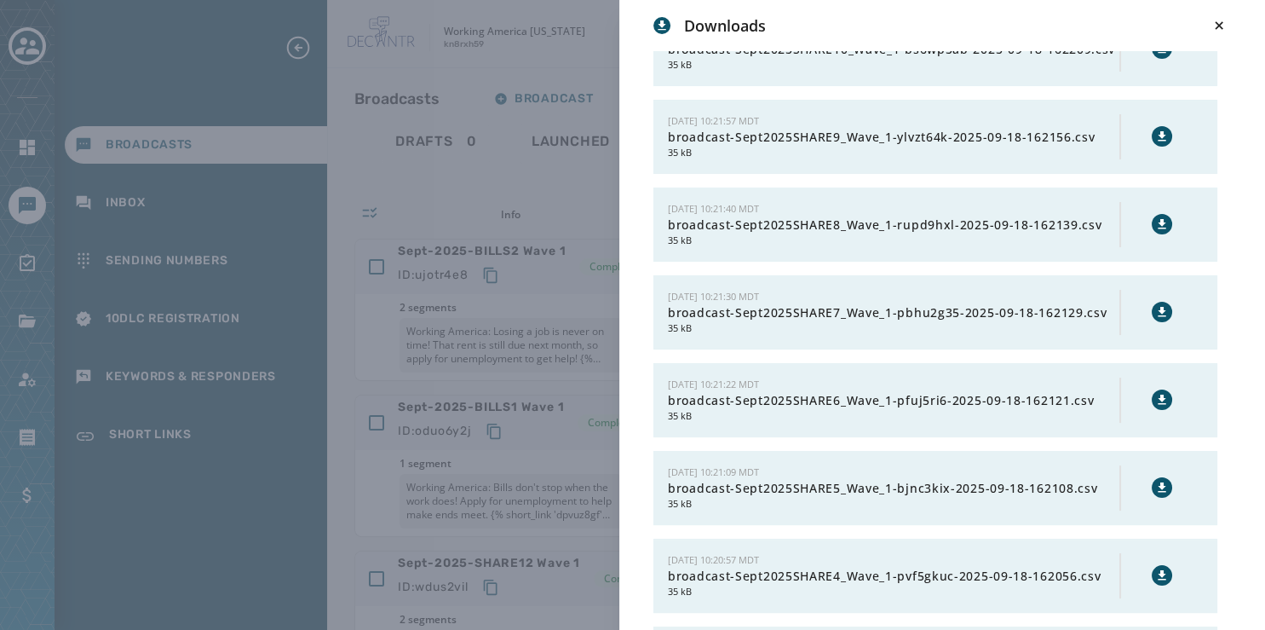
click at [1156, 143] on icon at bounding box center [1163, 137] width 14 height 14
click at [1156, 142] on icon at bounding box center [1163, 137] width 14 height 14
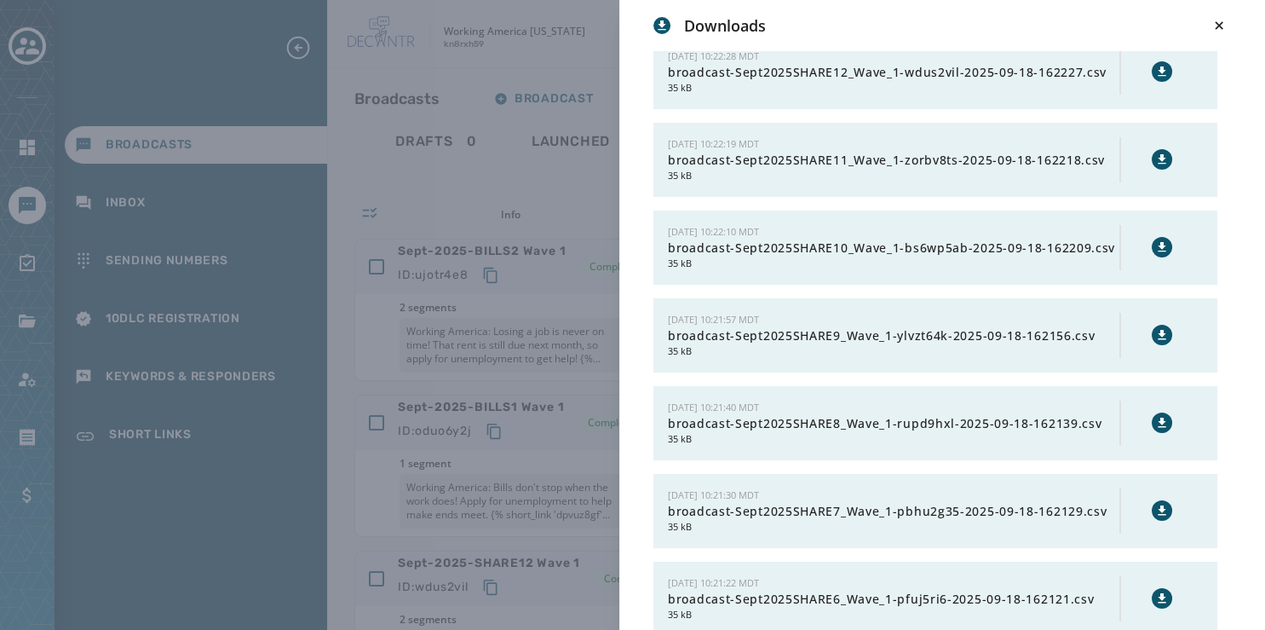
scroll to position [19, 0]
click at [1156, 153] on icon at bounding box center [1163, 160] width 14 height 14
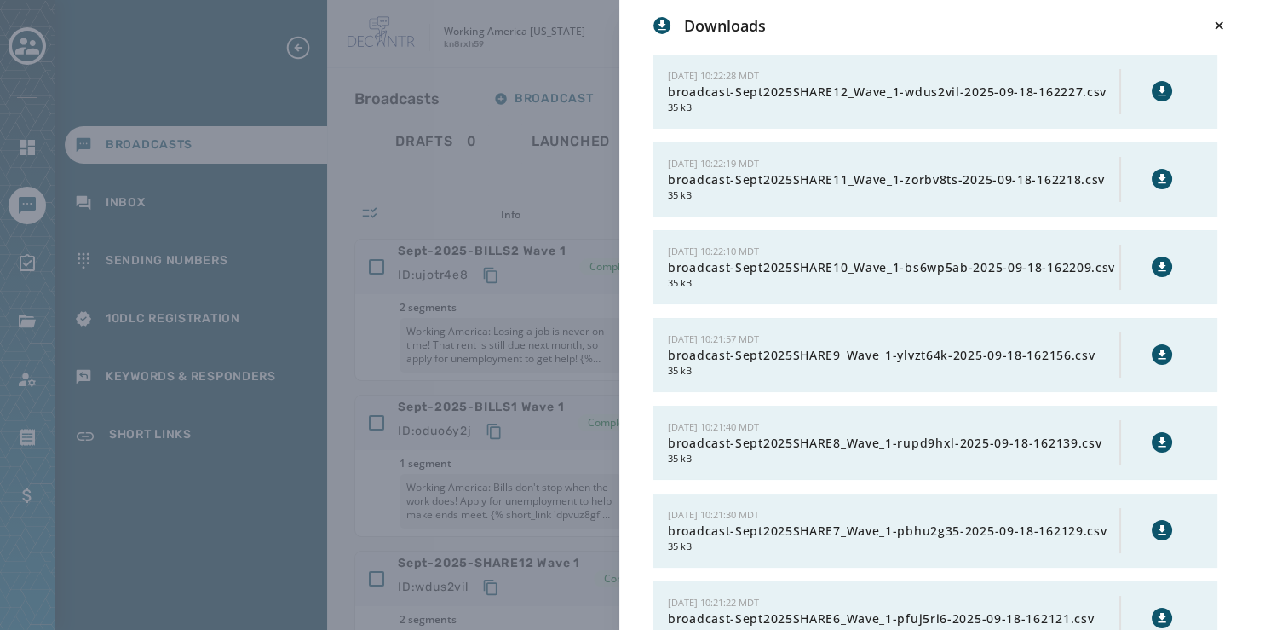
click at [1158, 89] on icon at bounding box center [1162, 90] width 8 height 9
click at [1219, 25] on icon at bounding box center [1219, 25] width 8 height 8
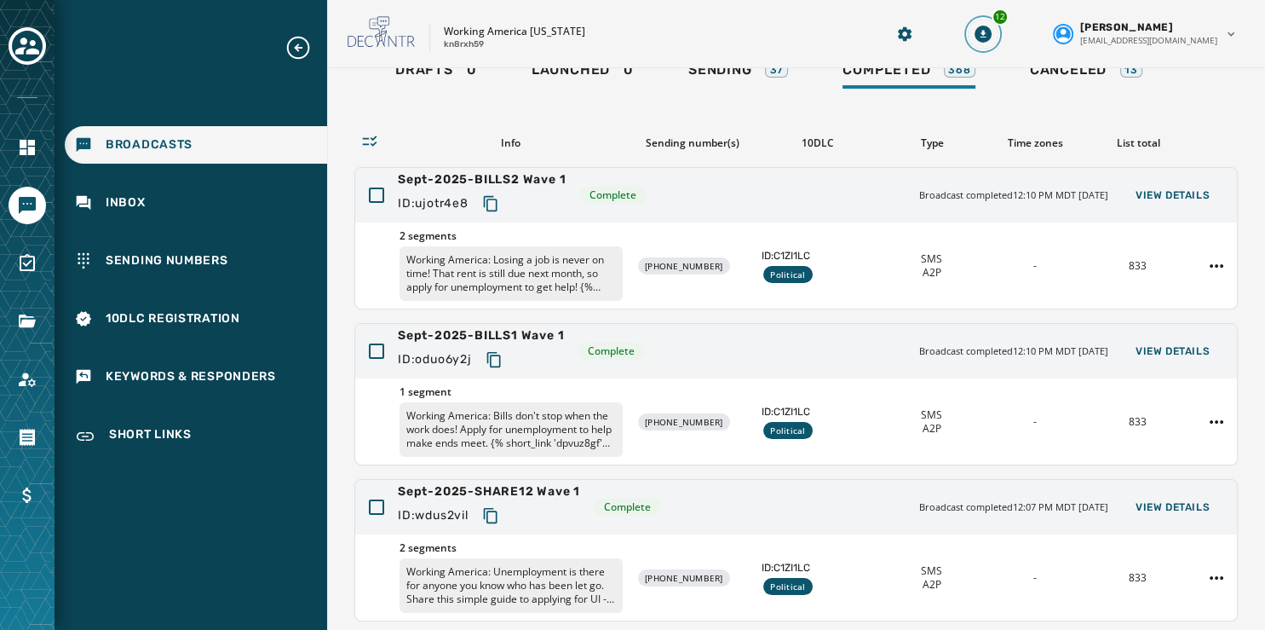
scroll to position [78, 0]
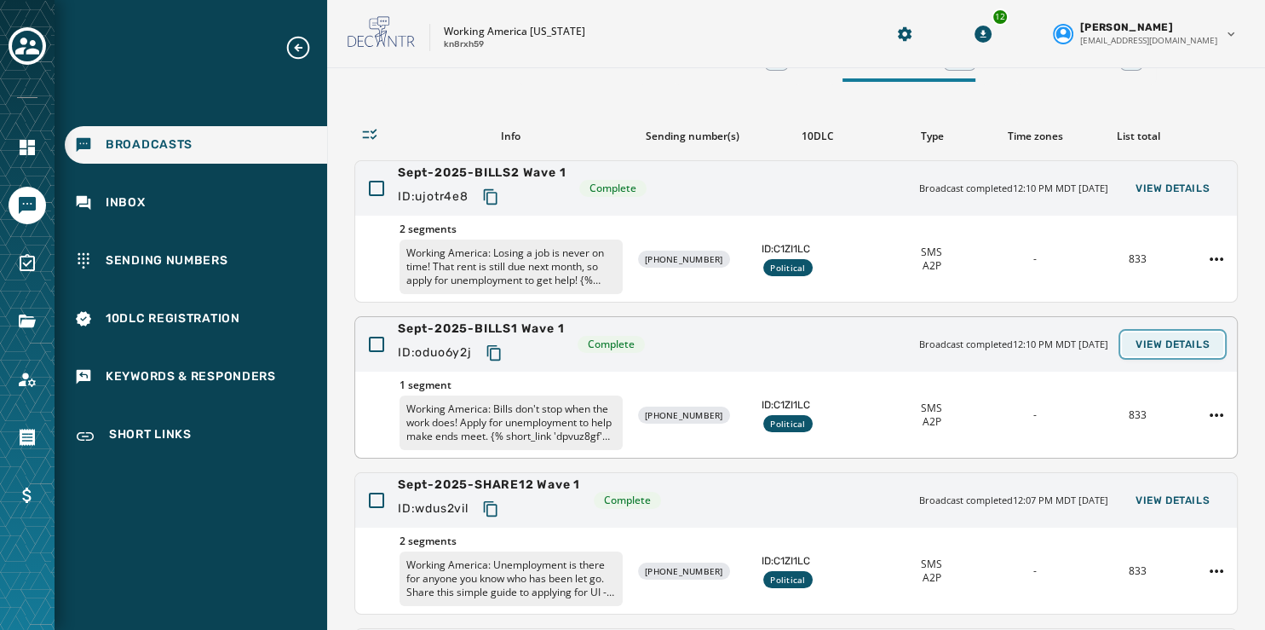
click at [1150, 343] on span "View Details" at bounding box center [1173, 344] width 74 height 14
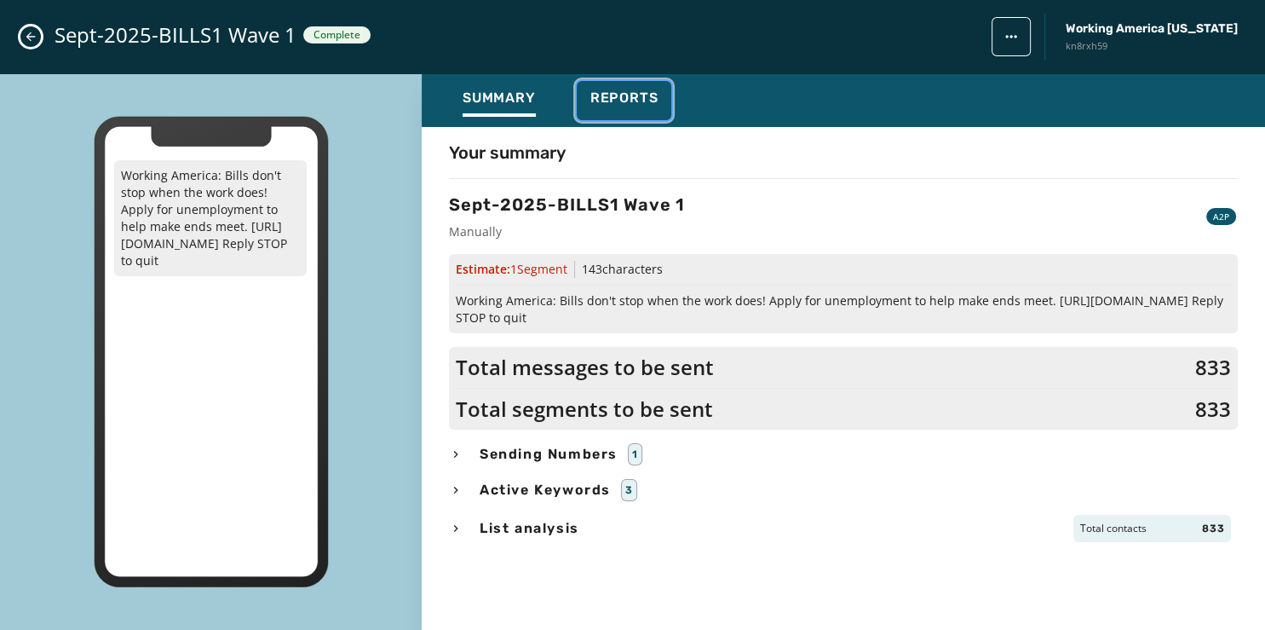
click at [636, 90] on span "Reports" at bounding box center [625, 97] width 68 height 17
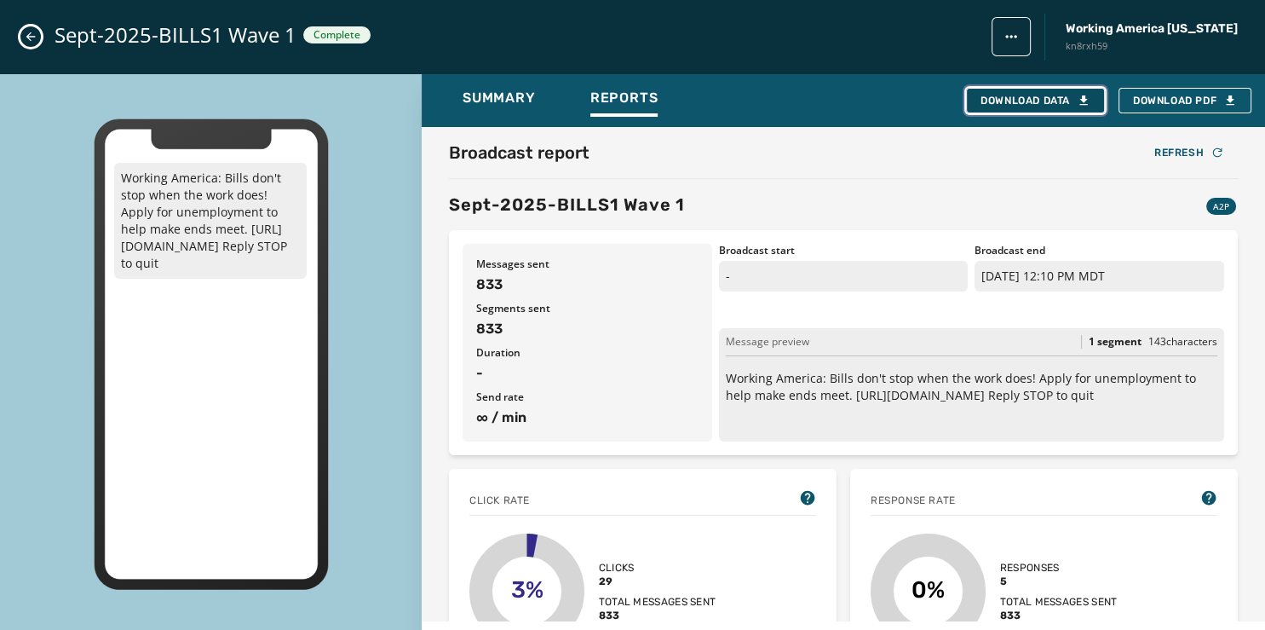
click at [1031, 97] on div "Download Data" at bounding box center [1036, 101] width 110 height 14
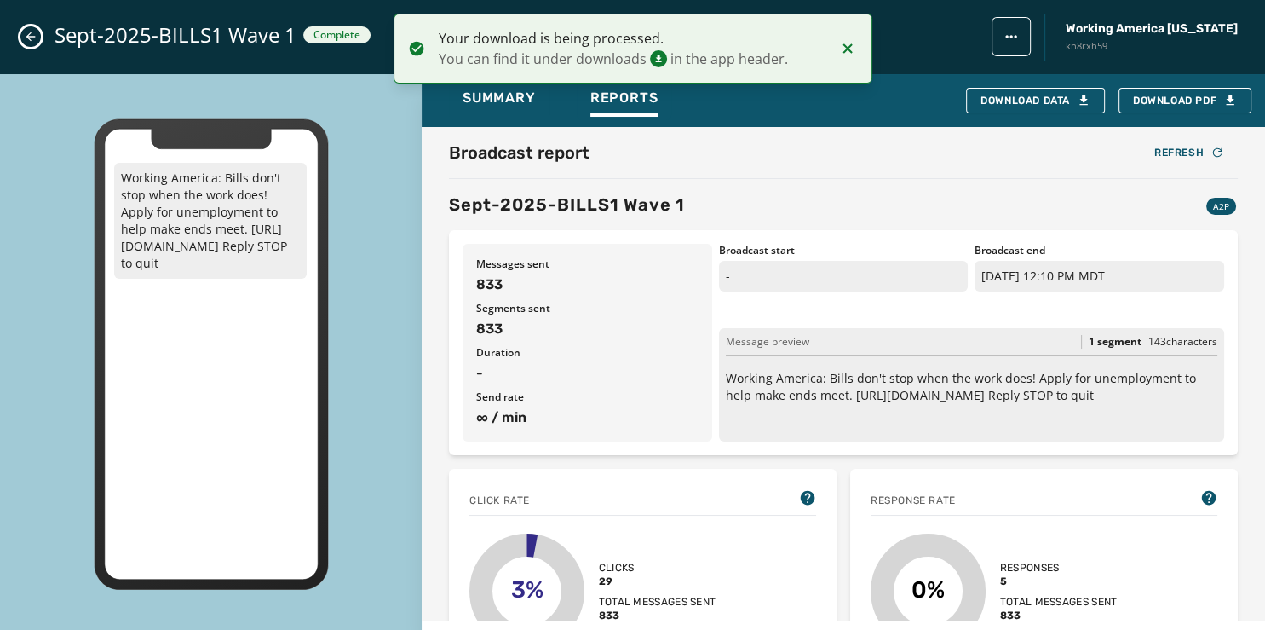
click at [30, 36] on icon "Close admin drawer" at bounding box center [31, 37] width 14 height 14
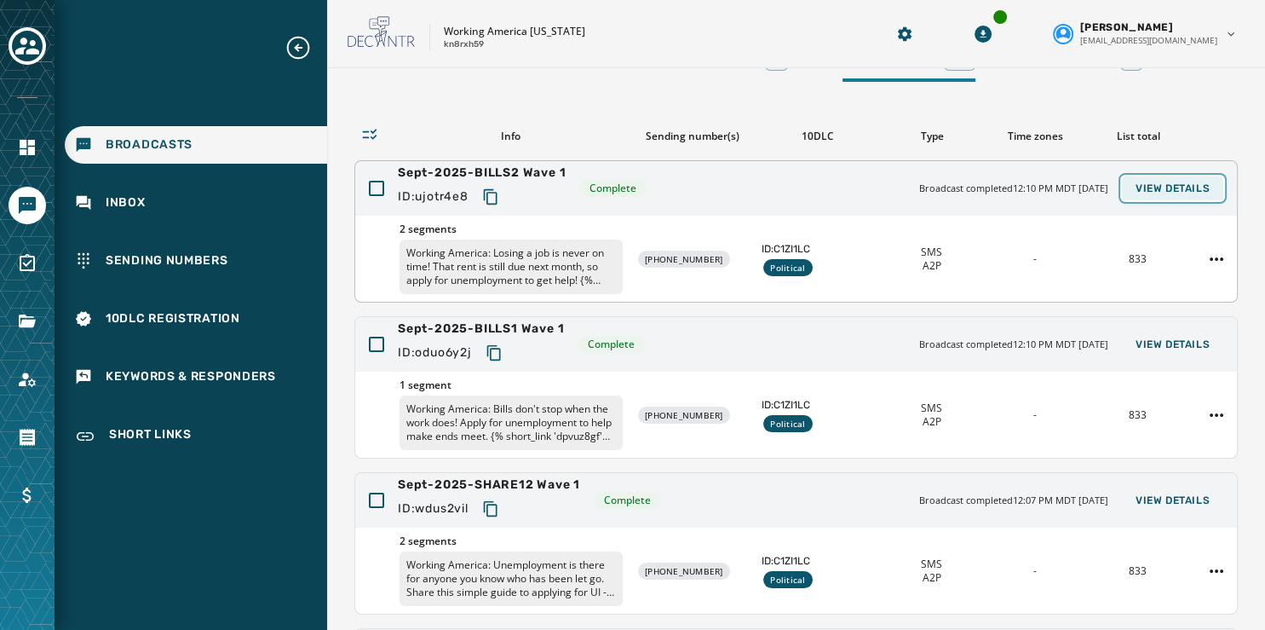
click at [1150, 182] on span "View Details" at bounding box center [1173, 189] width 74 height 14
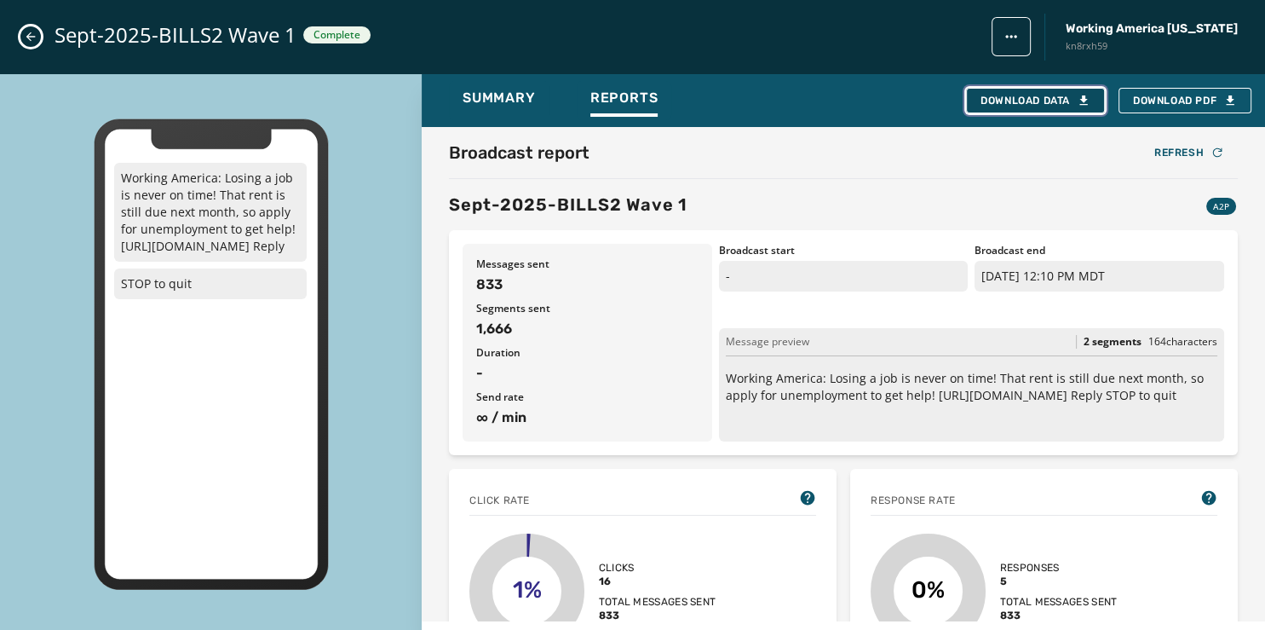
click at [1013, 95] on div "Download Data" at bounding box center [1036, 101] width 110 height 14
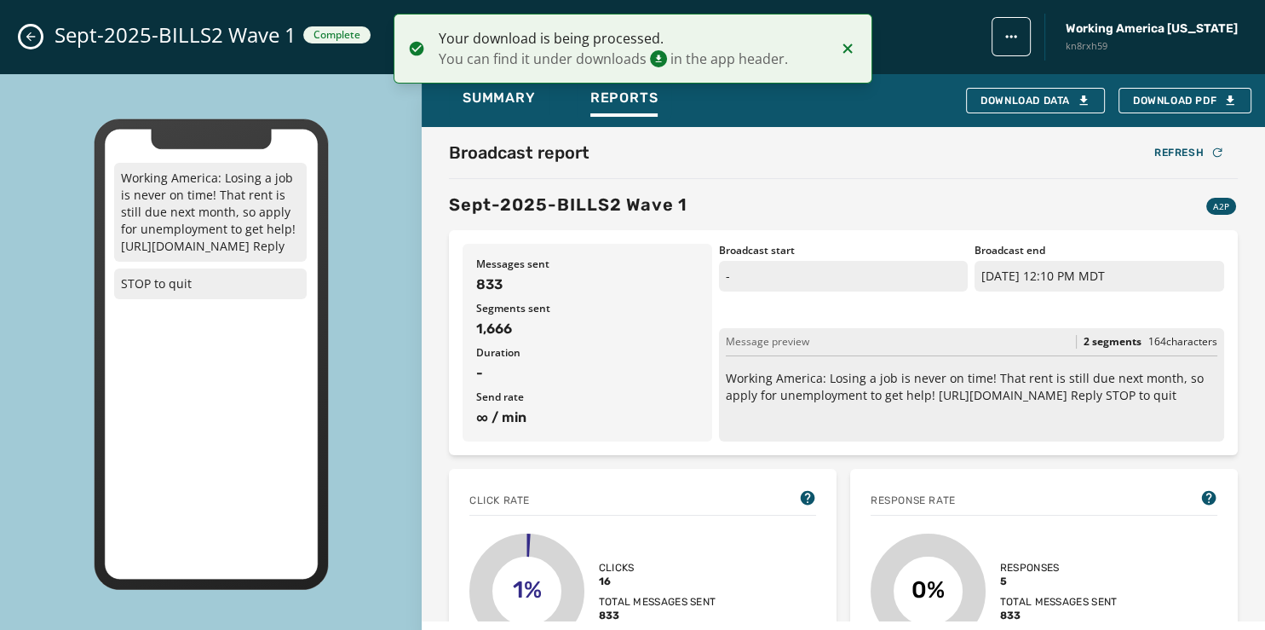
click at [29, 35] on icon "Close admin drawer" at bounding box center [30, 36] width 9 height 9
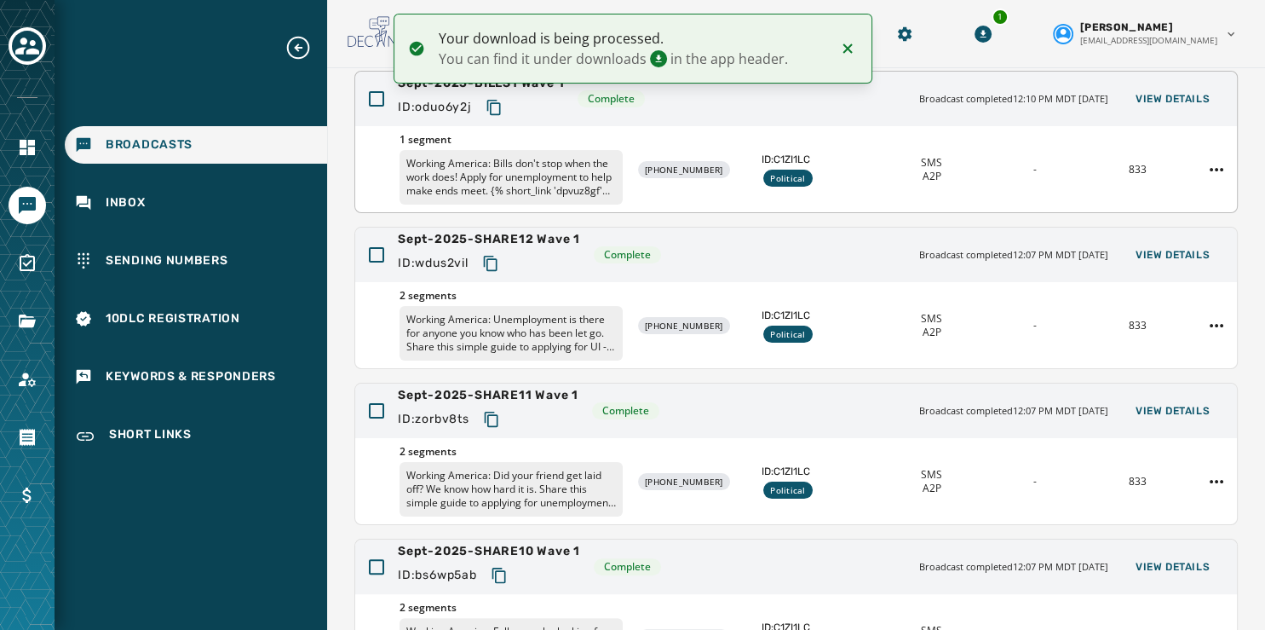
scroll to position [508, 0]
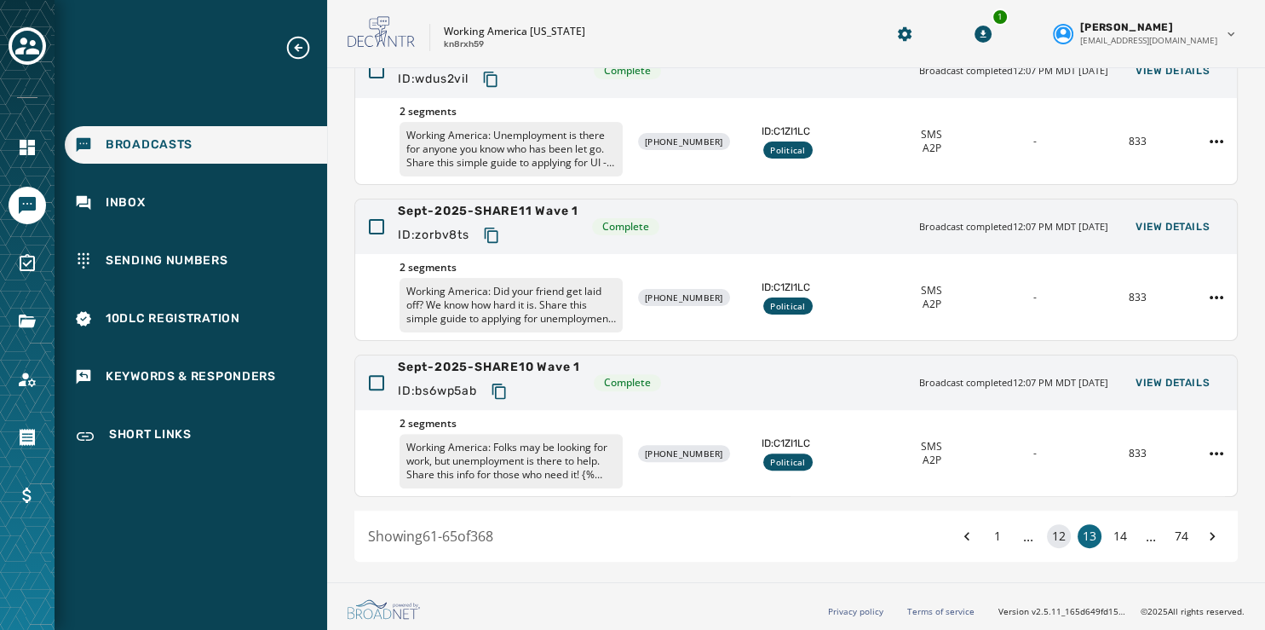
click at [1047, 539] on button "12" at bounding box center [1059, 536] width 24 height 24
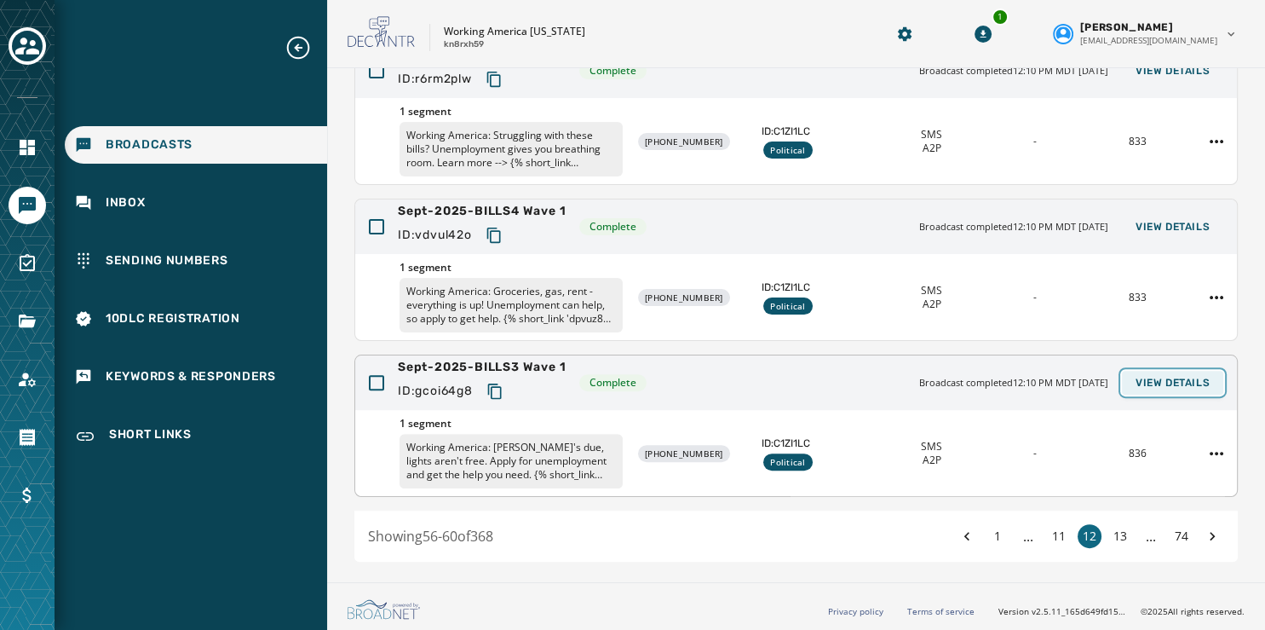
click at [1171, 371] on button "View Details" at bounding box center [1172, 383] width 101 height 24
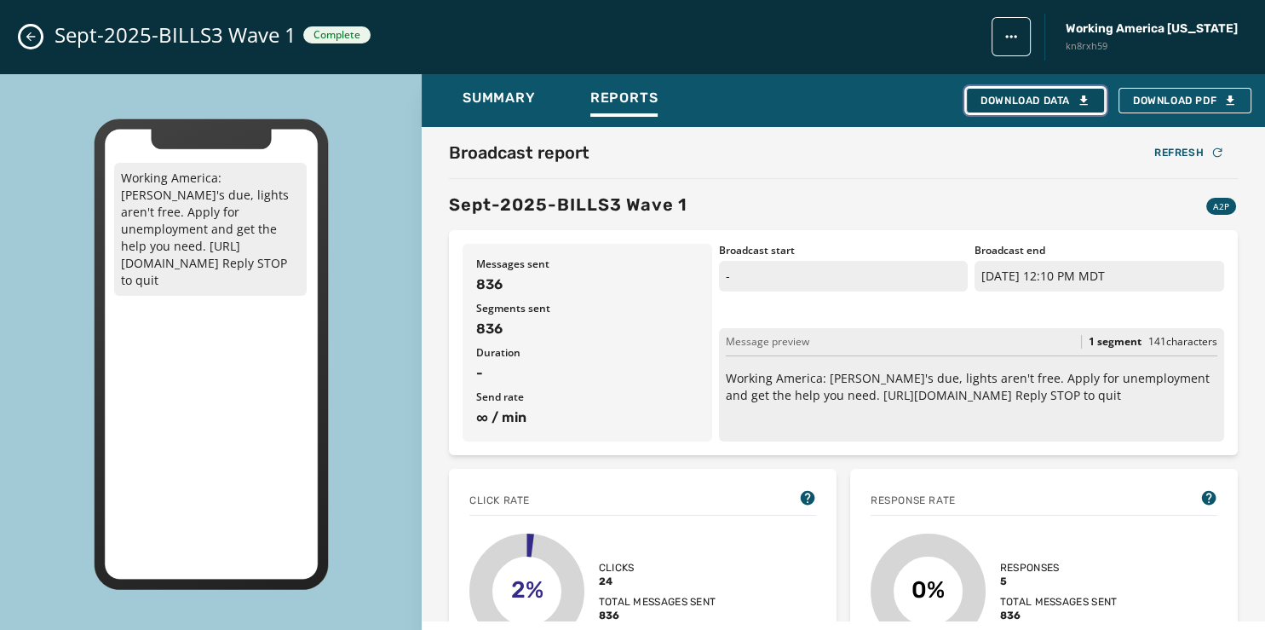
click at [1038, 101] on div "Download Data" at bounding box center [1036, 101] width 110 height 14
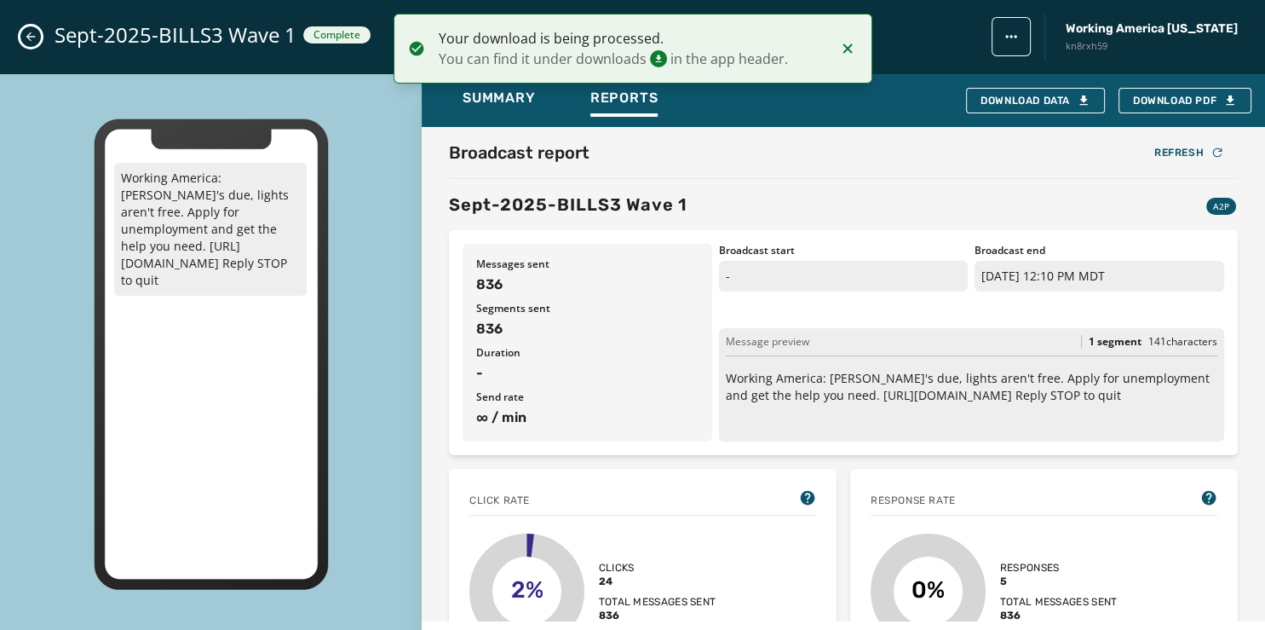
click at [36, 38] on icon "Close admin drawer" at bounding box center [31, 37] width 14 height 14
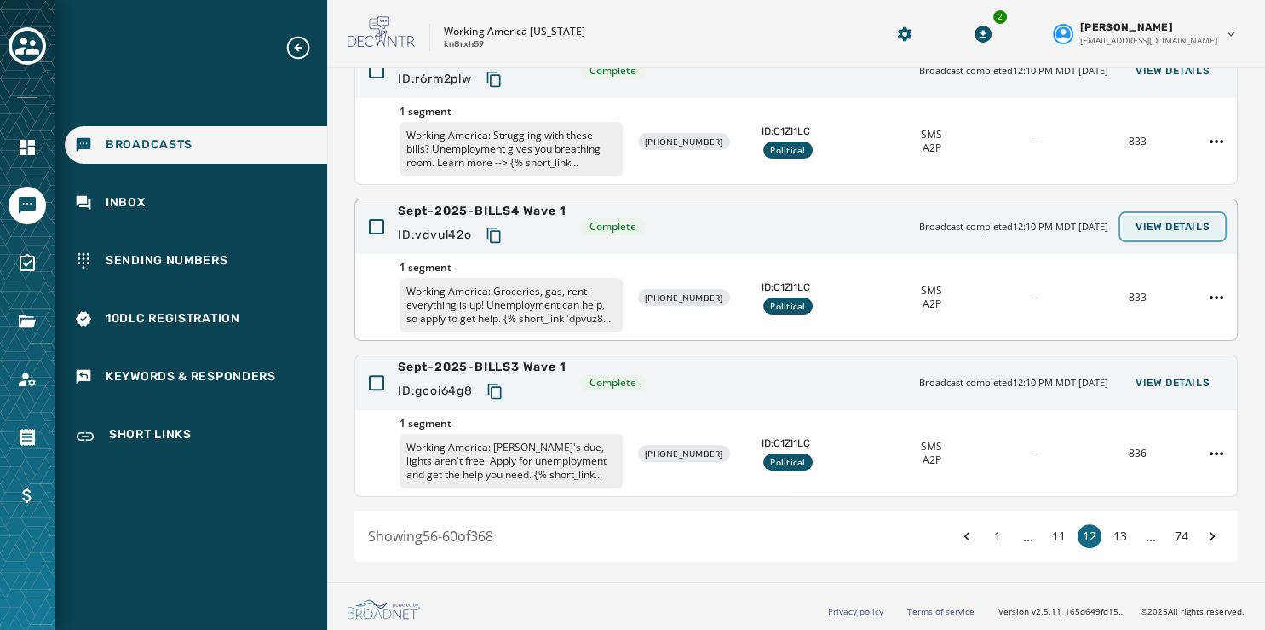
click at [1157, 221] on span "View Details" at bounding box center [1173, 227] width 74 height 14
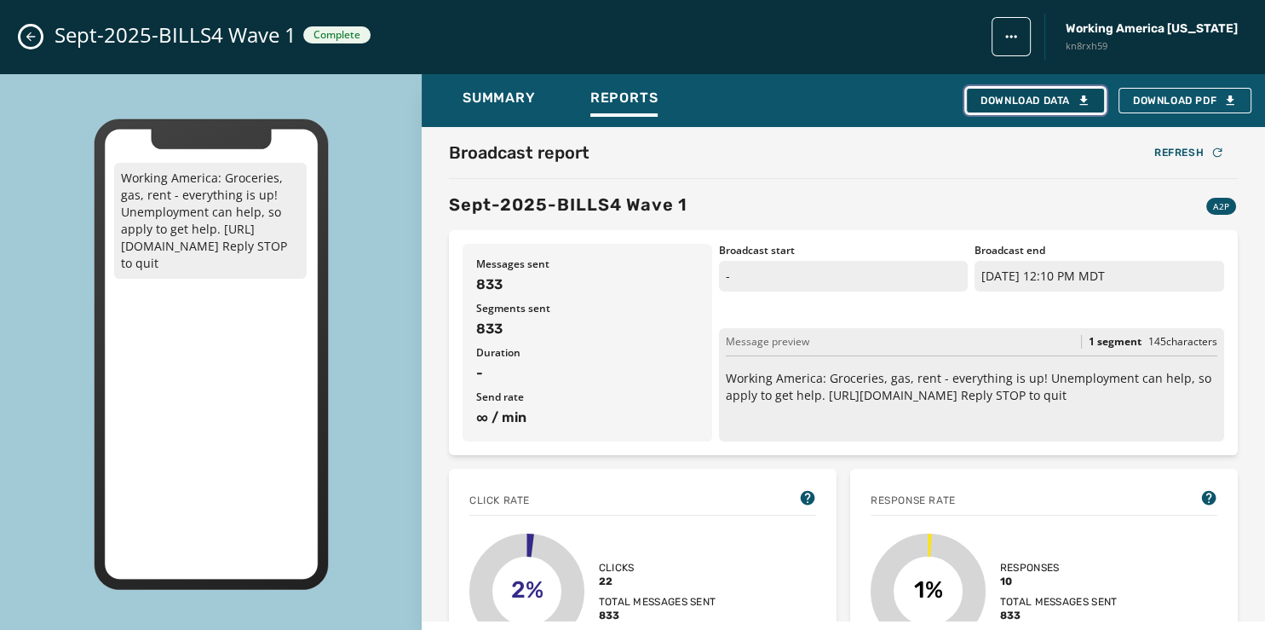
click at [1052, 101] on div "Download Data" at bounding box center [1036, 101] width 110 height 14
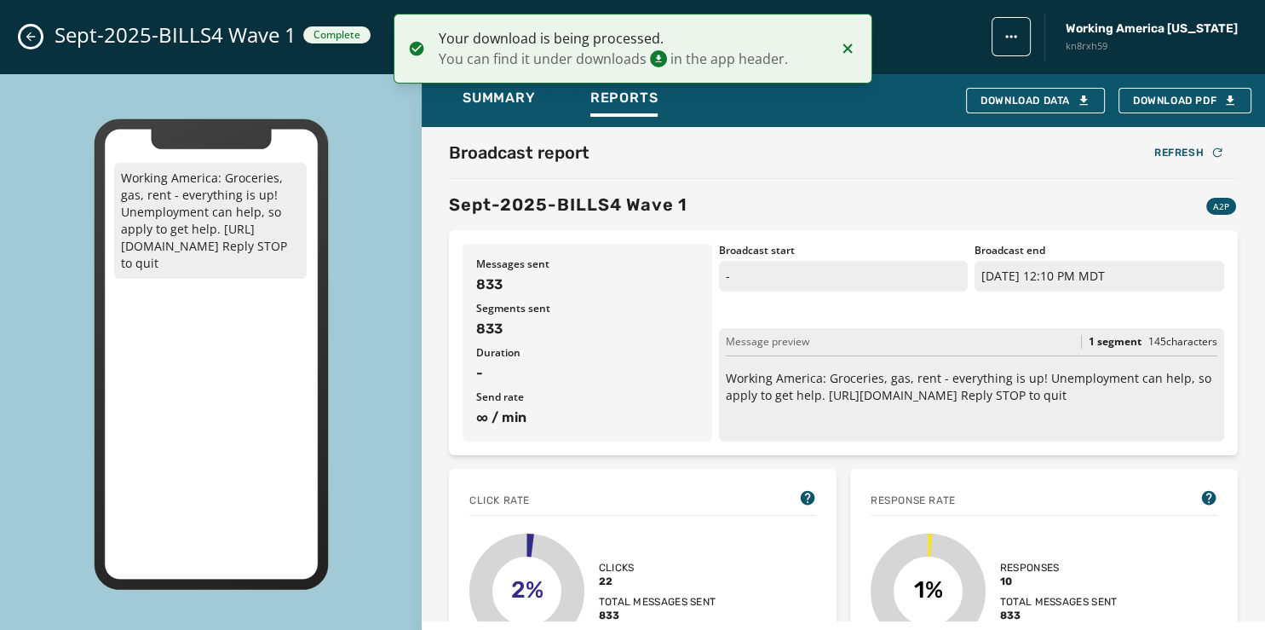
click at [26, 39] on icon "Close admin drawer" at bounding box center [31, 37] width 14 height 14
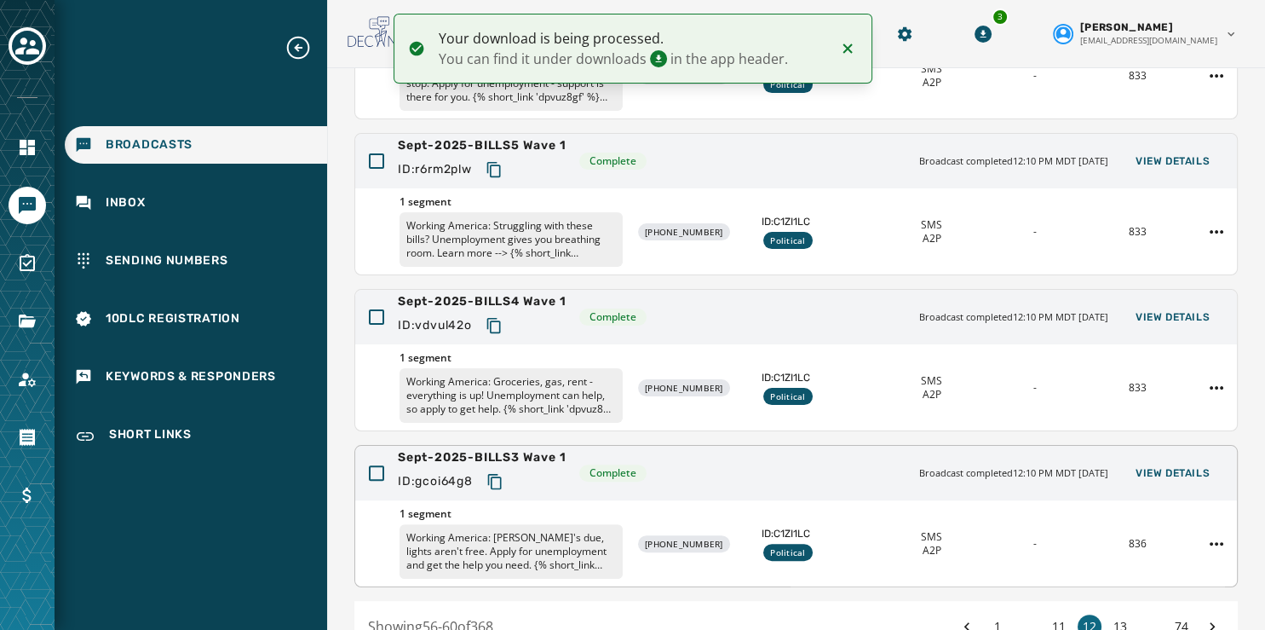
scroll to position [416, 0]
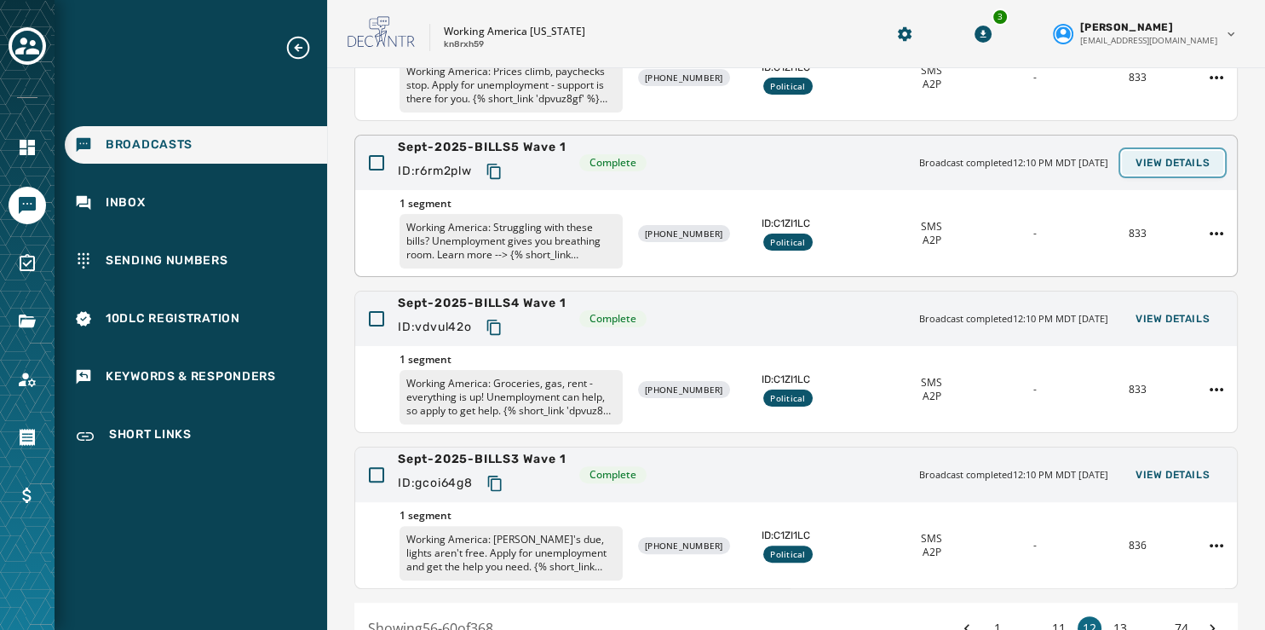
click at [1133, 153] on button "View Details" at bounding box center [1172, 163] width 101 height 24
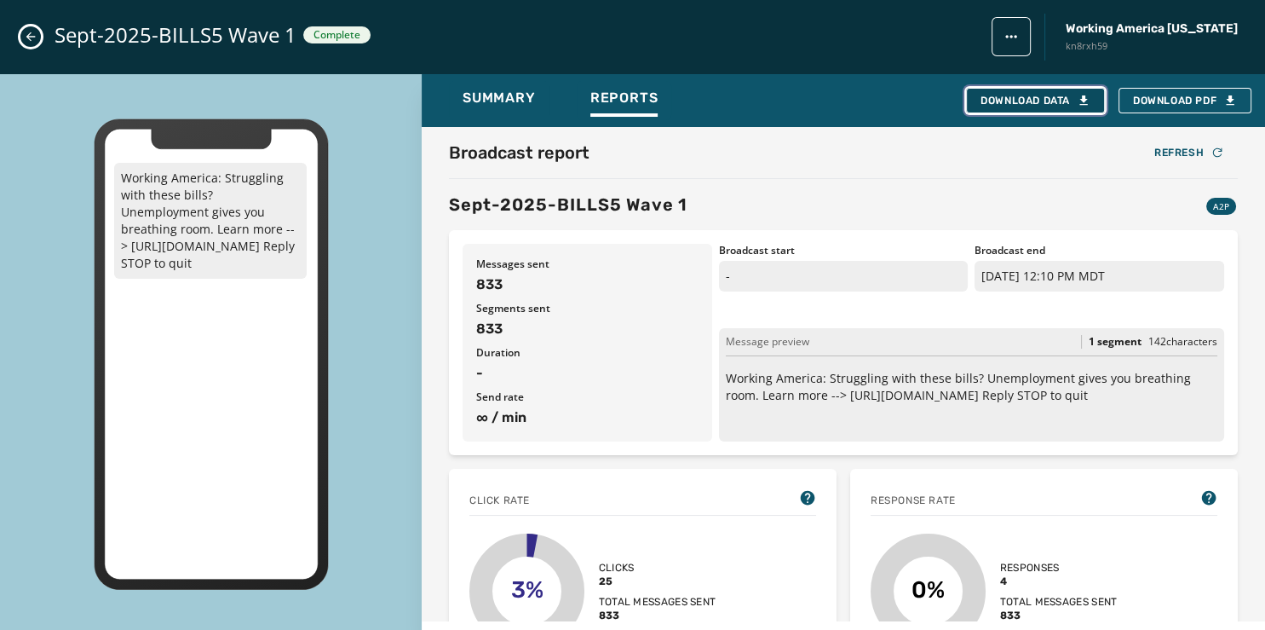
click at [1043, 97] on div "Download Data" at bounding box center [1036, 101] width 110 height 14
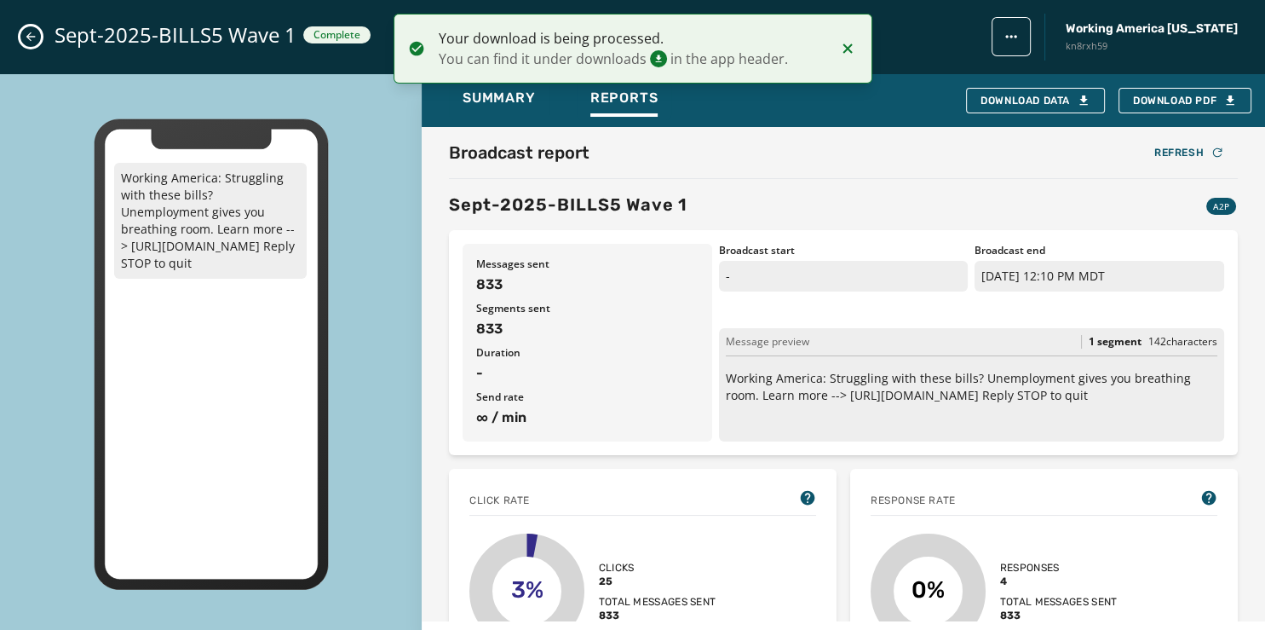
click at [32, 37] on icon "Close admin drawer" at bounding box center [30, 36] width 9 height 9
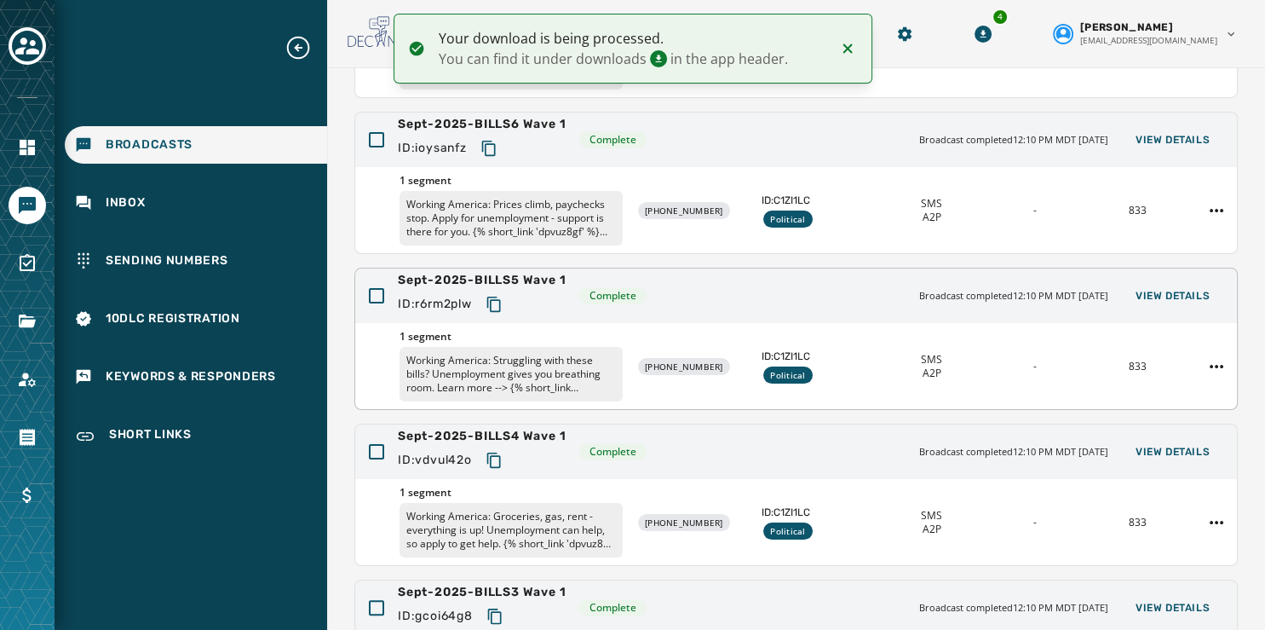
scroll to position [274, 0]
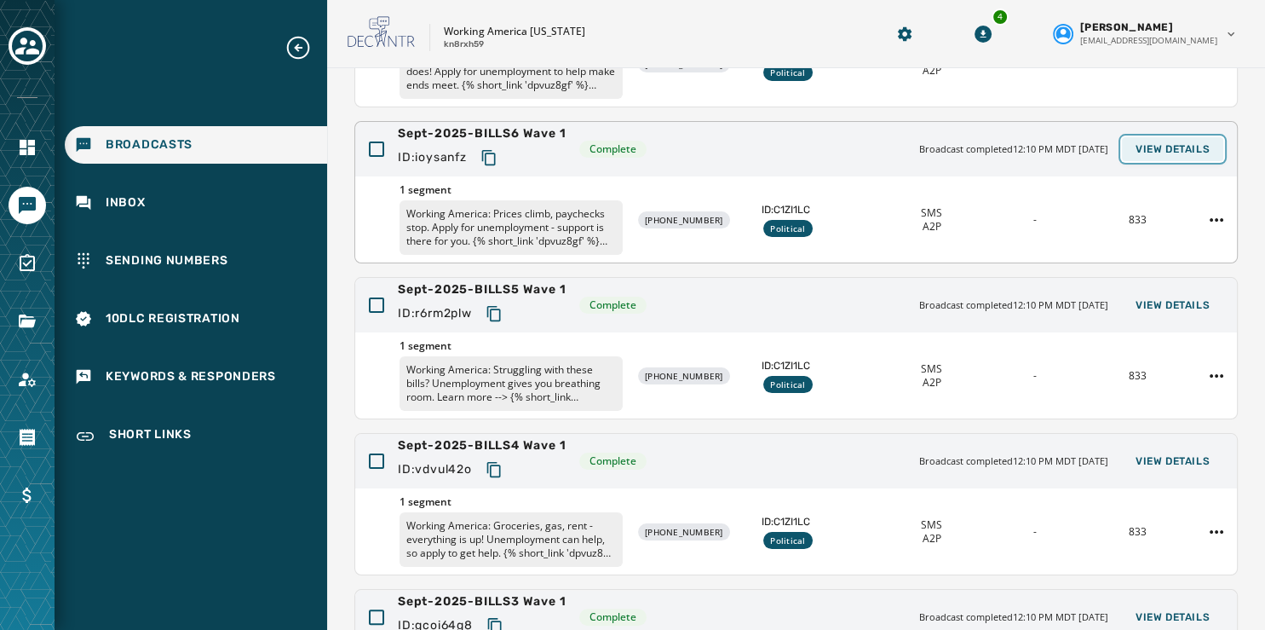
click at [1184, 139] on button "View Details" at bounding box center [1172, 149] width 101 height 24
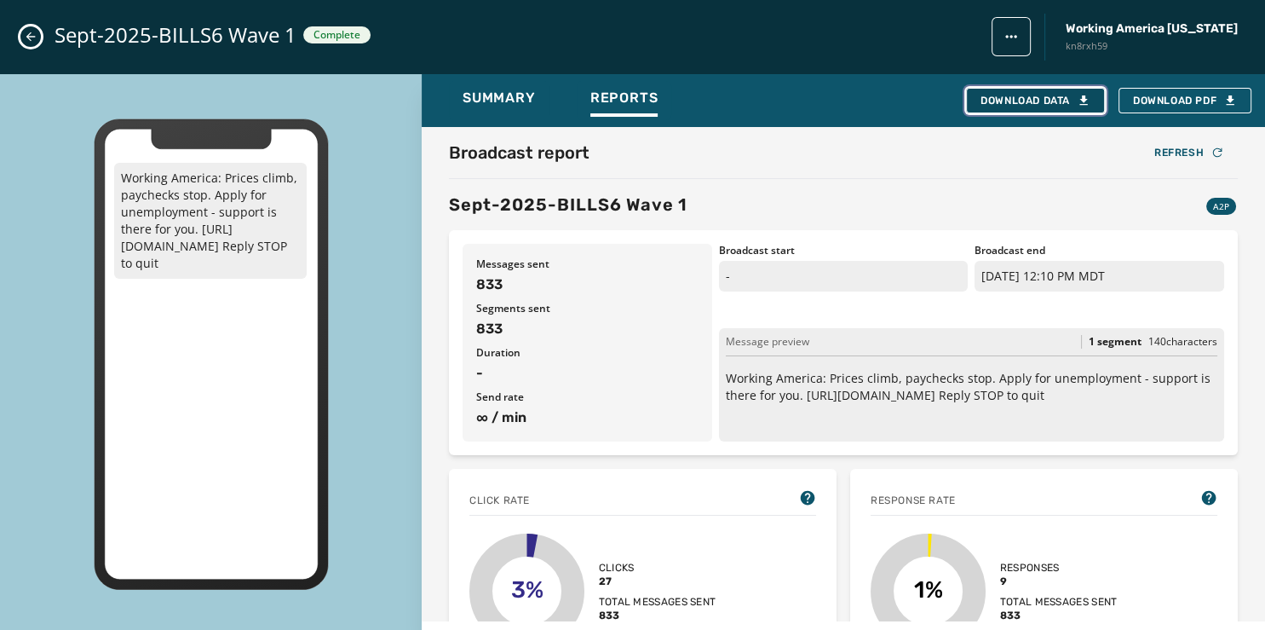
click at [1073, 92] on button "Download Data" at bounding box center [1035, 101] width 139 height 26
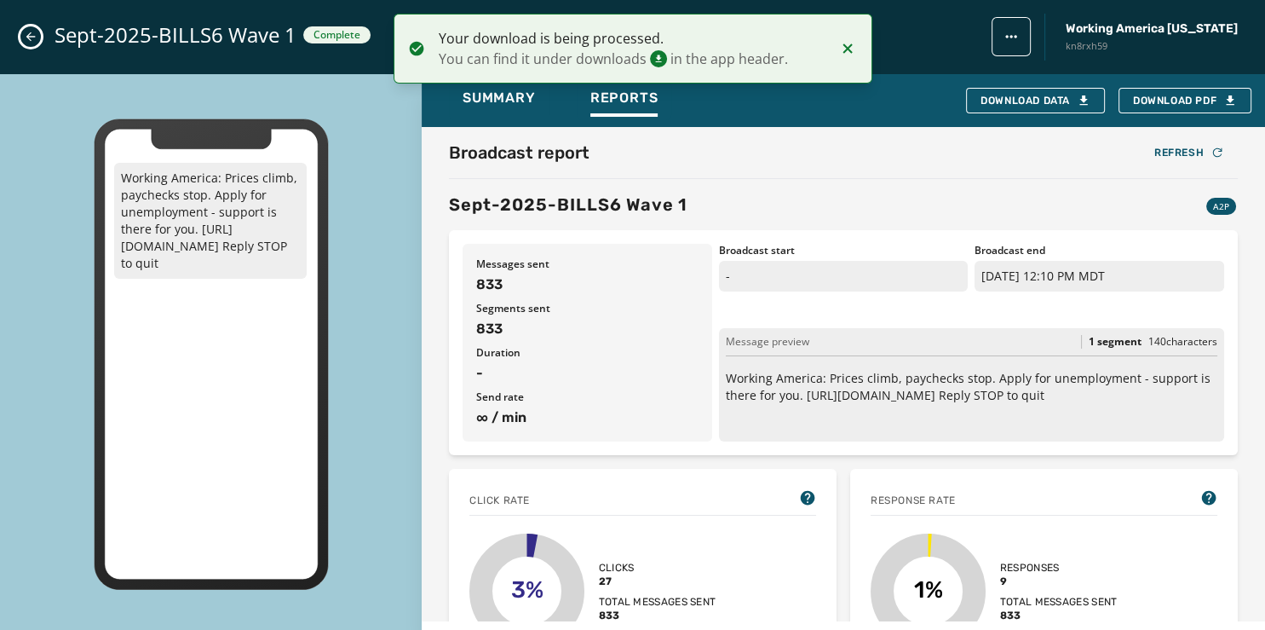
click at [23, 32] on button "Close admin drawer" at bounding box center [30, 36] width 20 height 20
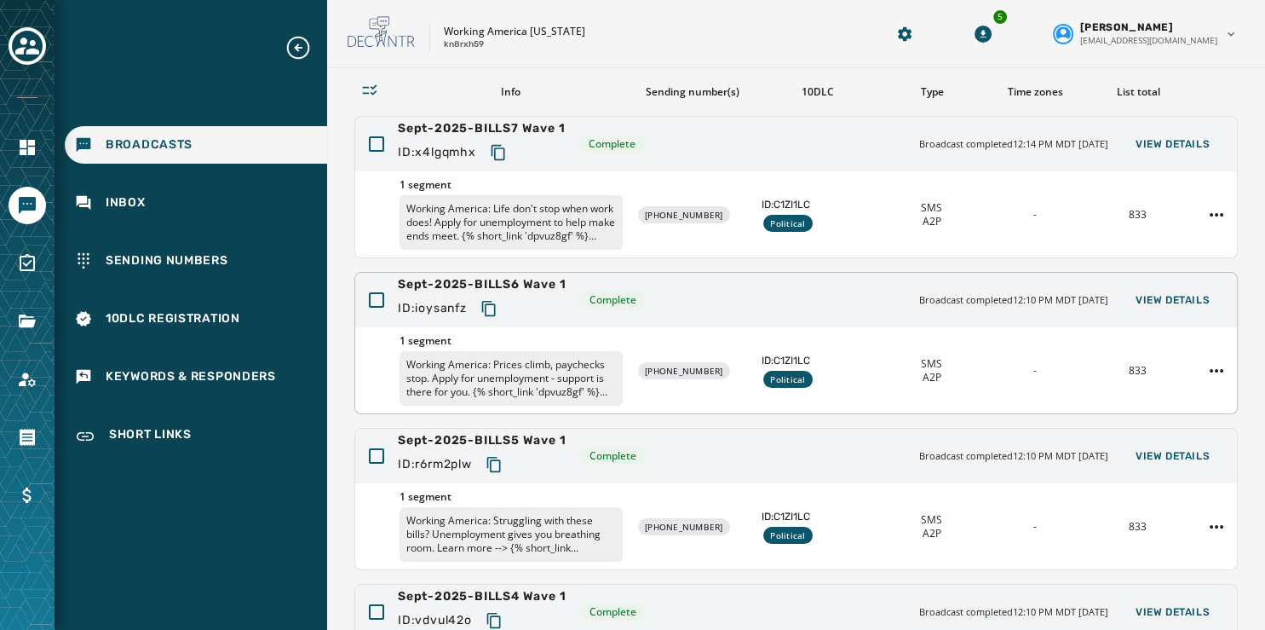
scroll to position [122, 0]
click at [1144, 141] on span "View Details" at bounding box center [1173, 145] width 74 height 14
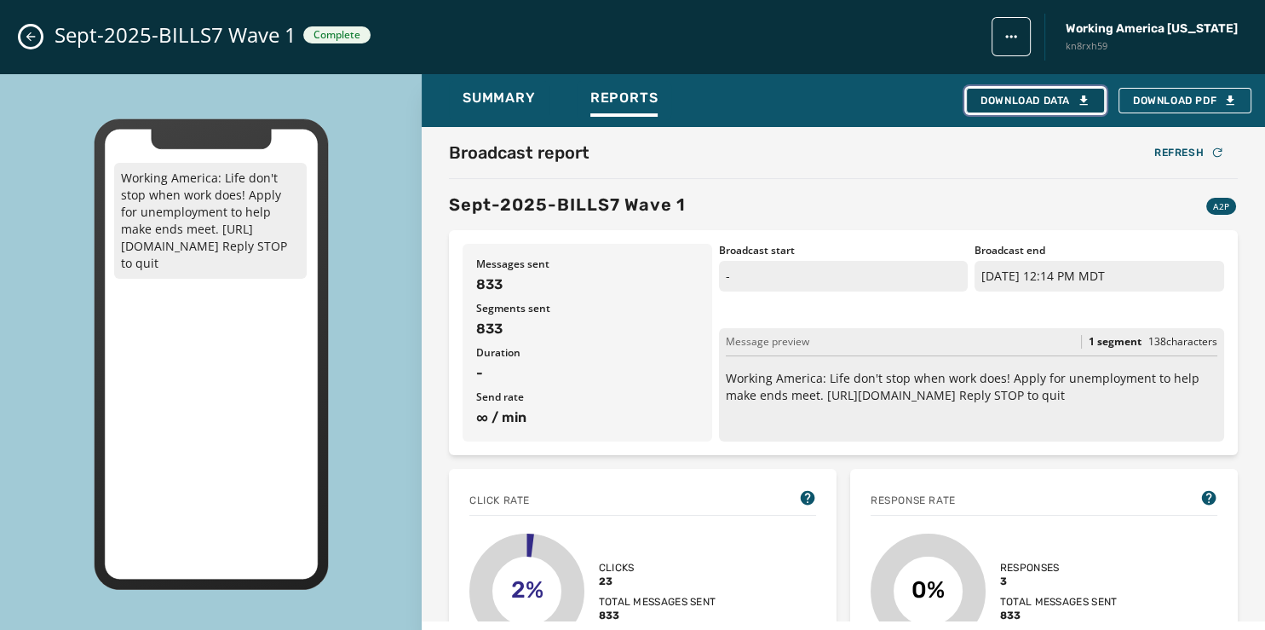
click at [1045, 101] on div "Download Data" at bounding box center [1036, 101] width 110 height 14
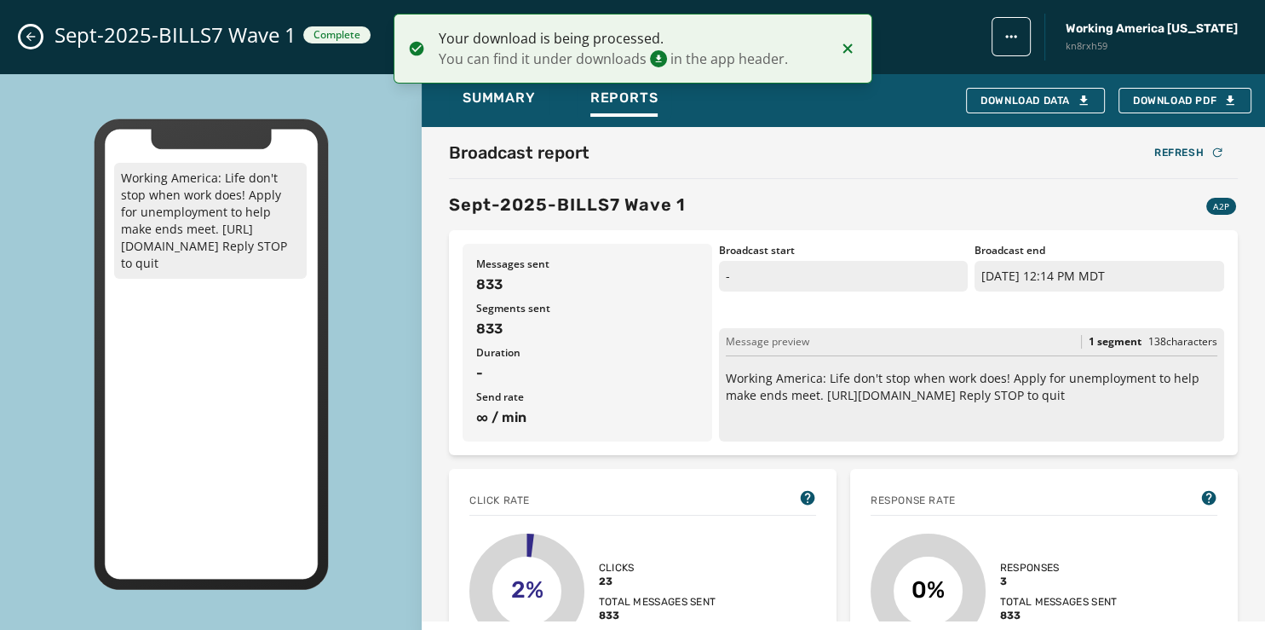
click at [26, 37] on icon "Close admin drawer" at bounding box center [31, 37] width 14 height 14
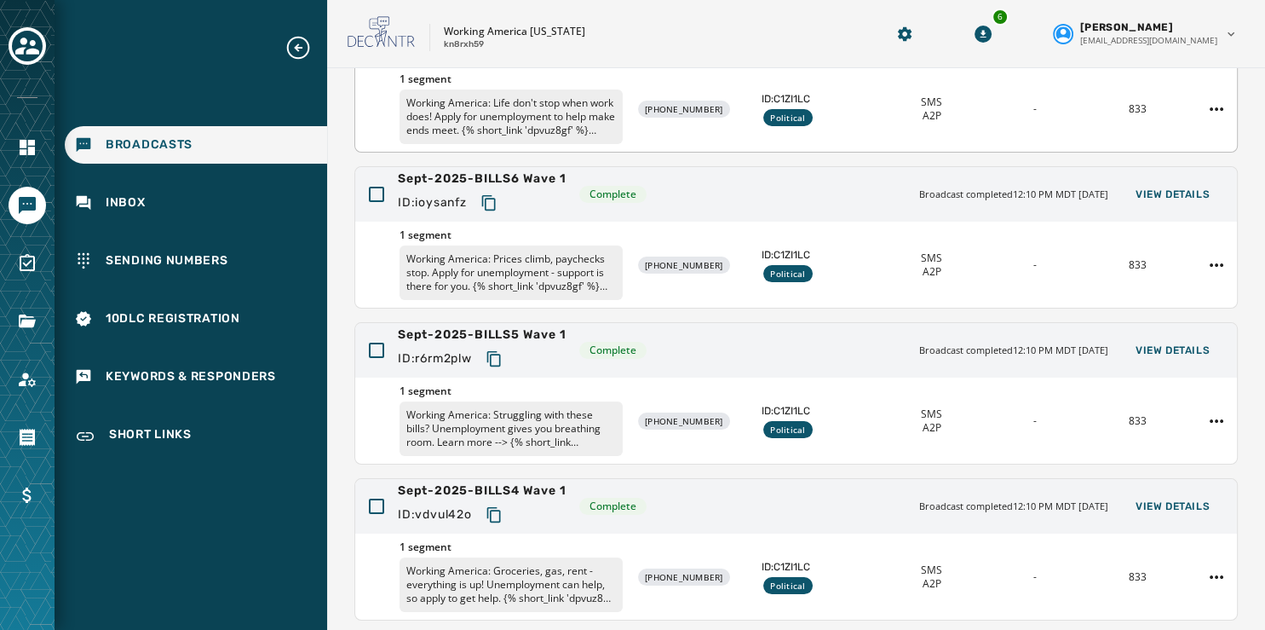
scroll to position [508, 0]
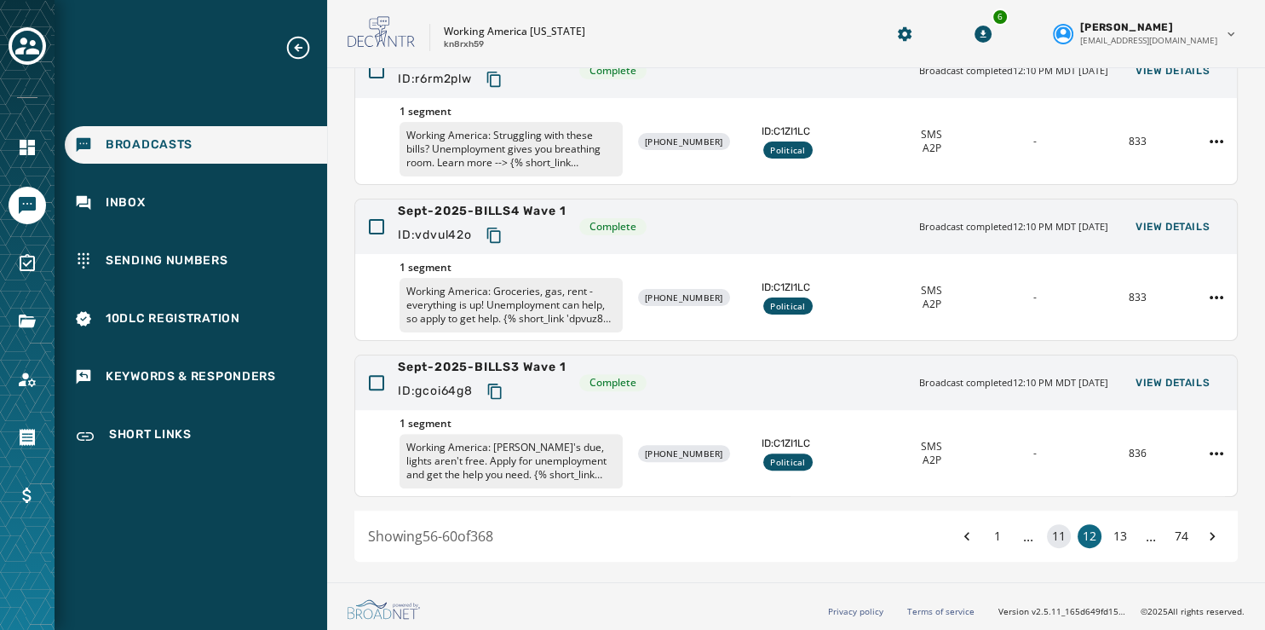
click at [1047, 533] on button "11" at bounding box center [1059, 536] width 24 height 24
click at [1171, 380] on span "View Details" at bounding box center [1173, 383] width 74 height 14
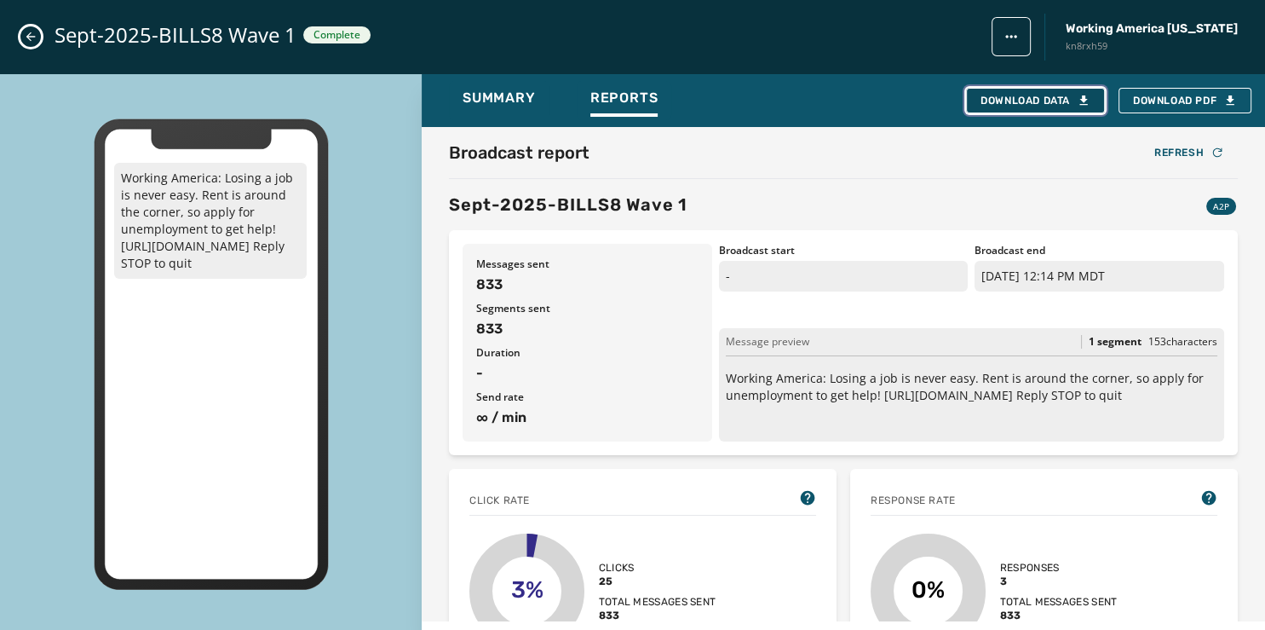
click at [1036, 95] on div "Download Data" at bounding box center [1036, 101] width 110 height 14
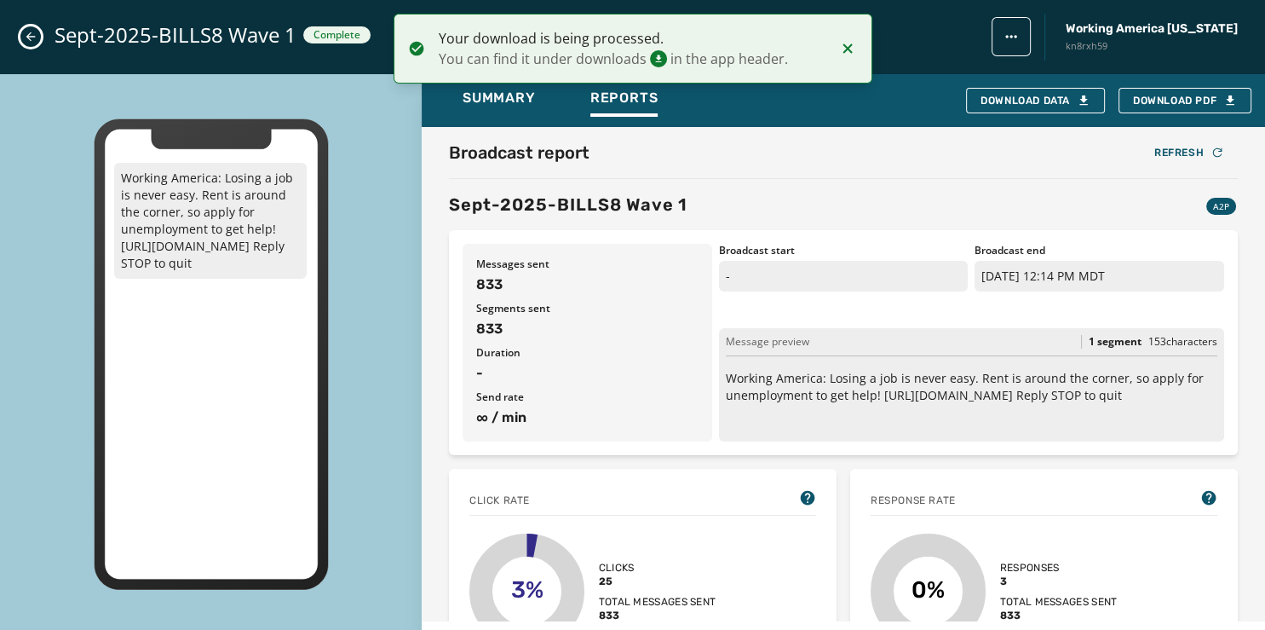
click at [32, 37] on icon "Close admin drawer" at bounding box center [31, 37] width 14 height 14
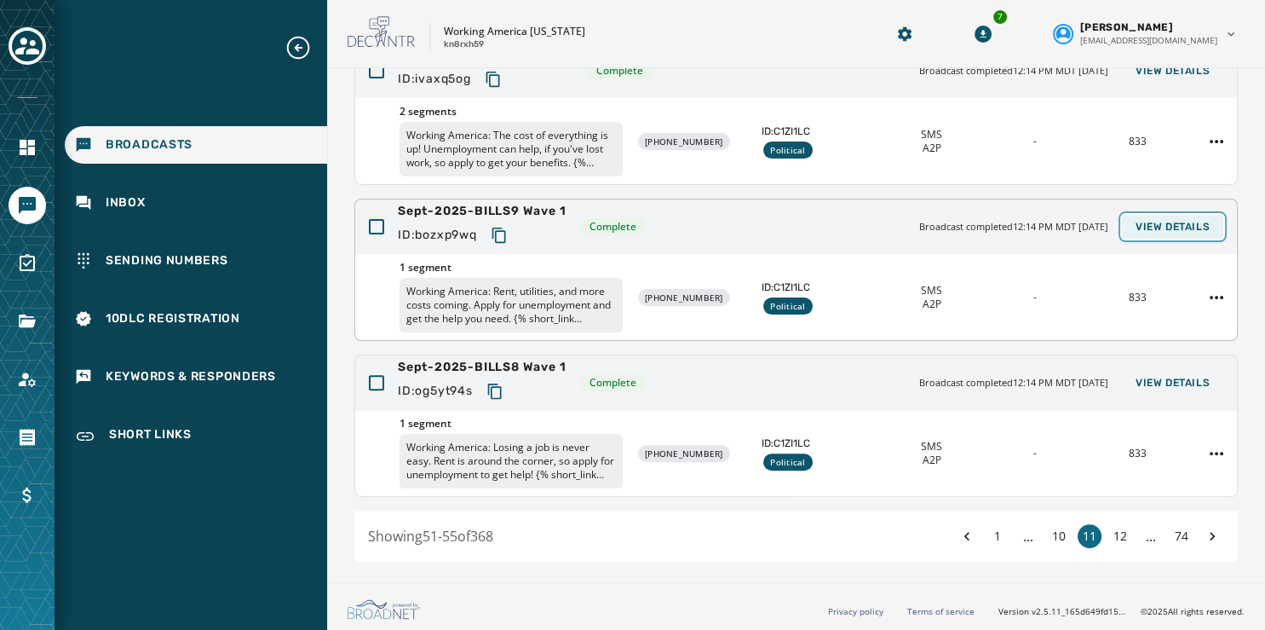
click at [1172, 225] on span "View Details" at bounding box center [1173, 227] width 74 height 14
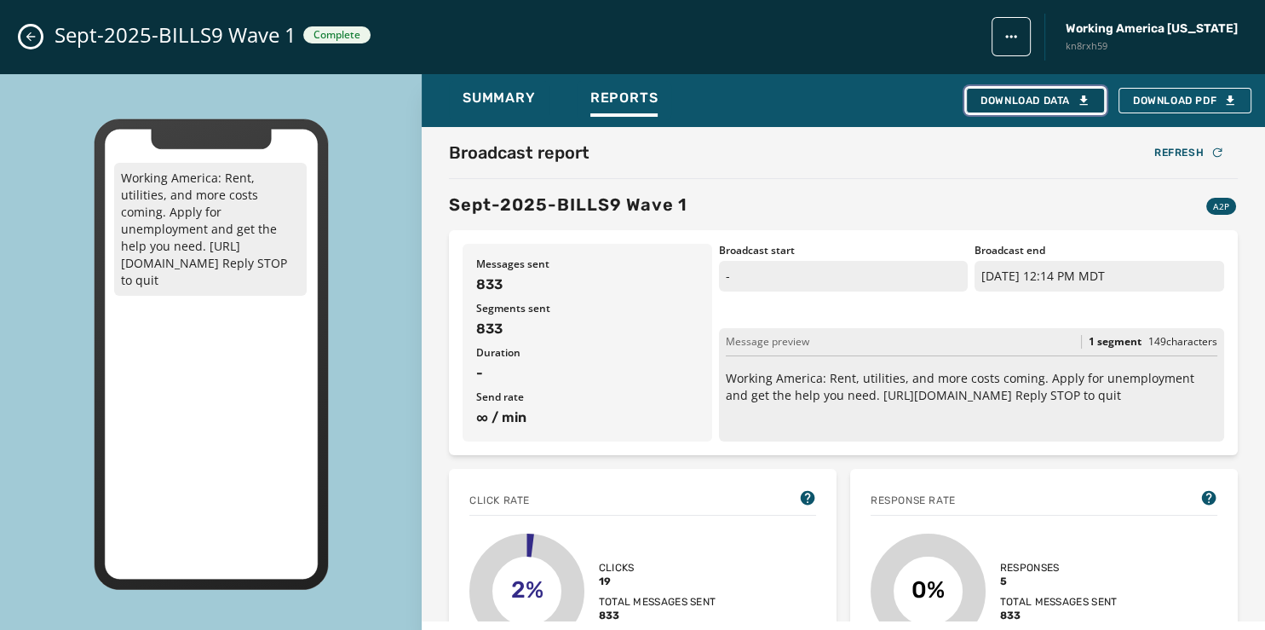
click at [1027, 101] on div "Download Data" at bounding box center [1036, 101] width 110 height 14
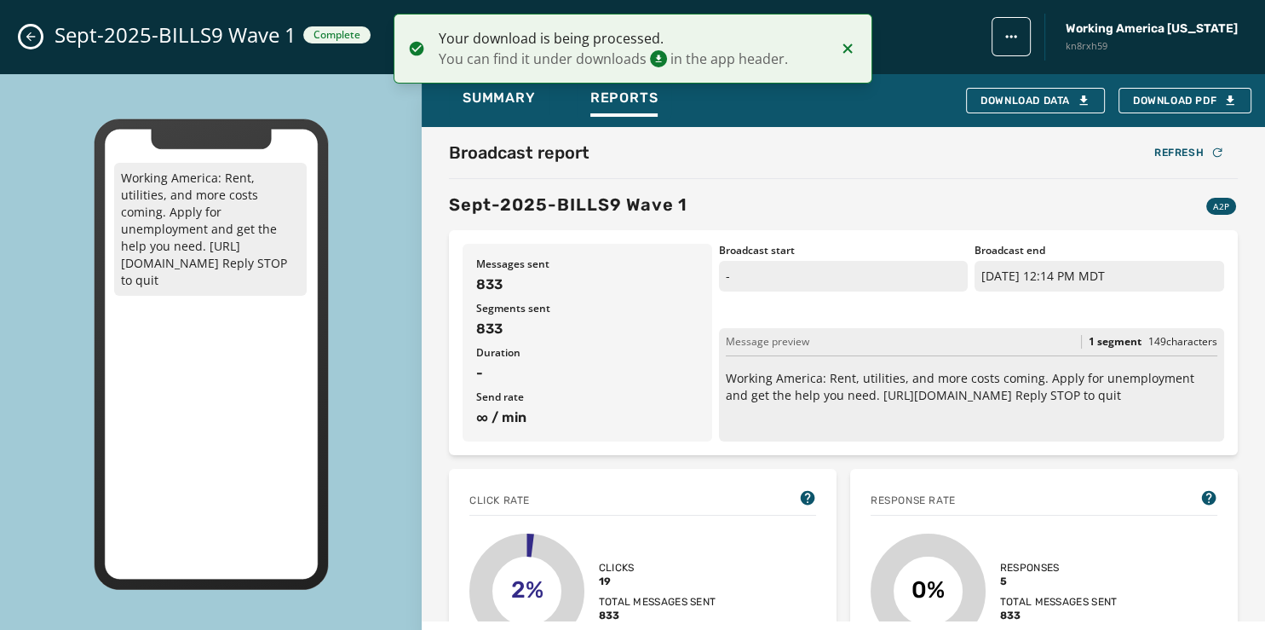
click at [31, 39] on icon "Close admin drawer" at bounding box center [31, 37] width 14 height 14
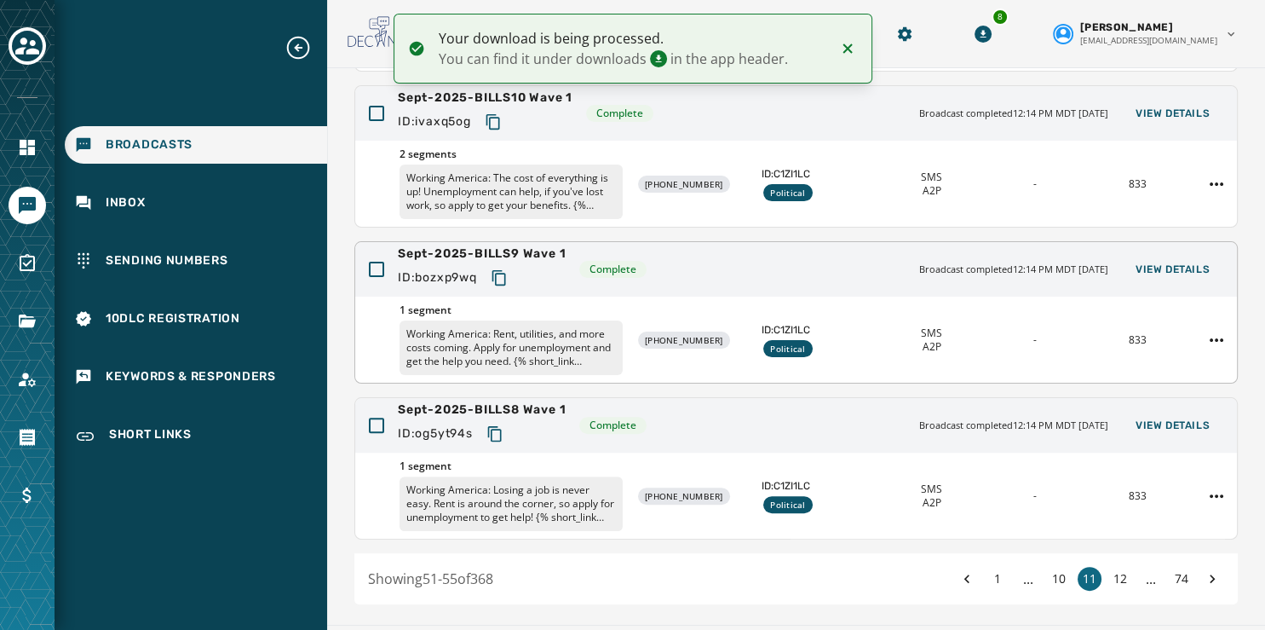
scroll to position [462, 0]
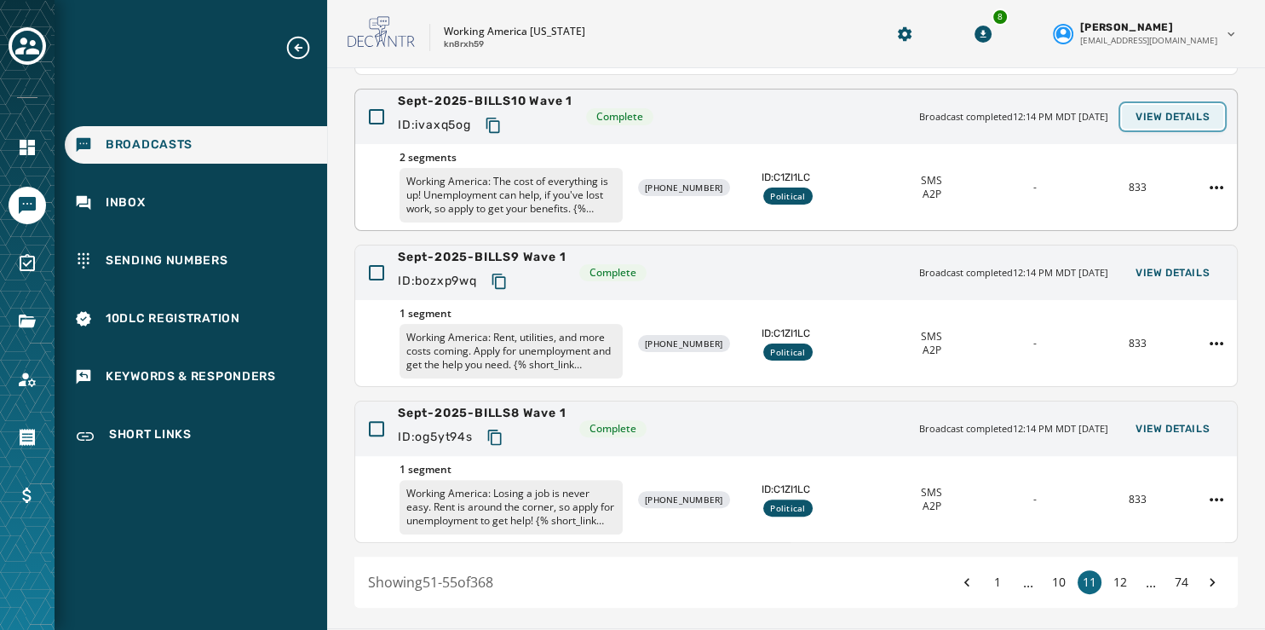
click at [1136, 112] on span "View Details" at bounding box center [1173, 117] width 74 height 14
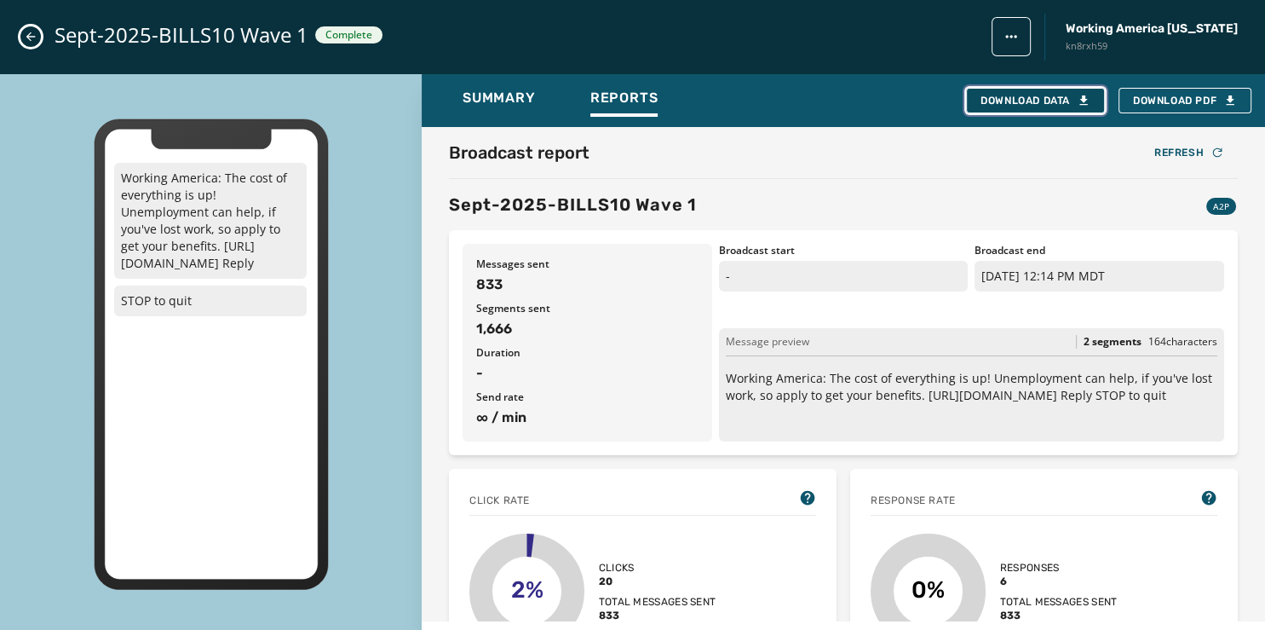
click at [1058, 97] on div "Download Data" at bounding box center [1036, 101] width 110 height 14
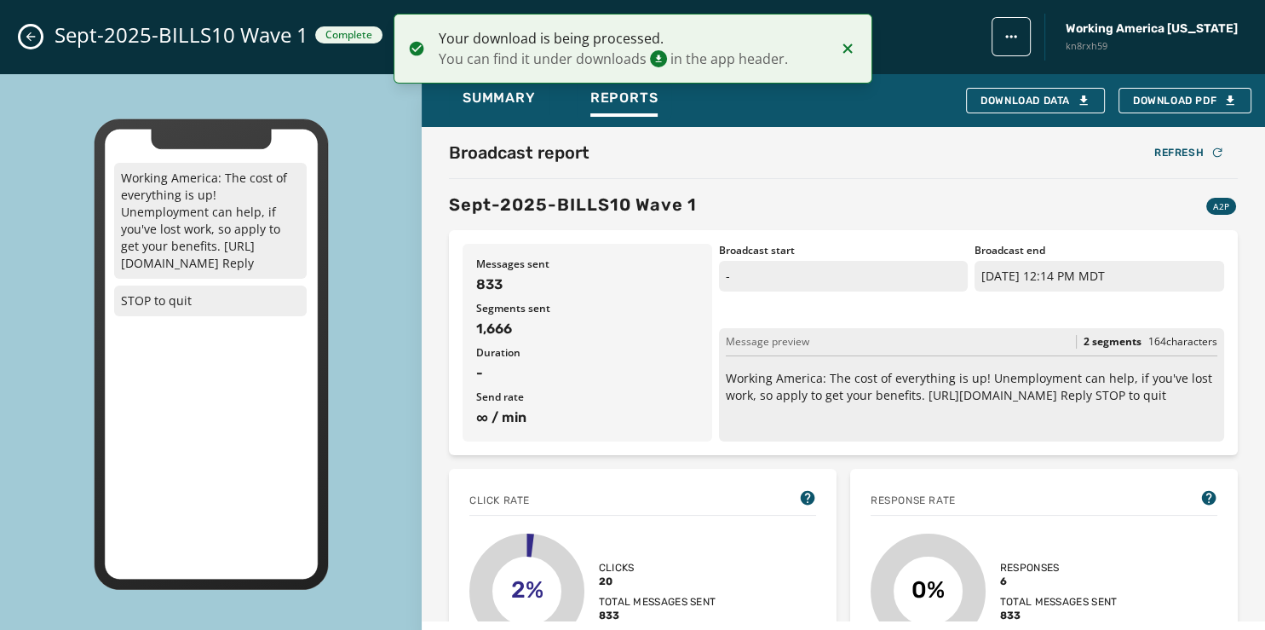
click at [28, 39] on icon "Close admin drawer" at bounding box center [31, 37] width 14 height 14
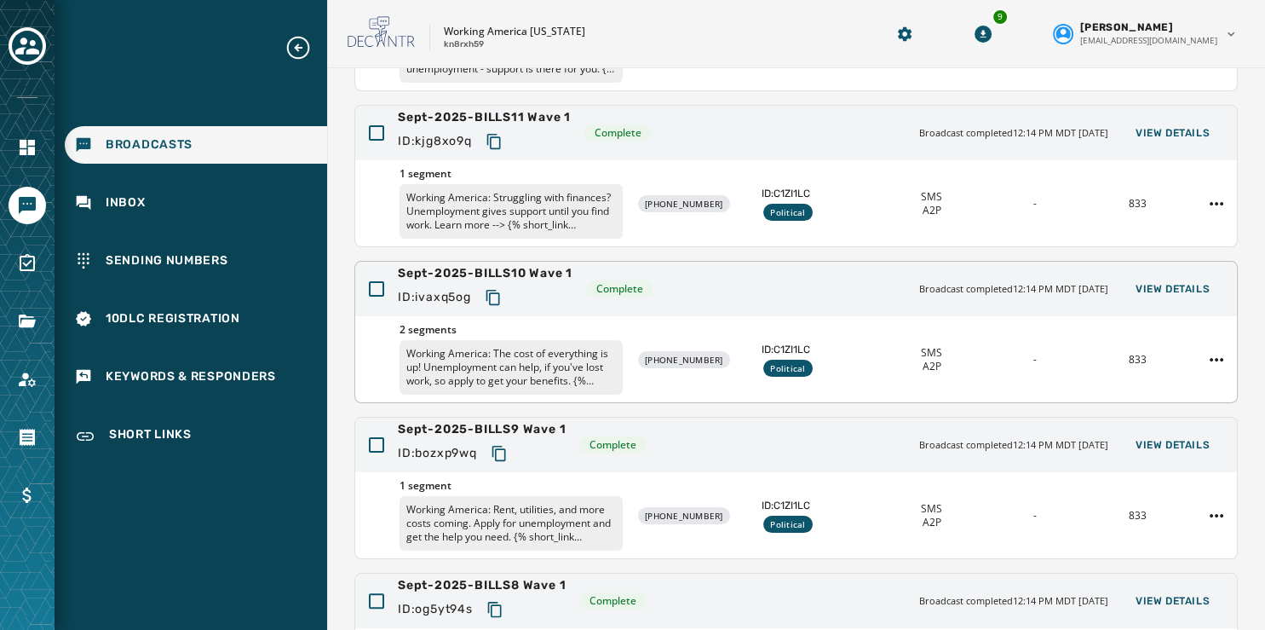
scroll to position [286, 0]
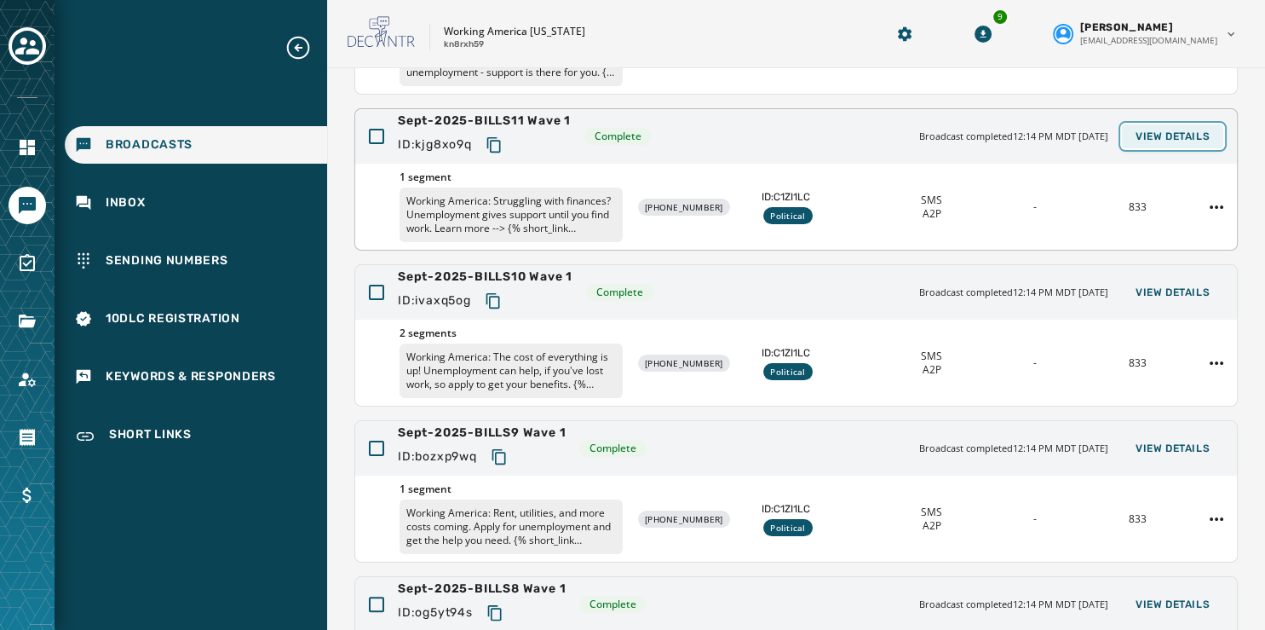
click at [1147, 130] on span "View Details" at bounding box center [1173, 137] width 74 height 14
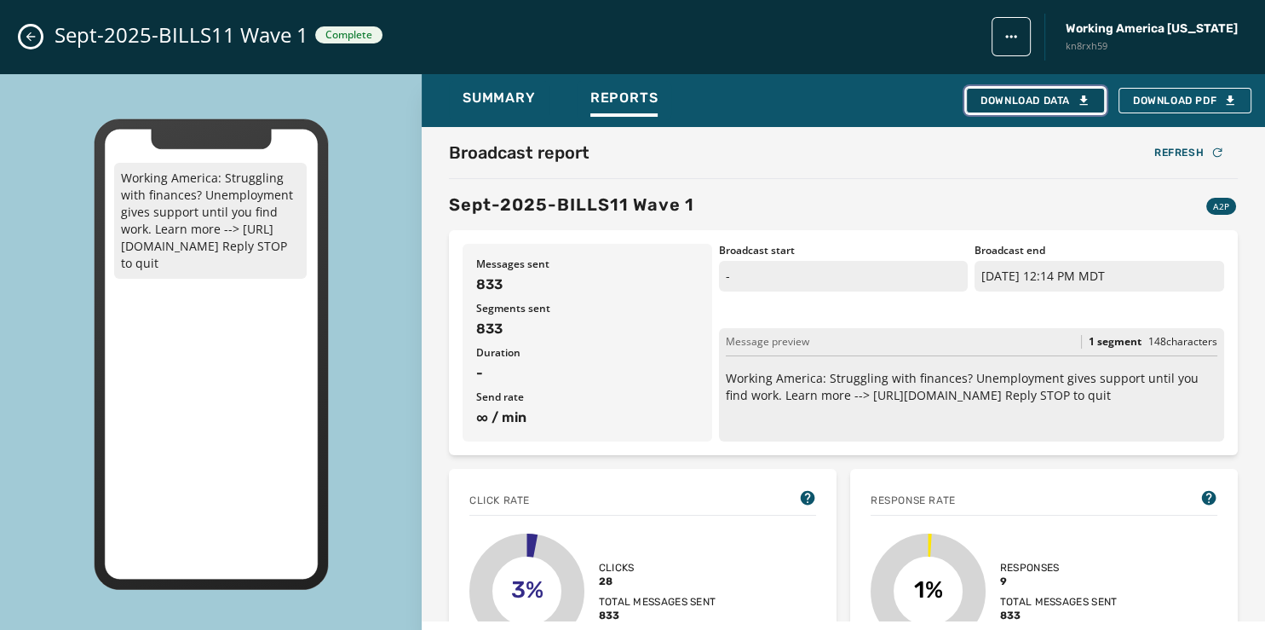
click at [994, 95] on div "Download Data" at bounding box center [1036, 101] width 110 height 14
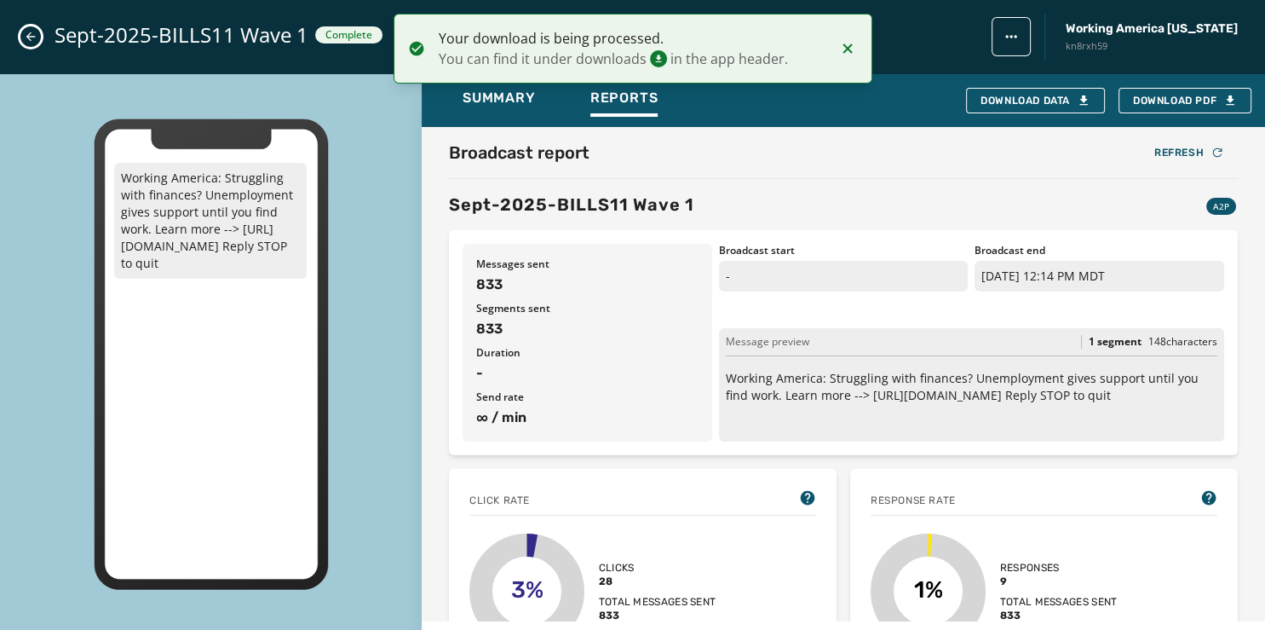
click at [28, 35] on icon "Close admin drawer" at bounding box center [31, 37] width 14 height 14
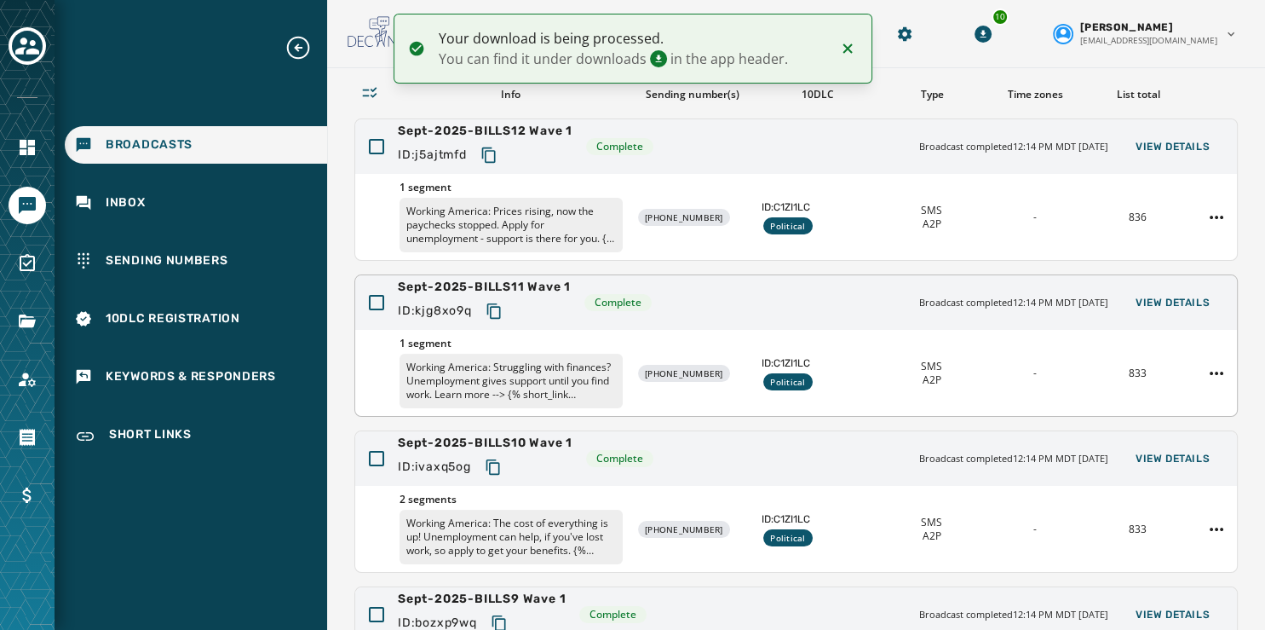
scroll to position [119, 0]
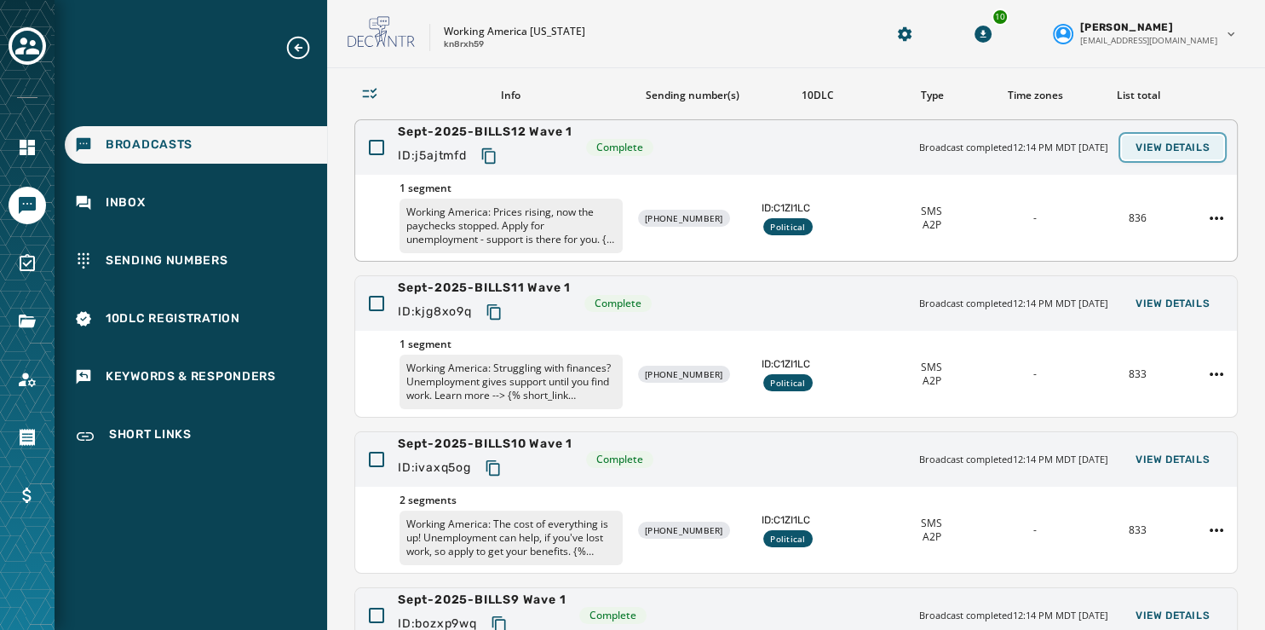
click at [1156, 149] on span "View Details" at bounding box center [1173, 148] width 74 height 14
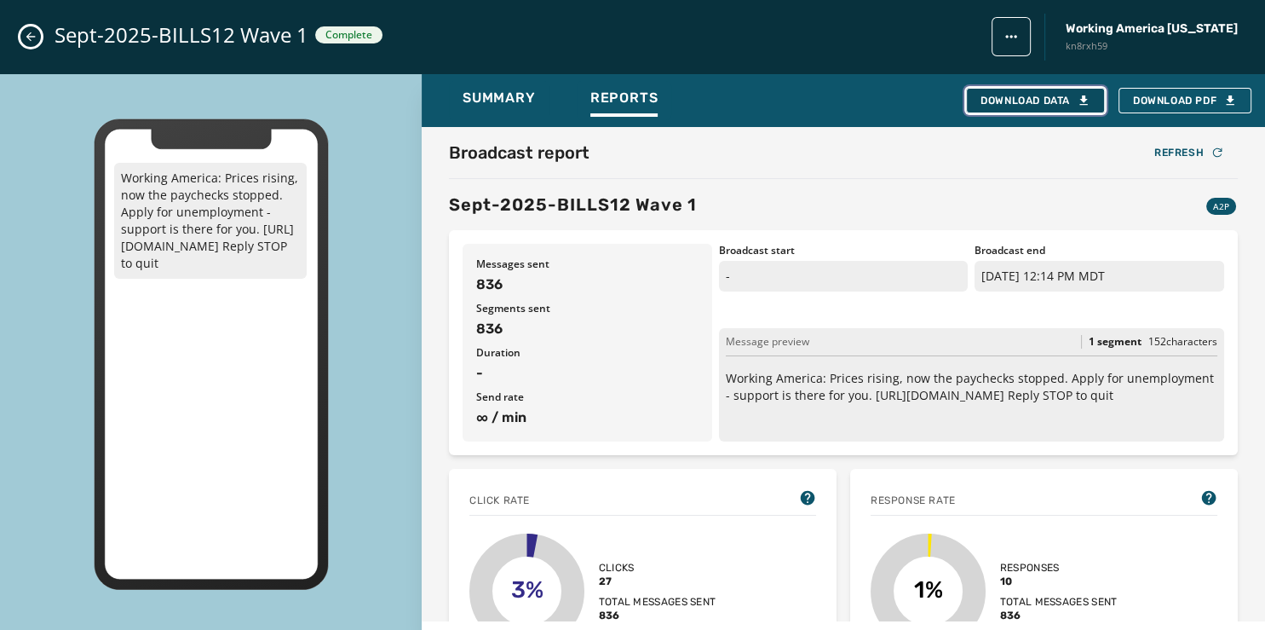
click at [1012, 97] on div "Download Data" at bounding box center [1036, 101] width 110 height 14
click at [20, 35] on div "Sept-2025-BILLS12 Wave 1 Complete Working America Ohio kn8rxh59" at bounding box center [632, 37] width 1265 height 74
click at [28, 34] on icon "Close admin drawer" at bounding box center [31, 37] width 14 height 14
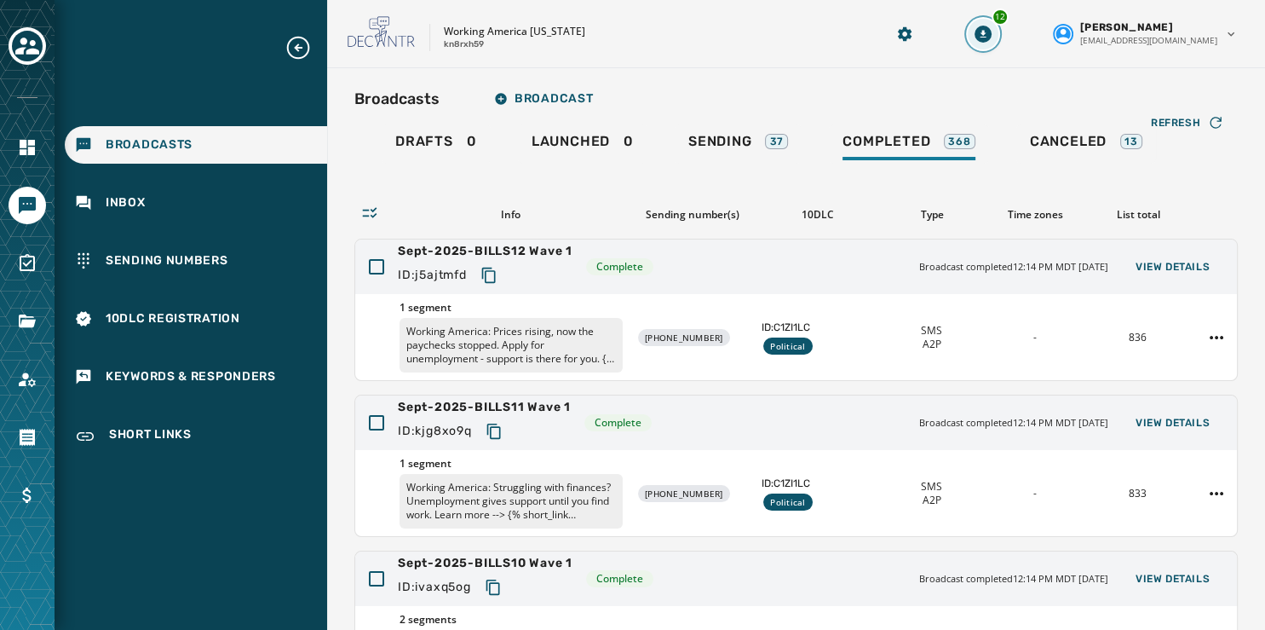
click at [992, 35] on icon "Download Menu" at bounding box center [983, 34] width 17 height 17
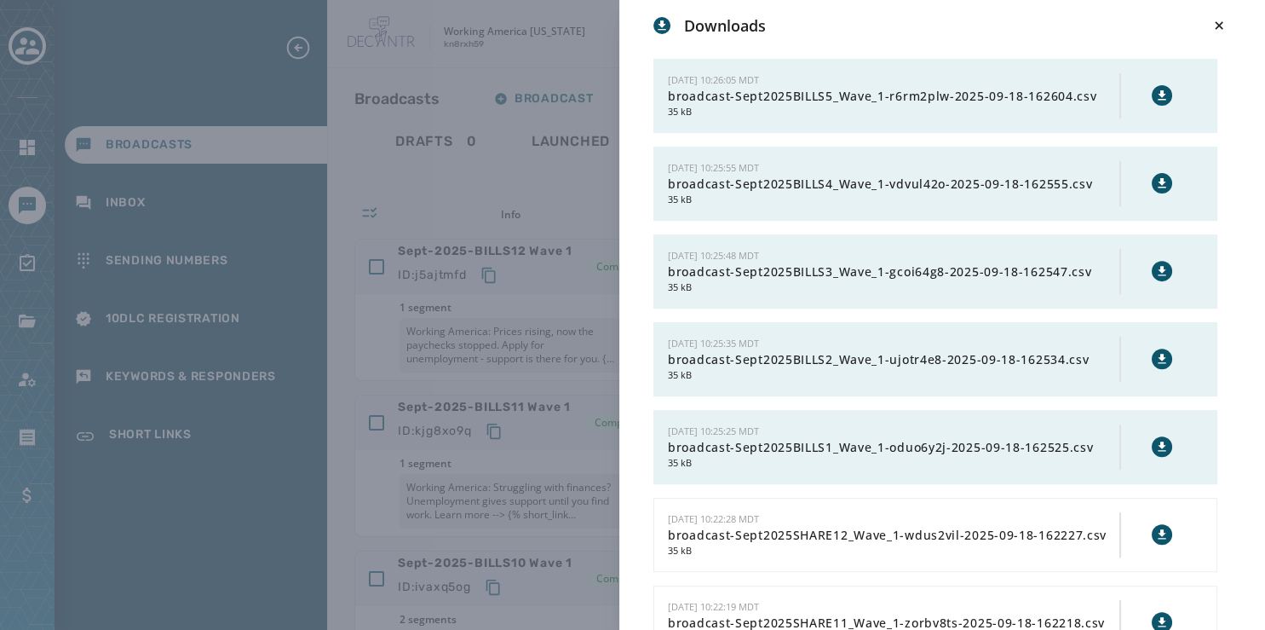
scroll to position [605, 0]
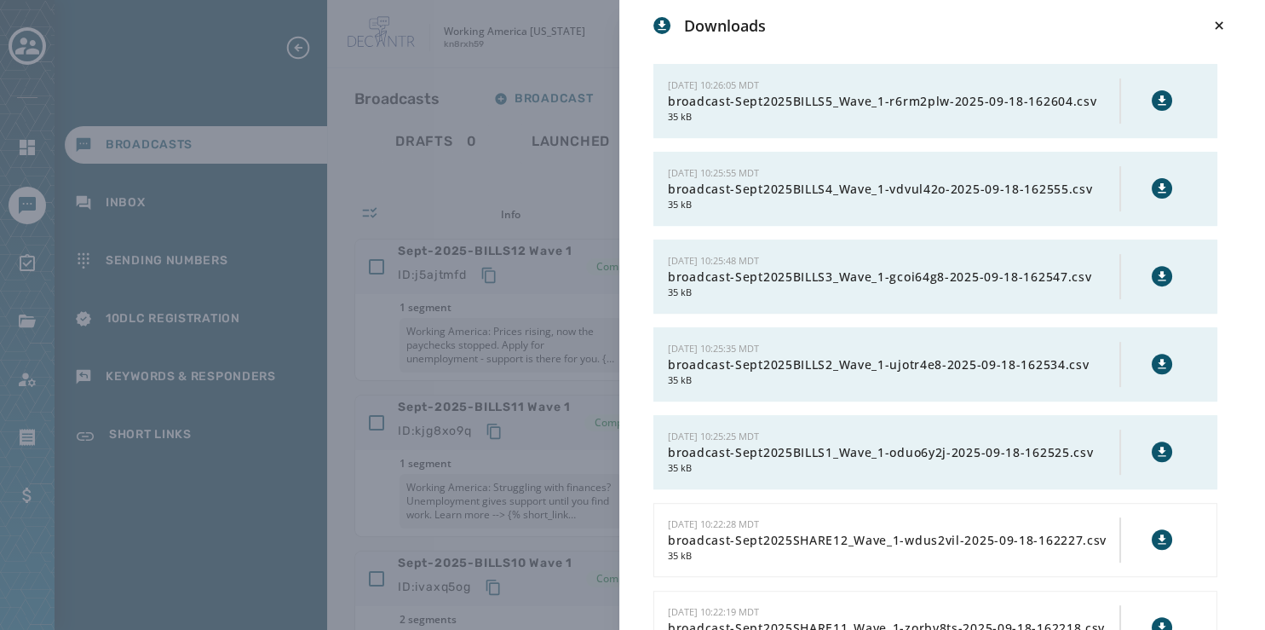
click at [1158, 447] on icon at bounding box center [1162, 451] width 8 height 9
click at [1158, 359] on icon at bounding box center [1162, 363] width 8 height 9
click at [1156, 269] on icon at bounding box center [1163, 276] width 14 height 14
click at [1156, 182] on icon at bounding box center [1163, 189] width 14 height 14
click at [1158, 95] on icon at bounding box center [1162, 99] width 8 height 9
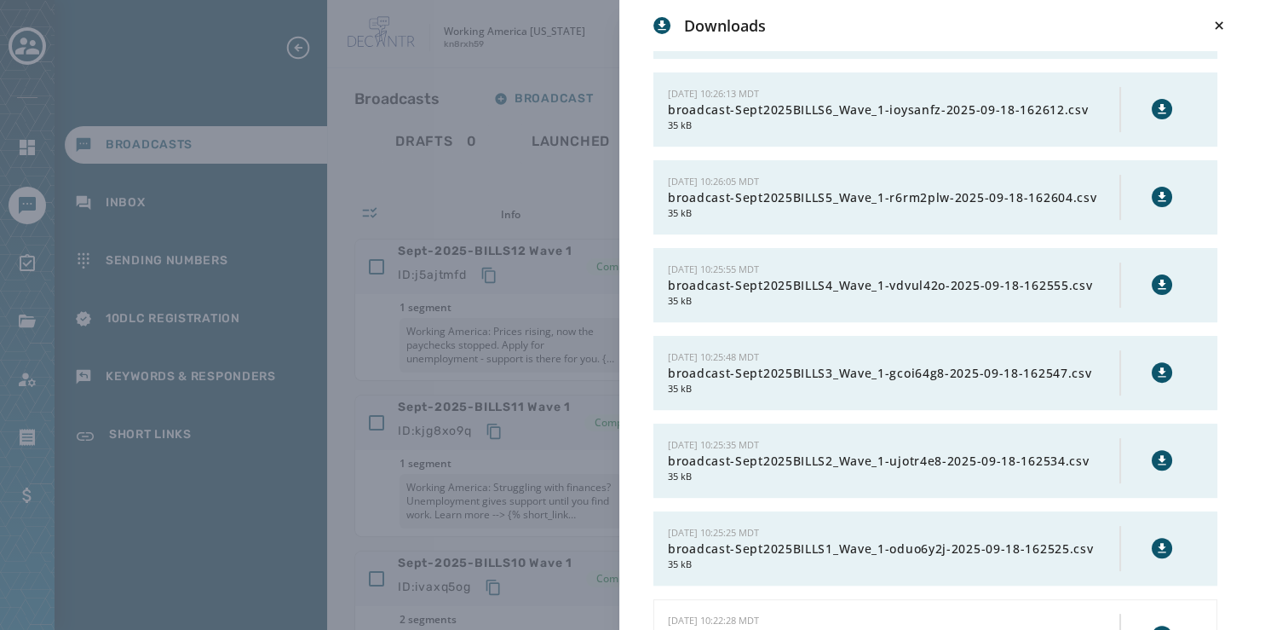
scroll to position [508, 0]
click at [1156, 103] on icon at bounding box center [1163, 110] width 14 height 14
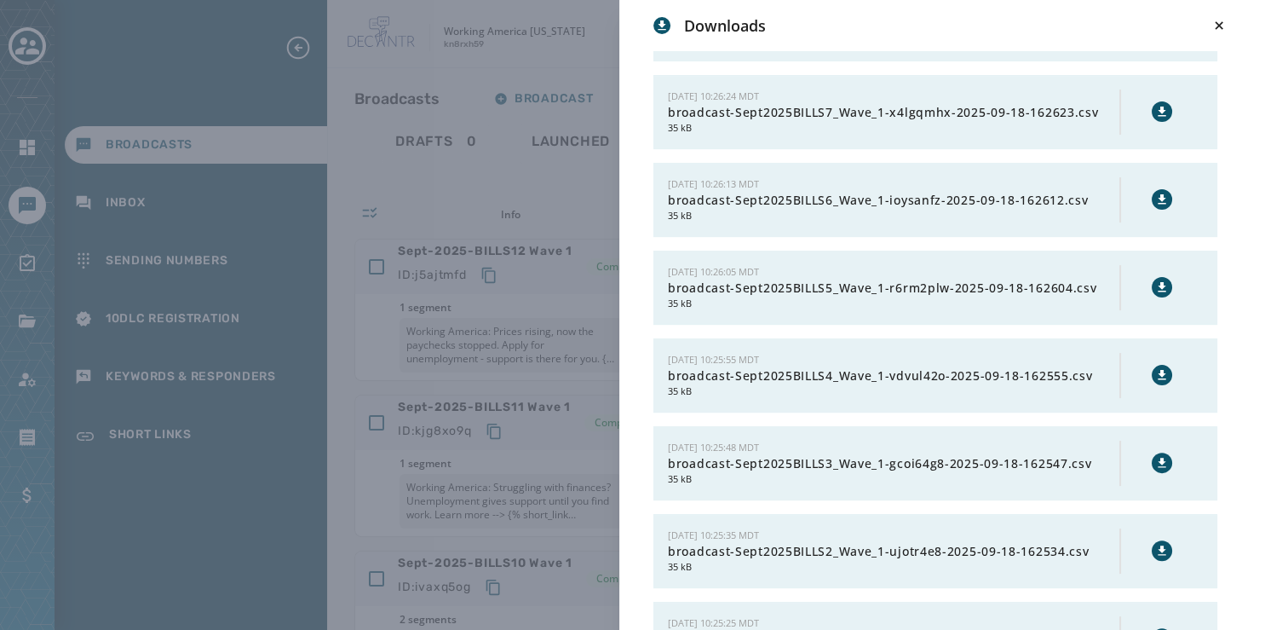
scroll to position [416, 0]
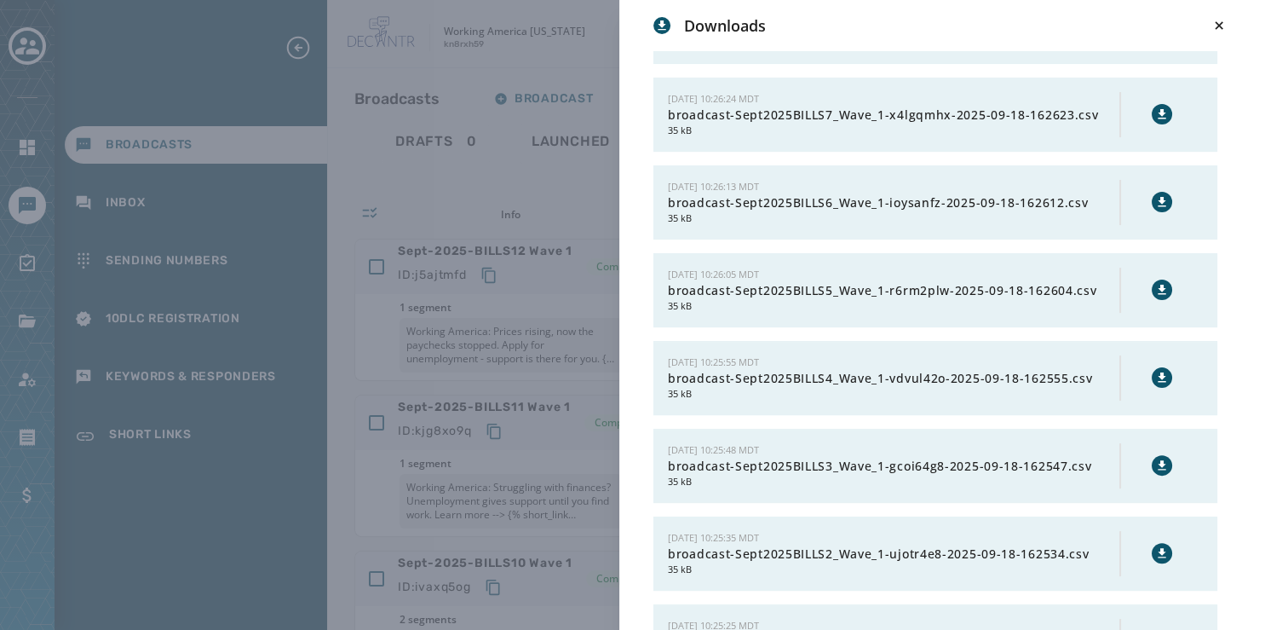
click at [1156, 108] on icon at bounding box center [1163, 114] width 14 height 14
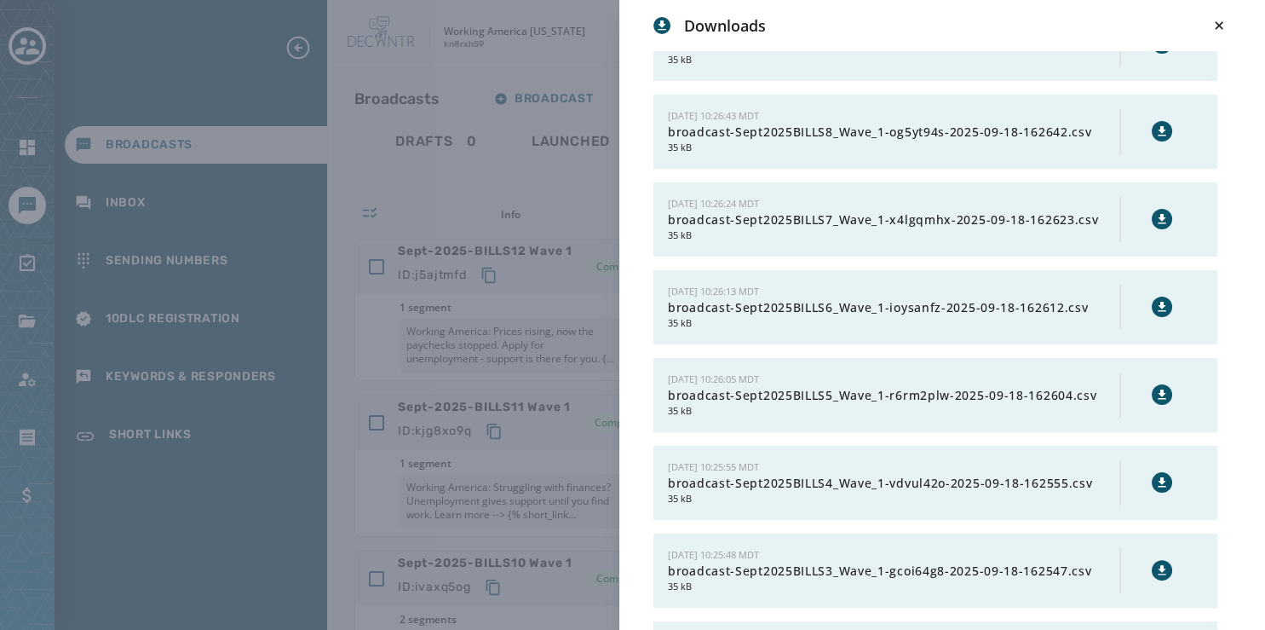
scroll to position [310, 0]
click at [1156, 125] on icon at bounding box center [1163, 132] width 14 height 14
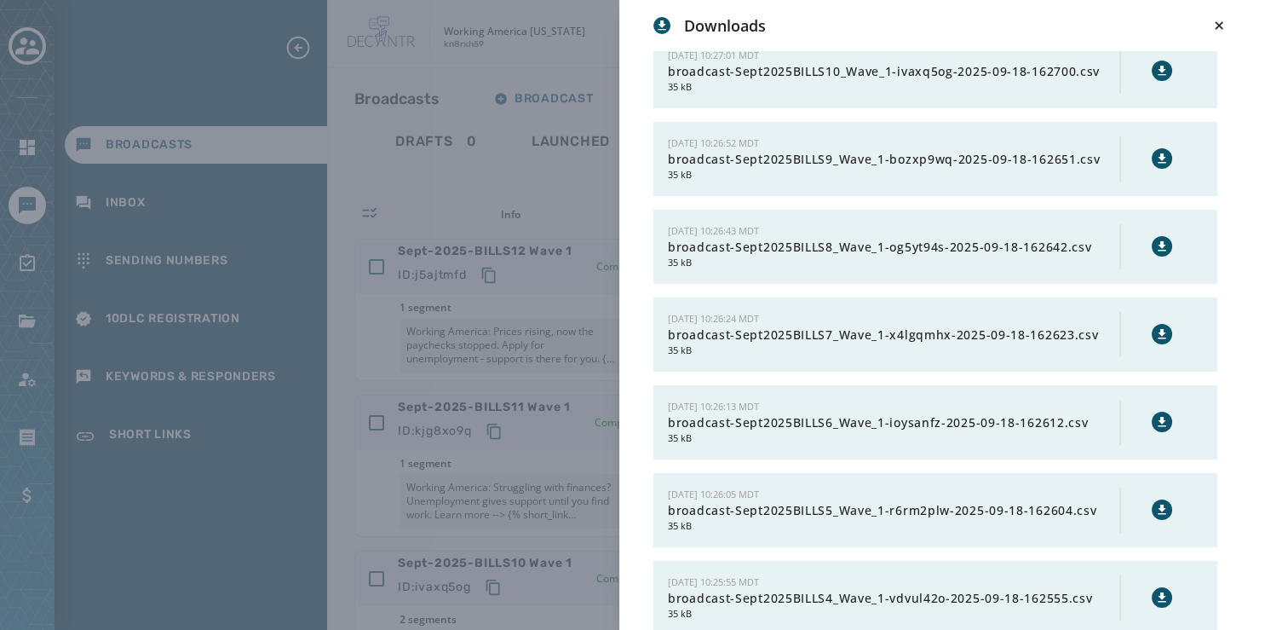
scroll to position [195, 0]
click at [1156, 154] on icon at bounding box center [1163, 160] width 14 height 14
click at [1158, 66] on icon at bounding box center [1162, 70] width 8 height 9
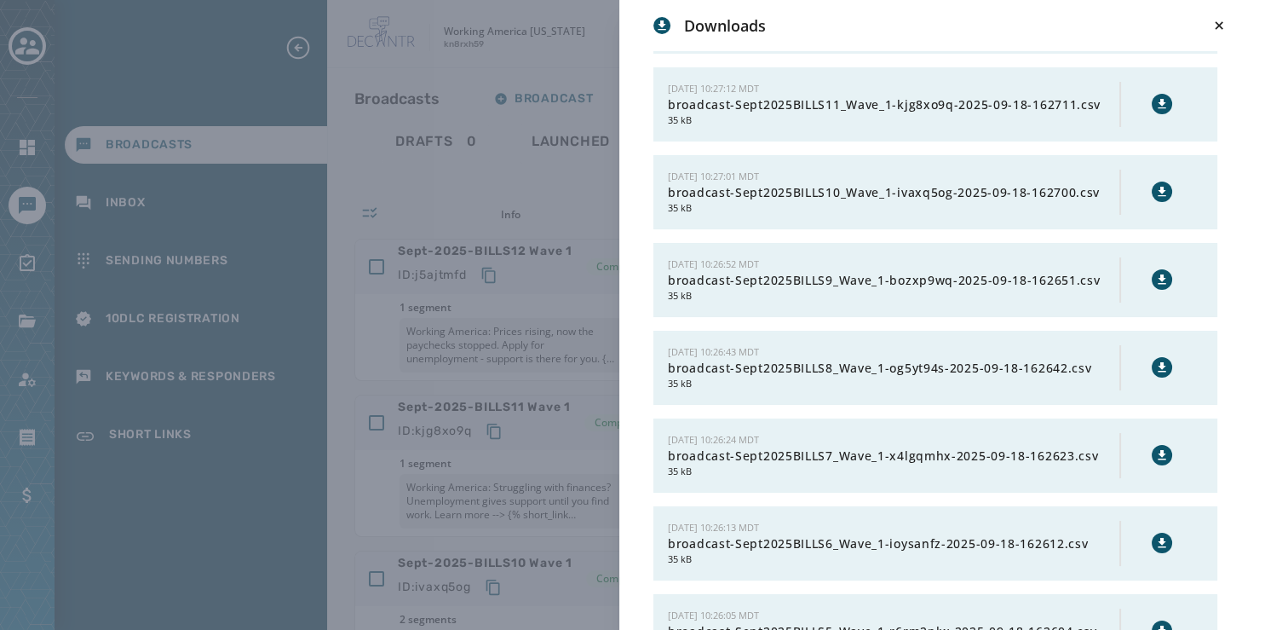
scroll to position [72, 0]
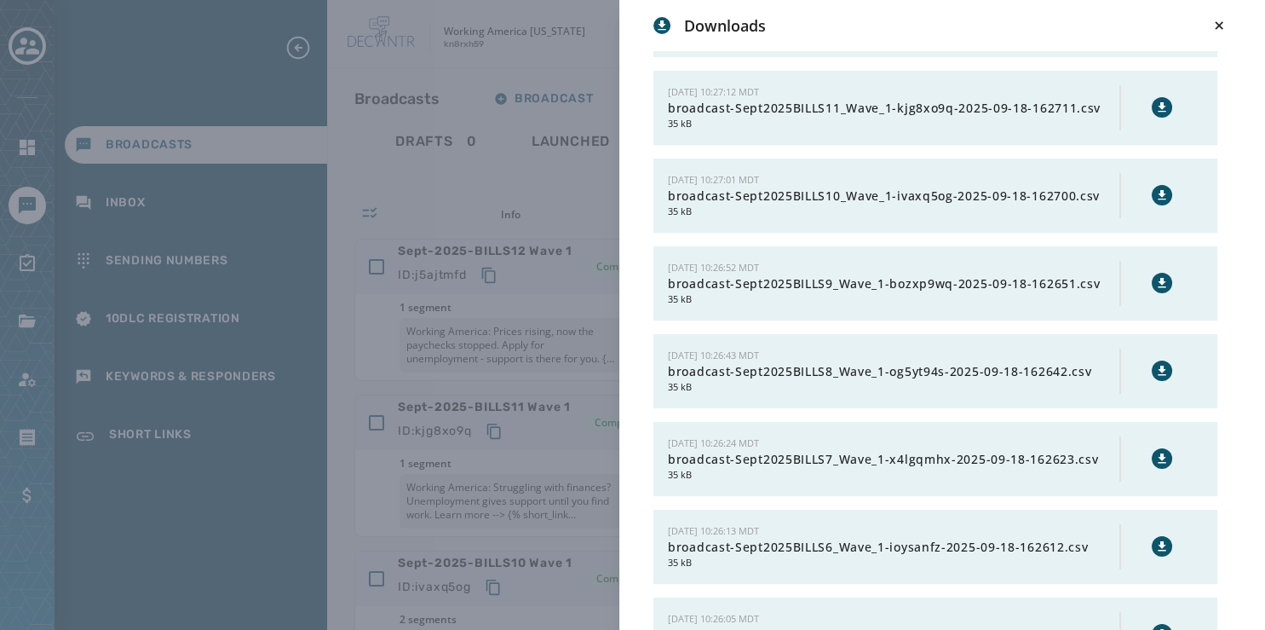
click at [1158, 105] on icon at bounding box center [1162, 106] width 8 height 9
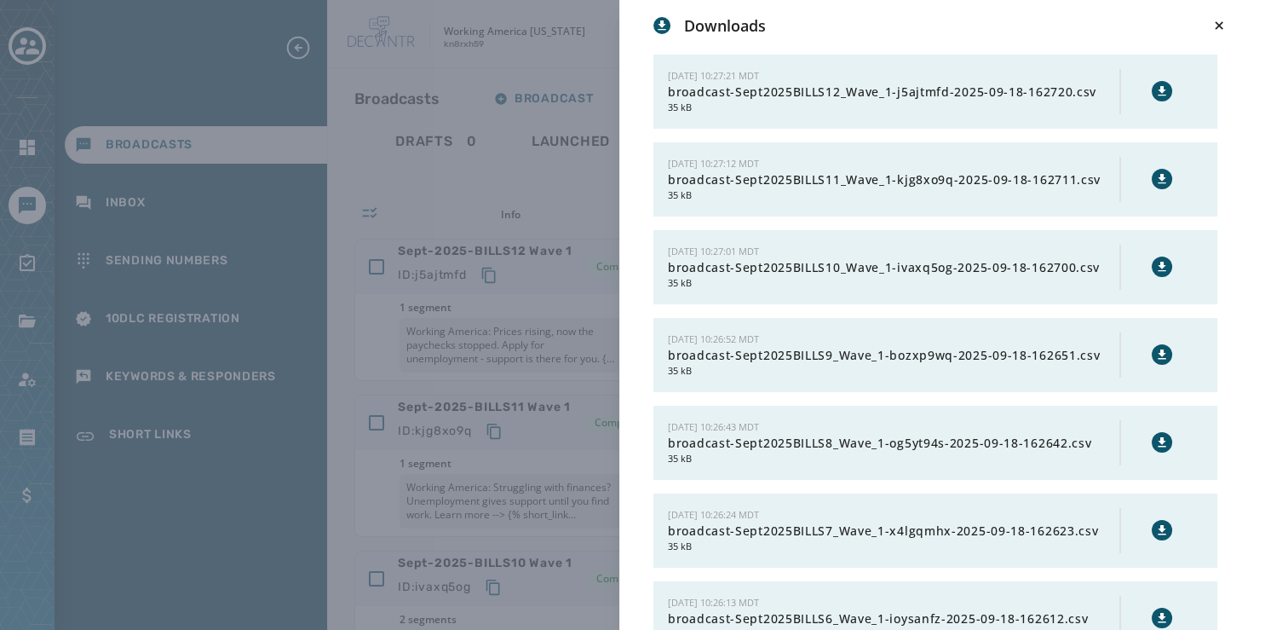
click at [1150, 80] on div at bounding box center [1162, 92] width 24 height 26
click at [1152, 84] on button at bounding box center [1162, 91] width 20 height 20
click at [1217, 26] on icon at bounding box center [1219, 25] width 17 height 17
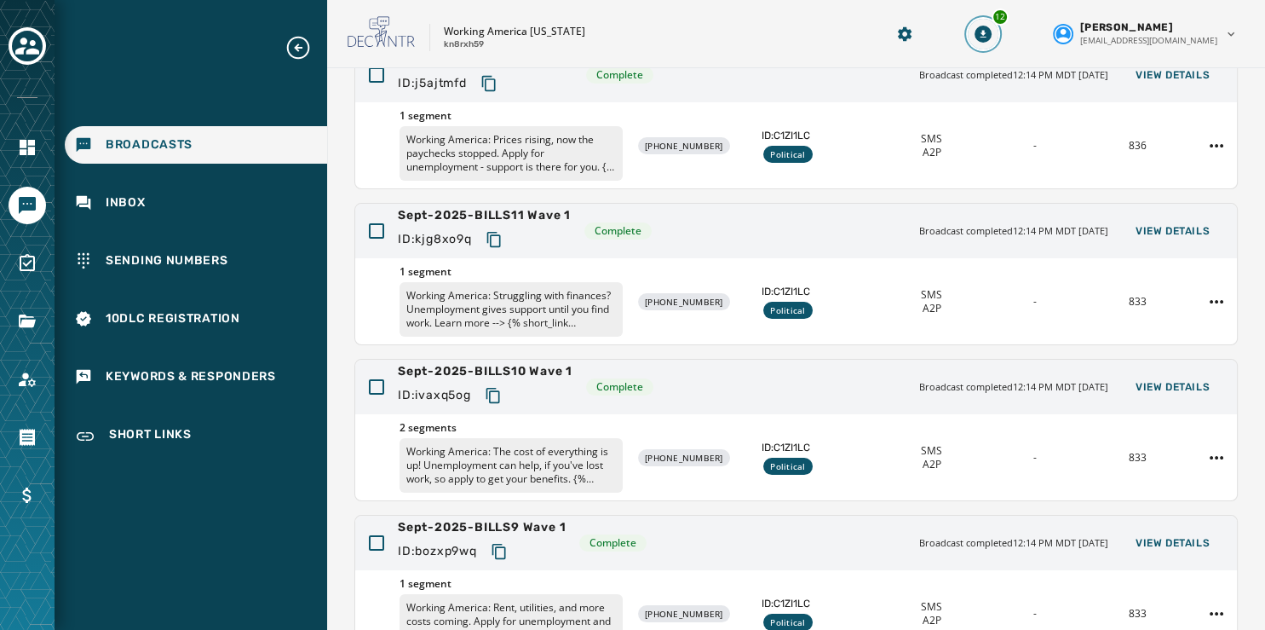
scroll to position [508, 0]
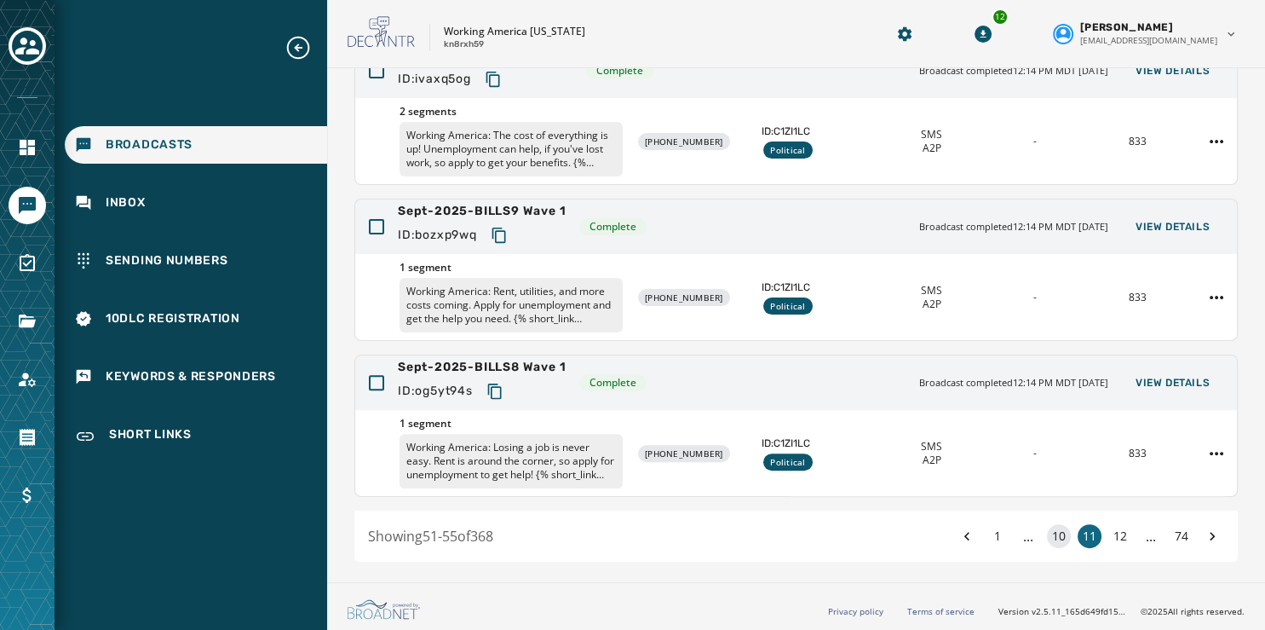
click at [1048, 533] on button "10" at bounding box center [1059, 536] width 24 height 24
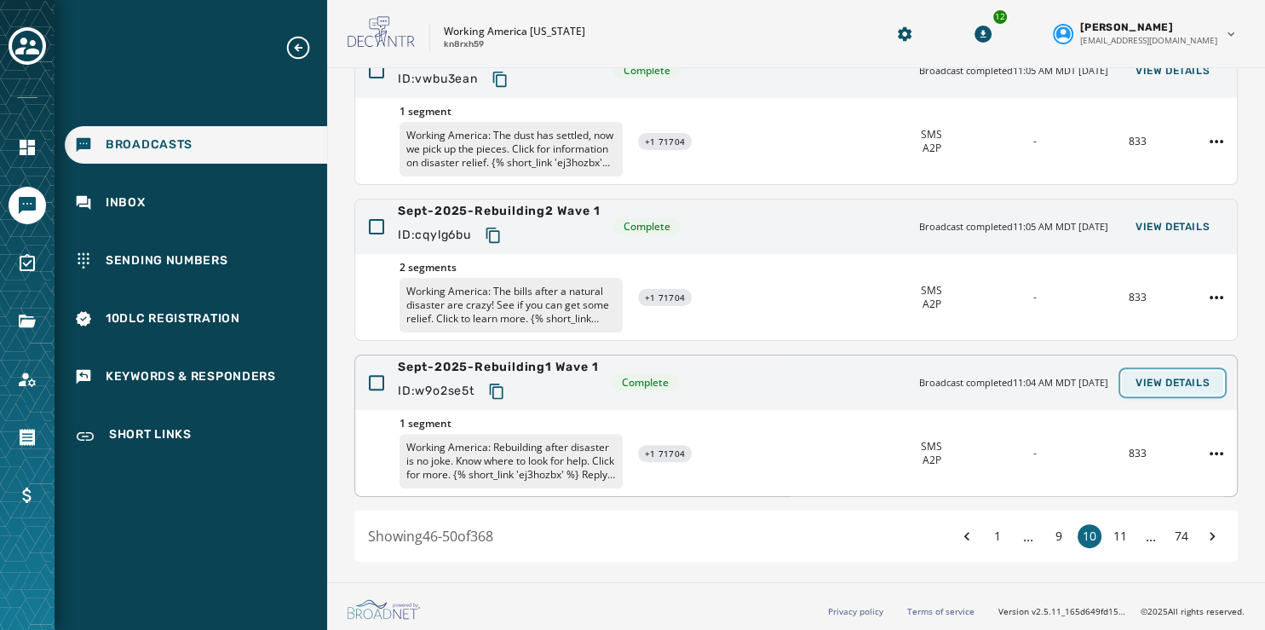
click at [1173, 377] on span "View Details" at bounding box center [1173, 383] width 74 height 14
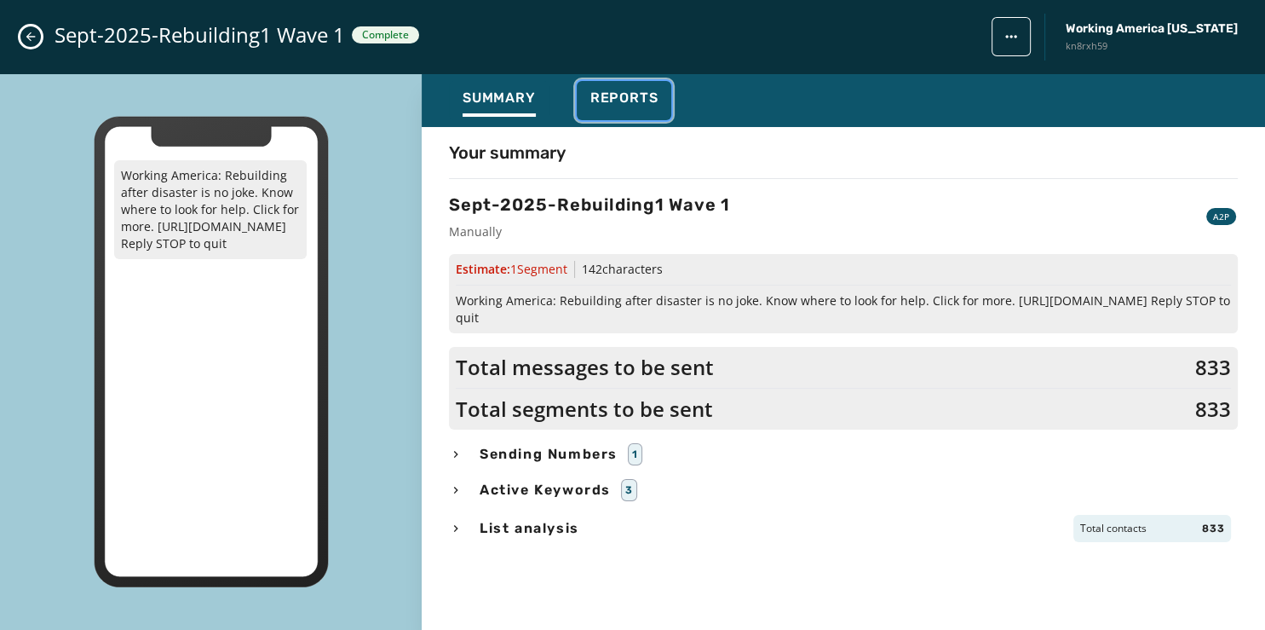
click at [637, 89] on span "Reports" at bounding box center [625, 97] width 68 height 17
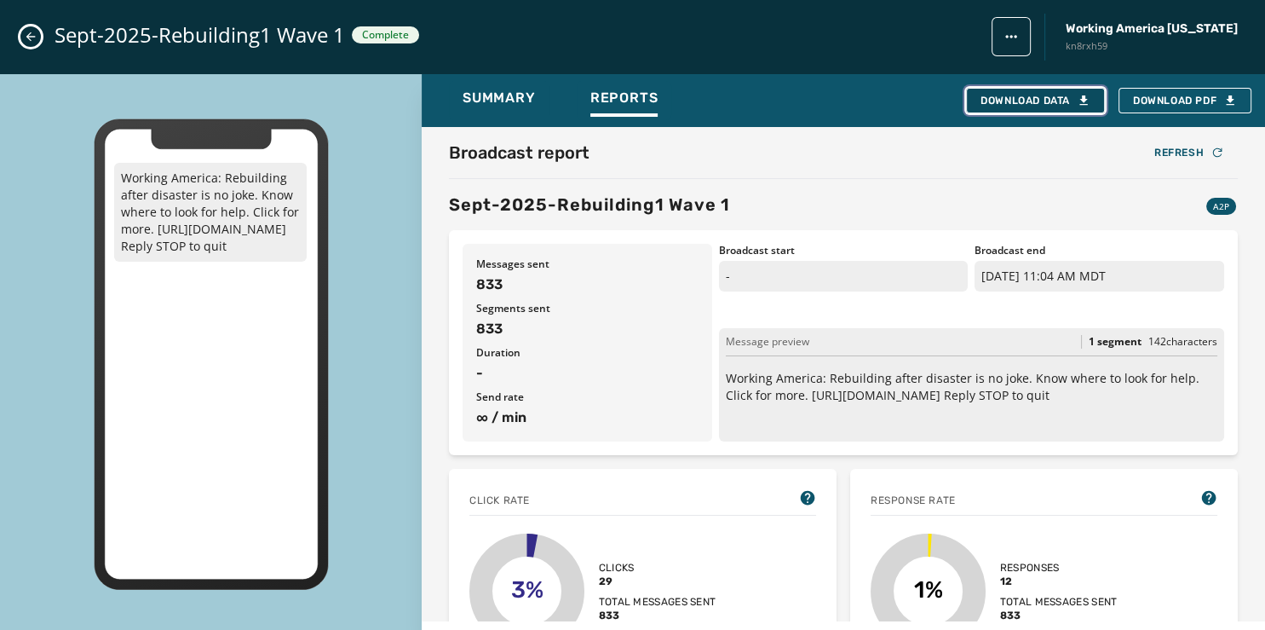
click at [1082, 100] on icon "button" at bounding box center [1084, 99] width 8 height 9
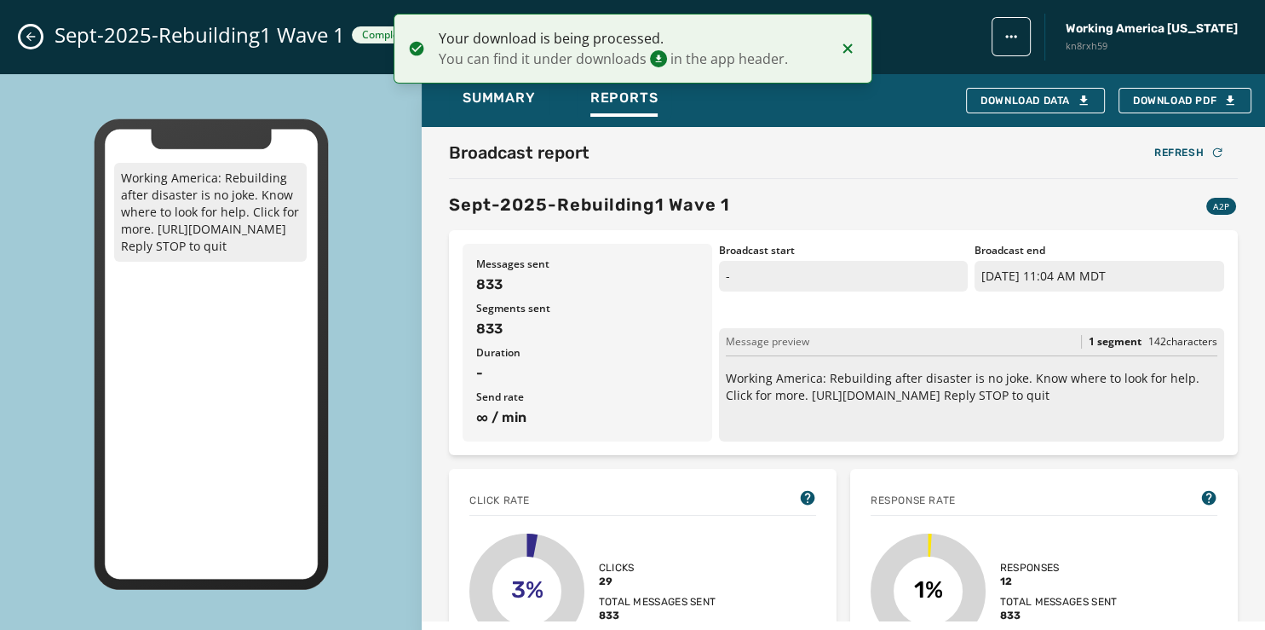
click at [18, 33] on div "Sept-2025-Rebuilding1 Wave 1 Complete Working America [US_STATE] kn8rxh59" at bounding box center [632, 37] width 1265 height 74
click at [24, 33] on button "Close admin drawer" at bounding box center [30, 36] width 20 height 20
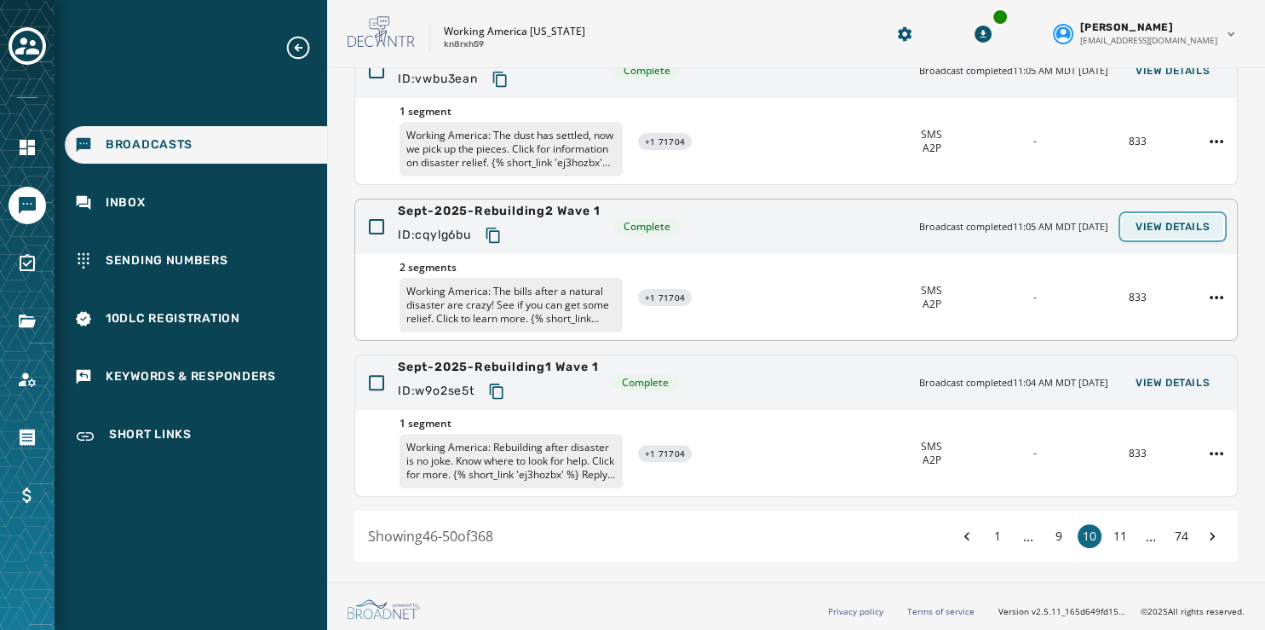
click at [1156, 220] on span "View Details" at bounding box center [1173, 227] width 74 height 14
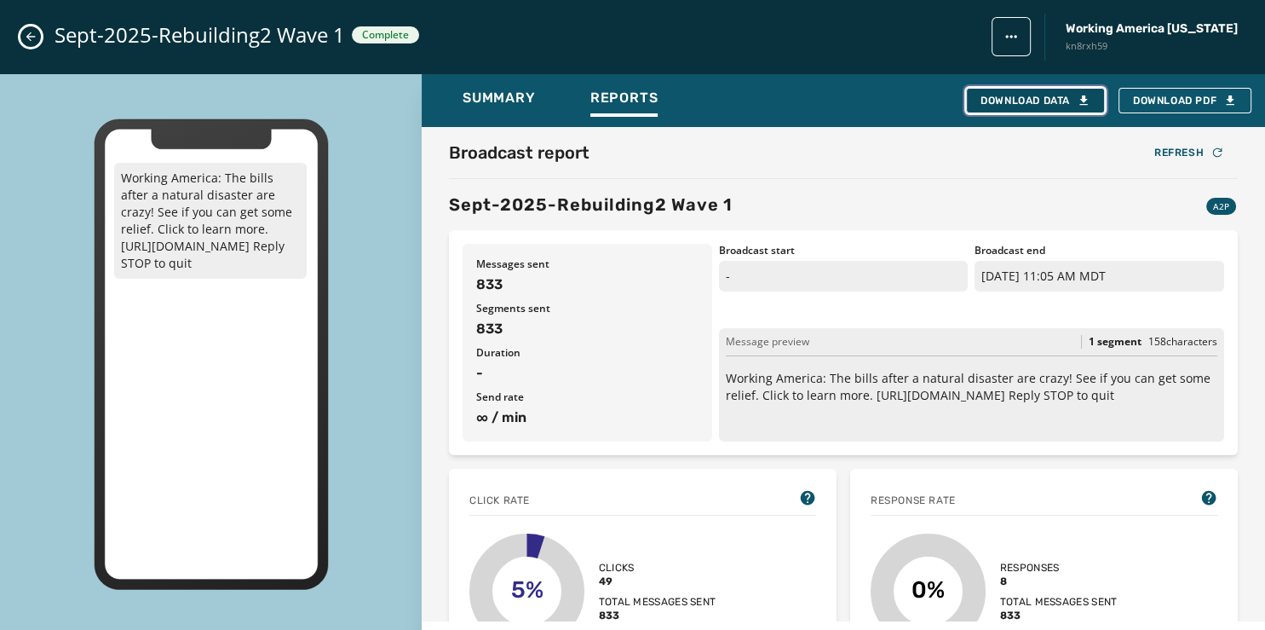
click at [1000, 107] on button "Download Data" at bounding box center [1035, 101] width 139 height 26
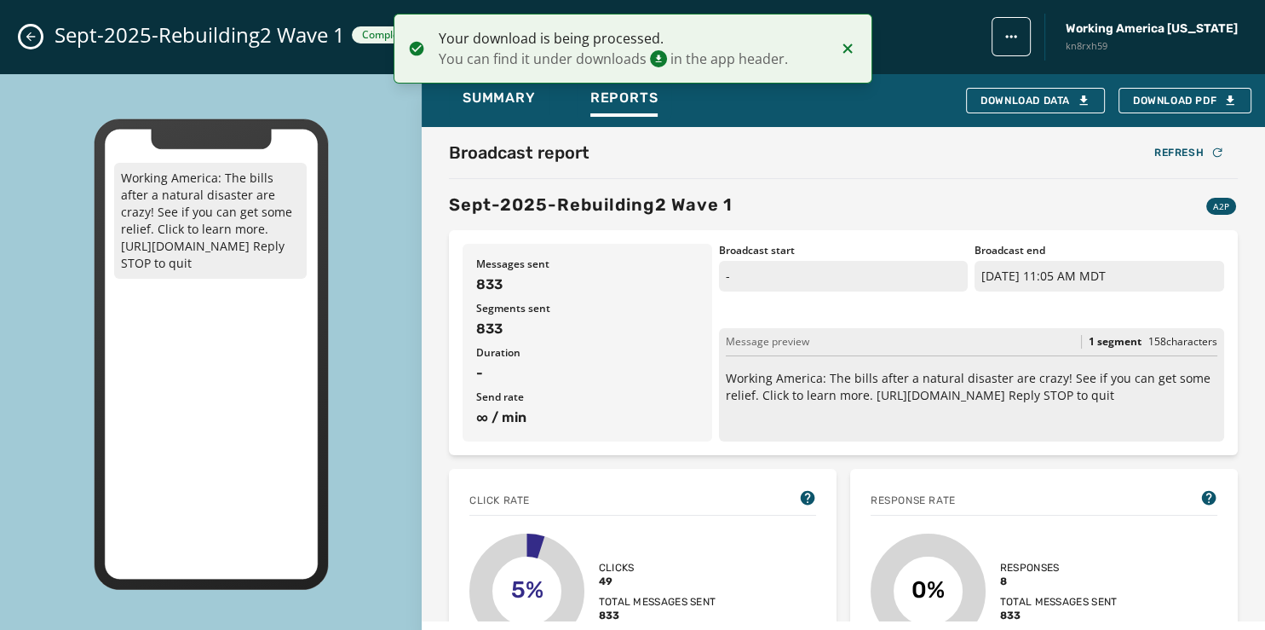
click at [29, 35] on icon "Close admin drawer" at bounding box center [30, 36] width 9 height 9
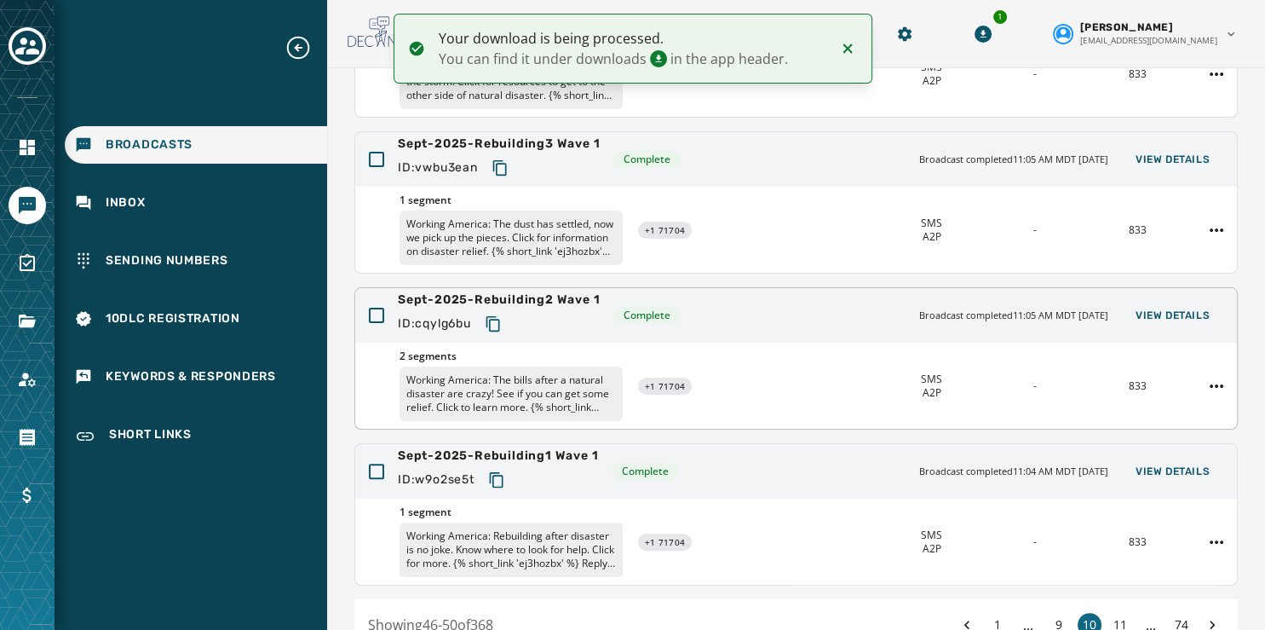
scroll to position [416, 0]
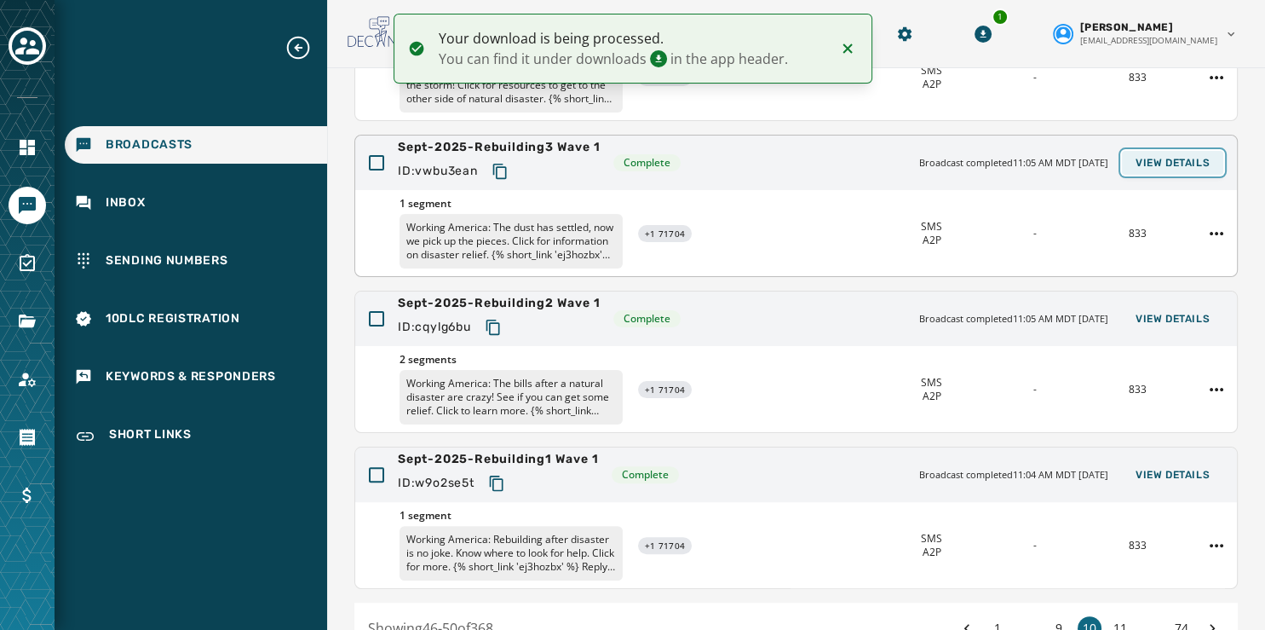
click at [1159, 158] on span "View Details" at bounding box center [1173, 163] width 74 height 14
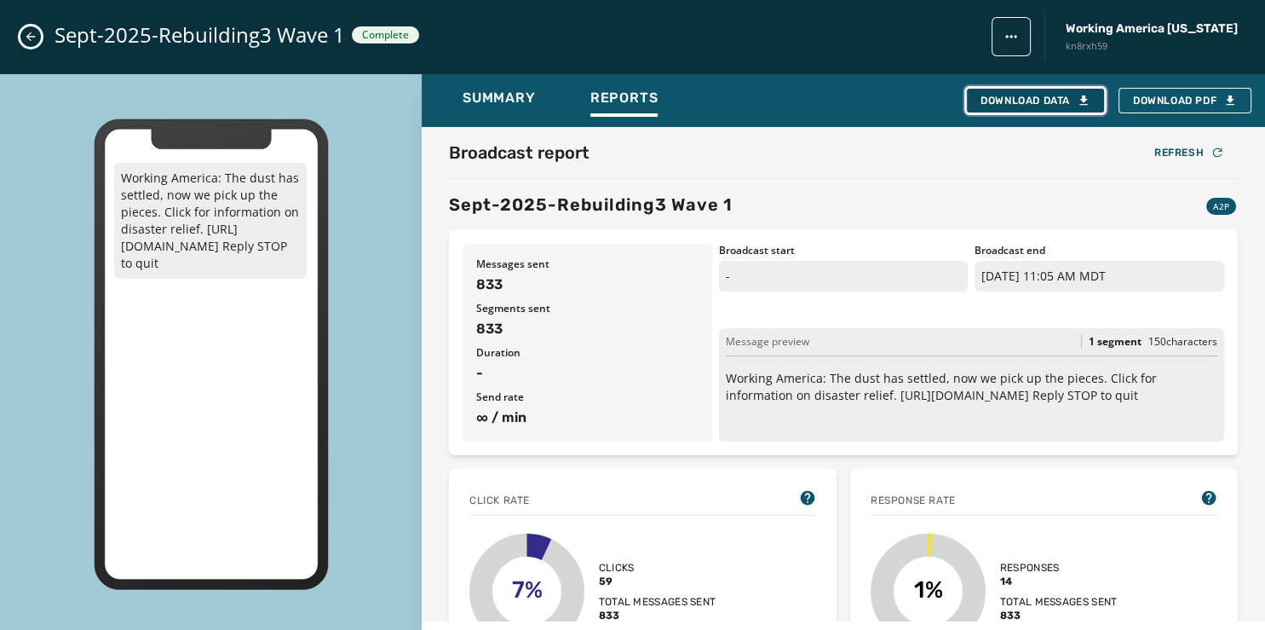
click at [1049, 90] on button "Download Data" at bounding box center [1035, 101] width 139 height 26
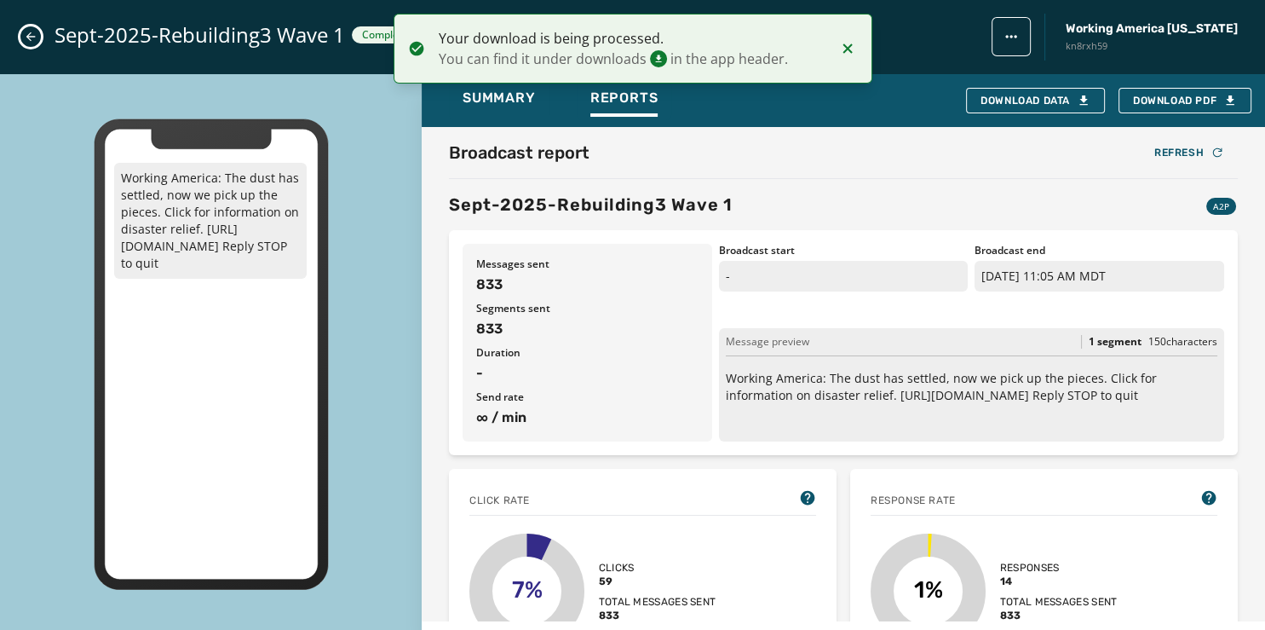
click at [26, 33] on icon "Close admin drawer" at bounding box center [31, 37] width 14 height 14
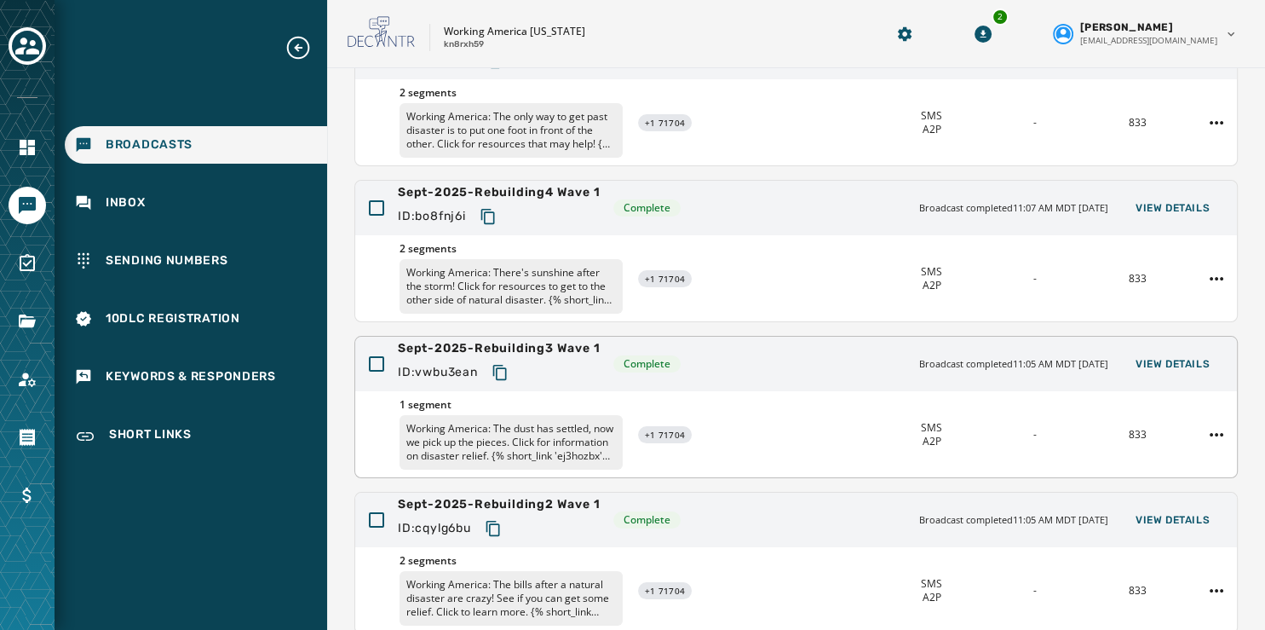
scroll to position [214, 0]
click at [1142, 200] on button "View Details" at bounding box center [1172, 209] width 101 height 24
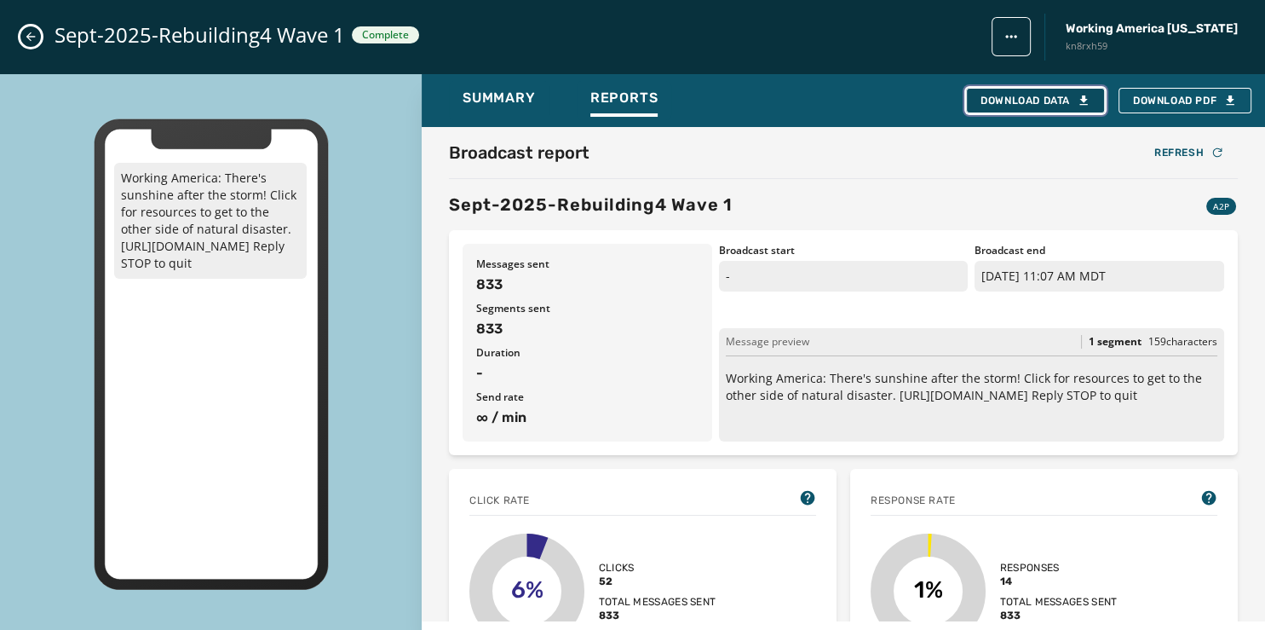
click at [1018, 101] on div "Download Data" at bounding box center [1036, 101] width 110 height 14
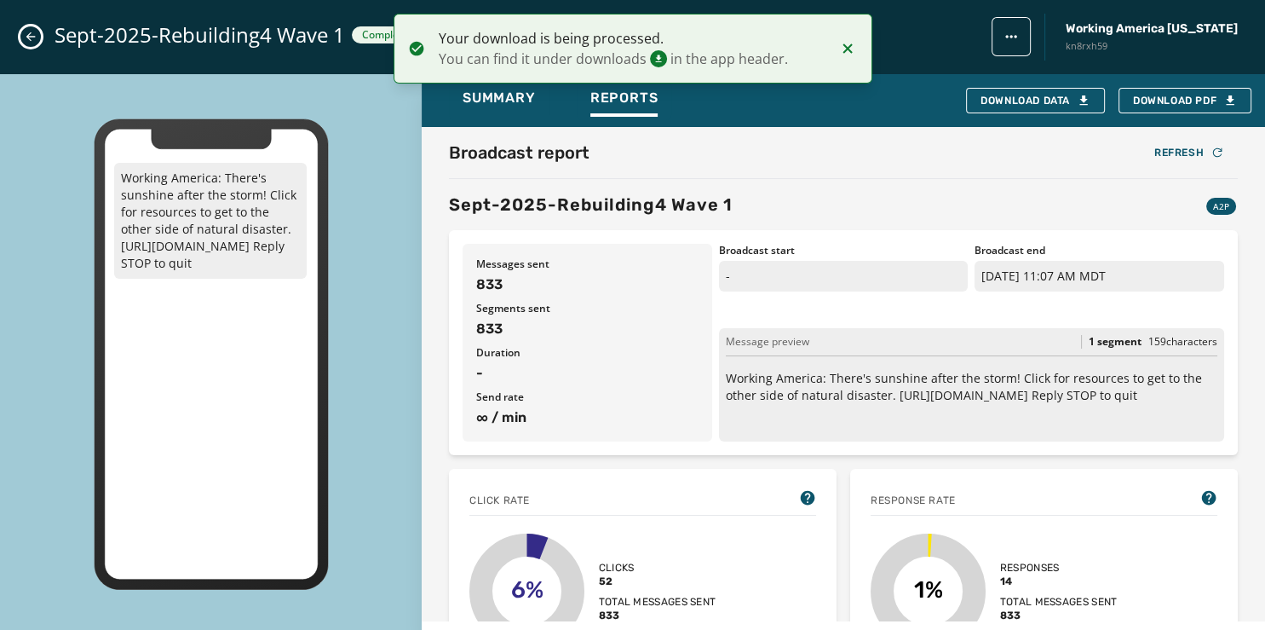
click at [30, 38] on icon "Close admin drawer" at bounding box center [31, 37] width 14 height 14
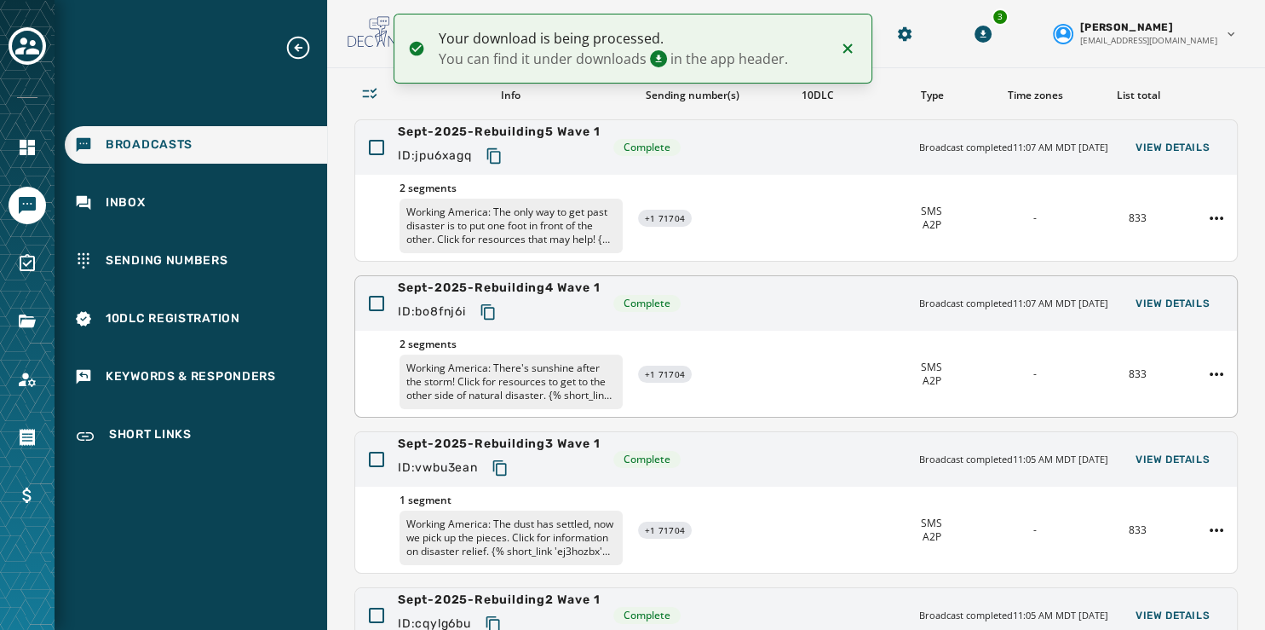
scroll to position [116, 0]
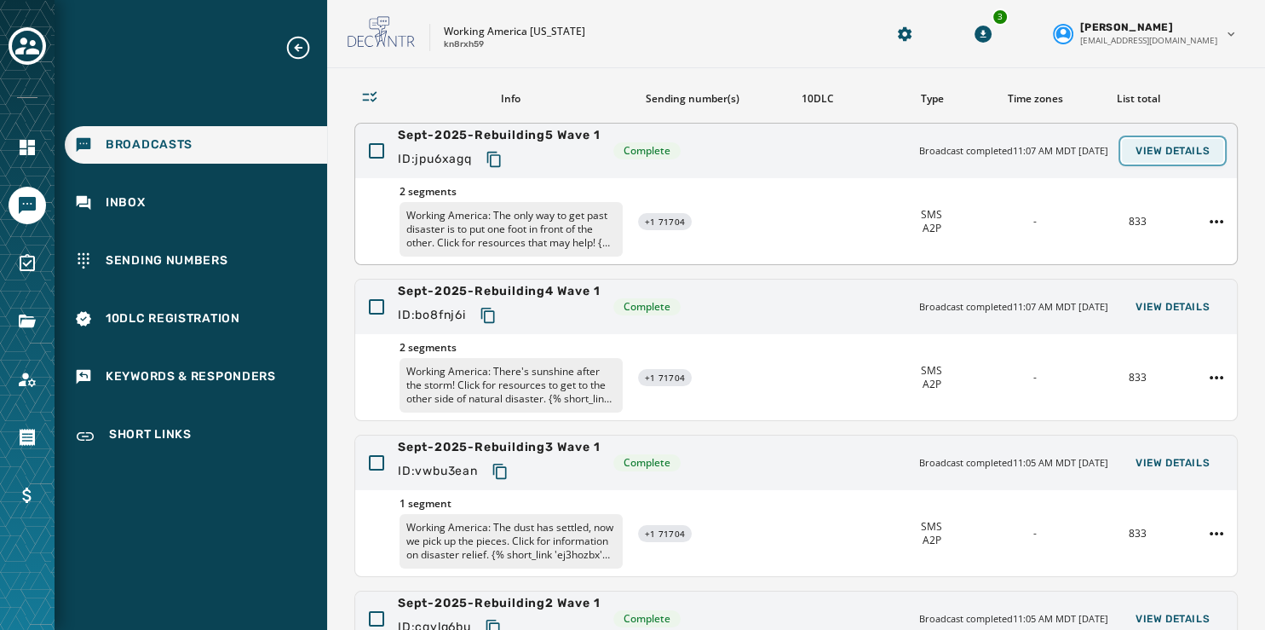
click at [1168, 144] on span "View Details" at bounding box center [1173, 151] width 74 height 14
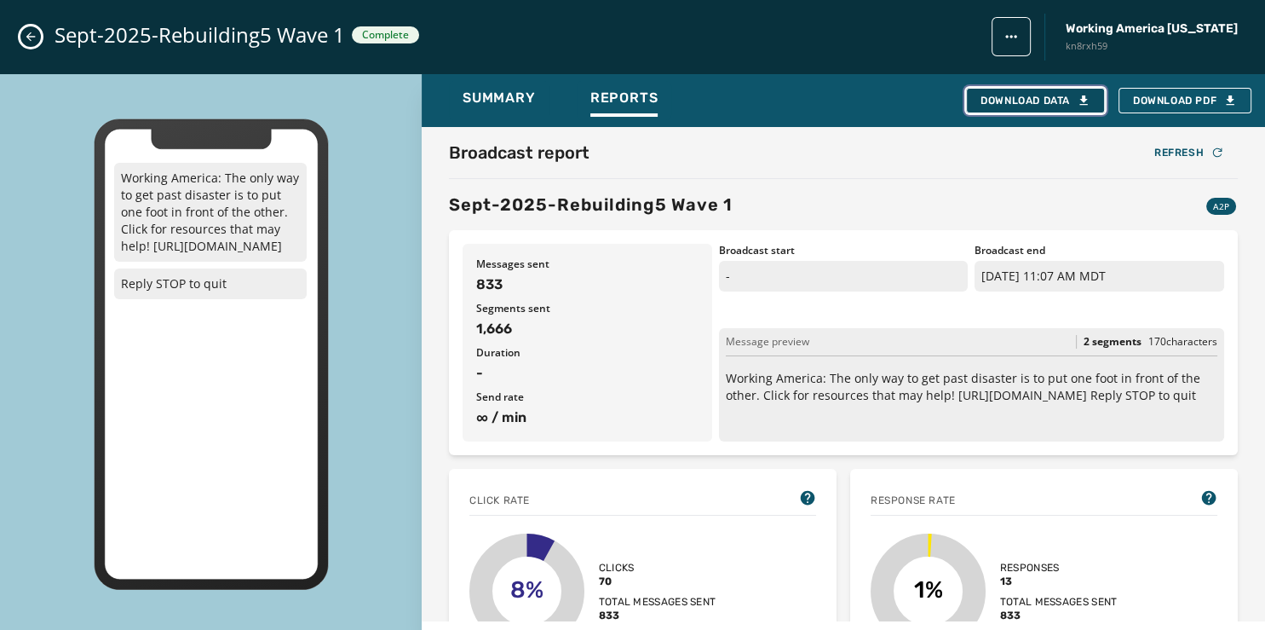
click at [1014, 101] on div "Download Data" at bounding box center [1036, 101] width 110 height 14
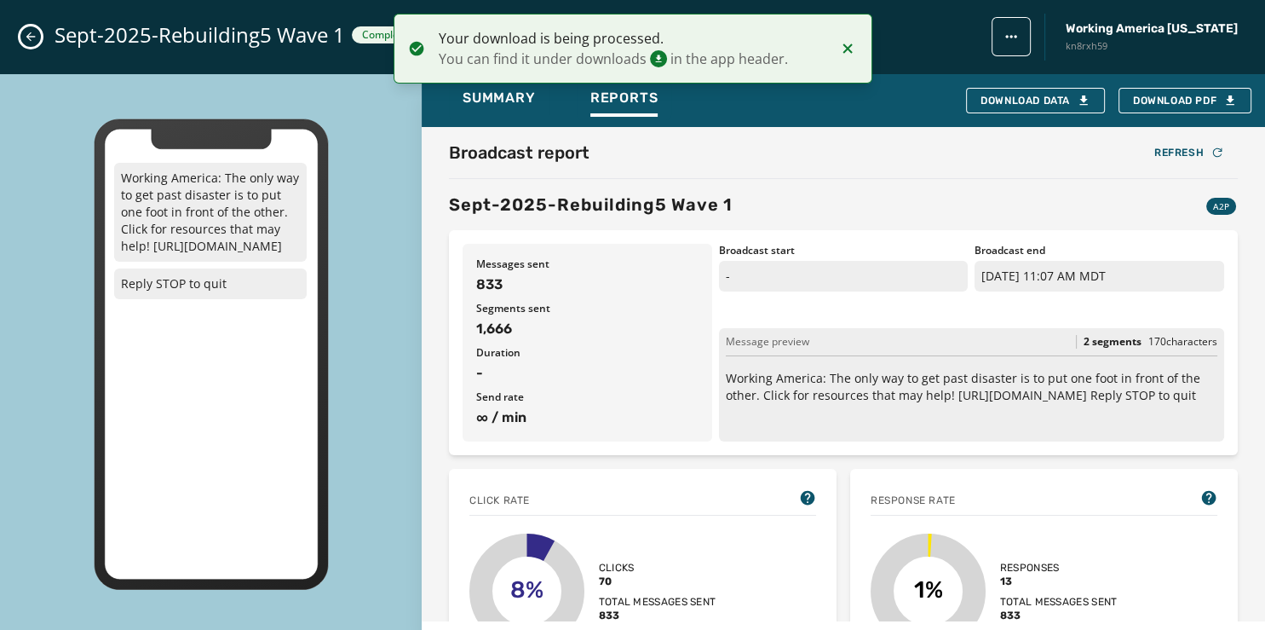
click at [29, 37] on icon "Close admin drawer" at bounding box center [30, 36] width 9 height 9
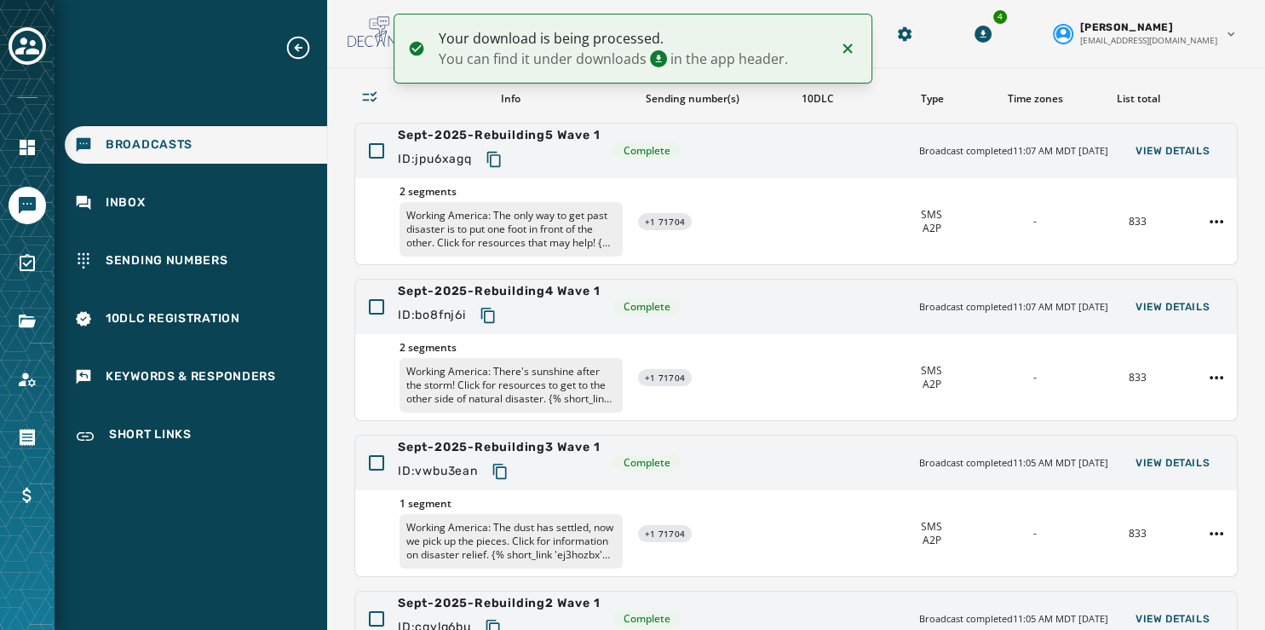
scroll to position [508, 0]
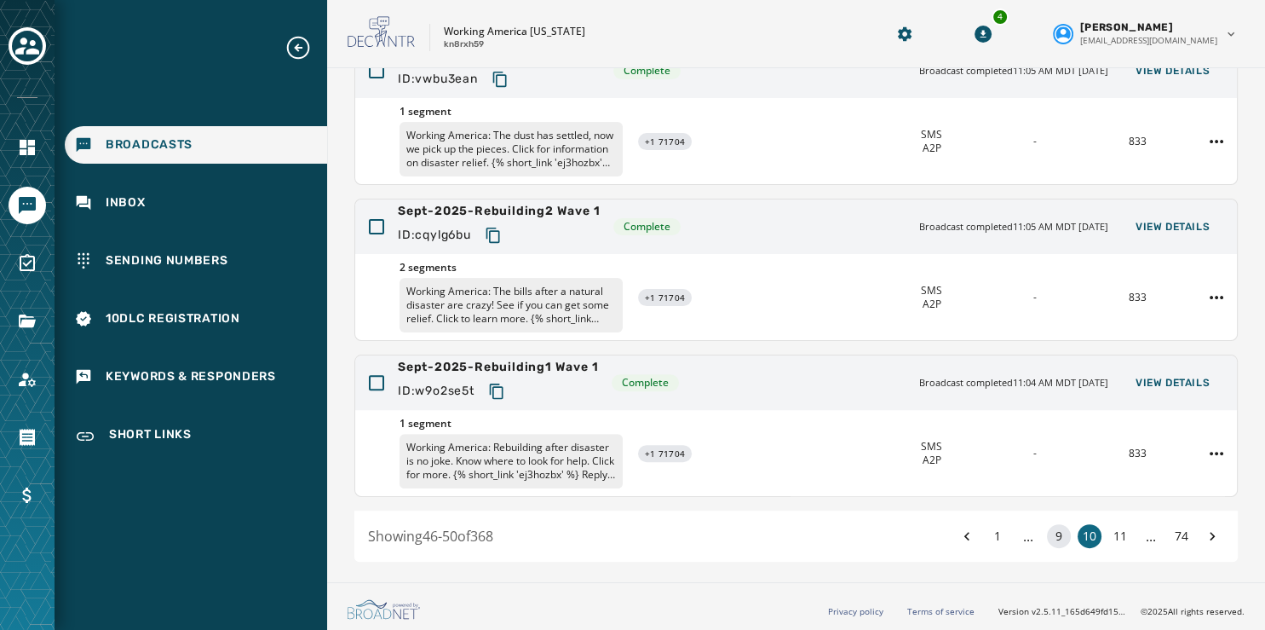
click at [1047, 531] on button "9" at bounding box center [1059, 536] width 24 height 24
click at [1047, 531] on button "8" at bounding box center [1059, 536] width 24 height 24
click at [1204, 533] on icon at bounding box center [1212, 536] width 17 height 24
click at [1162, 376] on span "View Details" at bounding box center [1173, 383] width 74 height 14
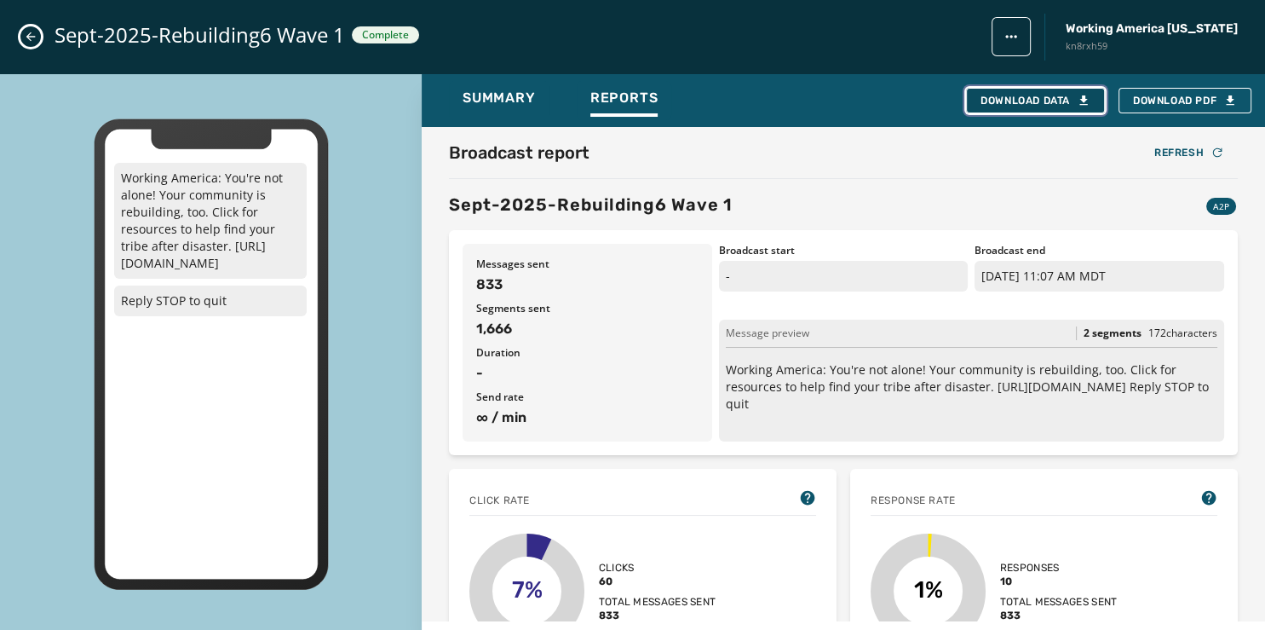
click at [1046, 98] on div "Download Data" at bounding box center [1036, 101] width 110 height 14
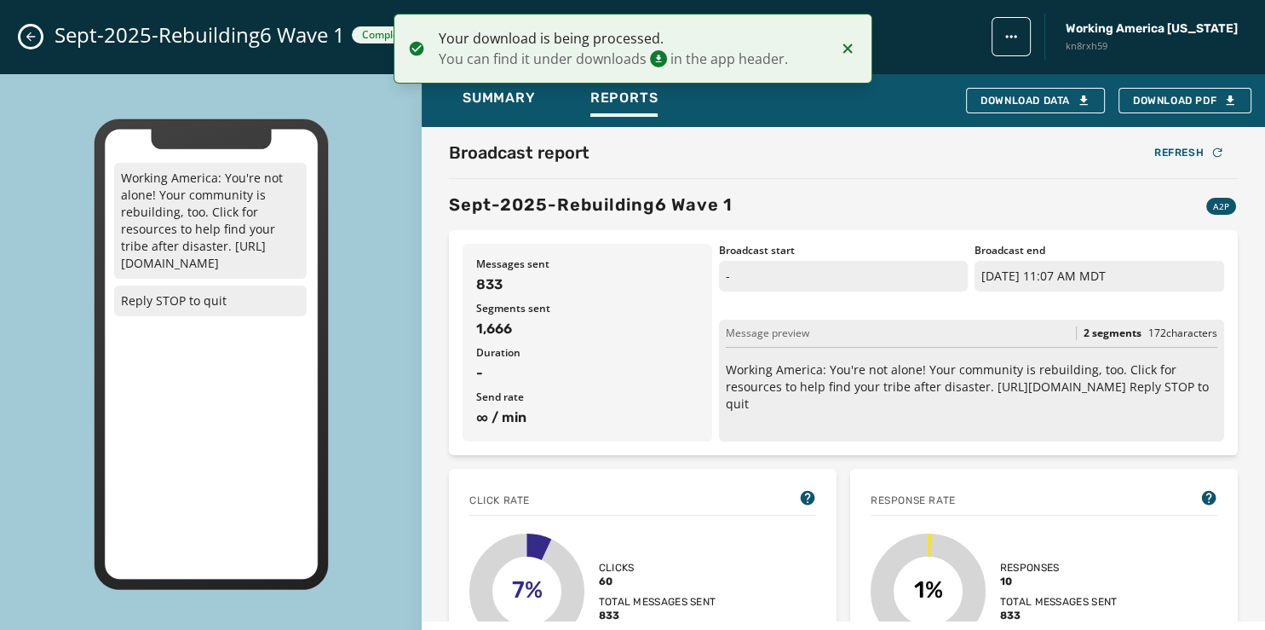
click at [24, 29] on button "Close admin drawer" at bounding box center [30, 36] width 20 height 20
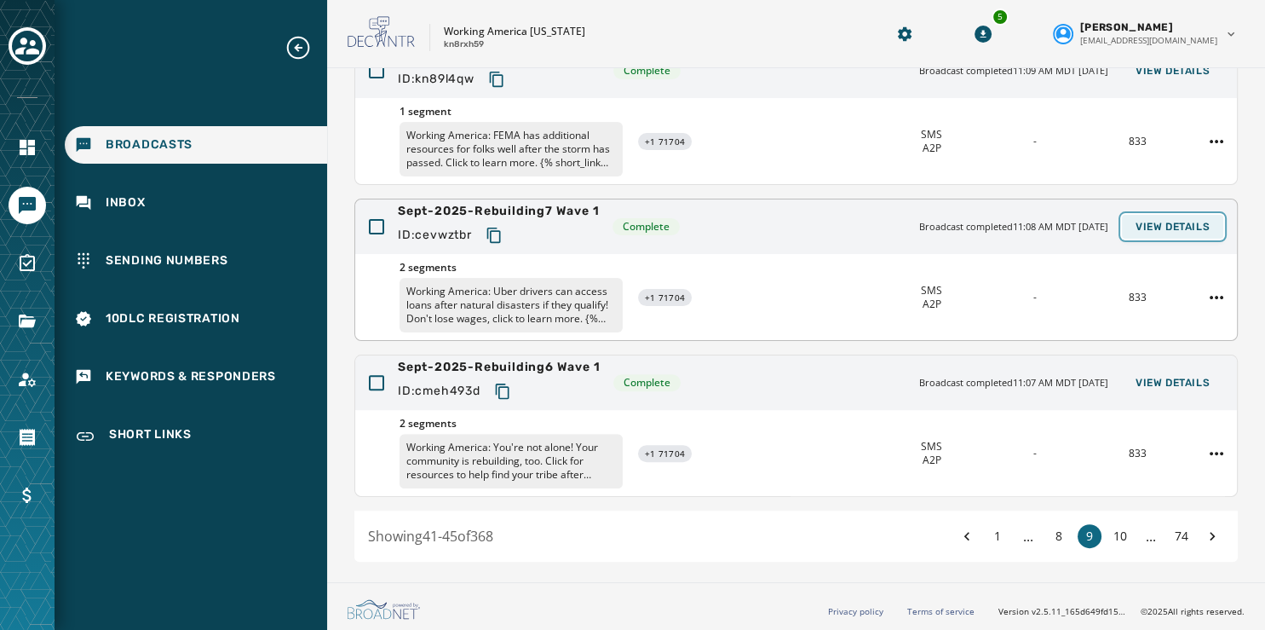
click at [1163, 223] on span "View Details" at bounding box center [1173, 227] width 74 height 14
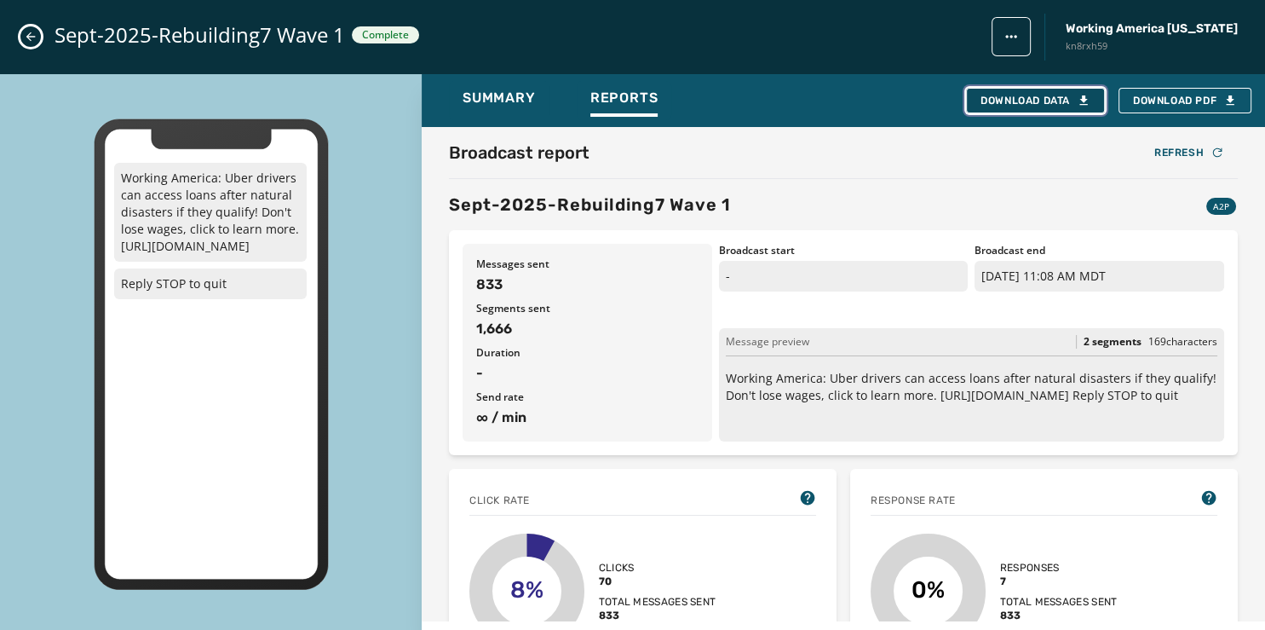
click at [1045, 100] on div "Download Data" at bounding box center [1036, 101] width 110 height 14
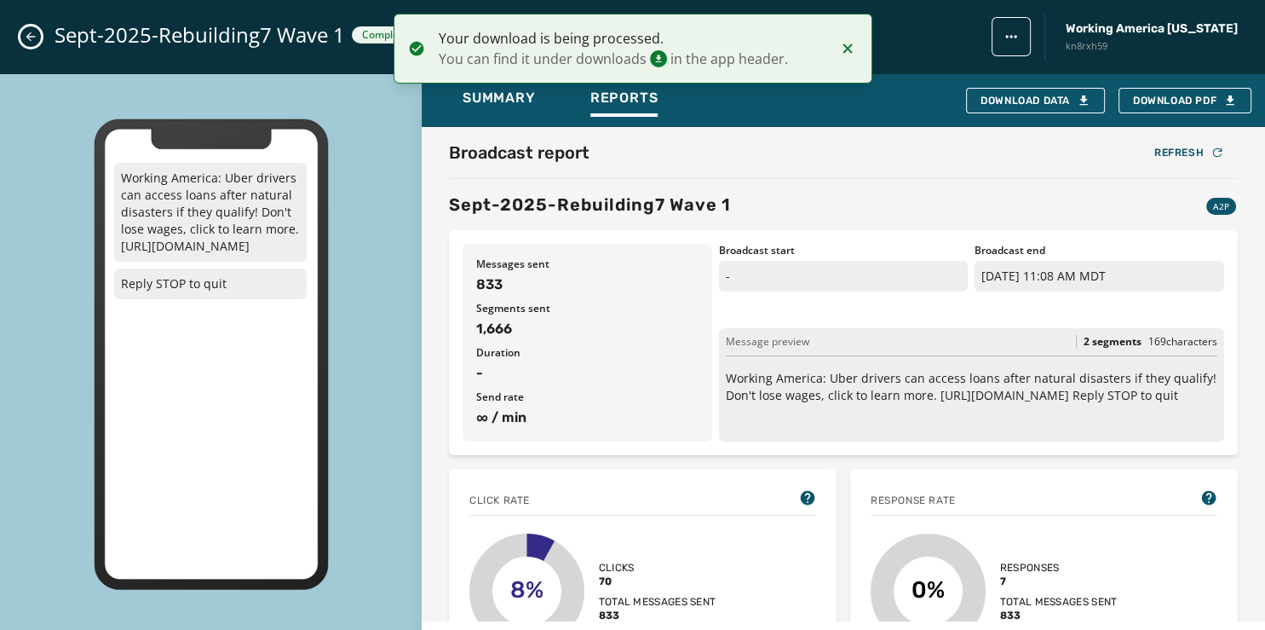
click at [26, 38] on icon "Close admin drawer" at bounding box center [31, 37] width 14 height 14
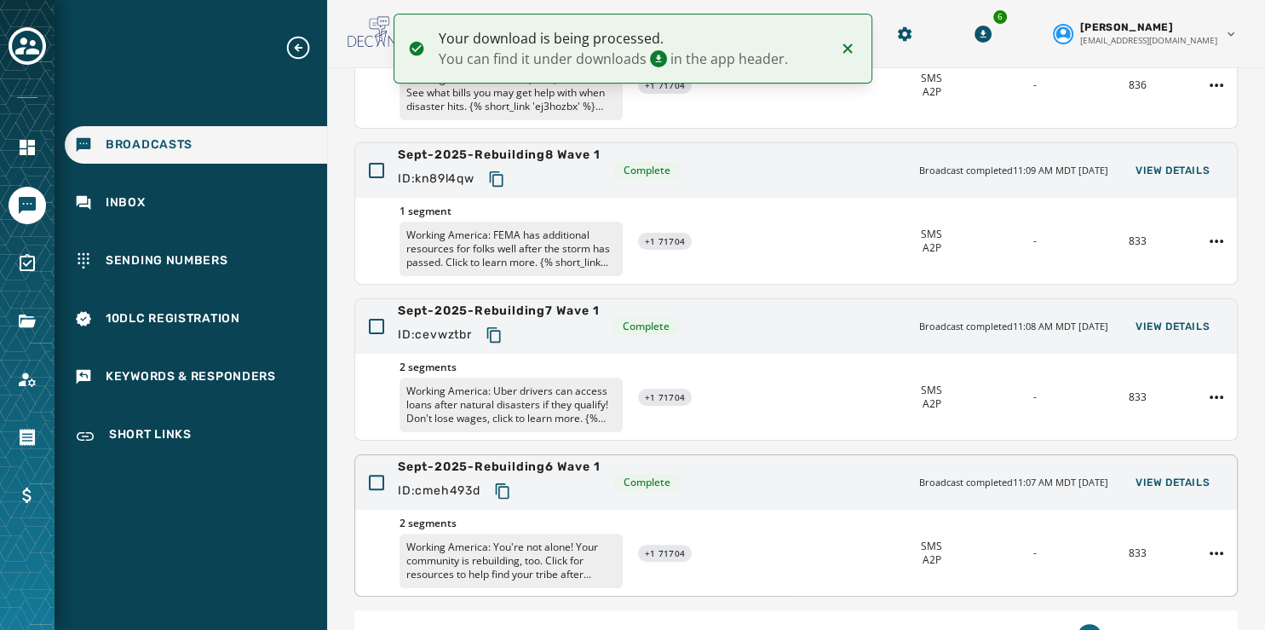
scroll to position [404, 0]
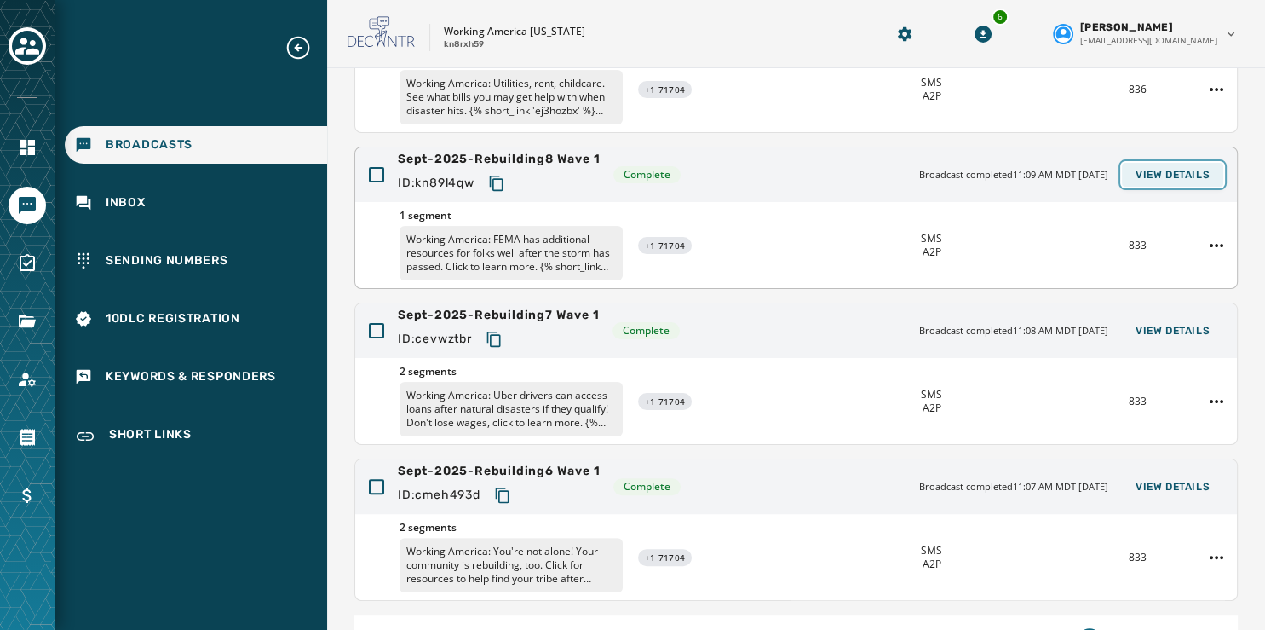
click at [1144, 170] on span "View Details" at bounding box center [1173, 175] width 74 height 14
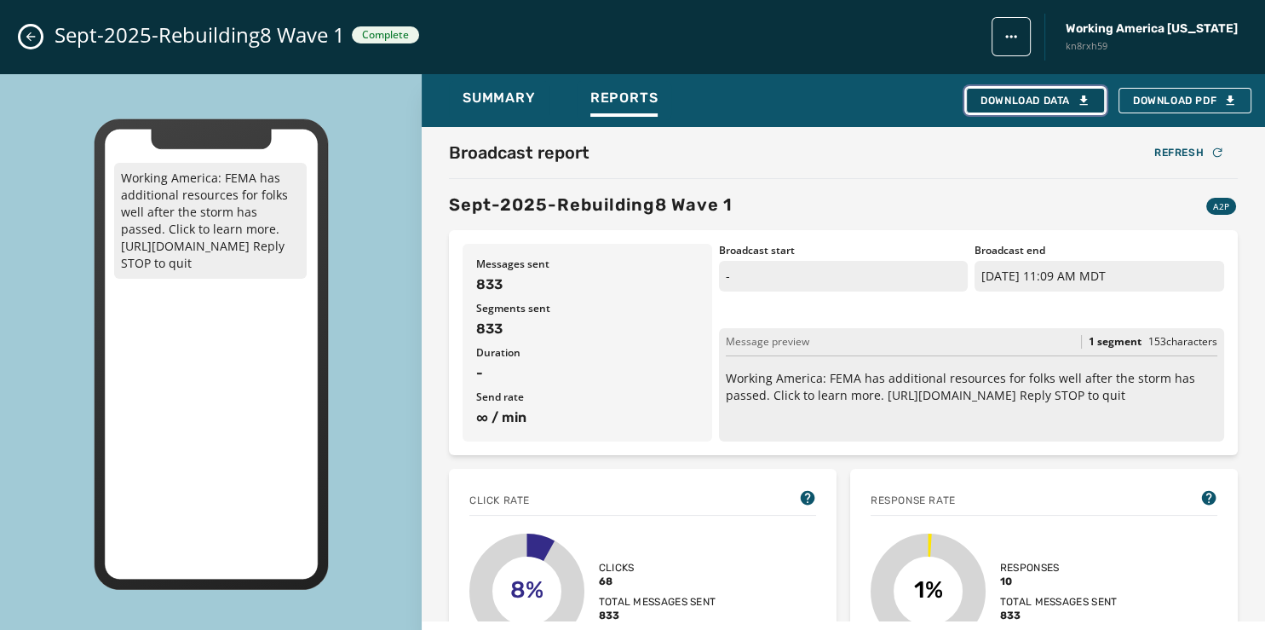
click at [1014, 101] on div "Download Data" at bounding box center [1036, 101] width 110 height 14
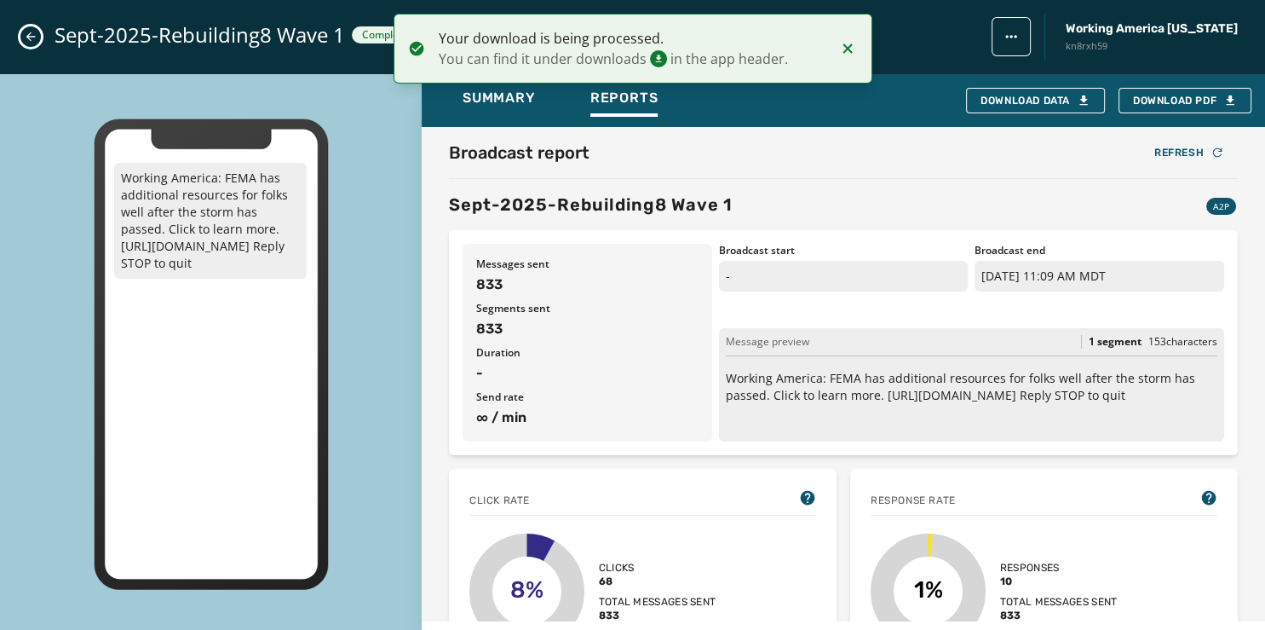
click at [27, 37] on icon "Close admin drawer" at bounding box center [30, 36] width 9 height 9
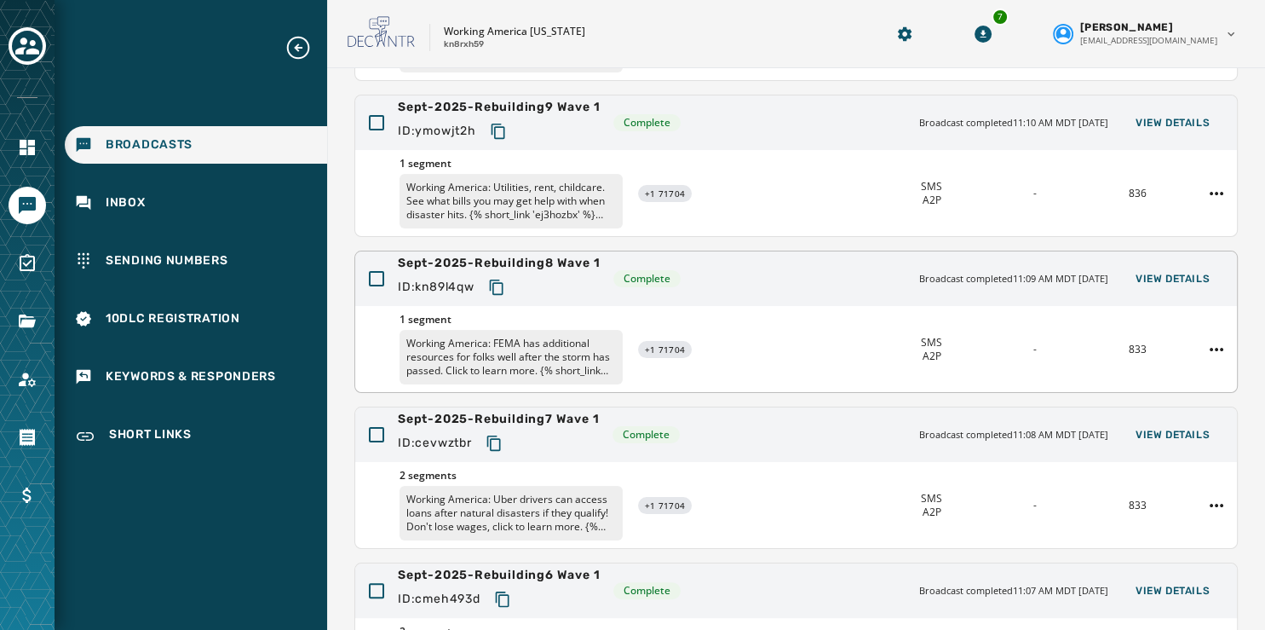
scroll to position [299, 0]
click at [1157, 118] on span "View Details" at bounding box center [1173, 124] width 74 height 14
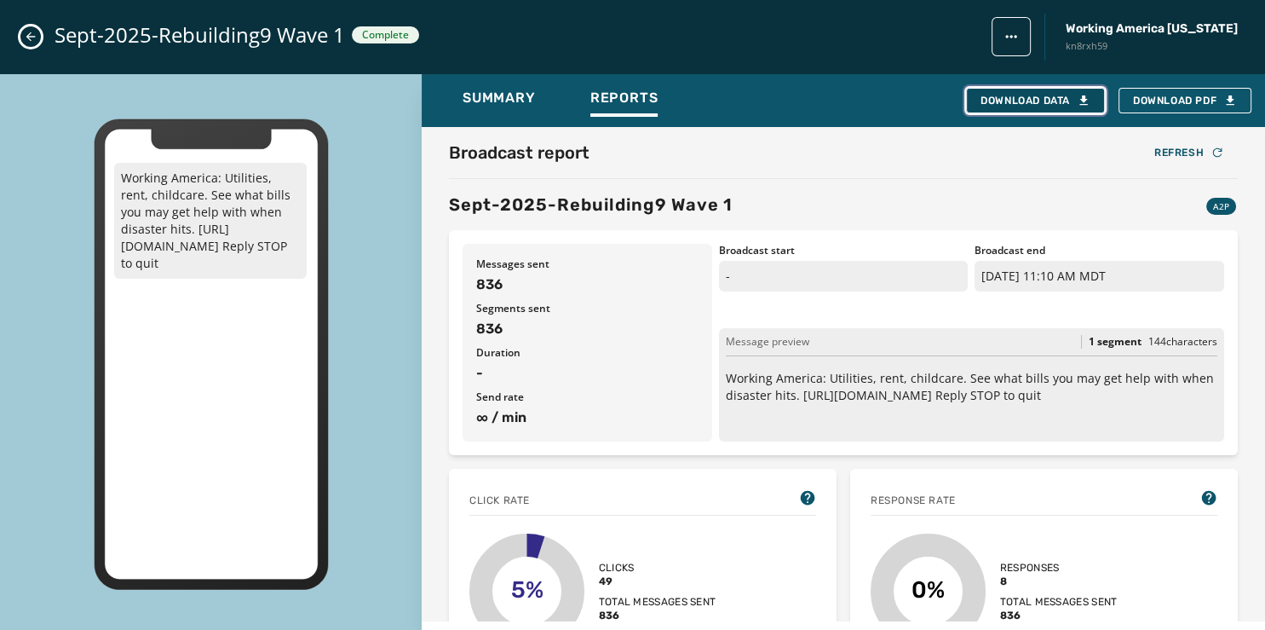
click at [1048, 101] on div "Download Data" at bounding box center [1036, 101] width 110 height 14
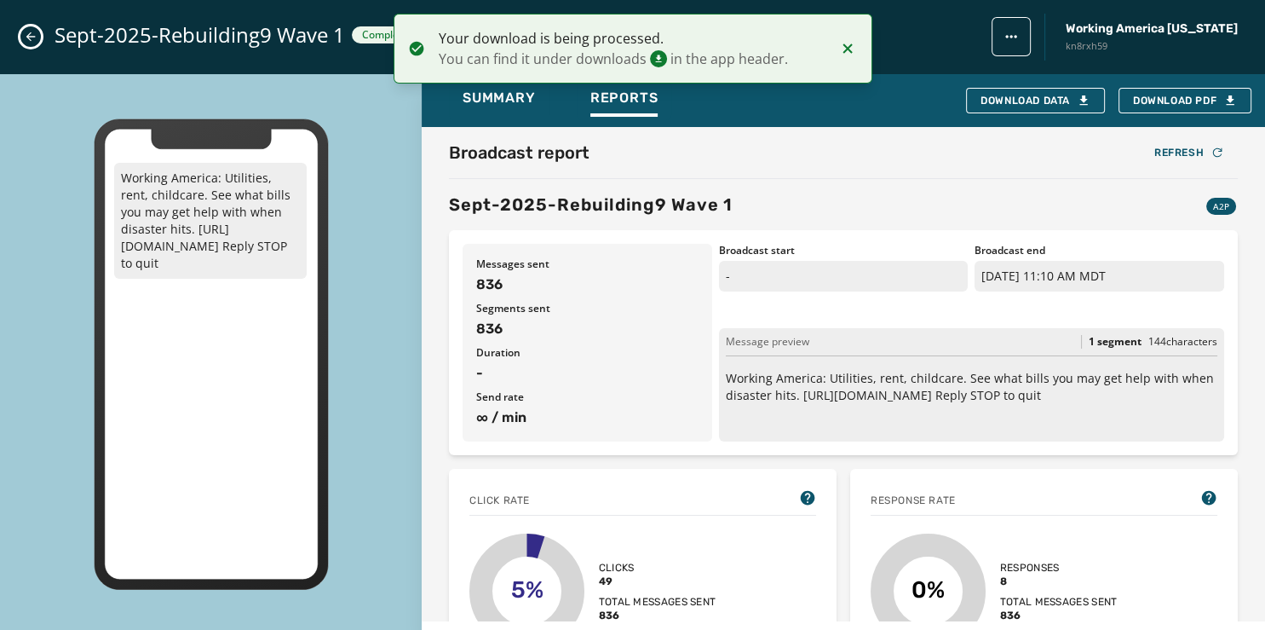
click at [27, 32] on icon "Close admin drawer" at bounding box center [31, 37] width 14 height 14
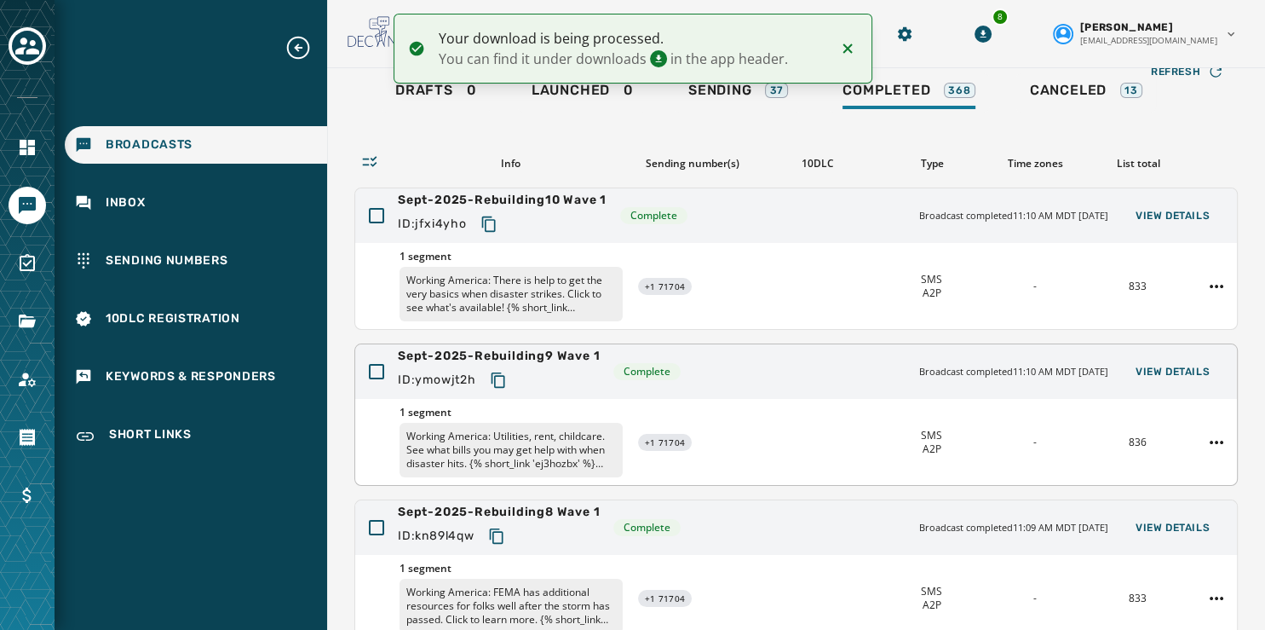
scroll to position [50, 0]
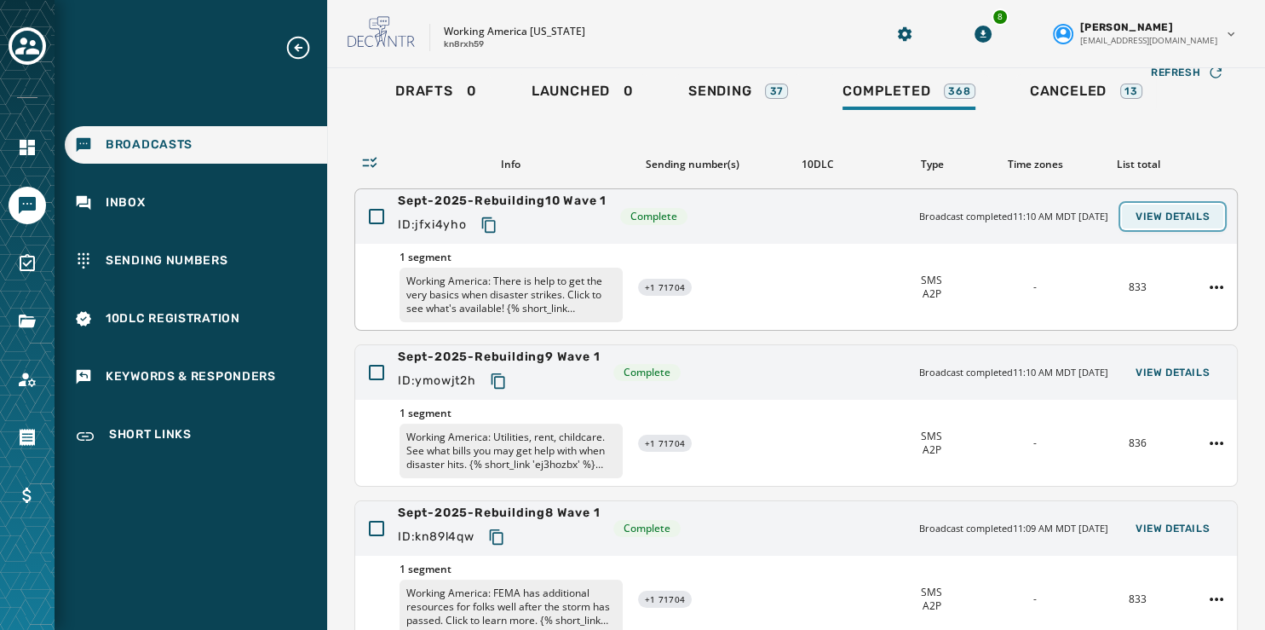
click at [1161, 214] on span "View Details" at bounding box center [1173, 217] width 74 height 14
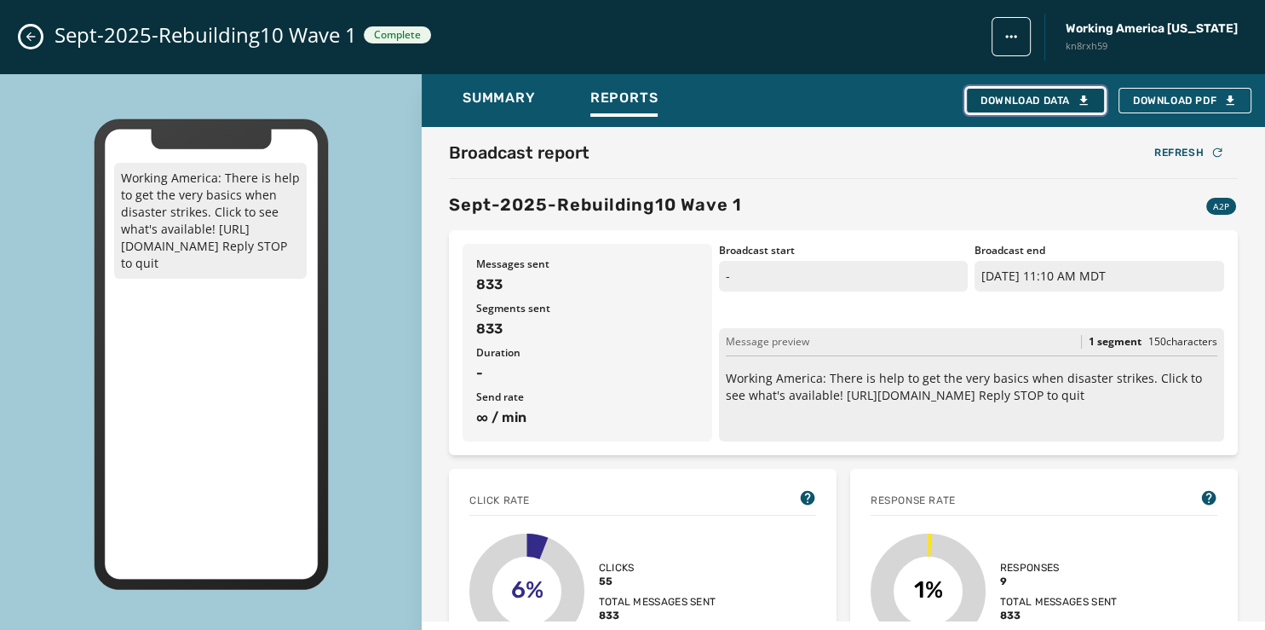
click at [1033, 95] on div "Download Data" at bounding box center [1036, 101] width 110 height 14
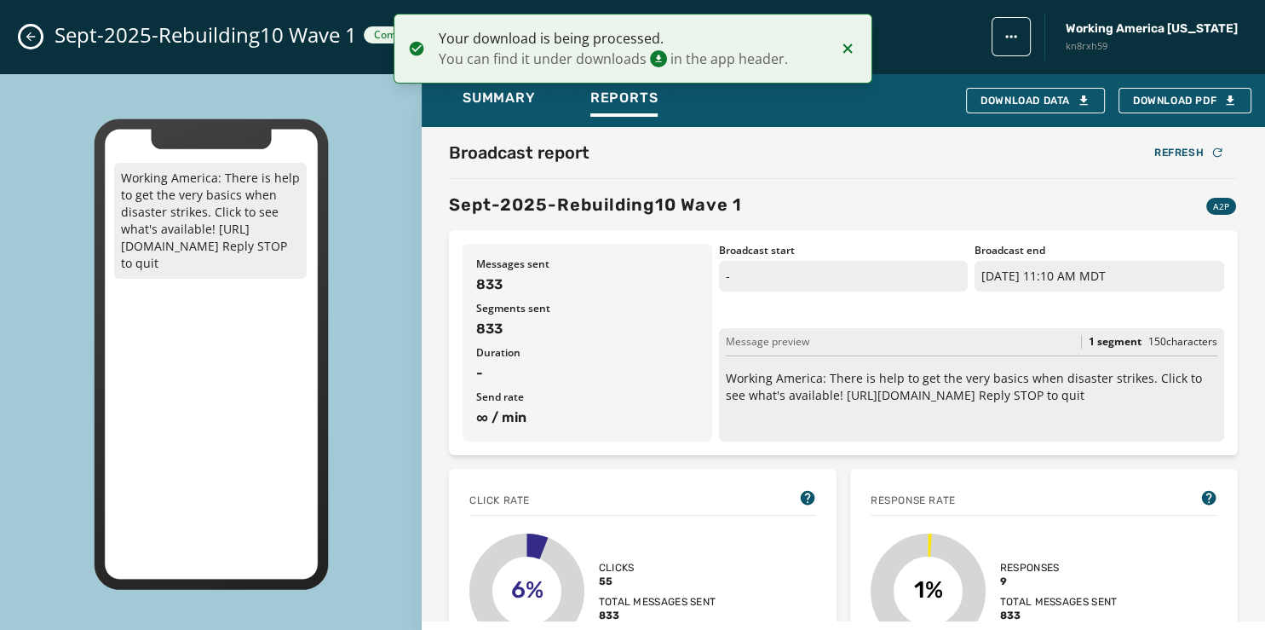
click at [24, 36] on button "Close admin drawer" at bounding box center [30, 36] width 20 height 20
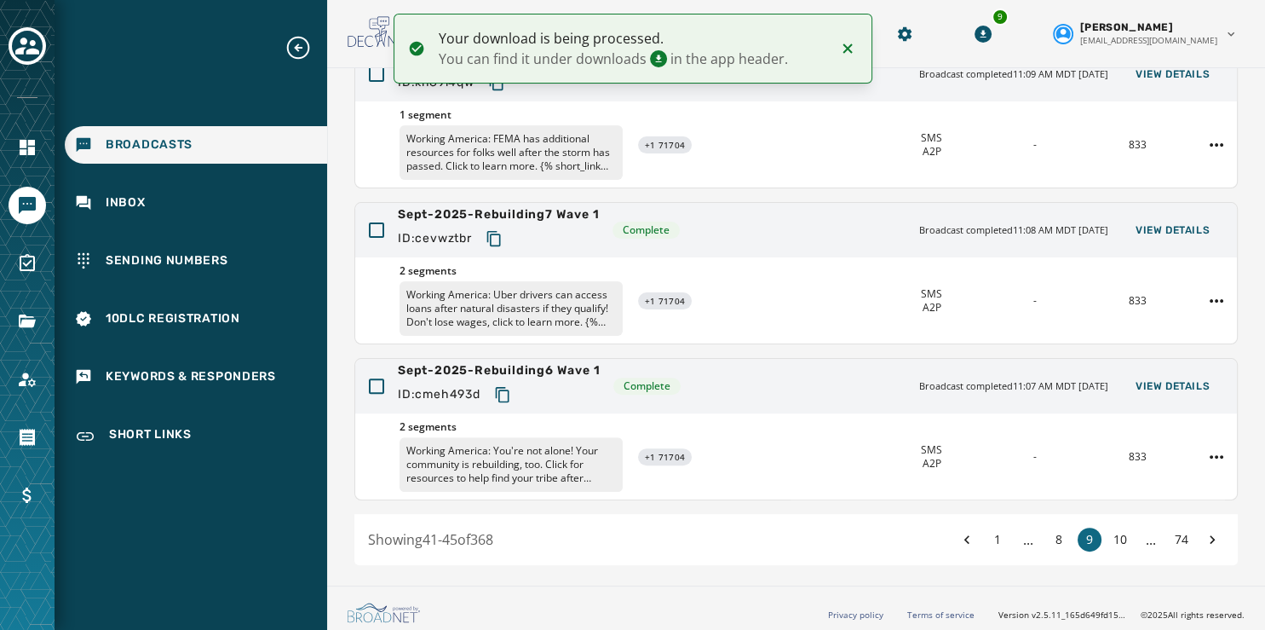
scroll to position [508, 0]
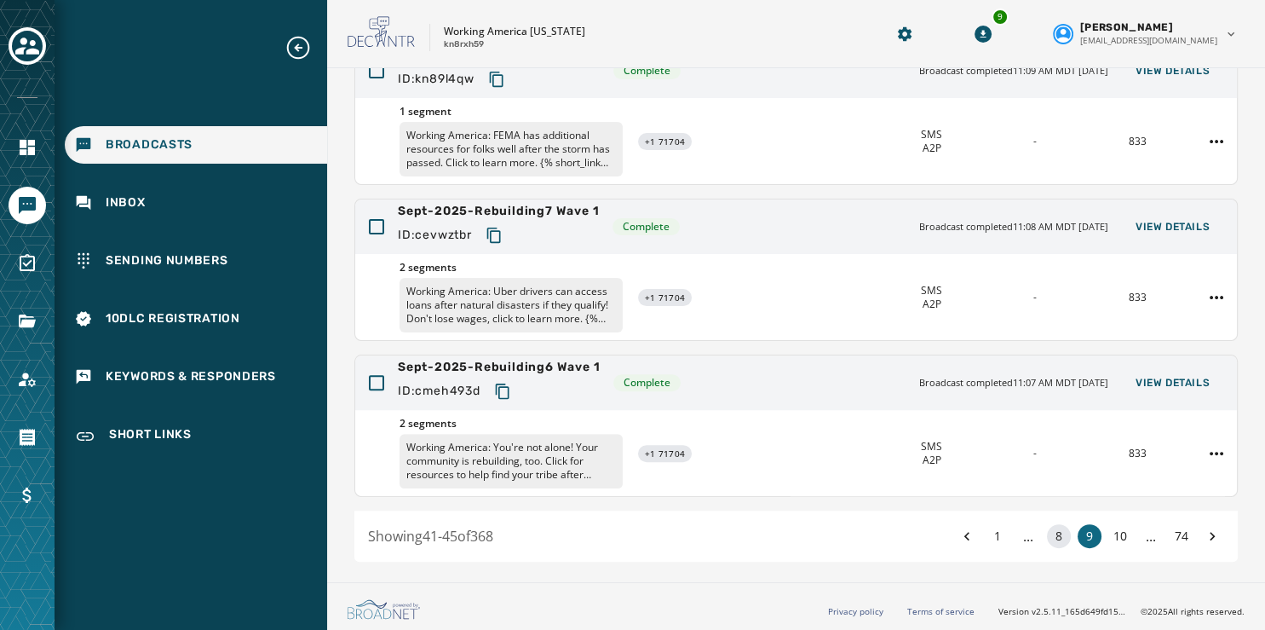
click at [1047, 532] on button "8" at bounding box center [1059, 536] width 24 height 24
click at [1145, 376] on span "View Details" at bounding box center [1173, 383] width 74 height 14
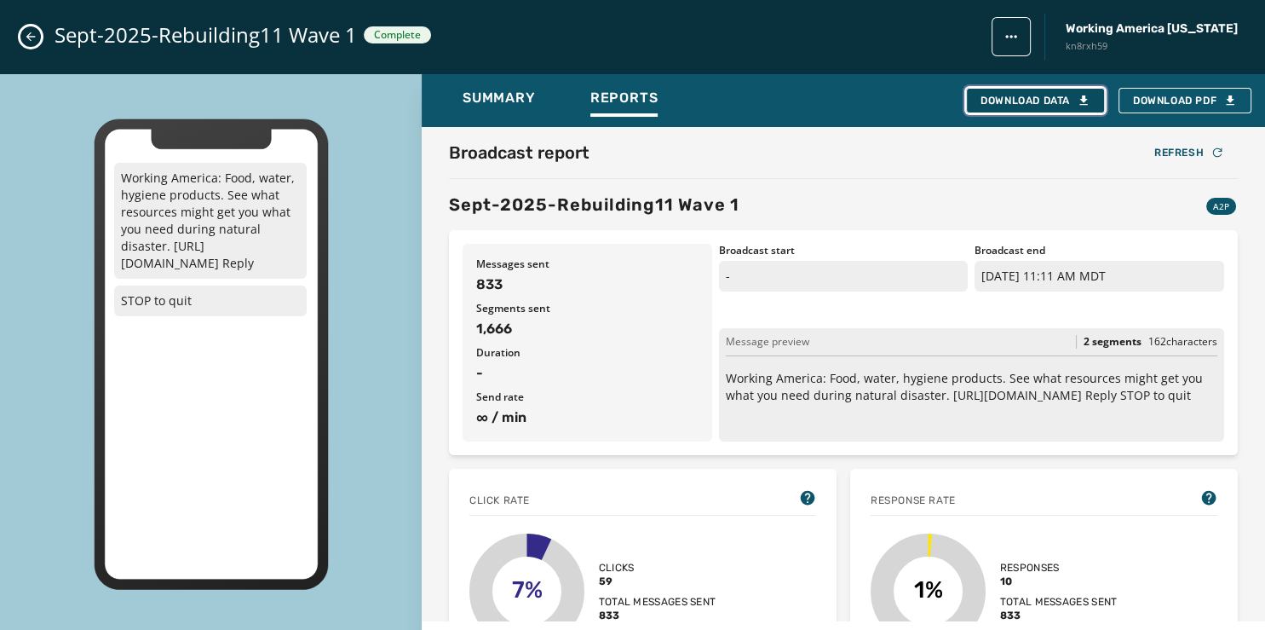
click at [1035, 94] on div "Download Data" at bounding box center [1036, 101] width 110 height 14
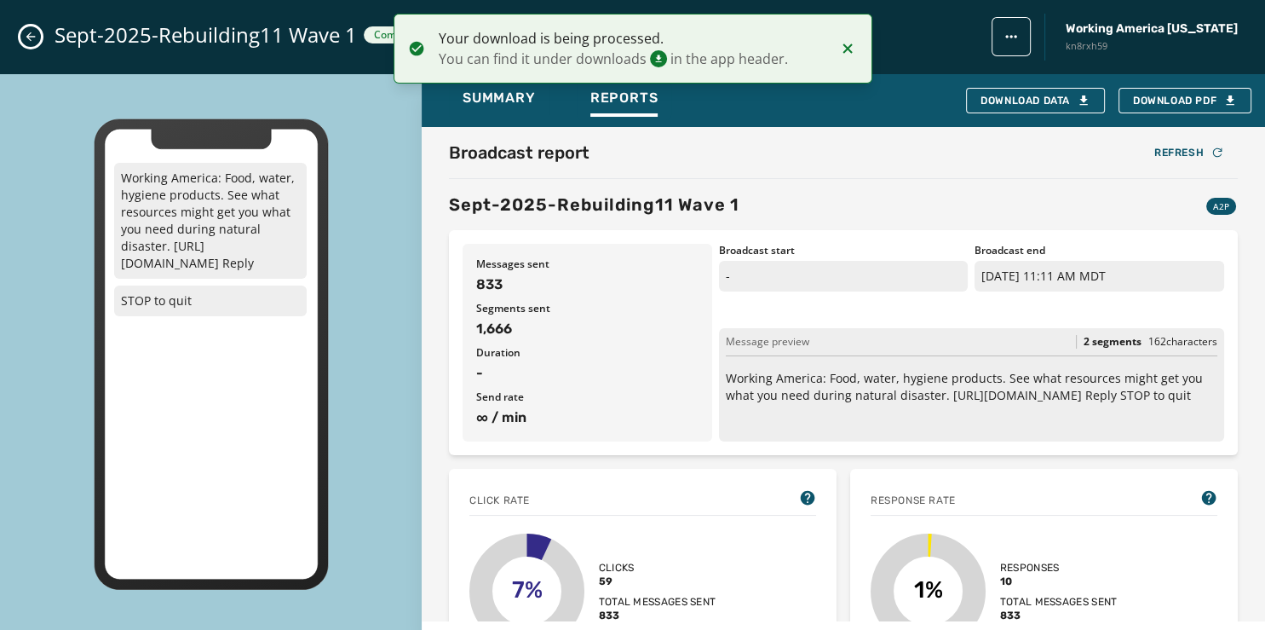
click at [38, 34] on button "Close admin drawer" at bounding box center [30, 36] width 20 height 20
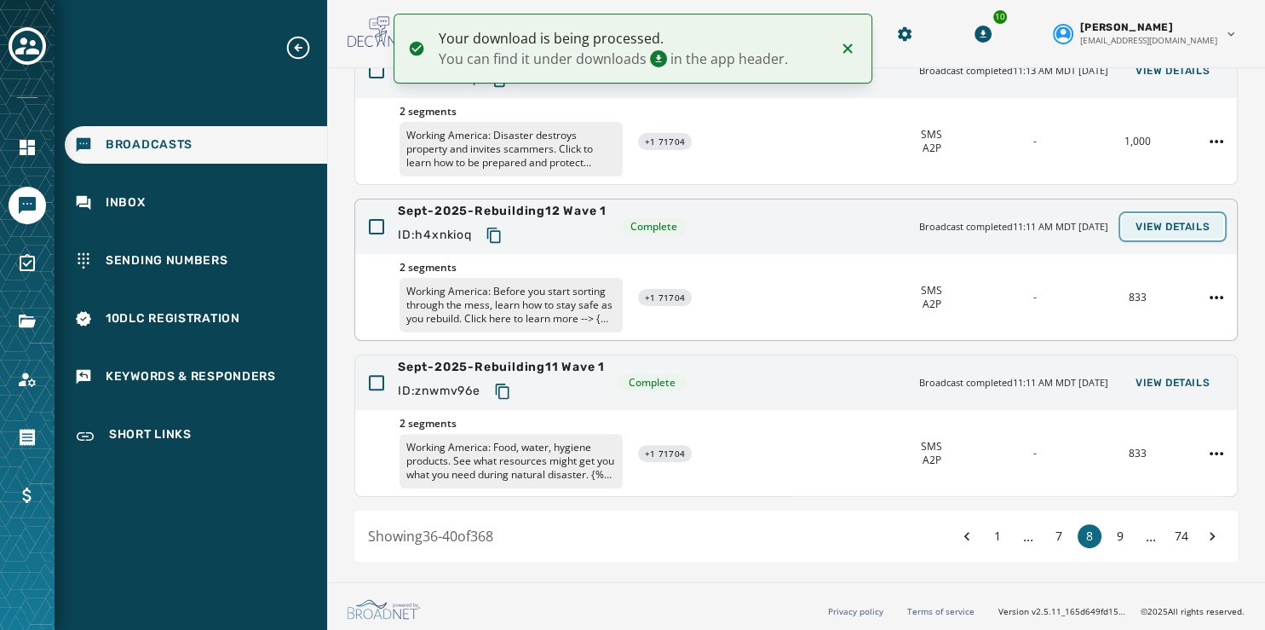
click at [1185, 221] on span "View Details" at bounding box center [1173, 227] width 74 height 14
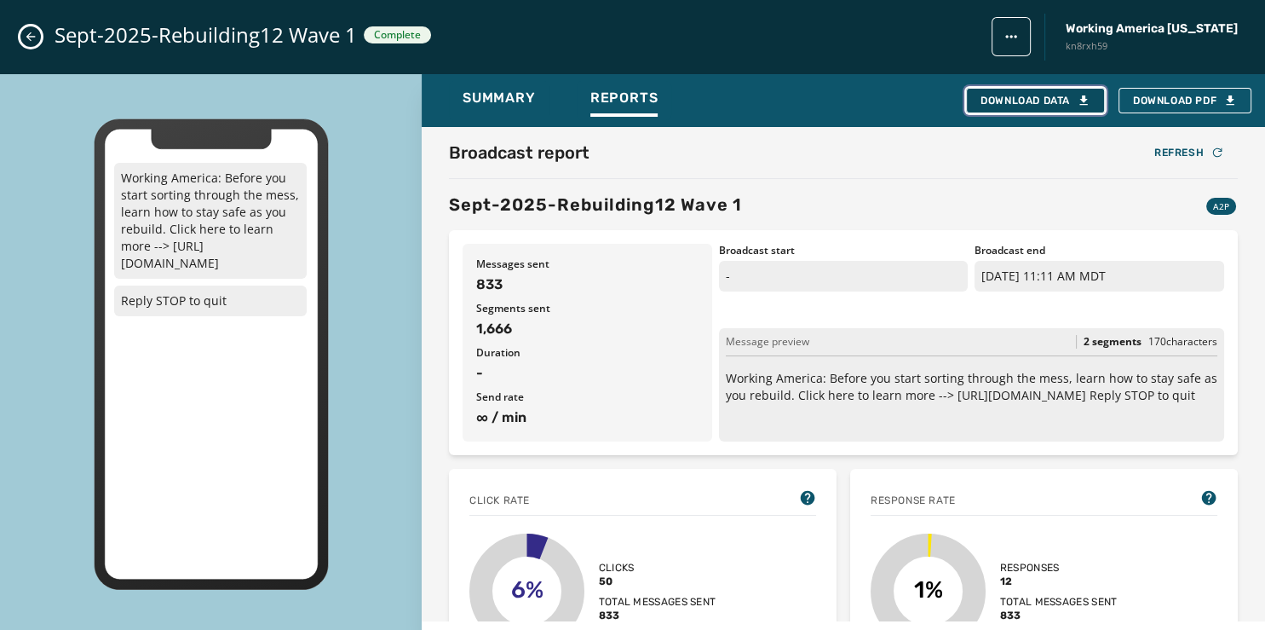
click at [1038, 97] on div "Download Data" at bounding box center [1036, 101] width 110 height 14
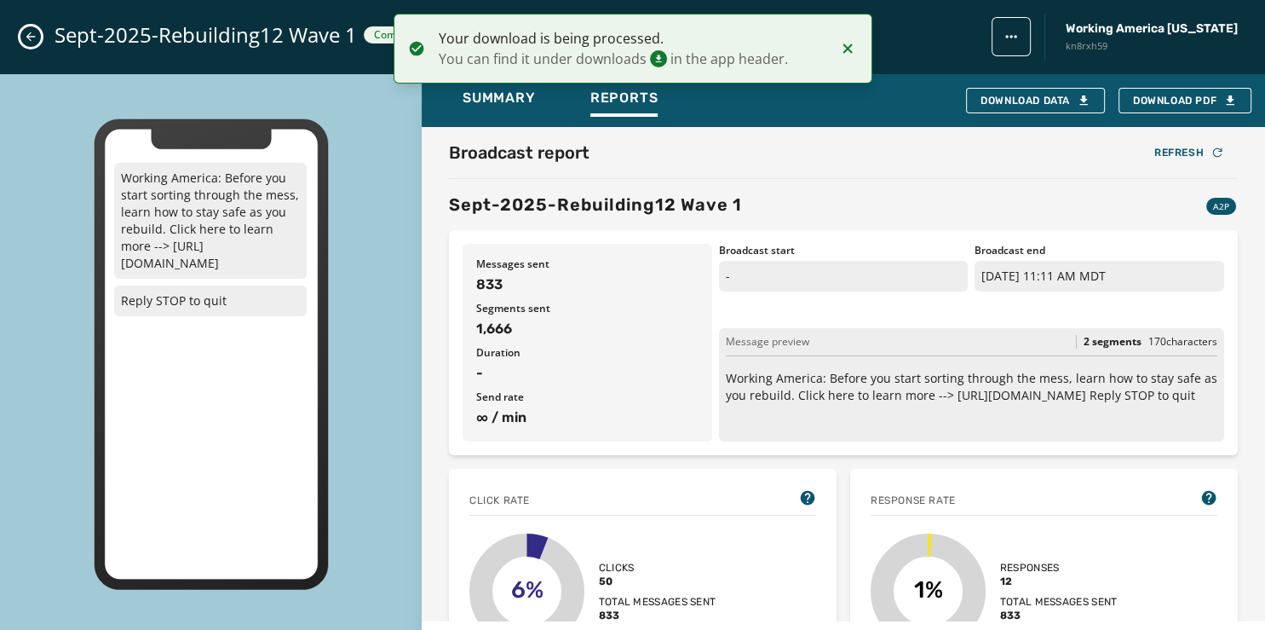
click at [32, 38] on icon "Close admin drawer" at bounding box center [31, 37] width 14 height 14
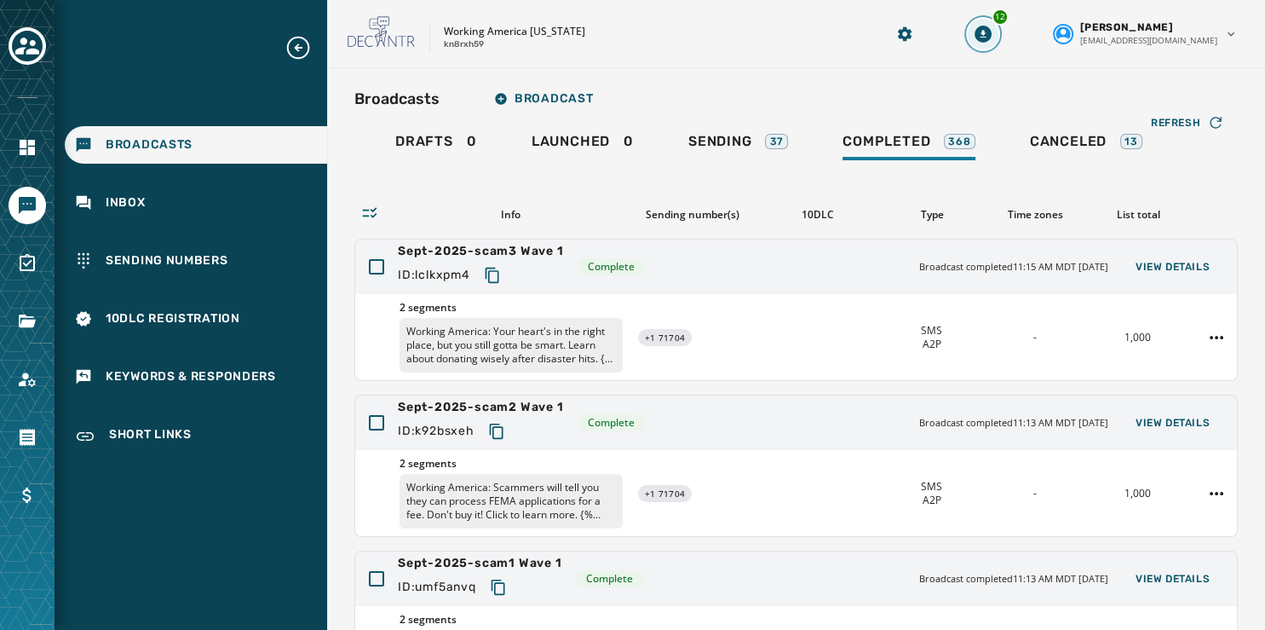
click at [992, 29] on icon "Download Menu" at bounding box center [983, 34] width 17 height 17
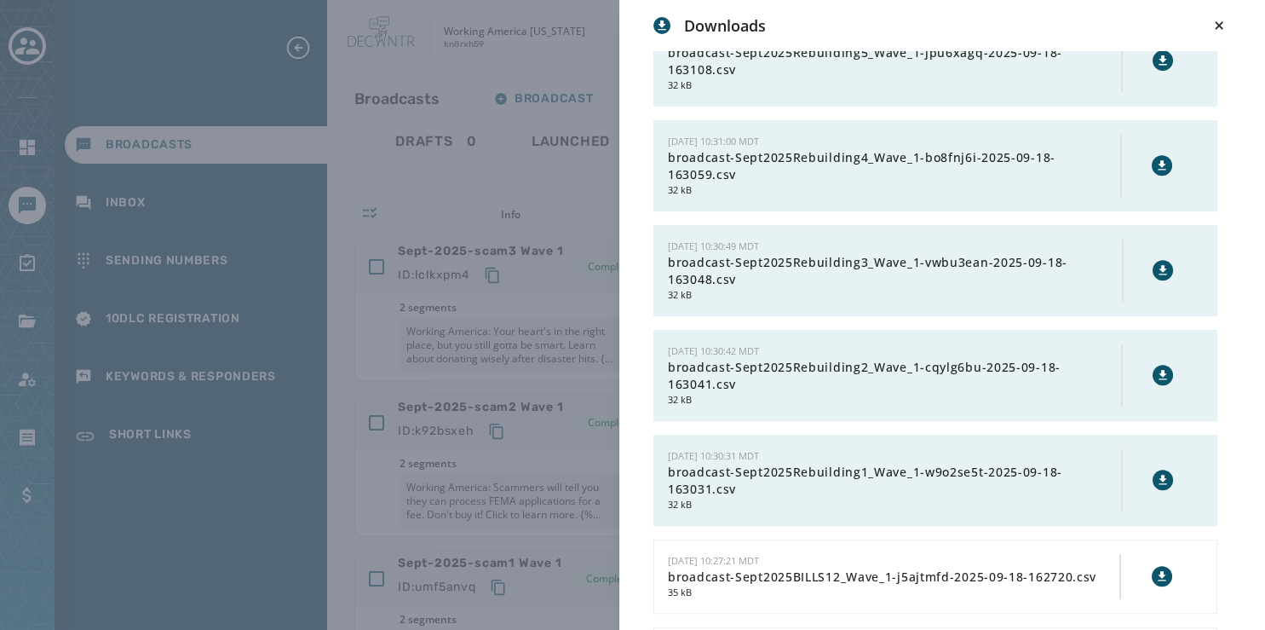
scroll to position [794, 0]
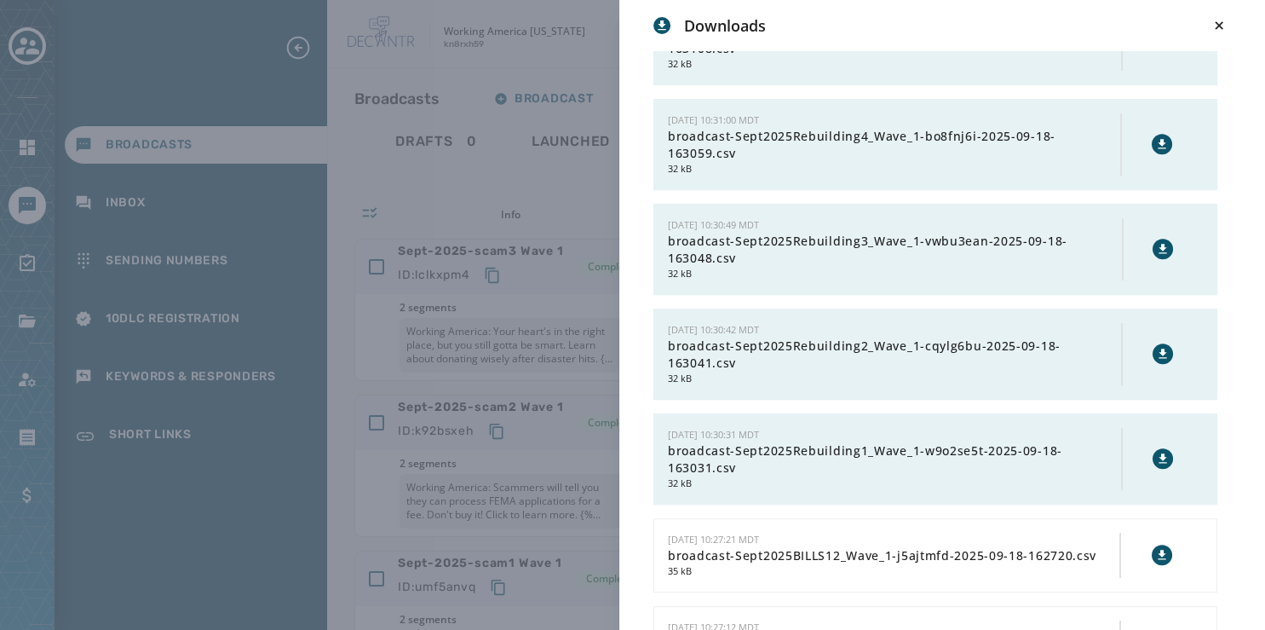
click at [1156, 453] on icon at bounding box center [1163, 459] width 14 height 14
click at [1159, 349] on icon at bounding box center [1163, 353] width 8 height 9
click at [1156, 242] on icon at bounding box center [1163, 249] width 14 height 14
click at [1156, 137] on icon at bounding box center [1163, 144] width 14 height 14
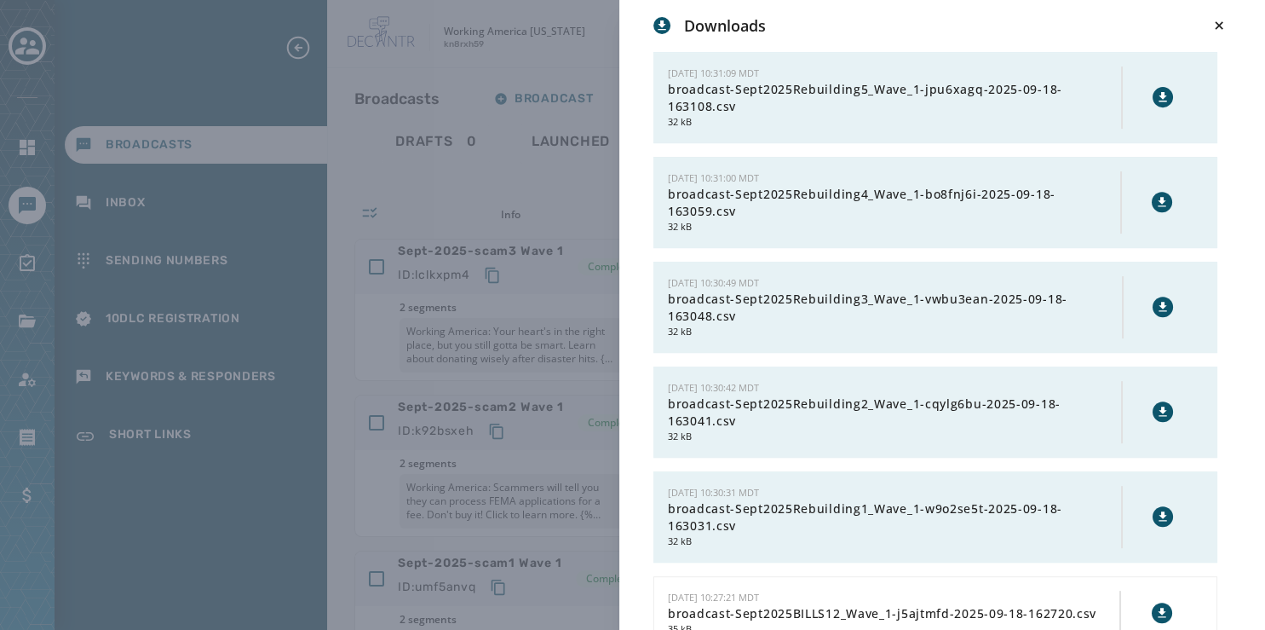
scroll to position [733, 0]
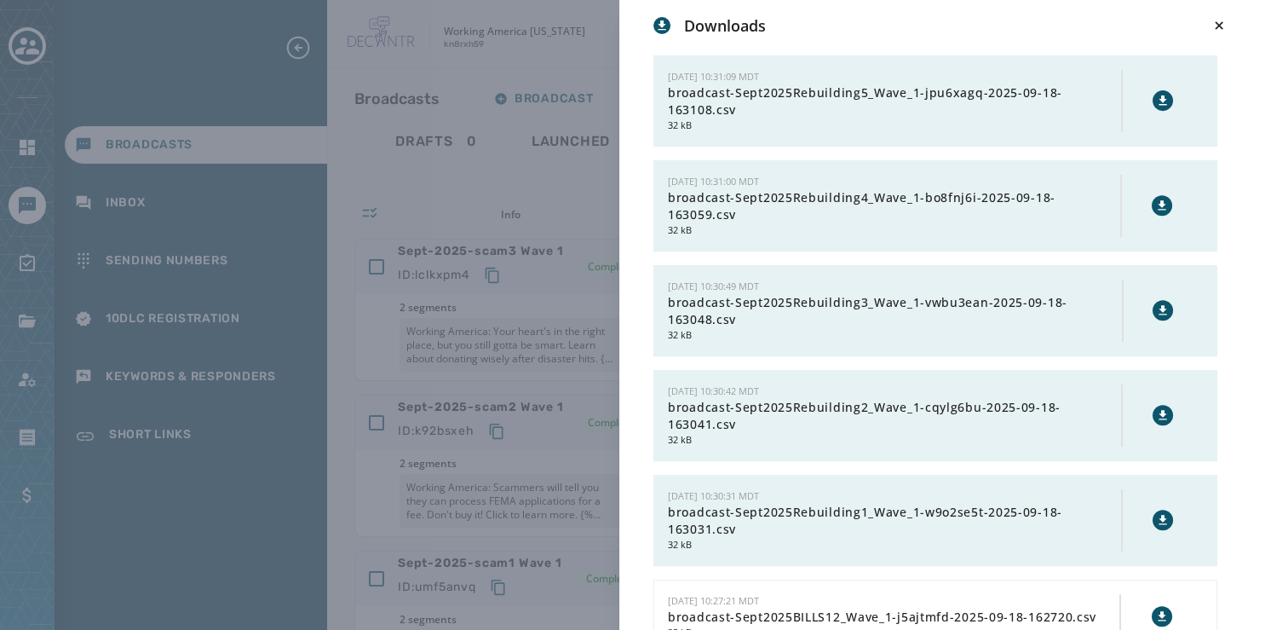
click at [1153, 90] on button at bounding box center [1163, 100] width 20 height 20
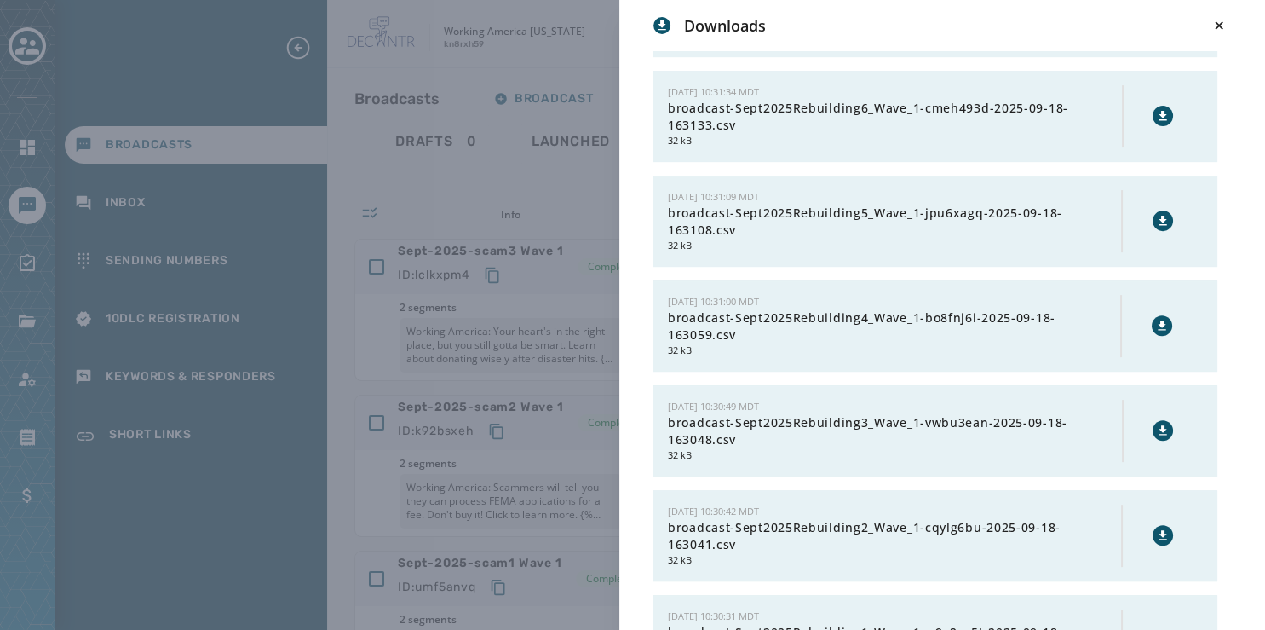
scroll to position [609, 0]
click at [1156, 112] on icon at bounding box center [1163, 119] width 14 height 14
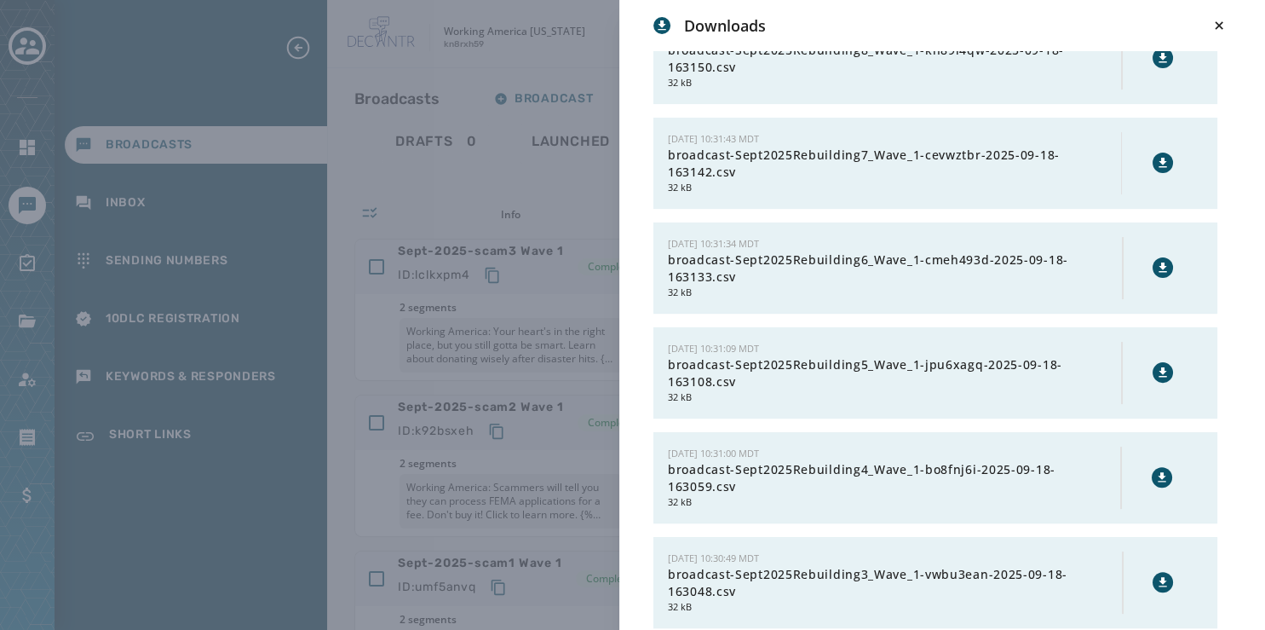
scroll to position [460, 0]
click at [1156, 160] on icon at bounding box center [1163, 164] width 14 height 14
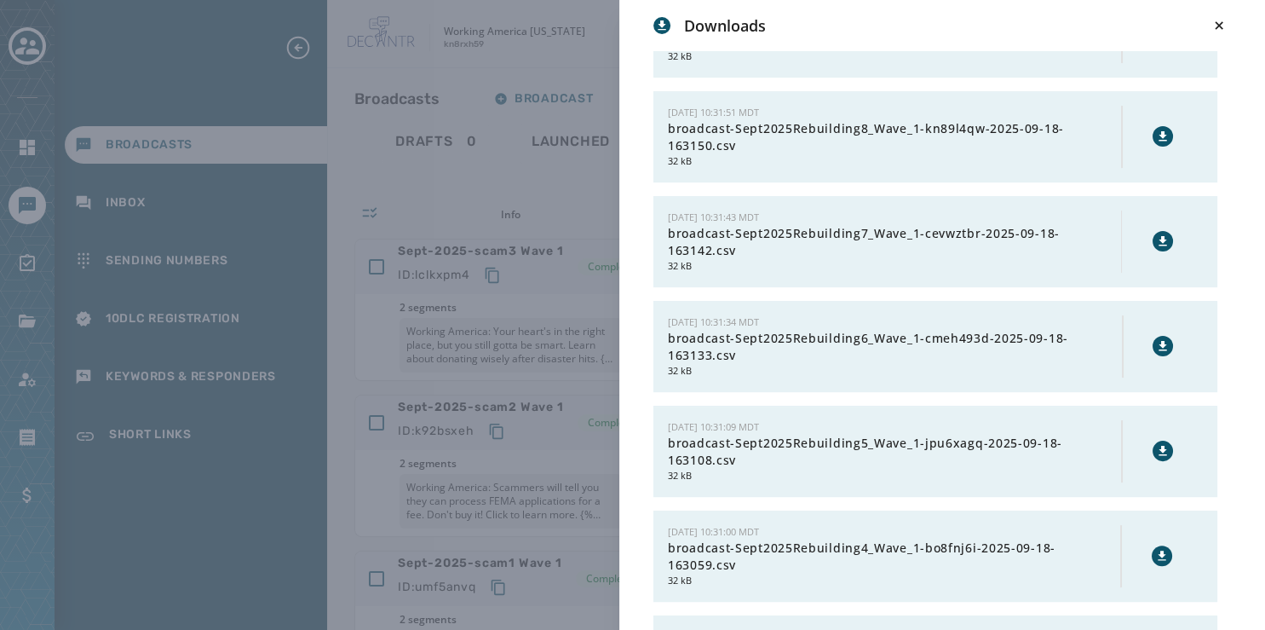
scroll to position [382, 0]
click at [1159, 134] on icon at bounding box center [1163, 136] width 8 height 9
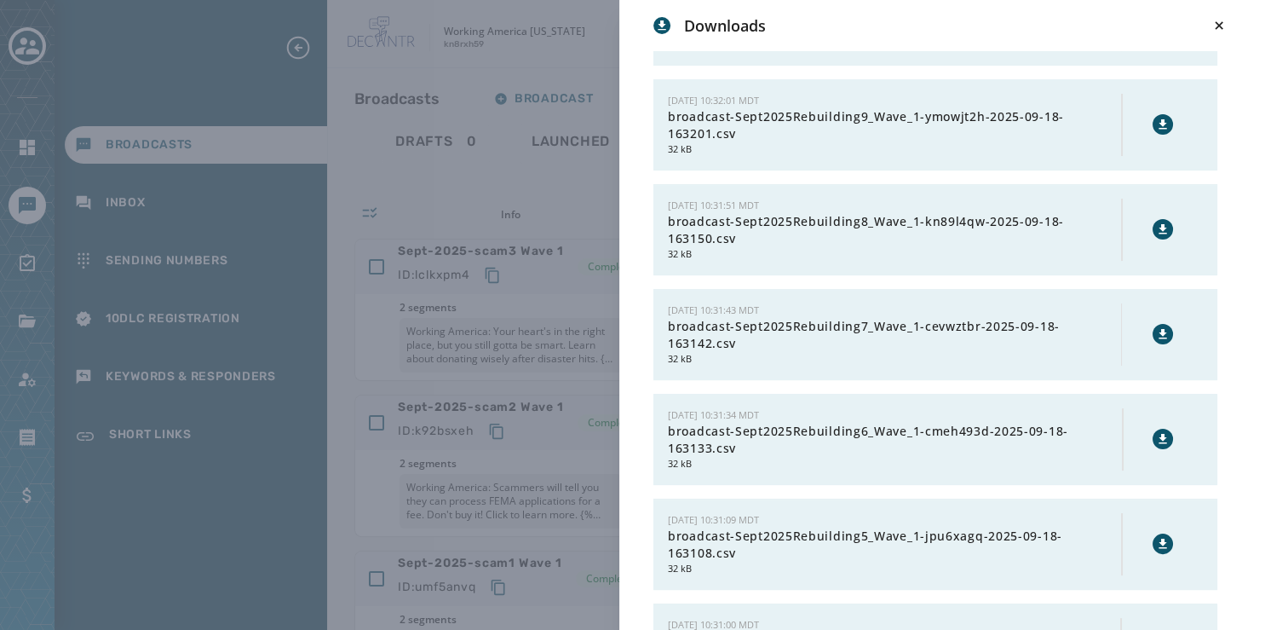
scroll to position [260, 0]
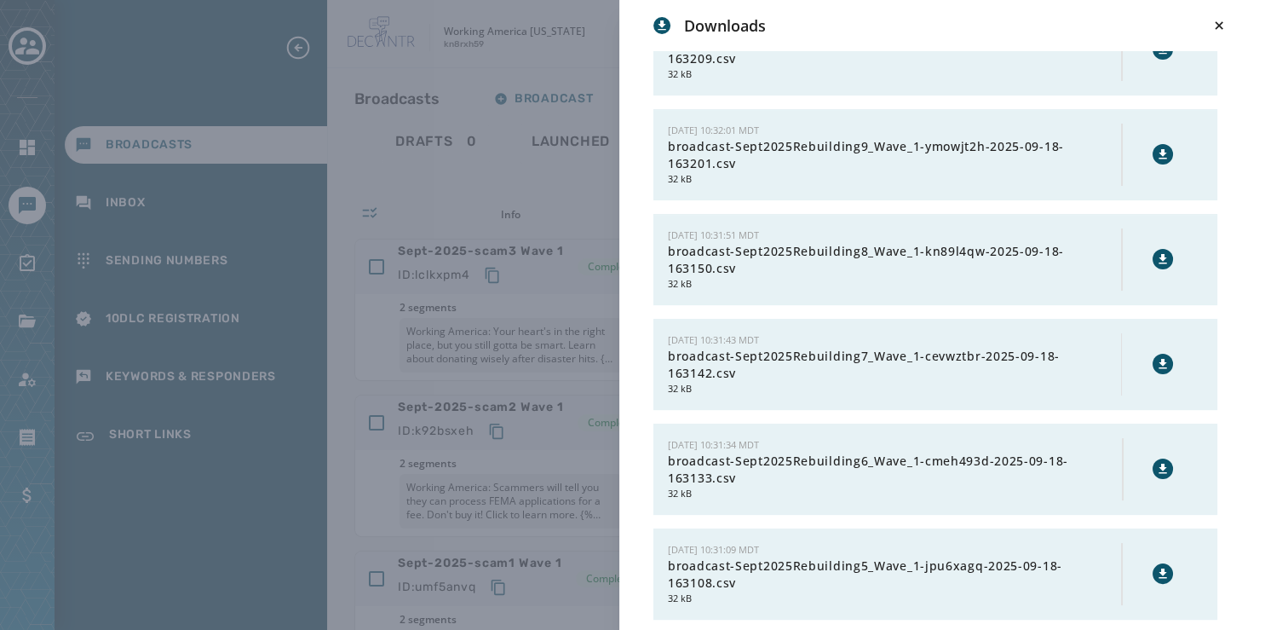
click at [1159, 151] on icon at bounding box center [1163, 153] width 8 height 9
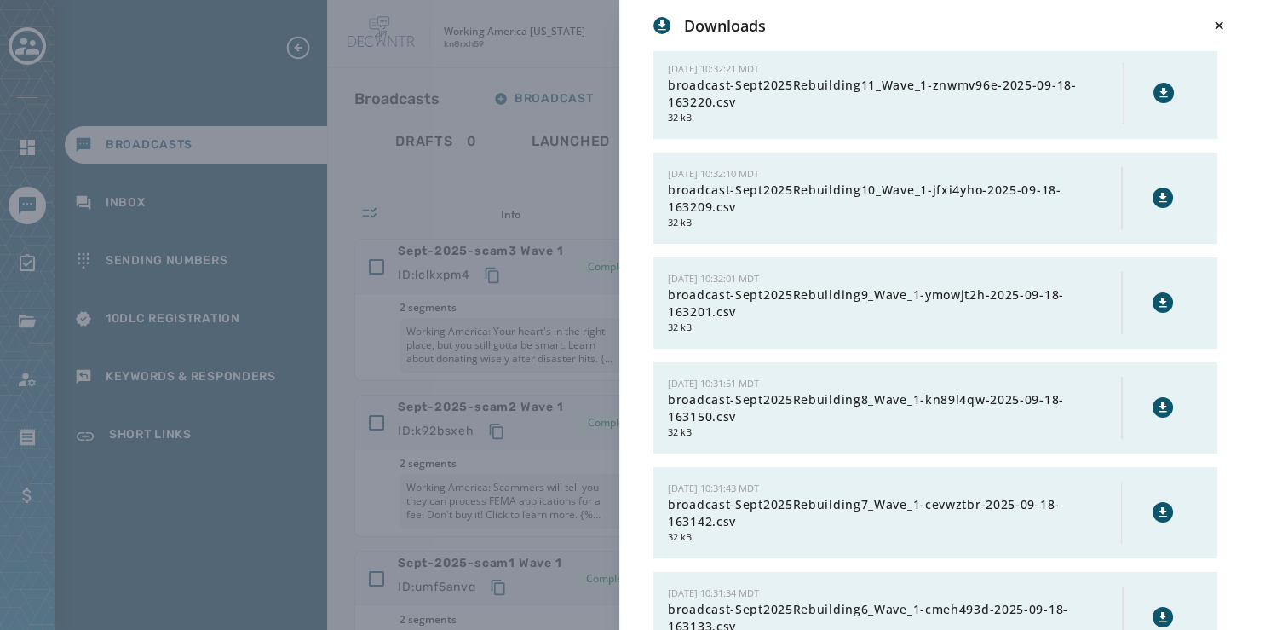
scroll to position [107, 0]
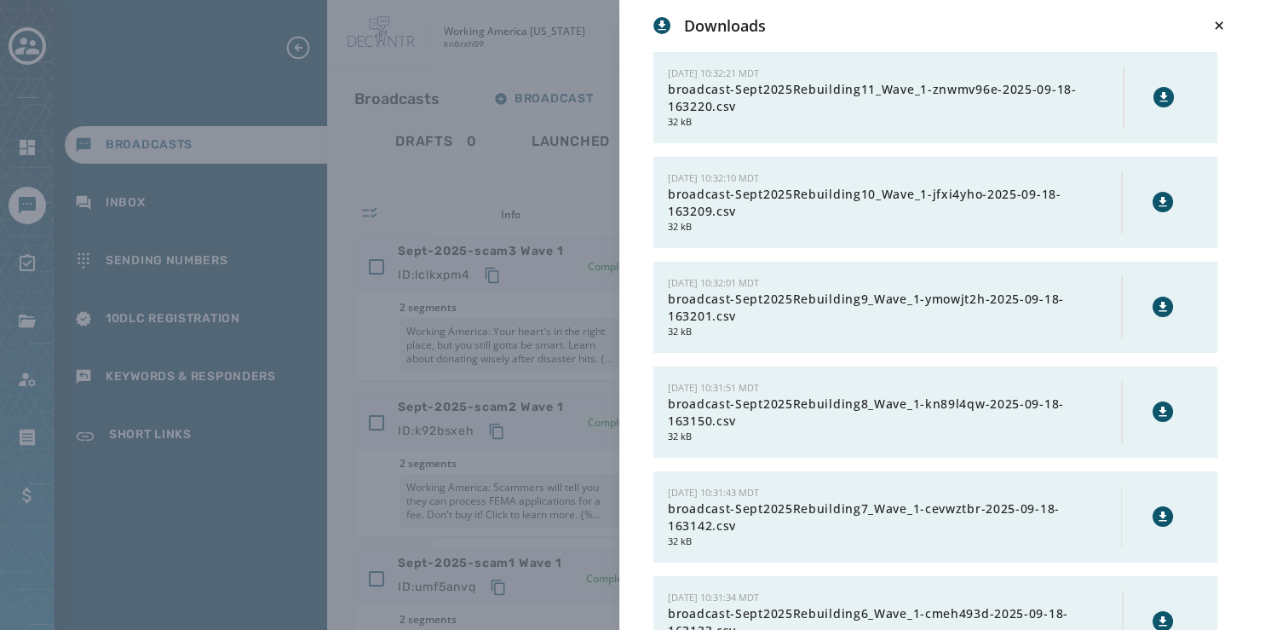
click at [1156, 202] on icon at bounding box center [1163, 202] width 14 height 14
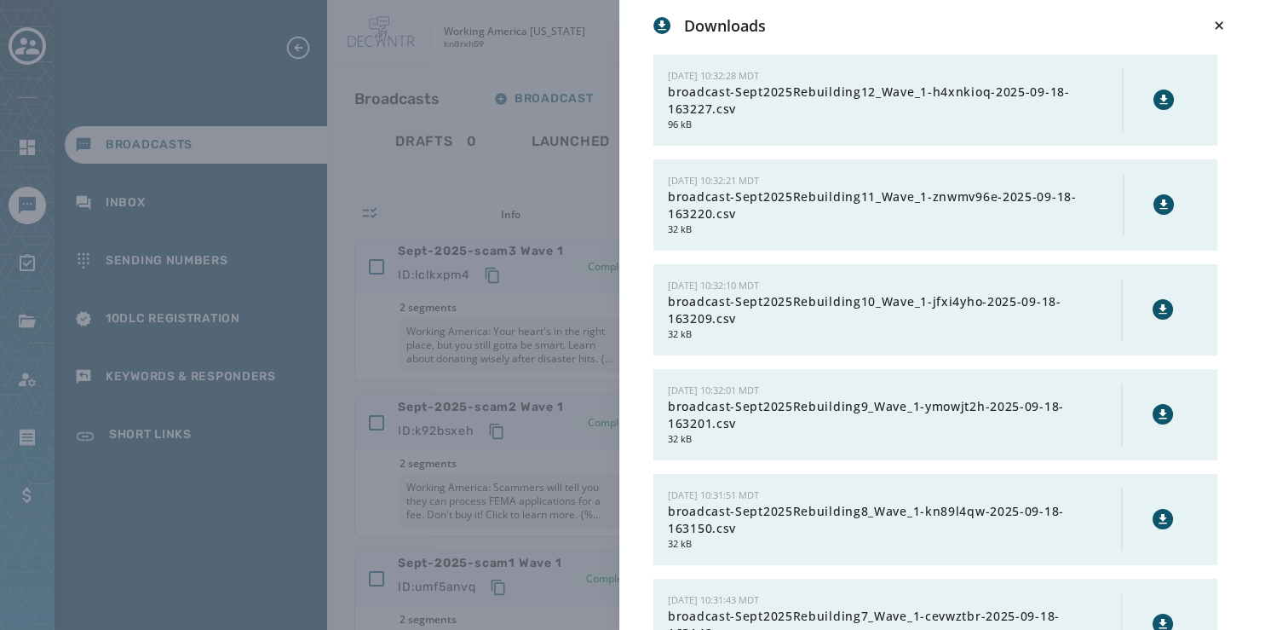
click at [1160, 201] on icon at bounding box center [1164, 203] width 8 height 9
click at [1160, 95] on icon at bounding box center [1164, 99] width 8 height 9
click at [1222, 22] on icon at bounding box center [1219, 25] width 8 height 8
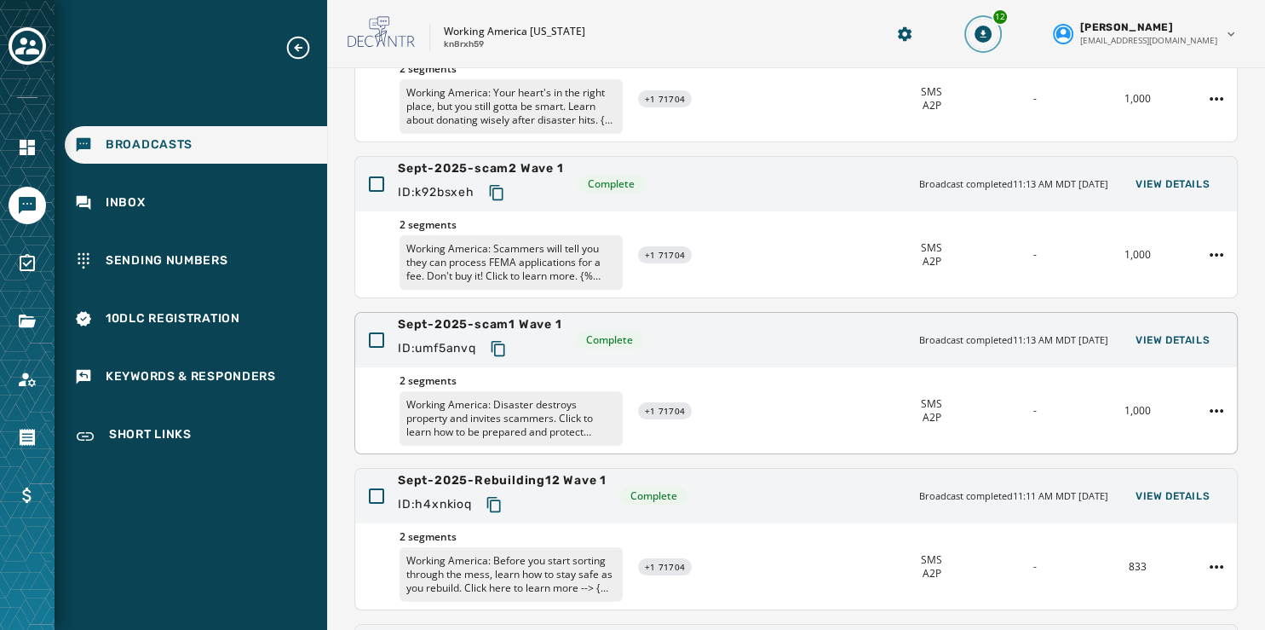
scroll to position [238, 0]
click at [1168, 336] on span "View Details" at bounding box center [1173, 341] width 74 height 14
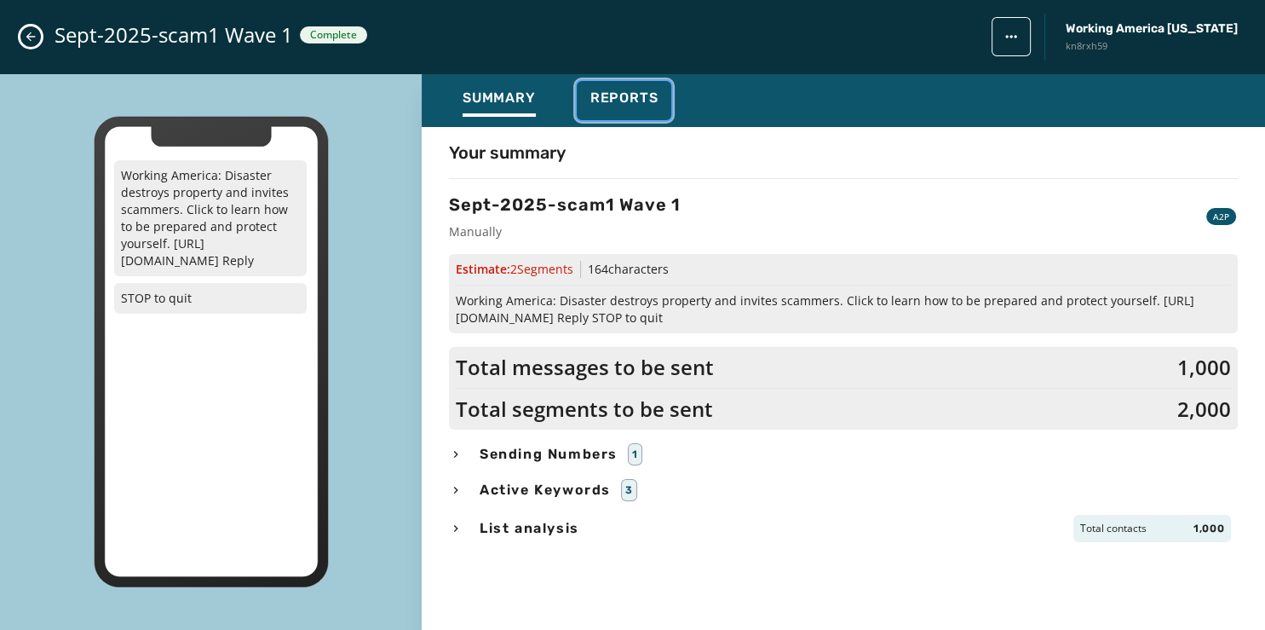
click at [659, 101] on button "Reports" at bounding box center [624, 100] width 95 height 39
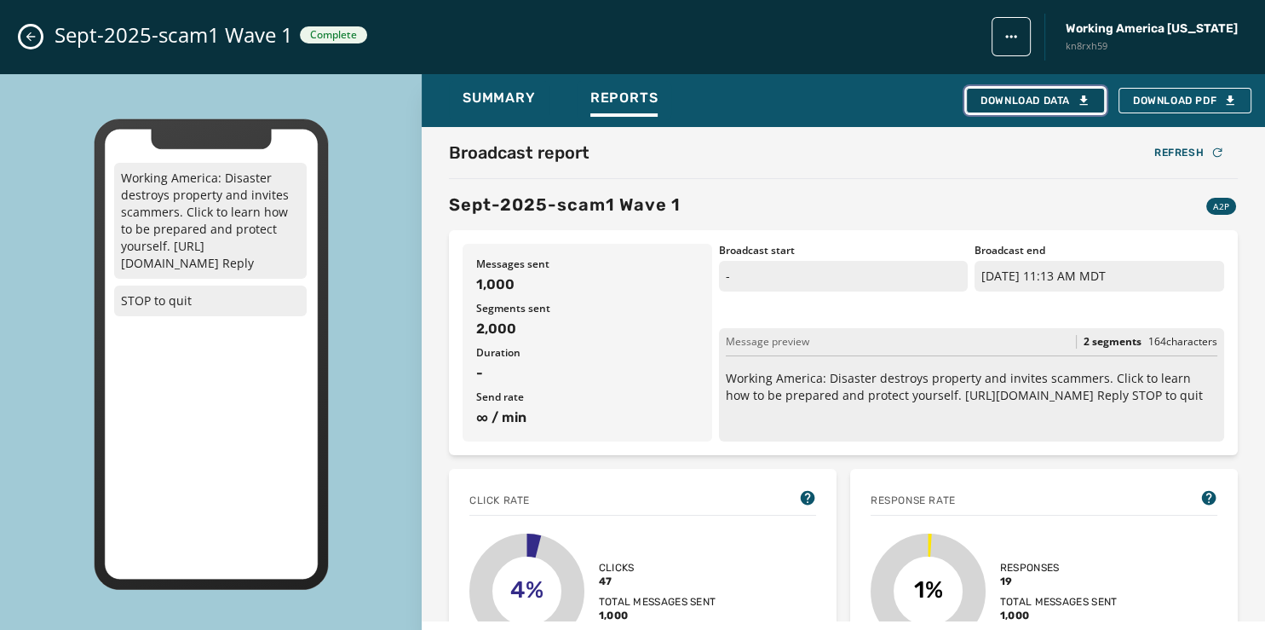
click at [1064, 101] on div "Download Data" at bounding box center [1036, 101] width 110 height 14
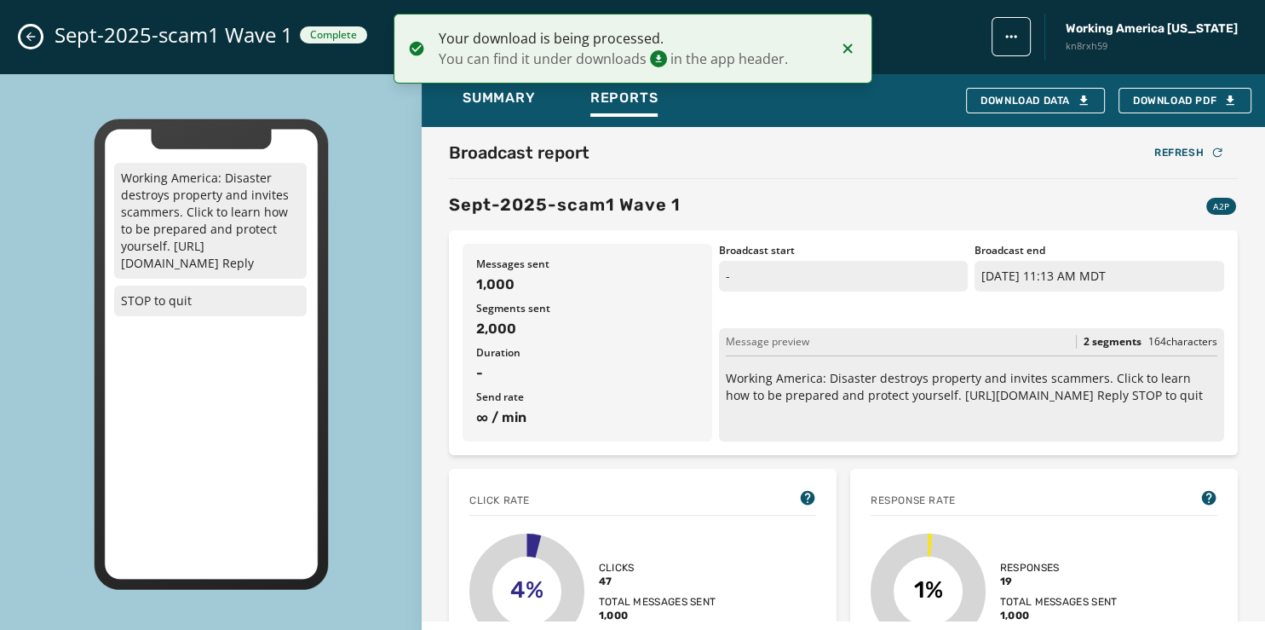
click at [32, 39] on icon "Close admin drawer" at bounding box center [31, 37] width 14 height 14
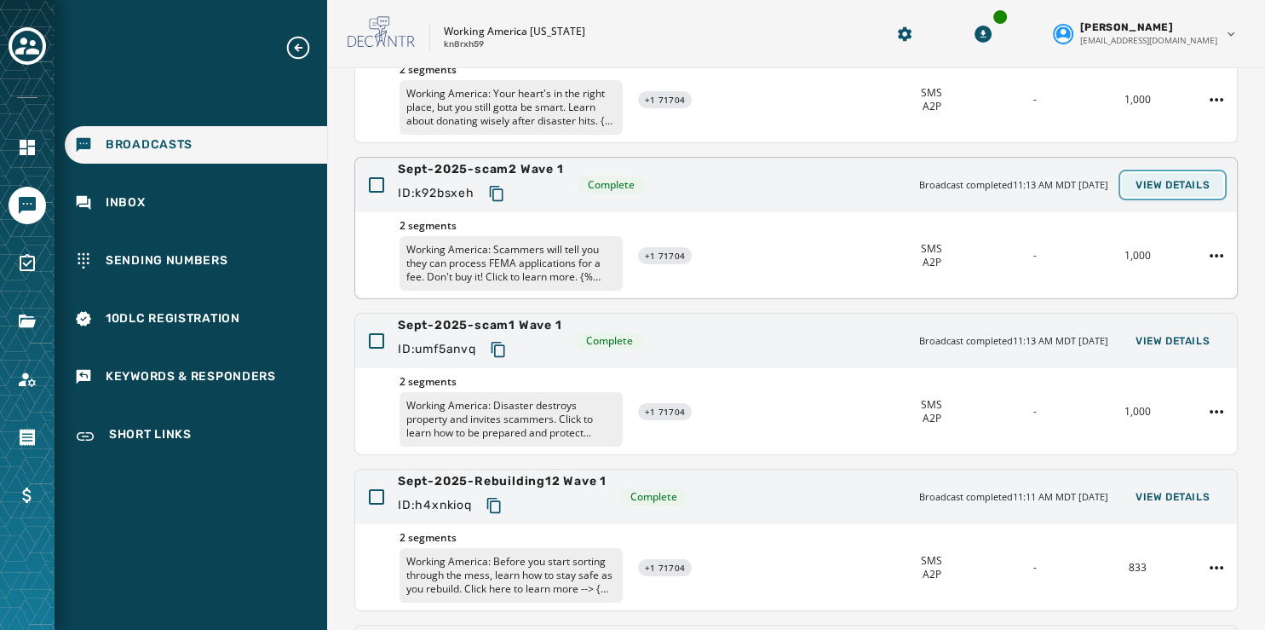
click at [1161, 185] on span "View Details" at bounding box center [1173, 185] width 74 height 14
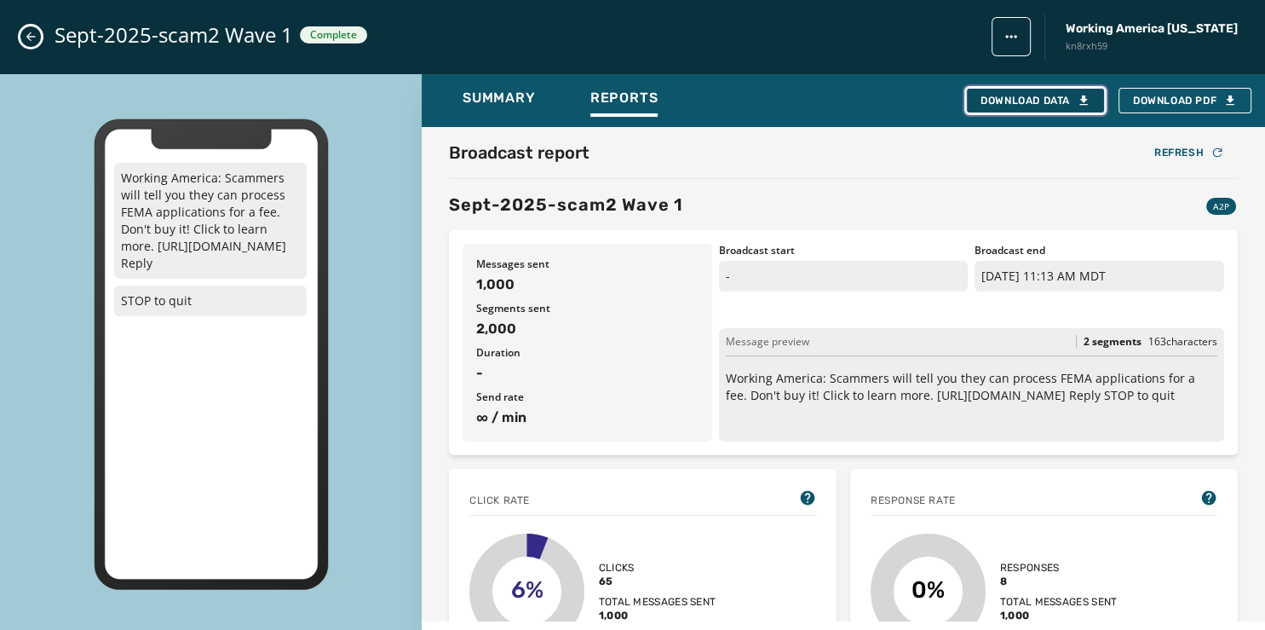
click at [1011, 102] on div "Download Data" at bounding box center [1036, 101] width 110 height 14
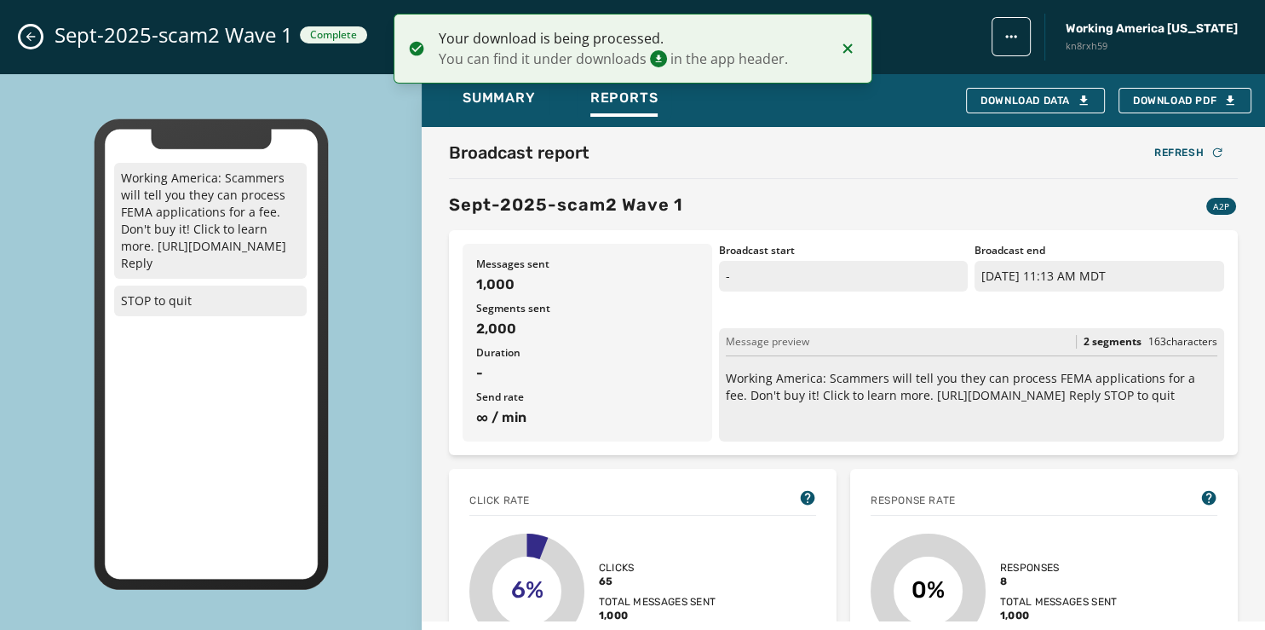
click at [26, 32] on icon "Close admin drawer" at bounding box center [31, 37] width 14 height 14
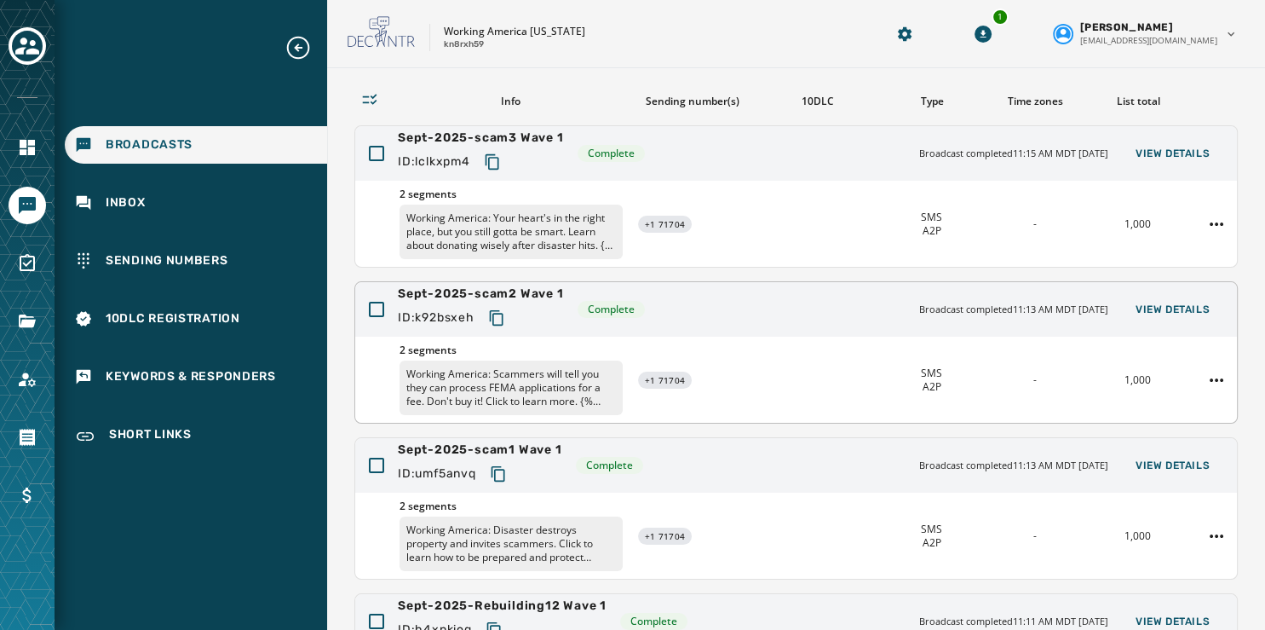
scroll to position [107, 0]
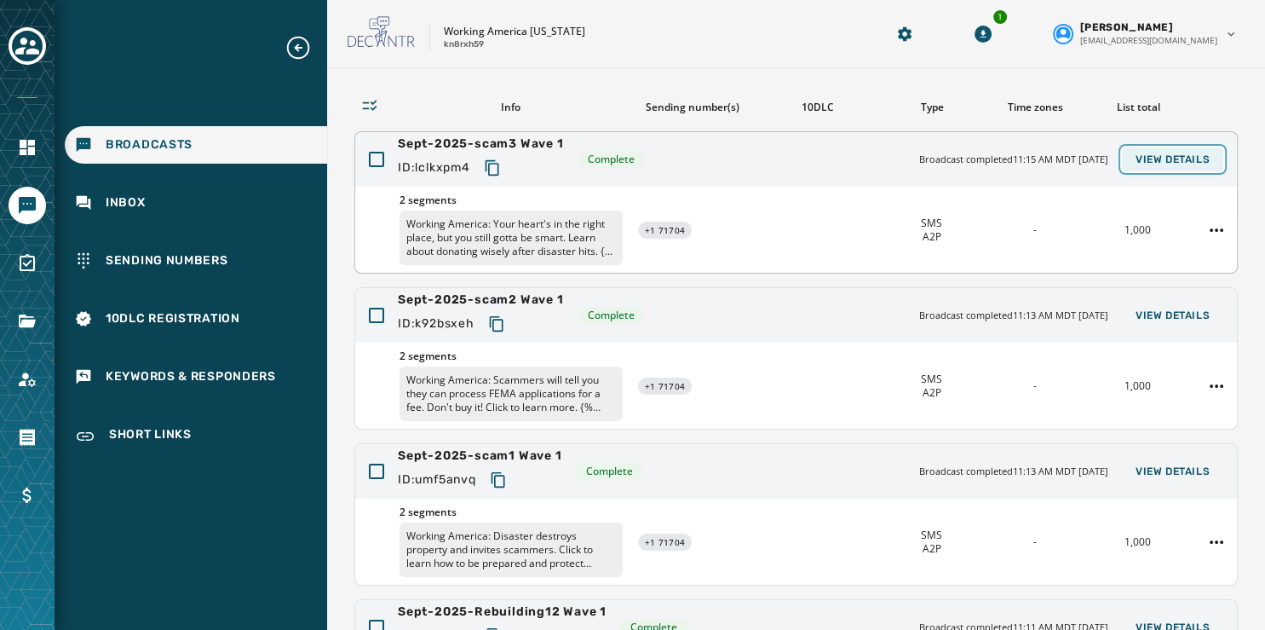
click at [1136, 153] on span "View Details" at bounding box center [1173, 160] width 74 height 14
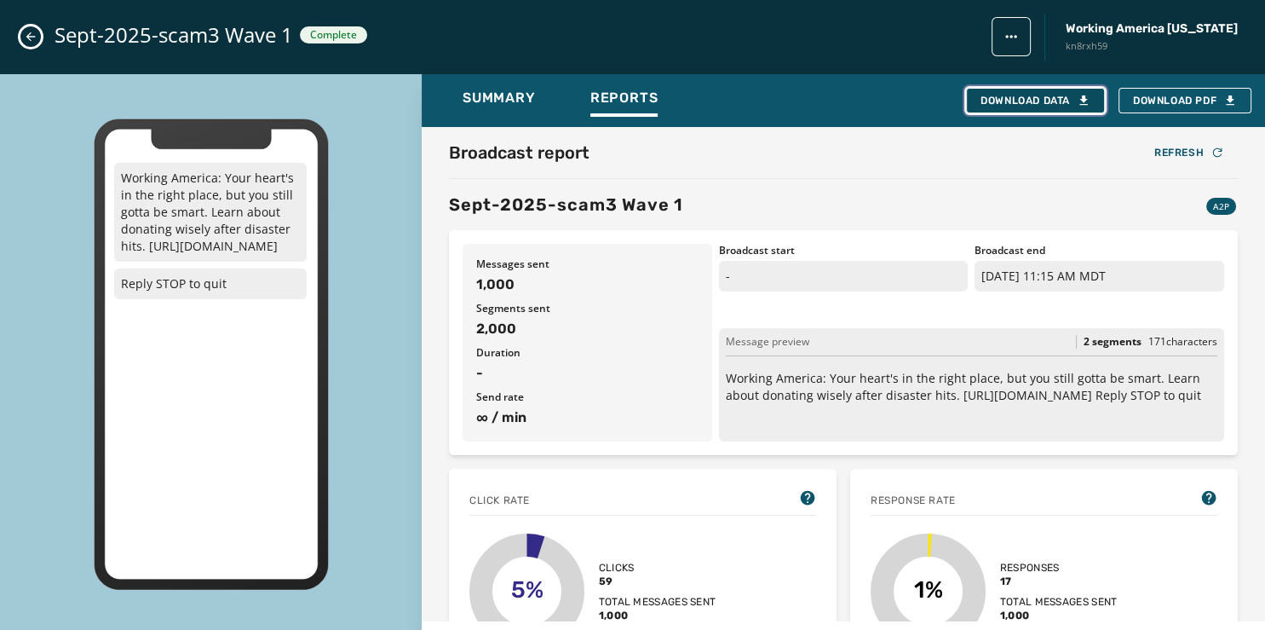
click at [1029, 103] on div "Download Data" at bounding box center [1036, 101] width 110 height 14
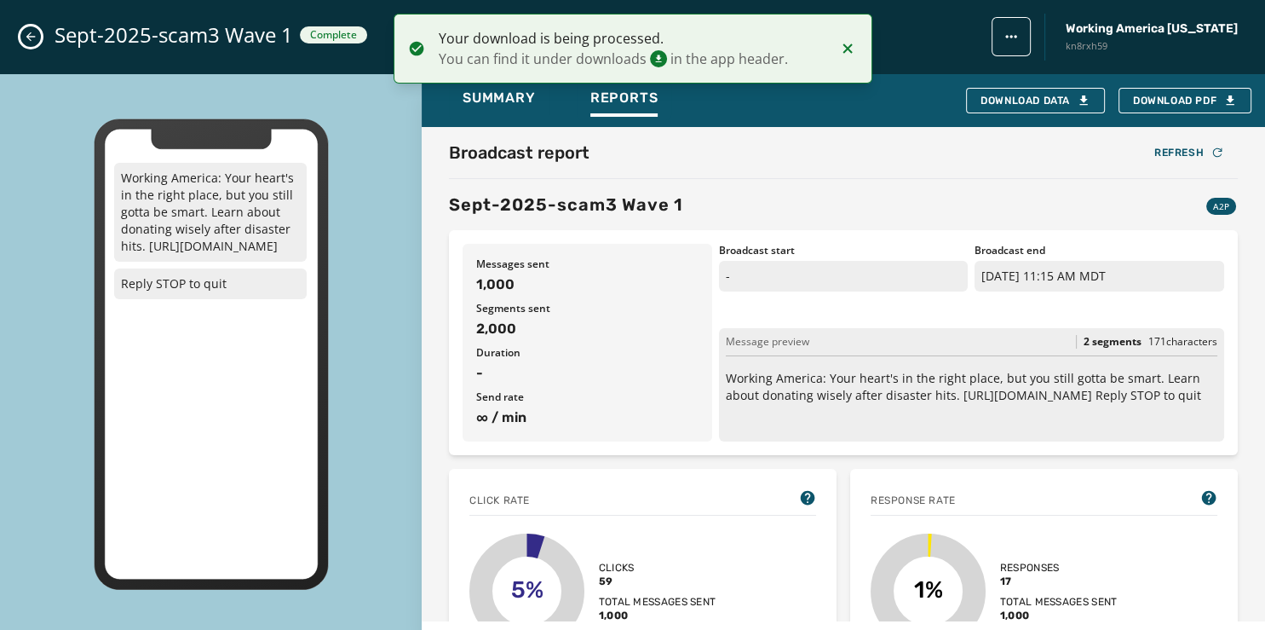
click at [29, 34] on icon "Close admin drawer" at bounding box center [31, 37] width 14 height 14
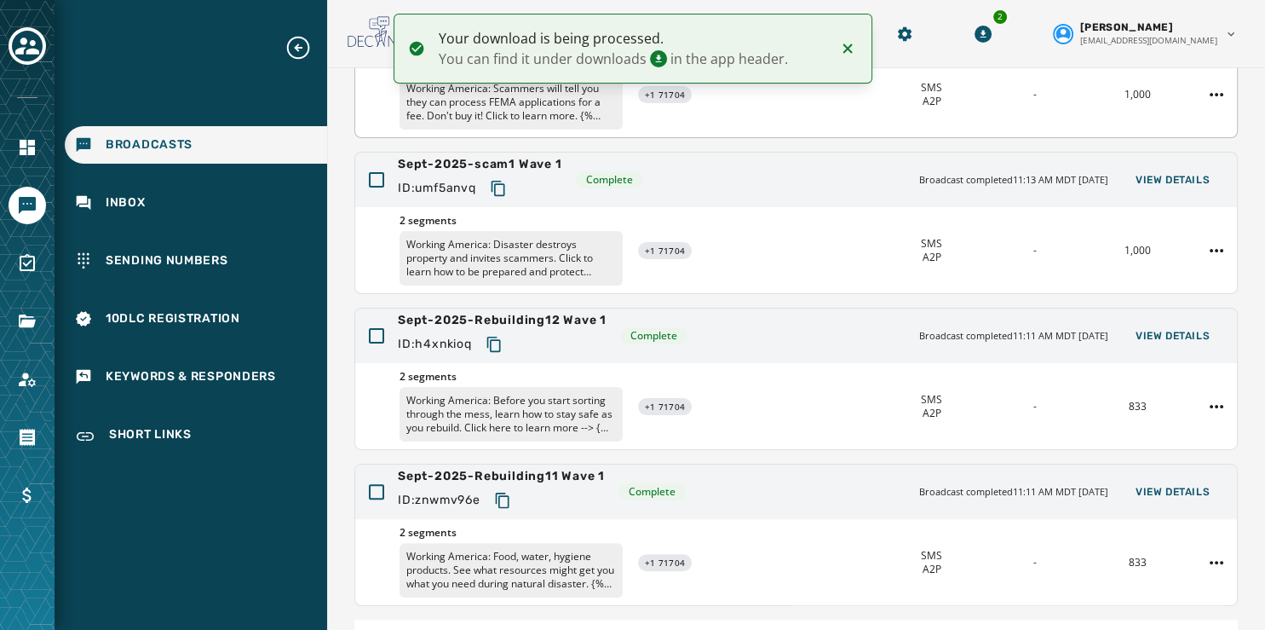
scroll to position [508, 0]
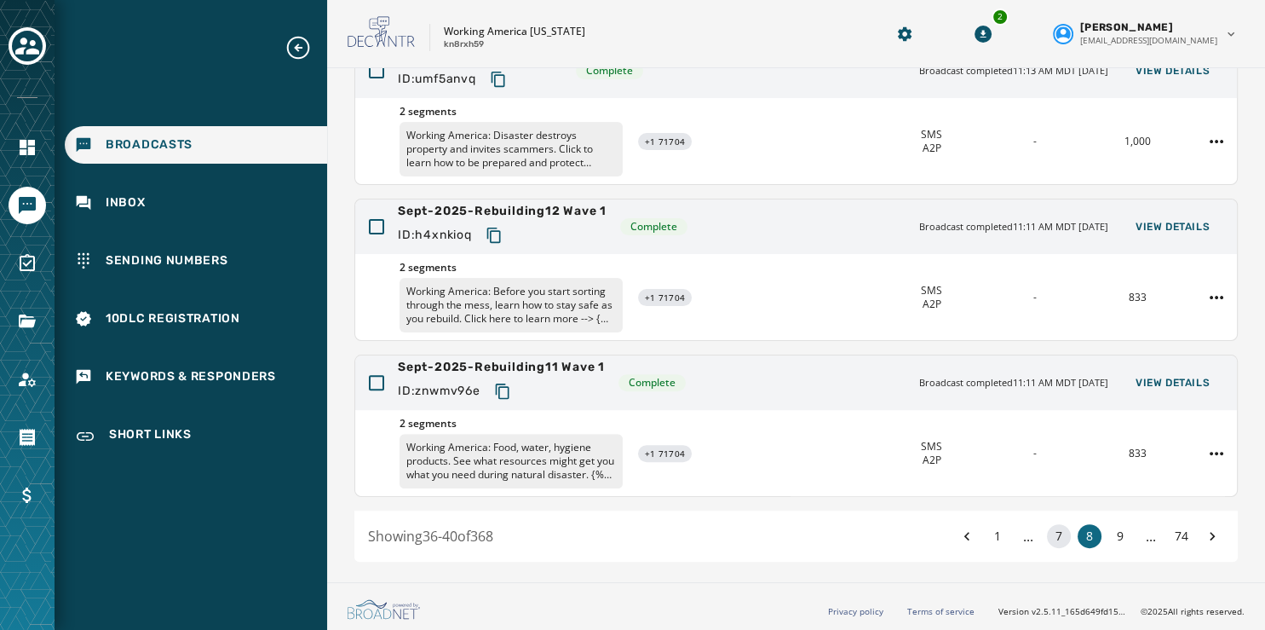
click at [1047, 533] on button "7" at bounding box center [1059, 536] width 24 height 24
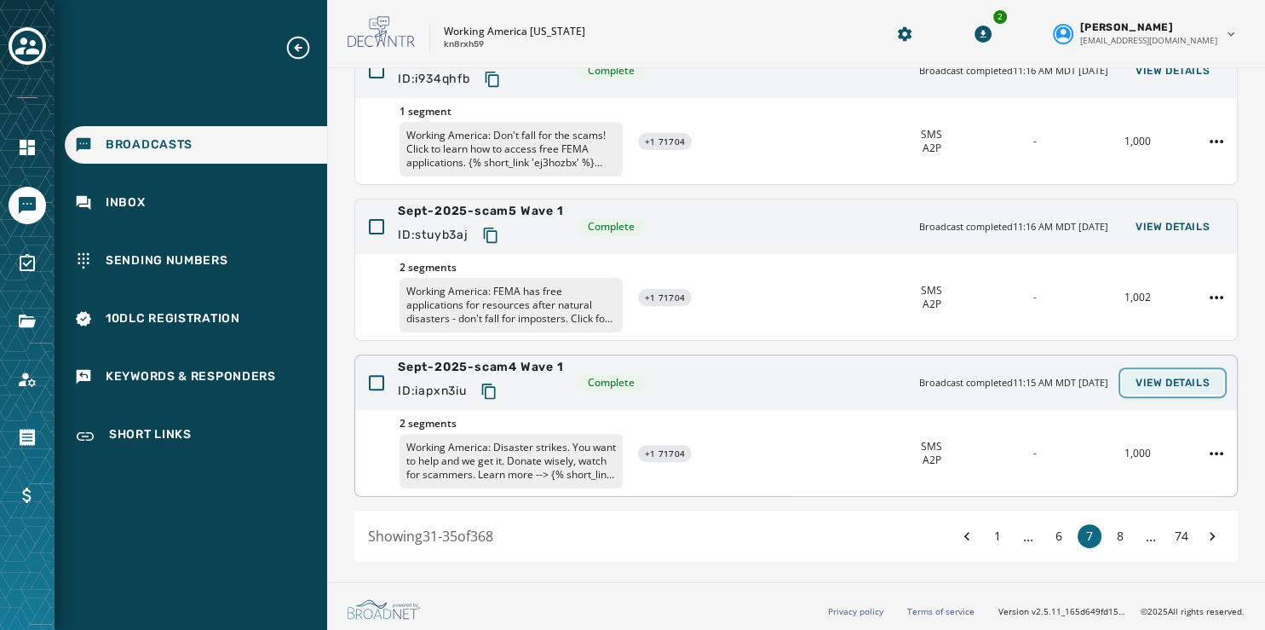
click at [1150, 376] on span "View Details" at bounding box center [1173, 383] width 74 height 14
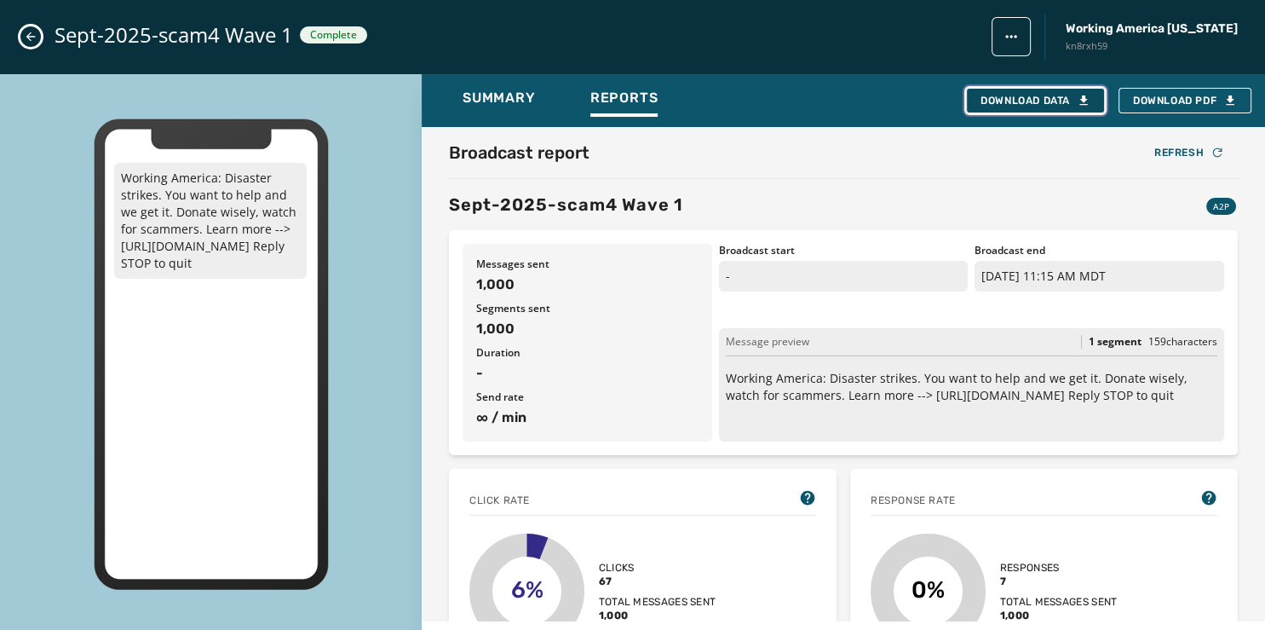
click at [1028, 99] on div "Download Data" at bounding box center [1036, 101] width 110 height 14
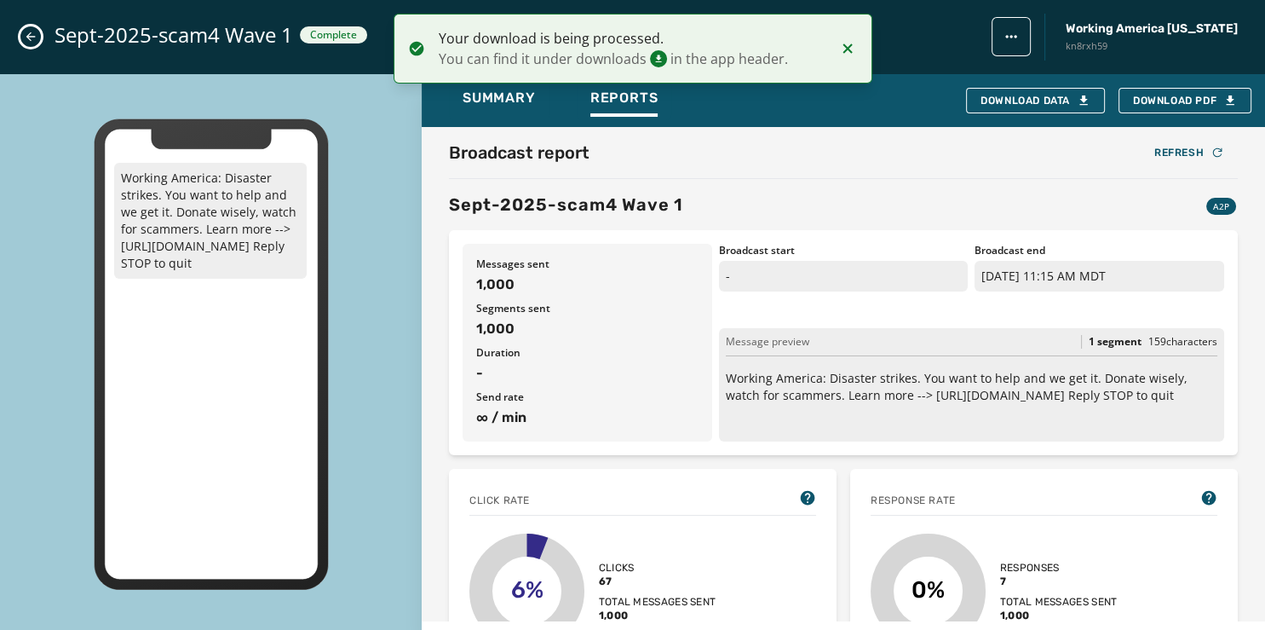
click at [32, 38] on icon "Close admin drawer" at bounding box center [31, 37] width 14 height 14
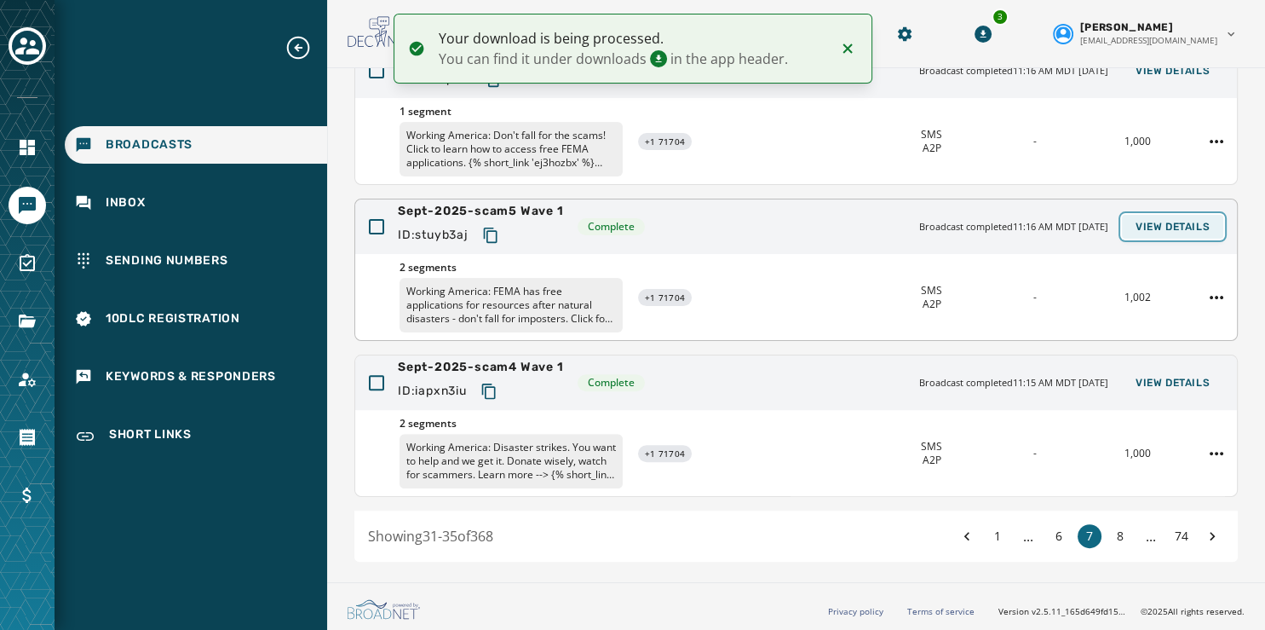
click at [1138, 220] on span "View Details" at bounding box center [1173, 227] width 74 height 14
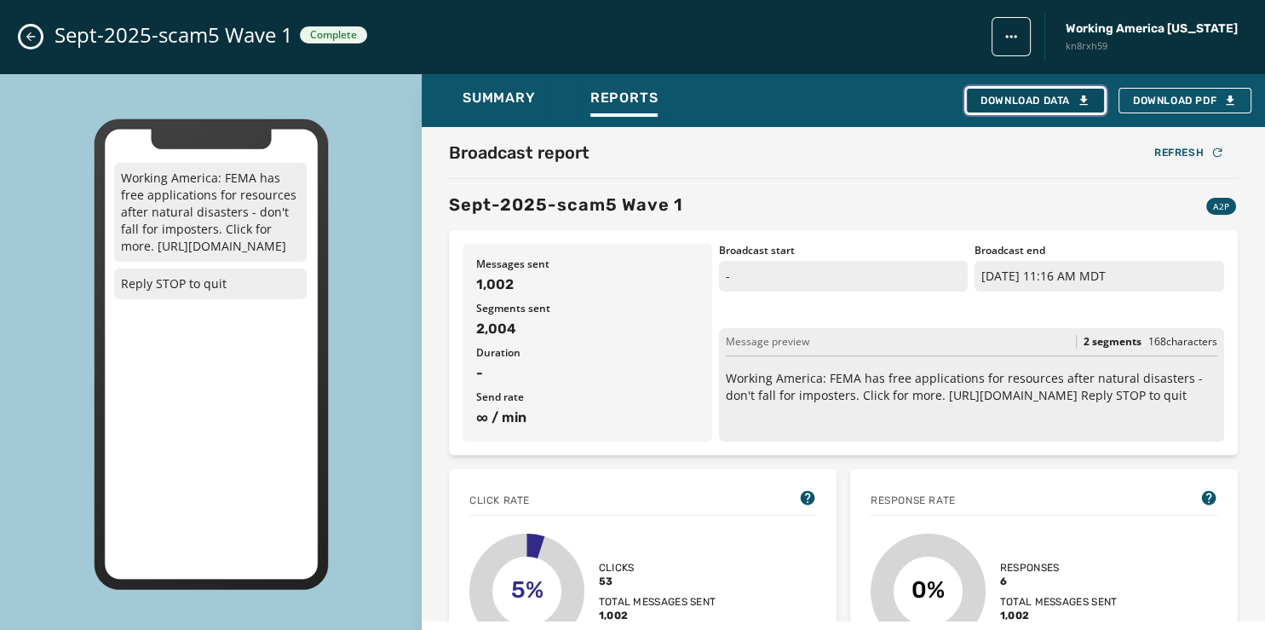
click at [1052, 95] on div "Download Data" at bounding box center [1036, 101] width 110 height 14
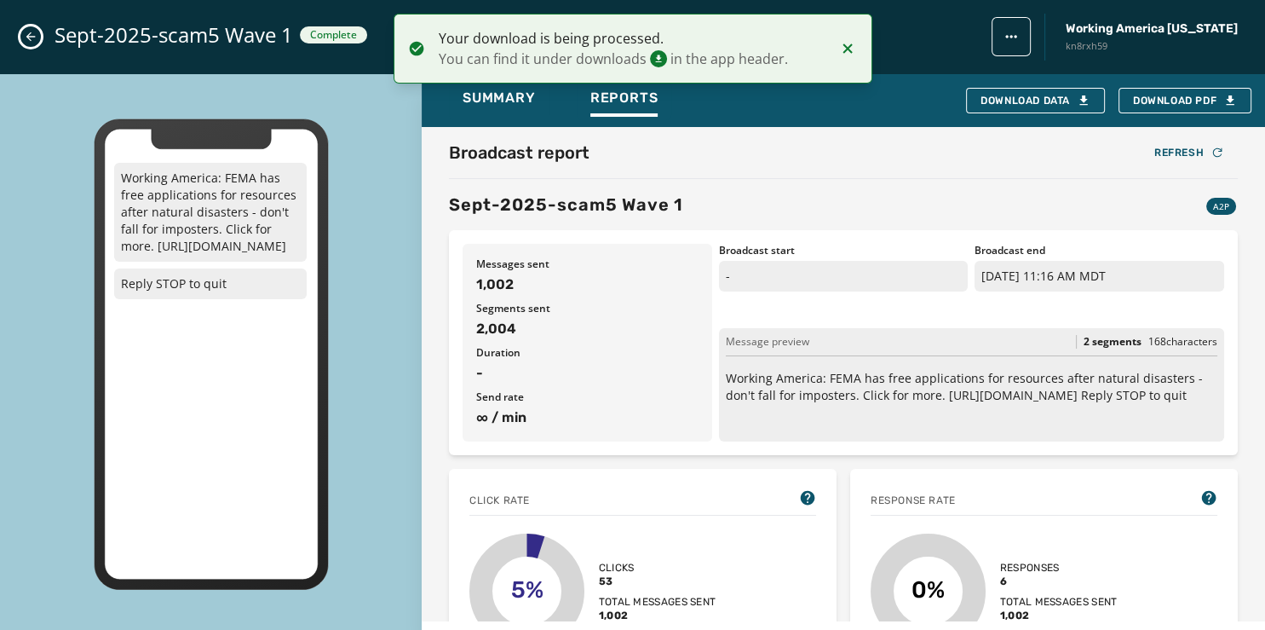
click at [29, 48] on div "Sept-2025-scam5 Wave 1 Complete Working America Ohio kn8rxh59" at bounding box center [632, 37] width 1265 height 74
click at [22, 37] on button "Close admin drawer" at bounding box center [30, 36] width 20 height 20
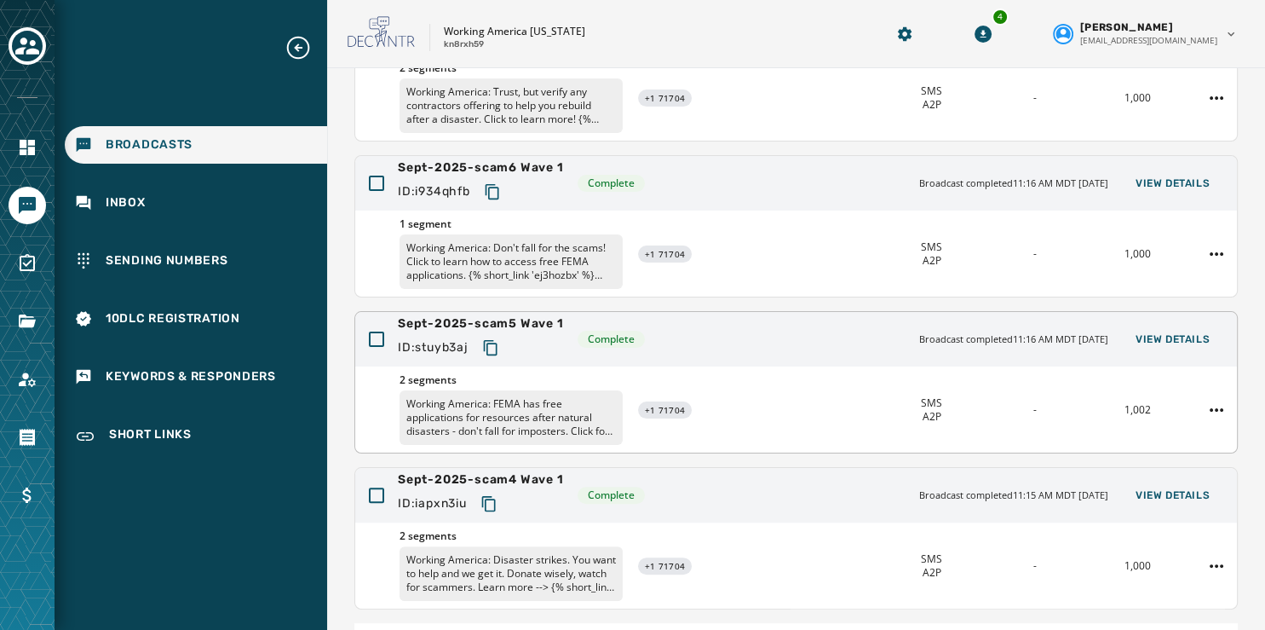
scroll to position [384, 0]
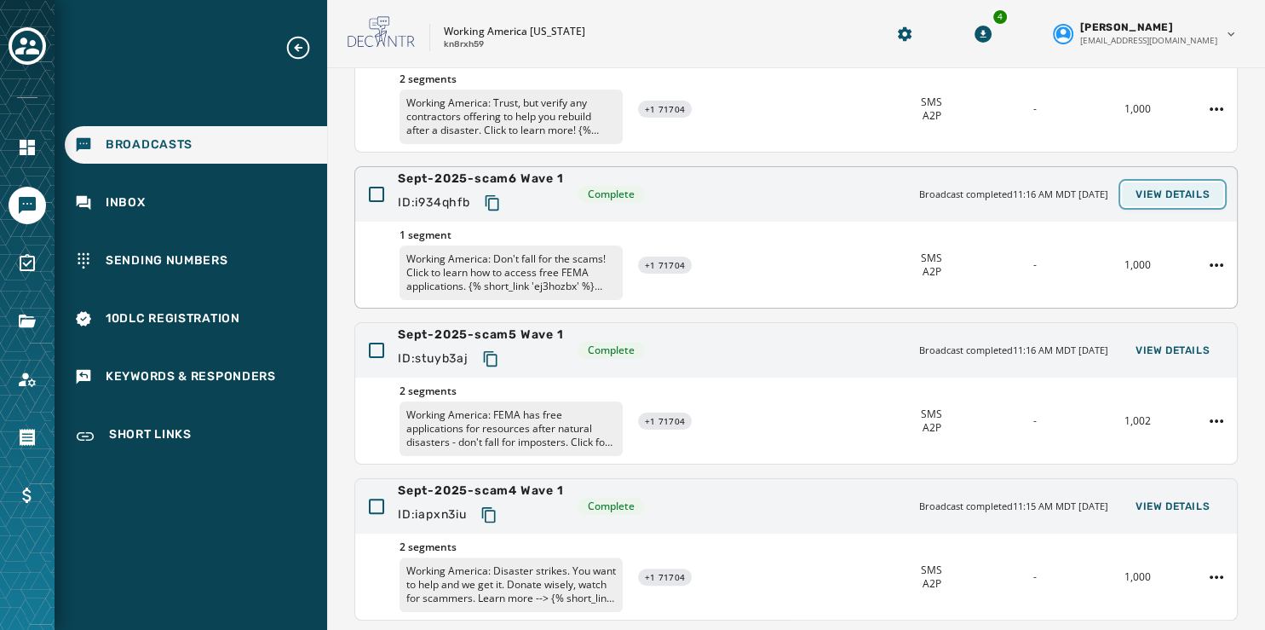
click at [1146, 192] on span "View Details" at bounding box center [1173, 194] width 74 height 14
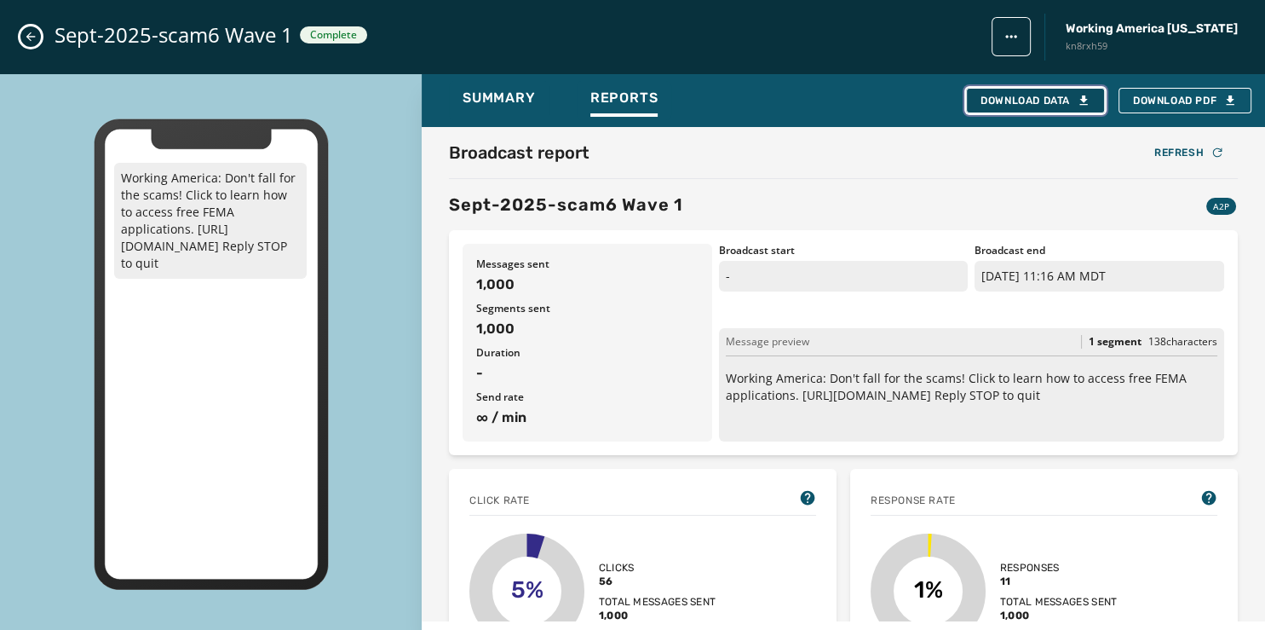
click at [1038, 98] on div "Download Data" at bounding box center [1036, 101] width 110 height 14
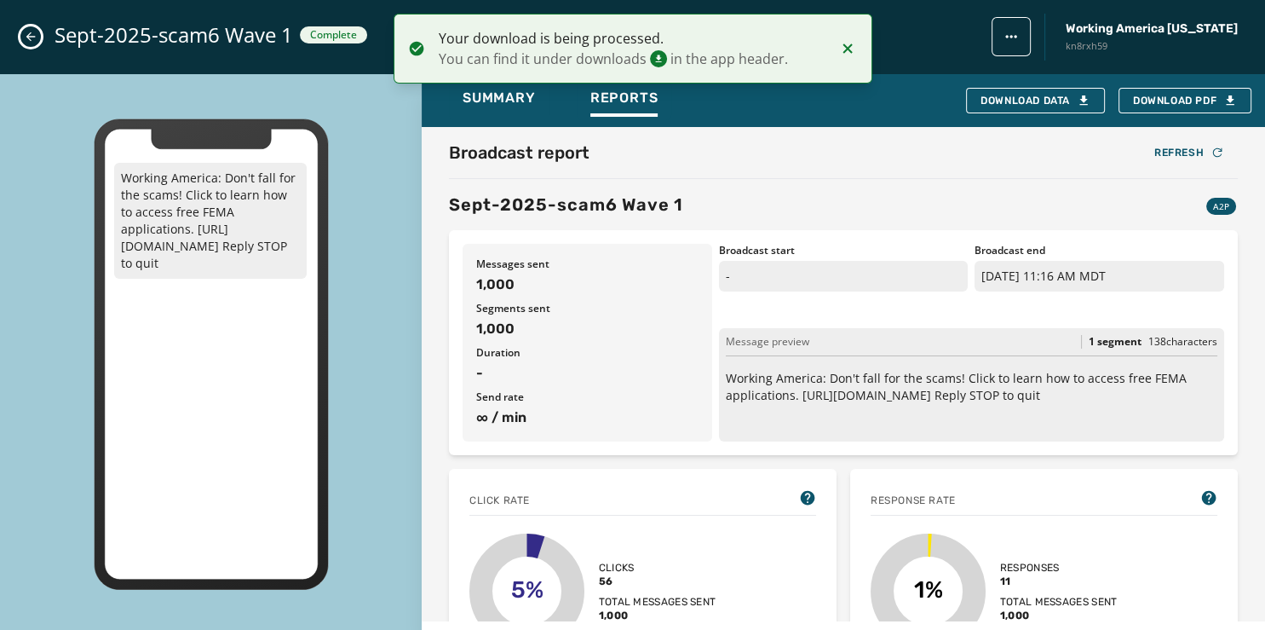
click at [25, 32] on icon "Close admin drawer" at bounding box center [31, 37] width 14 height 14
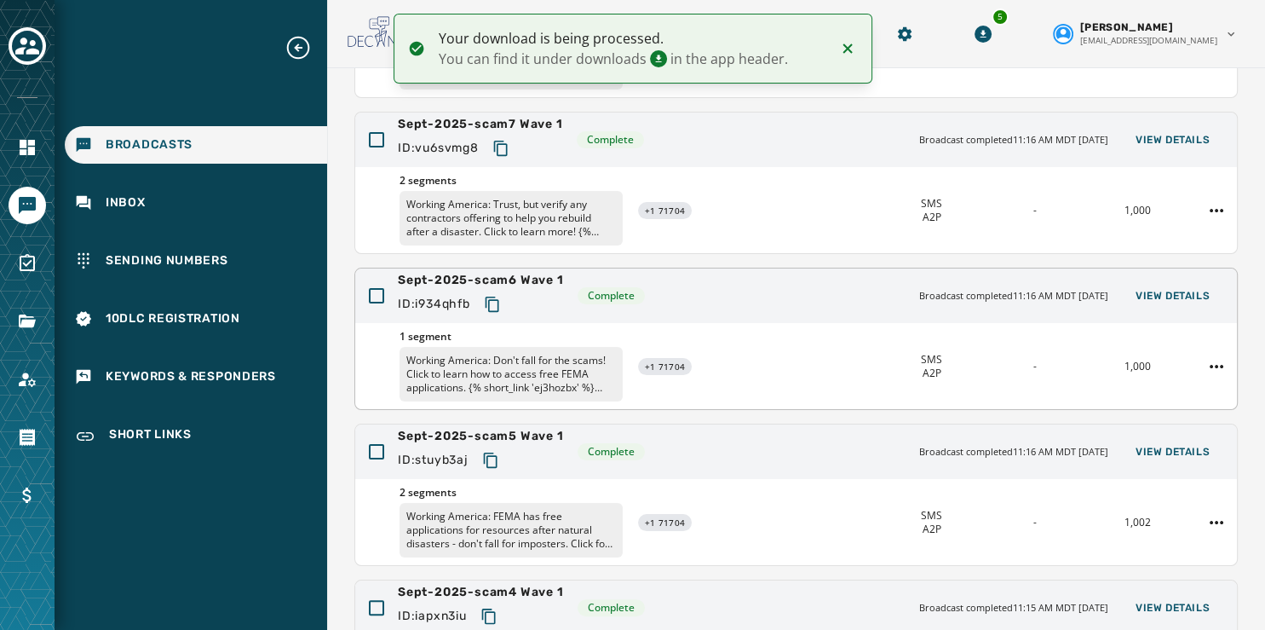
scroll to position [280, 0]
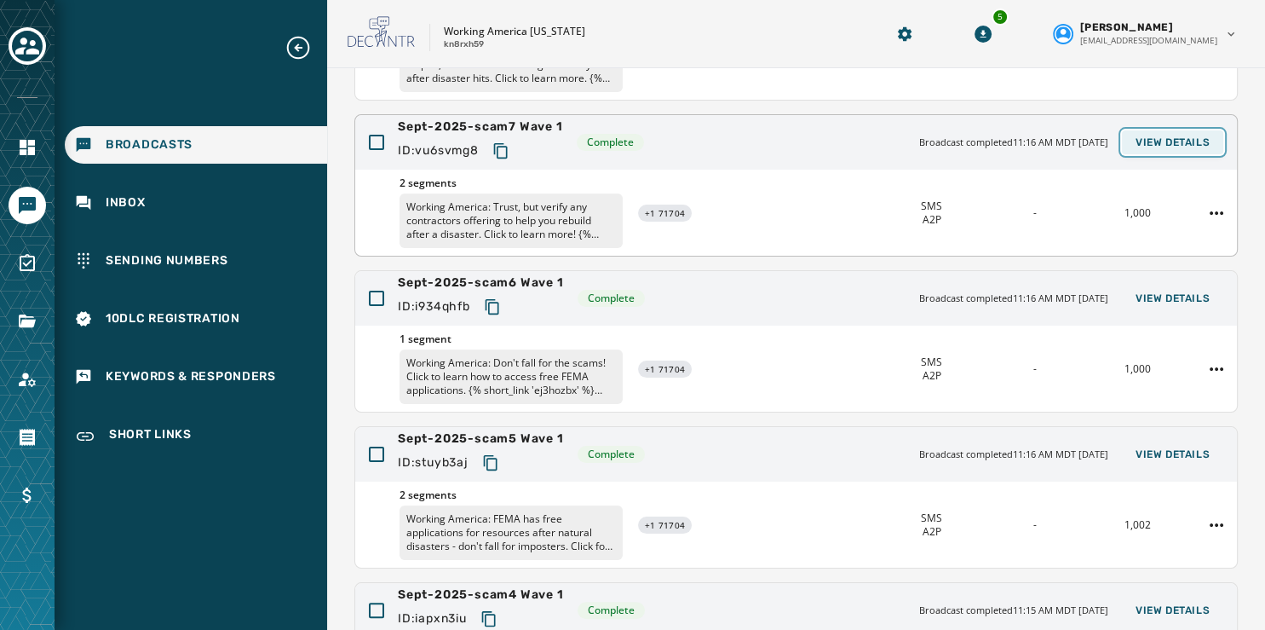
click at [1137, 136] on span "View Details" at bounding box center [1173, 142] width 74 height 14
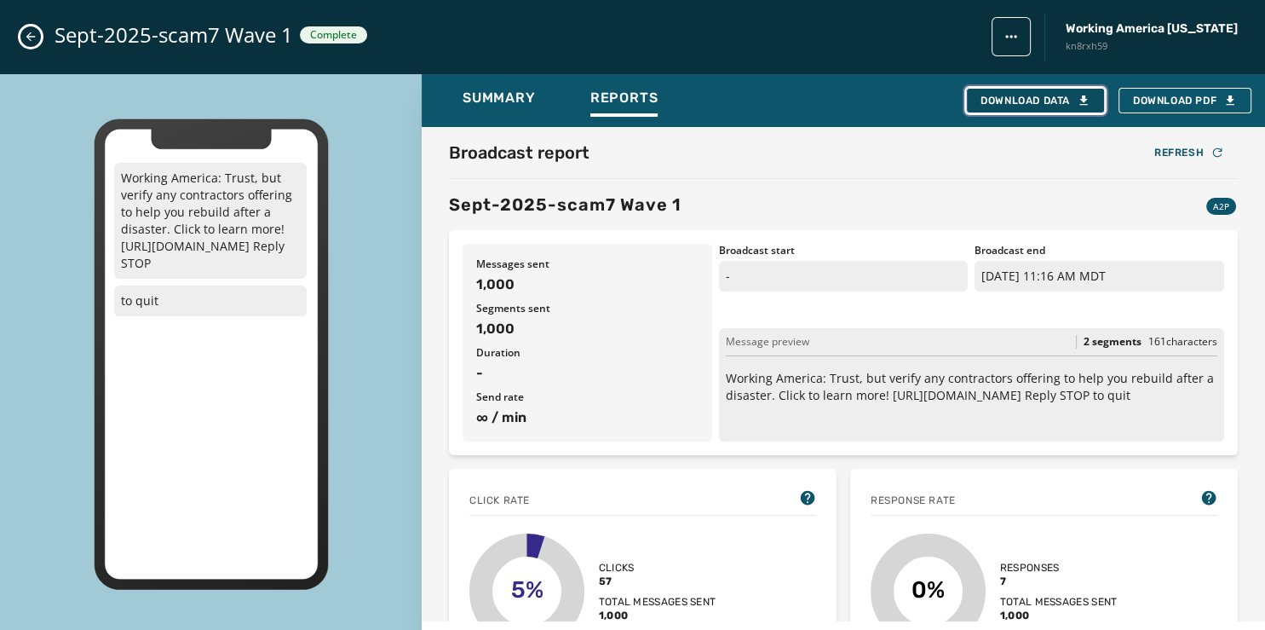
click at [983, 99] on div "Download Data" at bounding box center [1036, 101] width 110 height 14
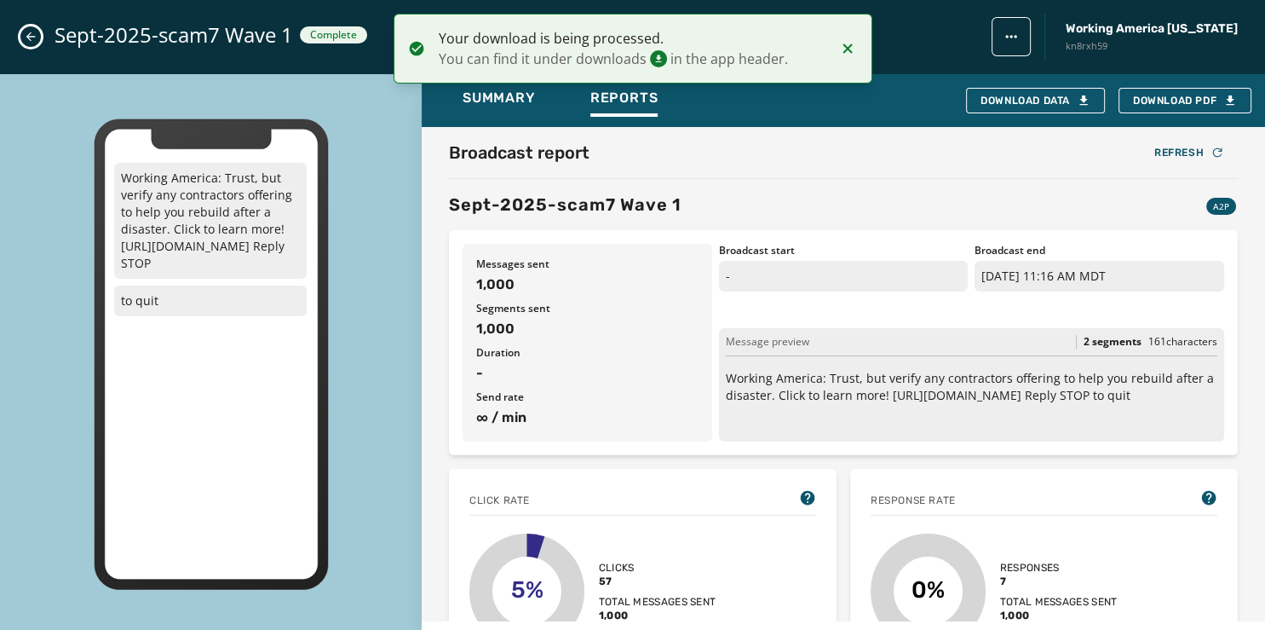
click at [36, 40] on icon "Close admin drawer" at bounding box center [31, 37] width 14 height 14
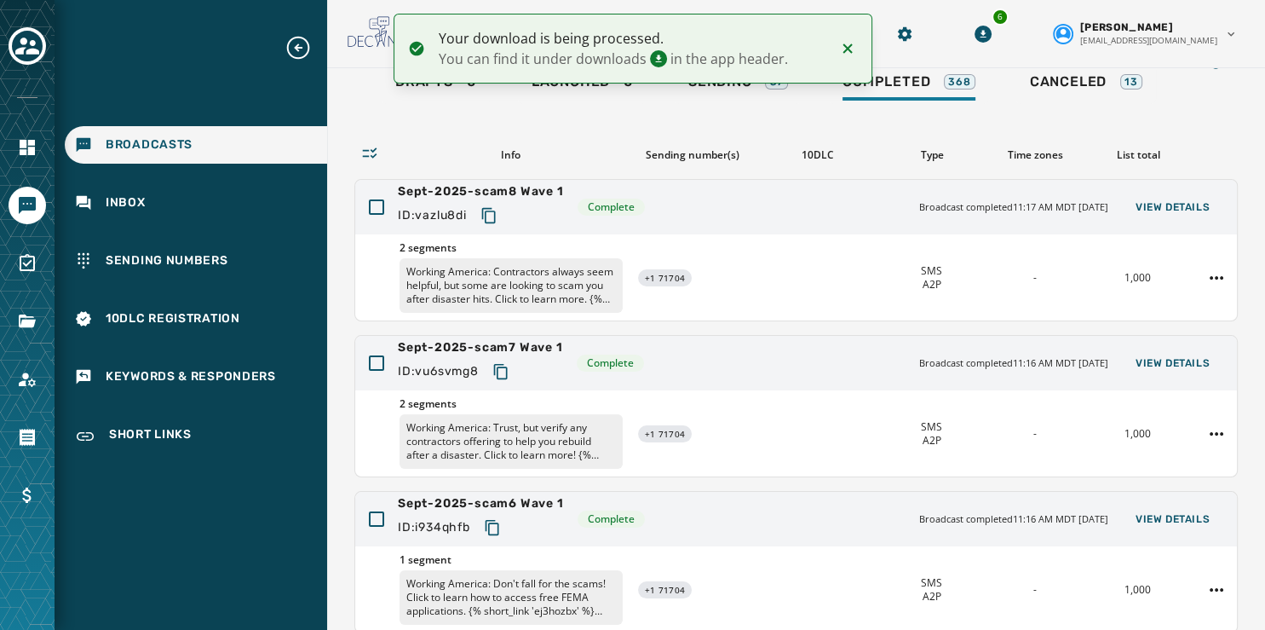
scroll to position [57, 0]
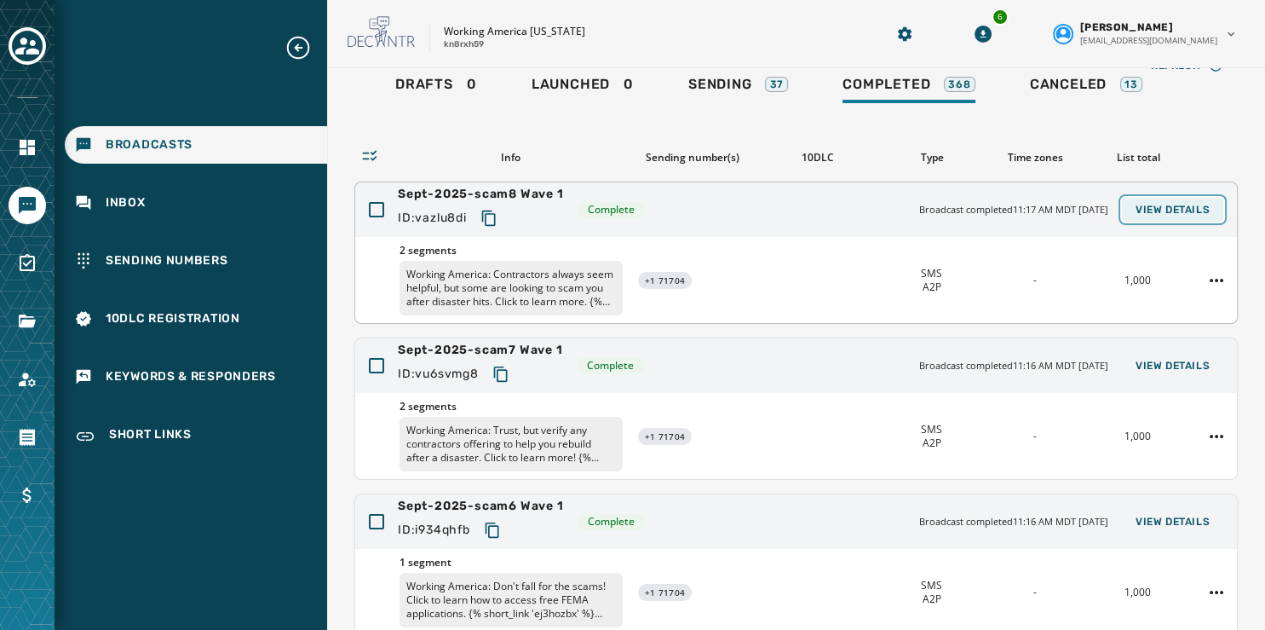
click at [1139, 203] on span "View Details" at bounding box center [1173, 210] width 74 height 14
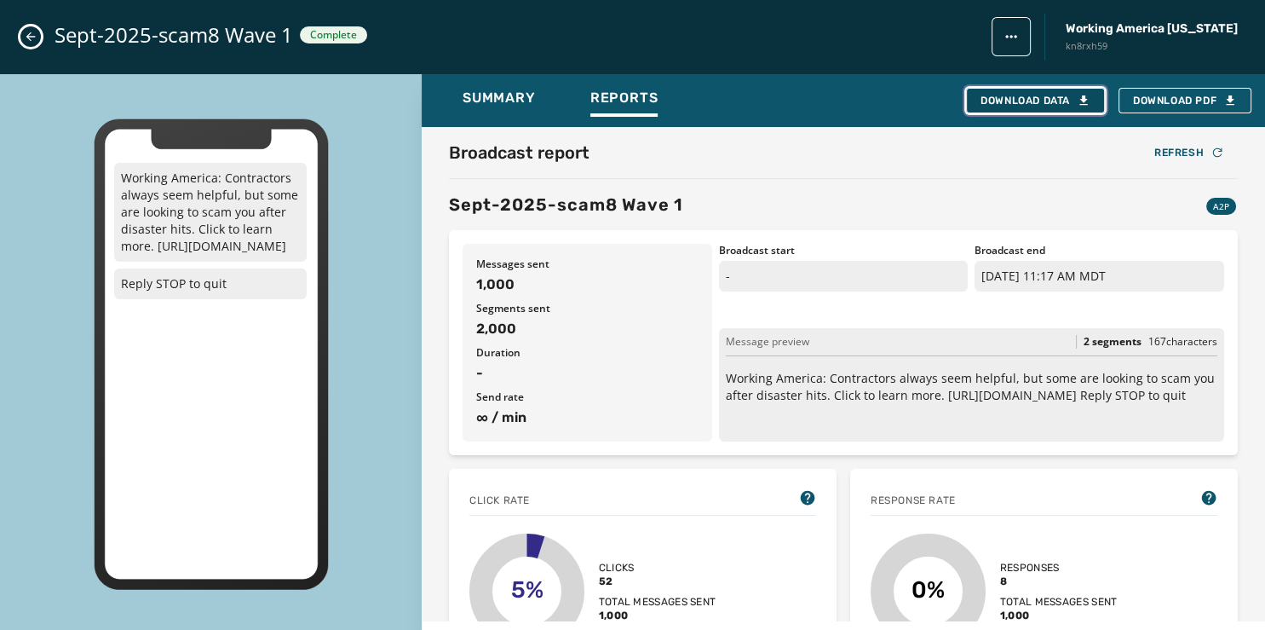
click at [1049, 101] on div "Download Data" at bounding box center [1036, 101] width 110 height 14
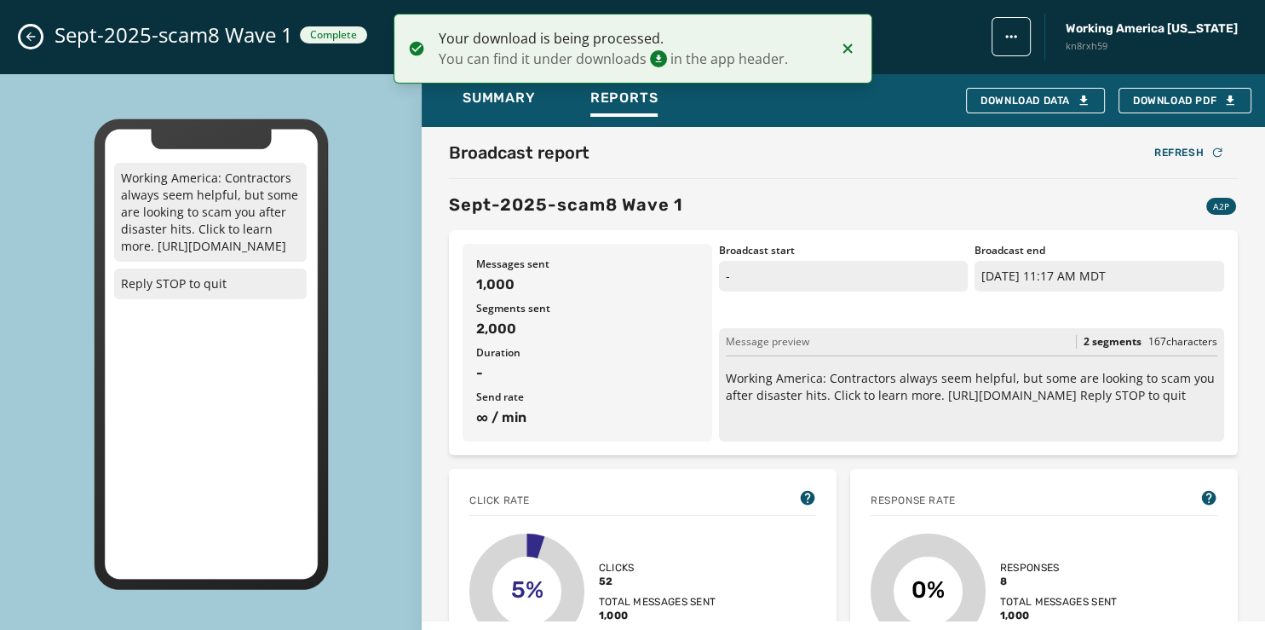
click at [26, 40] on icon "Close admin drawer" at bounding box center [31, 37] width 14 height 14
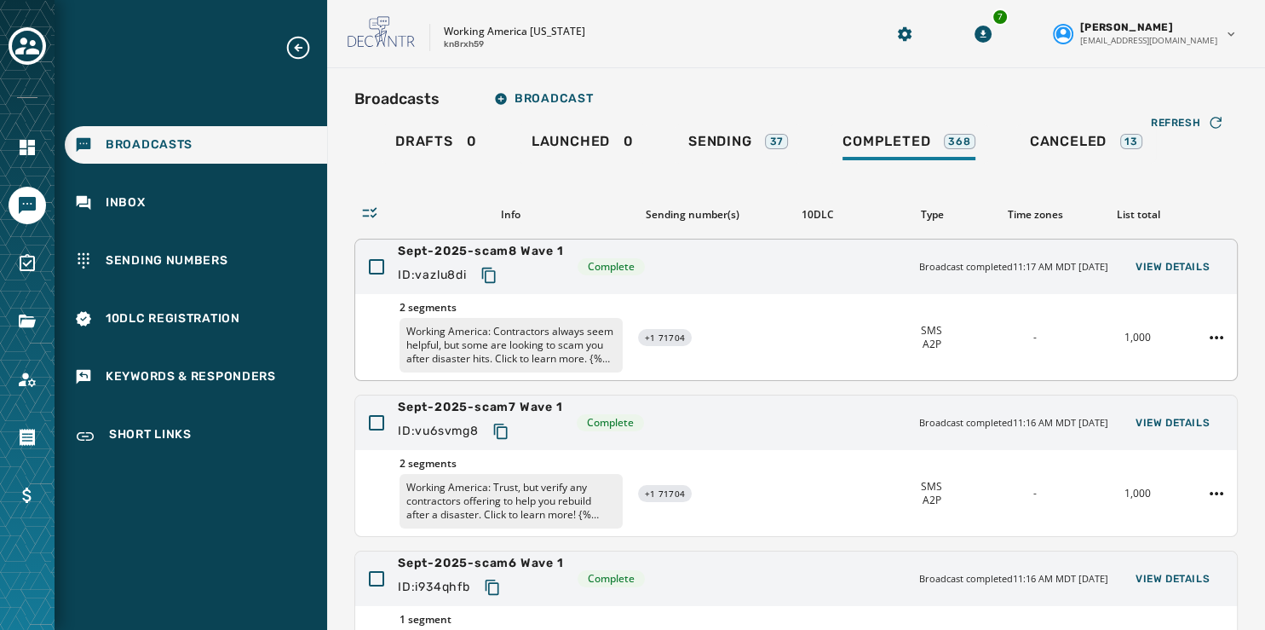
scroll to position [508, 0]
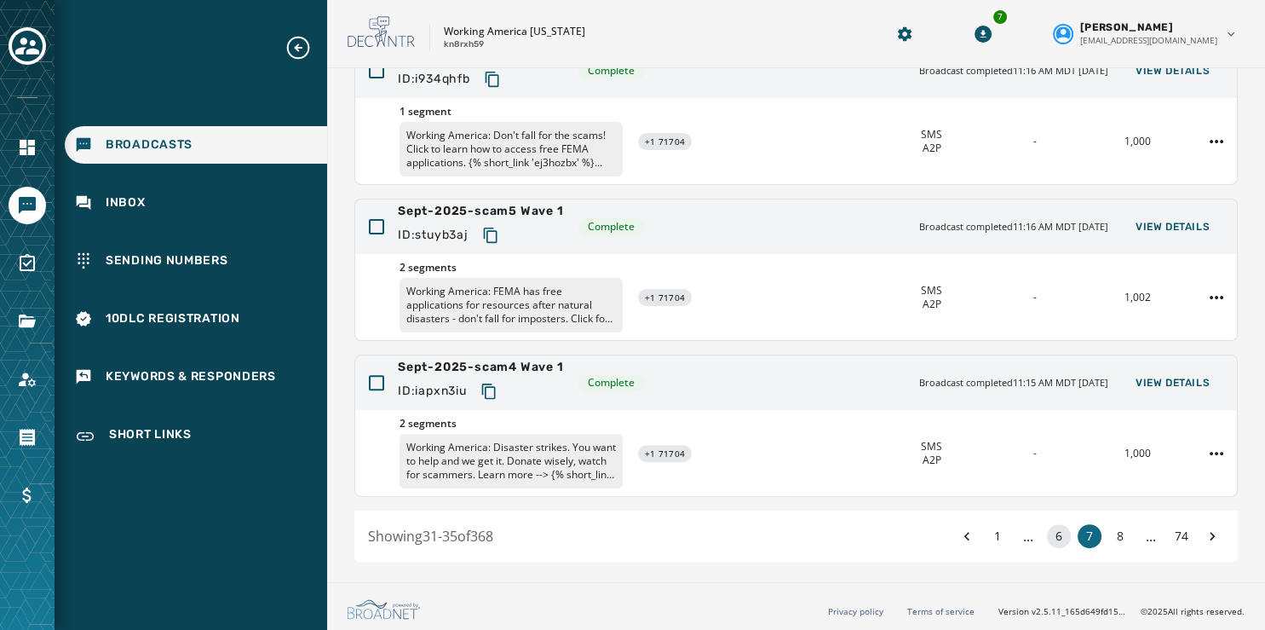
click at [1047, 533] on button "6" at bounding box center [1059, 536] width 24 height 24
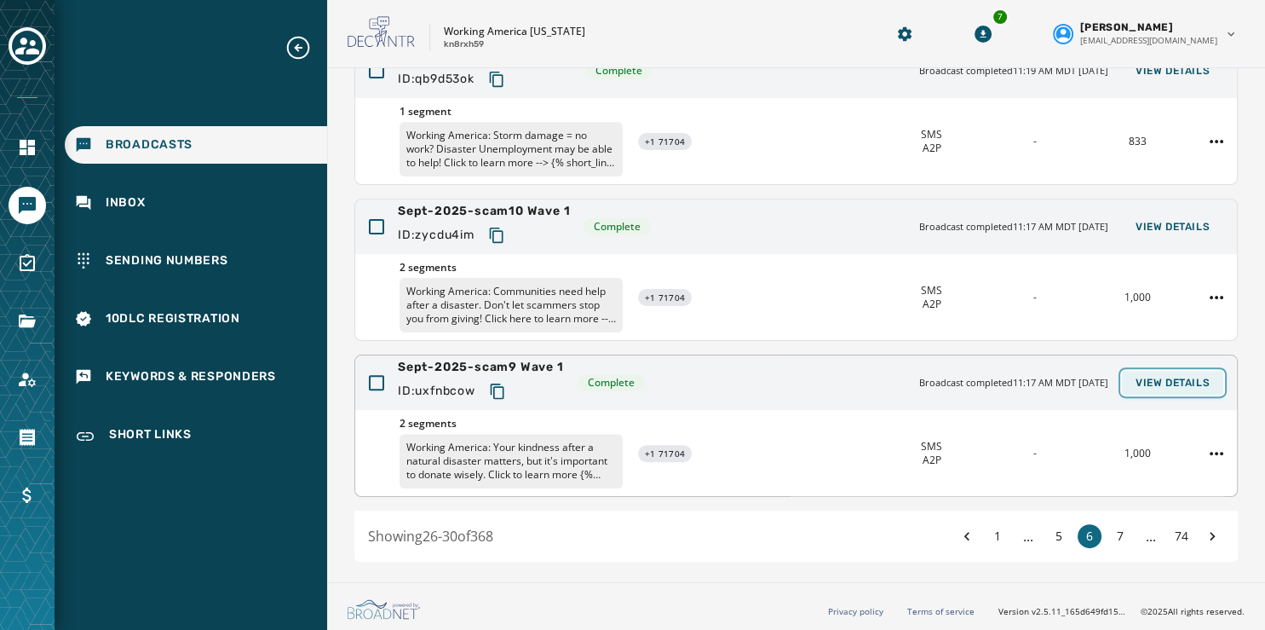
click at [1172, 372] on button "View Details" at bounding box center [1172, 383] width 101 height 24
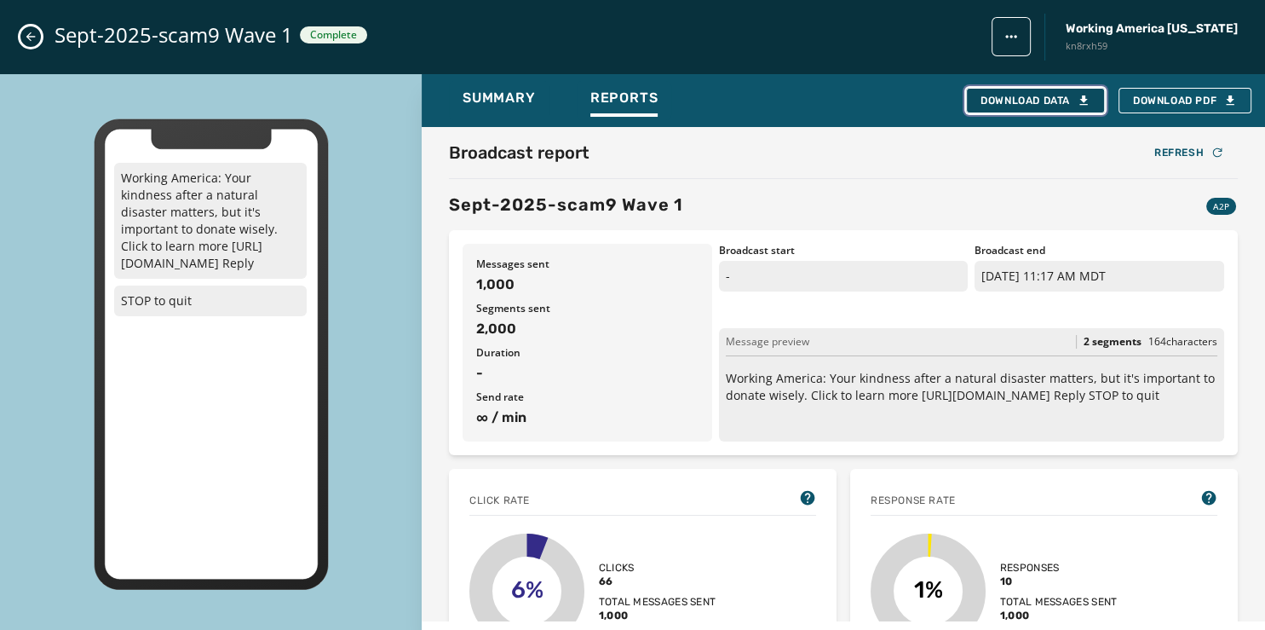
click at [1054, 104] on div "Download Data" at bounding box center [1036, 101] width 110 height 14
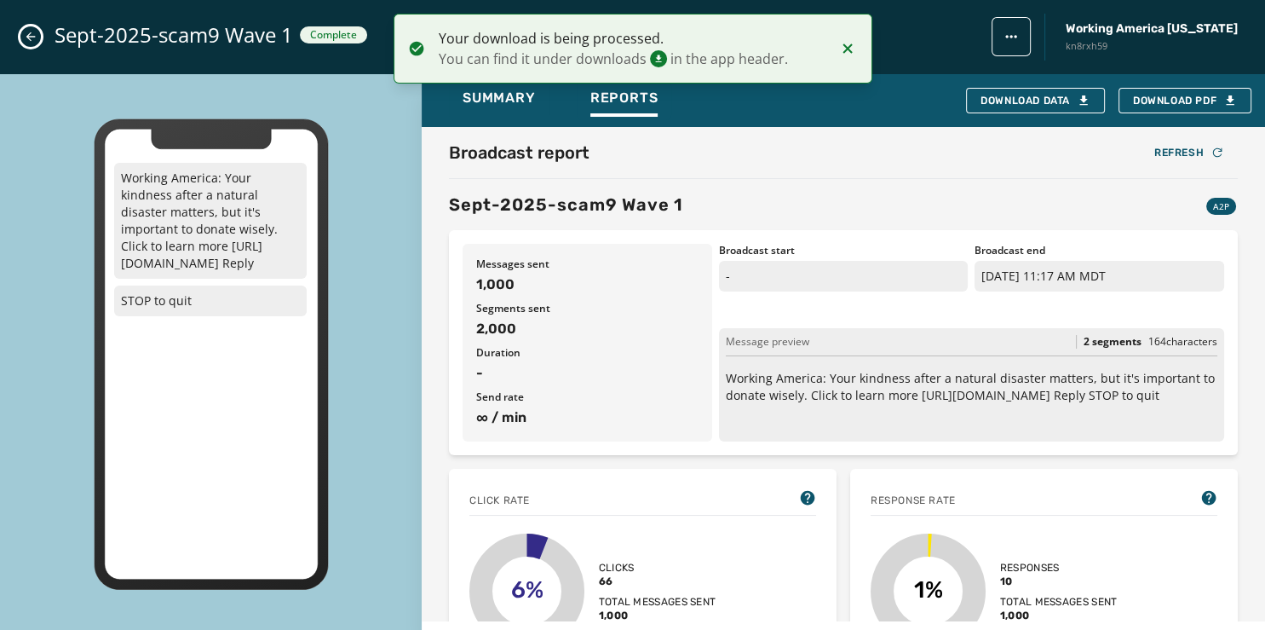
click at [26, 39] on icon "Close admin drawer" at bounding box center [31, 37] width 14 height 14
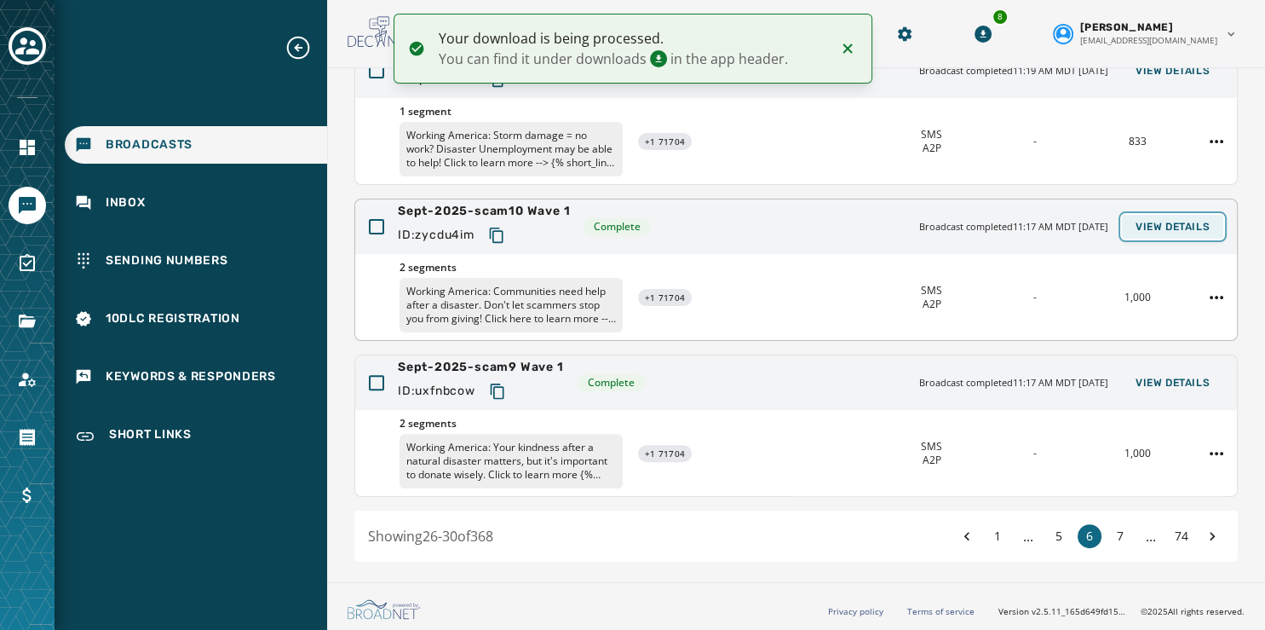
click at [1147, 222] on span "View Details" at bounding box center [1173, 227] width 74 height 14
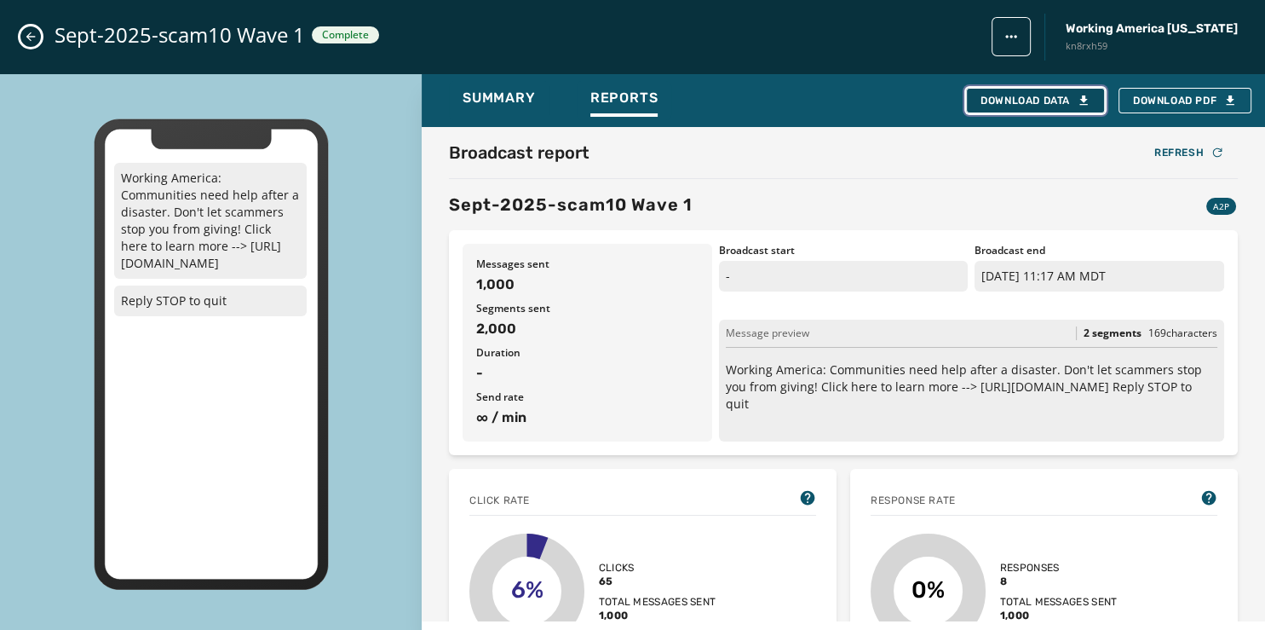
click at [1020, 104] on div "Download Data" at bounding box center [1036, 101] width 110 height 14
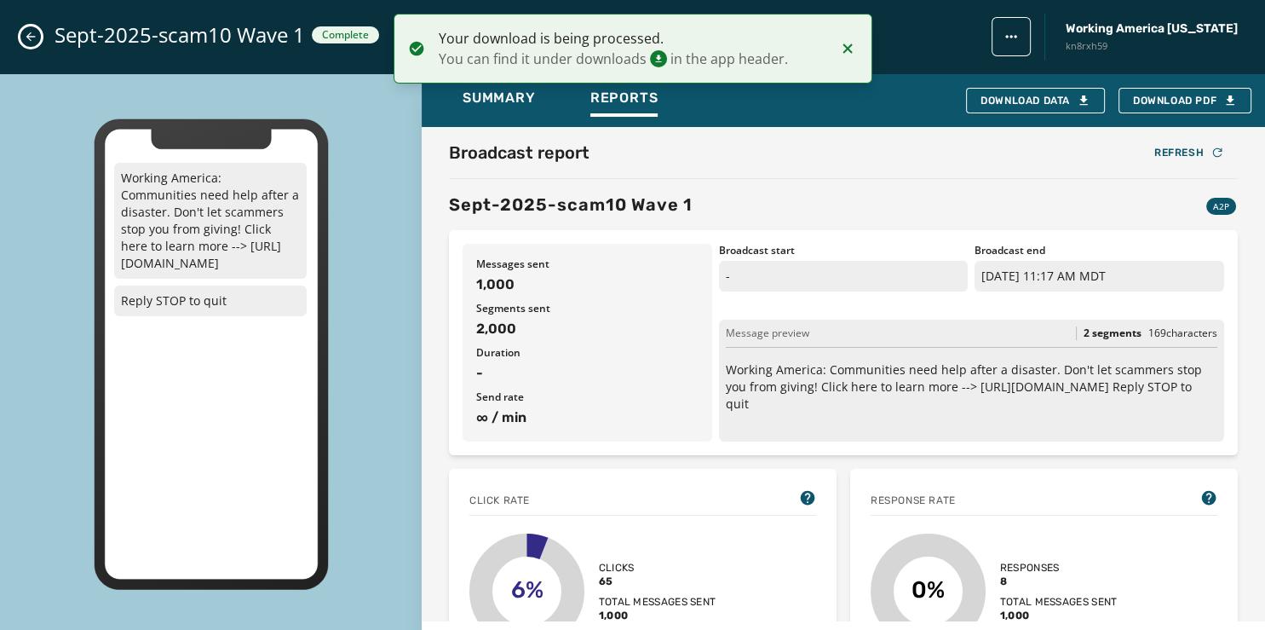
click at [32, 35] on icon "Close admin drawer" at bounding box center [31, 37] width 14 height 14
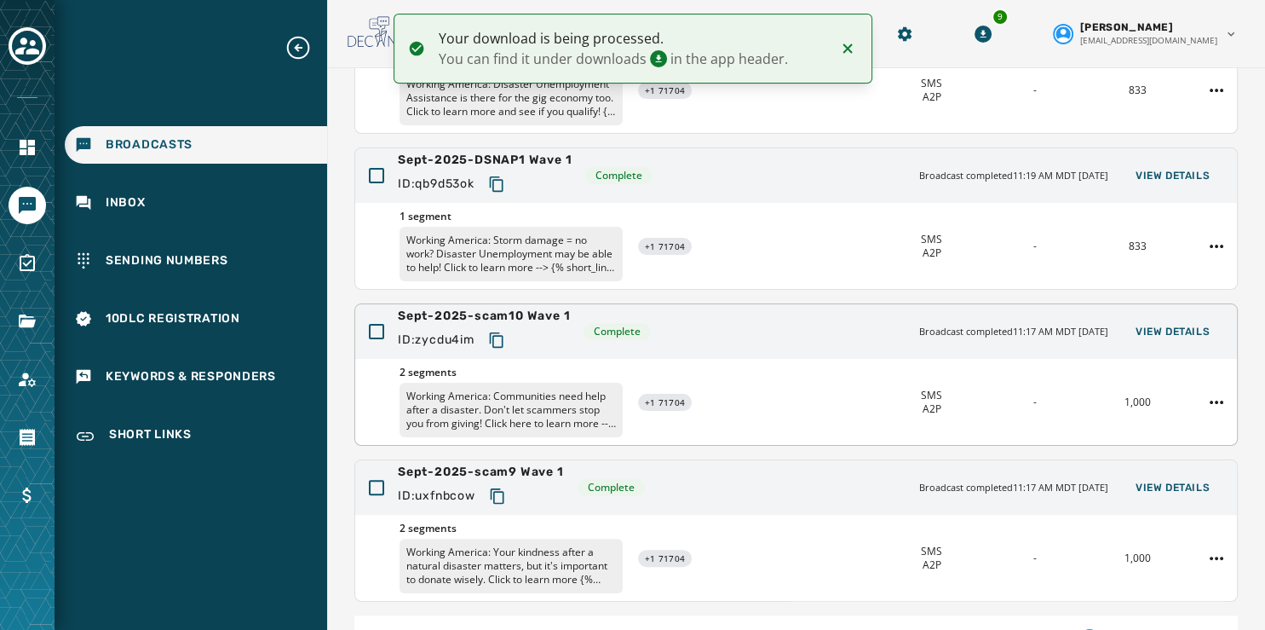
scroll to position [401, 0]
click at [1141, 168] on button "View Details" at bounding box center [1172, 177] width 101 height 24
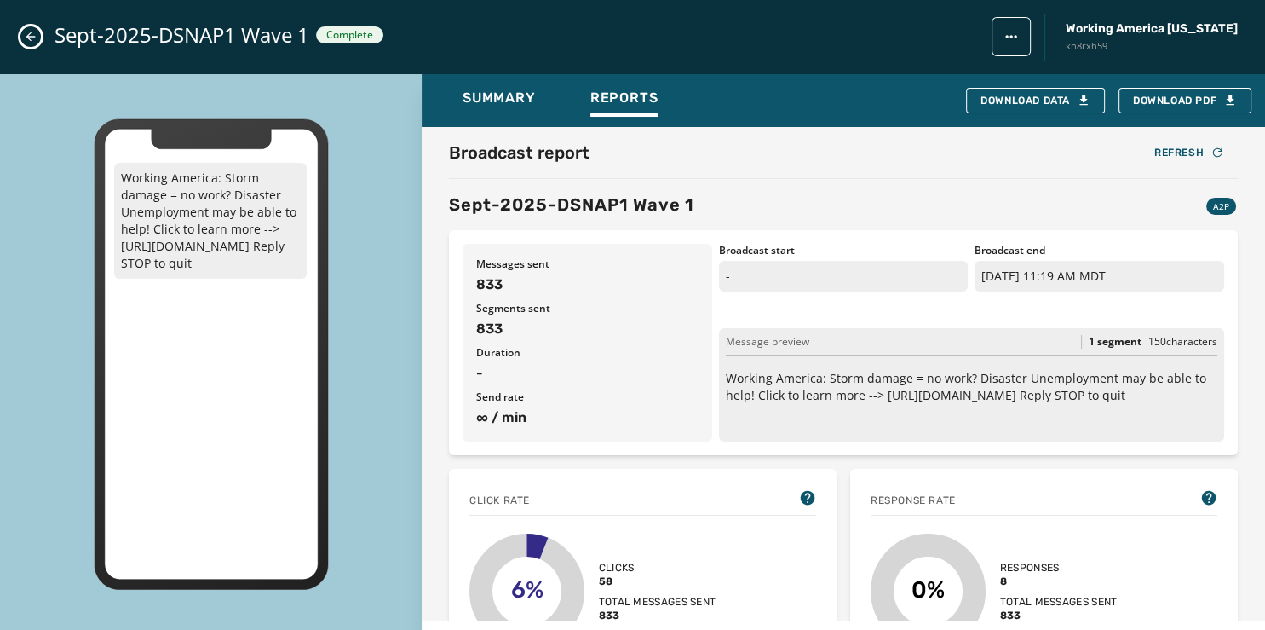
click at [52, 22] on div "Sept-2025-DSNAP1 Wave 1 Complete Working America Ohio kn8rxh59" at bounding box center [632, 37] width 1265 height 74
click at [43, 38] on div "Sept-2025-DSNAP1 Wave 1 Complete Working America Ohio kn8rxh59" at bounding box center [632, 37] width 1265 height 74
click at [27, 40] on icon "Close admin drawer" at bounding box center [31, 37] width 14 height 14
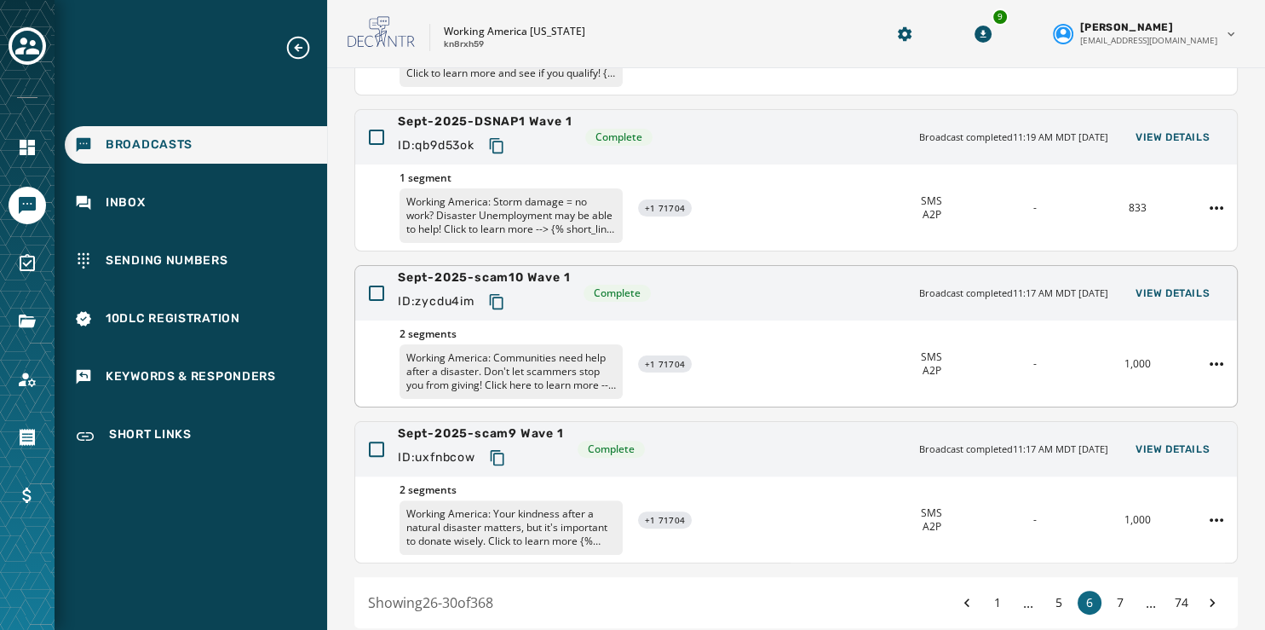
scroll to position [508, 0]
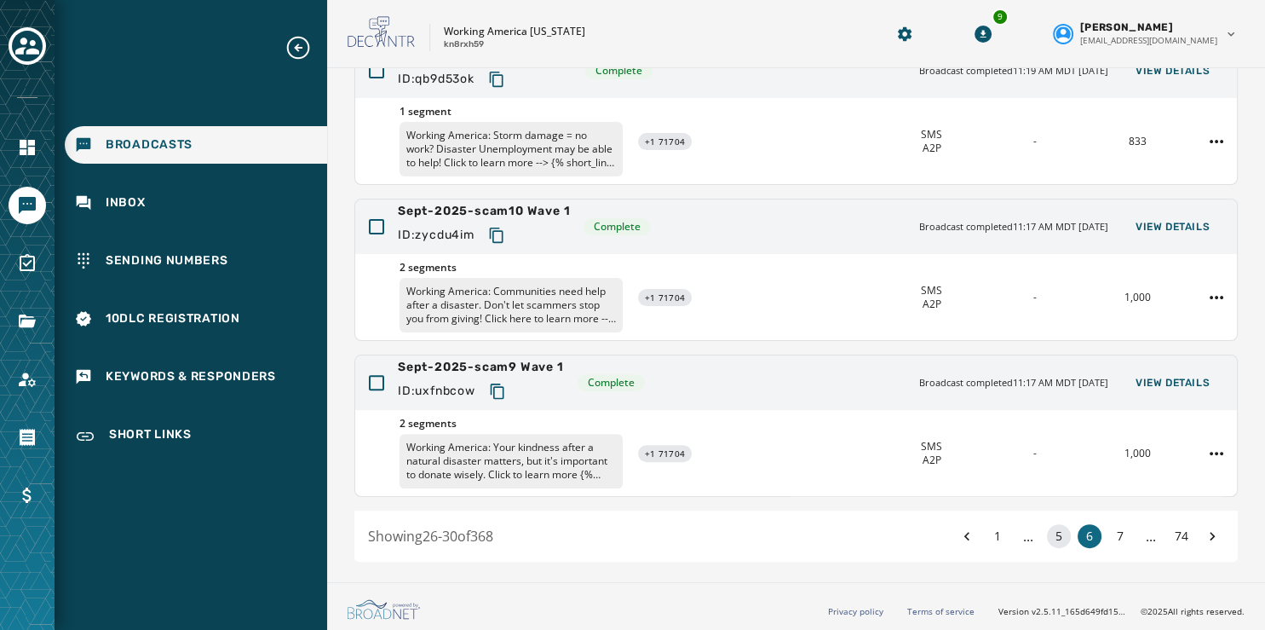
click at [1051, 536] on button "5" at bounding box center [1059, 536] width 24 height 24
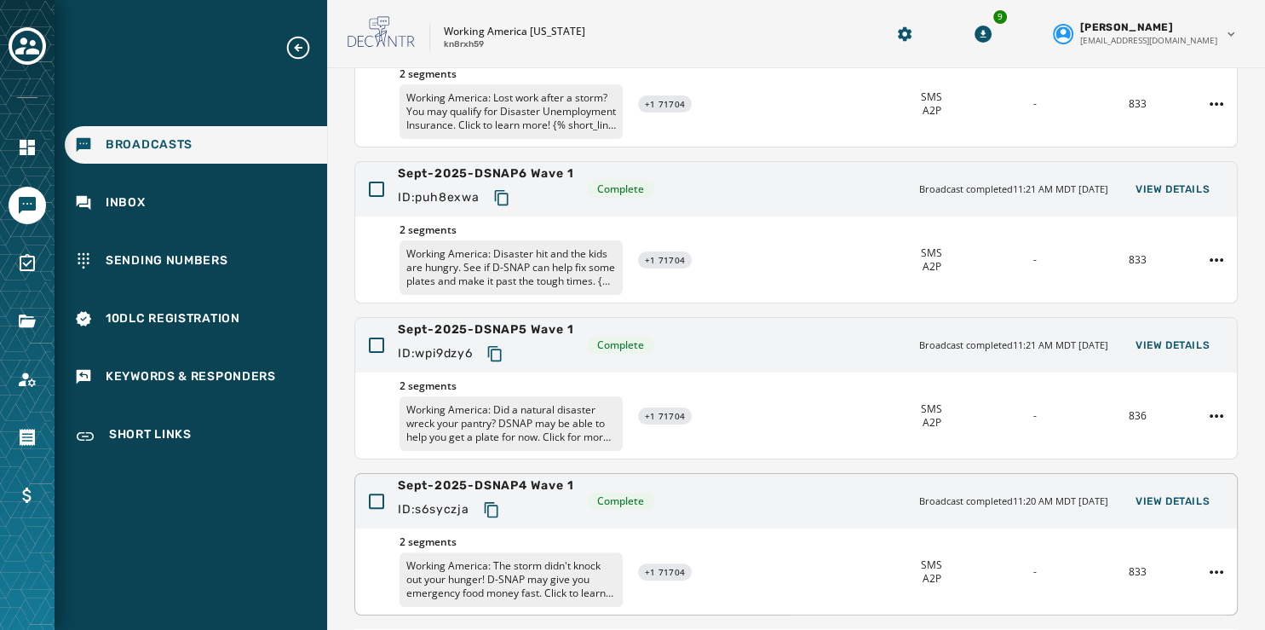
scroll to position [508, 0]
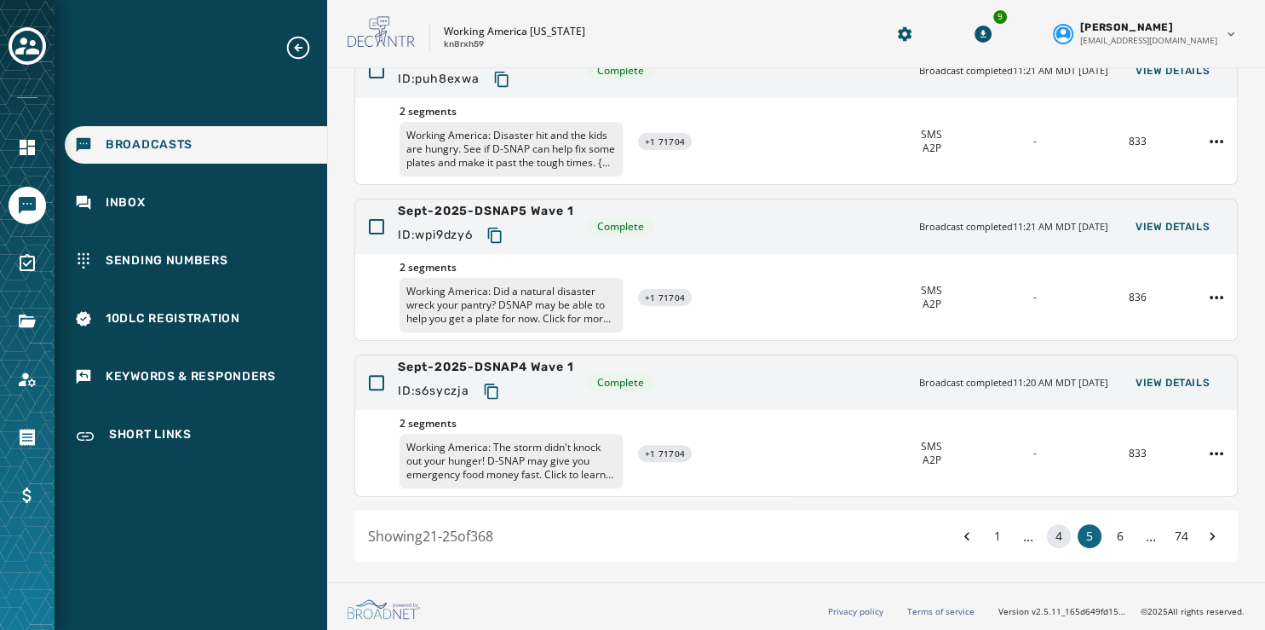
click at [1047, 534] on button "4" at bounding box center [1059, 536] width 24 height 24
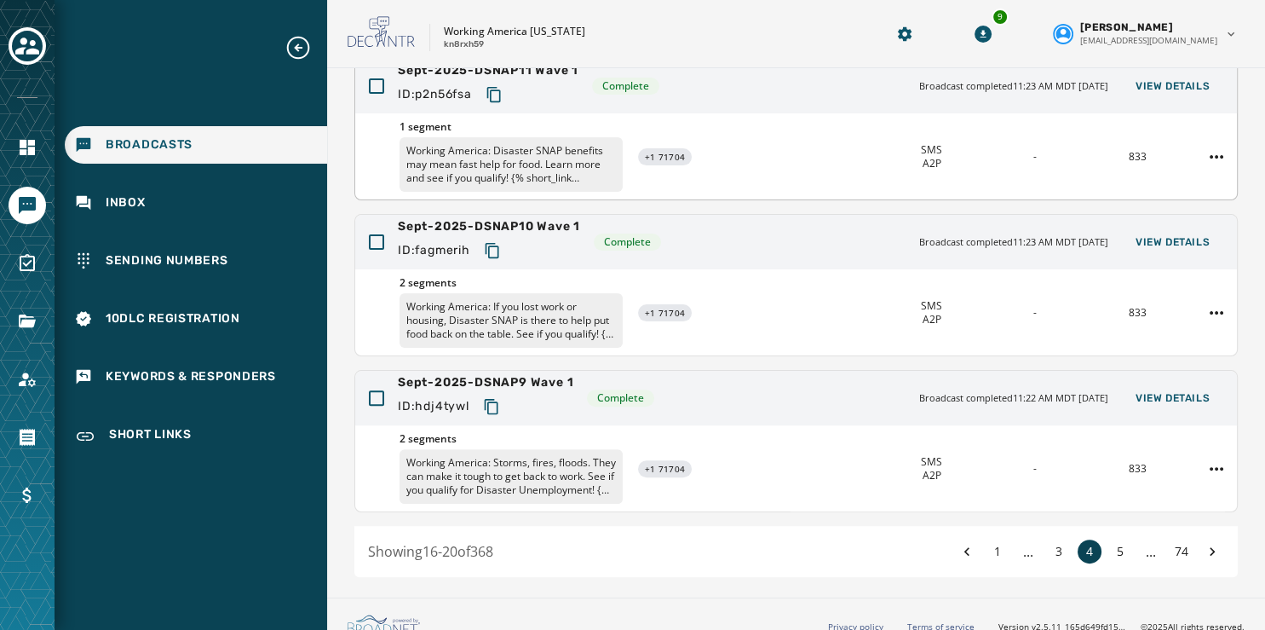
scroll to position [508, 0]
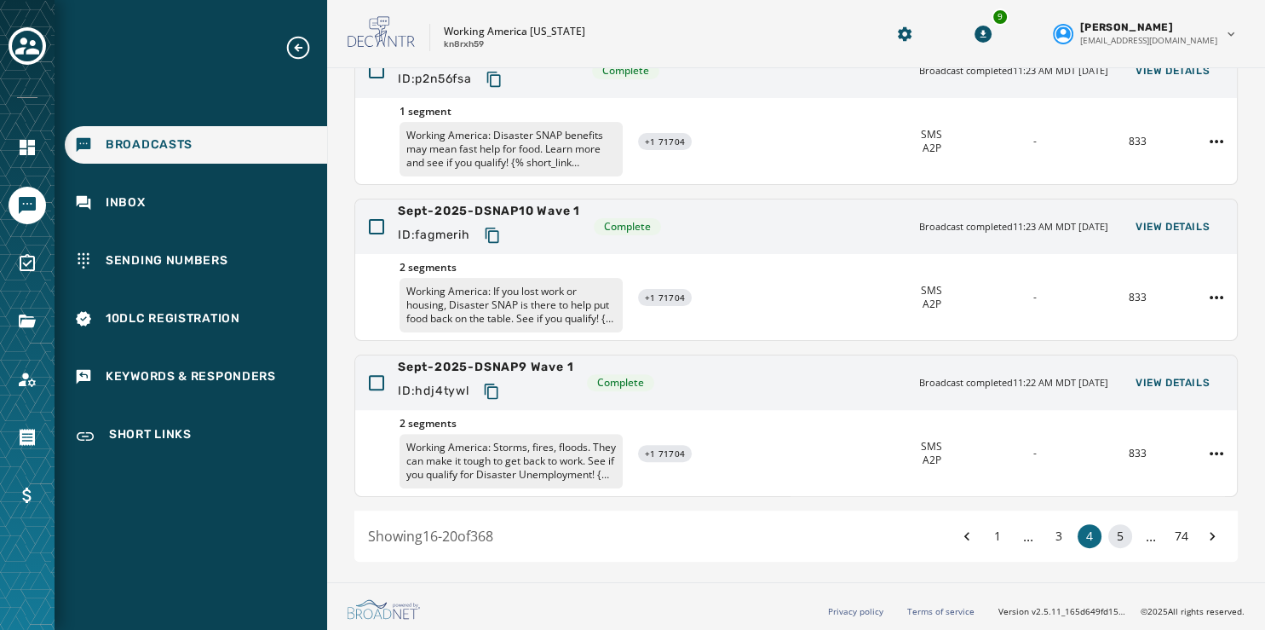
click at [1109, 535] on button "5" at bounding box center [1121, 536] width 24 height 24
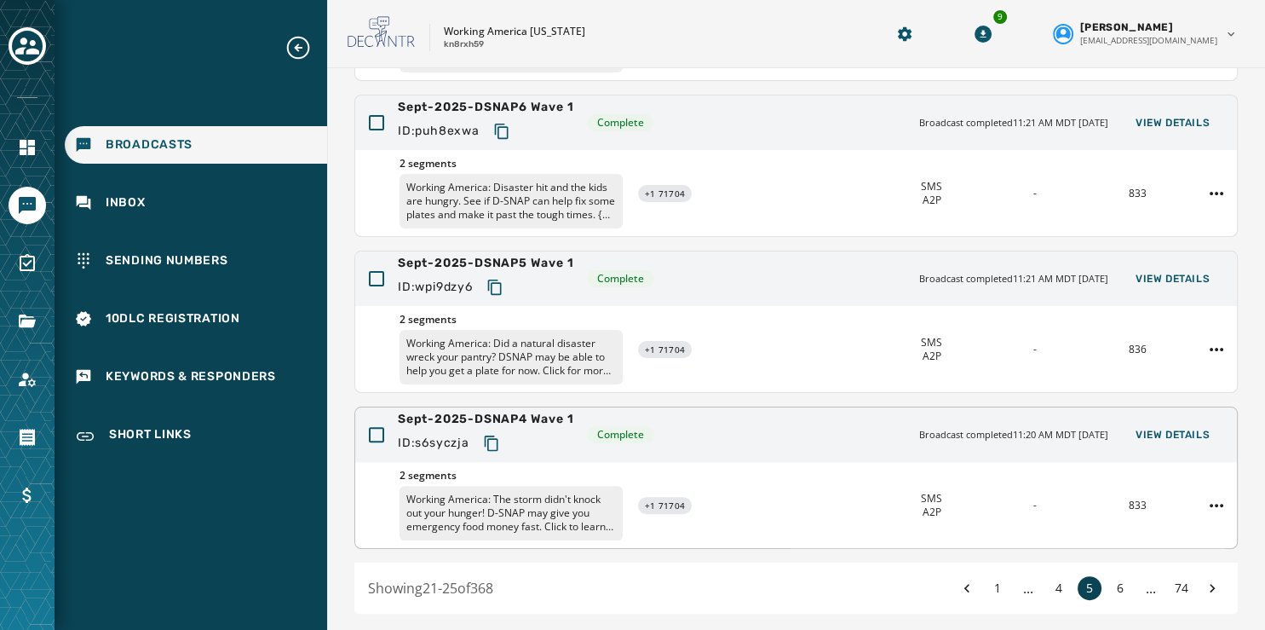
scroll to position [508, 0]
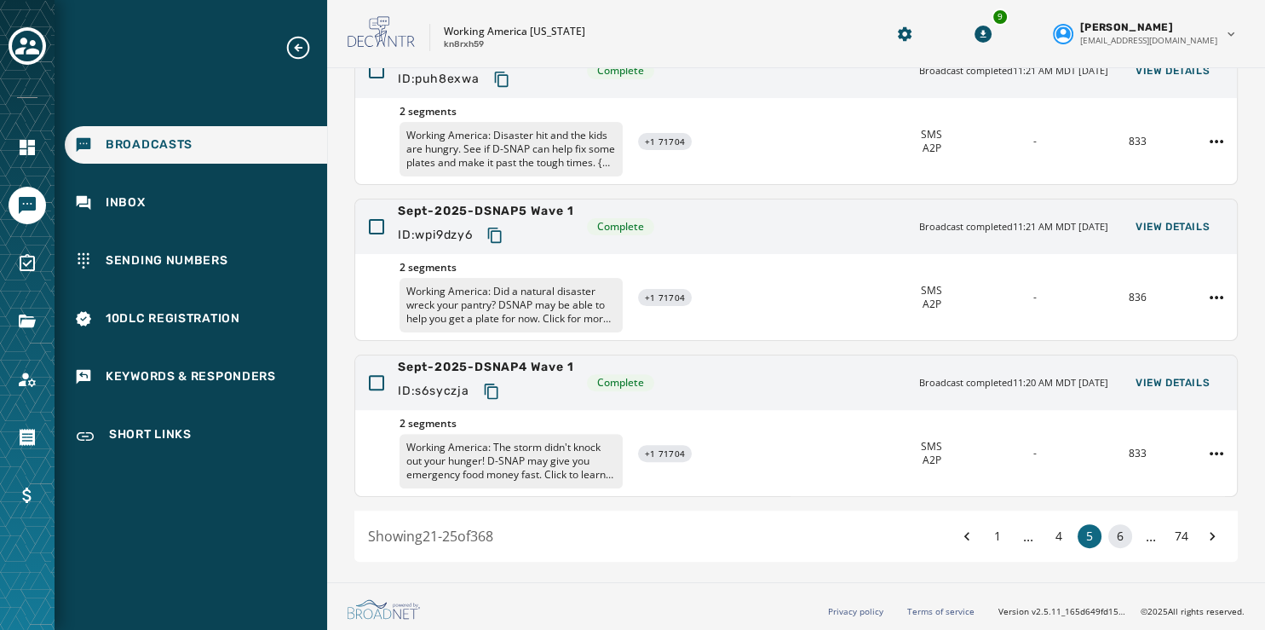
click at [1109, 534] on button "6" at bounding box center [1121, 536] width 24 height 24
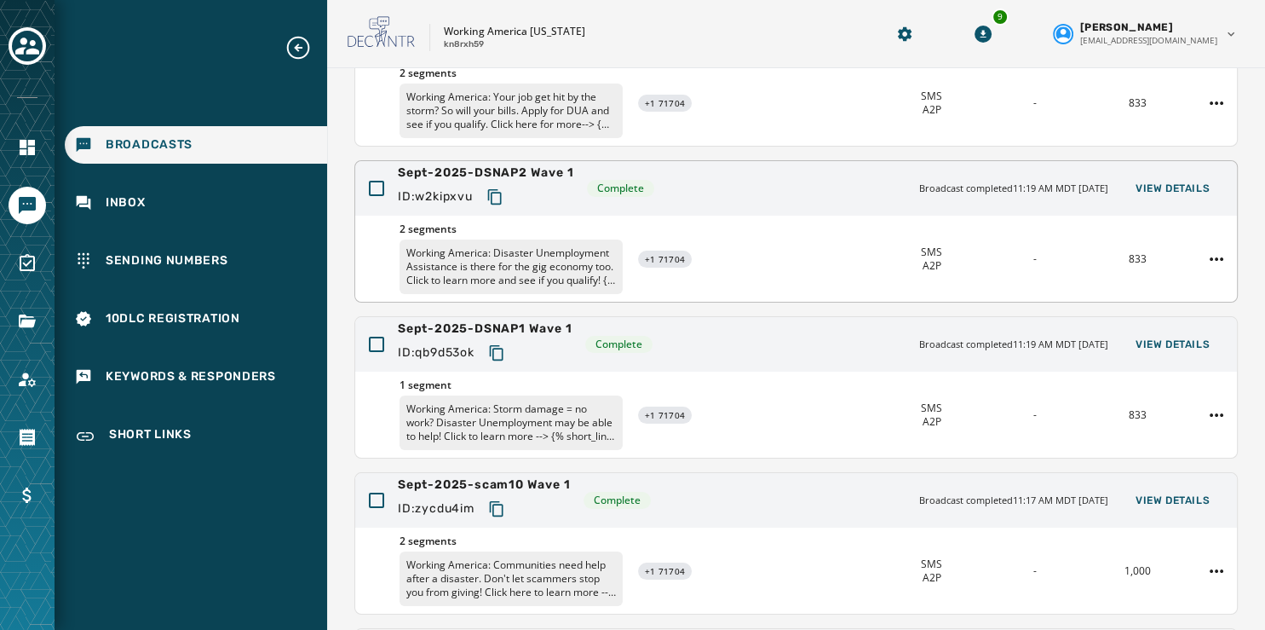
scroll to position [508, 0]
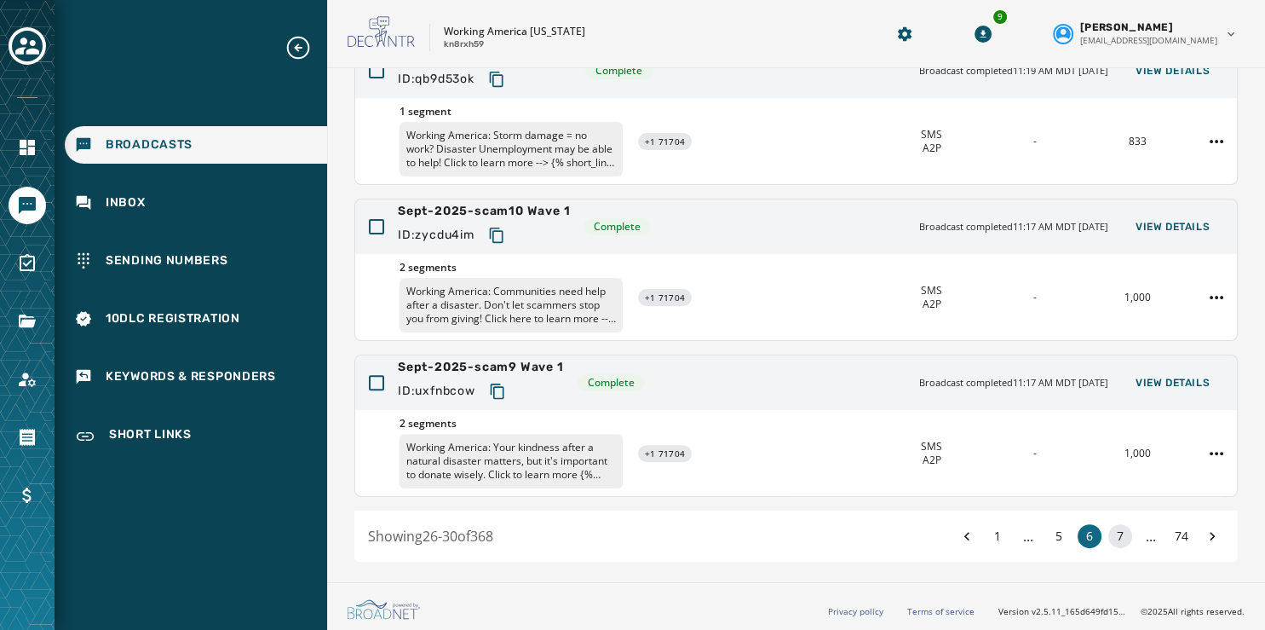
click at [1109, 531] on button "7" at bounding box center [1121, 536] width 24 height 24
click at [1109, 531] on button "8" at bounding box center [1121, 536] width 24 height 24
click at [1109, 531] on button "9" at bounding box center [1121, 536] width 24 height 24
click at [1106, 531] on div "1 ... 8 9 10 ... 74" at bounding box center [1089, 536] width 269 height 24
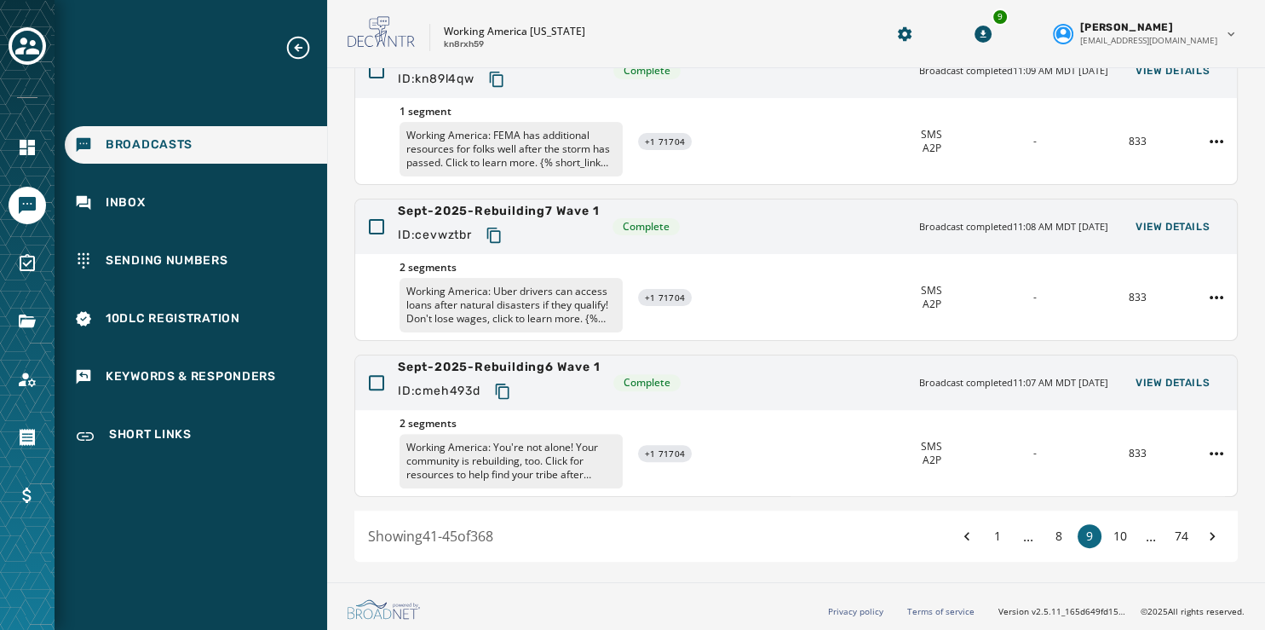
click at [1109, 531] on button "10" at bounding box center [1121, 536] width 24 height 24
click at [1106, 531] on div "1 ... 9 10 11 ... 74" at bounding box center [1089, 536] width 269 height 24
click at [1109, 531] on button "11" at bounding box center [1121, 536] width 24 height 24
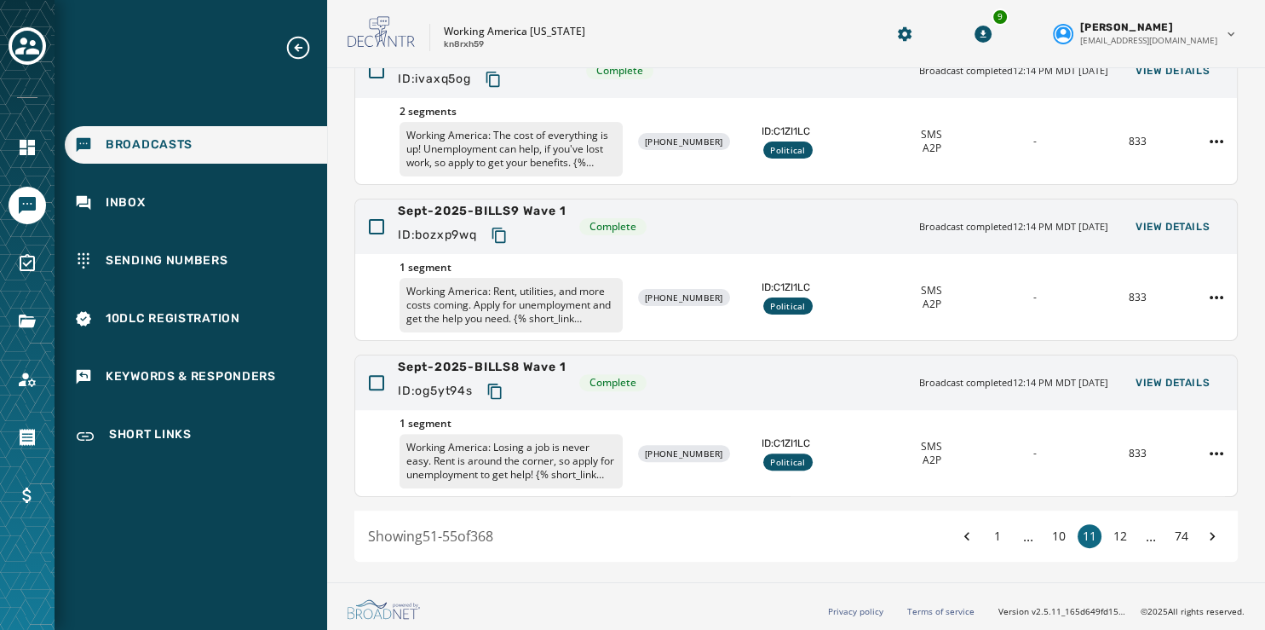
click at [1109, 531] on button "12" at bounding box center [1121, 536] width 24 height 24
click at [1106, 531] on div "1 ... 10 11 12 ... 74" at bounding box center [1089, 536] width 269 height 24
click at [1109, 531] on button "13" at bounding box center [1121, 536] width 24 height 24
click at [1106, 531] on div "1 ... 11 12 13 ... 74" at bounding box center [1089, 536] width 269 height 24
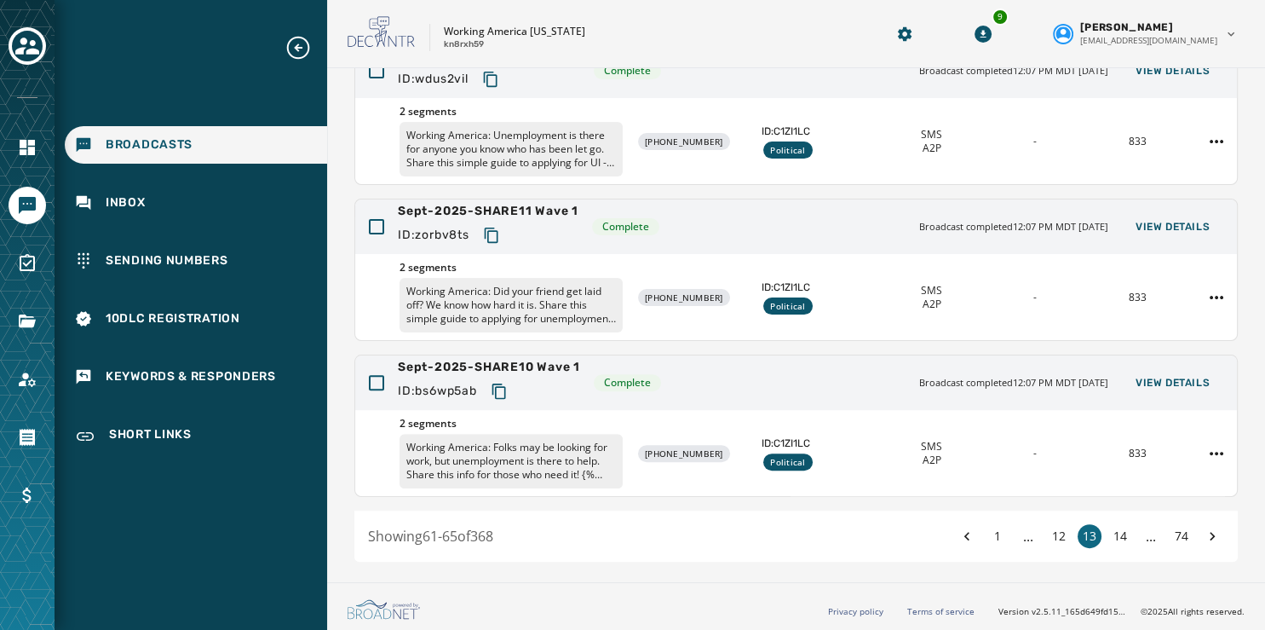
click at [1109, 531] on button "14" at bounding box center [1121, 536] width 24 height 24
click at [1106, 531] on div "1 ... 12 13 14 ... 74" at bounding box center [1089, 536] width 269 height 24
click at [1109, 531] on button "15" at bounding box center [1121, 536] width 24 height 24
click at [1106, 531] on div "1 ... 14 15 16 ... 74" at bounding box center [1089, 536] width 269 height 24
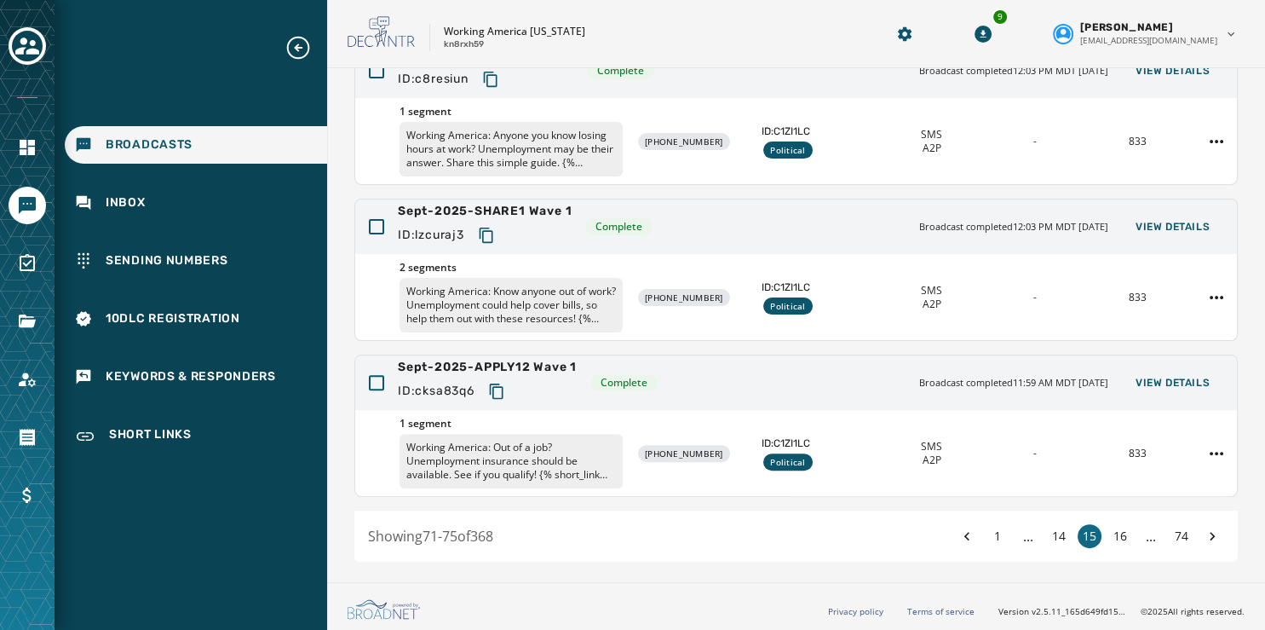
click at [1109, 531] on button "16" at bounding box center [1121, 536] width 24 height 24
click at [1106, 531] on div "1 ... 15 16 17 ... 74" at bounding box center [1089, 536] width 269 height 24
click at [1109, 531] on button "17" at bounding box center [1121, 536] width 24 height 24
click at [1109, 531] on button "18" at bounding box center [1121, 536] width 24 height 24
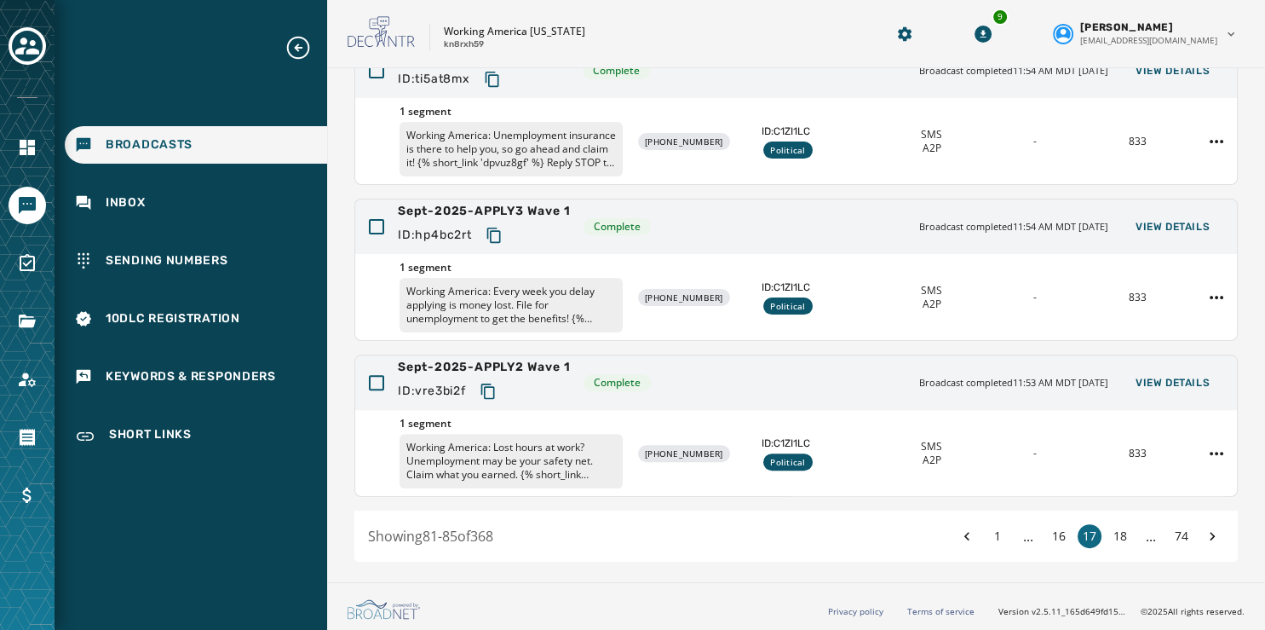
click at [1109, 531] on button "18" at bounding box center [1121, 536] width 24 height 24
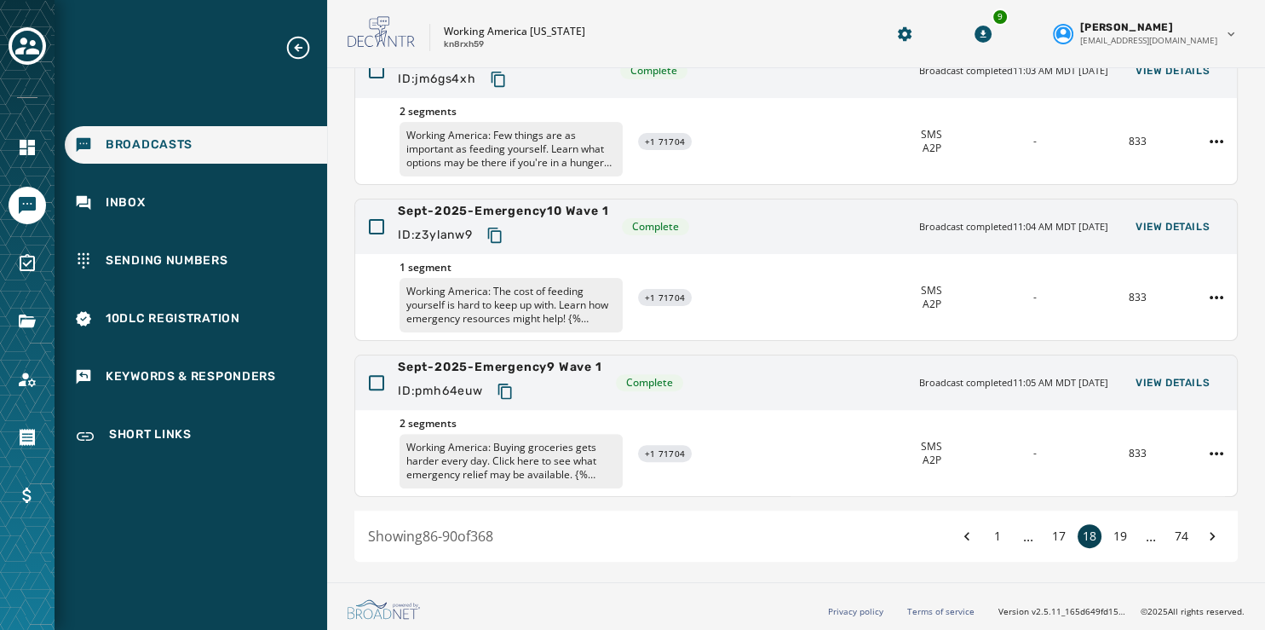
click at [1106, 531] on div "1 ... 17 18 19 ... 74" at bounding box center [1089, 536] width 269 height 24
click at [1109, 531] on button "19" at bounding box center [1121, 536] width 24 height 24
click at [1109, 531] on button "20" at bounding box center [1121, 536] width 24 height 24
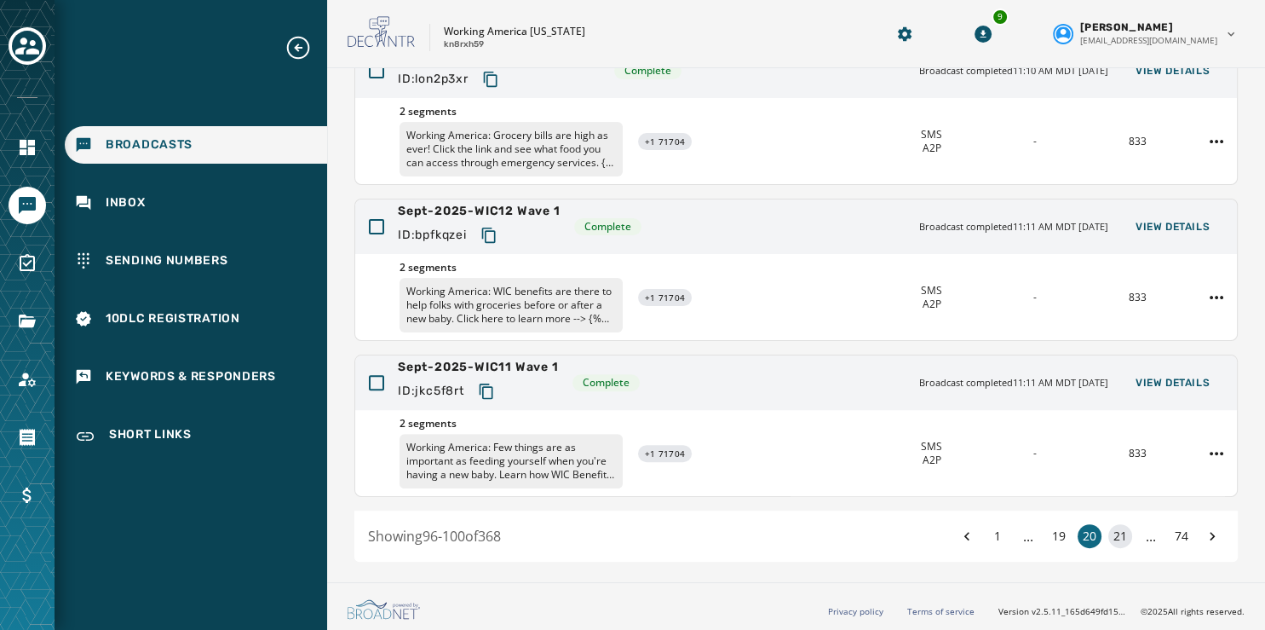
click at [1110, 531] on button "21" at bounding box center [1121, 536] width 24 height 24
click at [1110, 531] on button "22" at bounding box center [1121, 536] width 24 height 24
click at [1110, 531] on button "23" at bounding box center [1121, 536] width 24 height 24
click at [1110, 531] on button "24" at bounding box center [1121, 536] width 24 height 24
click at [1110, 531] on button "25" at bounding box center [1121, 536] width 24 height 24
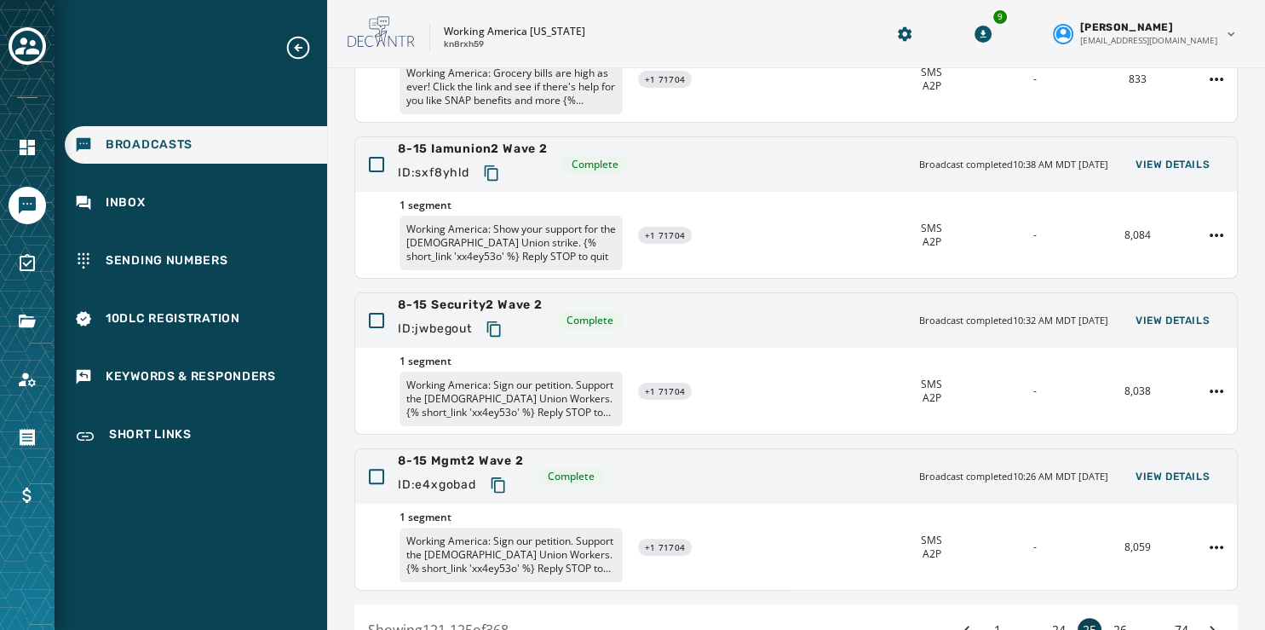
scroll to position [508, 0]
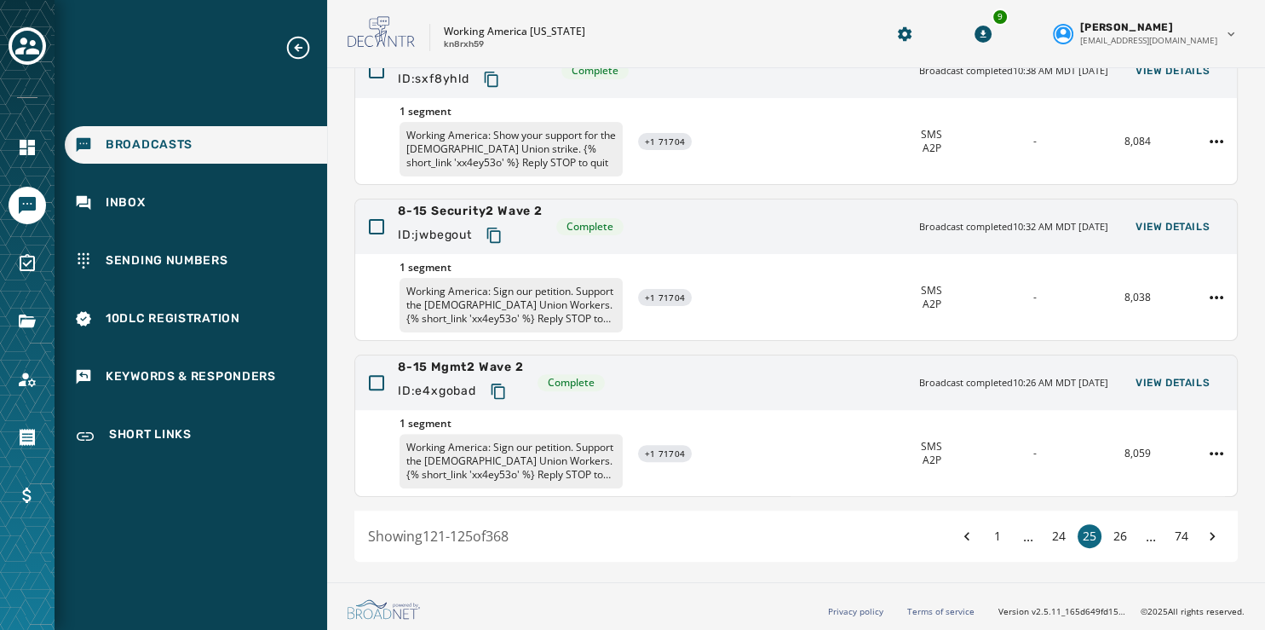
click at [1017, 535] on span "..." at bounding box center [1029, 536] width 24 height 20
click at [986, 530] on button "1" at bounding box center [998, 536] width 24 height 24
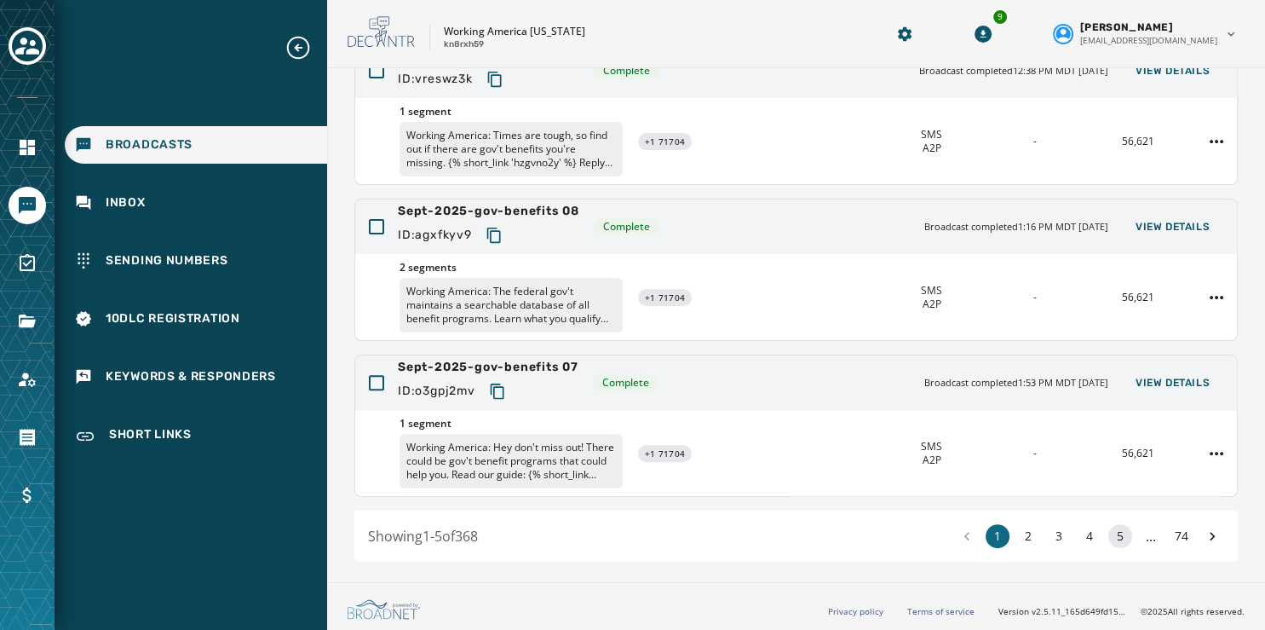
click at [1109, 533] on button "5" at bounding box center [1121, 536] width 24 height 24
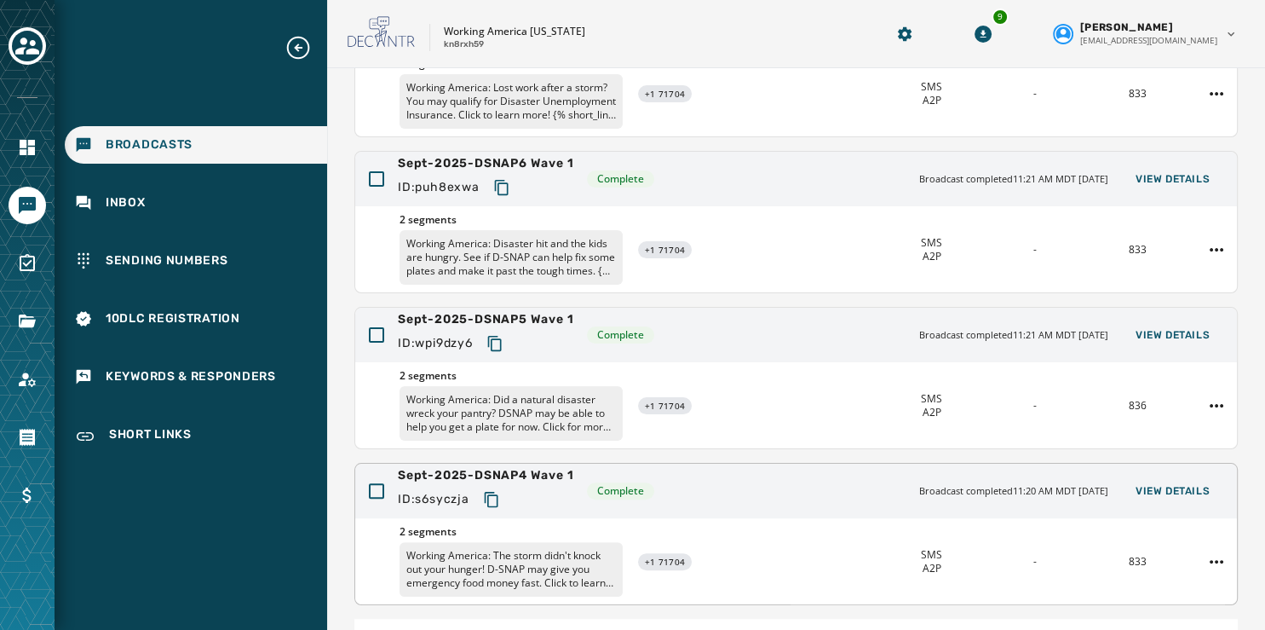
scroll to position [482, 0]
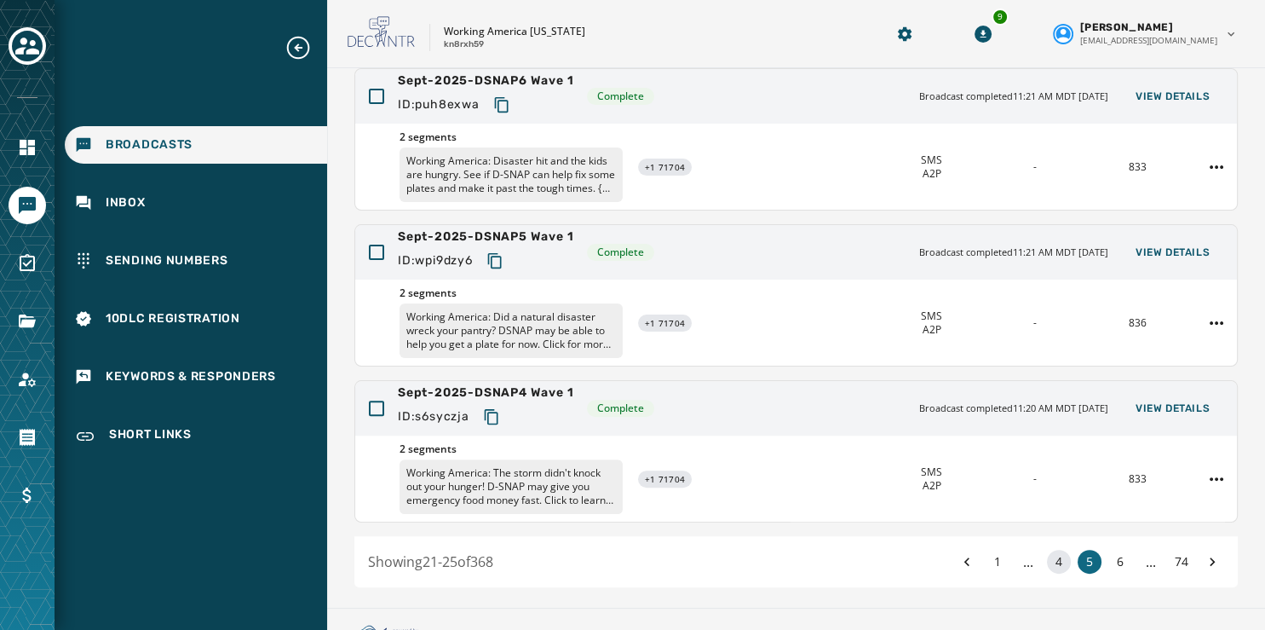
click at [1047, 558] on button "4" at bounding box center [1059, 562] width 24 height 24
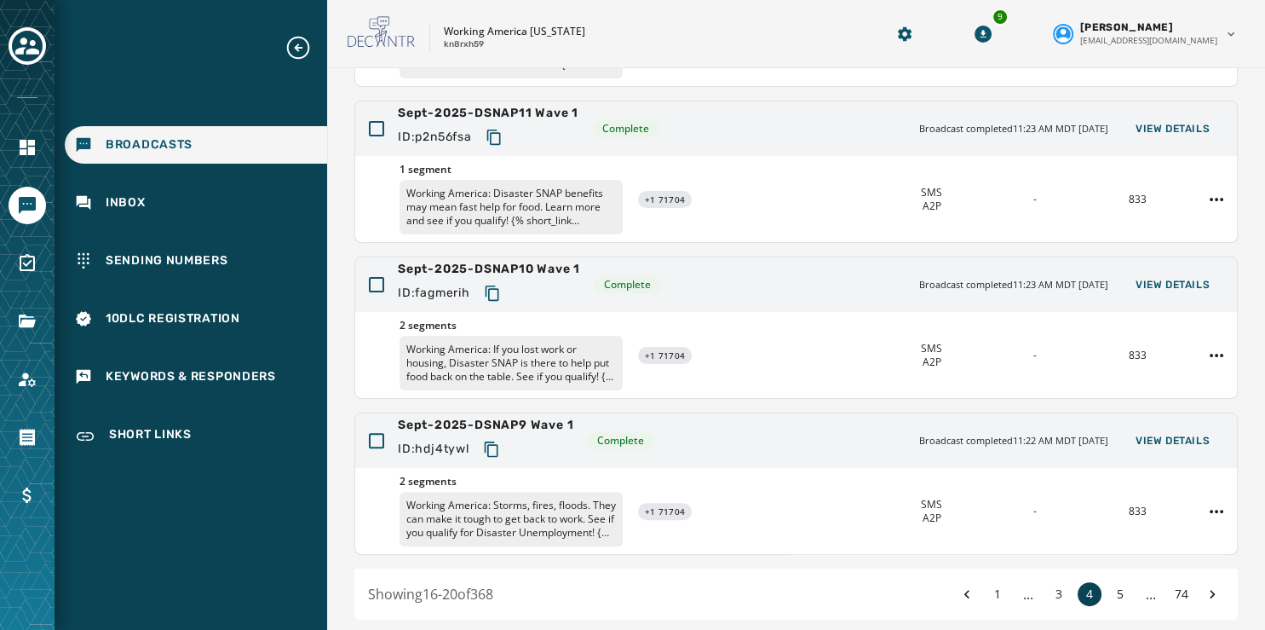
scroll to position [451, 0]
click at [31, 314] on icon "Navigate to Files" at bounding box center [27, 321] width 20 height 20
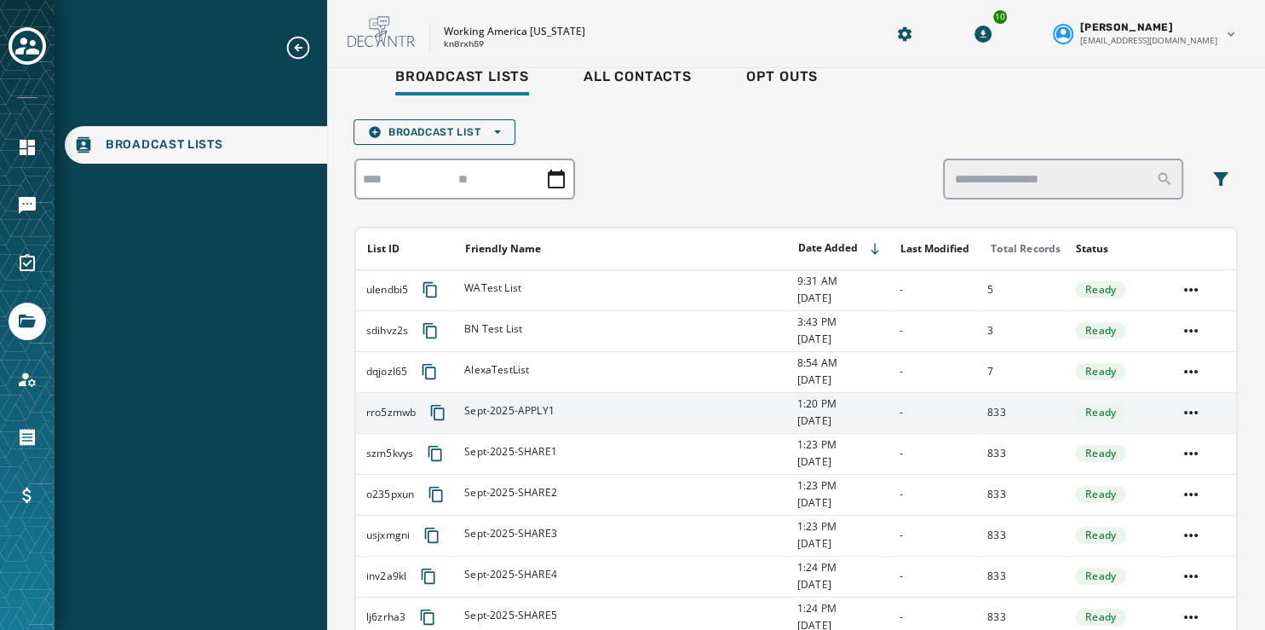
scroll to position [203, 0]
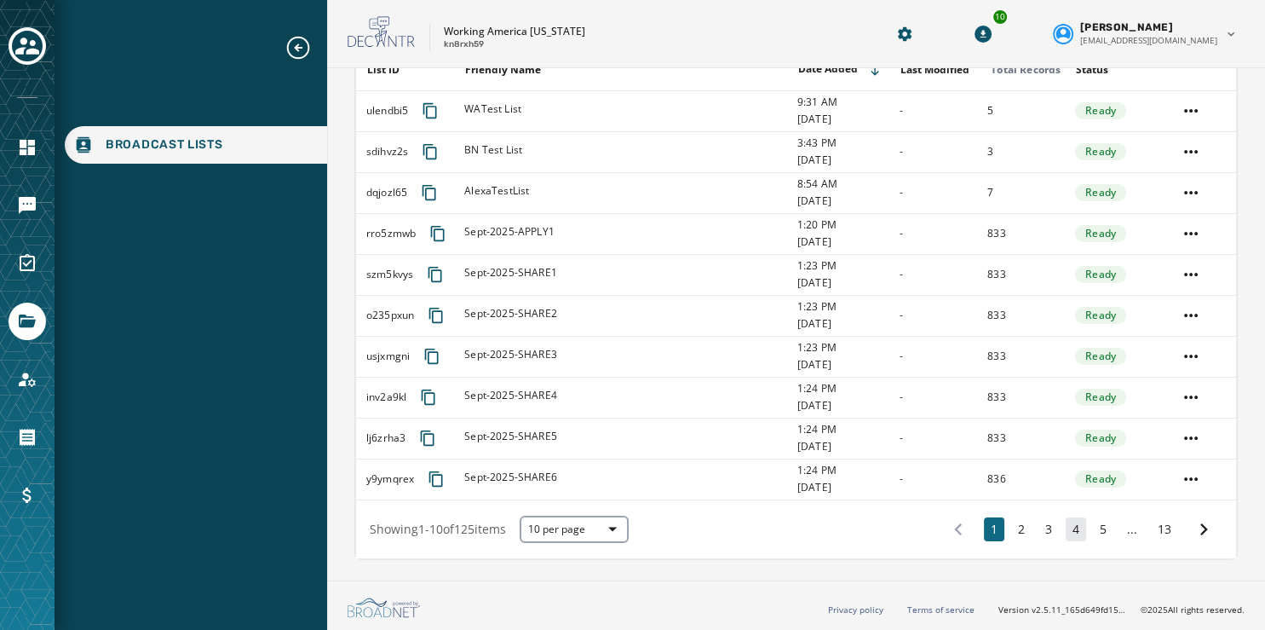
click at [1066, 526] on button "4" at bounding box center [1076, 529] width 20 height 24
click at [981, 524] on button "1" at bounding box center [991, 529] width 20 height 24
click at [1201, 530] on icon at bounding box center [1205, 529] width 8 height 12
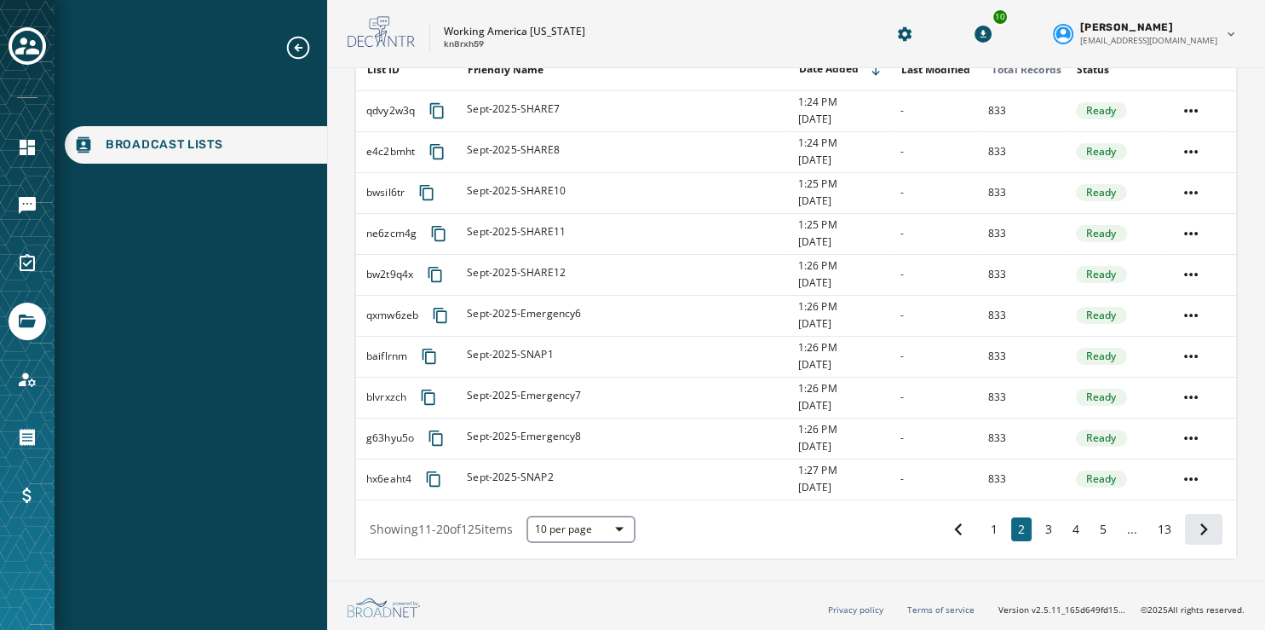
click at [1201, 530] on icon at bounding box center [1205, 529] width 8 height 12
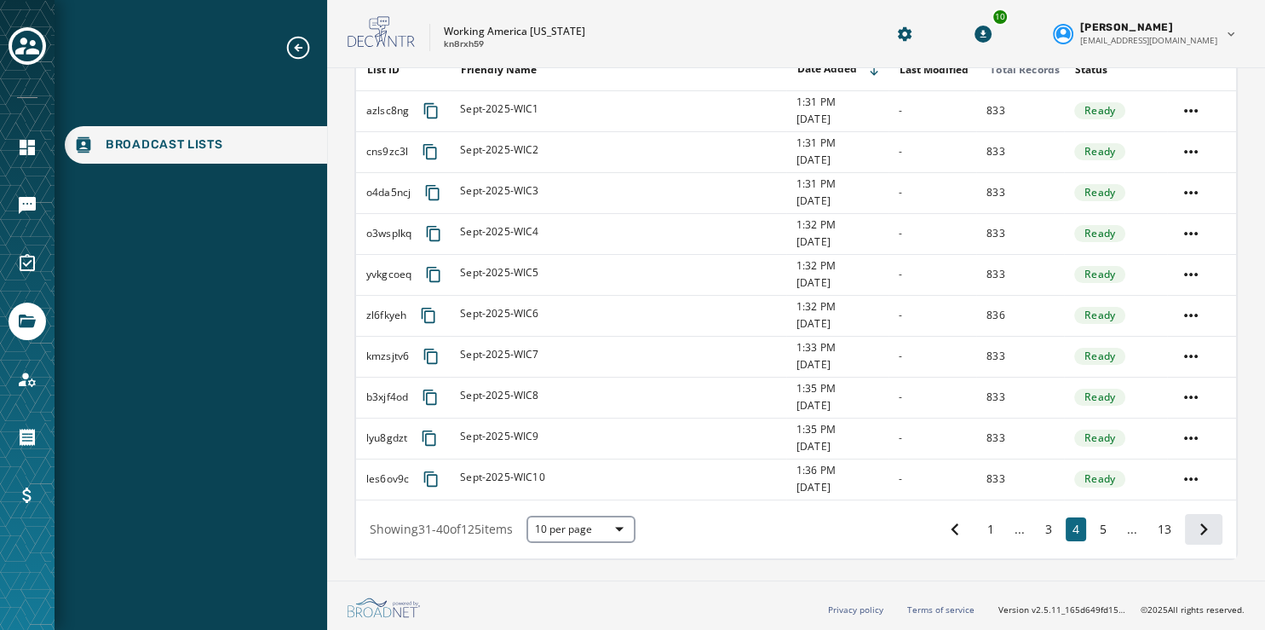
click at [1201, 530] on icon at bounding box center [1205, 529] width 8 height 12
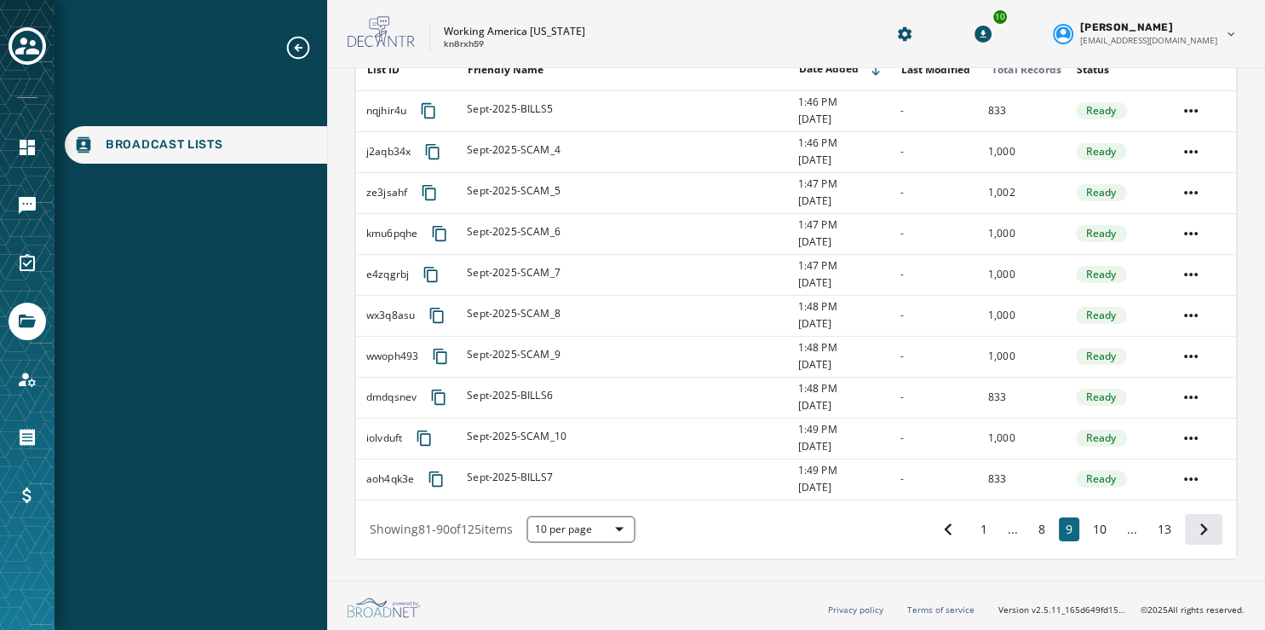
click at [1201, 530] on icon at bounding box center [1205, 529] width 8 height 12
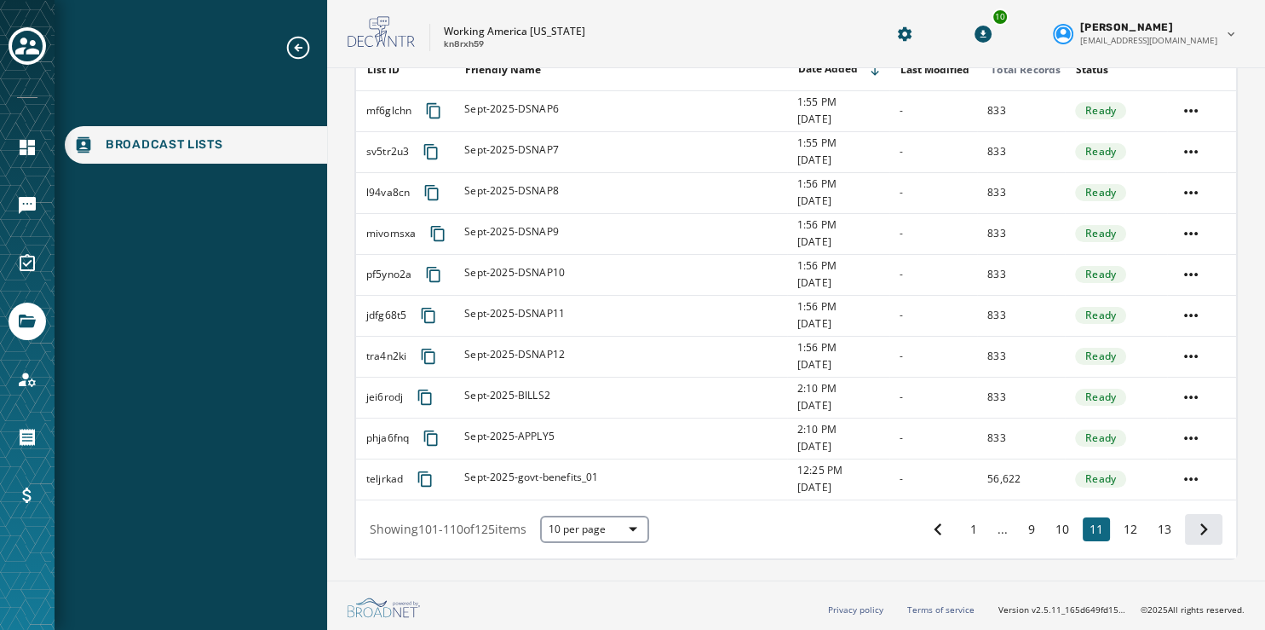
click at [1201, 530] on icon at bounding box center [1205, 529] width 8 height 12
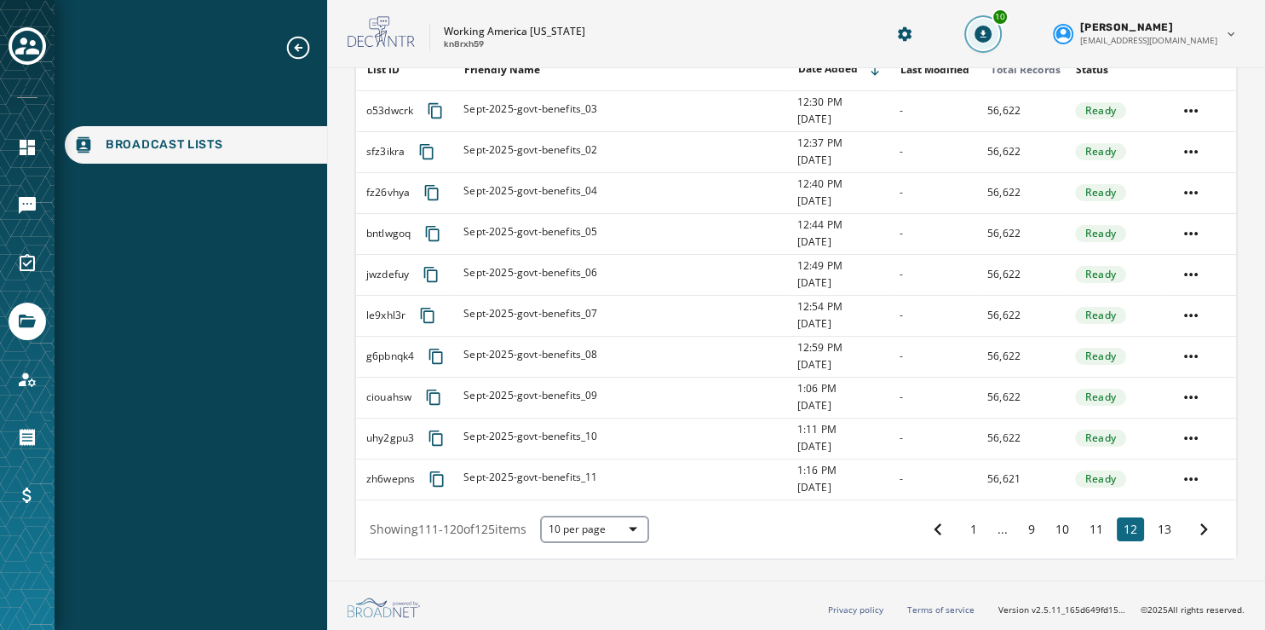
click at [992, 36] on icon "Download Menu" at bounding box center [983, 34] width 17 height 17
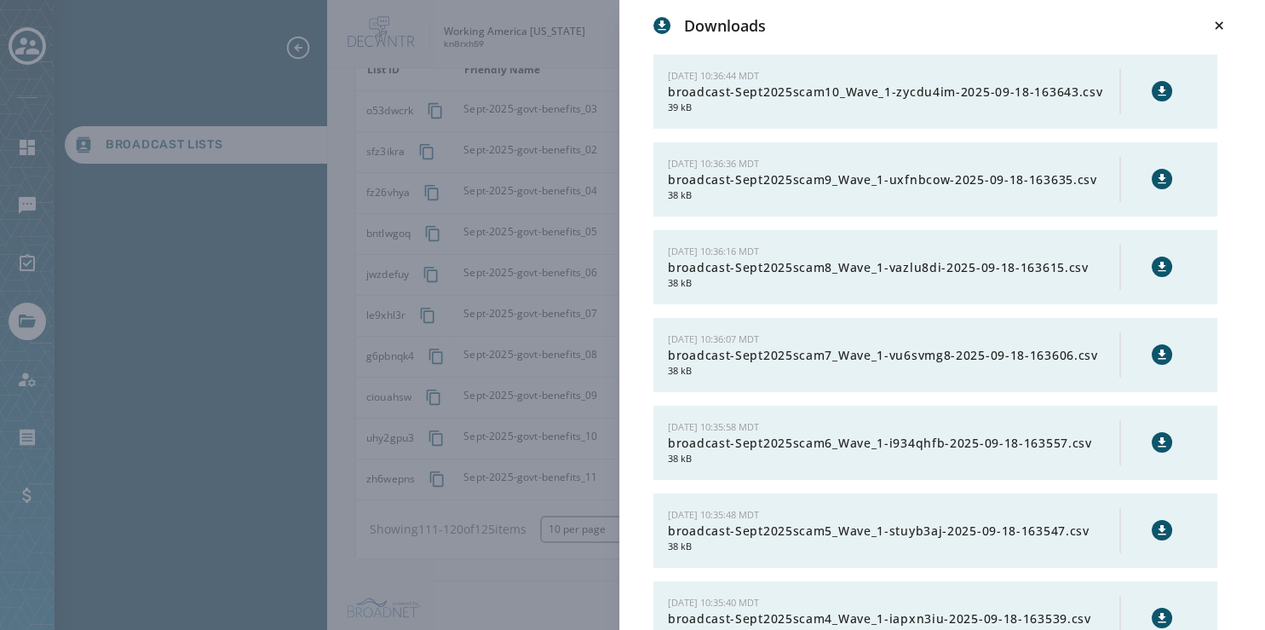
click at [232, 138] on div "Downloads 9/18/2025 - 10:36:44 MDT broadcast-Sept2025scam10_Wave_1-zycdu4im-202…" at bounding box center [632, 315] width 1265 height 630
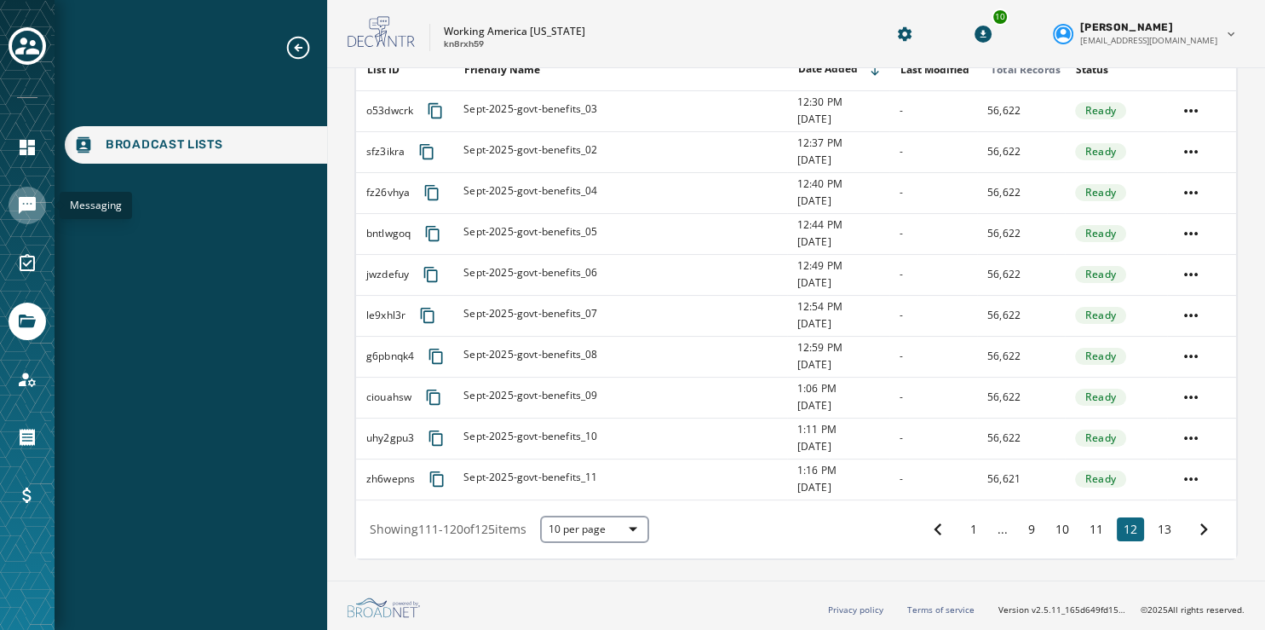
click at [26, 207] on icon "Navigate to Messaging" at bounding box center [27, 205] width 17 height 17
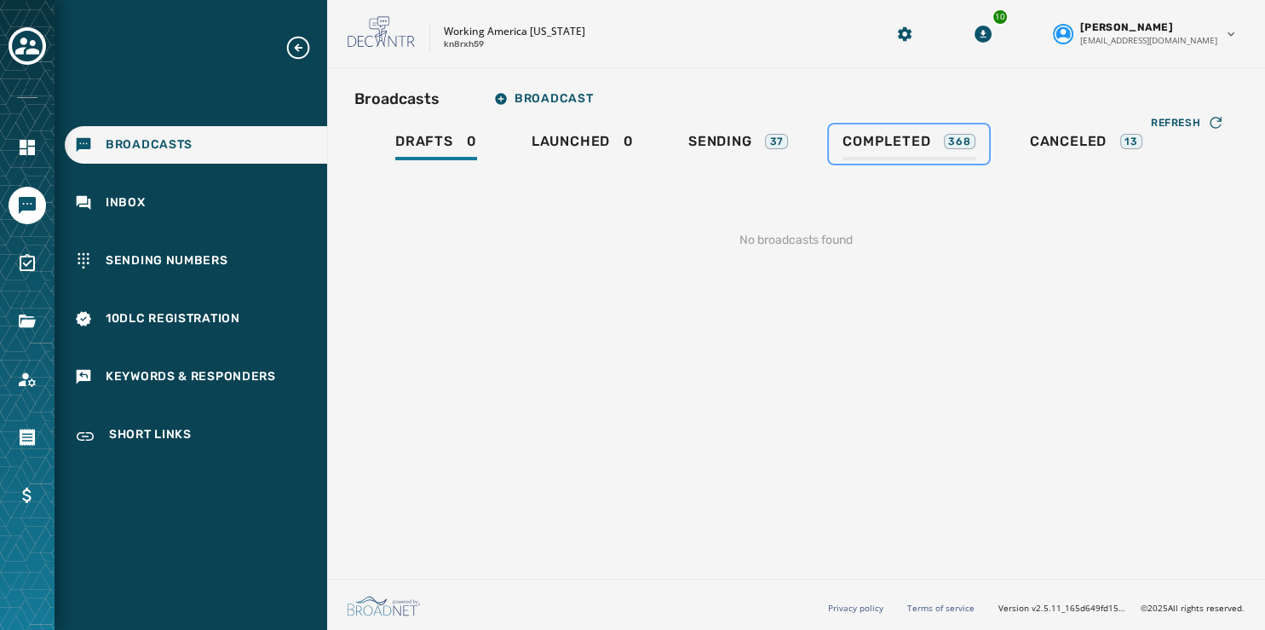
click at [894, 142] on span "Completed" at bounding box center [887, 141] width 88 height 17
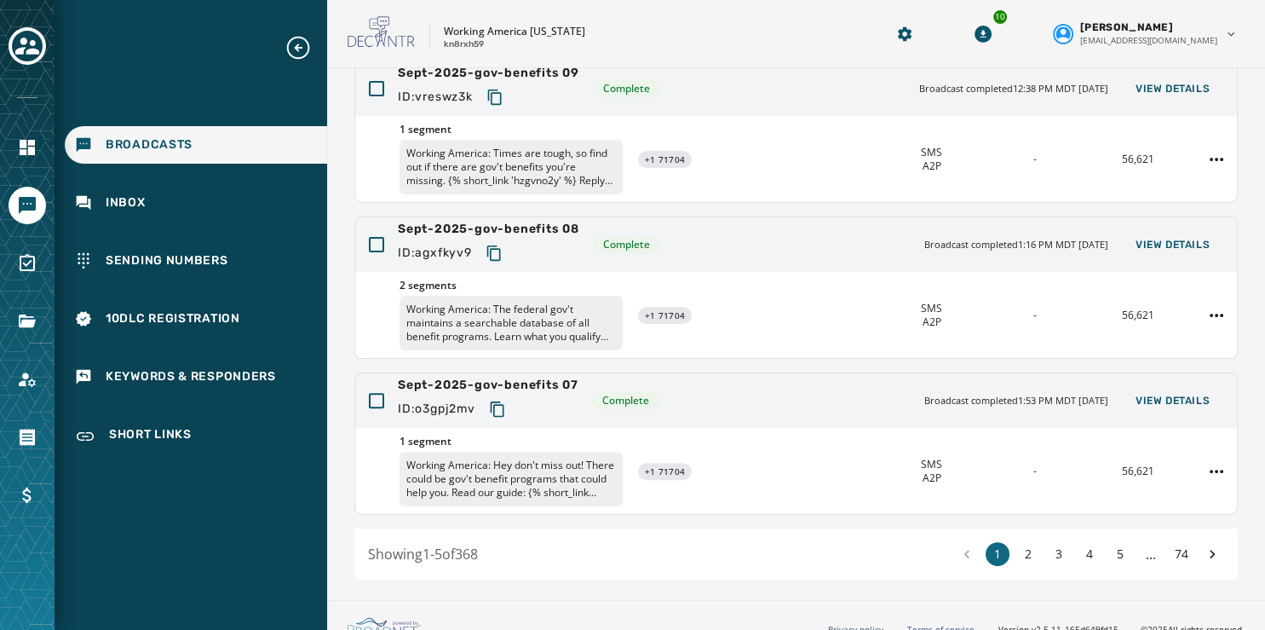
scroll to position [508, 0]
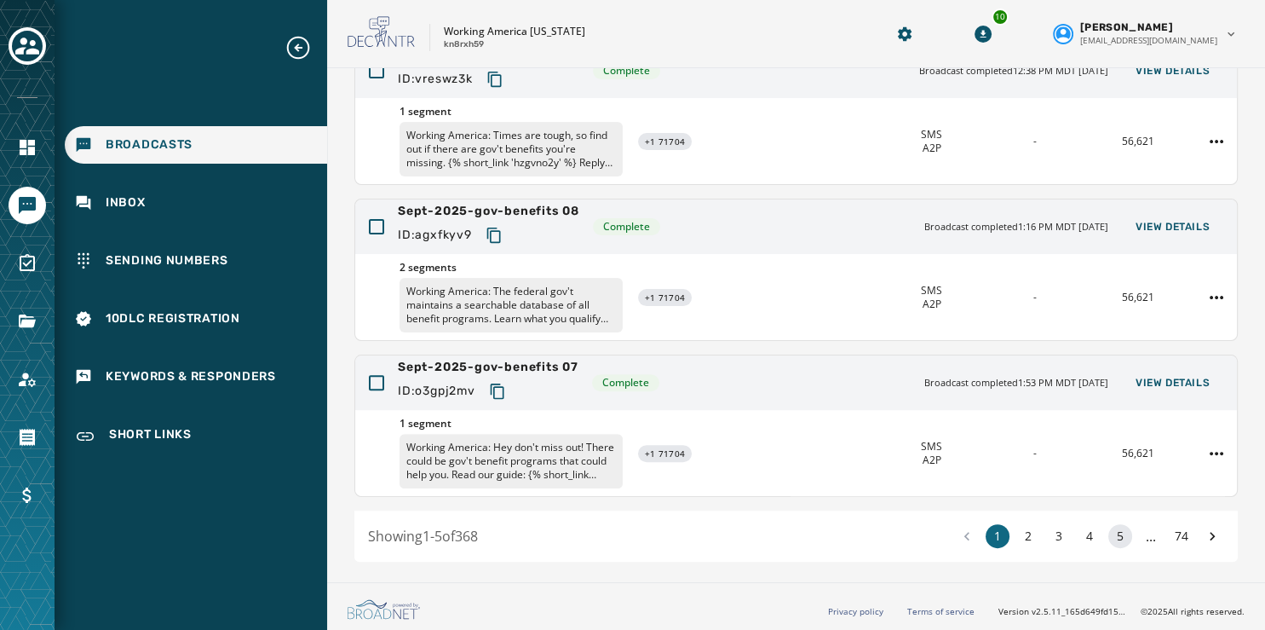
click at [1109, 533] on button "5" at bounding box center [1121, 536] width 24 height 24
click at [1109, 533] on button "6" at bounding box center [1121, 536] width 24 height 24
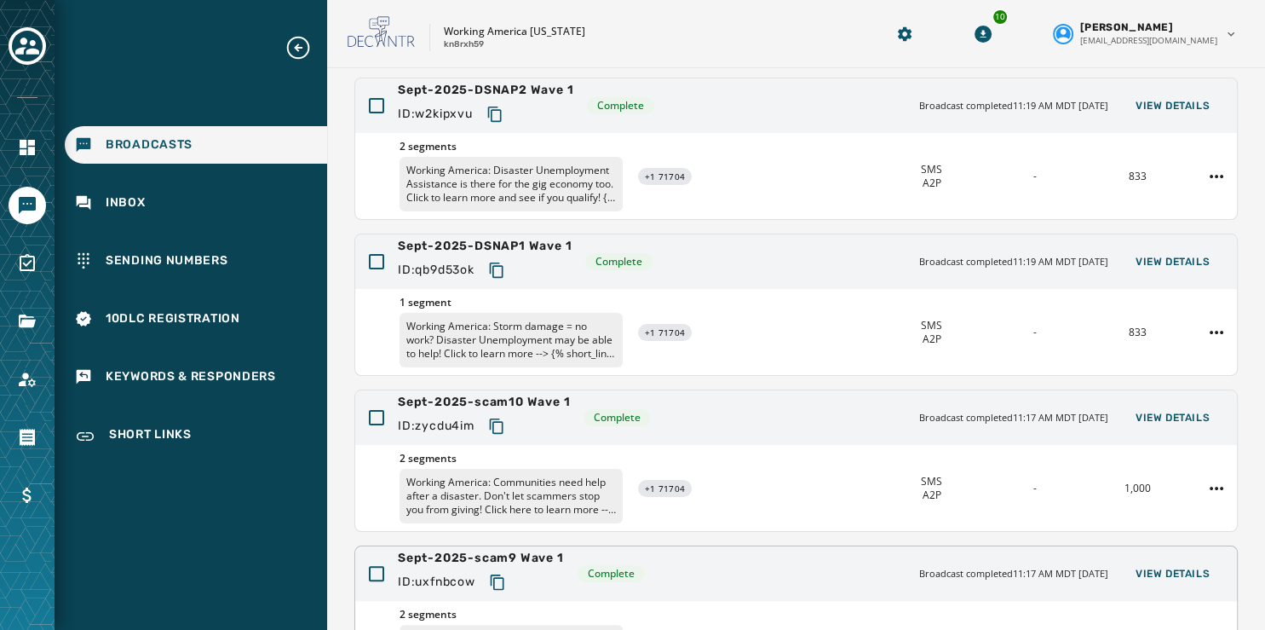
scroll to position [314, 0]
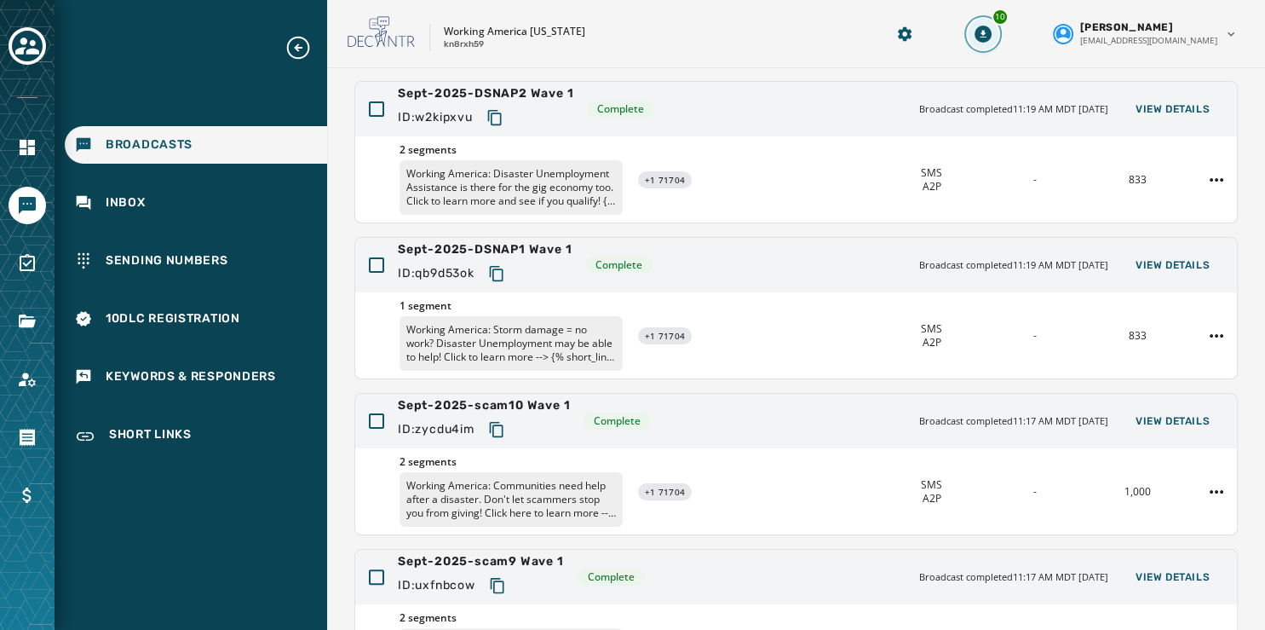
click at [992, 35] on icon "Download Menu" at bounding box center [983, 34] width 17 height 17
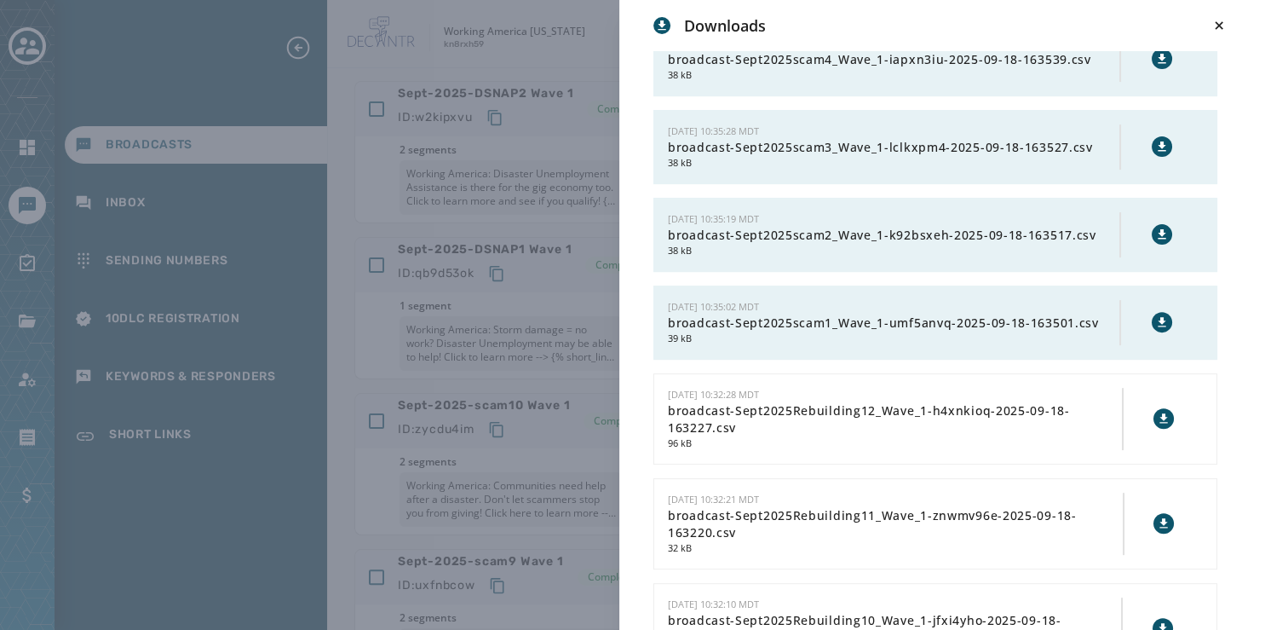
scroll to position [562, 0]
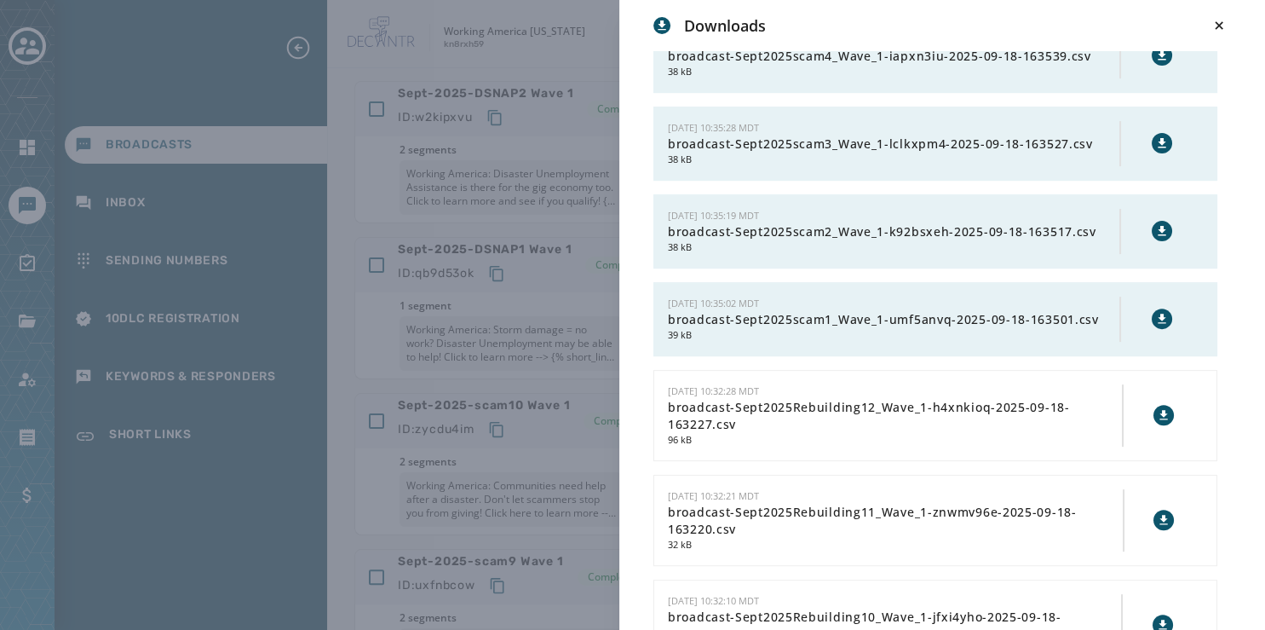
click at [1156, 312] on icon at bounding box center [1163, 319] width 14 height 14
click at [1158, 226] on icon at bounding box center [1162, 230] width 8 height 9
click at [1156, 136] on icon at bounding box center [1163, 143] width 14 height 14
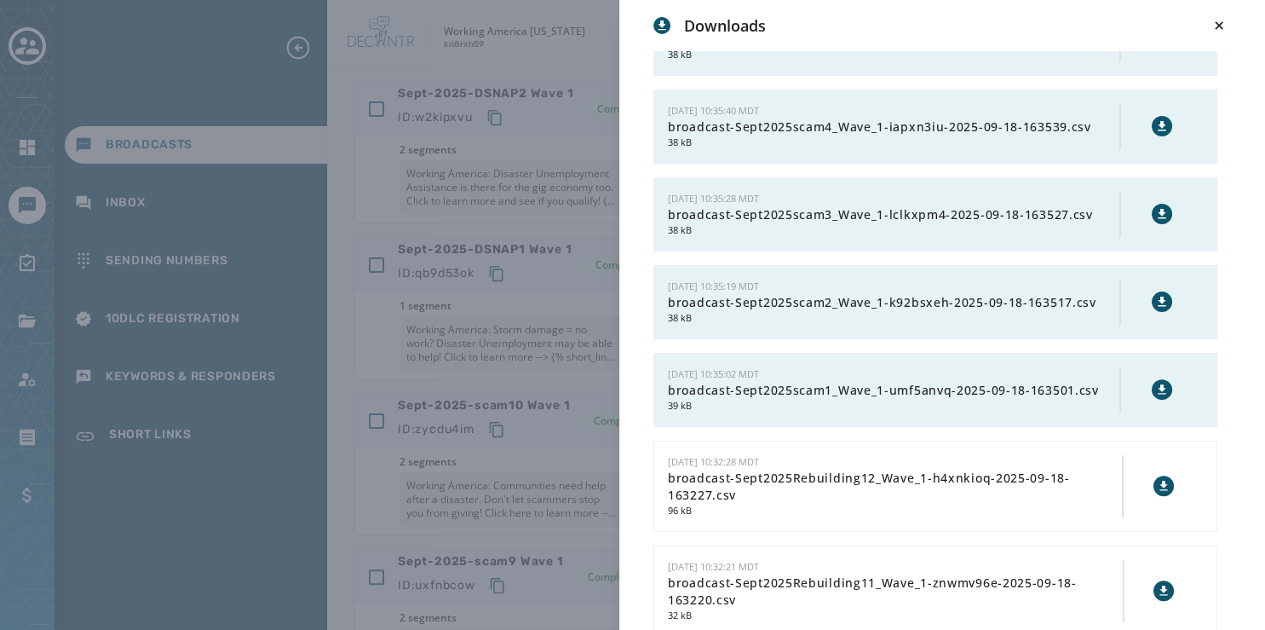
scroll to position [491, 0]
click at [1158, 122] on icon at bounding box center [1162, 126] width 8 height 9
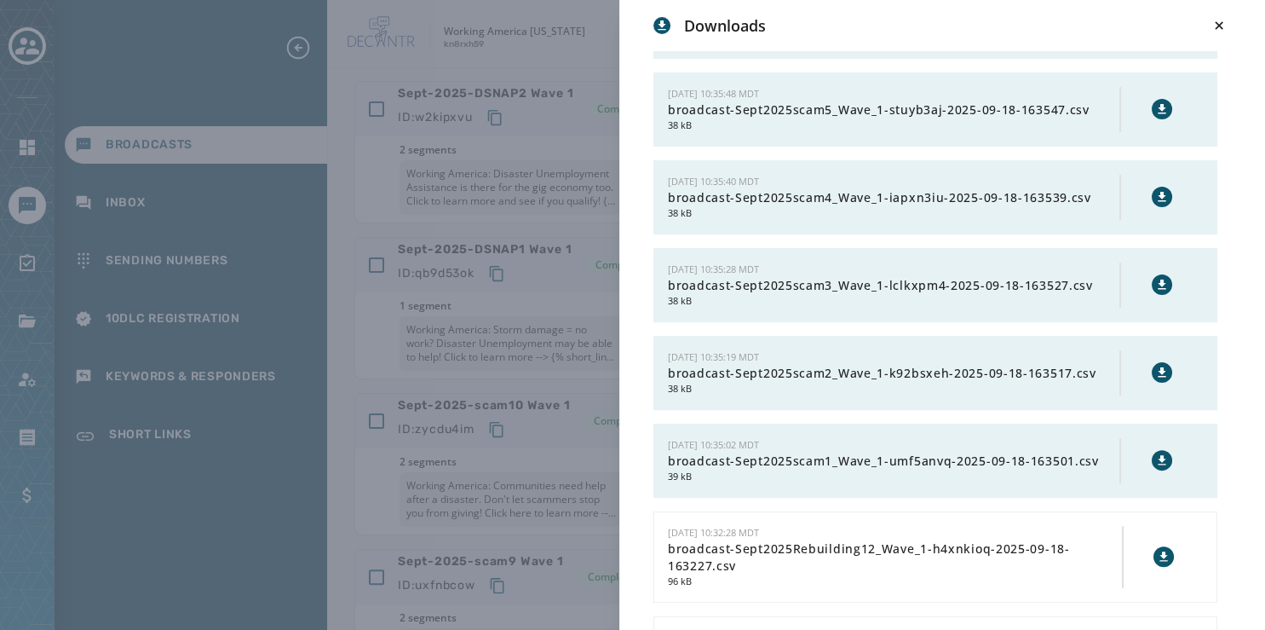
scroll to position [397, 0]
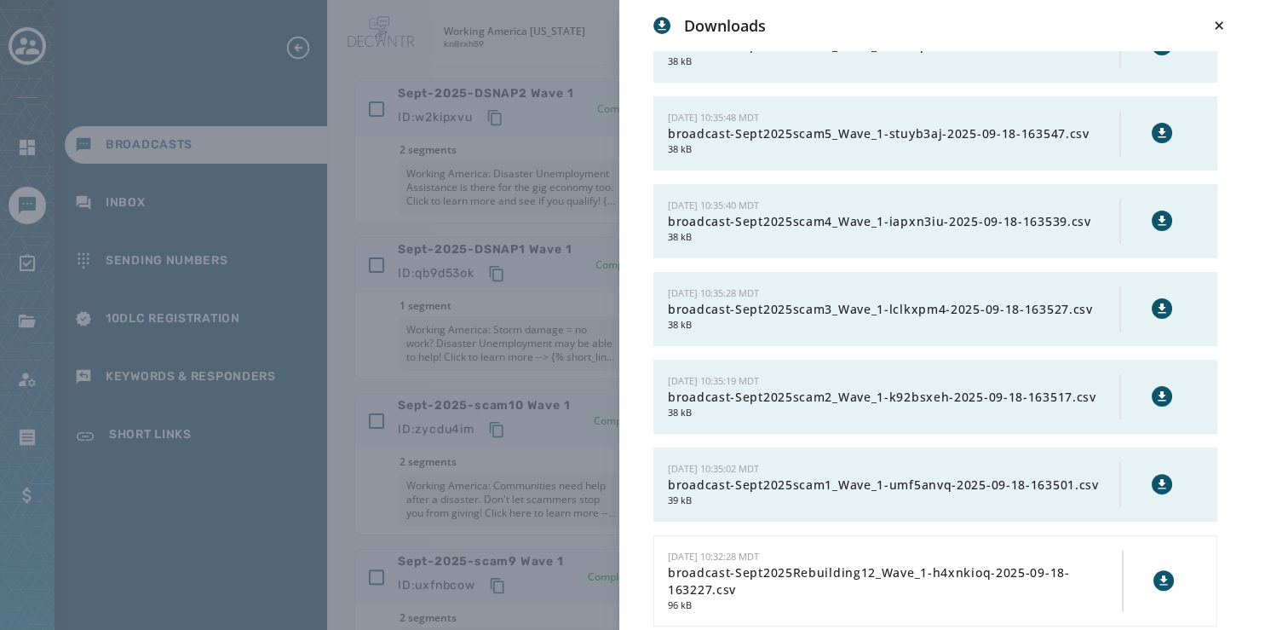
click at [1156, 131] on icon at bounding box center [1163, 133] width 14 height 14
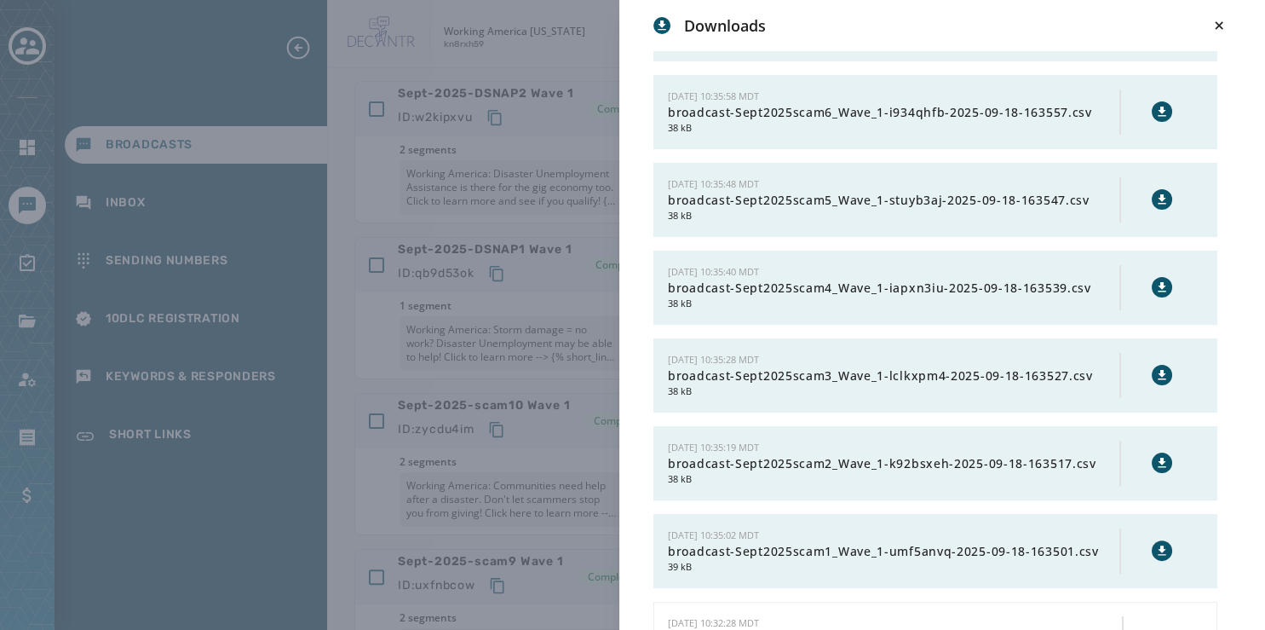
scroll to position [317, 0]
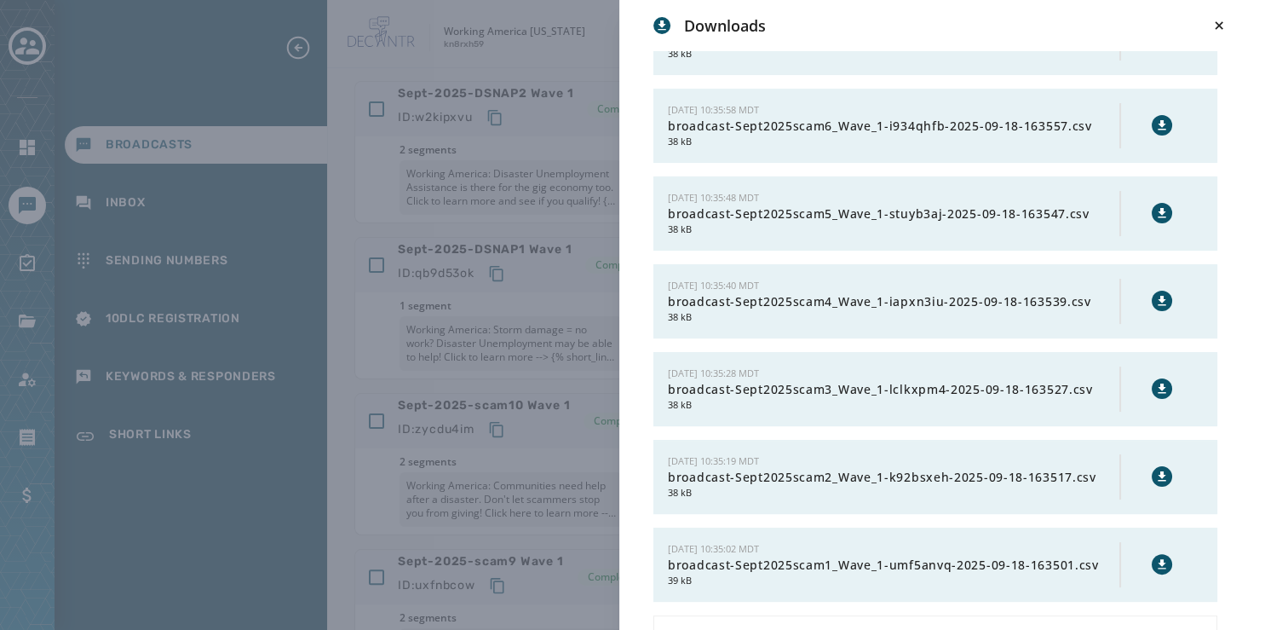
click at [1156, 120] on icon at bounding box center [1163, 125] width 14 height 14
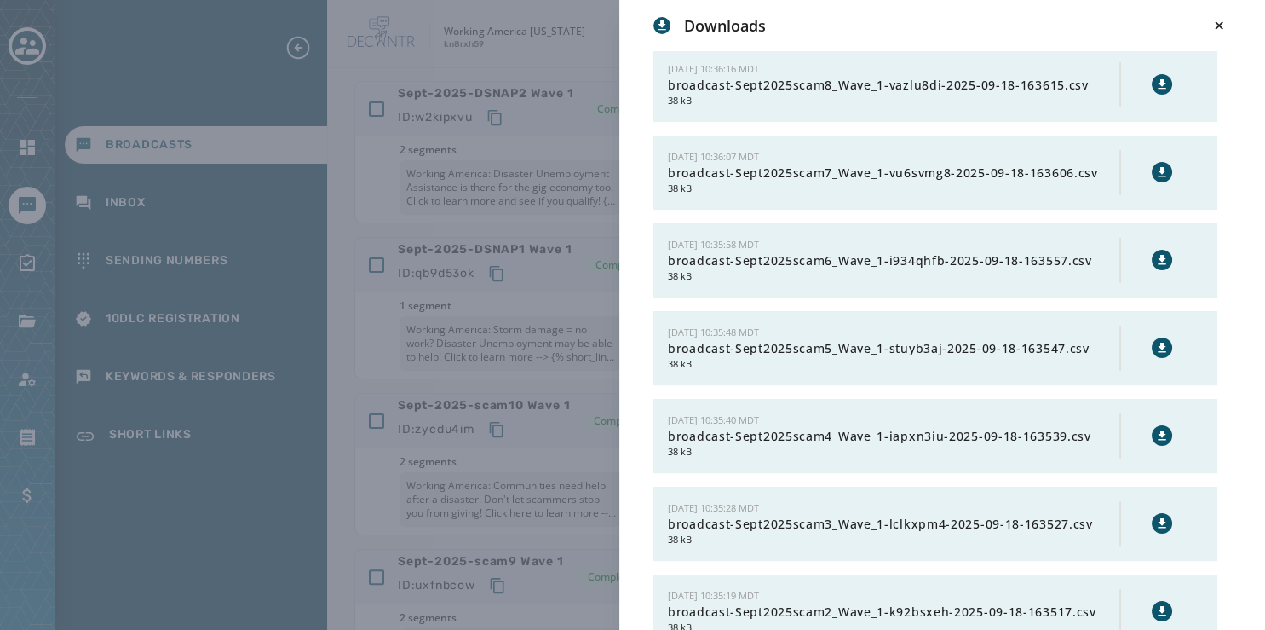
scroll to position [182, 0]
click at [1158, 168] on icon at bounding box center [1162, 172] width 8 height 9
click at [1156, 78] on icon at bounding box center [1163, 85] width 14 height 14
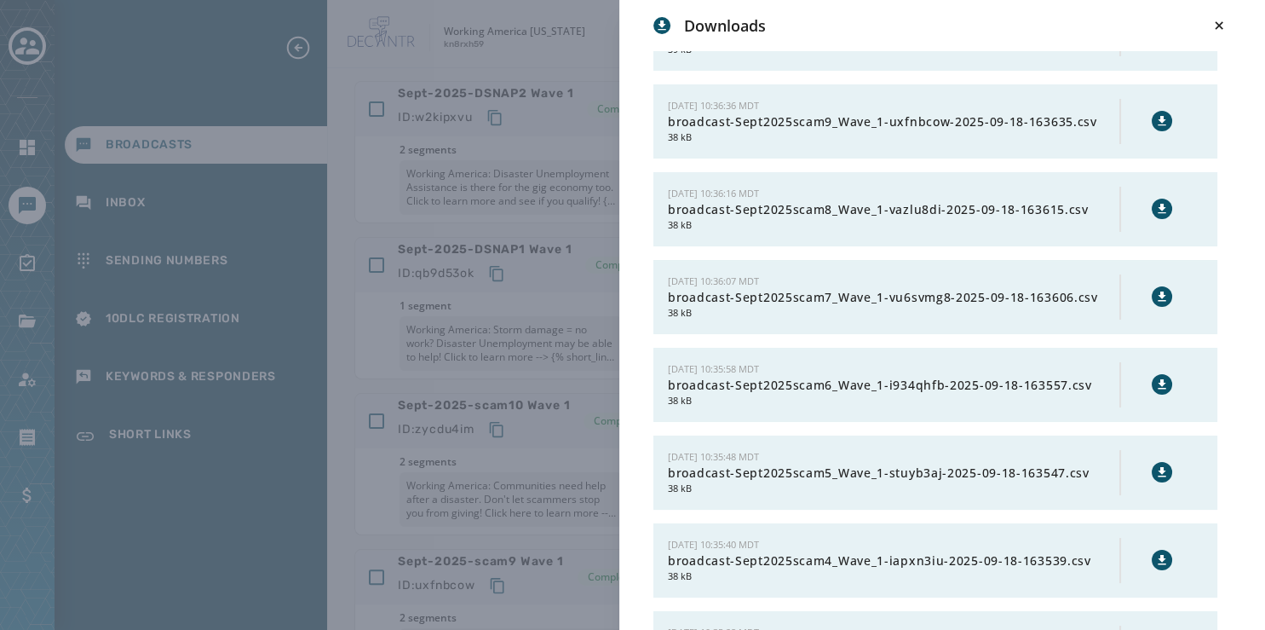
scroll to position [55, 0]
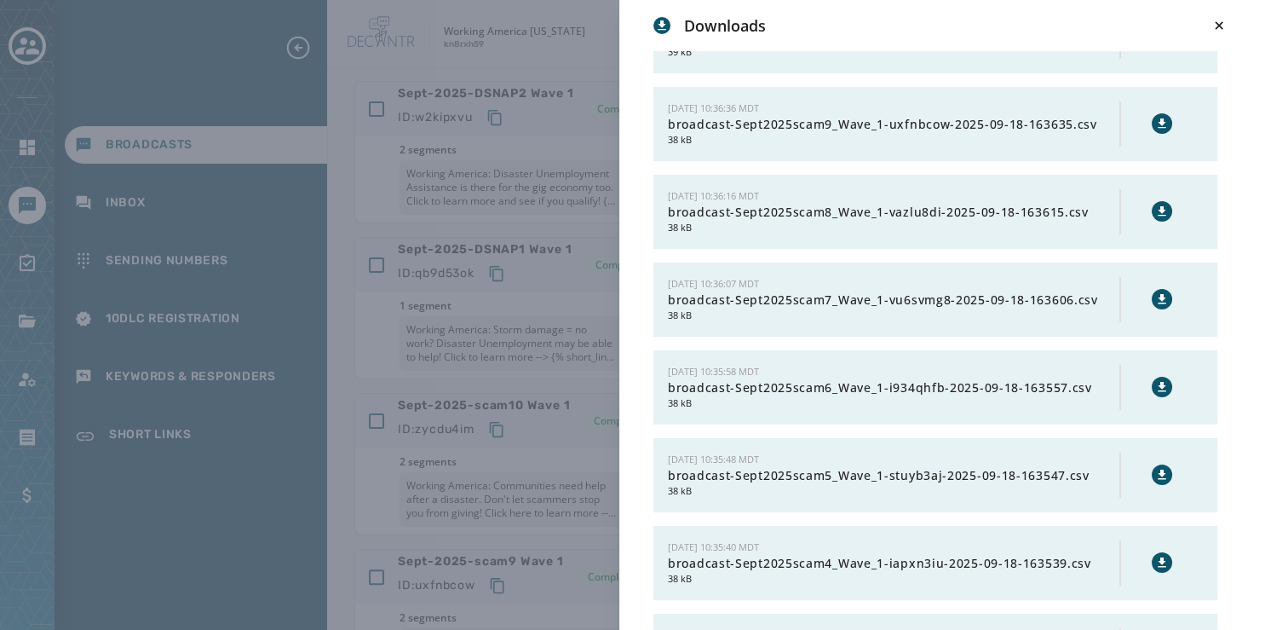
click at [1156, 117] on icon at bounding box center [1163, 124] width 14 height 14
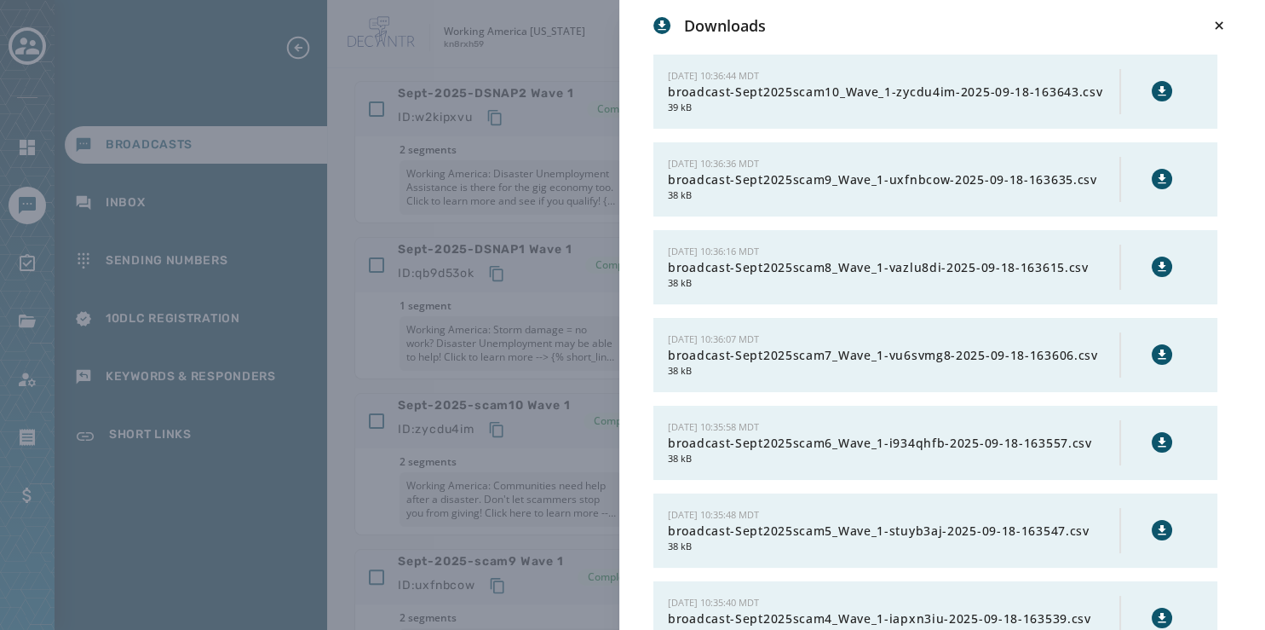
click at [1152, 83] on button at bounding box center [1162, 91] width 20 height 20
click at [1229, 25] on button at bounding box center [1220, 26] width 24 height 24
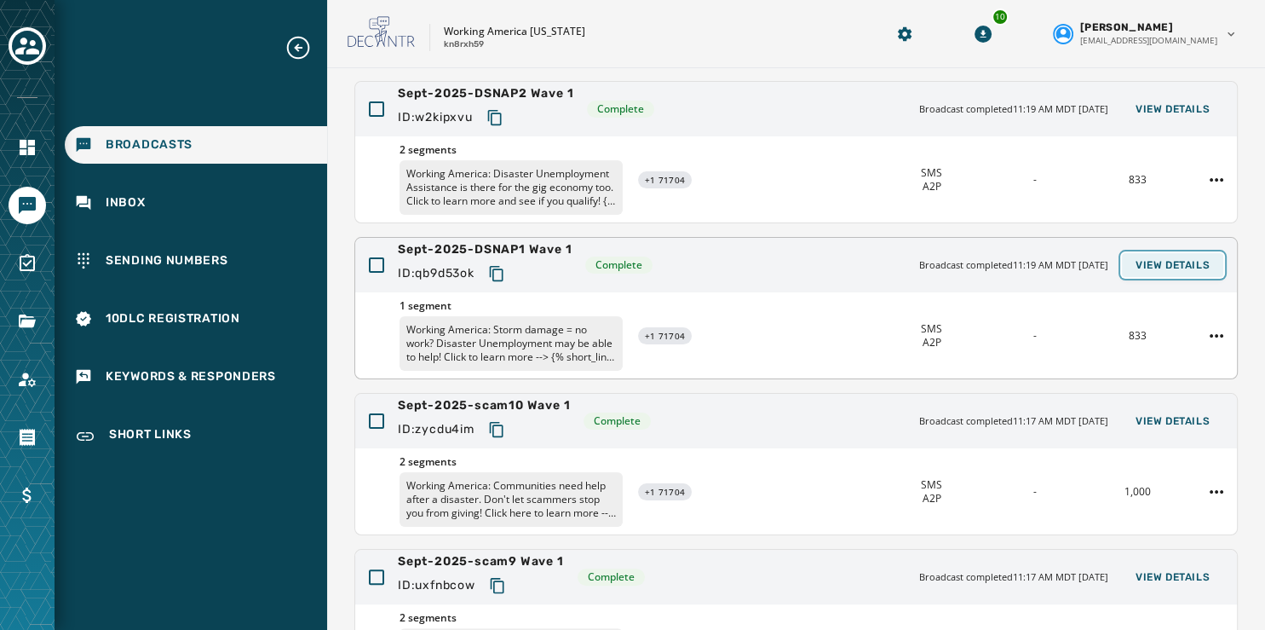
click at [1189, 264] on span "View Details" at bounding box center [1173, 265] width 74 height 14
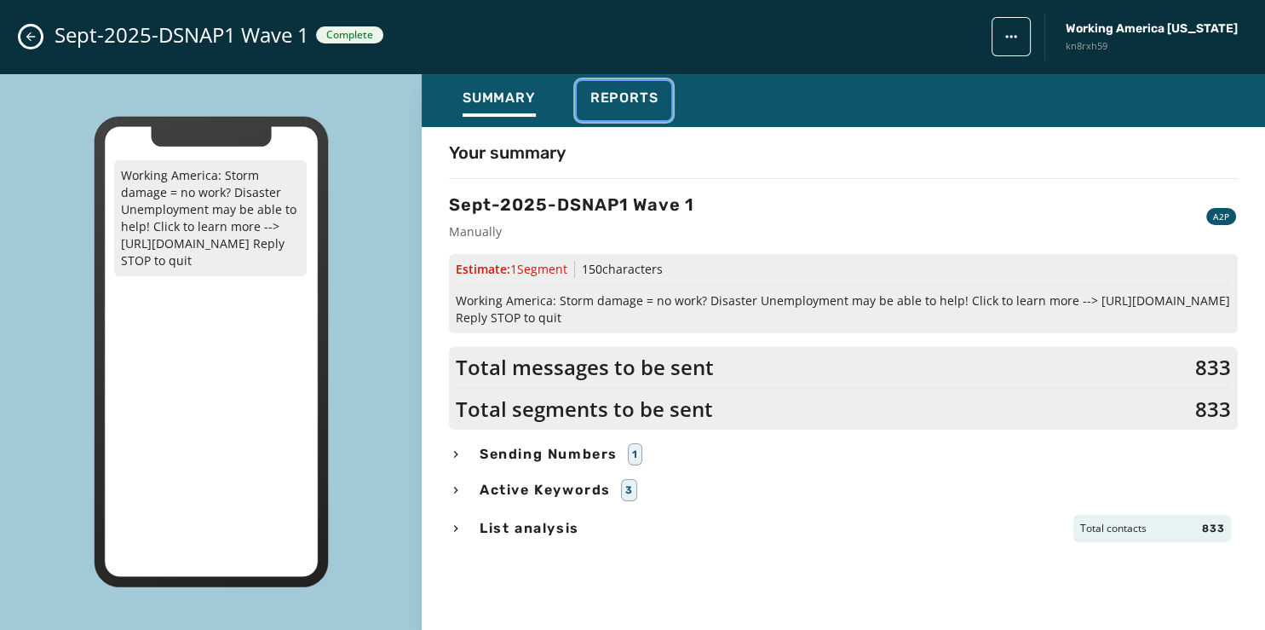
click at [619, 96] on span "Reports" at bounding box center [625, 97] width 68 height 17
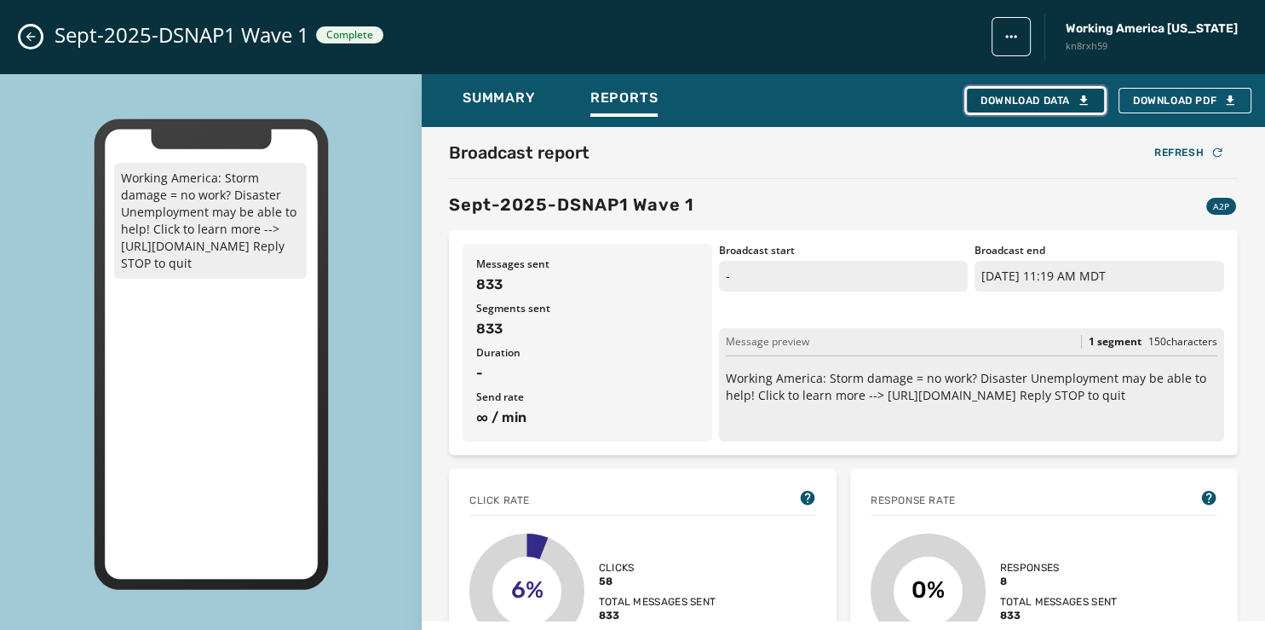
click at [1014, 101] on div "Download Data" at bounding box center [1036, 101] width 110 height 14
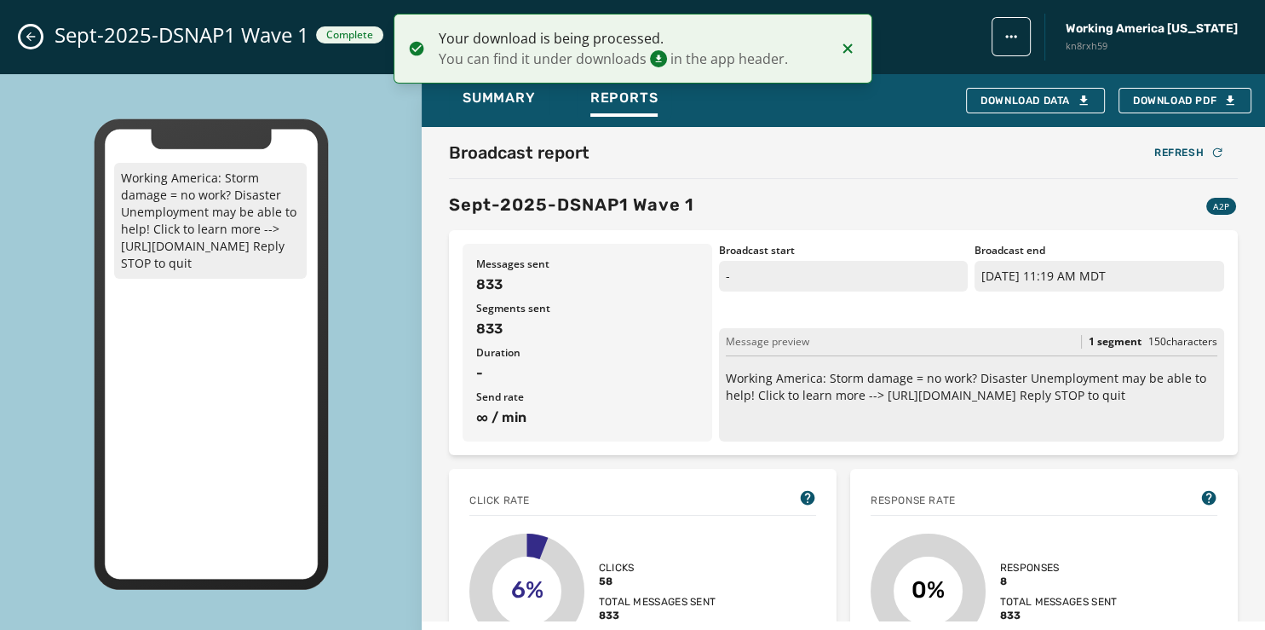
click at [27, 37] on icon "Close admin drawer" at bounding box center [30, 36] width 9 height 9
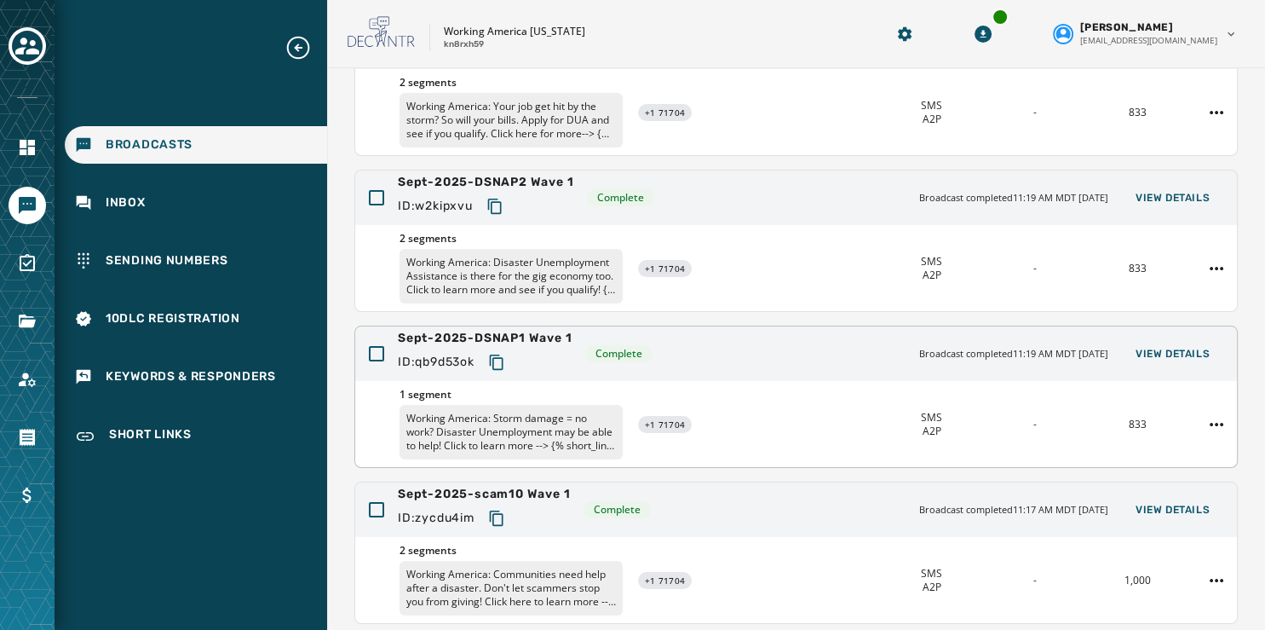
scroll to position [221, 0]
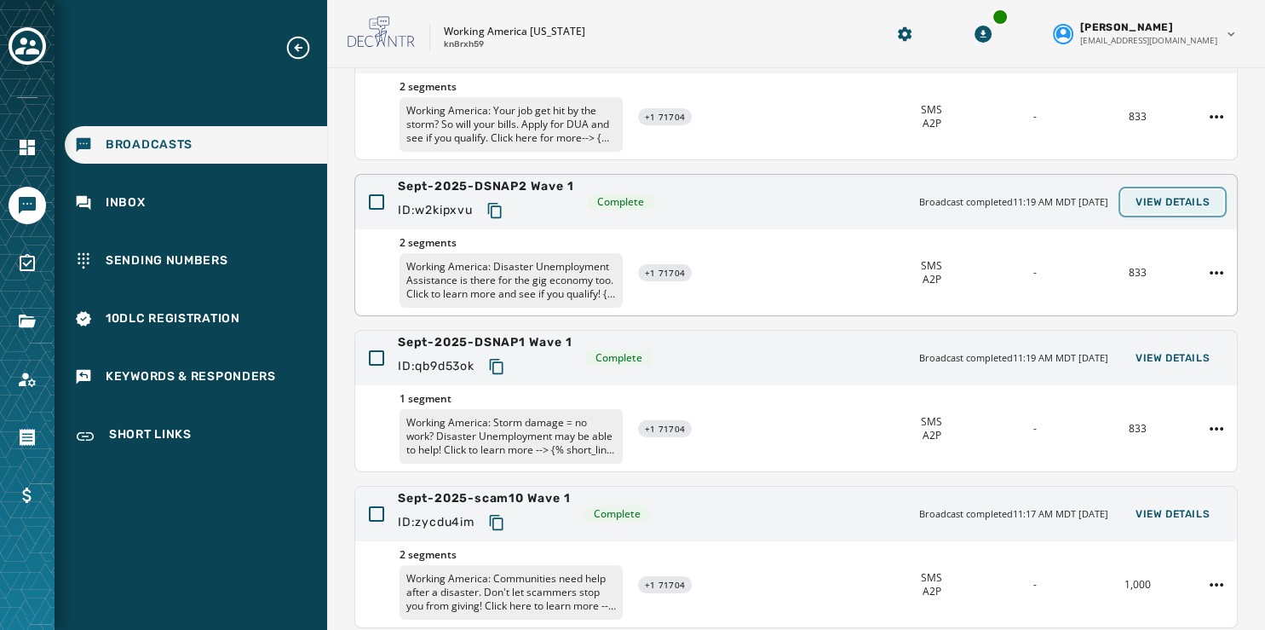
click at [1189, 195] on span "View Details" at bounding box center [1173, 202] width 74 height 14
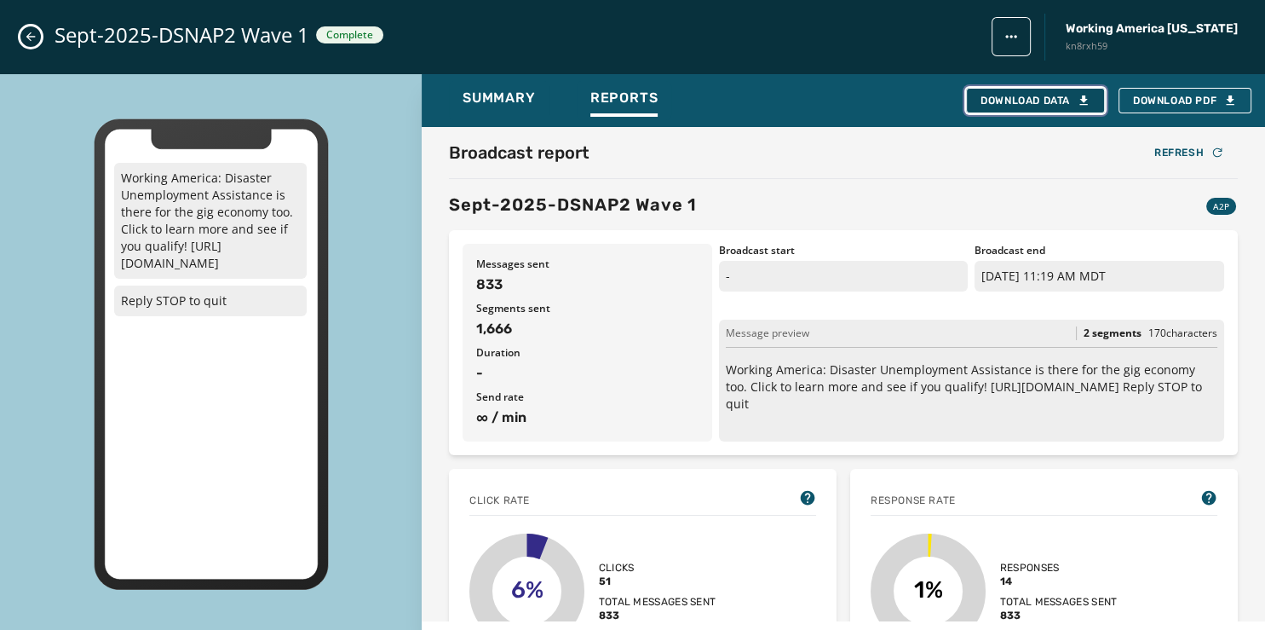
click at [1045, 97] on div "Download Data" at bounding box center [1036, 101] width 110 height 14
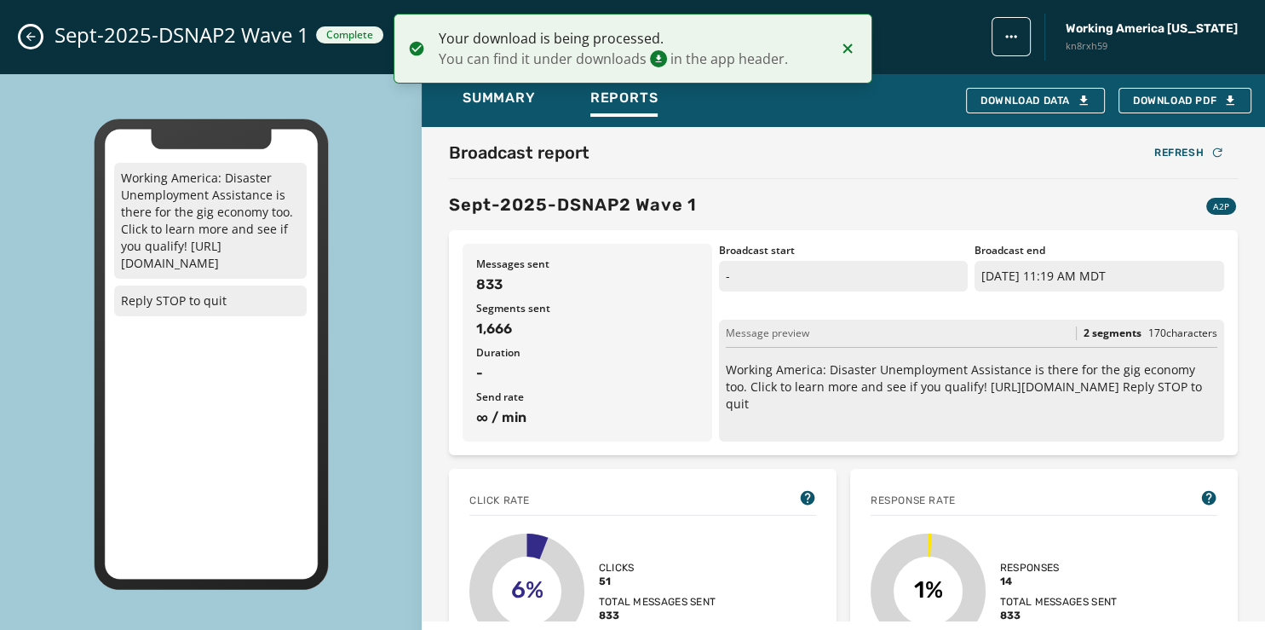
click at [23, 39] on button "Close admin drawer" at bounding box center [30, 36] width 20 height 20
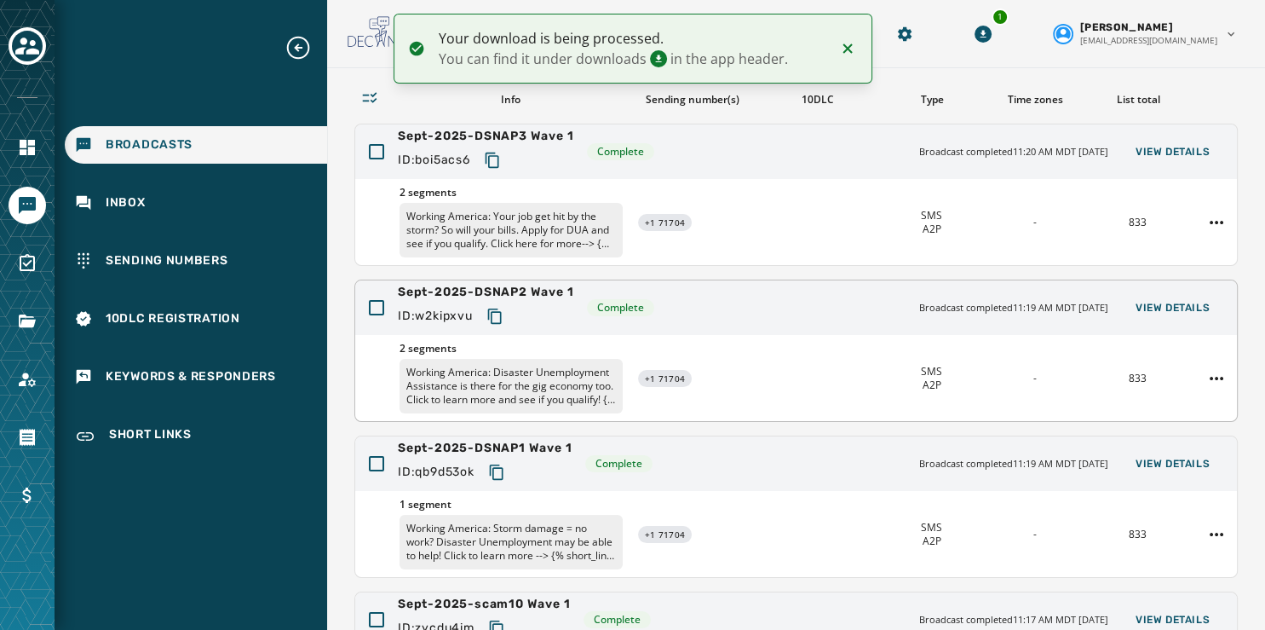
scroll to position [114, 0]
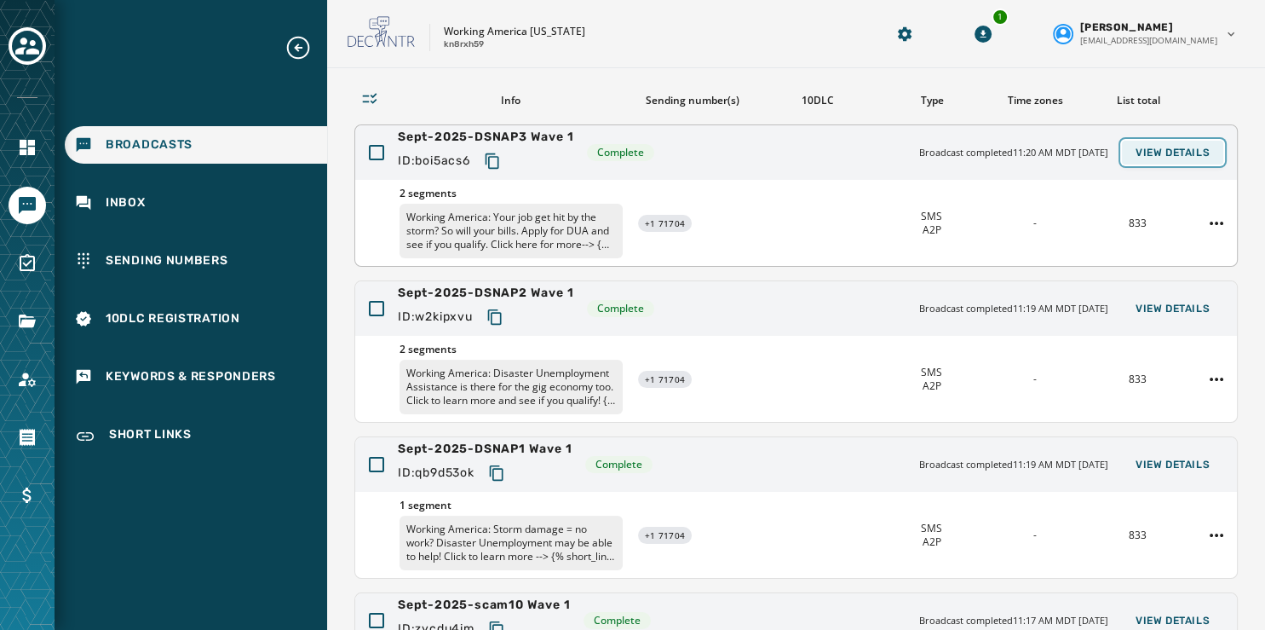
click at [1145, 147] on span "View Details" at bounding box center [1173, 153] width 74 height 14
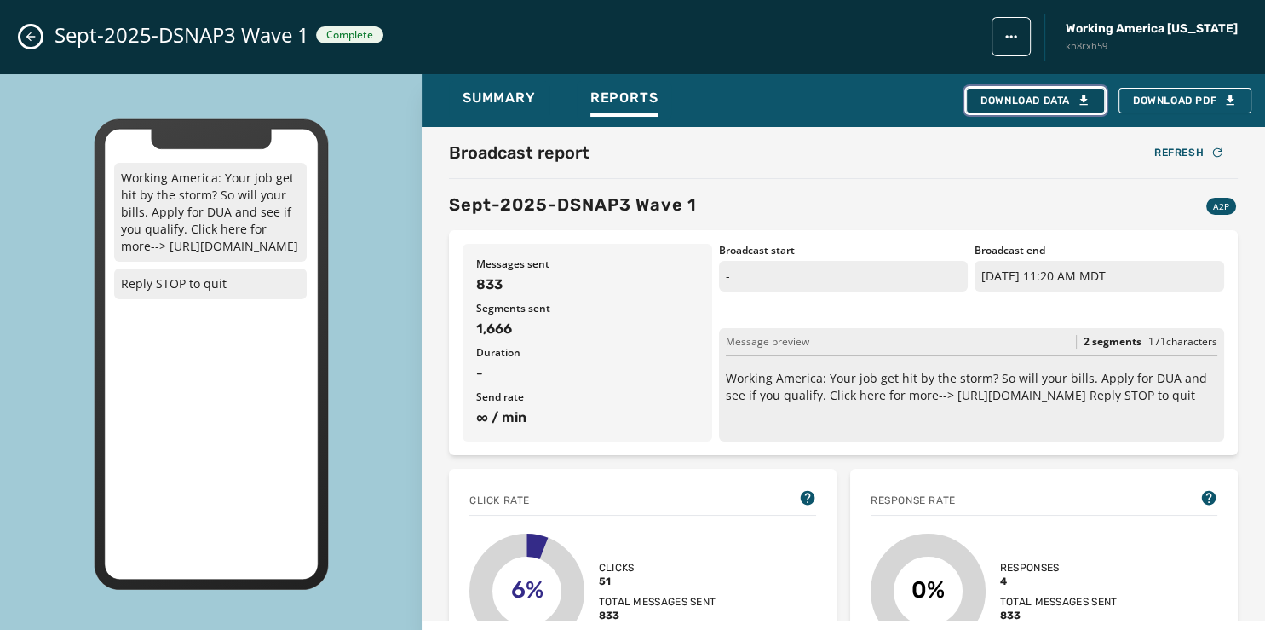
click at [1058, 91] on button "Download Data" at bounding box center [1035, 101] width 139 height 26
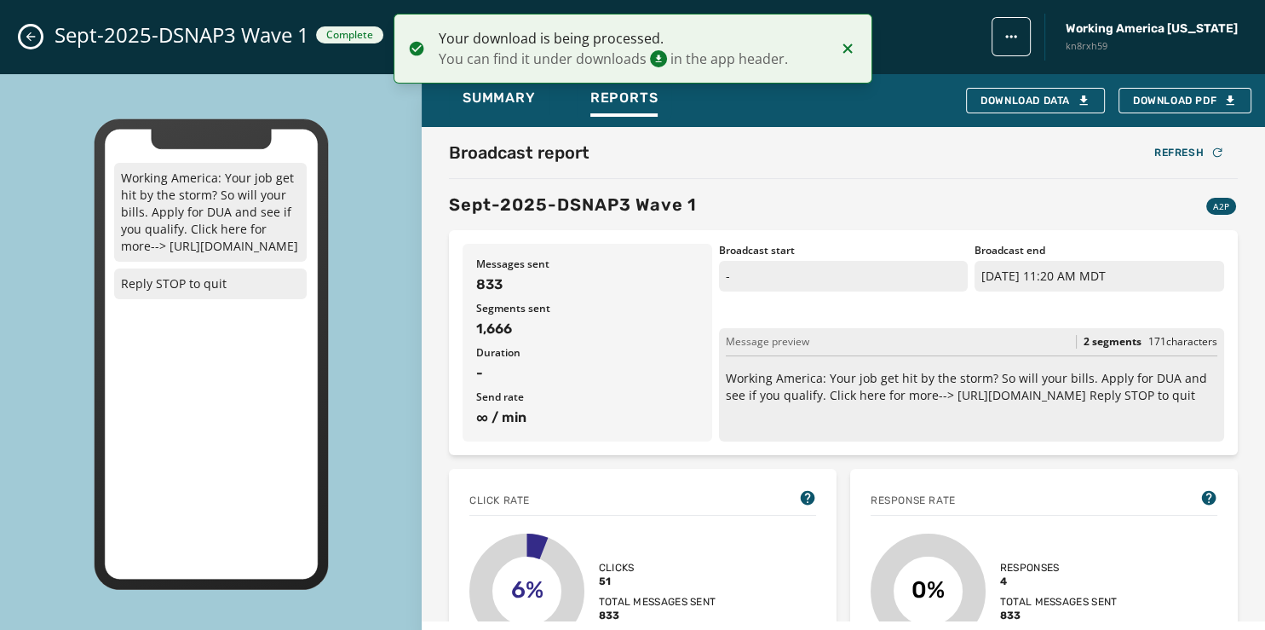
click at [37, 36] on button "Close admin drawer" at bounding box center [30, 36] width 20 height 20
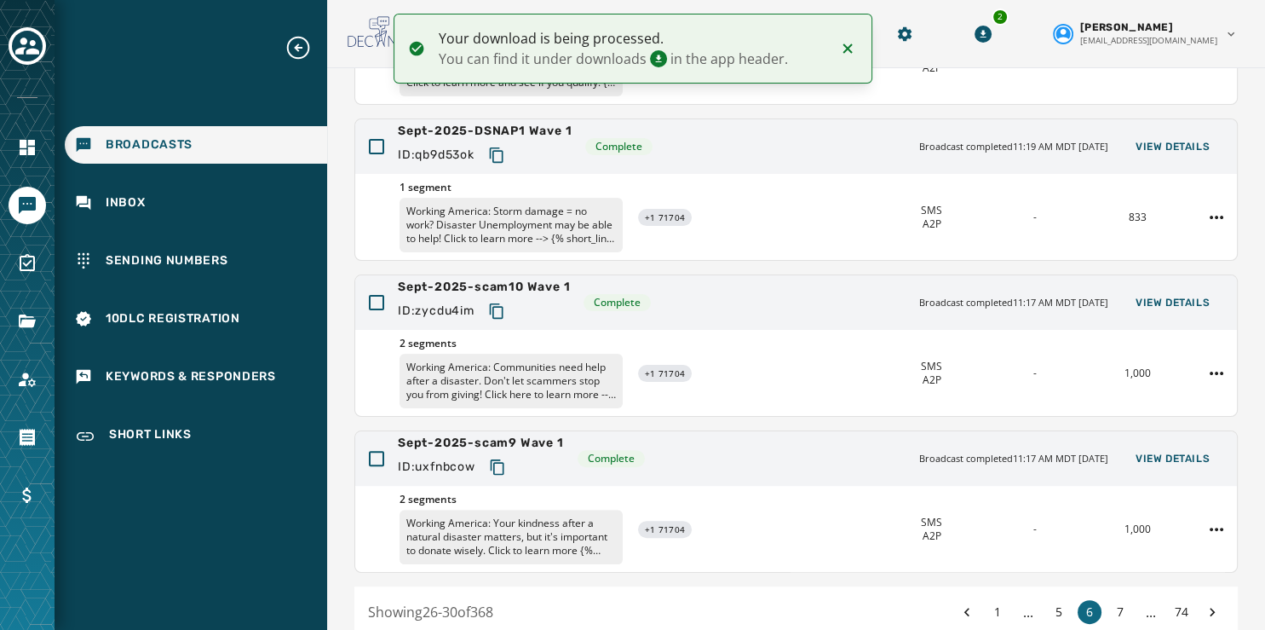
scroll to position [508, 0]
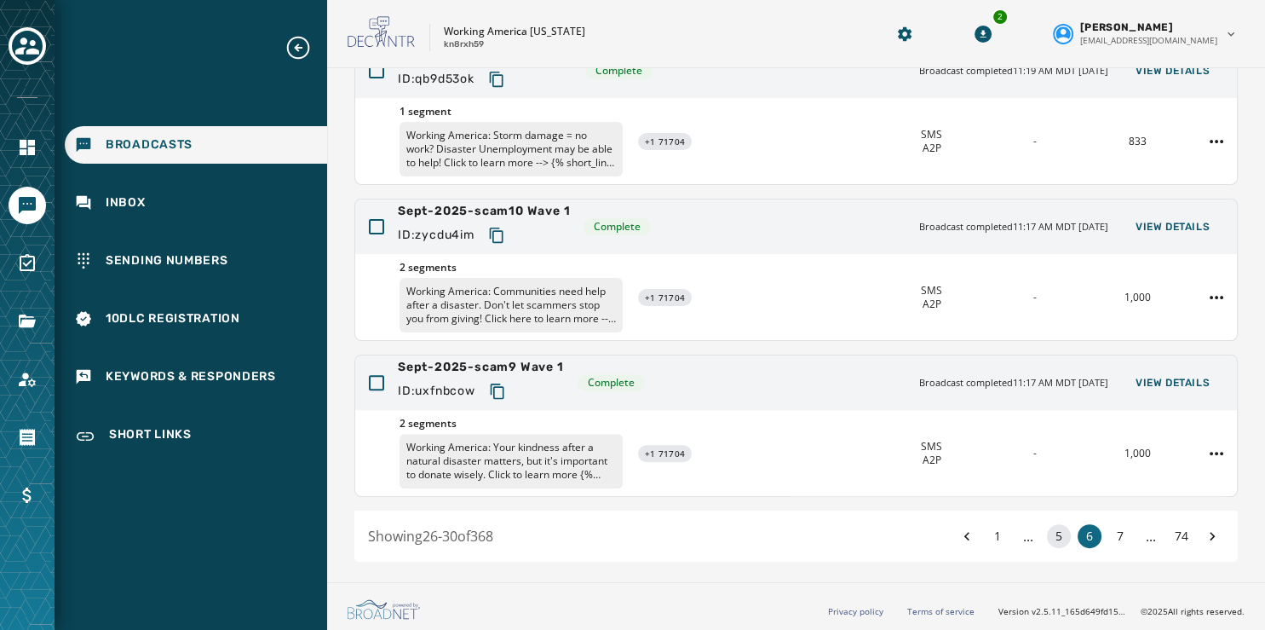
click at [1047, 530] on button "5" at bounding box center [1059, 536] width 24 height 24
click at [1149, 377] on span "View Details" at bounding box center [1173, 383] width 74 height 14
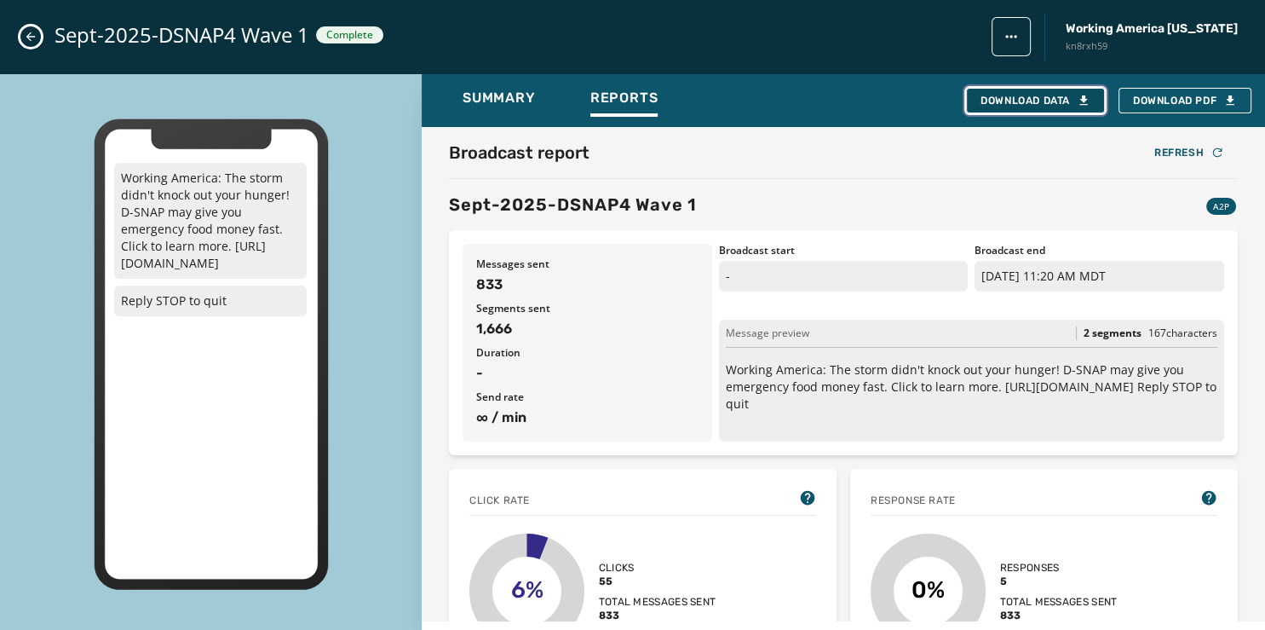
click at [1050, 104] on div "Download Data" at bounding box center [1036, 101] width 110 height 14
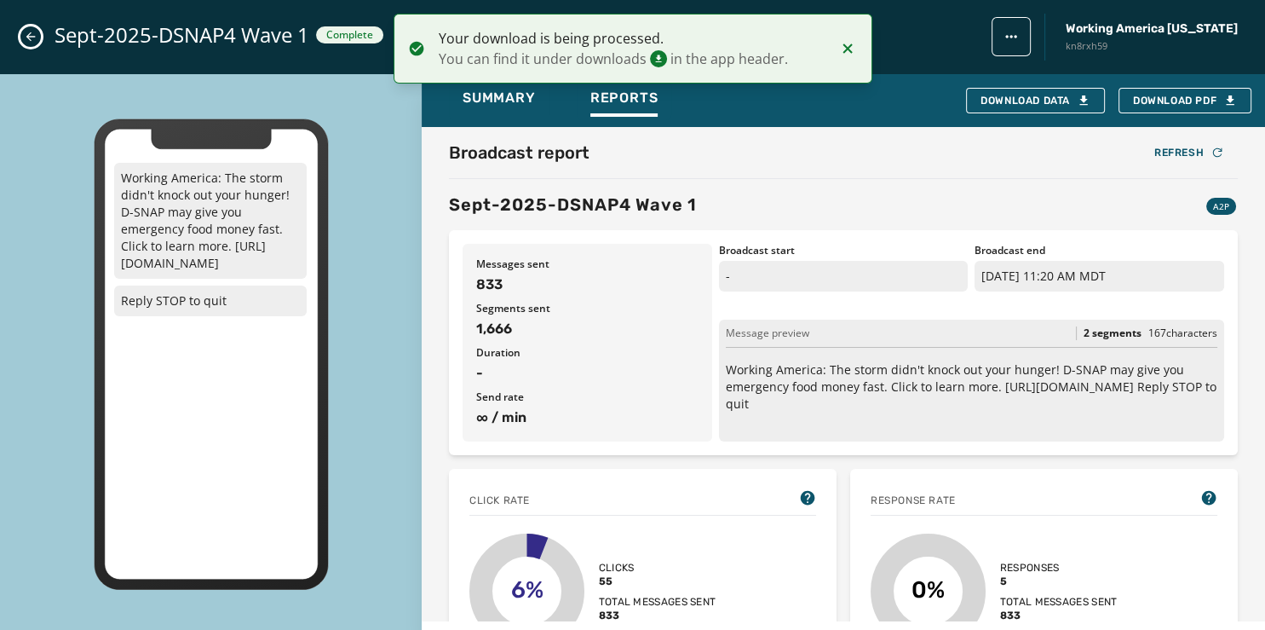
click at [31, 32] on icon "Close admin drawer" at bounding box center [30, 36] width 9 height 9
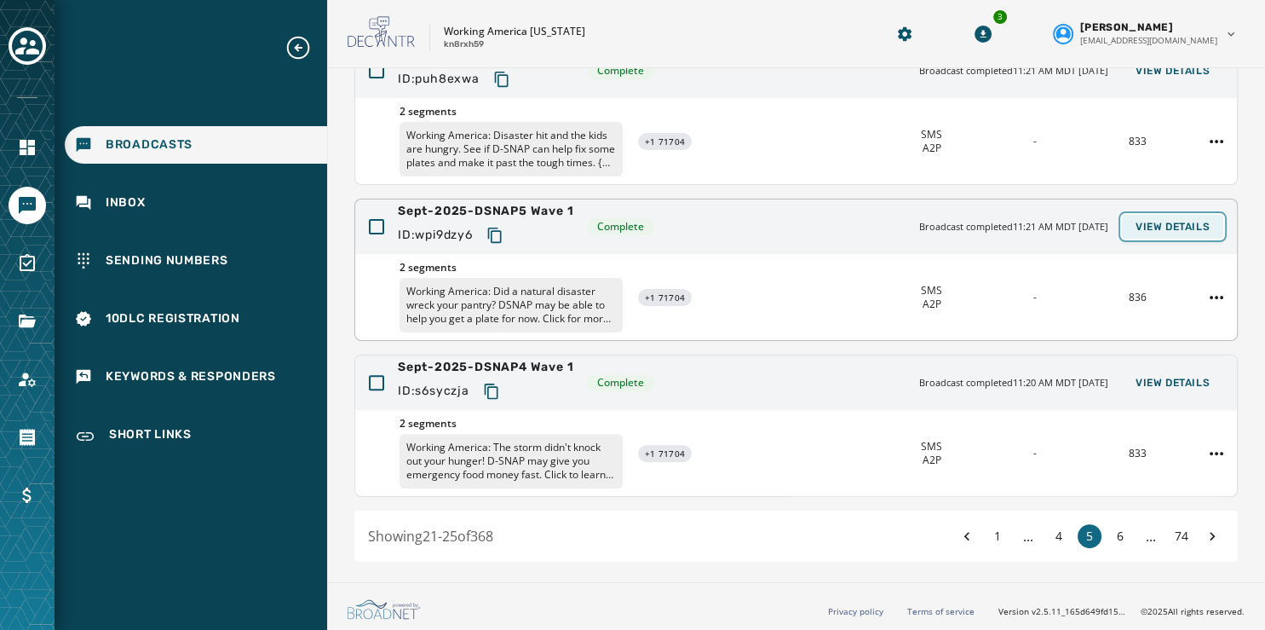
click at [1150, 222] on span "View Details" at bounding box center [1173, 227] width 74 height 14
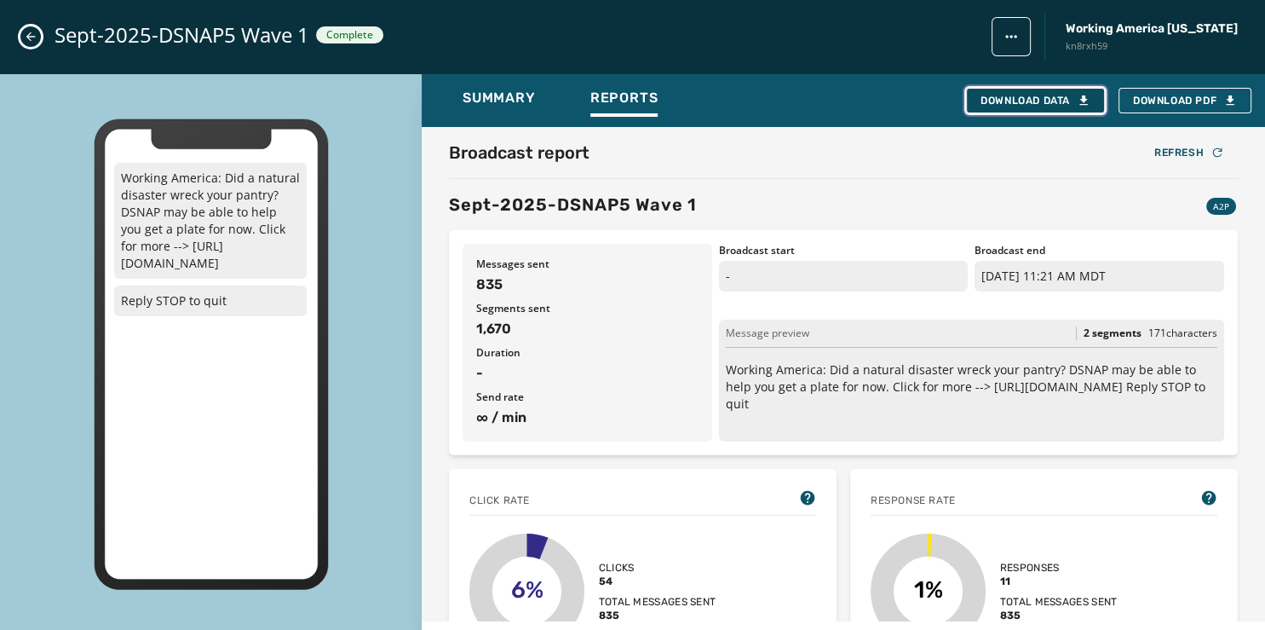
click at [1022, 94] on div "Download Data" at bounding box center [1036, 101] width 110 height 14
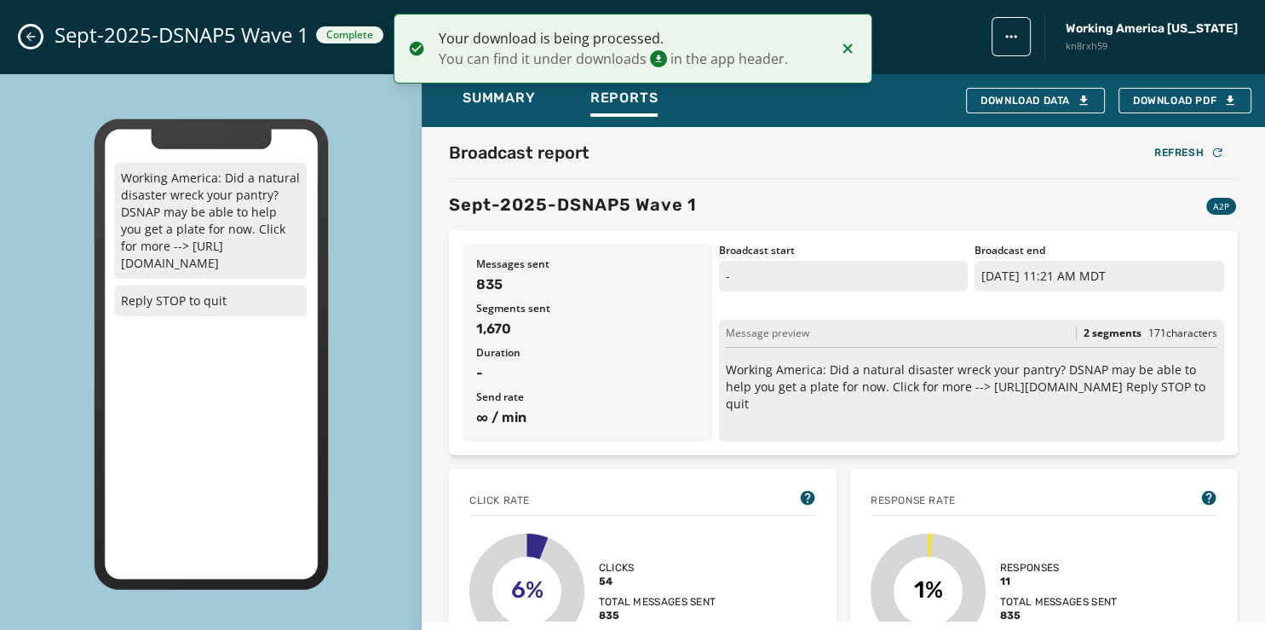
click at [37, 27] on div "Sept-2025-DSNAP5 Wave 1 Complete Working America Ohio kn8rxh59" at bounding box center [632, 37] width 1265 height 74
click at [31, 40] on icon "Close admin drawer" at bounding box center [30, 36] width 9 height 9
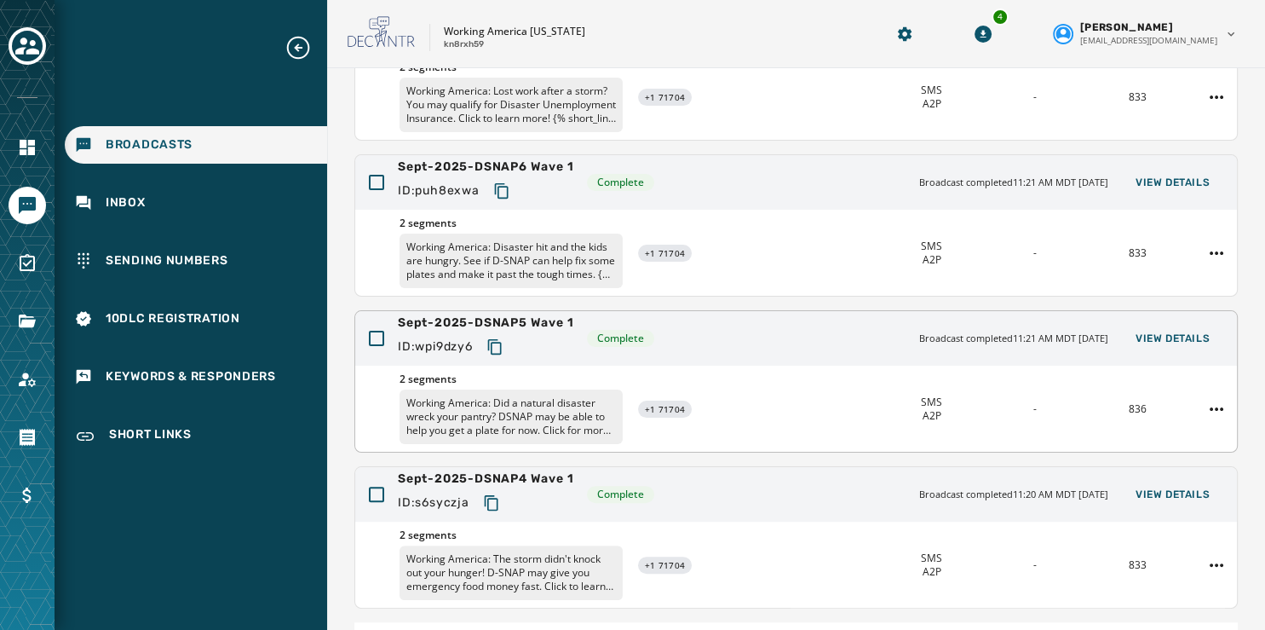
scroll to position [395, 0]
click at [1163, 176] on span "View Details" at bounding box center [1173, 183] width 74 height 14
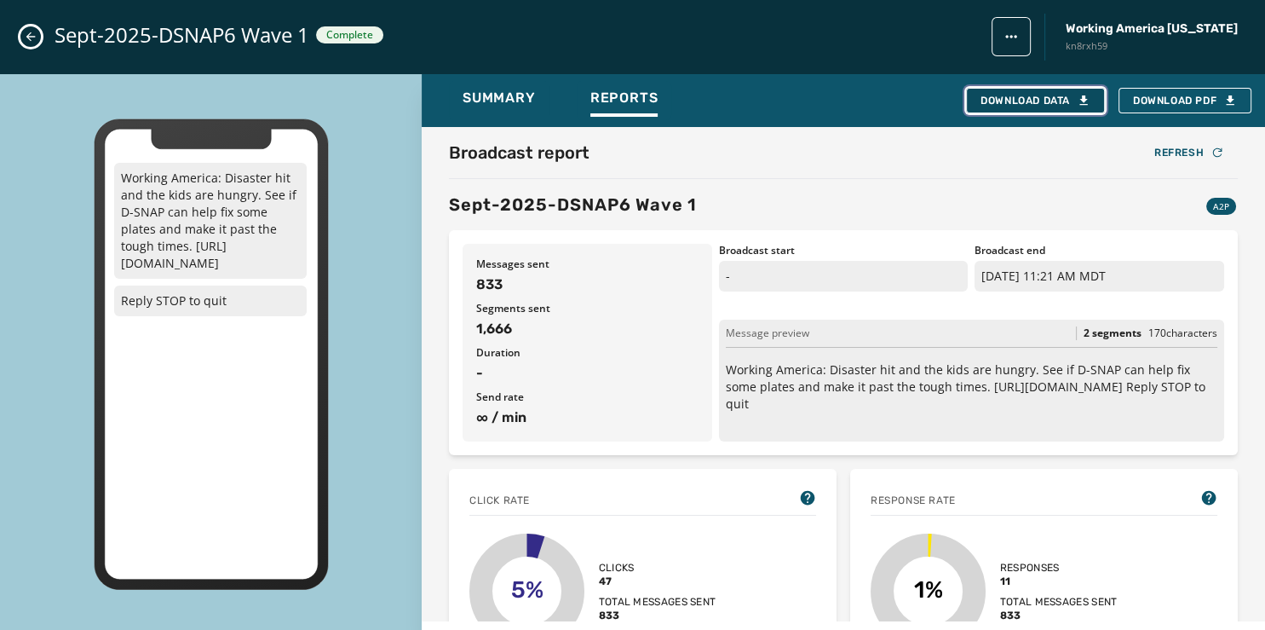
click at [1043, 94] on div "Download Data" at bounding box center [1036, 101] width 110 height 14
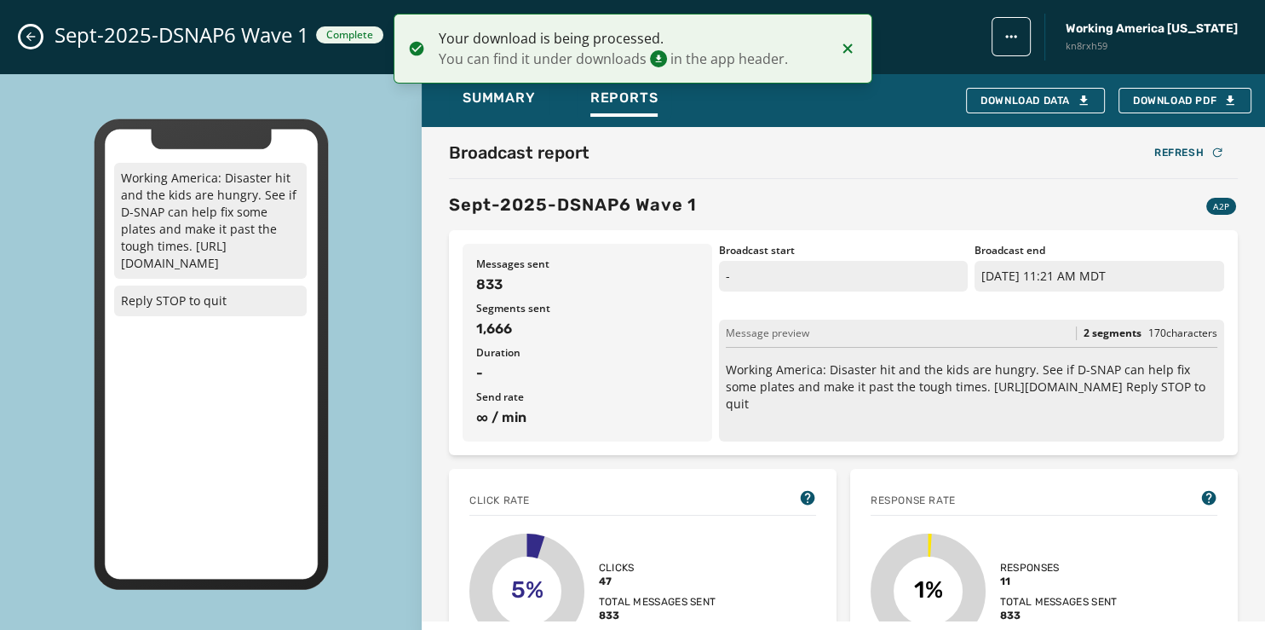
click at [34, 32] on icon "Close admin drawer" at bounding box center [31, 37] width 14 height 14
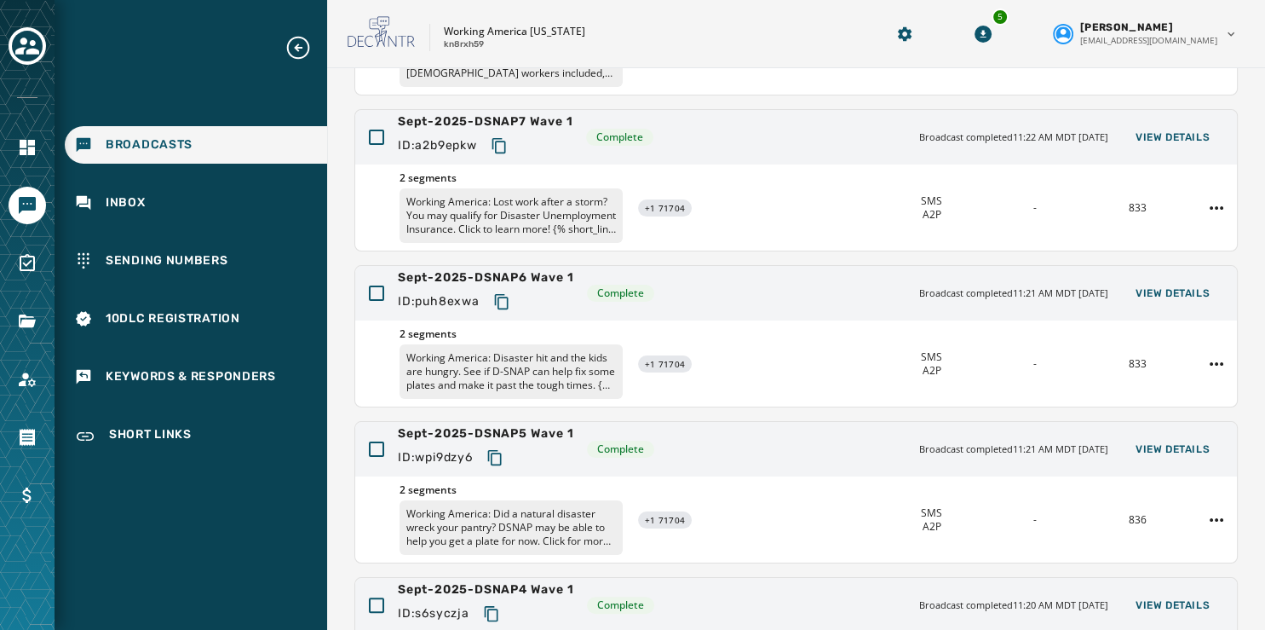
scroll to position [272, 0]
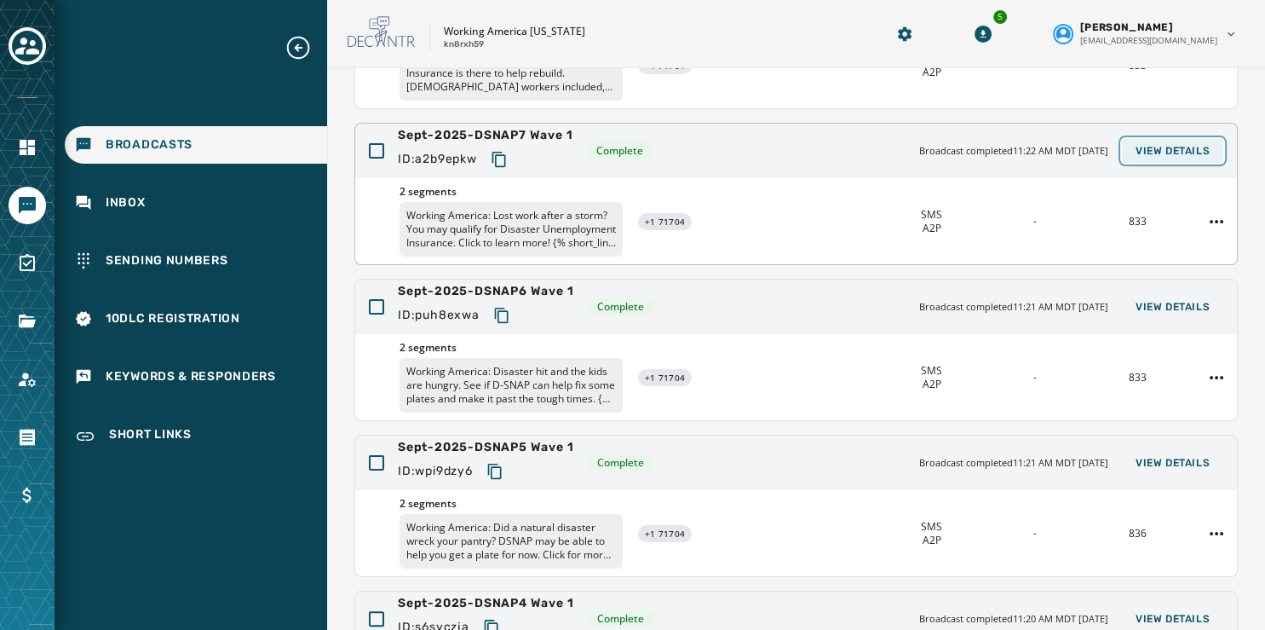
click at [1156, 149] on span "View Details" at bounding box center [1173, 151] width 74 height 14
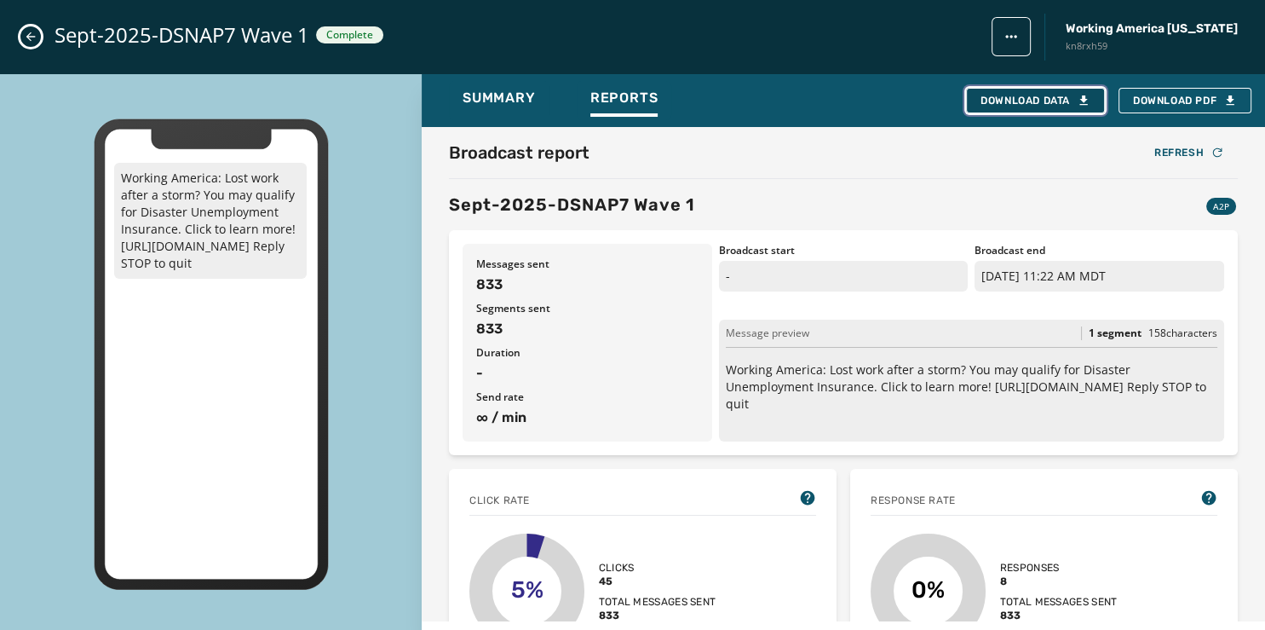
click at [1053, 94] on div "Download Data" at bounding box center [1036, 101] width 110 height 14
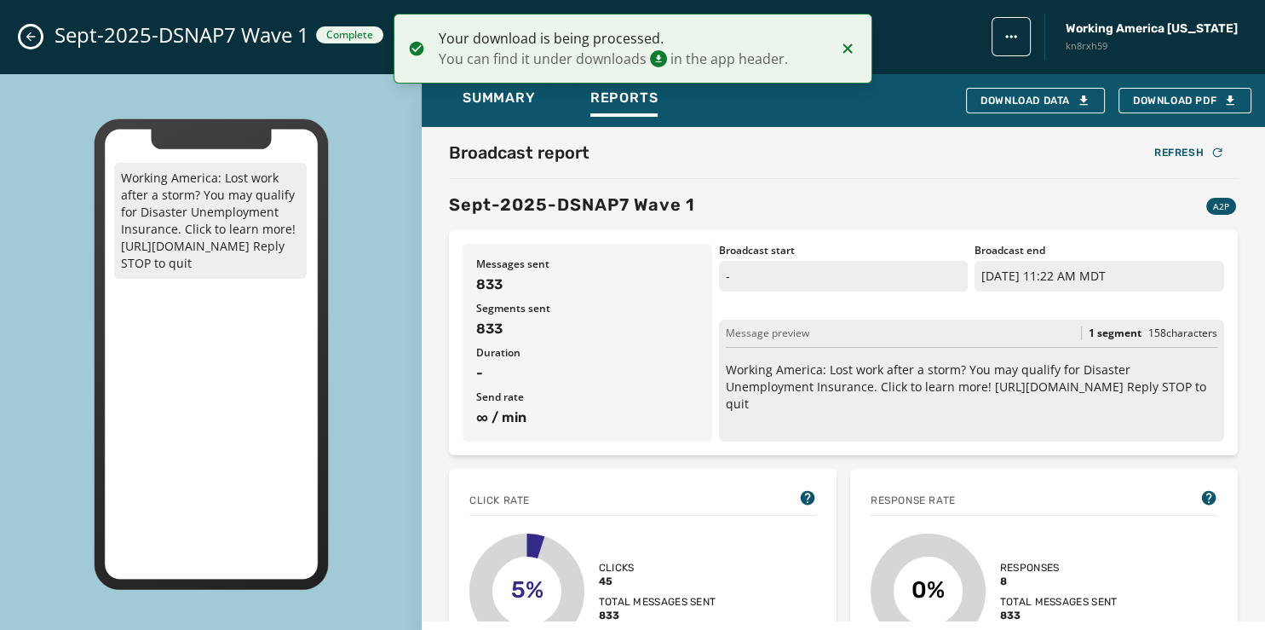
click at [34, 34] on icon "Close admin drawer" at bounding box center [31, 37] width 14 height 14
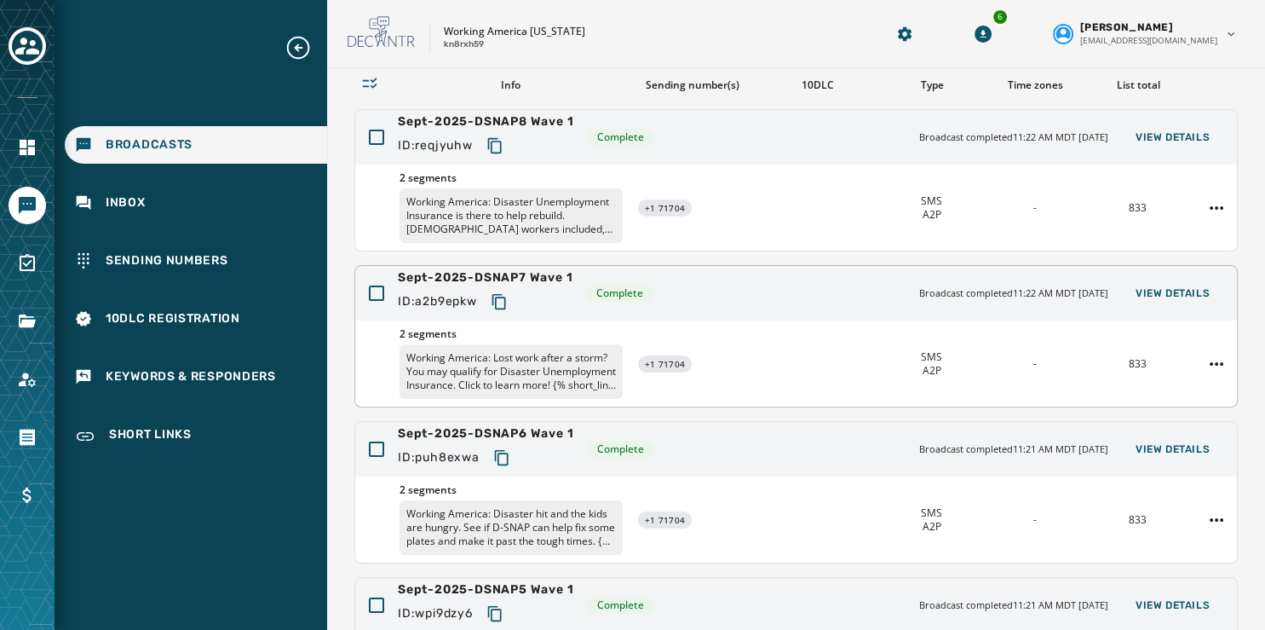
scroll to position [130, 0]
click at [1167, 131] on span "View Details" at bounding box center [1173, 137] width 74 height 14
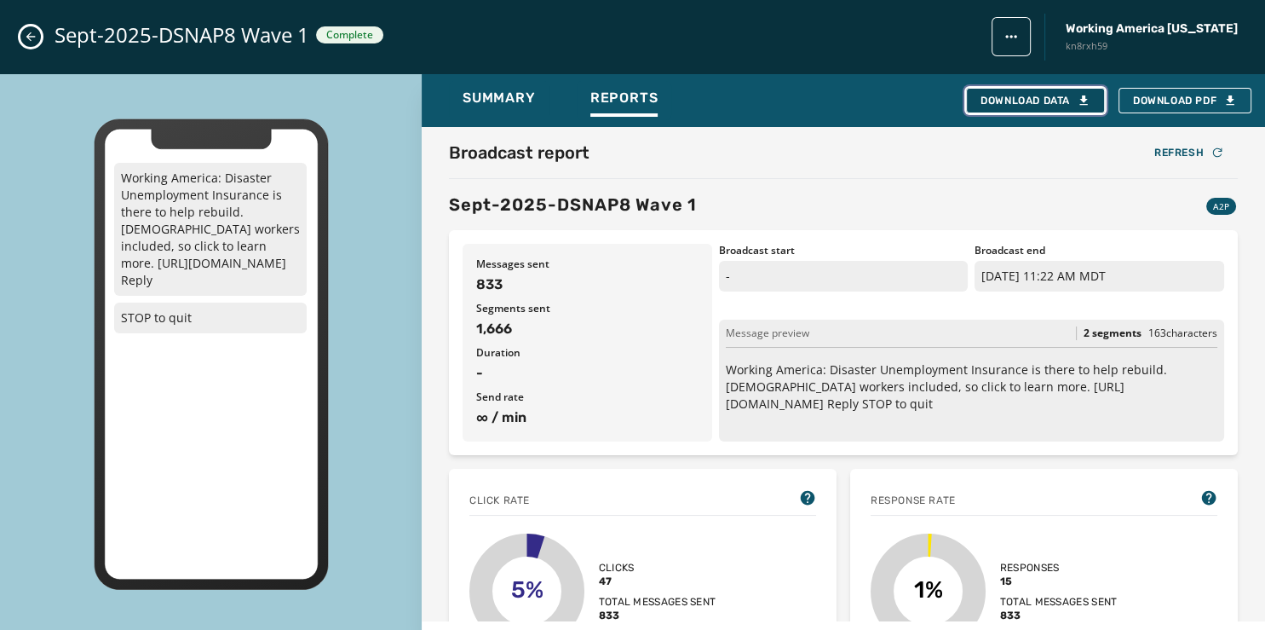
click at [1036, 103] on div "Download Data" at bounding box center [1036, 101] width 110 height 14
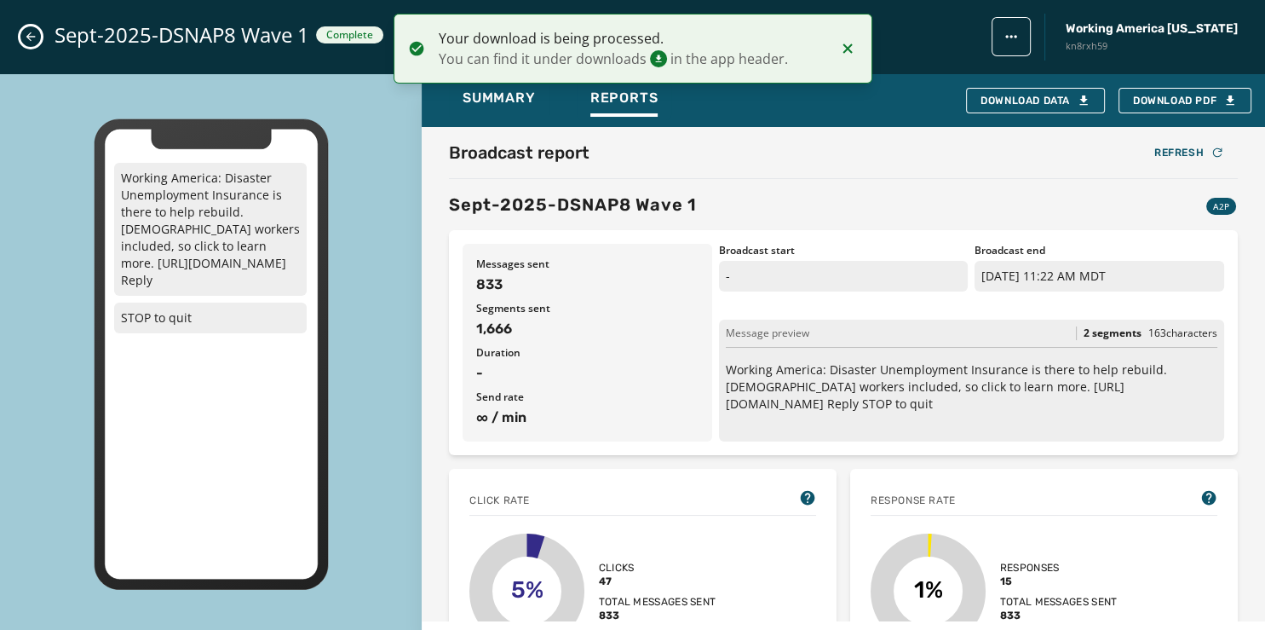
click at [36, 34] on icon "Close admin drawer" at bounding box center [31, 37] width 14 height 14
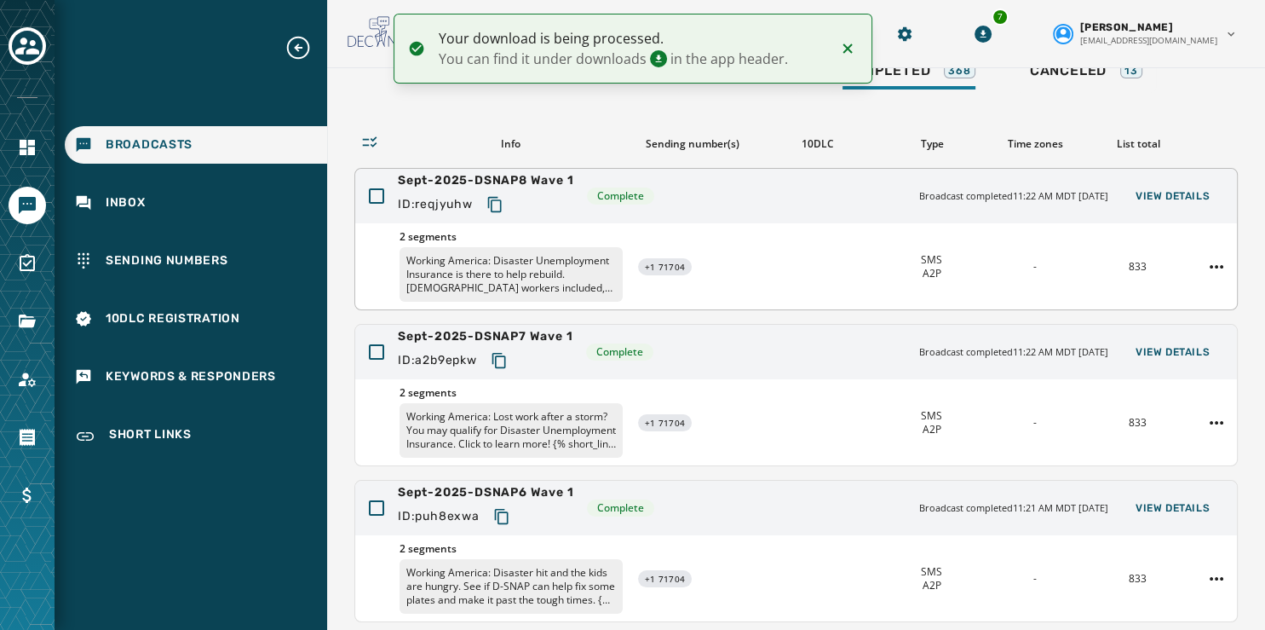
scroll to position [508, 0]
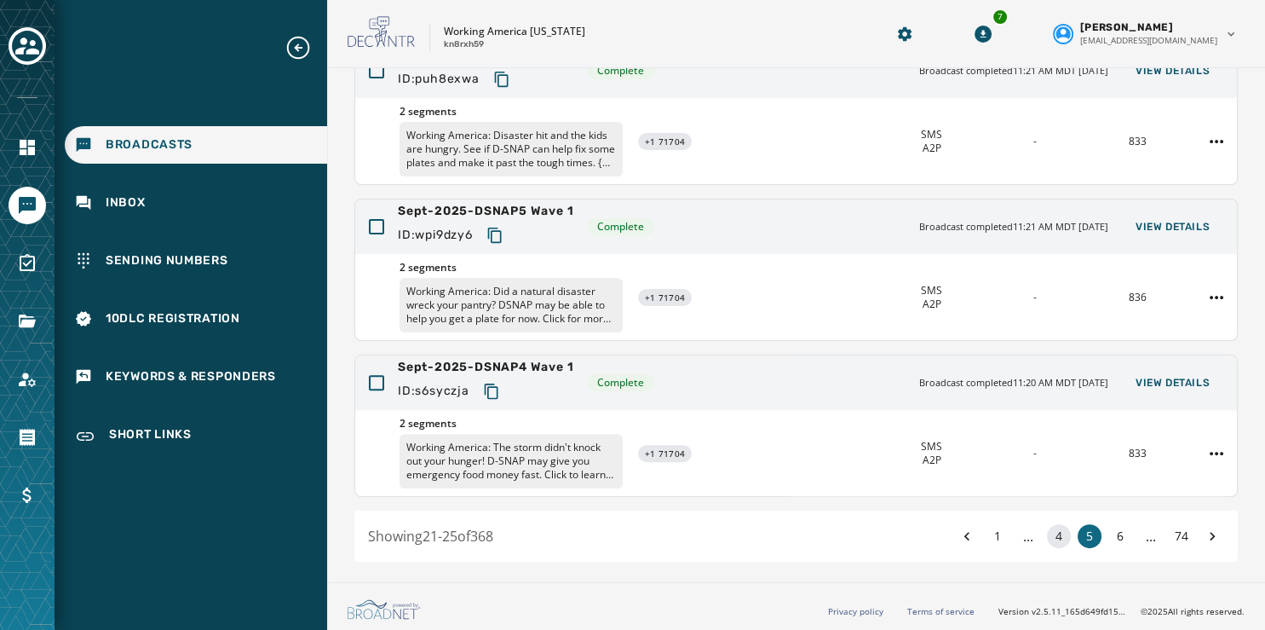
click at [1052, 530] on button "4" at bounding box center [1059, 536] width 24 height 24
click at [1171, 376] on span "View Details" at bounding box center [1173, 383] width 74 height 14
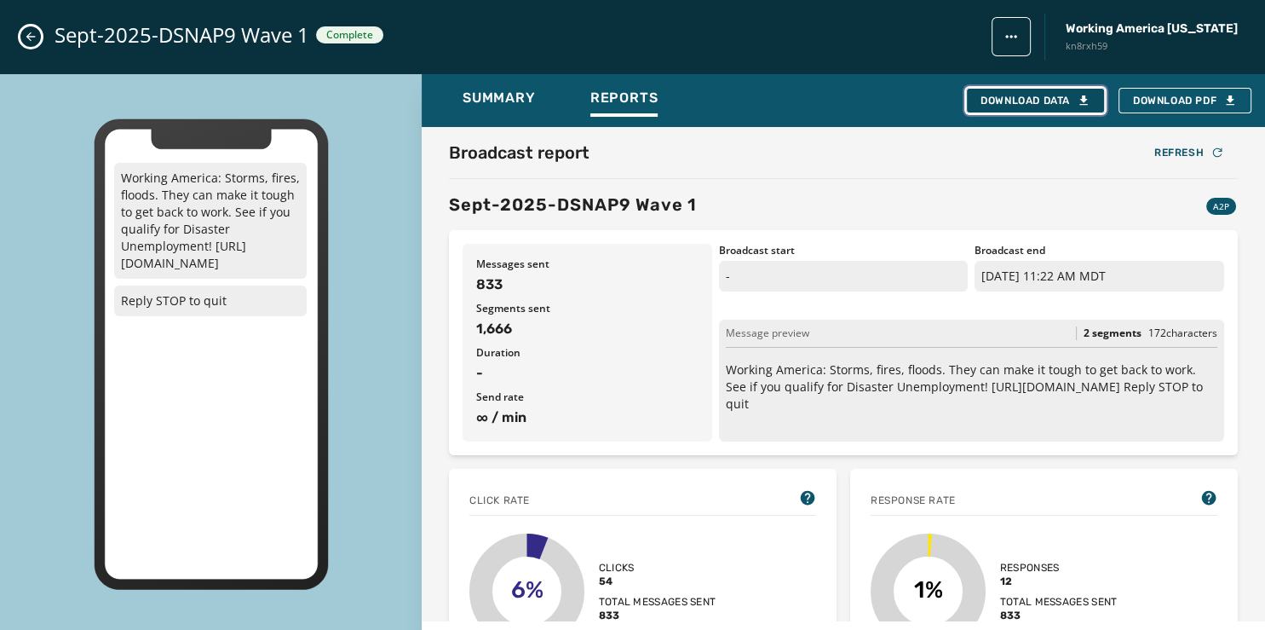
click at [1031, 100] on div "Download Data" at bounding box center [1036, 101] width 110 height 14
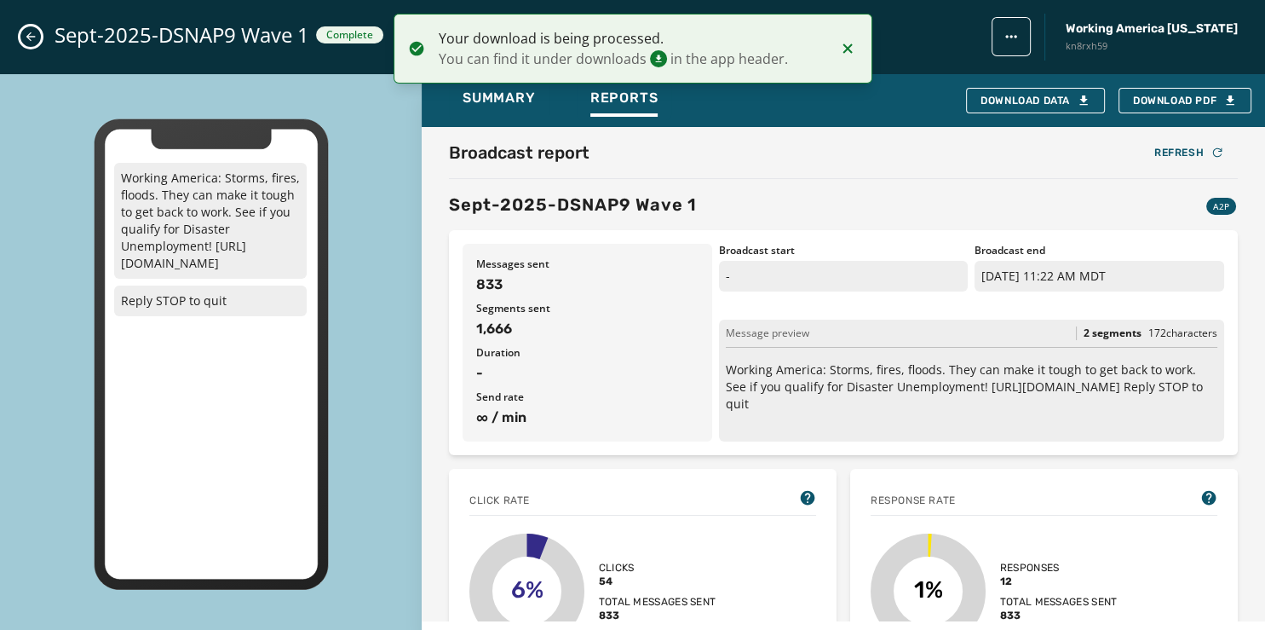
click at [30, 39] on icon "Close admin drawer" at bounding box center [30, 36] width 9 height 9
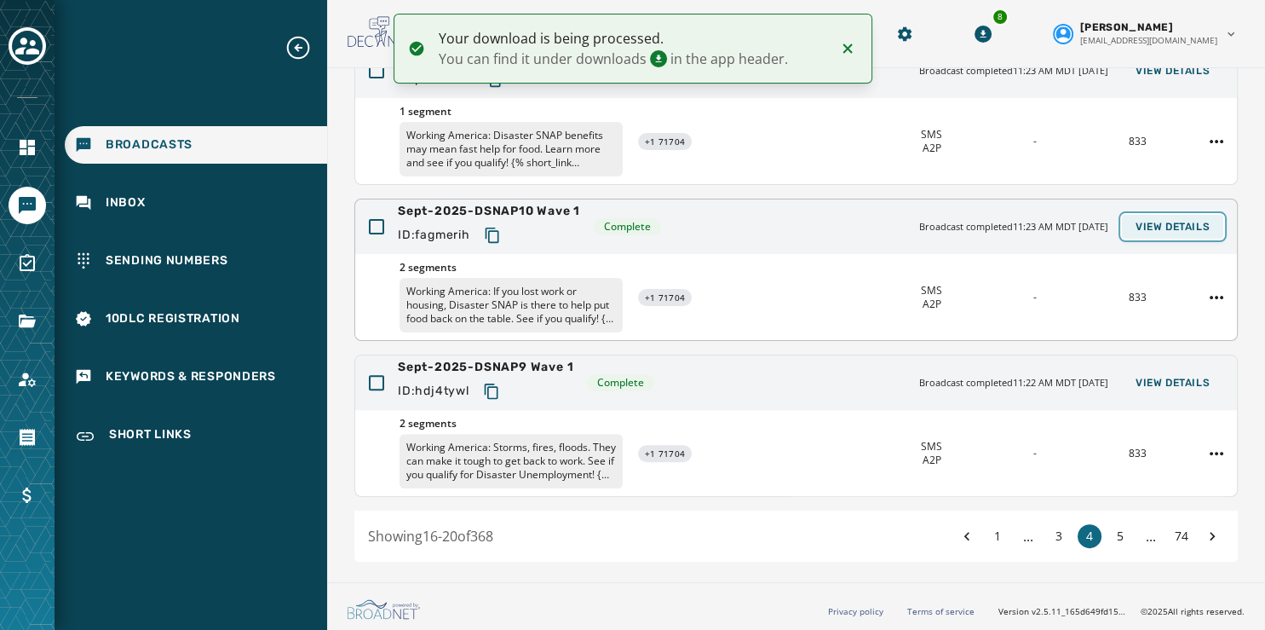
click at [1167, 222] on span "View Details" at bounding box center [1173, 227] width 74 height 14
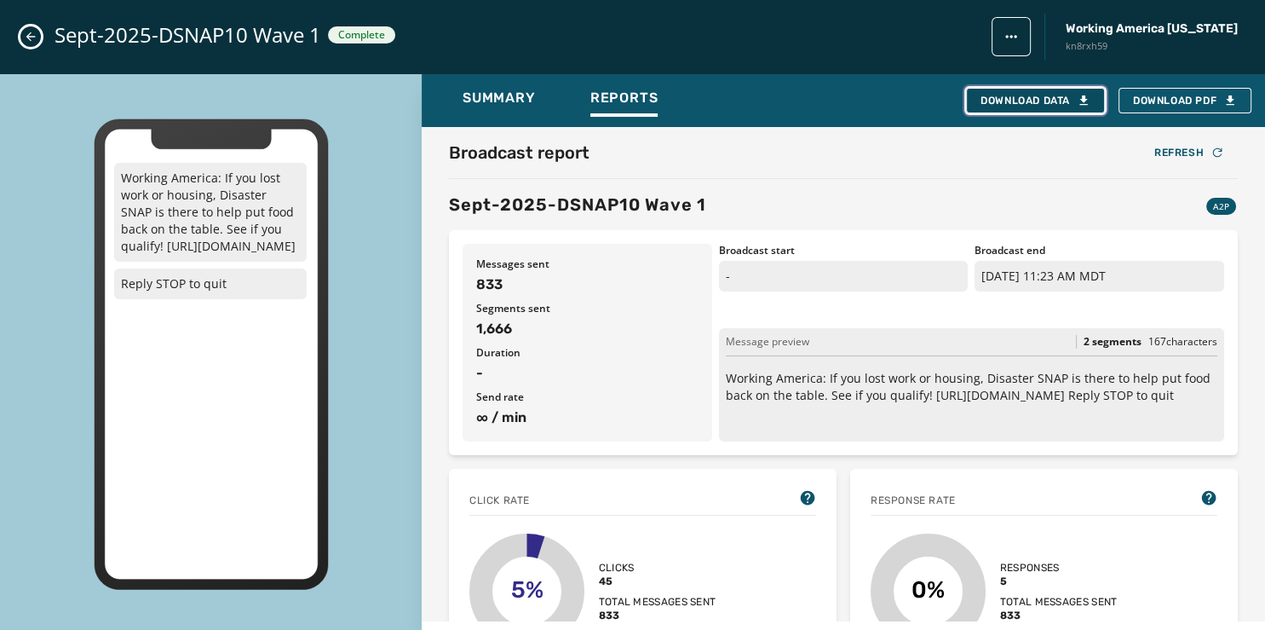
click at [1035, 91] on button "Download Data" at bounding box center [1035, 101] width 139 height 26
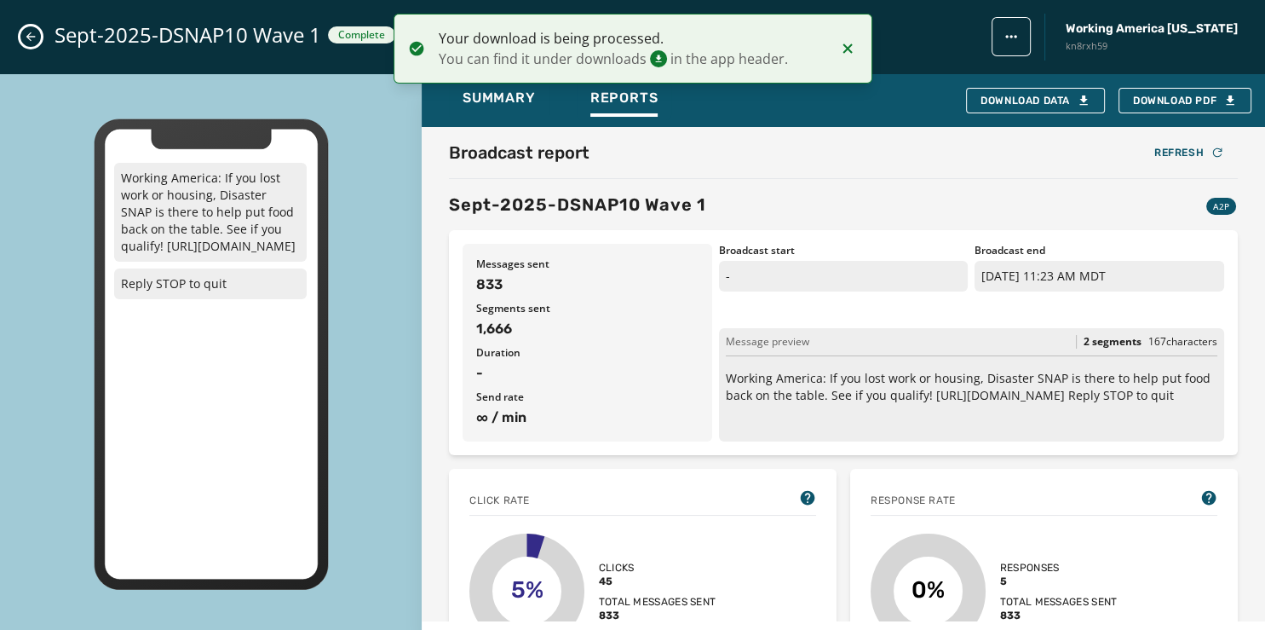
click at [21, 33] on button "Close admin drawer" at bounding box center [30, 36] width 20 height 20
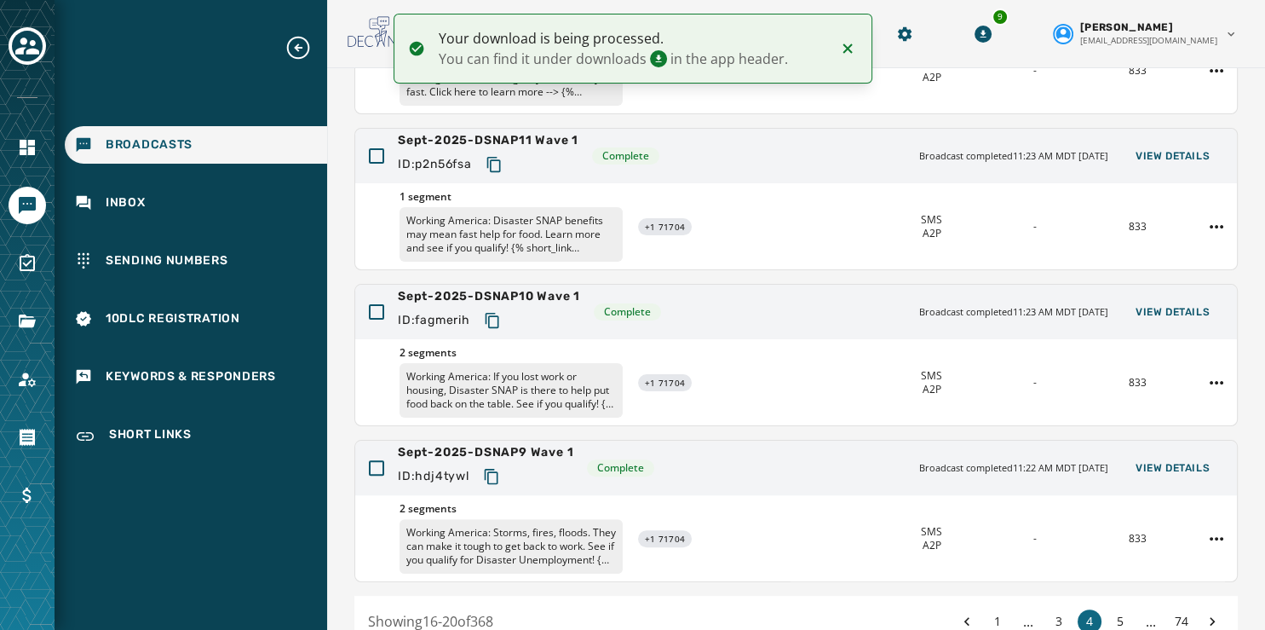
scroll to position [412, 0]
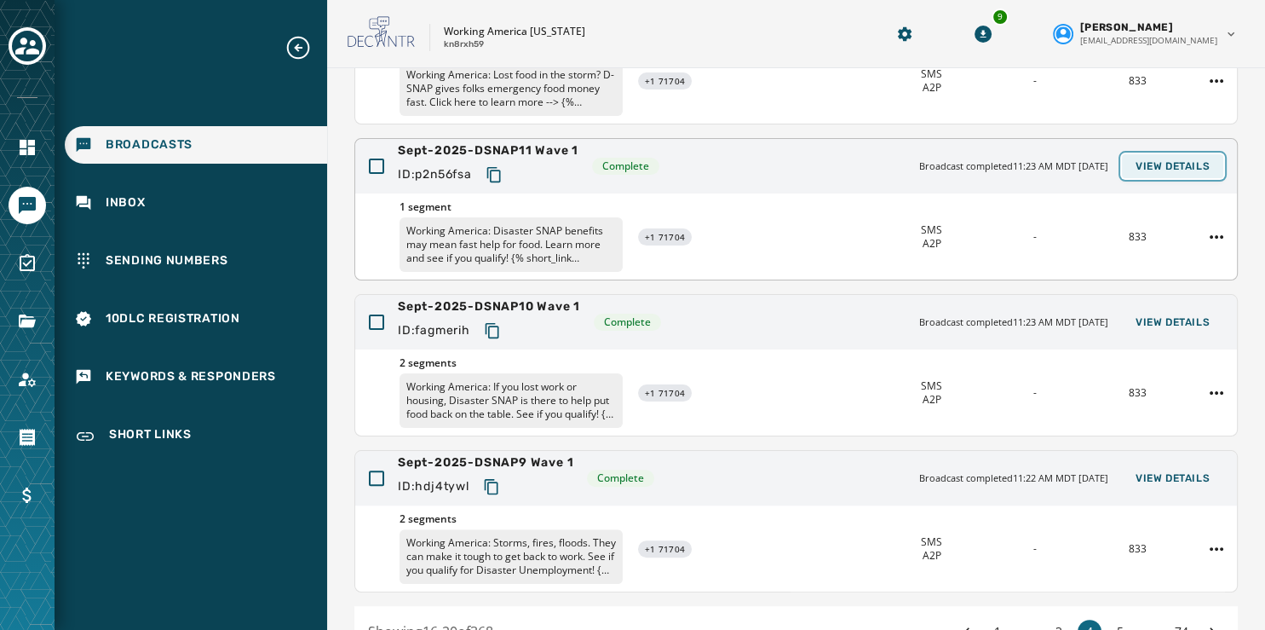
click at [1167, 161] on span "View Details" at bounding box center [1173, 166] width 74 height 14
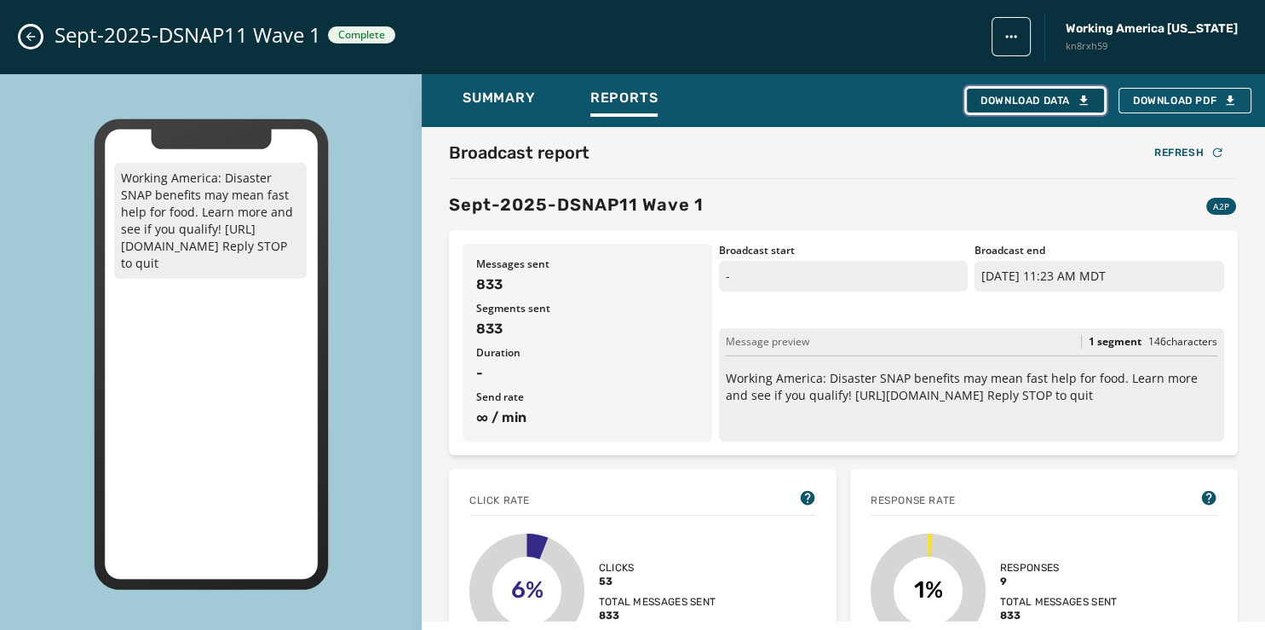
click at [1062, 101] on div "Download Data" at bounding box center [1036, 101] width 110 height 14
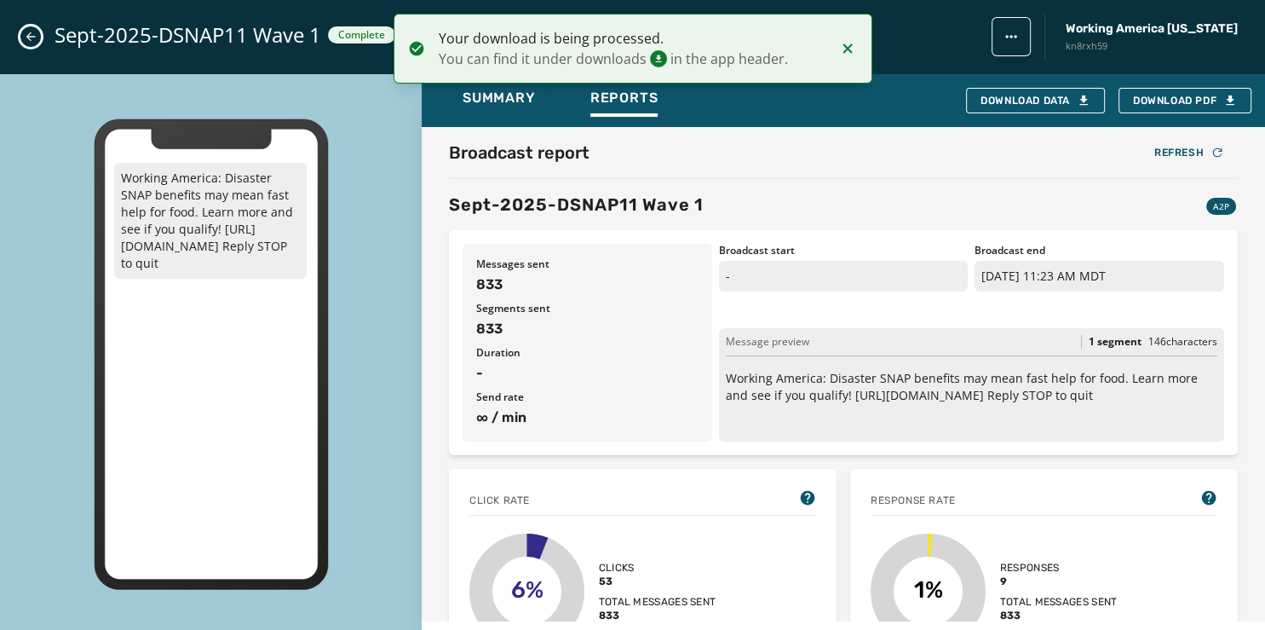
click at [34, 29] on button "Close admin drawer" at bounding box center [30, 36] width 20 height 20
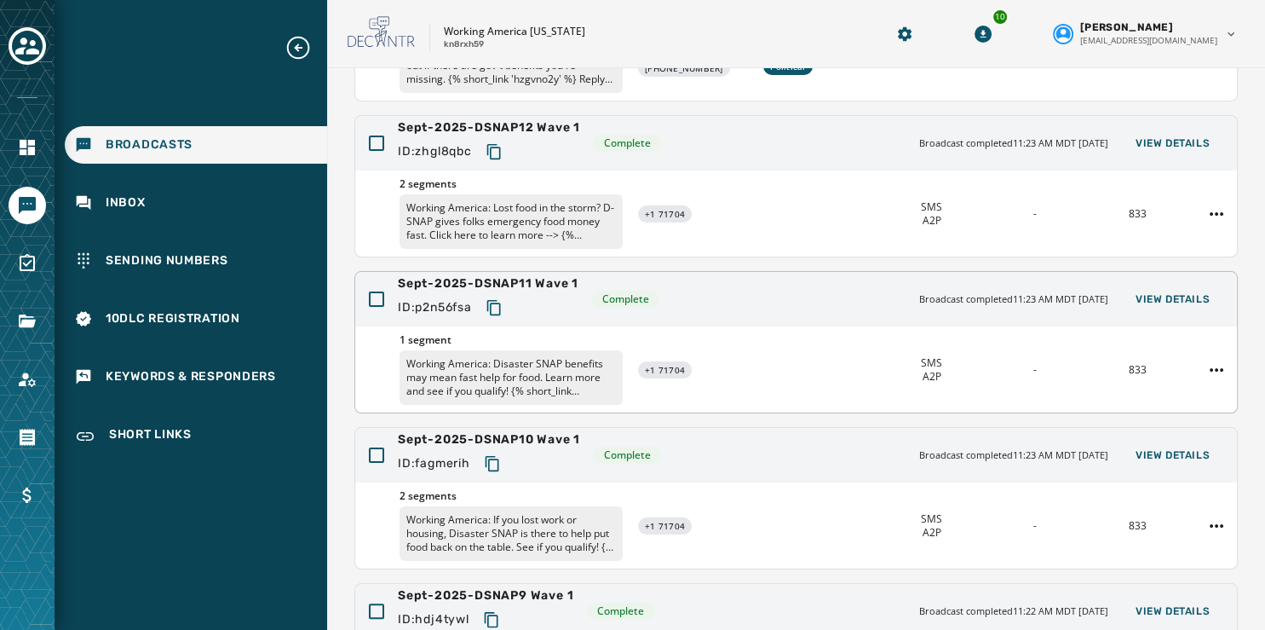
scroll to position [277, 0]
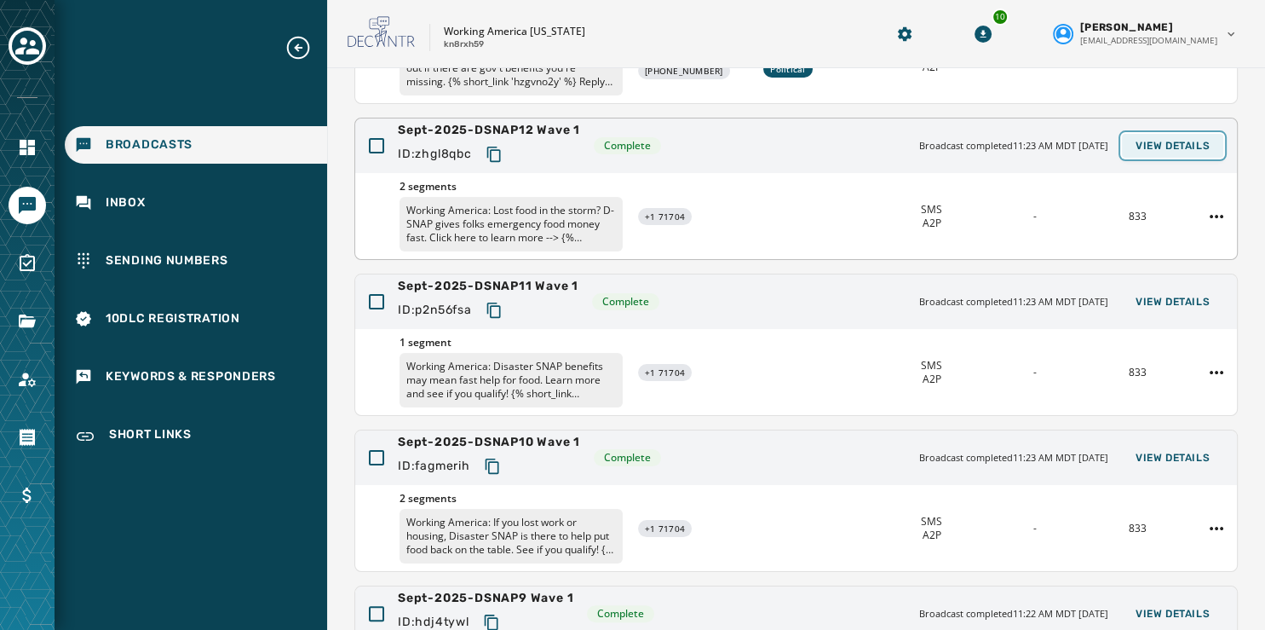
click at [1151, 139] on span "View Details" at bounding box center [1173, 146] width 74 height 14
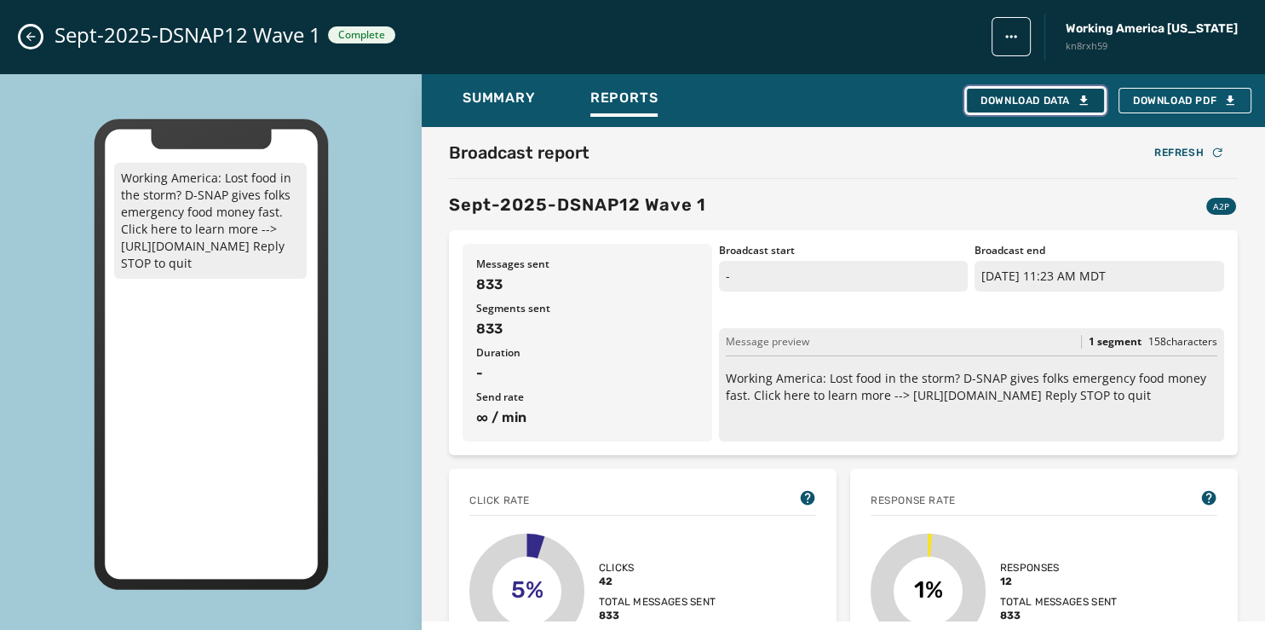
click at [1052, 97] on div "Download Data" at bounding box center [1036, 101] width 110 height 14
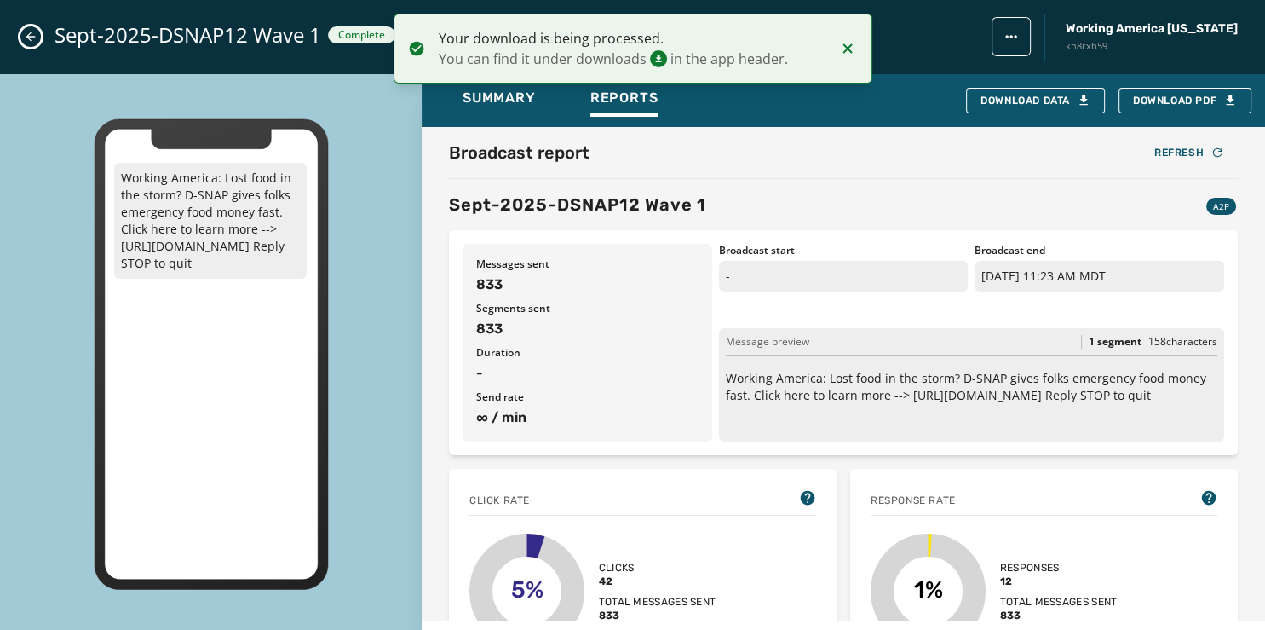
click at [22, 37] on button "Close admin drawer" at bounding box center [30, 36] width 20 height 20
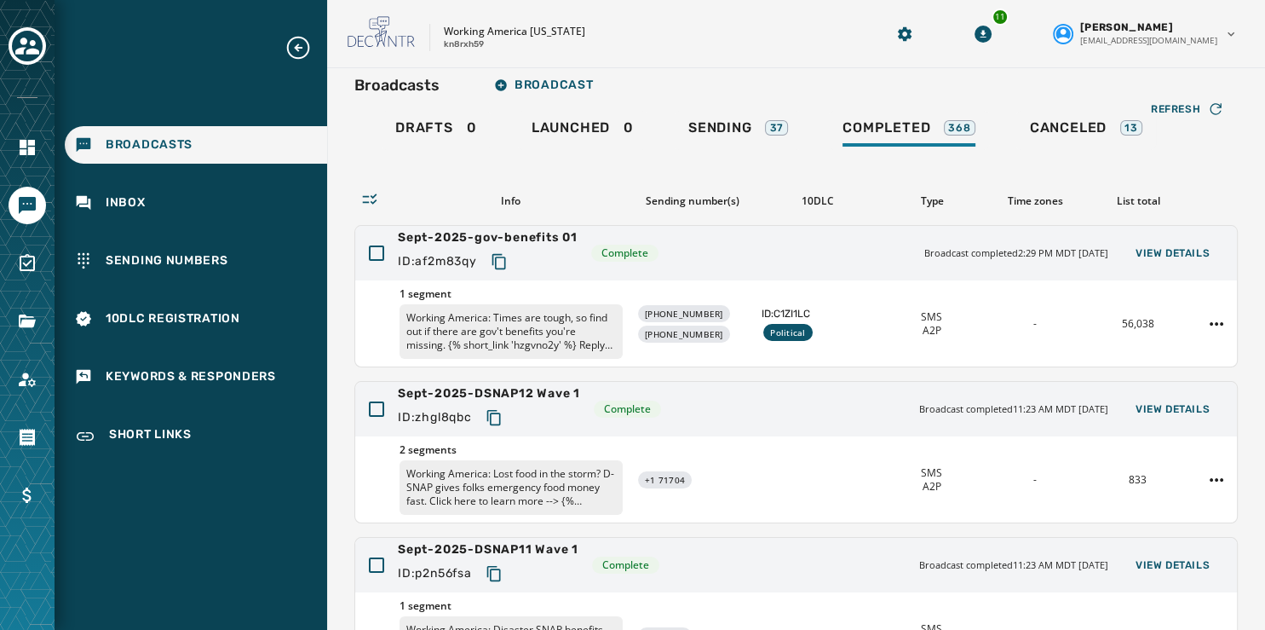
scroll to position [0, 0]
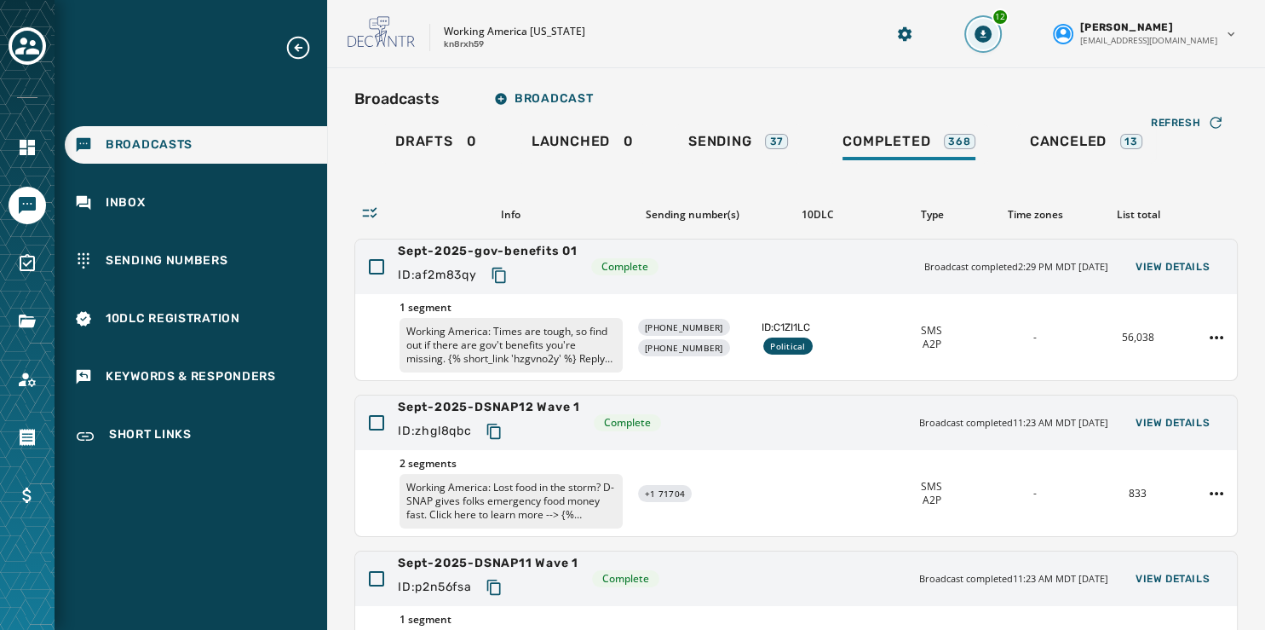
click at [992, 31] on icon "Download Menu" at bounding box center [983, 34] width 17 height 17
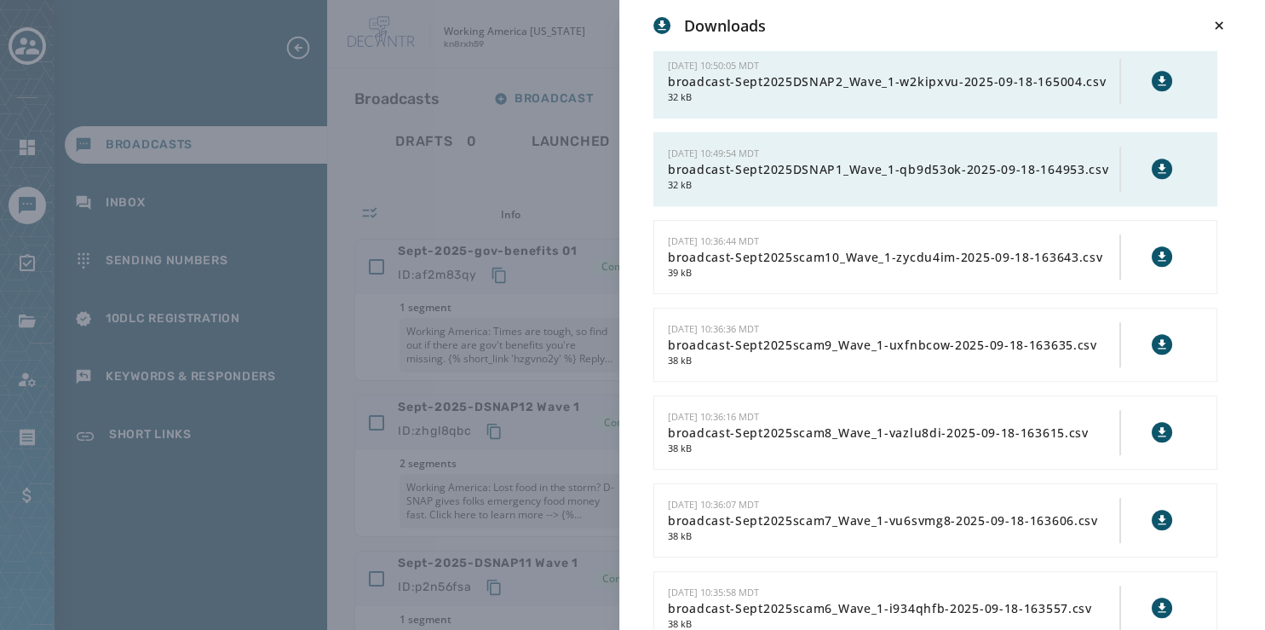
scroll to position [903, 0]
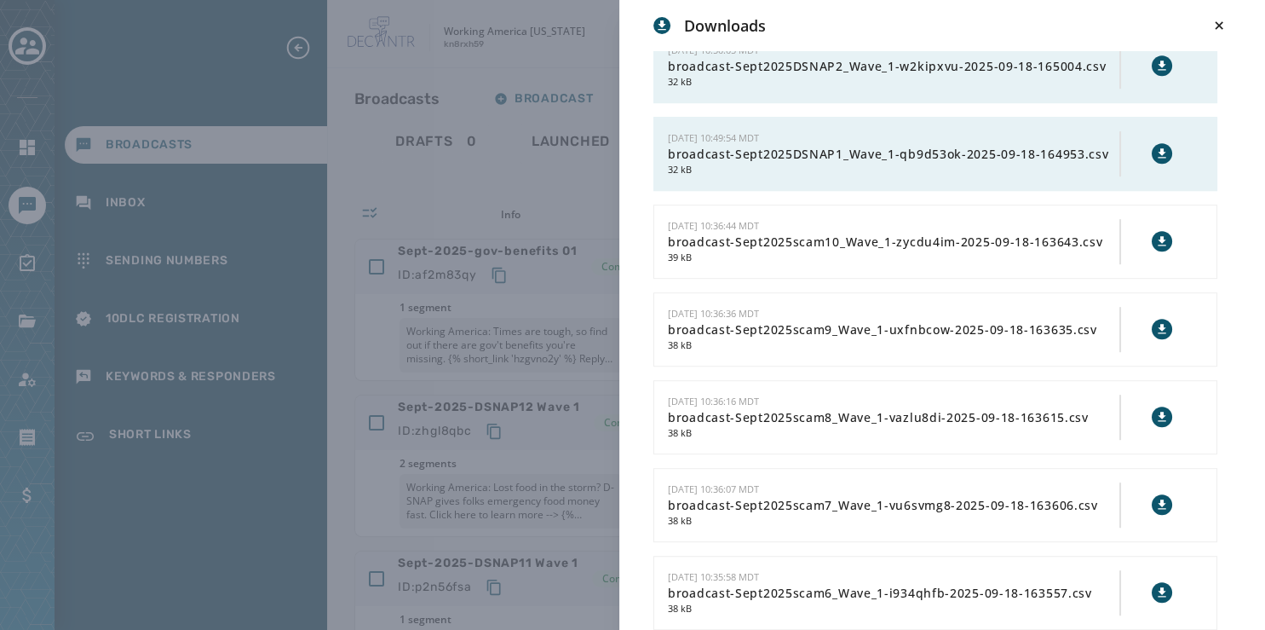
click at [1156, 160] on icon at bounding box center [1163, 154] width 14 height 14
click at [1158, 70] on icon at bounding box center [1162, 65] width 8 height 9
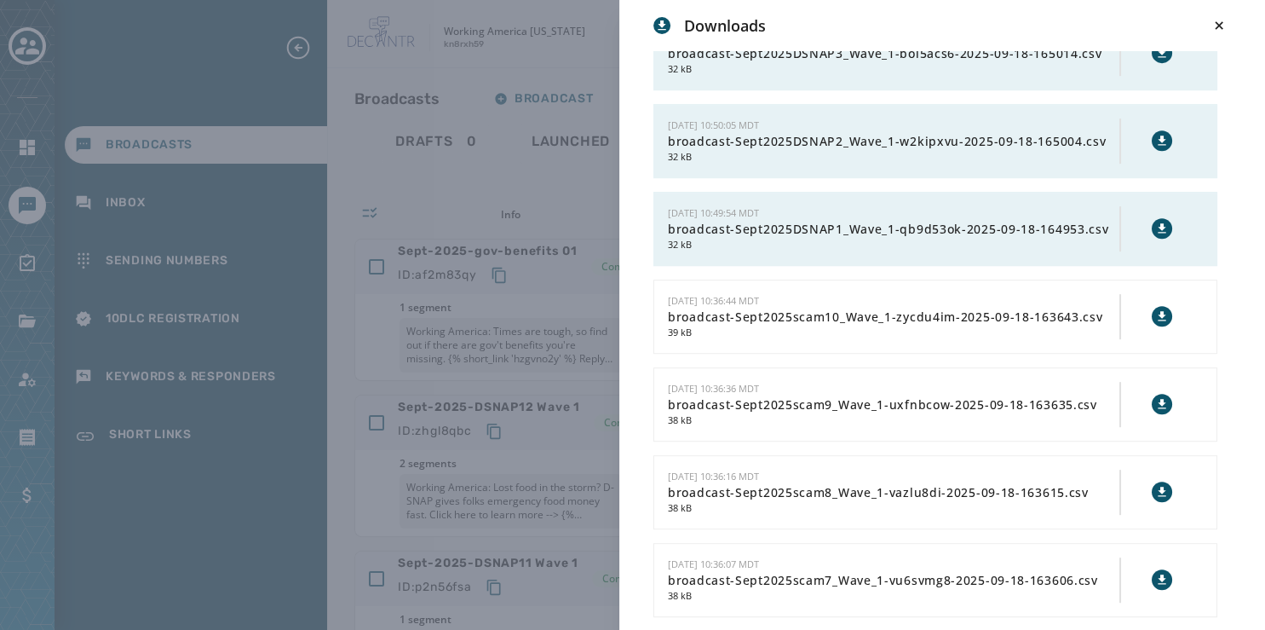
scroll to position [827, 0]
click at [1158, 58] on icon at bounding box center [1162, 53] width 8 height 9
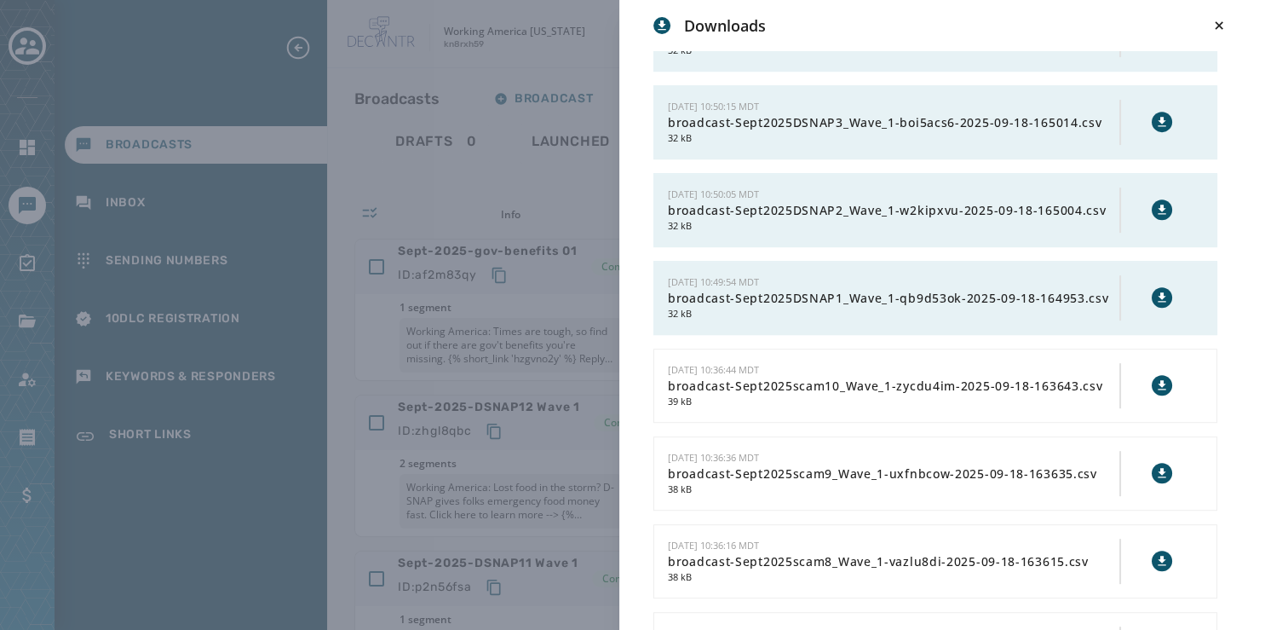
scroll to position [753, 0]
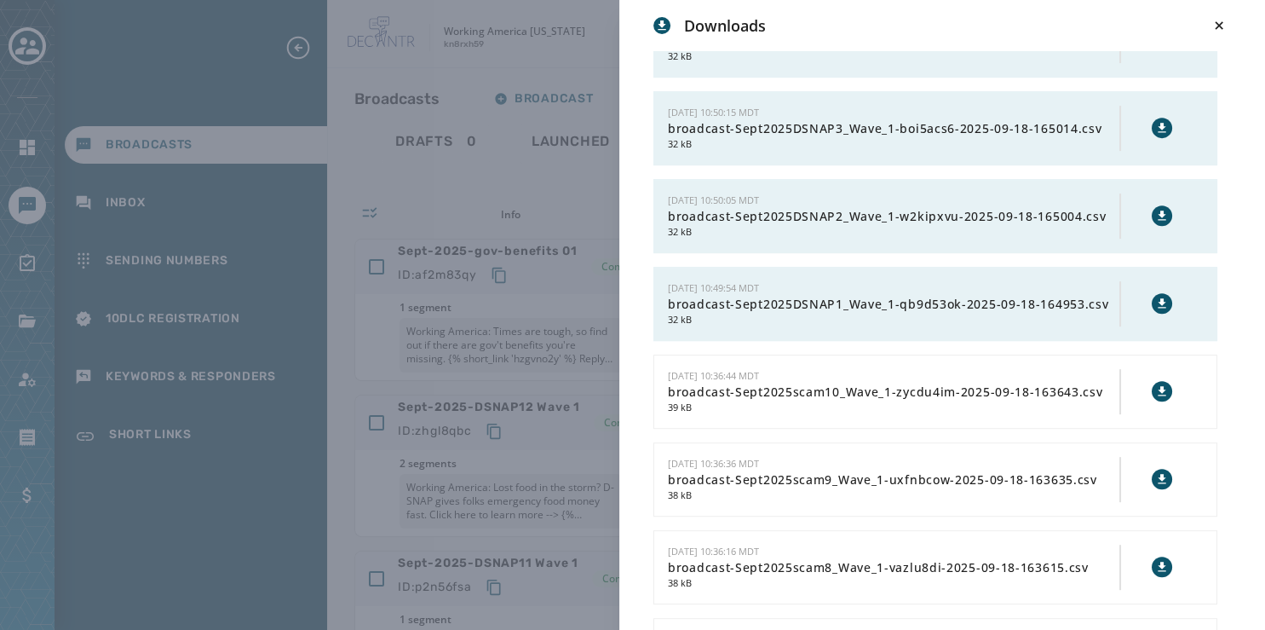
click at [1158, 44] on icon at bounding box center [1162, 39] width 8 height 9
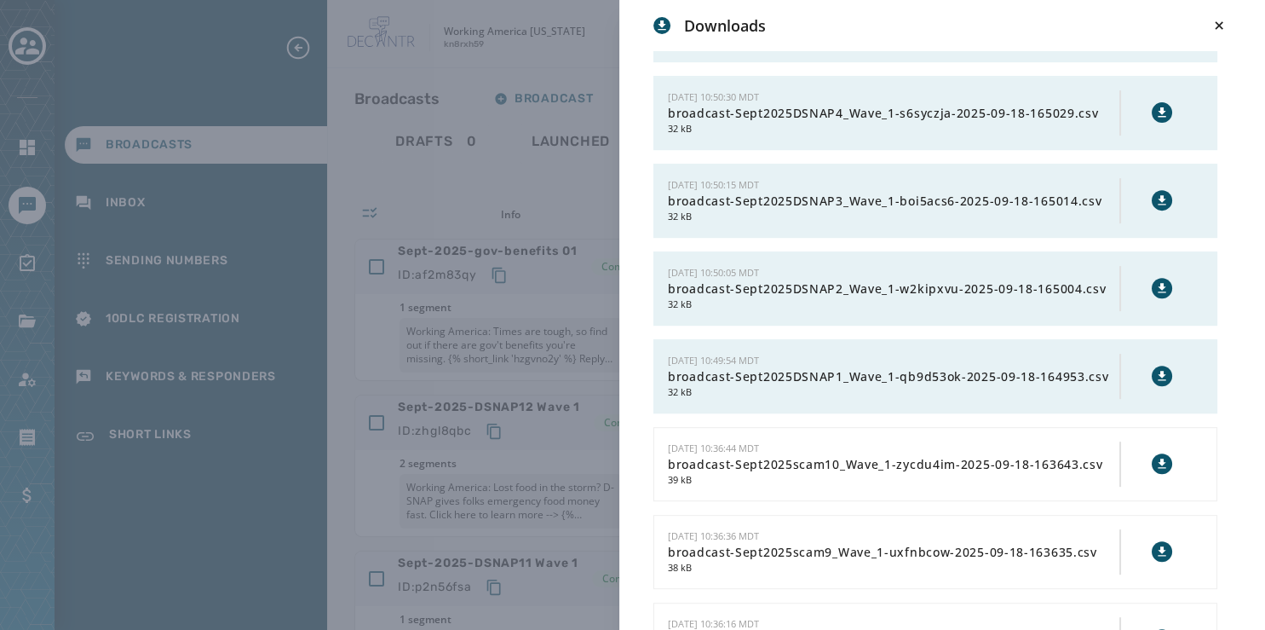
scroll to position [680, 0]
click at [1156, 32] on icon at bounding box center [1163, 26] width 14 height 14
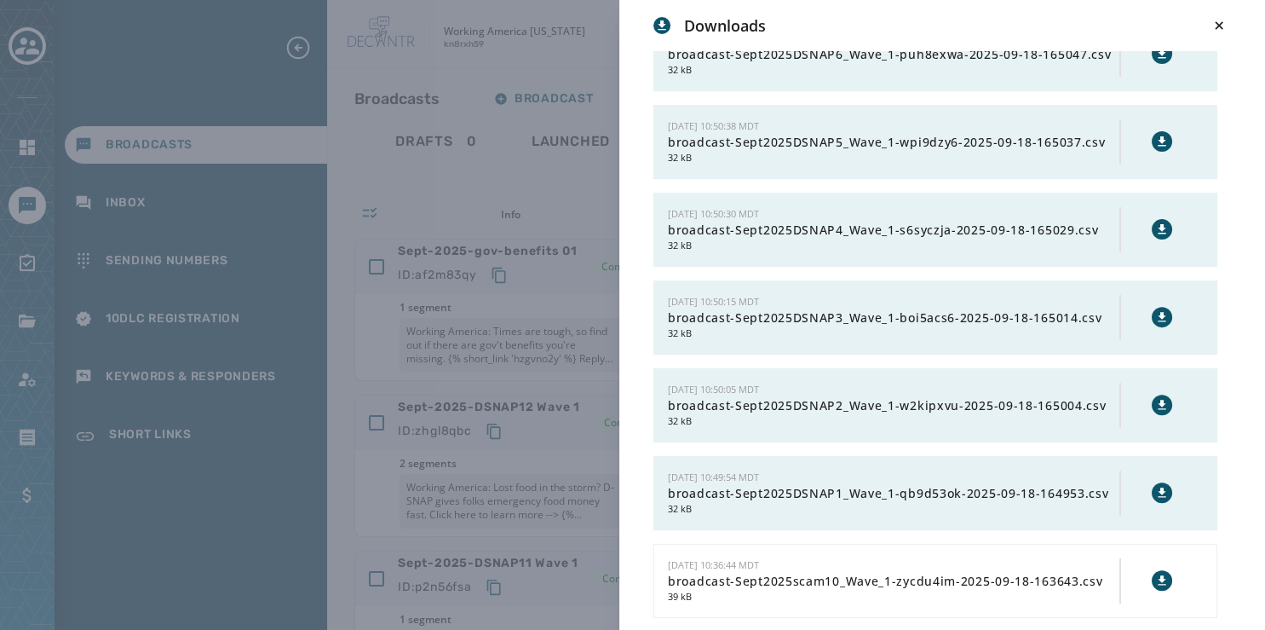
scroll to position [563, 0]
click at [1158, 59] on icon at bounding box center [1162, 53] width 8 height 9
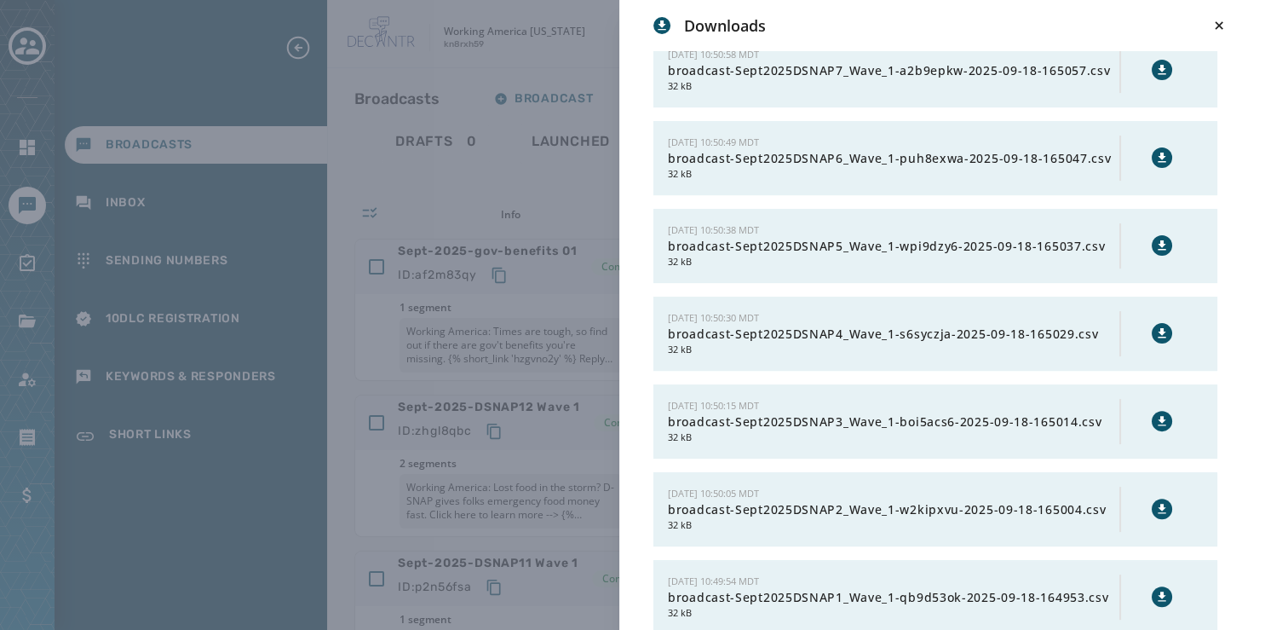
scroll to position [458, 0]
click at [1156, 78] on icon at bounding box center [1163, 72] width 14 height 14
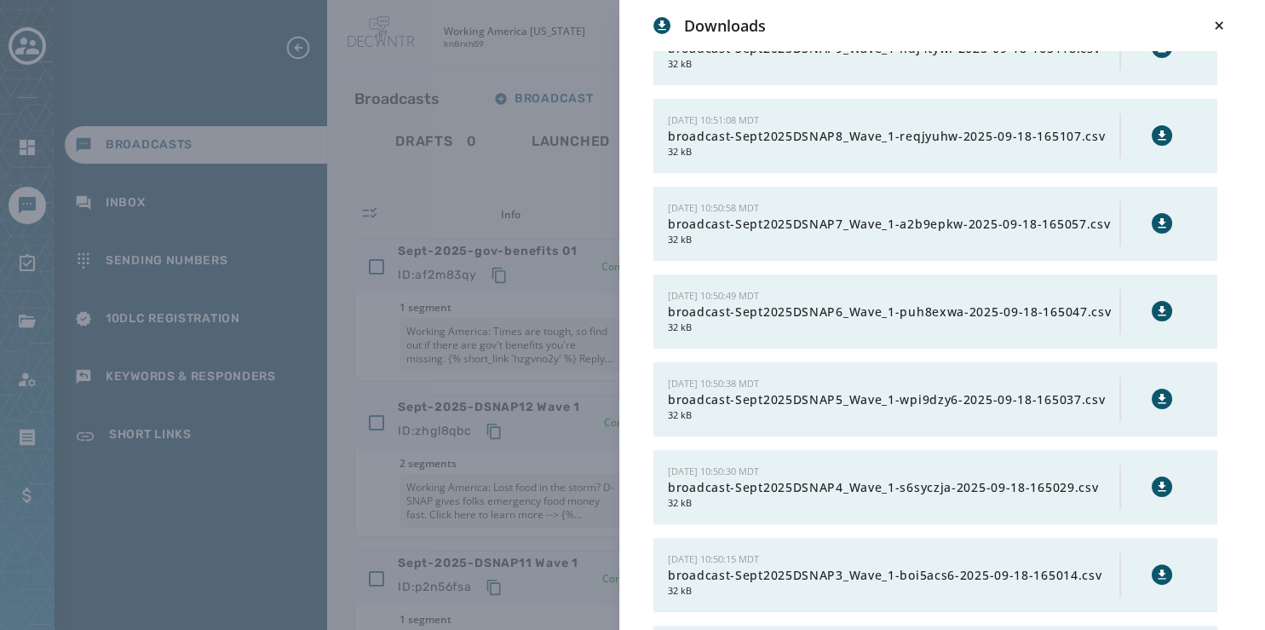
scroll to position [296, 0]
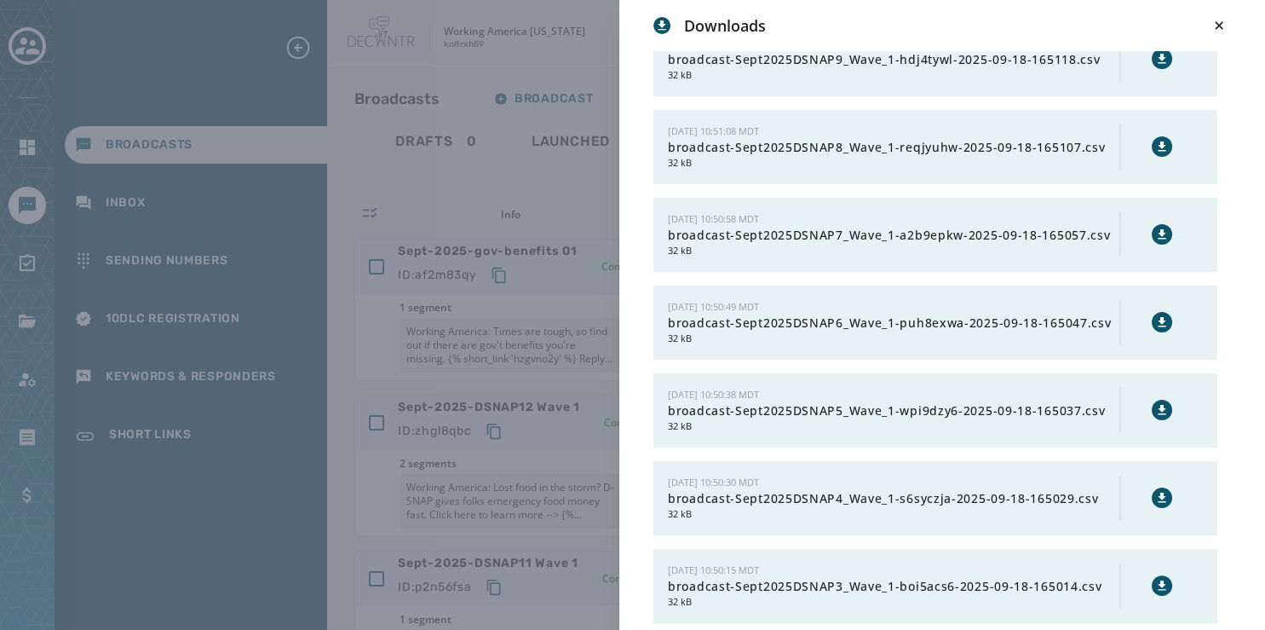
click at [1158, 151] on icon at bounding box center [1162, 145] width 8 height 9
click at [1158, 63] on icon at bounding box center [1162, 58] width 8 height 9
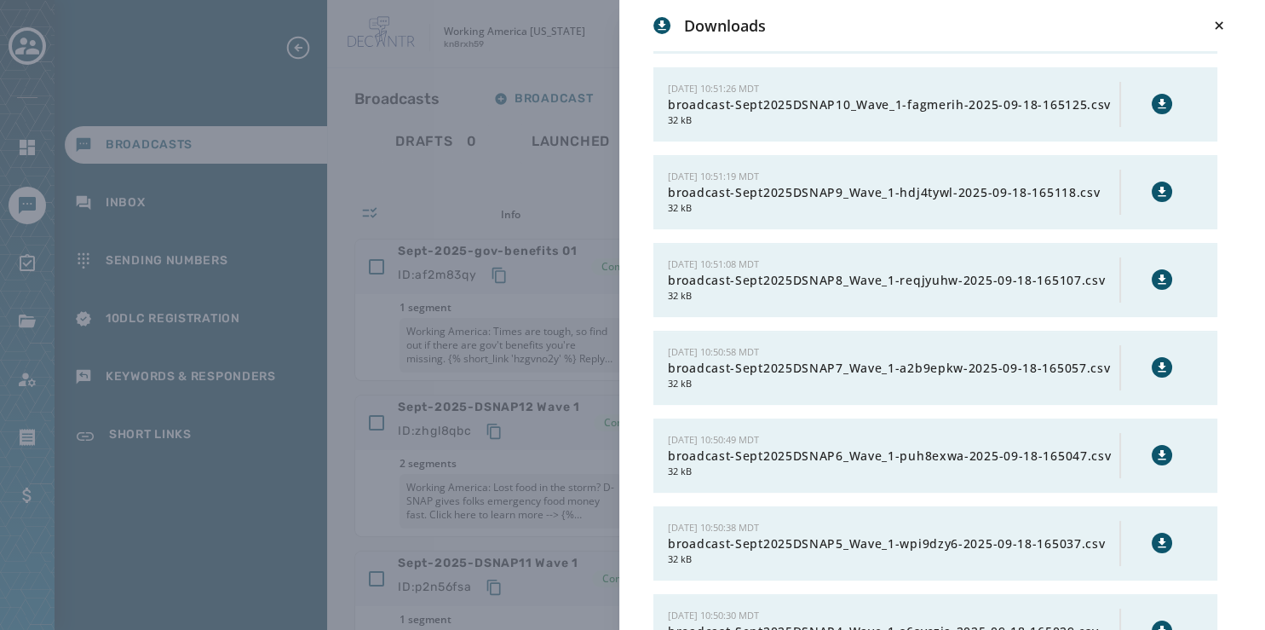
scroll to position [161, 0]
click at [1158, 110] on icon at bounding box center [1162, 105] width 8 height 9
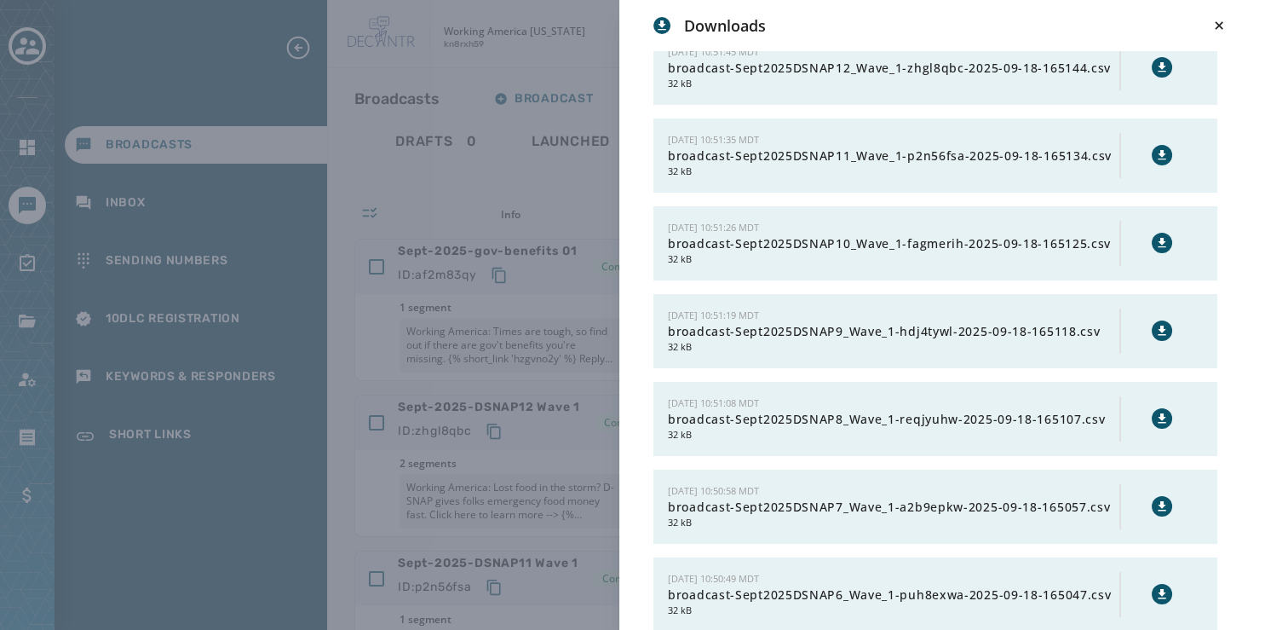
scroll to position [23, 0]
click at [1158, 160] on icon at bounding box center [1162, 155] width 8 height 9
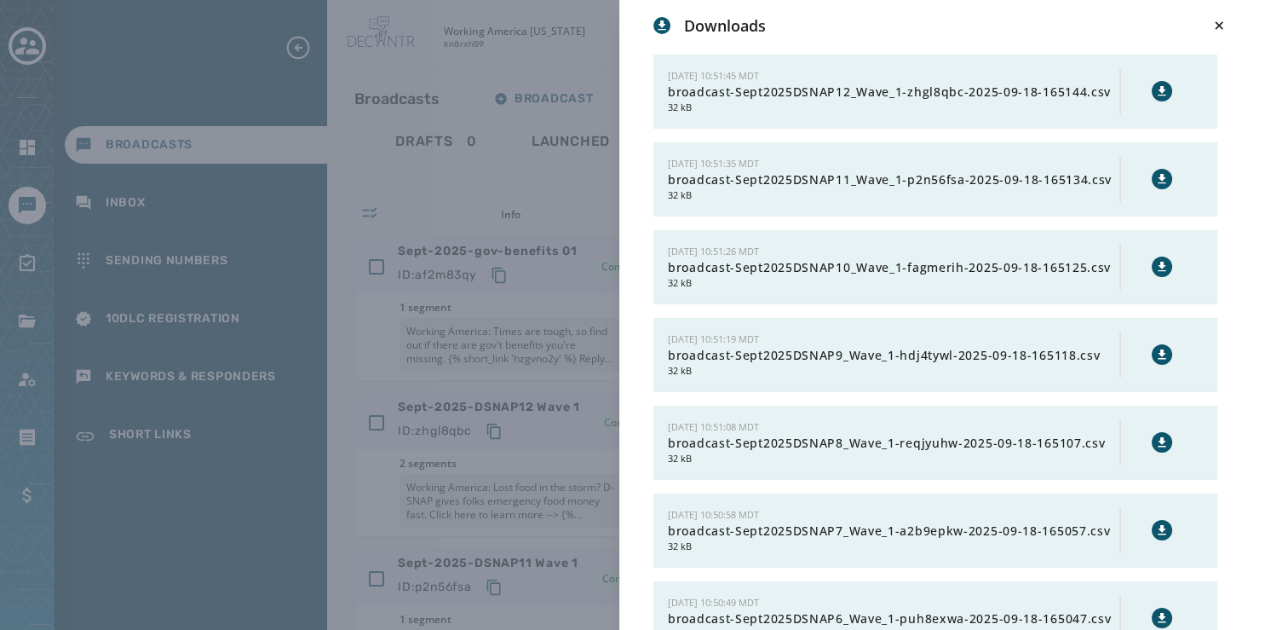
click at [1158, 90] on icon at bounding box center [1162, 90] width 8 height 9
click at [1215, 20] on icon at bounding box center [1219, 25] width 17 height 17
